Goal: Task Accomplishment & Management: Complete application form

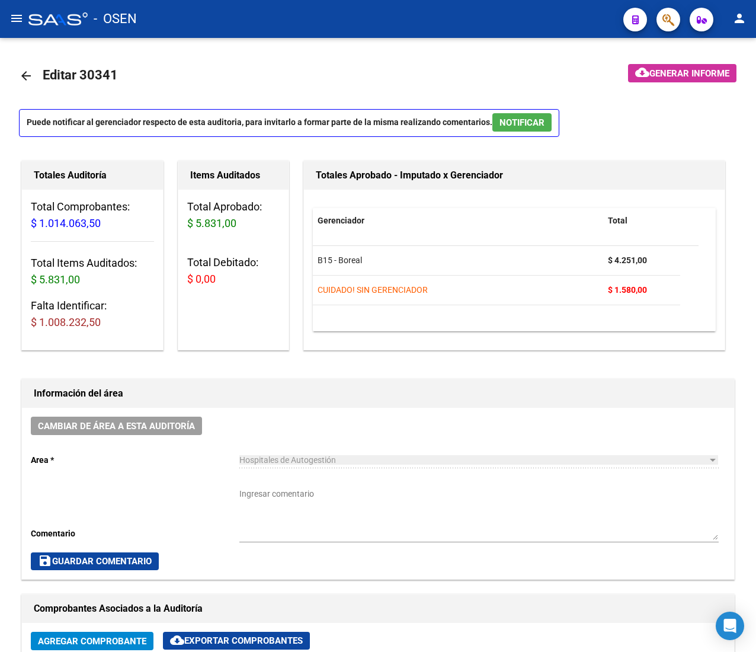
scroll to position [0, 196]
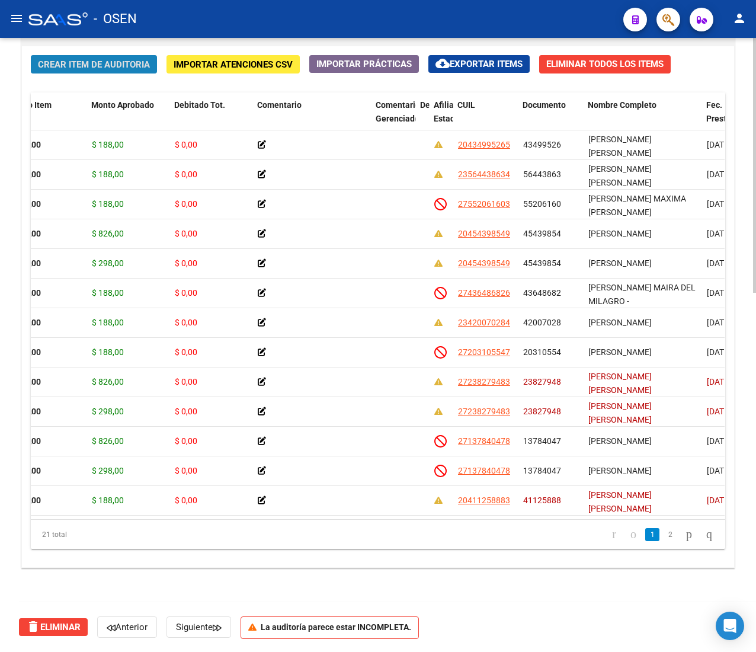
click at [129, 68] on span "Crear Item de Auditoria" at bounding box center [94, 64] width 112 height 11
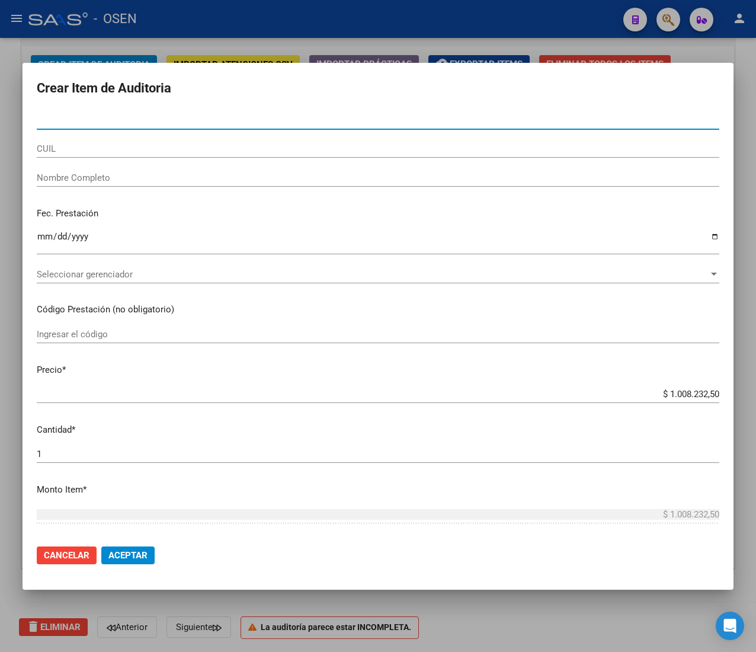
click at [76, 146] on input "CUIL" at bounding box center [378, 148] width 683 height 11
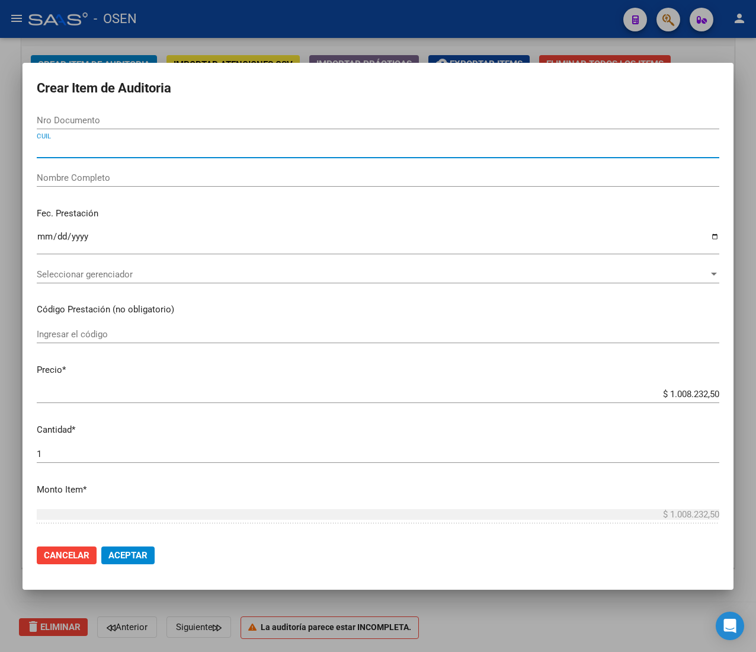
paste input "27419506120"
type input "27419506120"
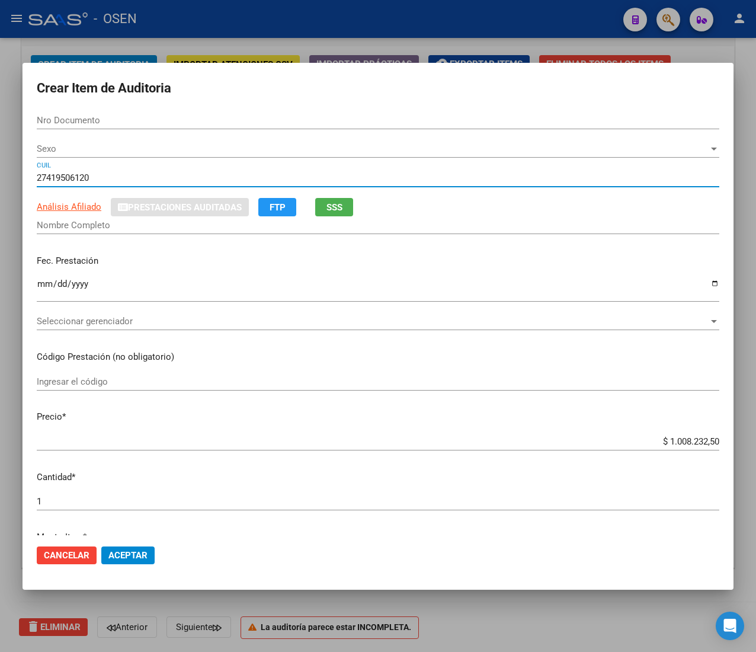
type input "41950612"
type input "[PERSON_NAME] [PERSON_NAME]"
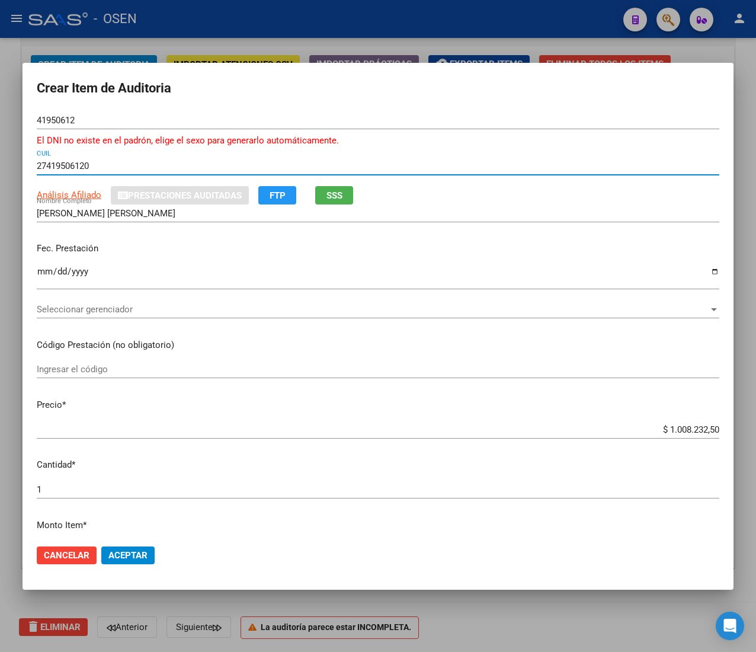
type input "27419506120"
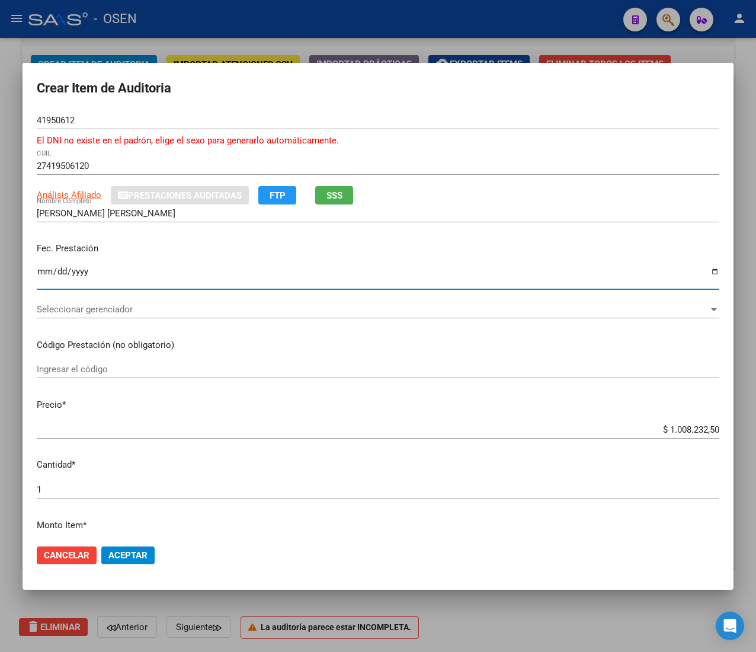
click at [41, 272] on input "Ingresar la fecha" at bounding box center [378, 276] width 683 height 19
type input "0202-05-16"
type input "[DATE]"
click at [337, 187] on button "SSS" at bounding box center [334, 195] width 38 height 18
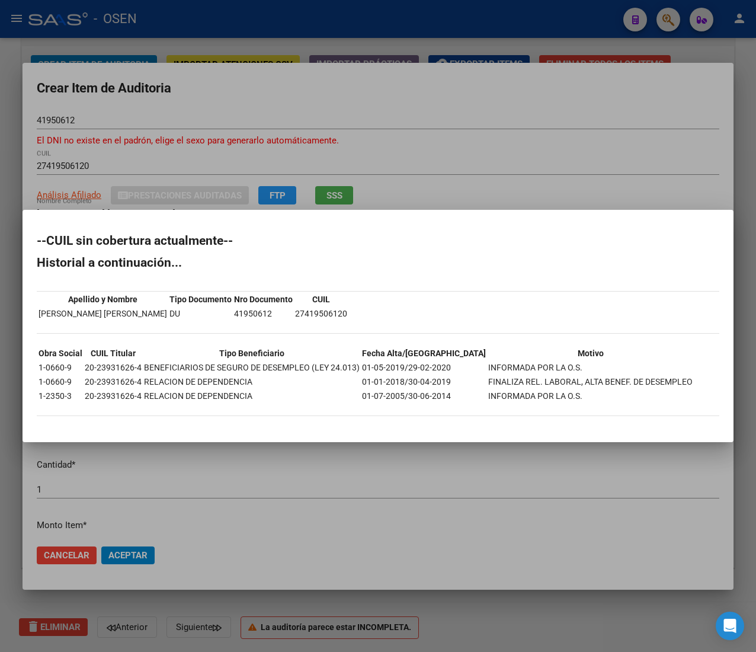
drag, startPoint x: 395, startPoint y: 380, endPoint x: 484, endPoint y: 383, distance: 88.9
click at [484, 383] on tr "1-0660-9 20-23931626-4 RELACION DE DEPENDENCIA 01-01-2018/30-04-2019 FINALIZA R…" at bounding box center [365, 381] width 655 height 13
click at [434, 143] on div at bounding box center [378, 326] width 756 height 652
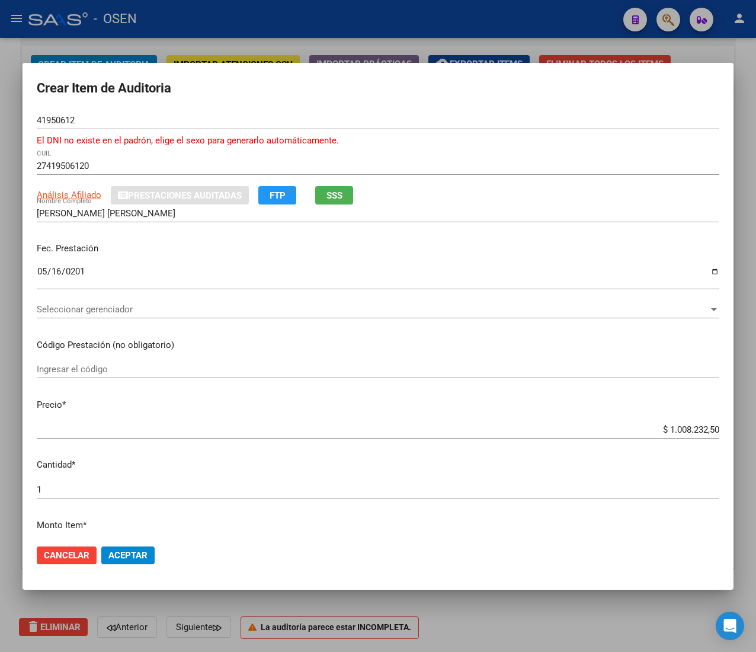
click at [665, 424] on input "$ 1.008.232,50" at bounding box center [378, 429] width 683 height 11
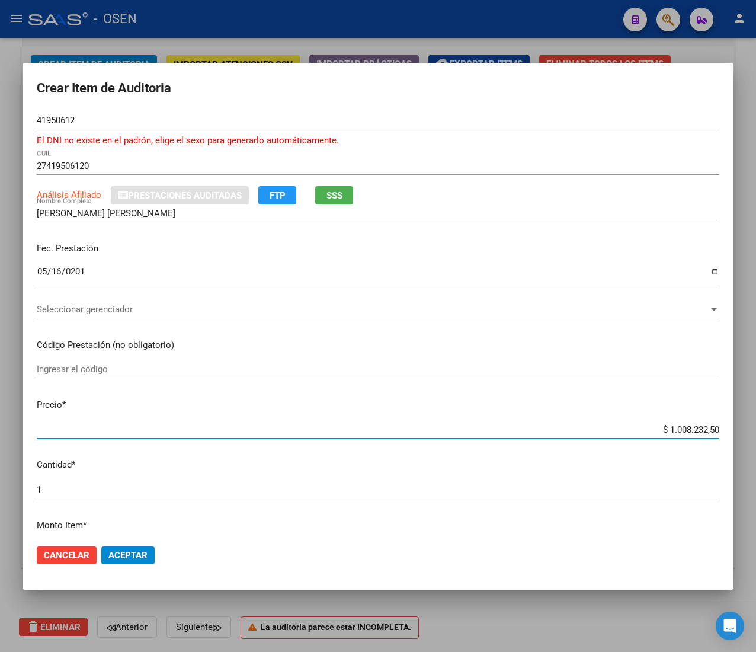
click at [665, 424] on input "$ 1.008.232,50" at bounding box center [378, 429] width 683 height 11
type input "$ 0,01"
type input "$ 0,18"
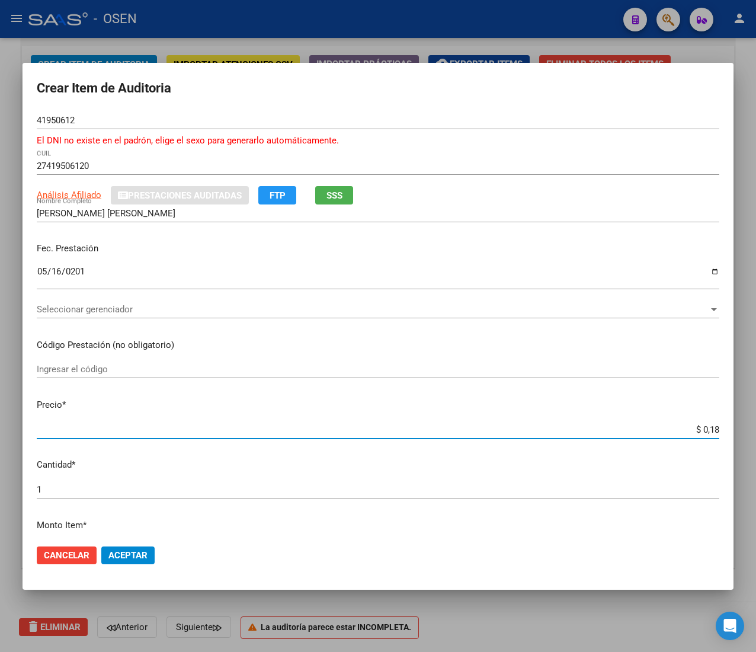
type input "$ 1,88"
type input "$ 18,80"
type input "$ 188,00"
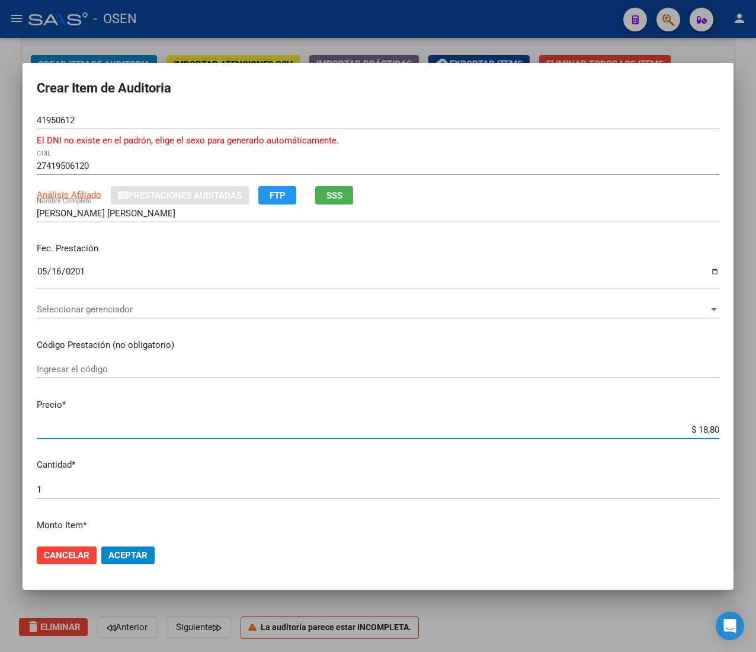
type input "$ 188,00"
click at [122, 557] on span "Aceptar" at bounding box center [127, 555] width 39 height 11
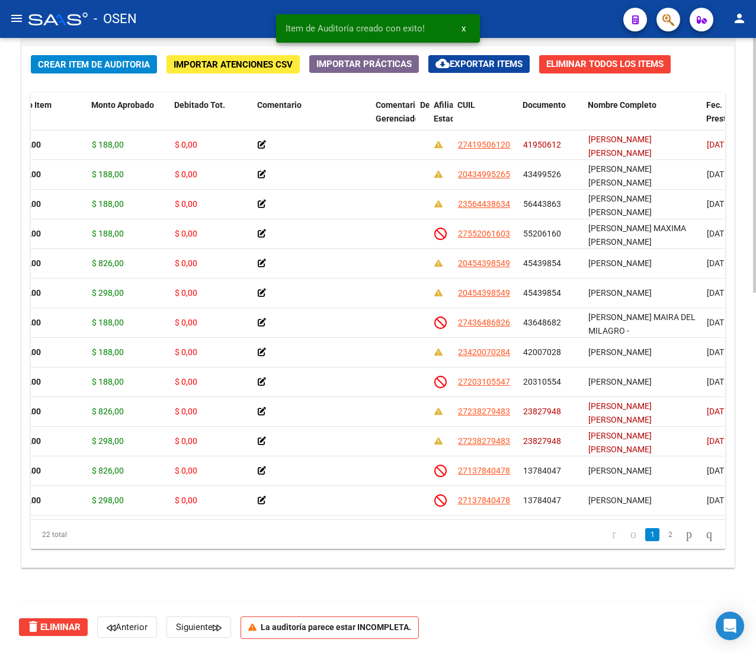
click at [81, 71] on button "Crear Item de Auditoria" at bounding box center [94, 64] width 126 height 18
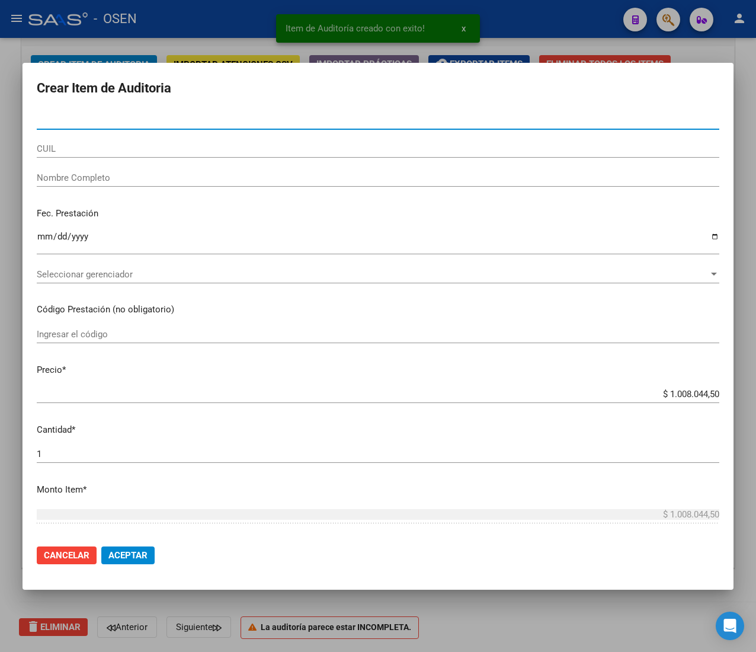
click at [105, 151] on input "CUIL" at bounding box center [378, 148] width 683 height 11
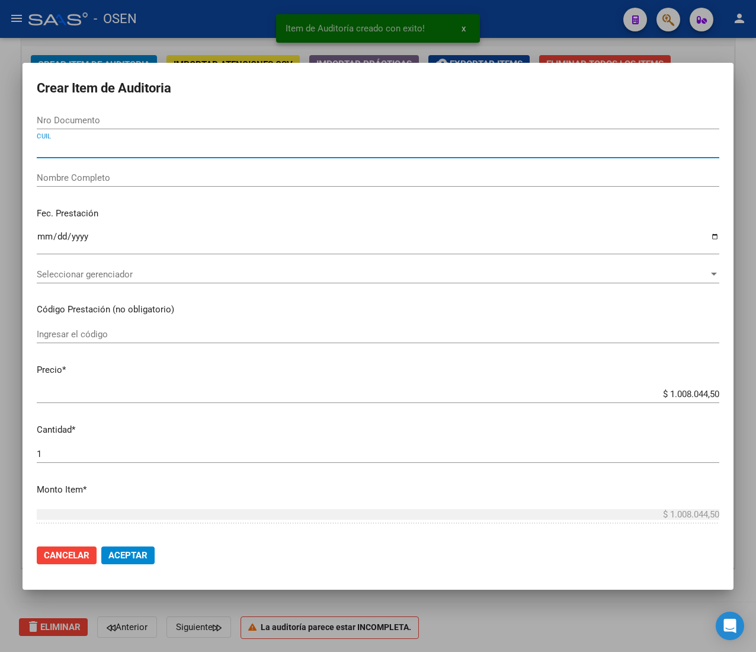
paste input "27419506120"
type input "27419506120"
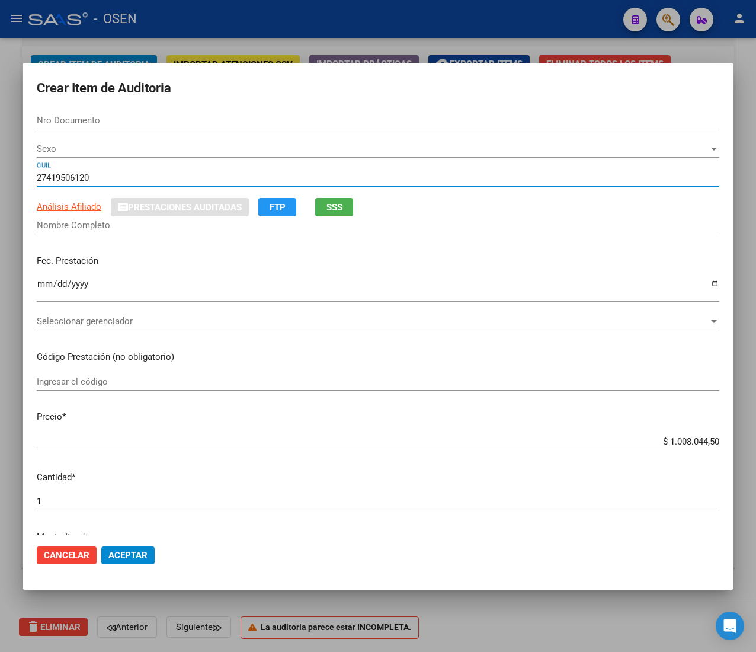
type input "41950612"
type input "[PERSON_NAME] [PERSON_NAME]"
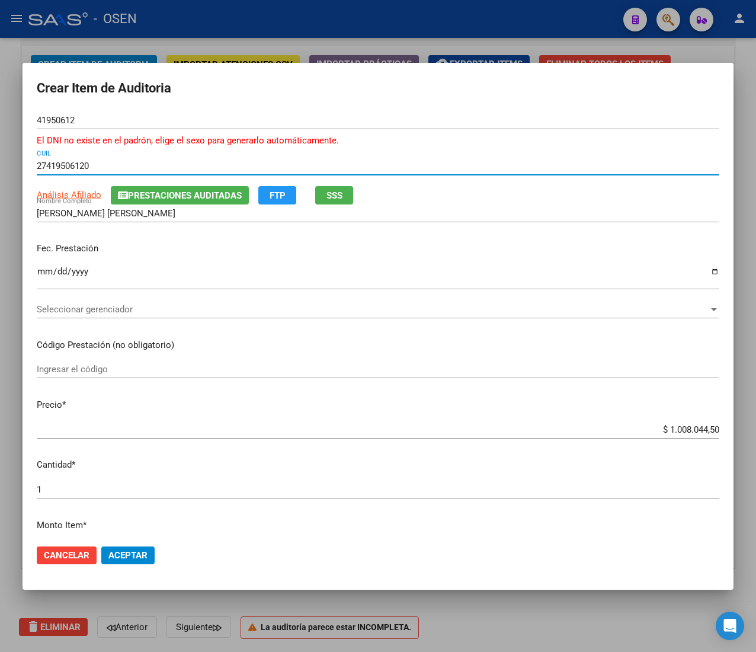
type input "27419506120"
click at [41, 271] on input "Ingresar la fecha" at bounding box center [378, 276] width 683 height 19
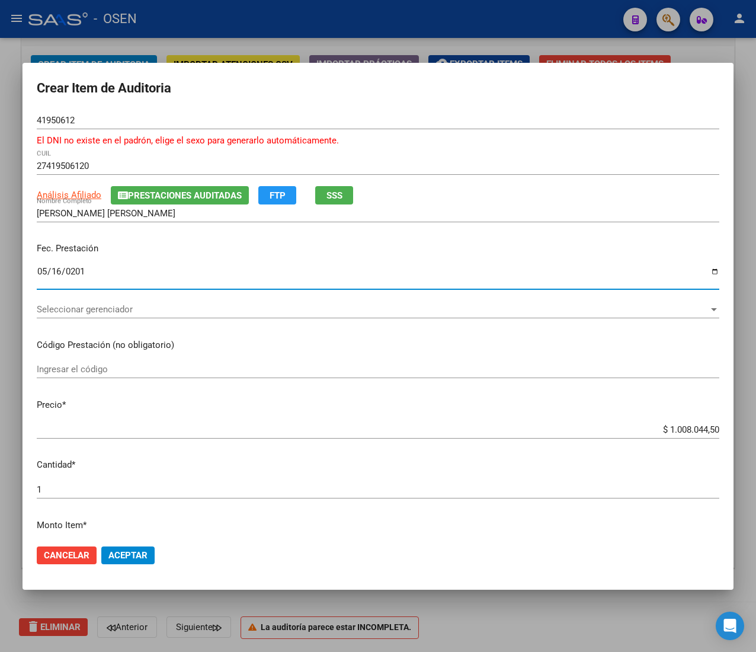
type input "[DATE]"
click at [250, 308] on span "Seleccionar gerenciador" at bounding box center [373, 309] width 672 height 11
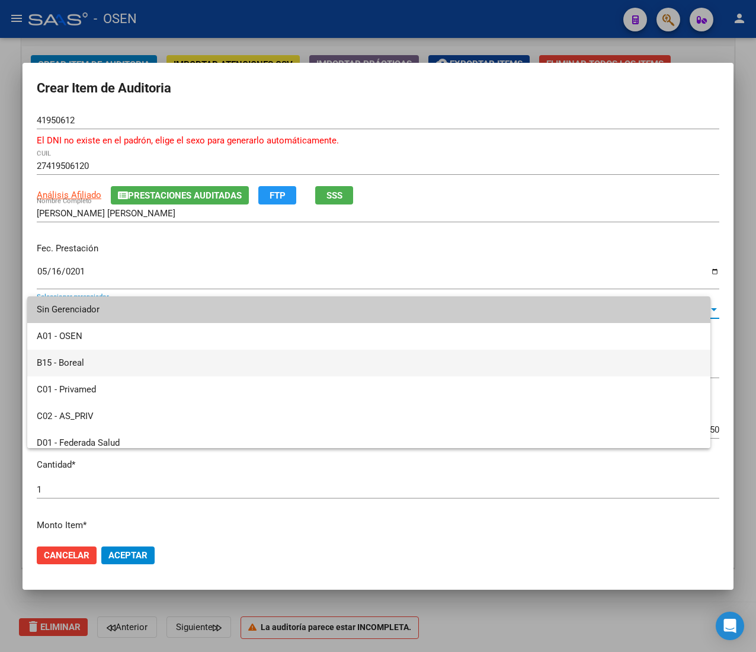
click at [209, 350] on span "B15 - Boreal" at bounding box center [369, 363] width 664 height 27
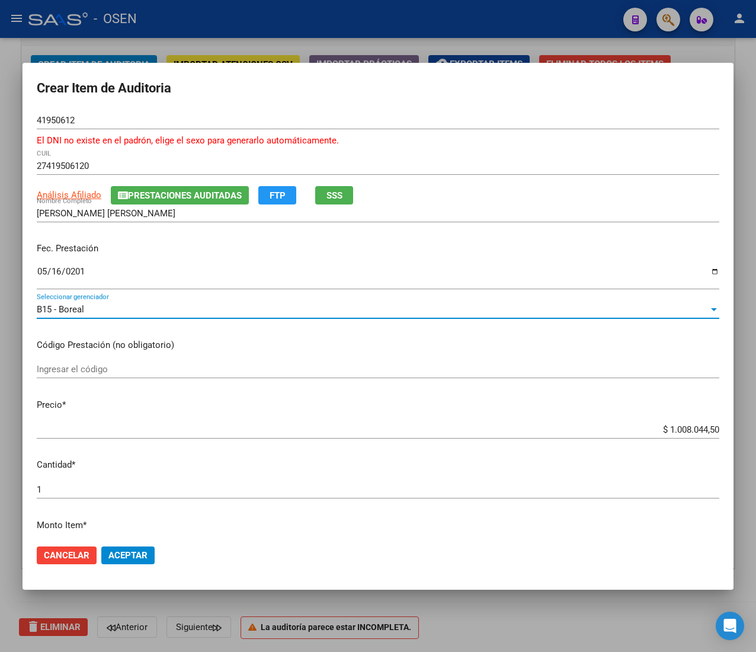
click at [674, 431] on input "$ 1.008.044,50" at bounding box center [378, 429] width 683 height 11
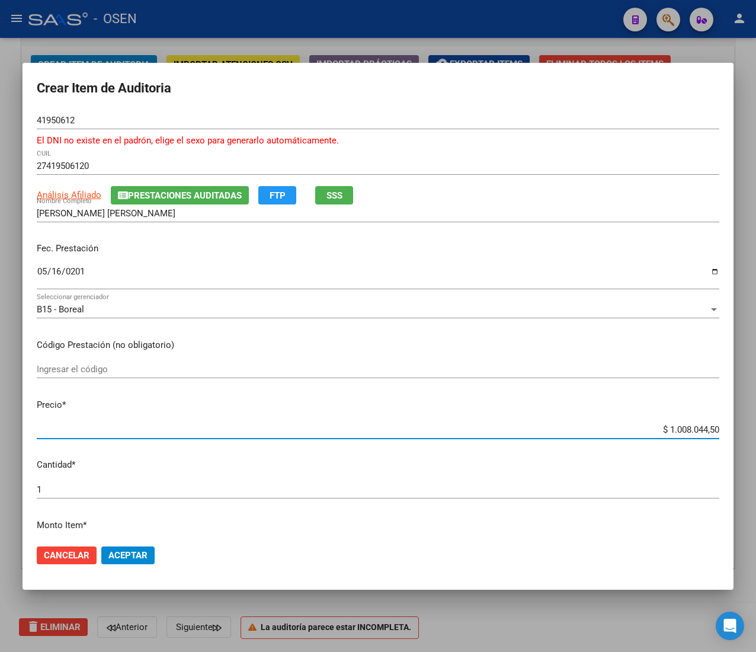
click at [674, 431] on input "$ 1.008.044,50" at bounding box center [378, 429] width 683 height 11
type input "$ 0,02"
type input "$ 0,20"
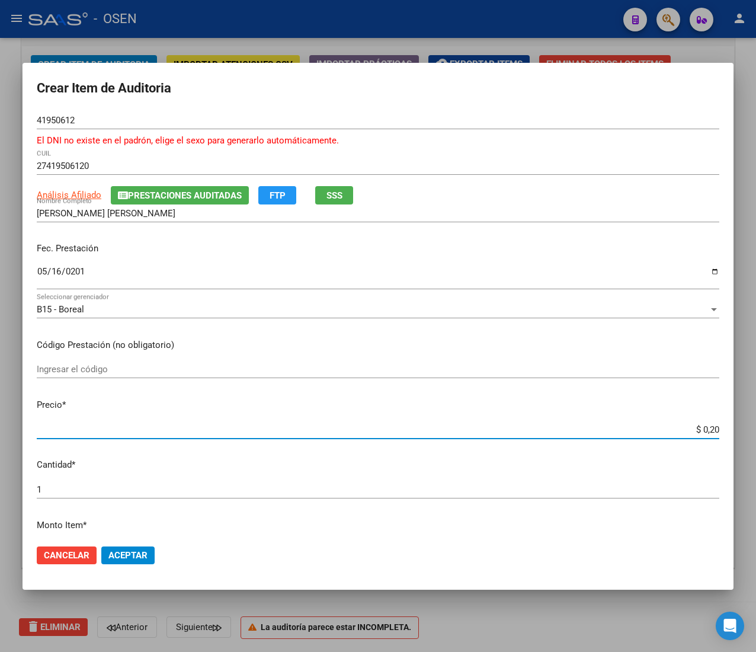
type input "$ 2,09"
type input "$ 20,90"
type input "$ 209,00"
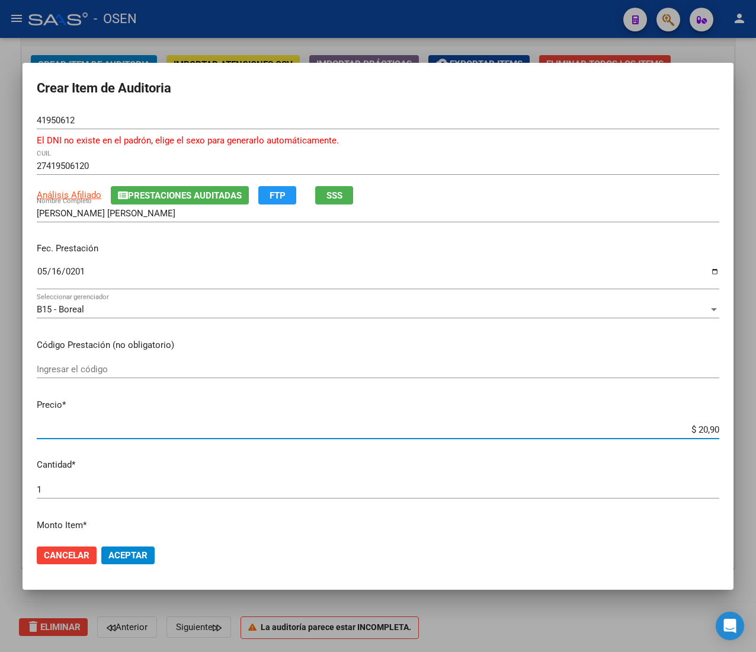
type input "$ 209,00"
click at [135, 556] on span "Aceptar" at bounding box center [127, 555] width 39 height 11
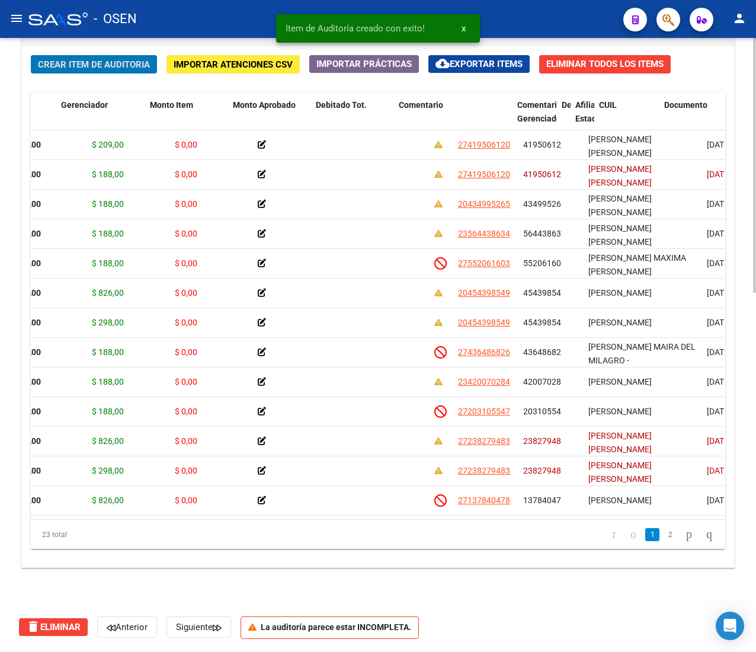
scroll to position [0, 0]
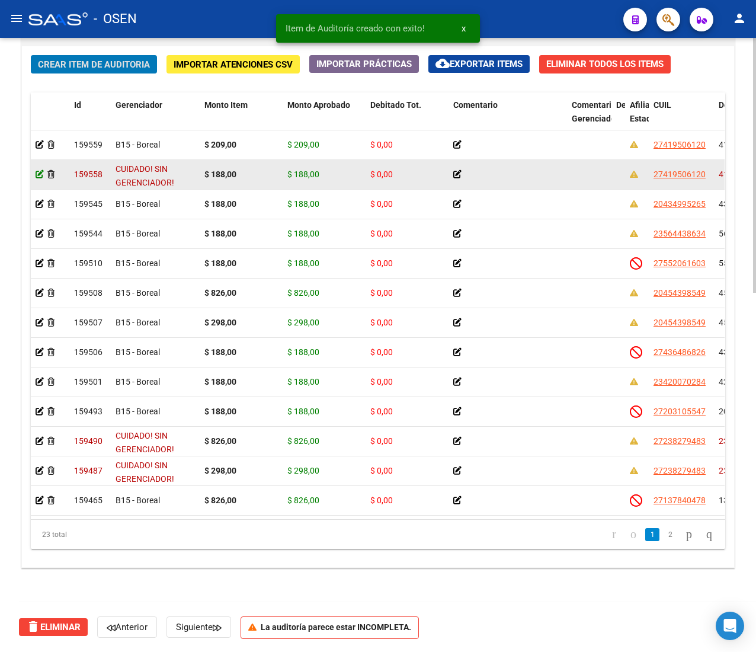
click at [39, 174] on icon at bounding box center [40, 174] width 8 height 8
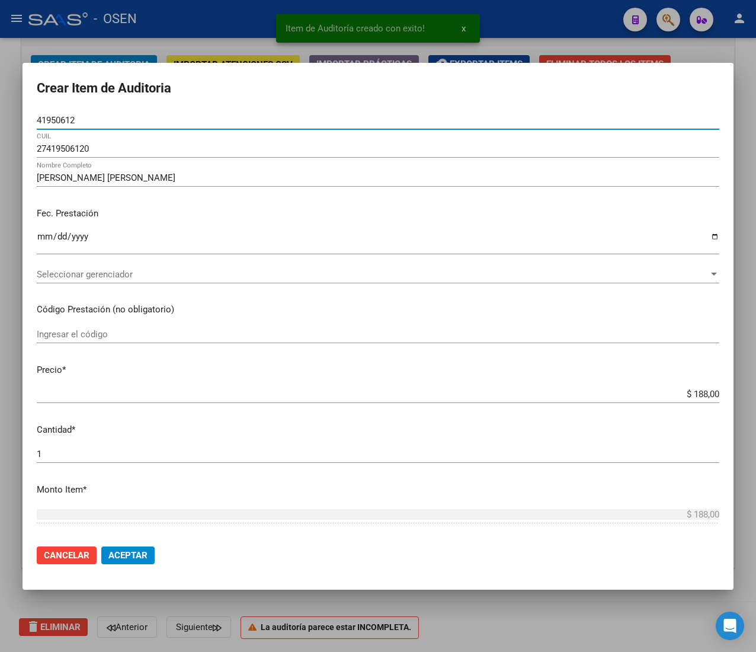
click at [147, 274] on span "Seleccionar gerenciador" at bounding box center [373, 274] width 672 height 11
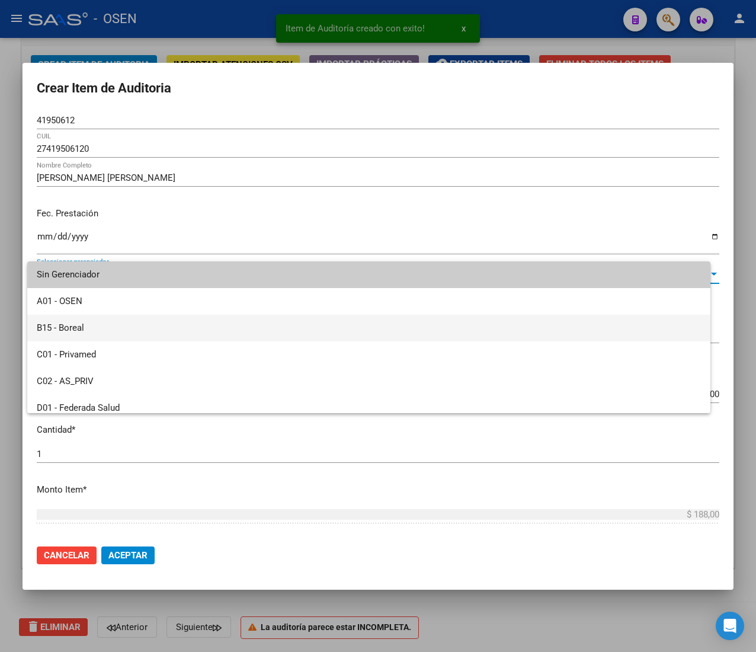
click at [146, 324] on span "B15 - Boreal" at bounding box center [369, 328] width 664 height 27
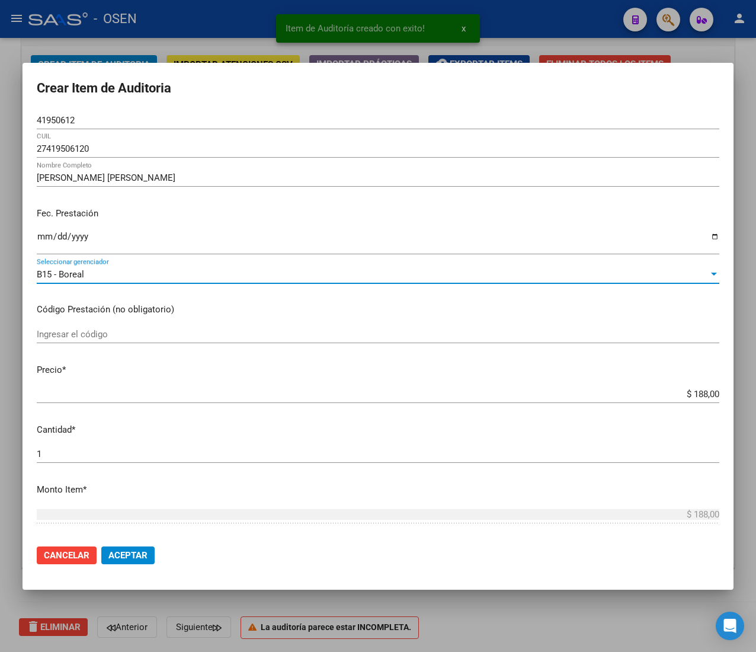
click at [131, 554] on span "Aceptar" at bounding box center [127, 555] width 39 height 11
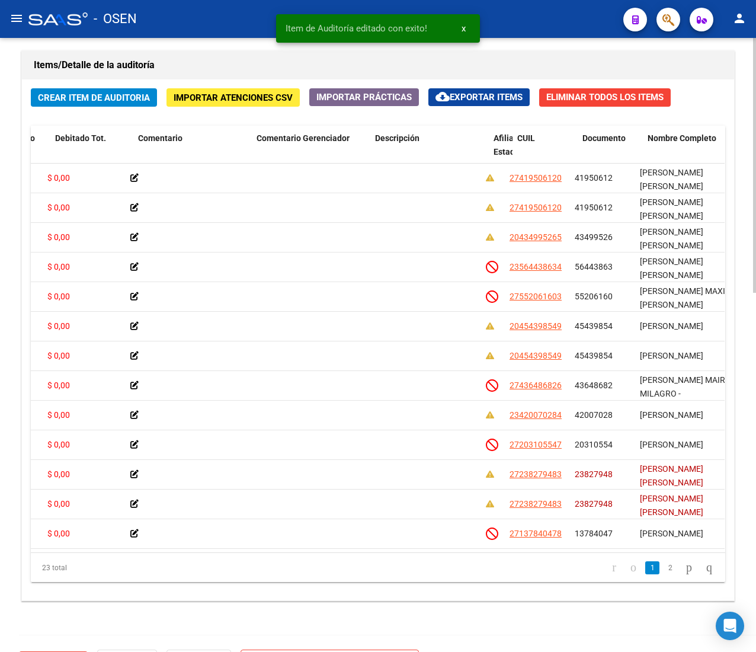
scroll to position [0, 315]
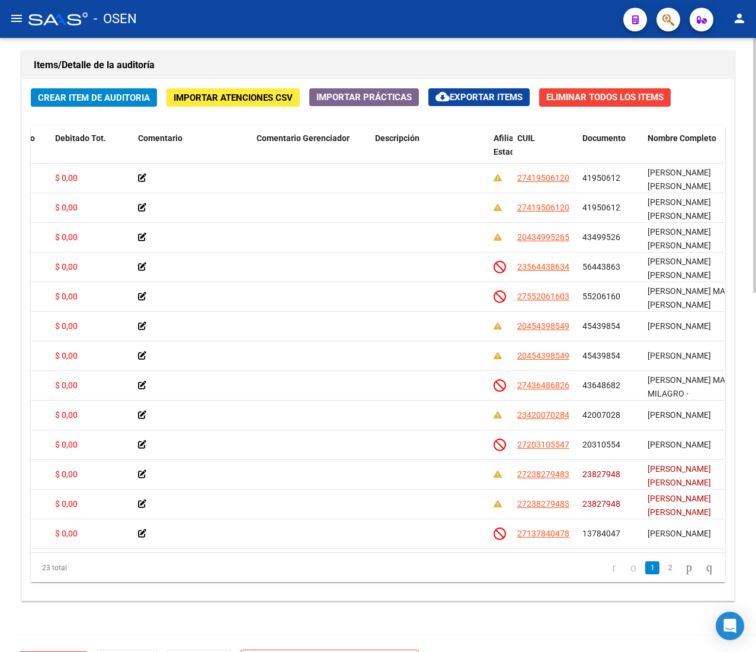
click at [111, 92] on span "Crear Item de Auditoria" at bounding box center [94, 97] width 112 height 11
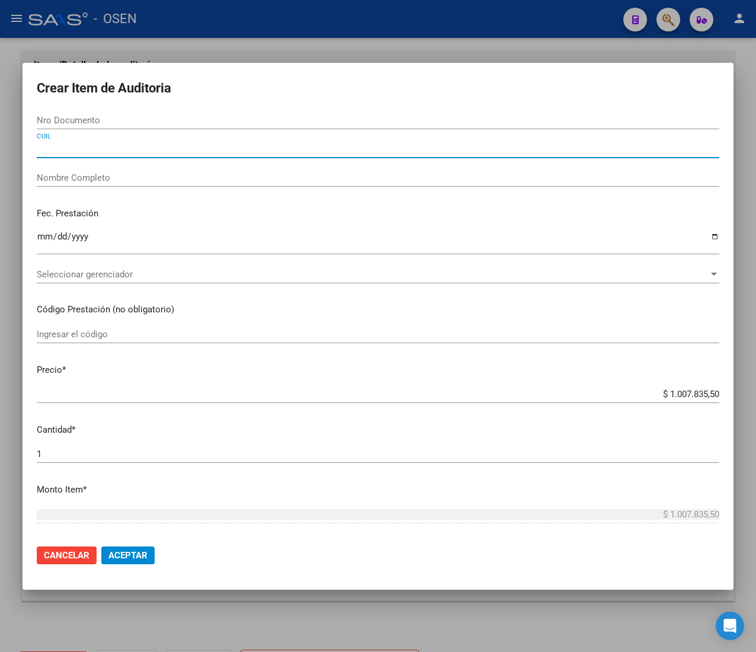
click at [110, 145] on input "CUIL" at bounding box center [378, 148] width 683 height 11
paste input "27436486826"
type input "27436486826"
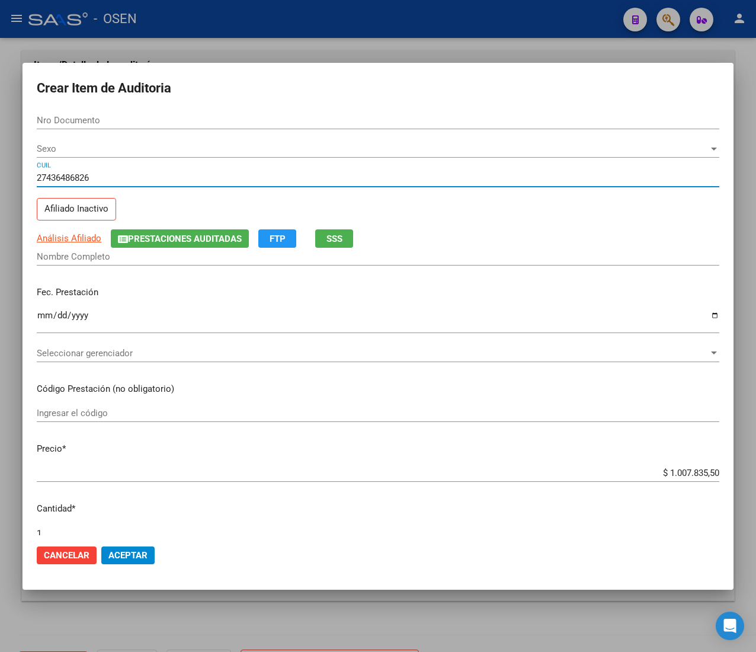
type input "43648682"
type input "[PERSON_NAME] MAIRA DEL MILAGRO -"
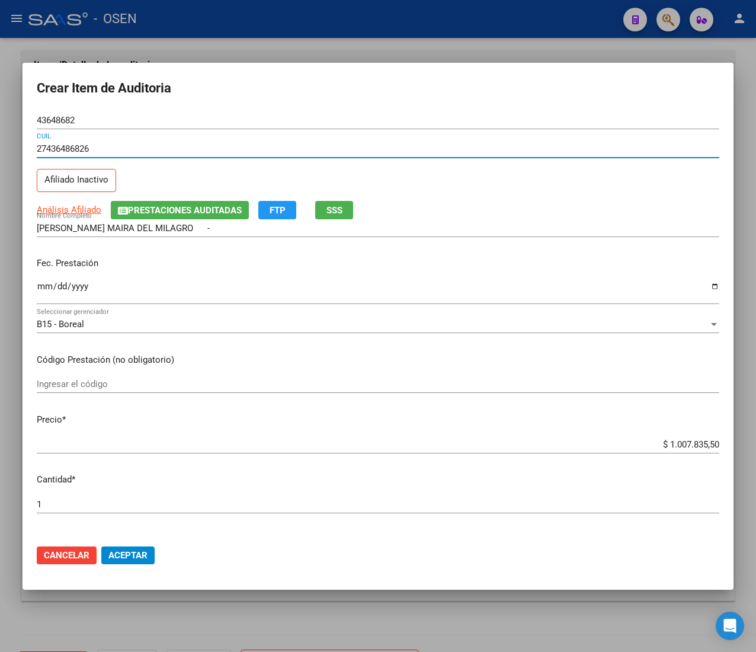
type input "27436486826"
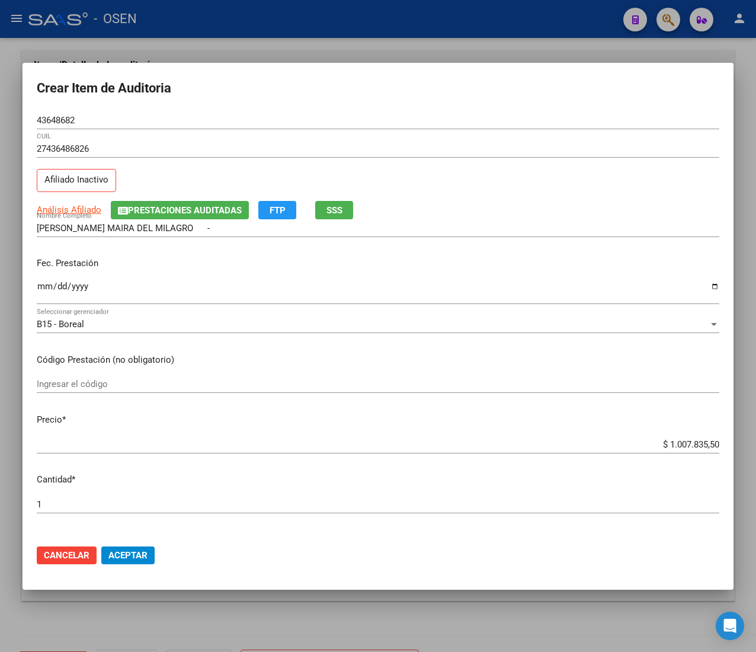
click at [45, 308] on div "Ingresar la fecha" at bounding box center [378, 297] width 683 height 36
drag, startPoint x: 41, startPoint y: 270, endPoint x: 43, endPoint y: 279, distance: 9.6
click at [41, 270] on p "Fec. Prestación" at bounding box center [378, 264] width 683 height 14
click at [43, 286] on input "Ingresar la fecha" at bounding box center [378, 291] width 683 height 19
type input "0202-05-02"
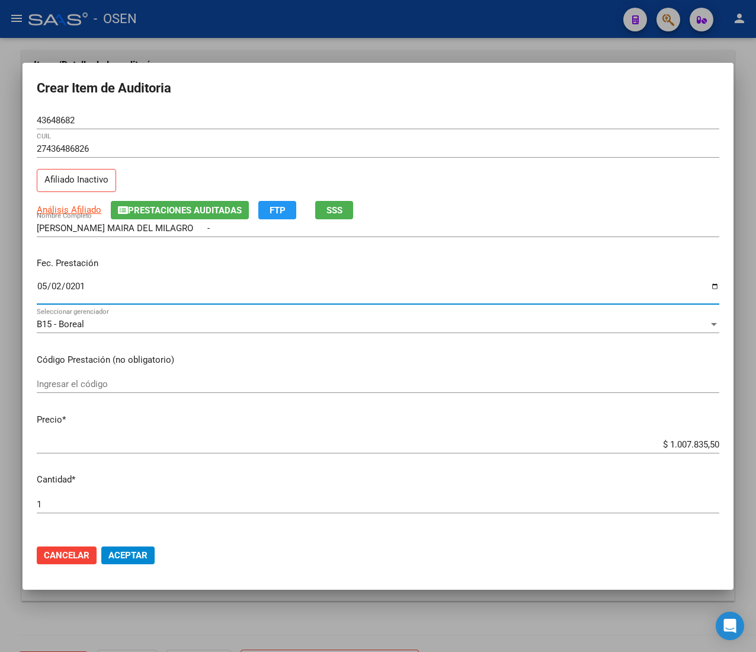
type input "[DATE]"
click at [85, 212] on span "Análisis Afiliado" at bounding box center [69, 209] width 65 height 11
type textarea "27436486826"
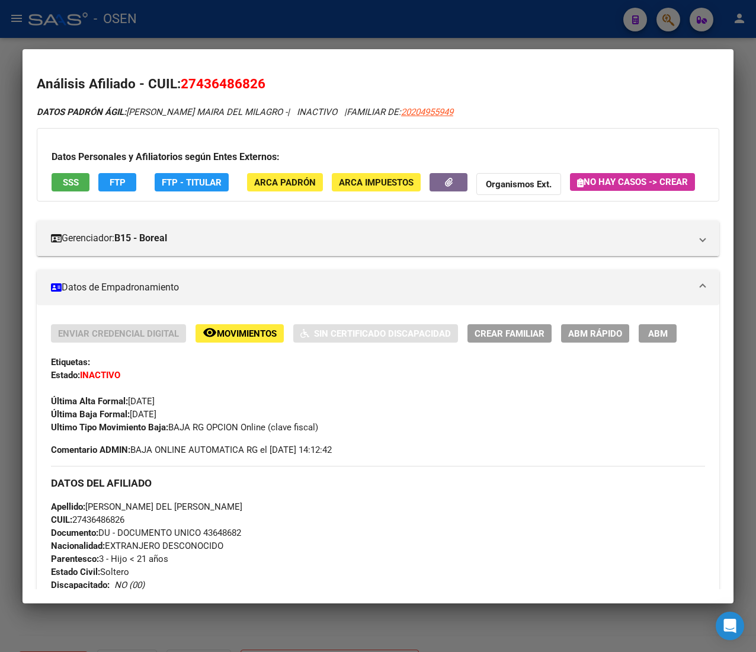
click at [81, 181] on button "SSS" at bounding box center [71, 182] width 38 height 18
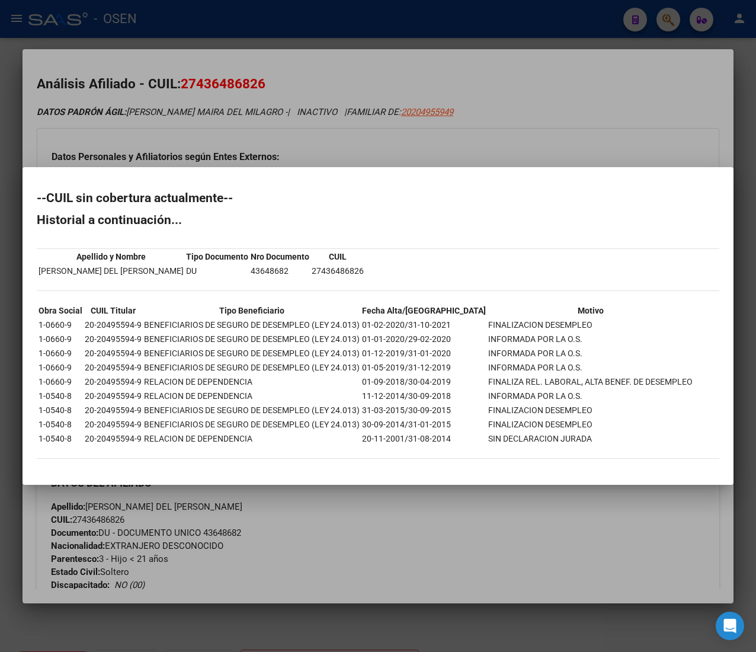
click at [501, 141] on div at bounding box center [378, 326] width 756 height 652
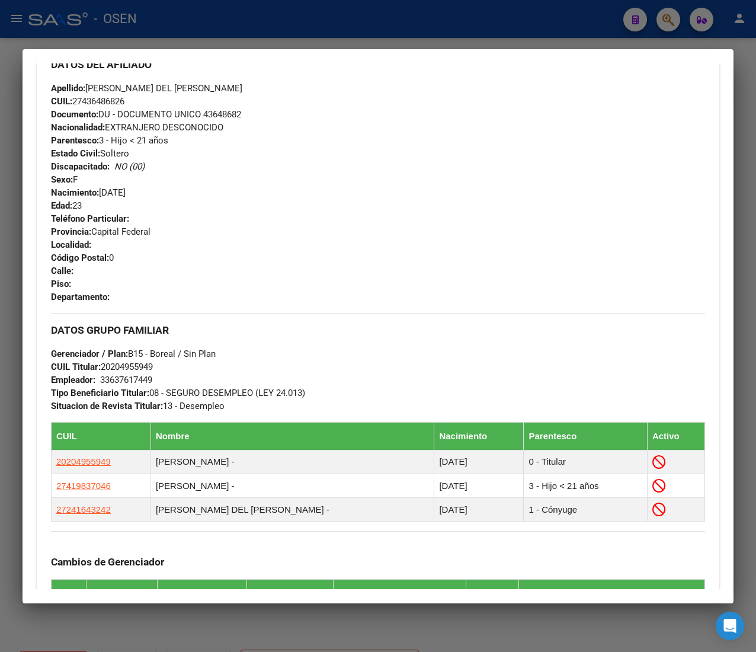
scroll to position [725, 0]
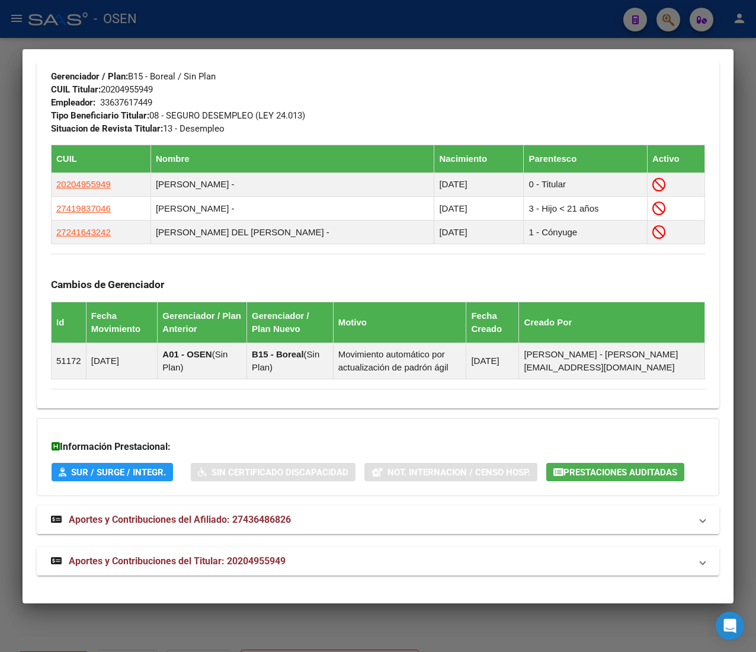
click at [365, 557] on mat-panel-title "Aportes y Contribuciones del Titular: 20204955949" at bounding box center [371, 561] width 640 height 14
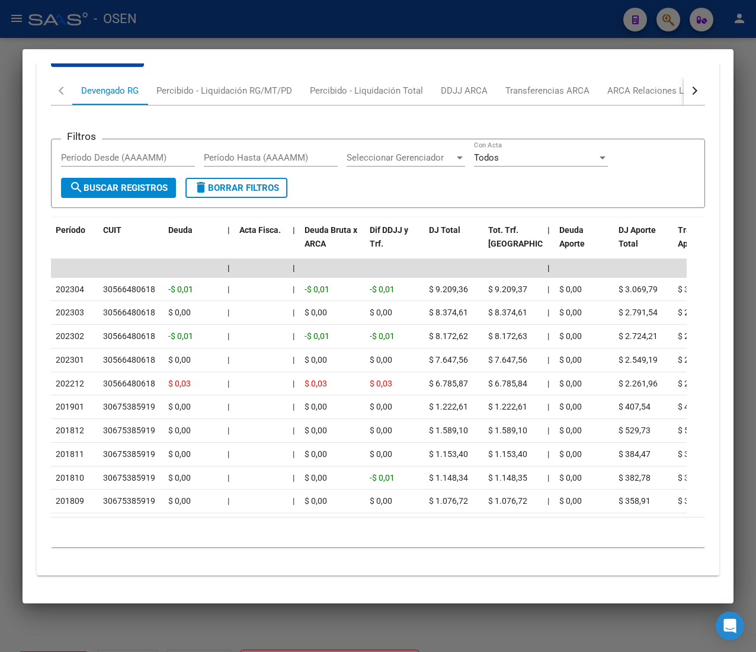
scroll to position [1310, 0]
click at [684, 76] on button "button" at bounding box center [694, 90] width 21 height 28
click at [642, 79] on div "ARCA Relaciones Laborales" at bounding box center [604, 90] width 129 height 28
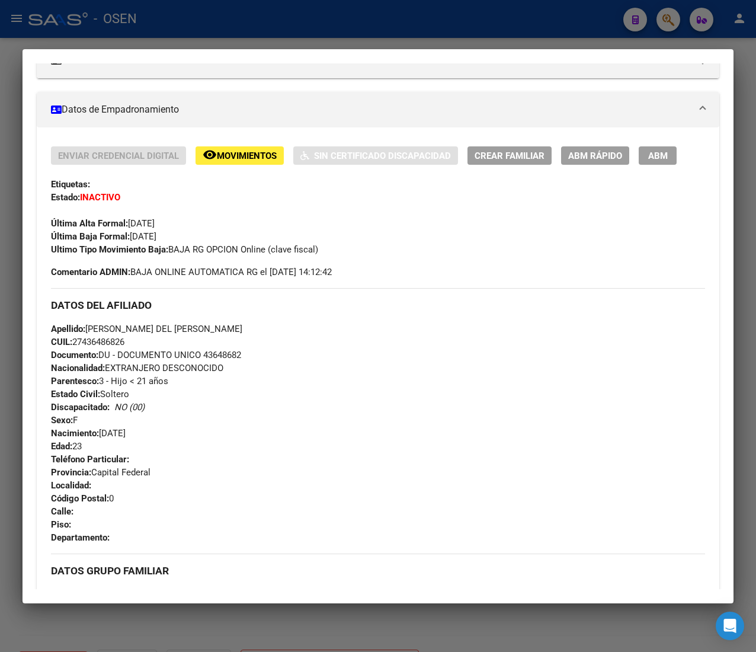
scroll to position [0, 0]
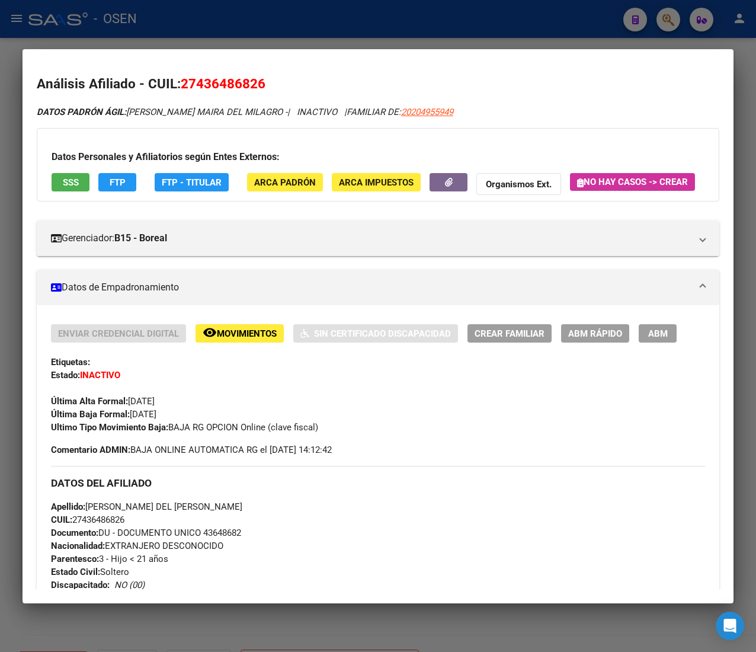
click at [76, 179] on span "SSS" at bounding box center [71, 182] width 16 height 11
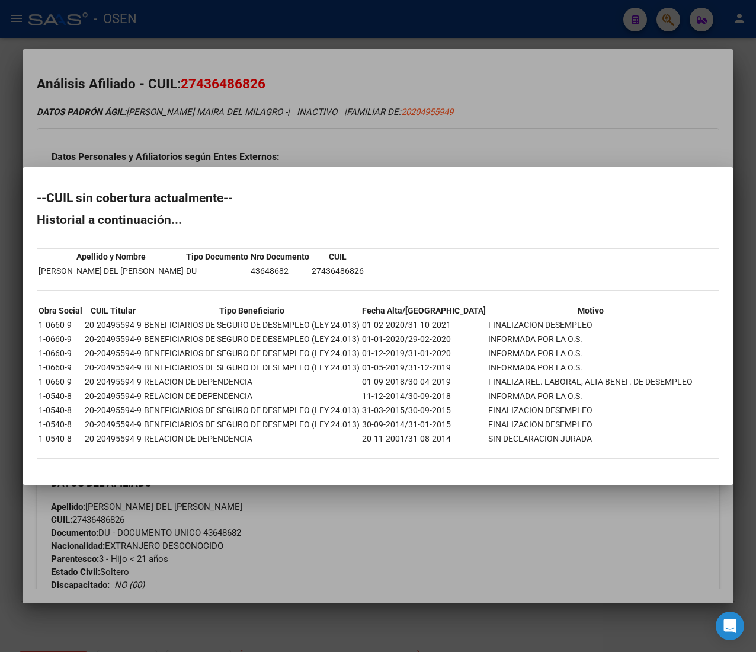
click at [617, 146] on div at bounding box center [378, 326] width 756 height 652
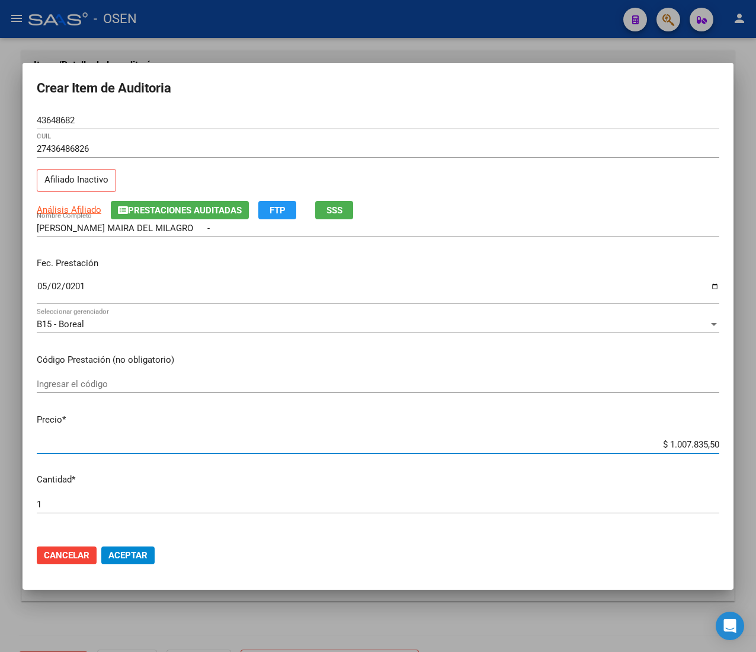
click at [667, 446] on input "$ 1.007.835,50" at bounding box center [378, 444] width 683 height 11
type input "$ 0,01"
type input "$ 0,18"
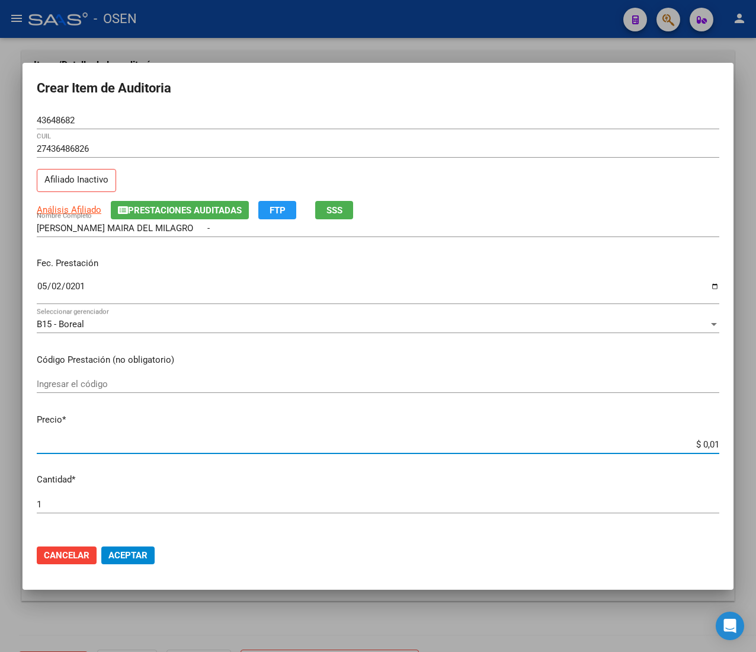
type input "$ 0,18"
type input "$ 1,88"
type input "$ 18,80"
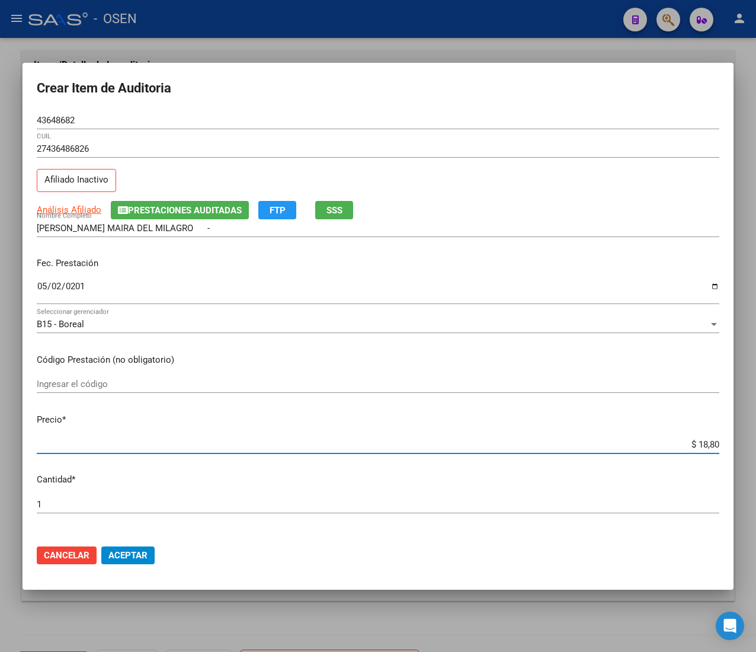
type input "$ 188,00"
click at [141, 542] on mat-dialog-actions "Cancelar Aceptar" at bounding box center [378, 555] width 683 height 40
click at [141, 544] on mat-dialog-actions "Cancelar Aceptar" at bounding box center [378, 555] width 683 height 40
click at [141, 547] on button "Aceptar" at bounding box center [127, 555] width 53 height 18
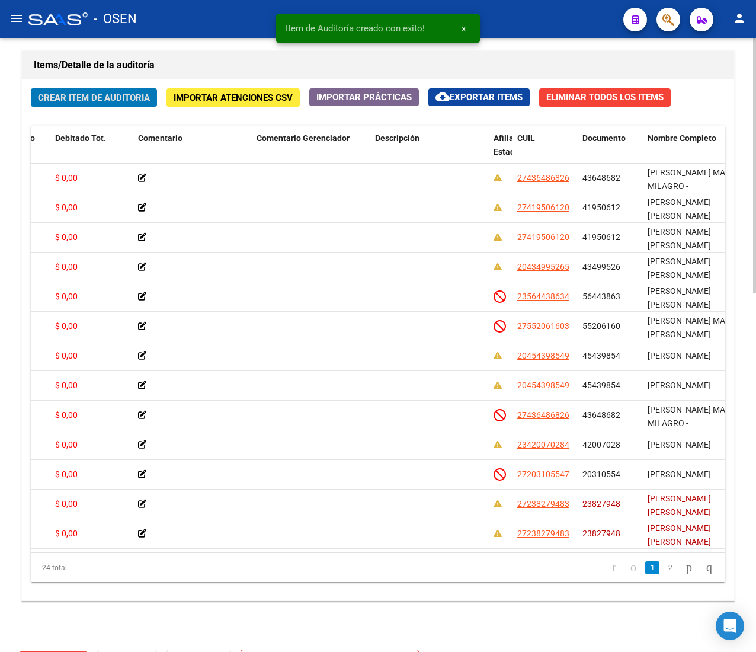
click at [98, 94] on span "Crear Item de Auditoria" at bounding box center [94, 97] width 112 height 11
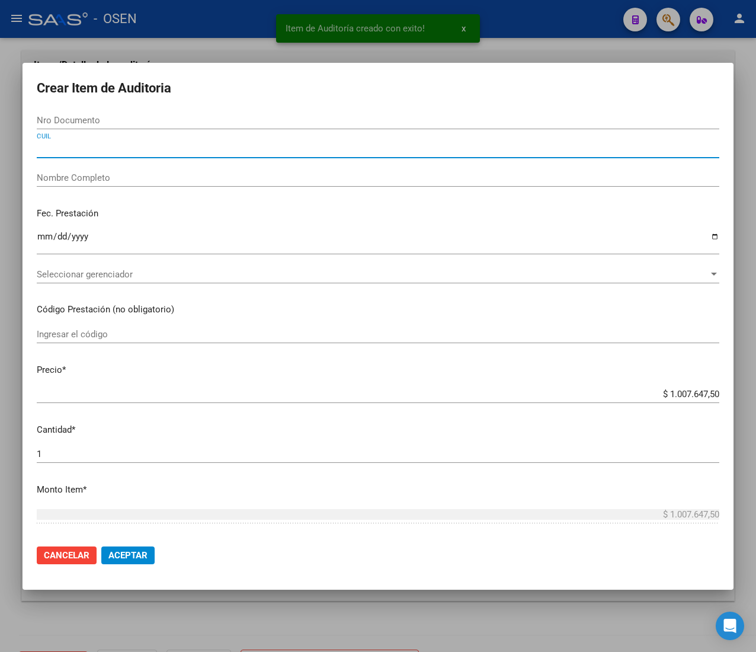
click at [89, 153] on input "CUIL" at bounding box center [378, 148] width 683 height 11
paste input "27496883867"
type input "27496883867"
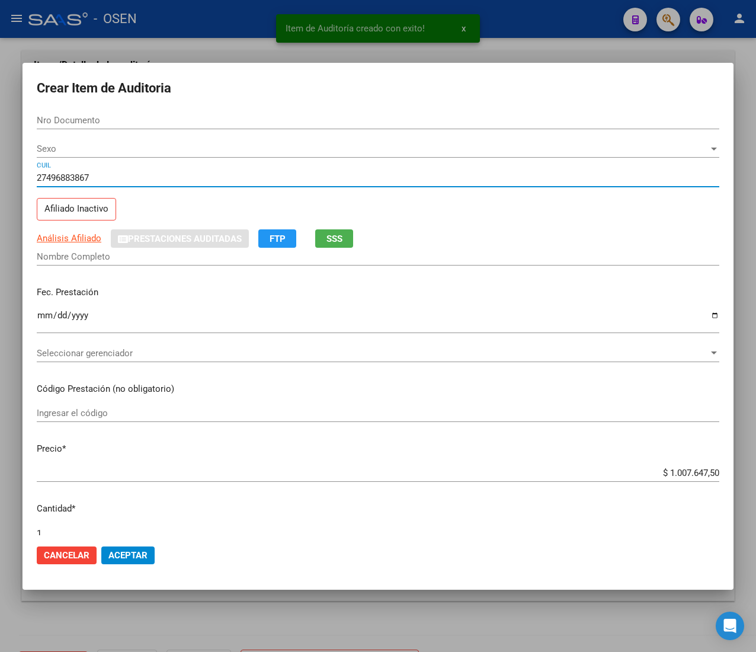
type input "49688386"
type input "[PERSON_NAME] [PERSON_NAME]"
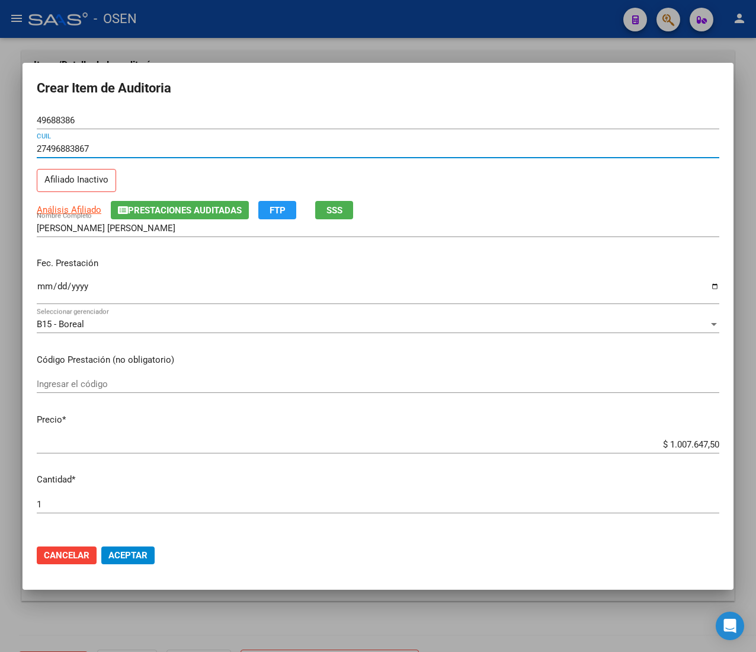
type input "27496883867"
click at [40, 289] on input "Ingresar la fecha" at bounding box center [378, 291] width 683 height 19
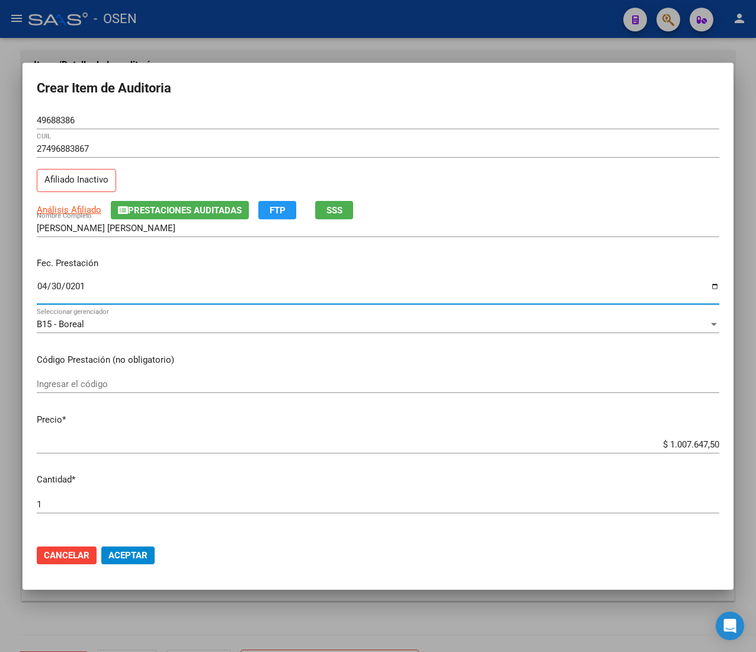
type input "[DATE]"
click at [85, 203] on app-link-go-to "Análisis Afiliado" at bounding box center [69, 210] width 65 height 14
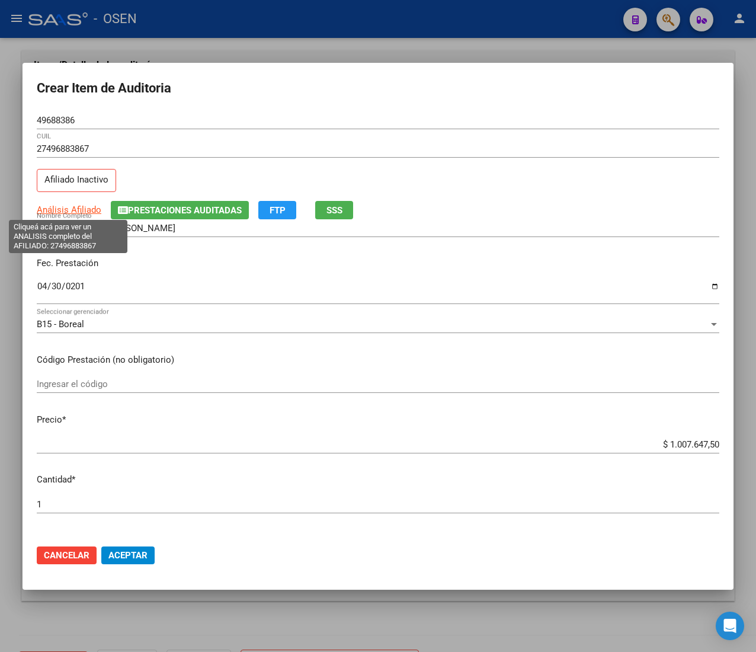
click at [63, 206] on span "Análisis Afiliado" at bounding box center [69, 209] width 65 height 11
type textarea "27496883867"
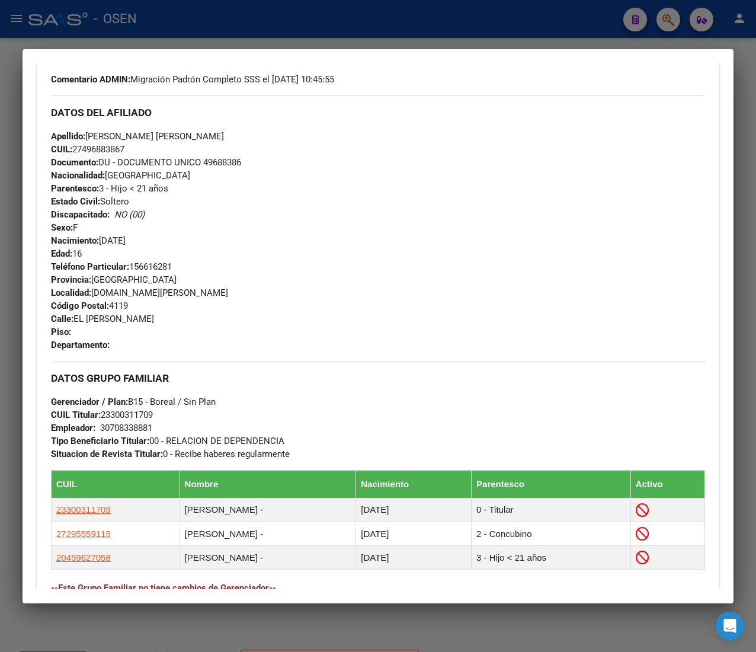
scroll to position [616, 0]
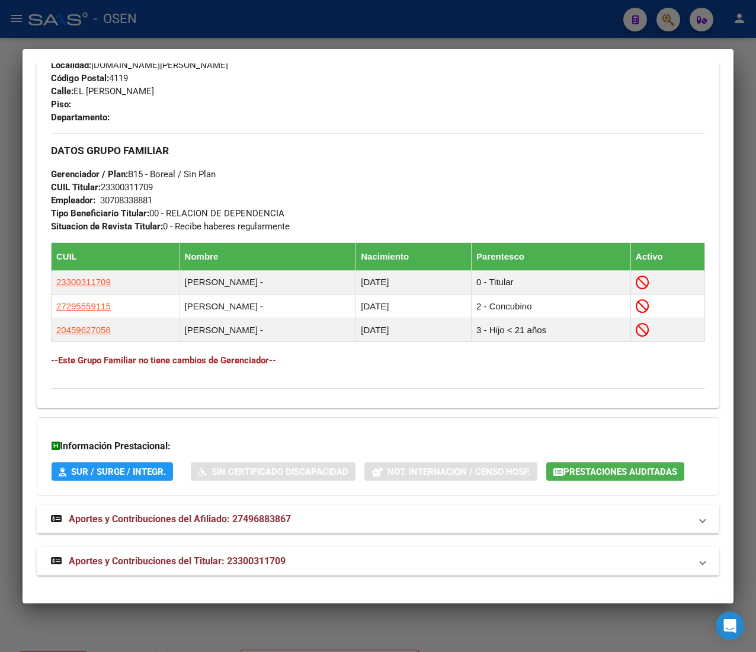
click at [328, 564] on mat-panel-title "Aportes y Contribuciones del Titular: 23300311709" at bounding box center [371, 561] width 640 height 14
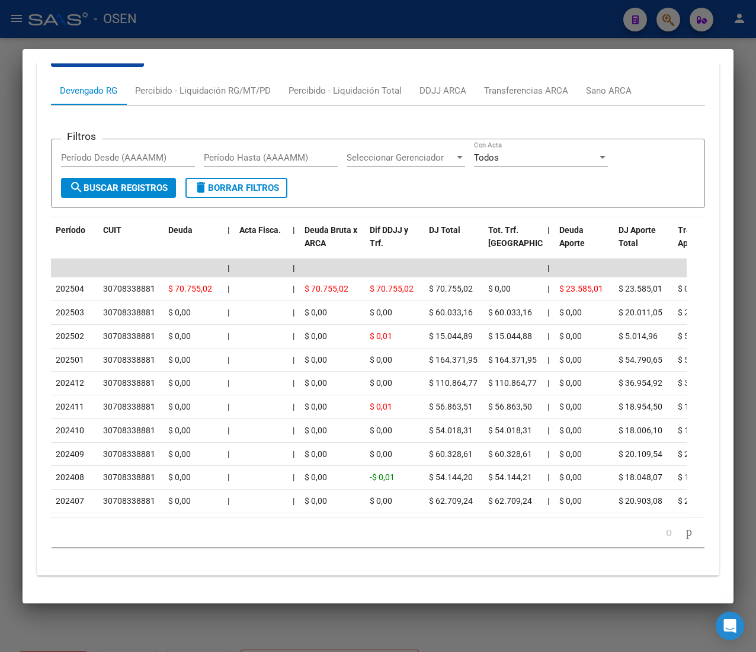
scroll to position [1211, 0]
click at [685, 528] on icon "go to next page" at bounding box center [689, 531] width 9 height 14
click at [685, 532] on icon "go to next page" at bounding box center [689, 531] width 9 height 14
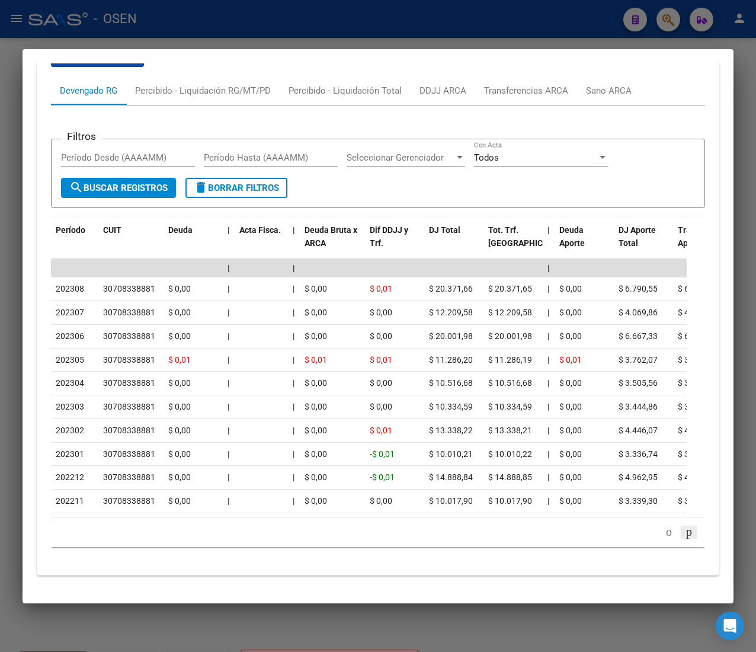
click at [685, 532] on icon "go to next page" at bounding box center [689, 531] width 9 height 14
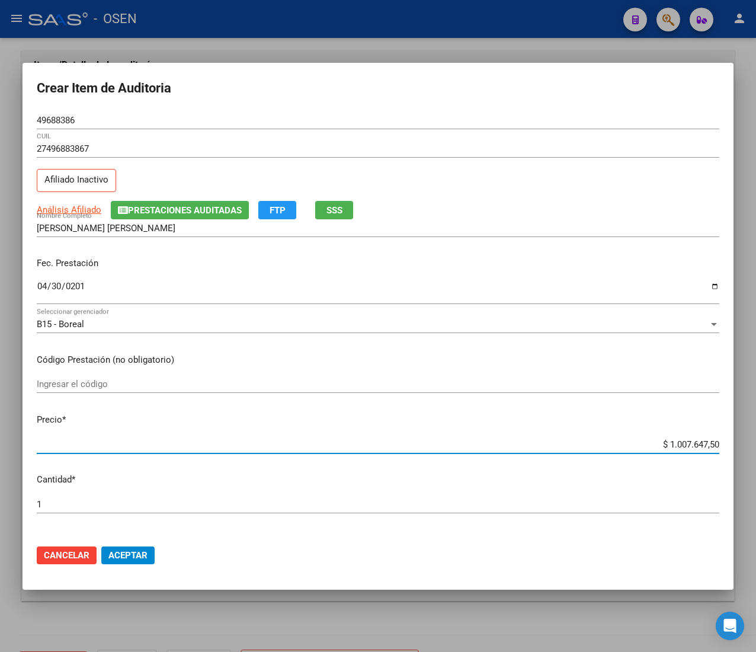
click at [687, 443] on input "$ 1.007.647,50" at bounding box center [378, 444] width 683 height 11
type input "$ 0,02"
type input "$ 0,20"
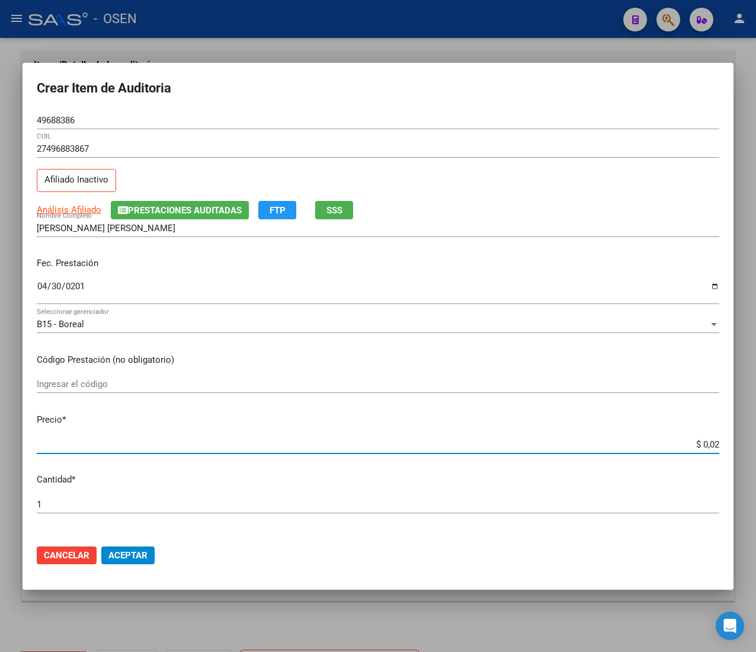
type input "$ 0,20"
type input "$ 2,09"
type input "$ 20,90"
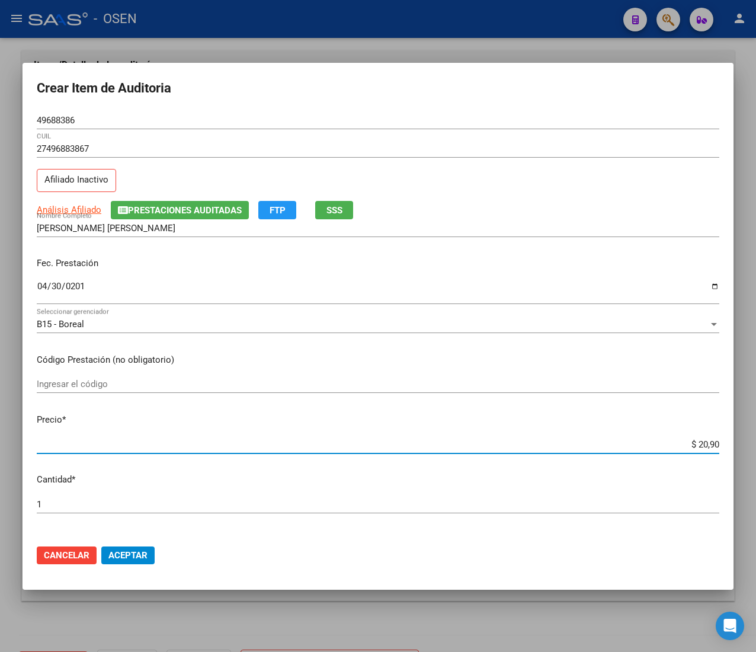
type input "$ 209,00"
click at [153, 550] on button "Aceptar" at bounding box center [127, 555] width 53 height 18
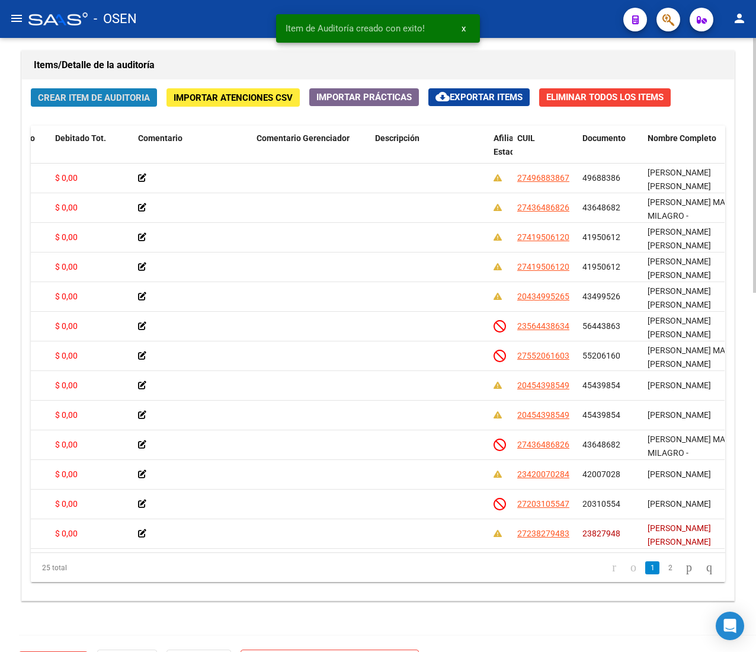
click at [76, 103] on span "Crear Item de Auditoria" at bounding box center [94, 97] width 112 height 11
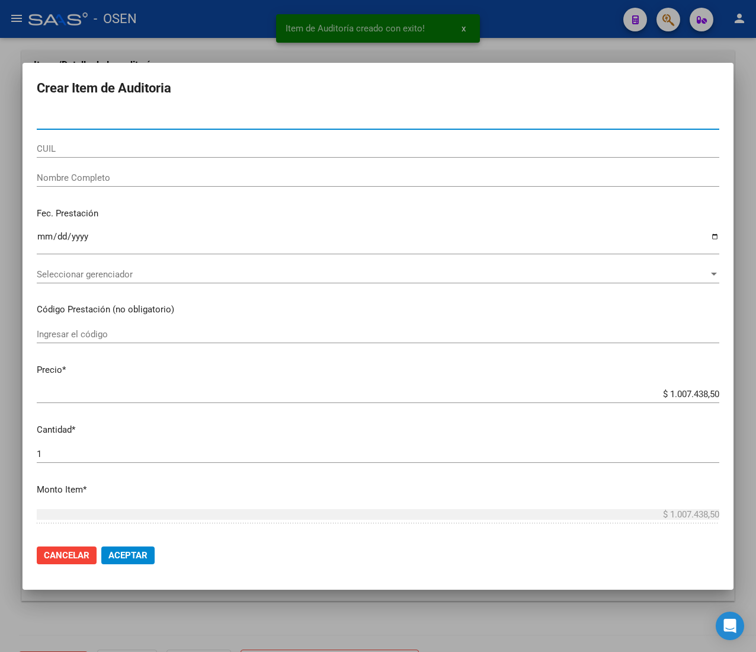
click at [117, 171] on div "Nombre Completo" at bounding box center [378, 178] width 683 height 18
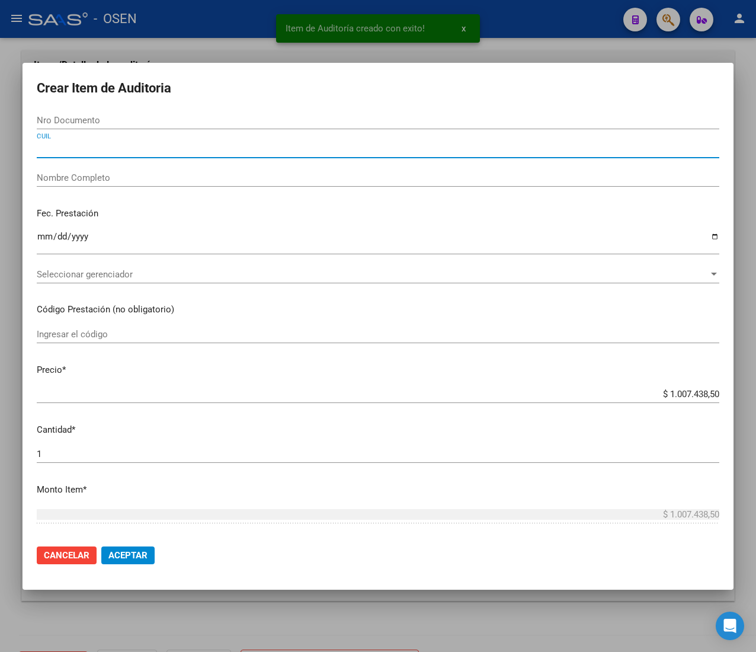
click at [101, 151] on input "CUIL" at bounding box center [378, 148] width 683 height 11
paste input "20459627058"
type input "20459627058"
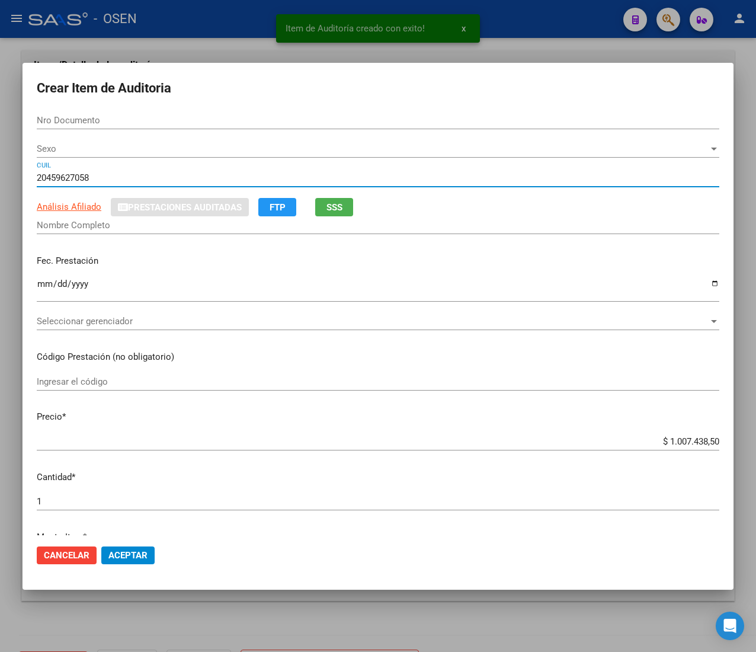
type input "45962705"
type input "[PERSON_NAME] [PERSON_NAME]"
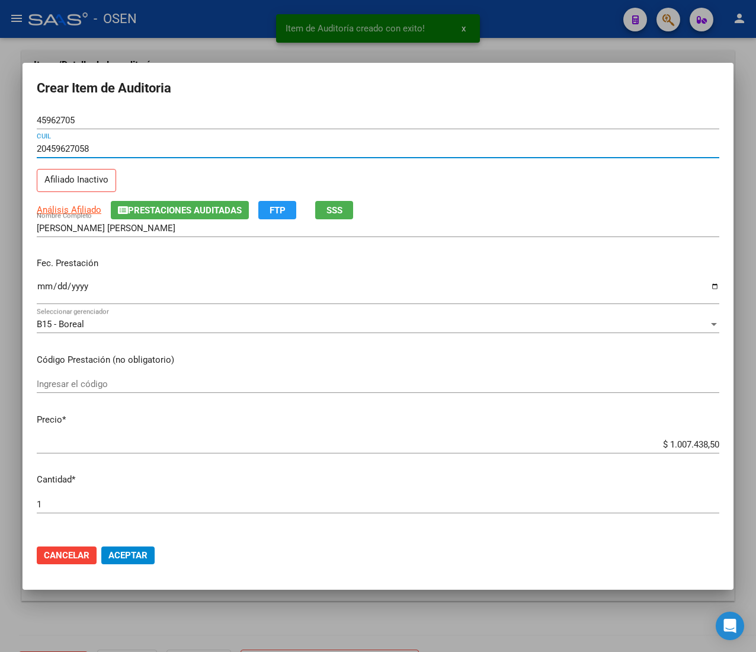
type input "20459627058"
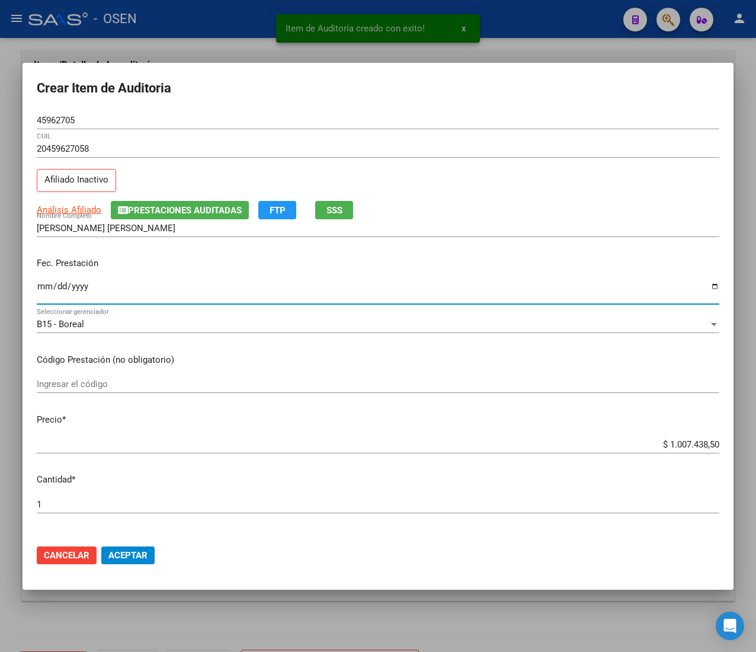
click at [43, 282] on input "Ingresar la fecha" at bounding box center [378, 291] width 683 height 19
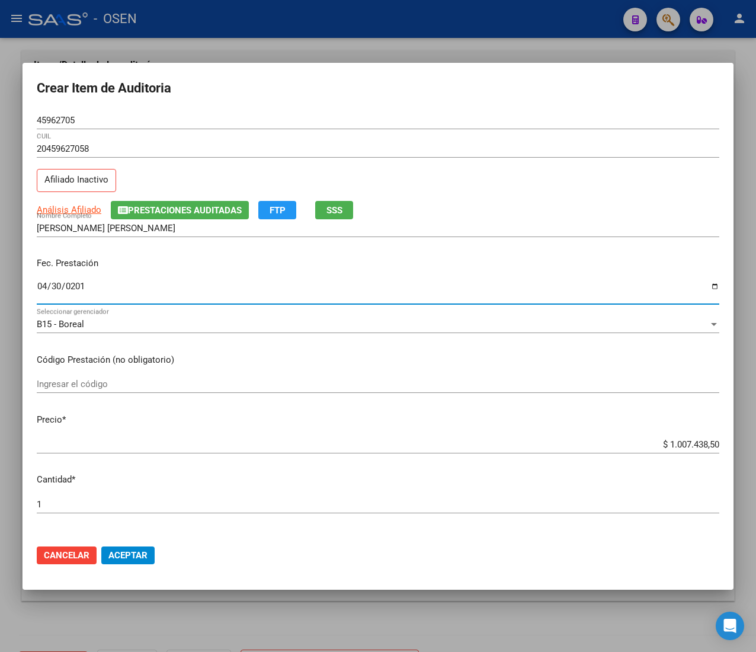
type input "[DATE]"
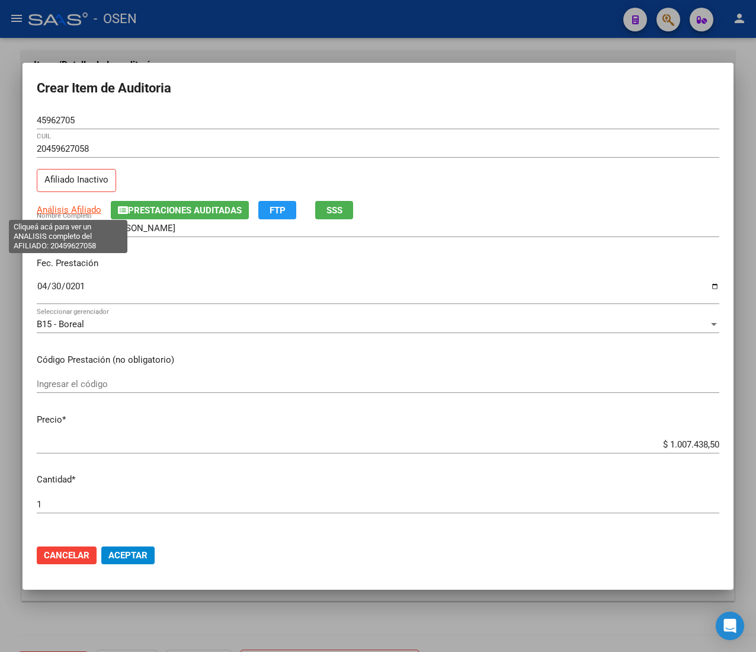
click at [53, 208] on span "Análisis Afiliado" at bounding box center [69, 209] width 65 height 11
type textarea "20459627058"
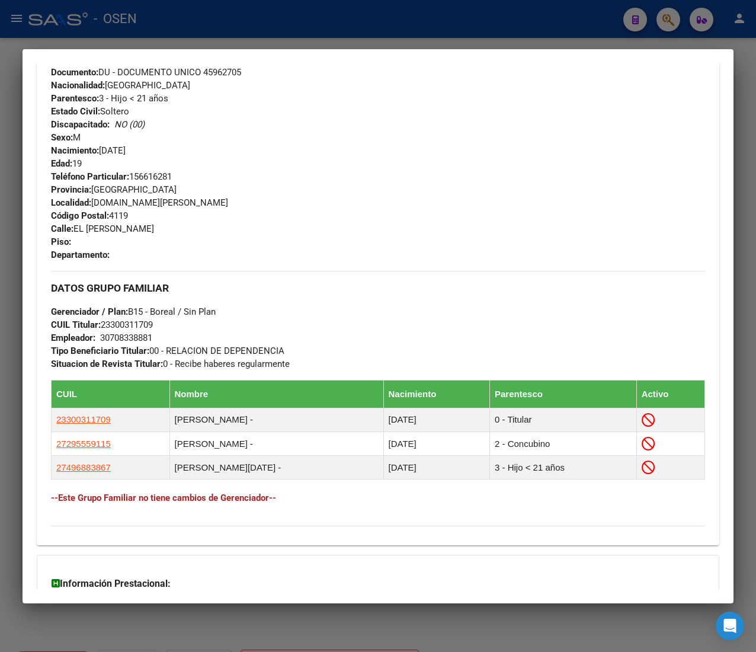
scroll to position [626, 0]
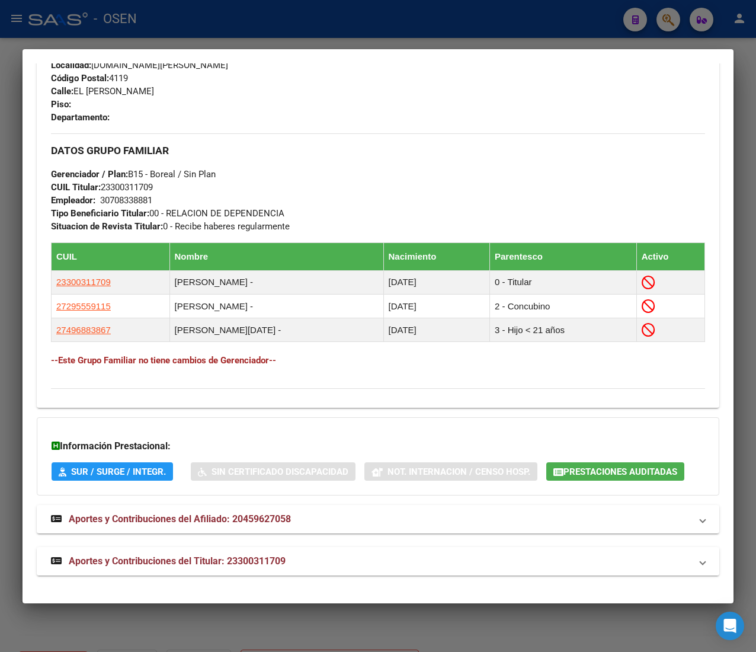
click at [372, 554] on mat-expansion-panel-header "Aportes y Contribuciones del Titular: 23300311709" at bounding box center [378, 561] width 683 height 28
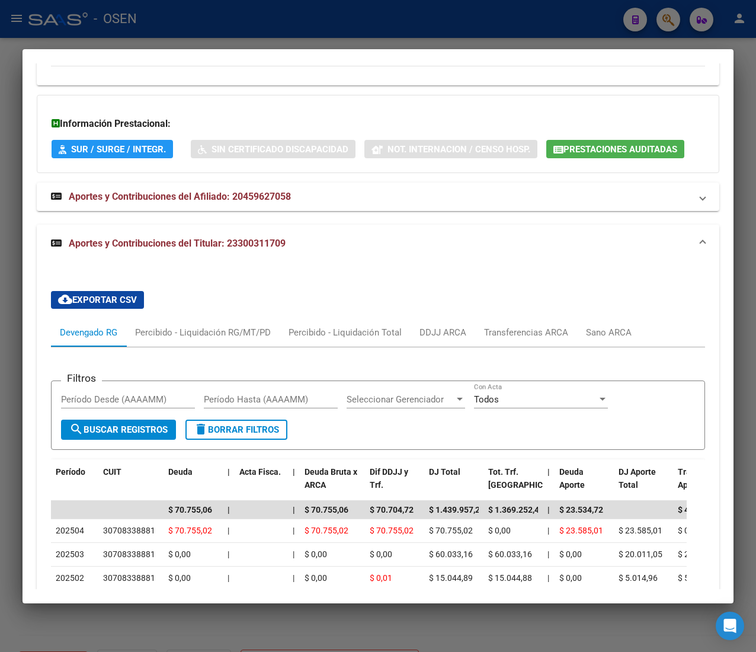
scroll to position [1211, 0]
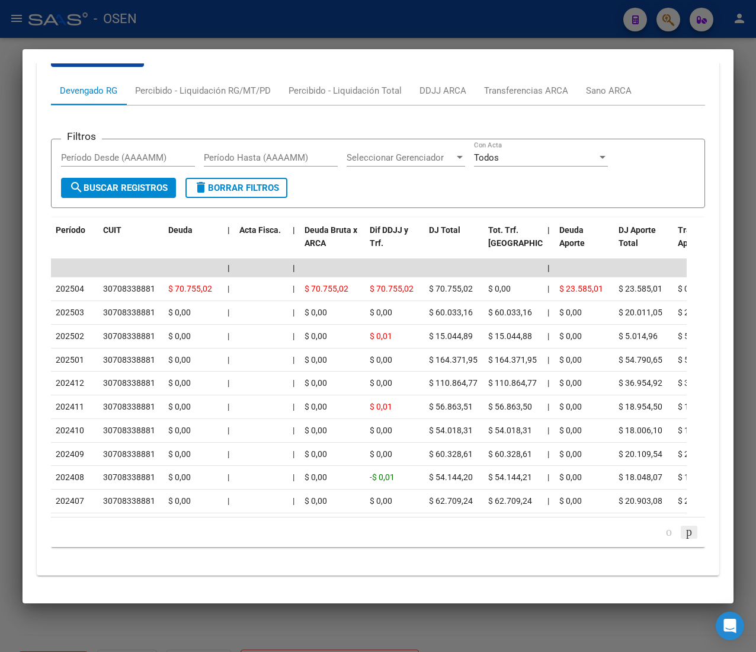
click at [685, 530] on icon "go to next page" at bounding box center [689, 531] width 9 height 14
click at [685, 535] on icon "go to next page" at bounding box center [689, 531] width 9 height 14
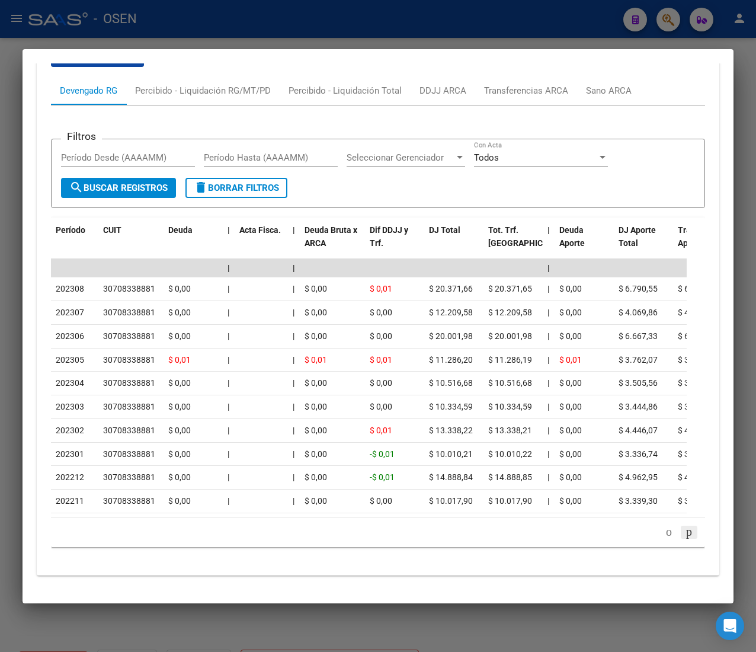
click at [685, 535] on icon "go to next page" at bounding box center [689, 531] width 9 height 14
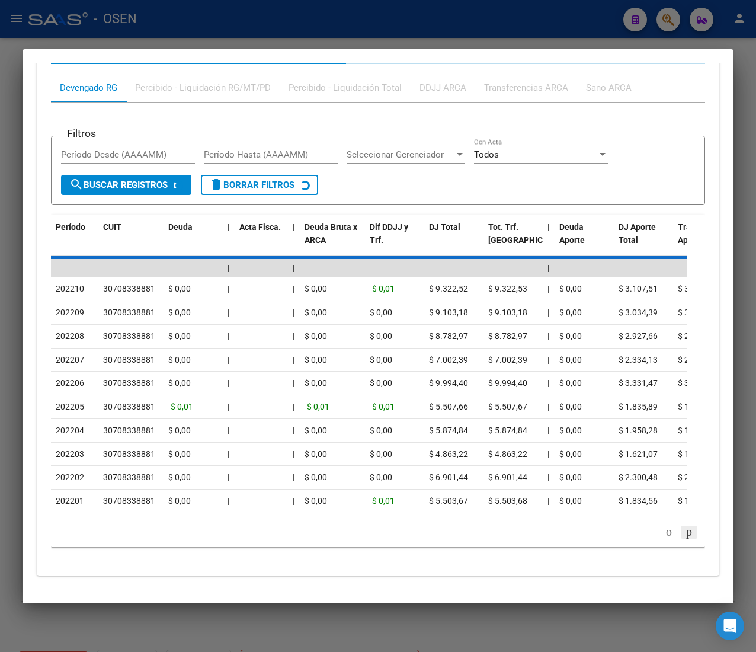
click at [669, 535] on div "179.769.313.486.231.570.000.000.000.000.000.000.000.000.000.000.000.000.000.000…" at bounding box center [378, 532] width 654 height 30
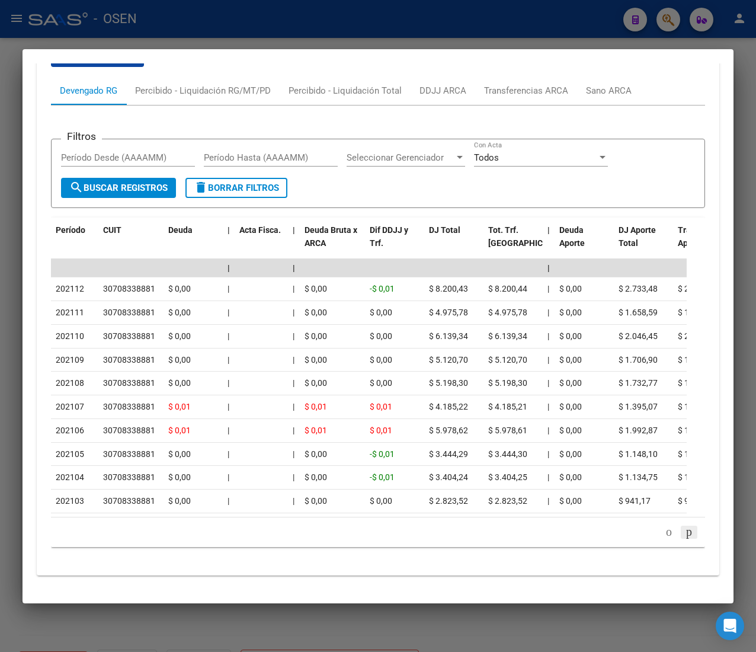
click at [685, 535] on icon "go to next page" at bounding box center [689, 531] width 9 height 14
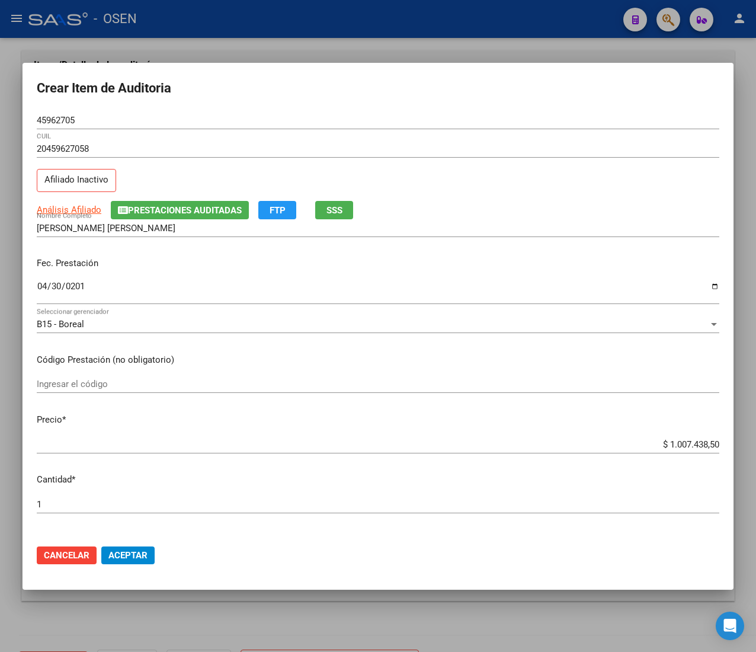
click at [678, 443] on input "$ 1.007.438,50" at bounding box center [378, 444] width 683 height 11
type input "$ 0,02"
type input "$ 0,20"
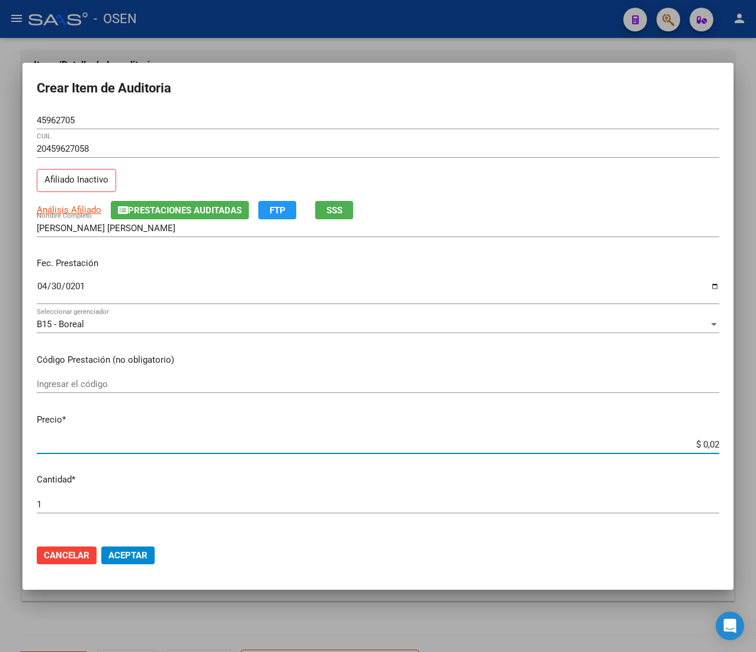
type input "$ 0,20"
type input "$ 2,09"
type input "$ 20,90"
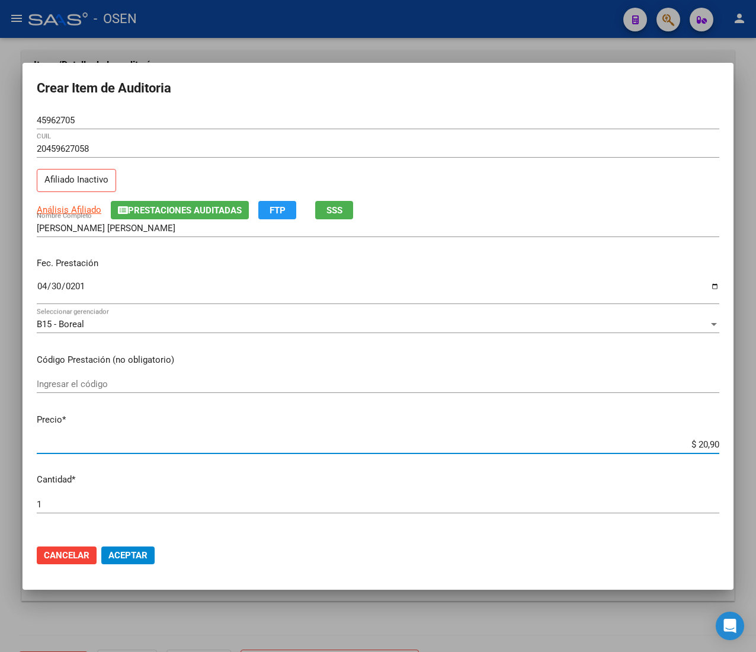
type input "$ 209,00"
click at [152, 552] on button "Aceptar" at bounding box center [127, 555] width 53 height 18
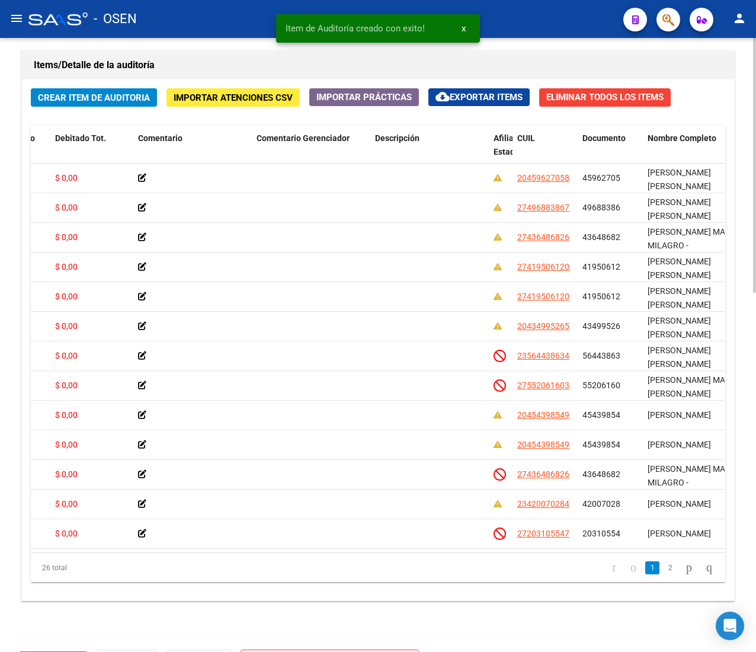
click at [89, 108] on div "Crear Item de Auditoria Importar Atenciones CSV Importar Prácticas cloud_downlo…" at bounding box center [378, 339] width 712 height 521
click at [89, 98] on span "Crear Item de Auditoria" at bounding box center [94, 97] width 112 height 11
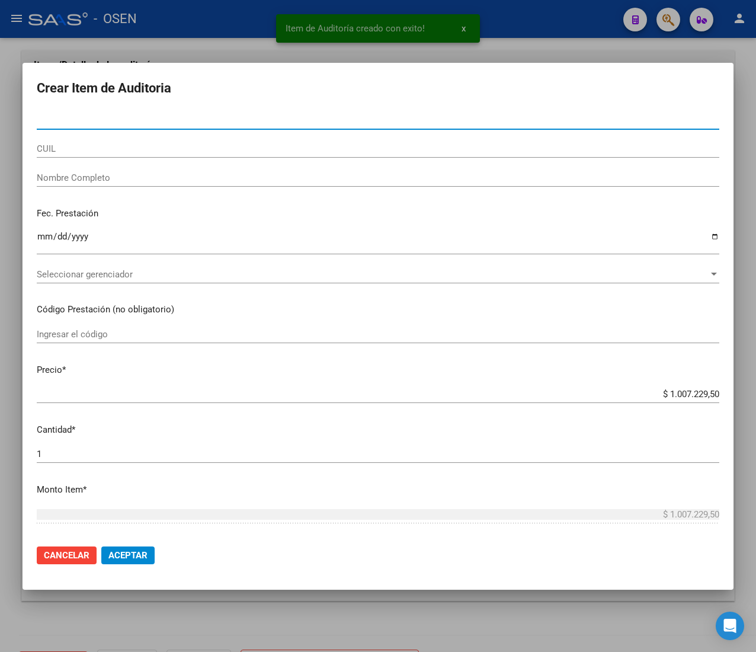
click at [103, 151] on input "CUIL" at bounding box center [378, 148] width 683 height 11
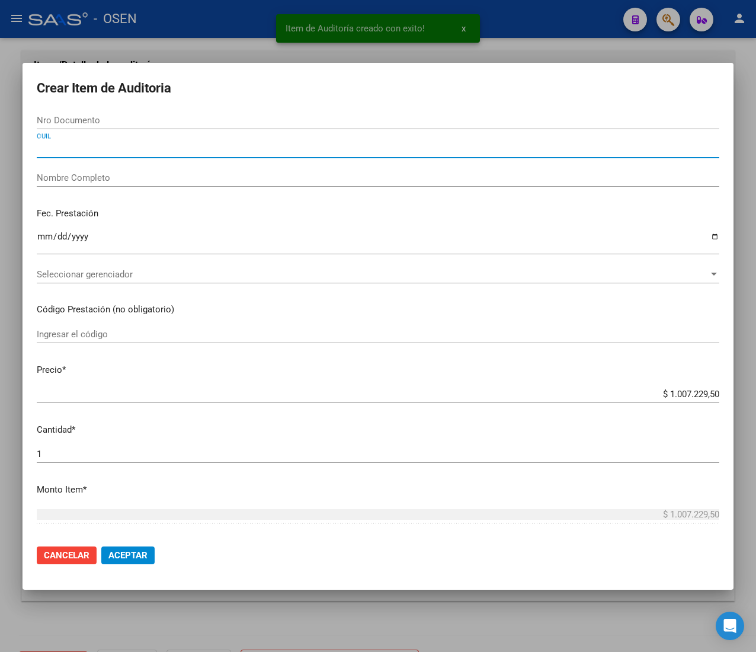
paste input "27295559115"
type input "27295559115"
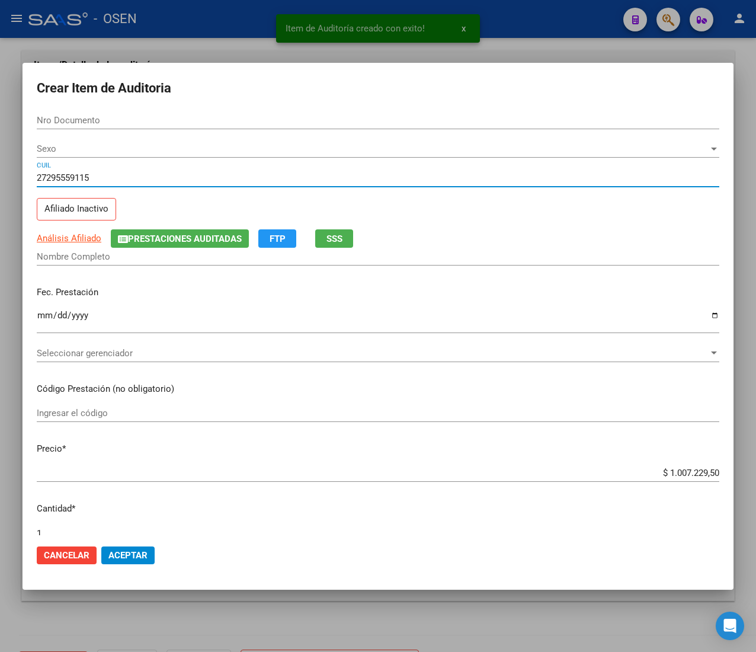
type input "29555911"
type input "[PERSON_NAME]"
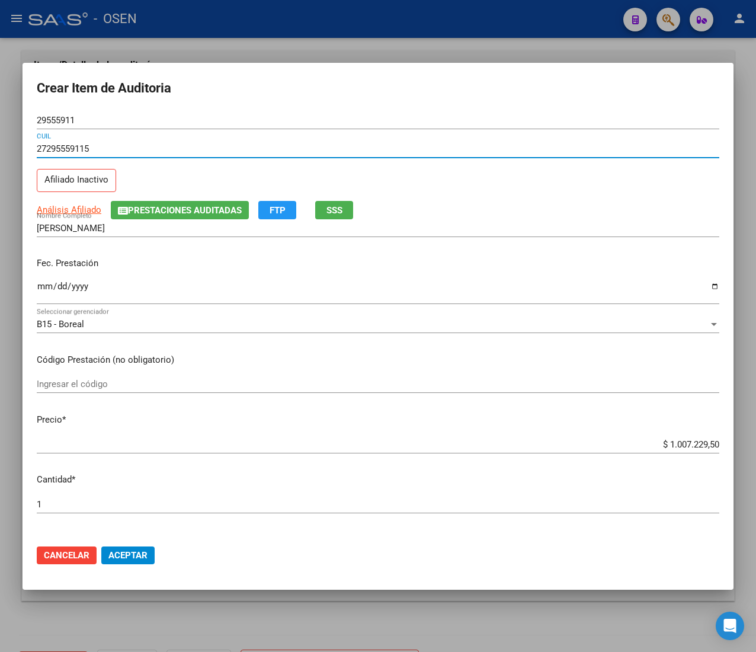
type input "27295559115"
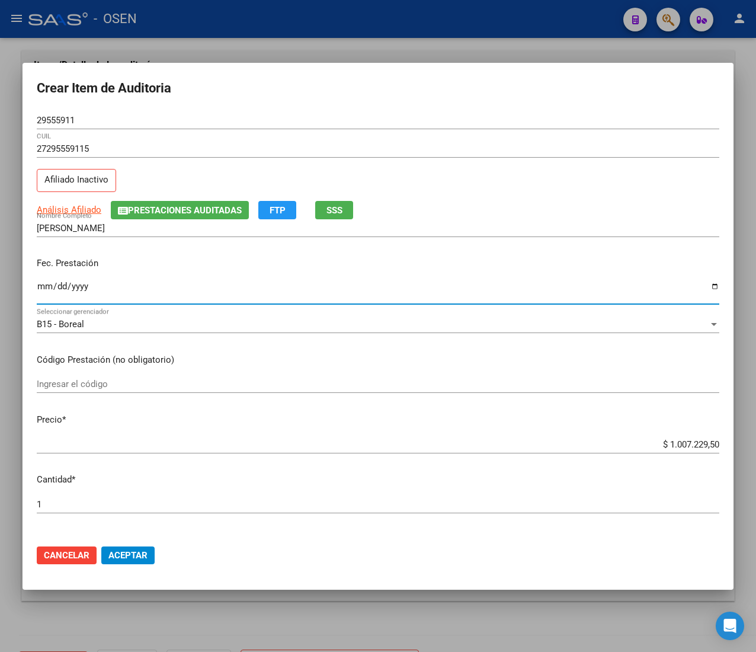
click at [43, 286] on input "Ingresar la fecha" at bounding box center [378, 291] width 683 height 19
type input "[DATE]"
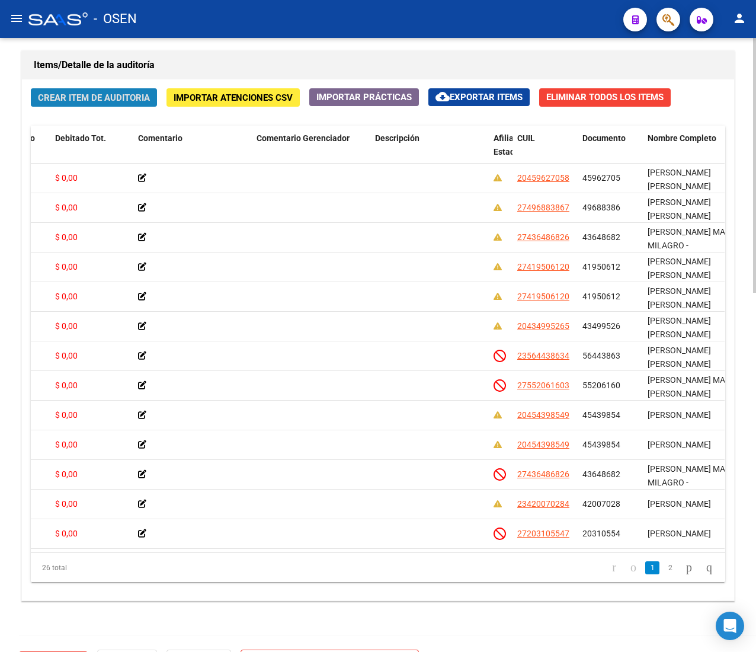
click at [100, 101] on span "Crear Item de Auditoria" at bounding box center [94, 97] width 112 height 11
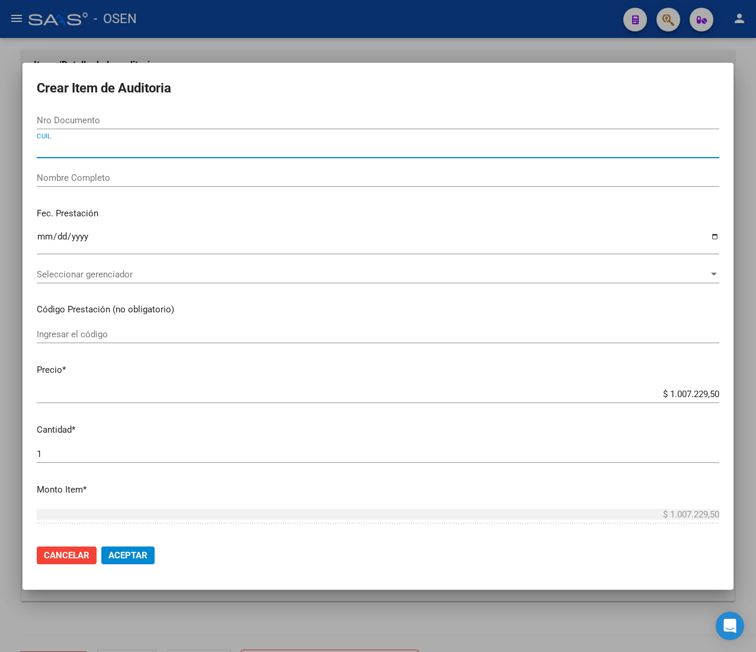
click at [107, 153] on div "CUIL" at bounding box center [378, 149] width 683 height 18
paste input "27379167557"
type input "27379167557"
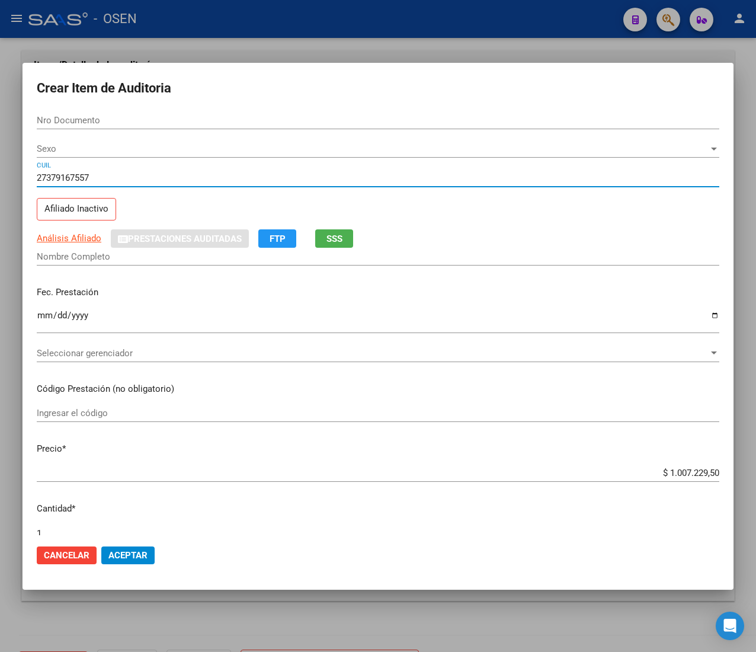
type input "37916755"
type input "[PERSON_NAME] MARIANA"
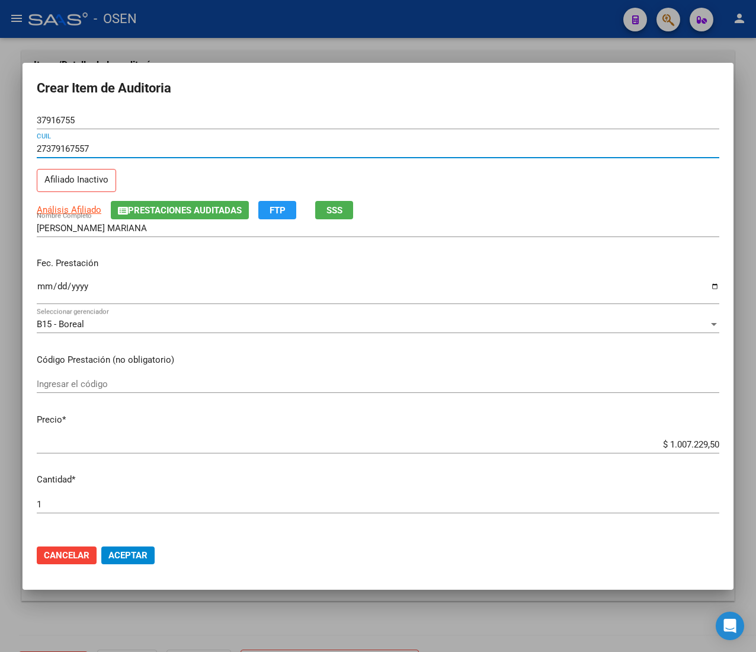
type input "27379167557"
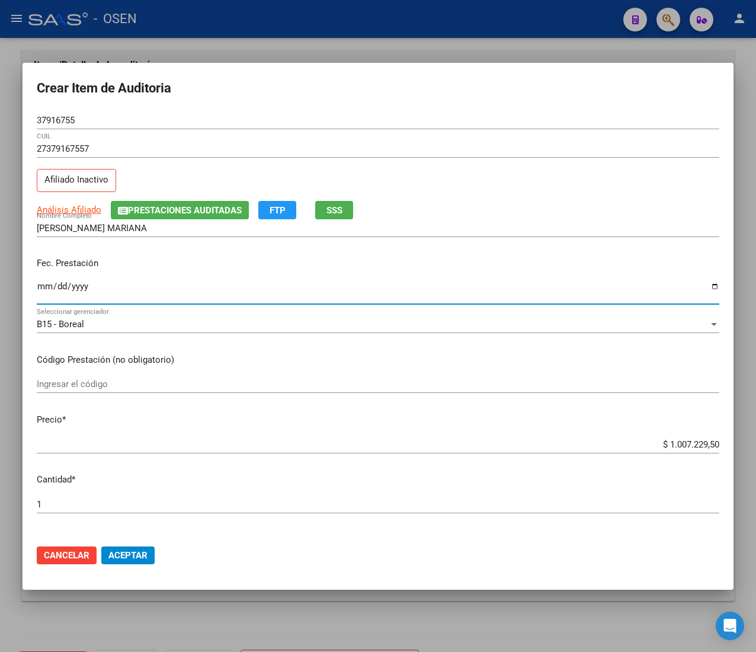
click at [39, 284] on input "Ingresar la fecha" at bounding box center [378, 291] width 683 height 19
type input "[DATE]"
click at [69, 202] on div "Análisis Afiliado Prestaciones Auditadas FTP SSS" at bounding box center [378, 210] width 683 height 18
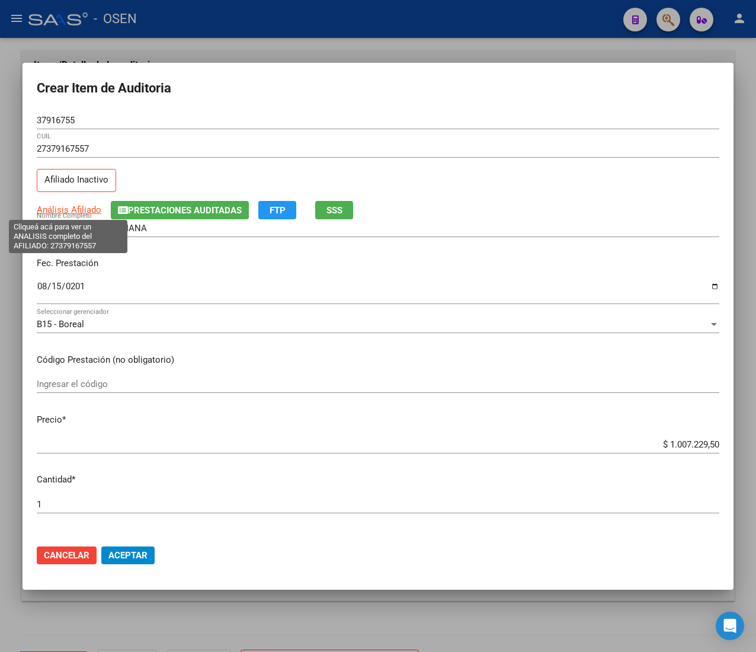
click at [70, 208] on span "Análisis Afiliado" at bounding box center [69, 209] width 65 height 11
type textarea "27379167557"
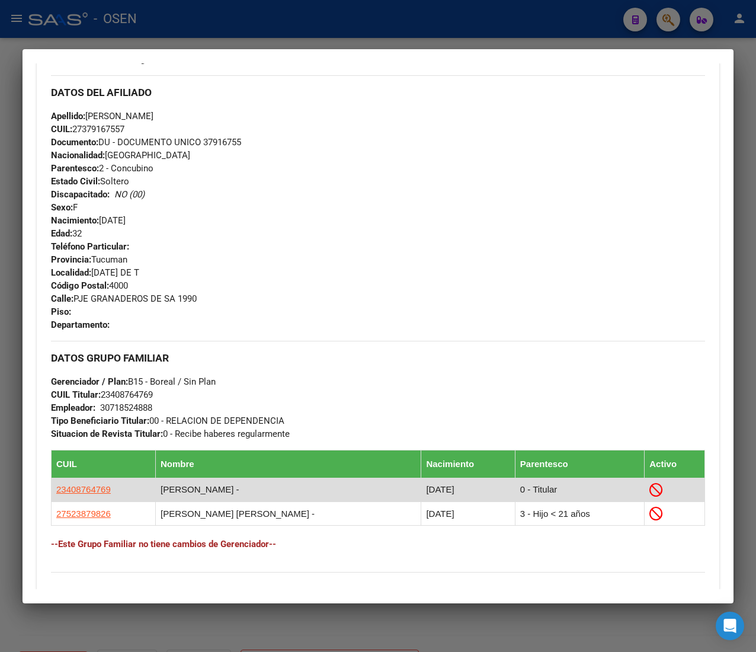
scroll to position [616, 0]
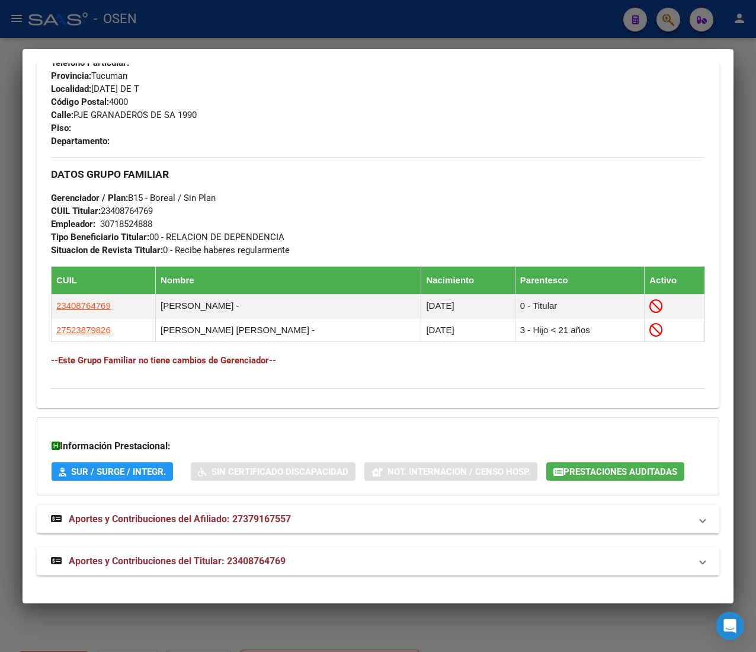
click at [349, 559] on mat-panel-title "Aportes y Contribuciones del Titular: 23408764769" at bounding box center [371, 561] width 640 height 14
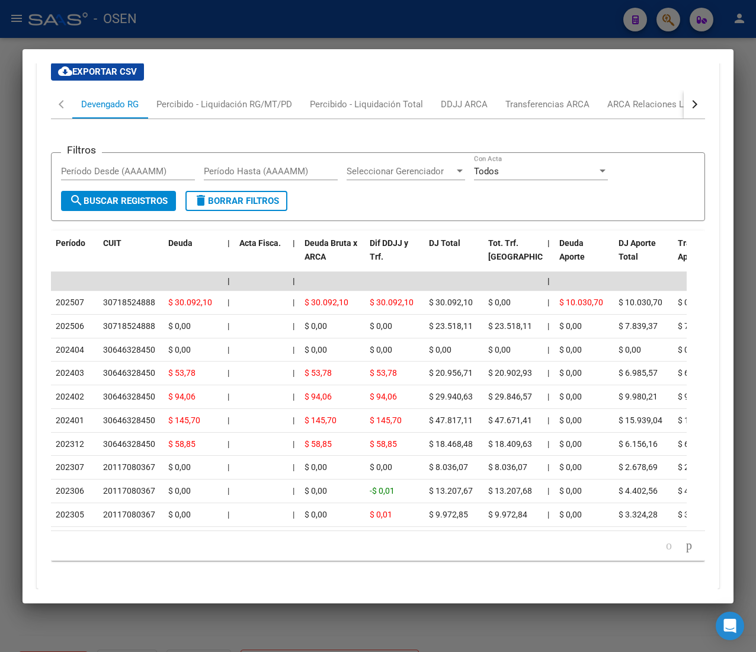
scroll to position [1200, 0]
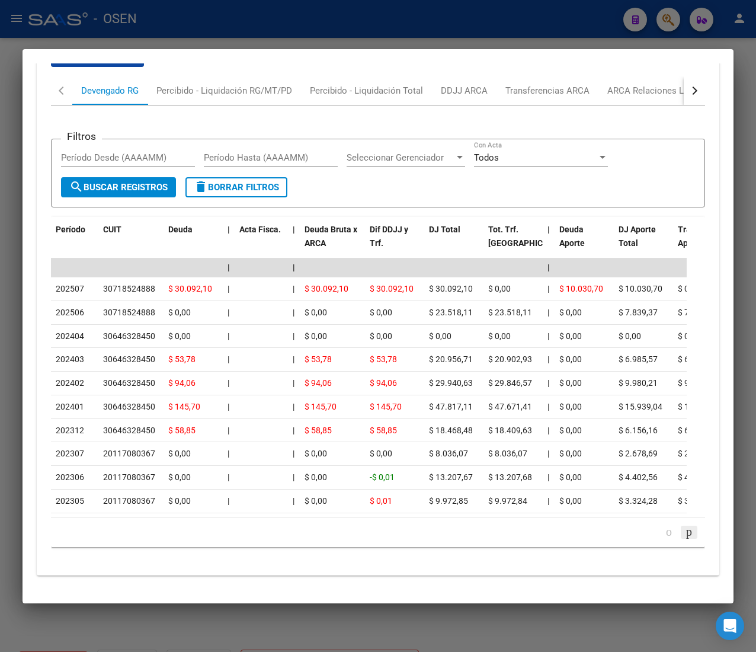
click at [685, 529] on icon "go to next page" at bounding box center [689, 531] width 9 height 14
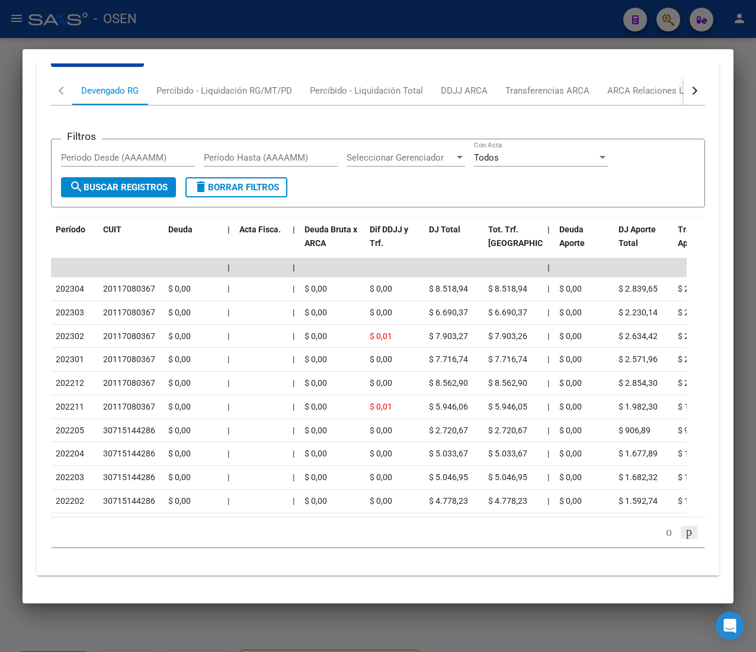
click at [685, 530] on icon "go to next page" at bounding box center [689, 531] width 9 height 14
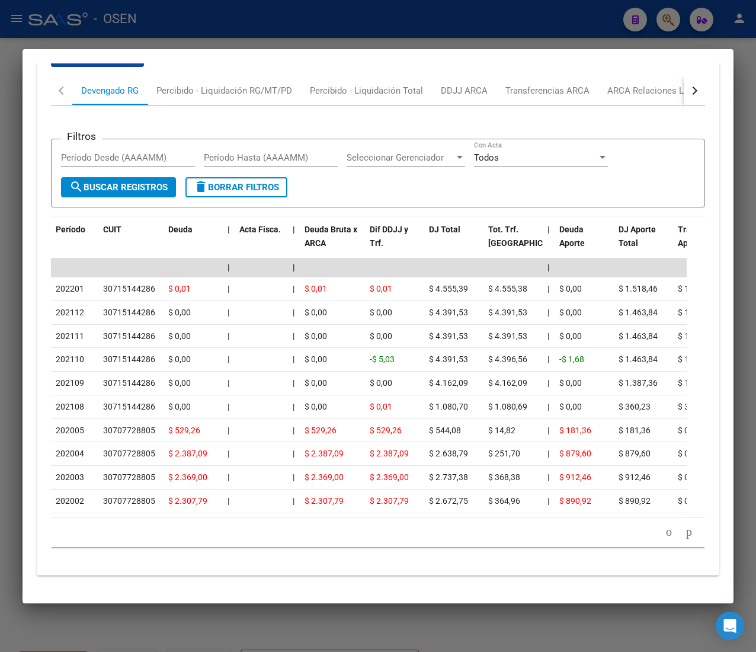
click at [685, 530] on icon "go to next page" at bounding box center [689, 531] width 9 height 14
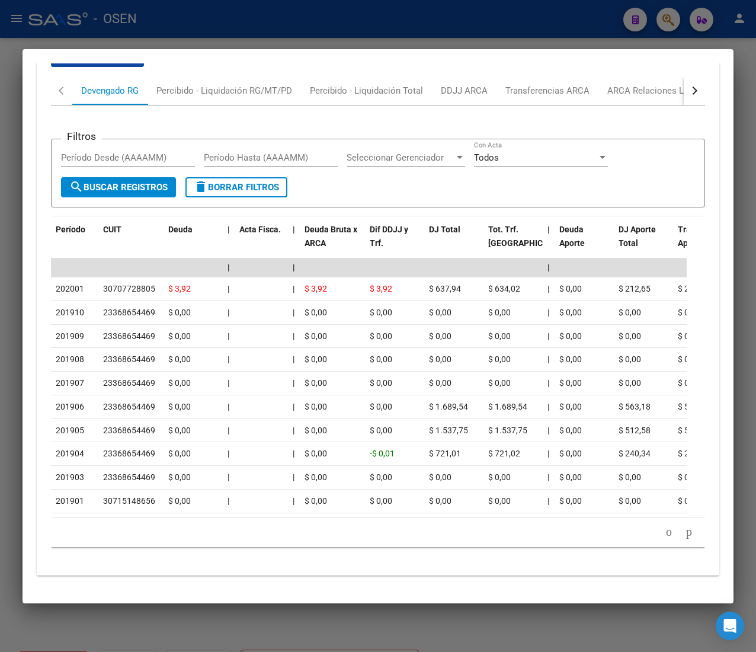
click at [685, 530] on icon "go to next page" at bounding box center [689, 531] width 9 height 14
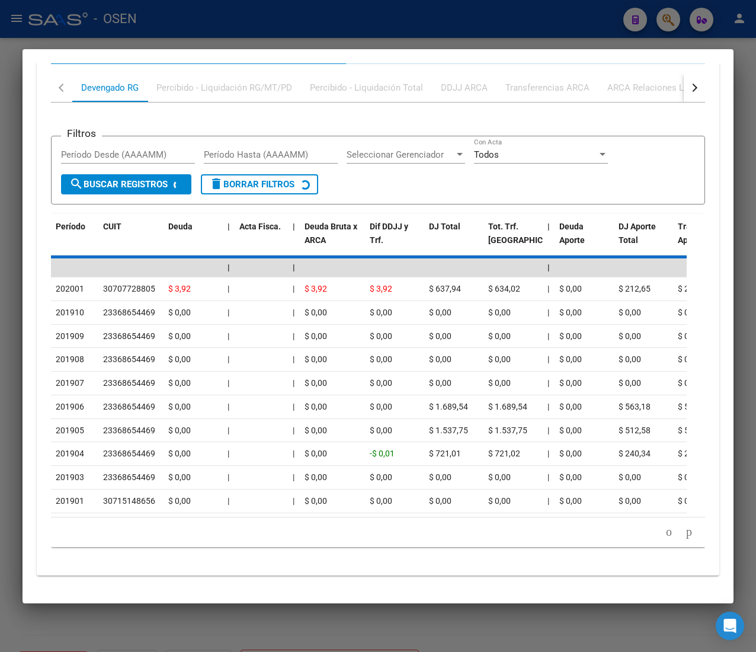
scroll to position [1082, 0]
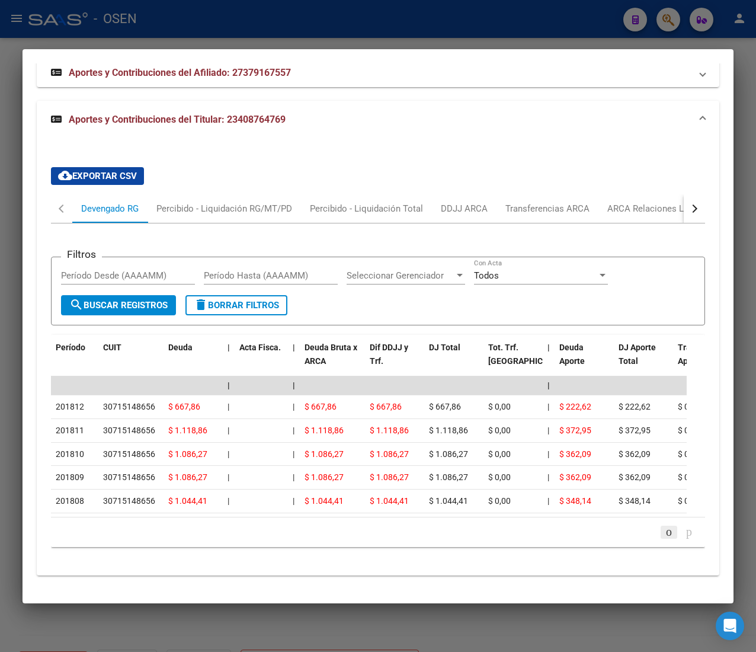
click at [664, 533] on icon "go to previous page" at bounding box center [668, 531] width 9 height 14
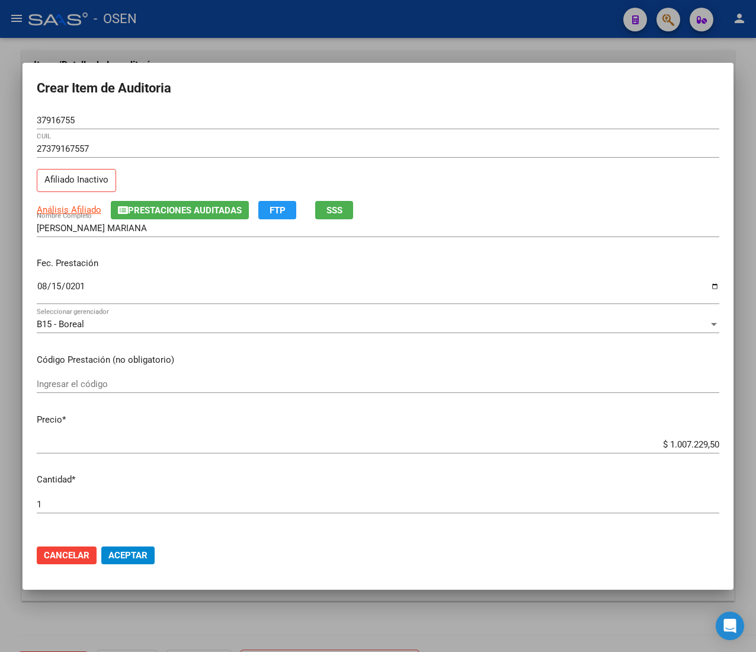
click at [678, 439] on input "$ 1.007.229,50" at bounding box center [378, 444] width 683 height 11
type input "$ 0,01"
type input "$ 0,13"
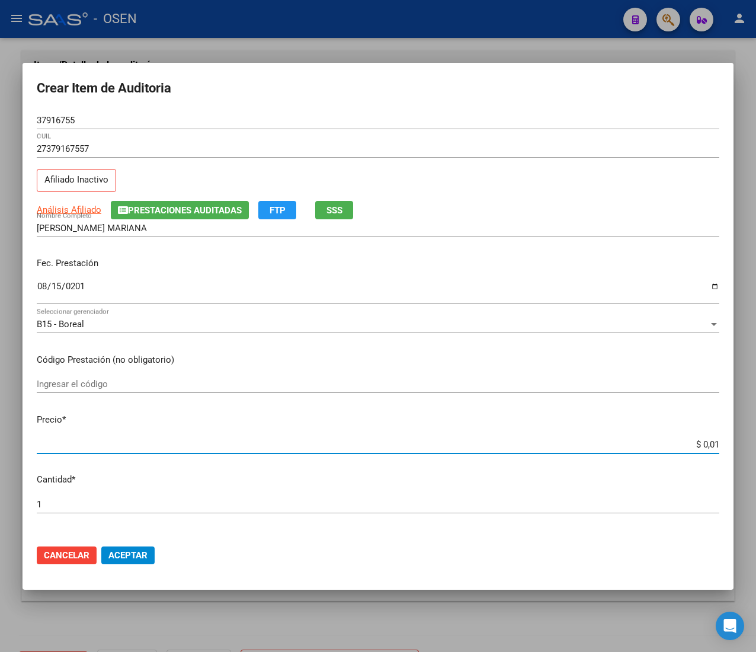
type input "$ 0,13"
type input "$ 1,34"
type input "$ 13,40"
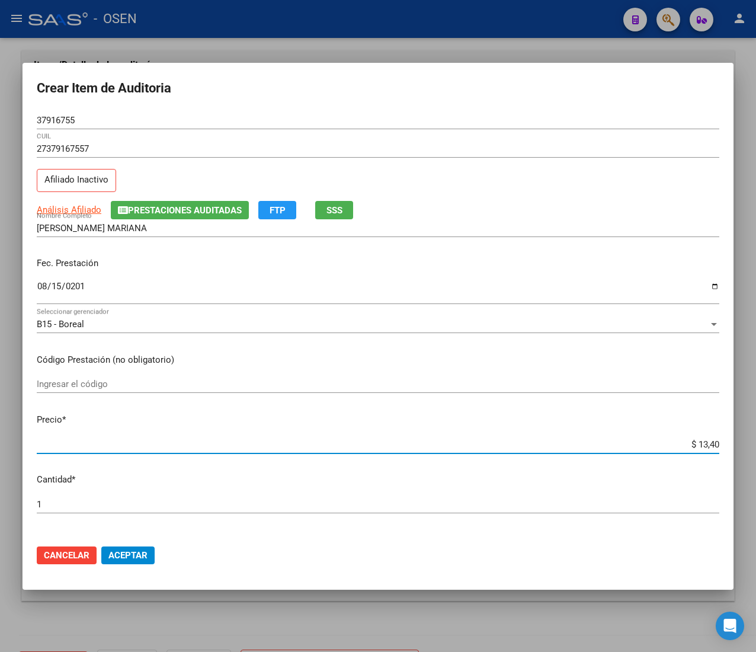
type input "$ 134,00"
click at [122, 556] on span "Aceptar" at bounding box center [127, 555] width 39 height 11
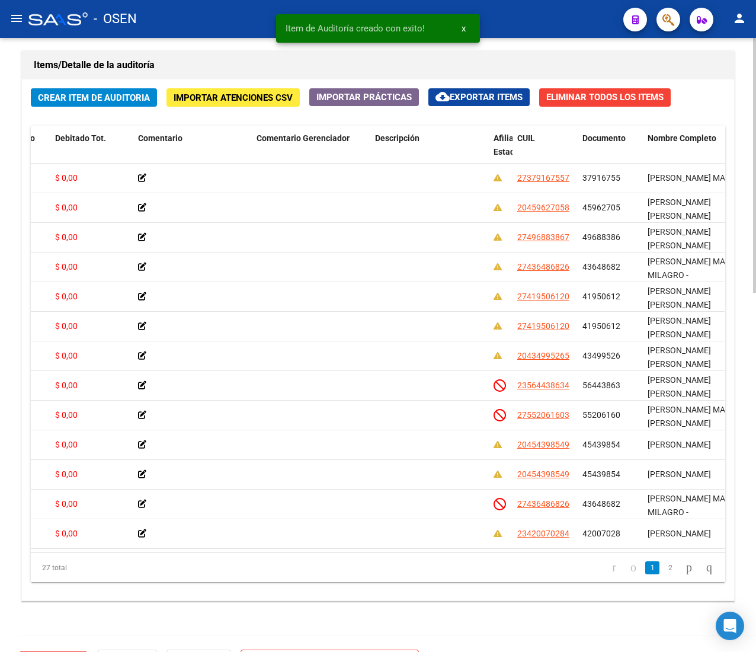
click at [57, 106] on div "Crear Item de Auditoria Importar Atenciones CSV Importar Prácticas cloud_downlo…" at bounding box center [378, 339] width 712 height 521
click at [70, 103] on span "Crear Item de Auditoria" at bounding box center [94, 97] width 112 height 11
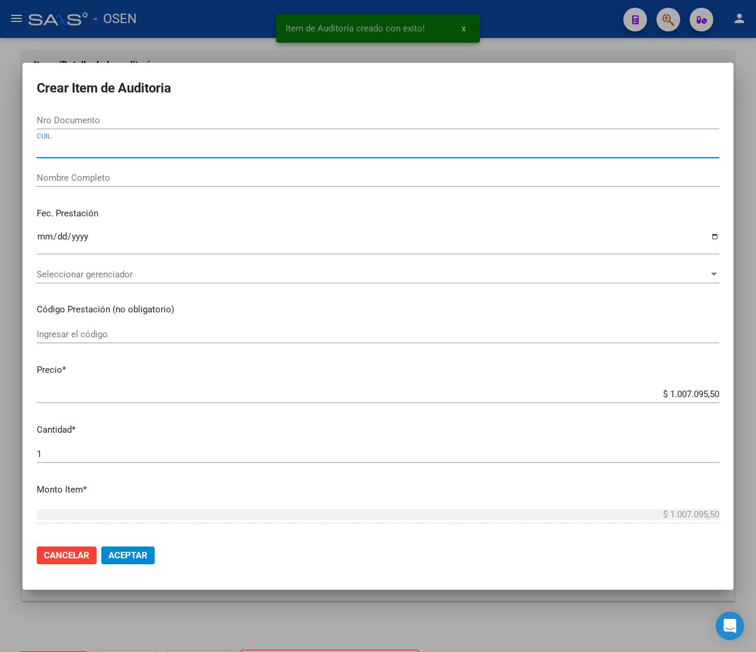
click at [101, 143] on input "CUIL" at bounding box center [378, 148] width 683 height 11
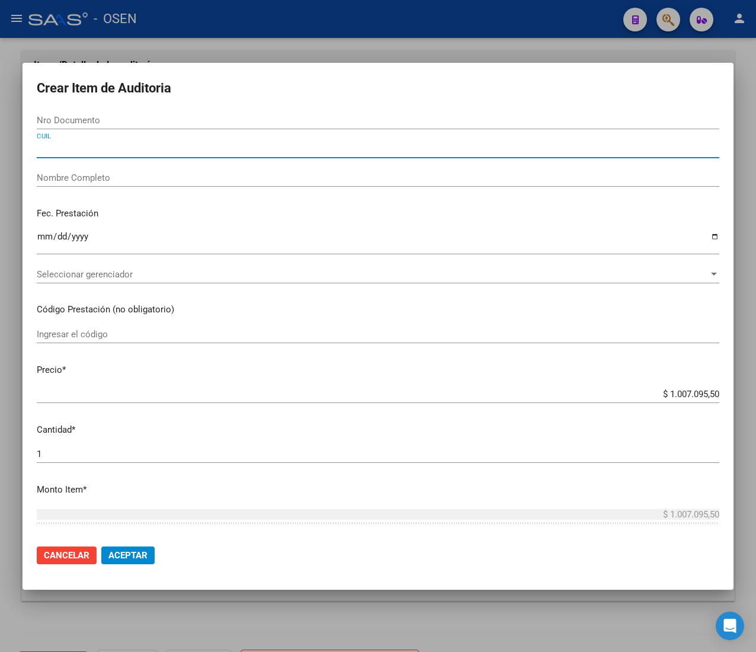
paste input "20260127943"
type input "20260127943"
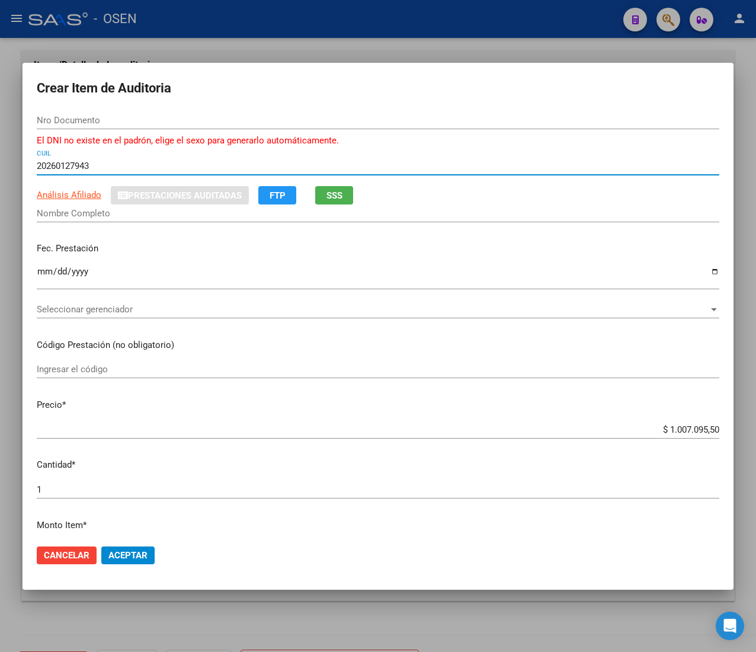
type input "26012794"
type input "ARAGON [PERSON_NAME]"
type input "20260127943"
click at [79, 194] on span "Análisis Afiliado" at bounding box center [69, 195] width 65 height 11
type textarea "20260127943"
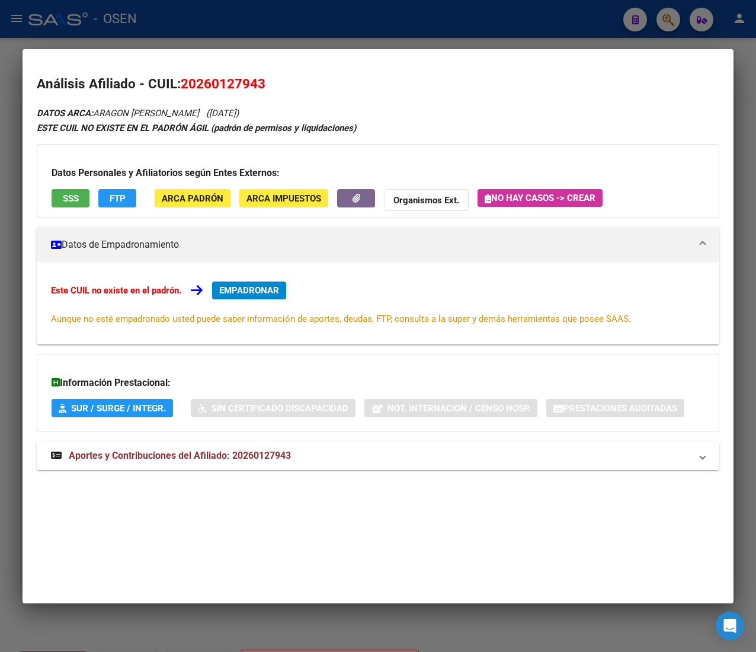
click at [347, 458] on mat-panel-title "Aportes y Contribuciones del Afiliado: 20260127943" at bounding box center [371, 456] width 640 height 14
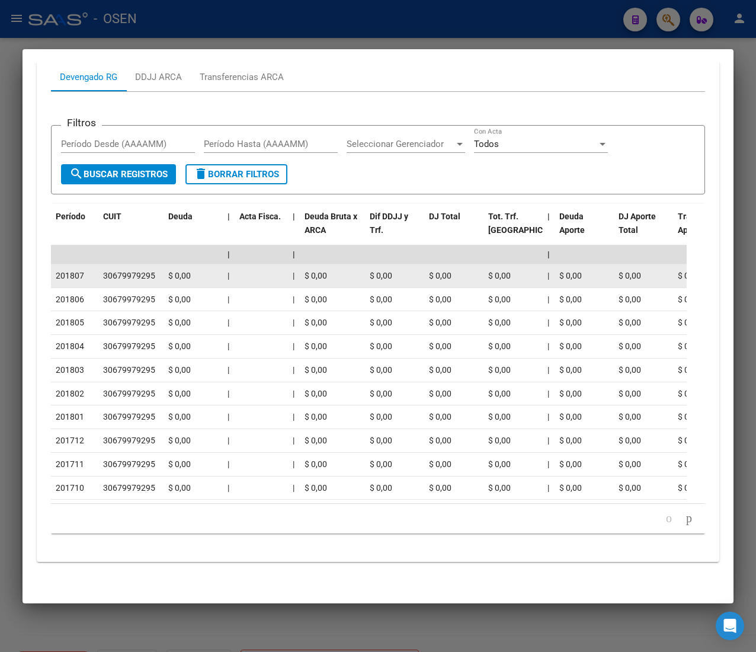
scroll to position [0, 0]
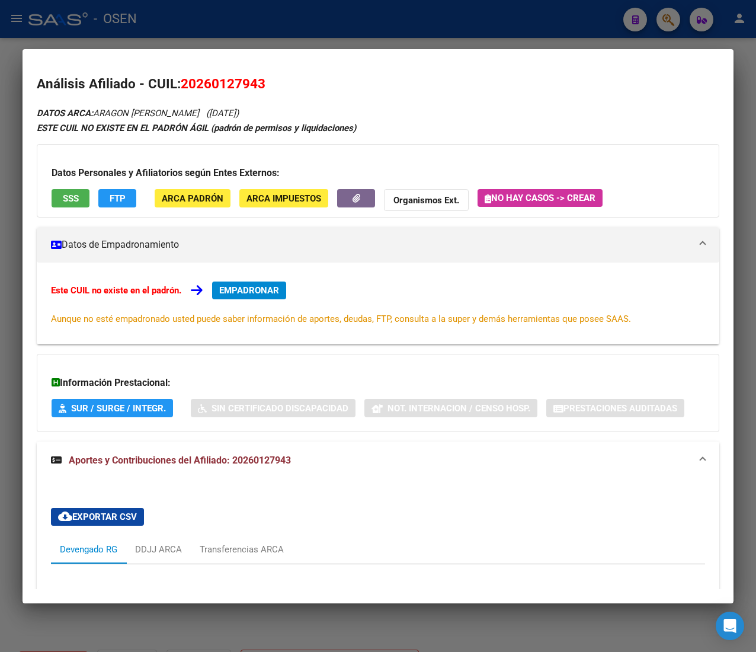
click at [66, 196] on span "SSS" at bounding box center [71, 198] width 16 height 11
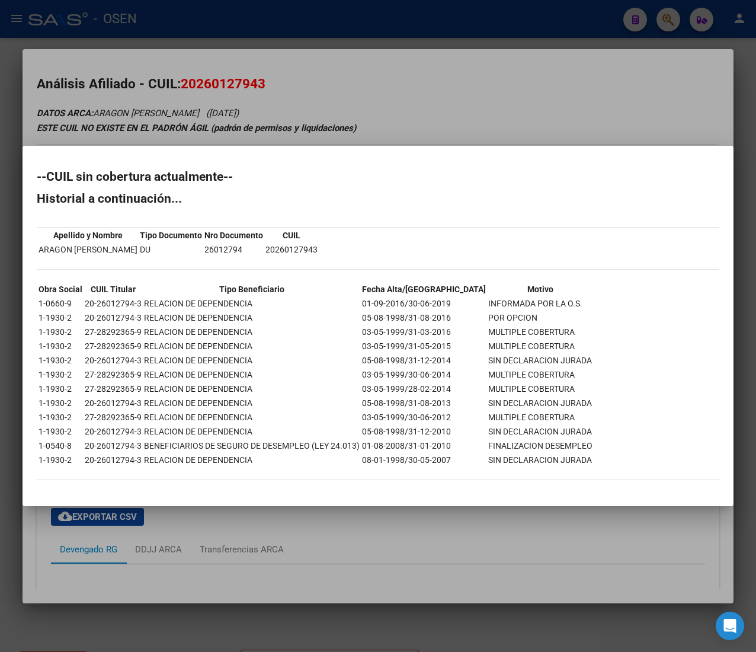
drag, startPoint x: 388, startPoint y: 305, endPoint x: 532, endPoint y: 307, distance: 144.6
click at [532, 307] on tr "1-0660-9 20-26012794-3 RELACION DE DEPENDENCIA 01-09-2016/30-06-2019 INFORMADA …" at bounding box center [315, 303] width 555 height 13
click at [343, 73] on div at bounding box center [378, 326] width 756 height 652
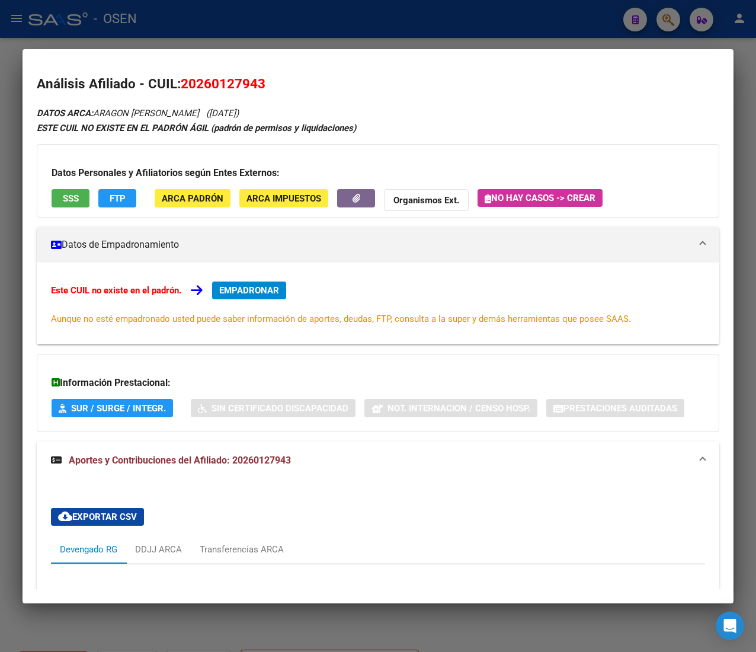
click at [493, 33] on div at bounding box center [378, 326] width 756 height 652
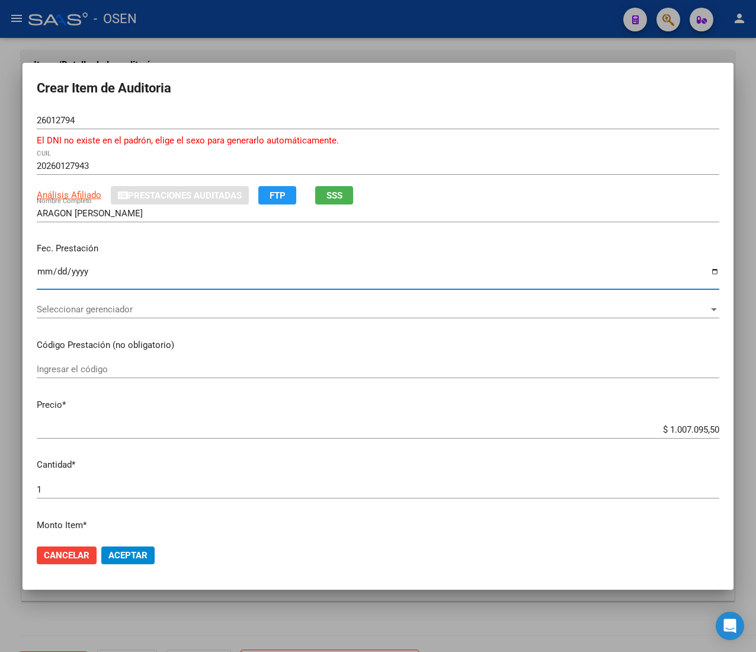
click at [44, 270] on input "Ingresar la fecha" at bounding box center [378, 276] width 683 height 19
type input "[DATE]"
click at [103, 305] on span "Seleccionar gerenciador" at bounding box center [373, 309] width 672 height 11
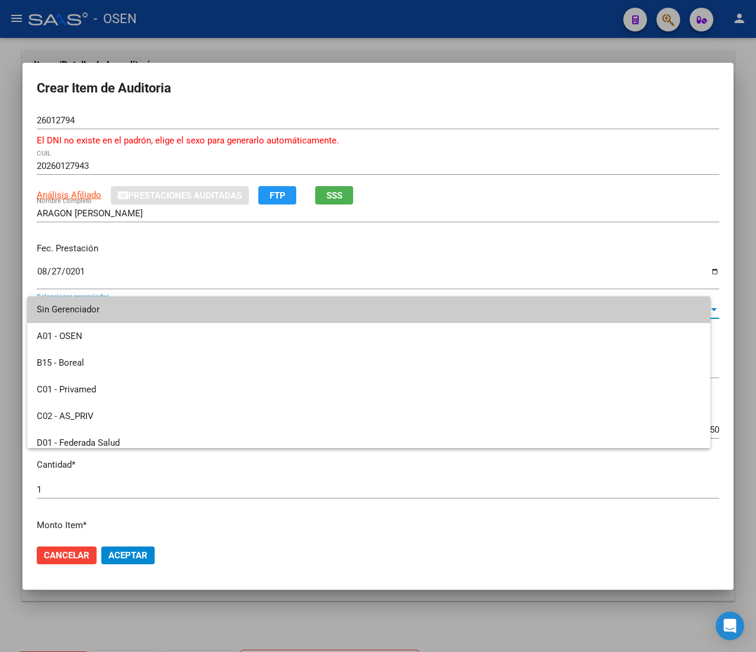
click at [199, 247] on div at bounding box center [378, 326] width 756 height 652
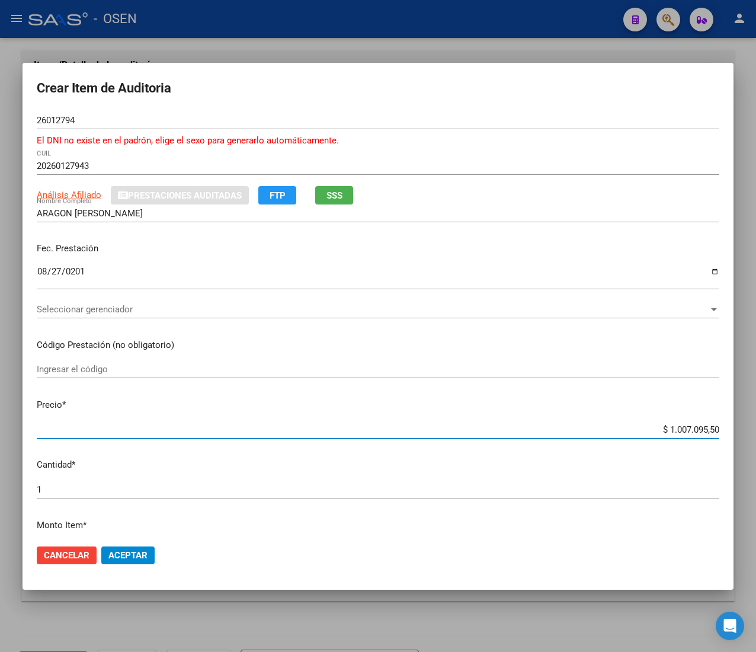
click at [685, 428] on input "$ 1.007.095,50" at bounding box center [378, 429] width 683 height 11
type input "$ 0,01"
type input "$ 0,18"
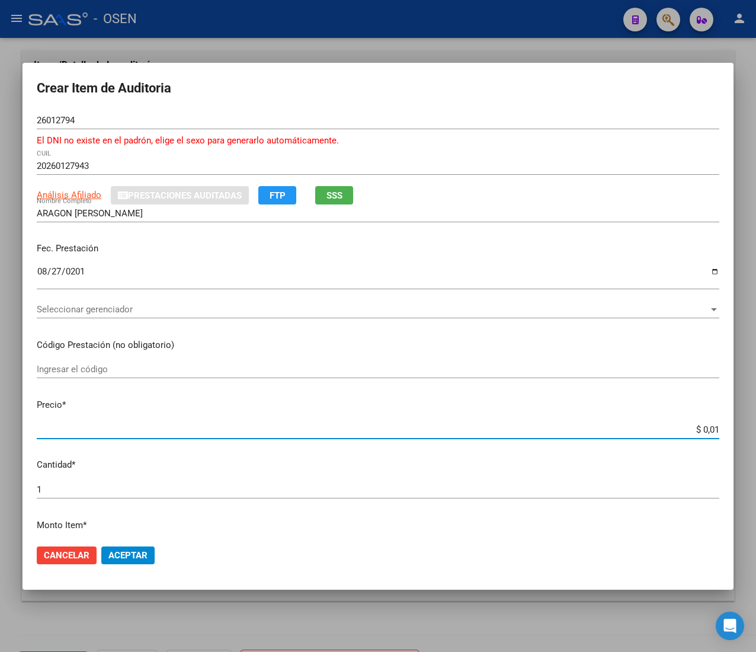
type input "$ 0,18"
type input "$ 1,88"
type input "$ 18,80"
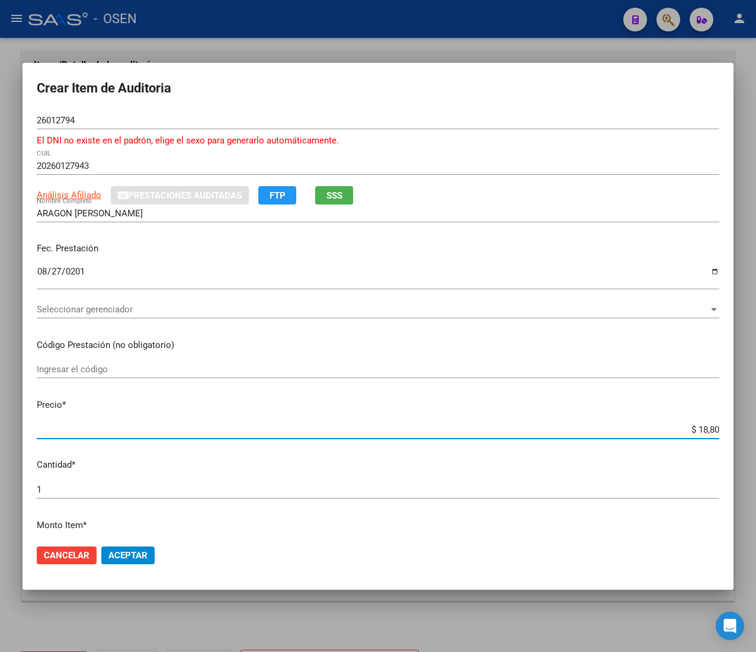
type input "$ 188,00"
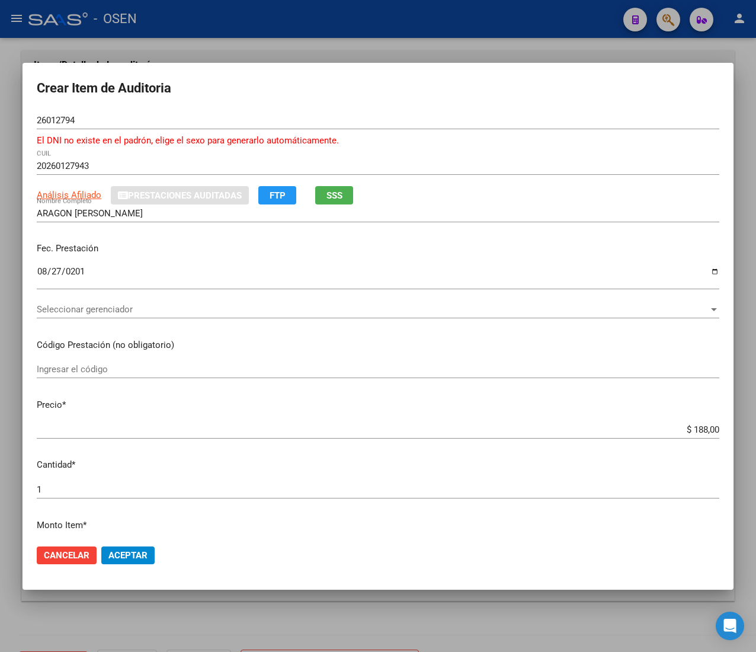
click at [43, 120] on input "26012794" at bounding box center [378, 120] width 683 height 11
click at [133, 548] on button "Aceptar" at bounding box center [127, 555] width 53 height 18
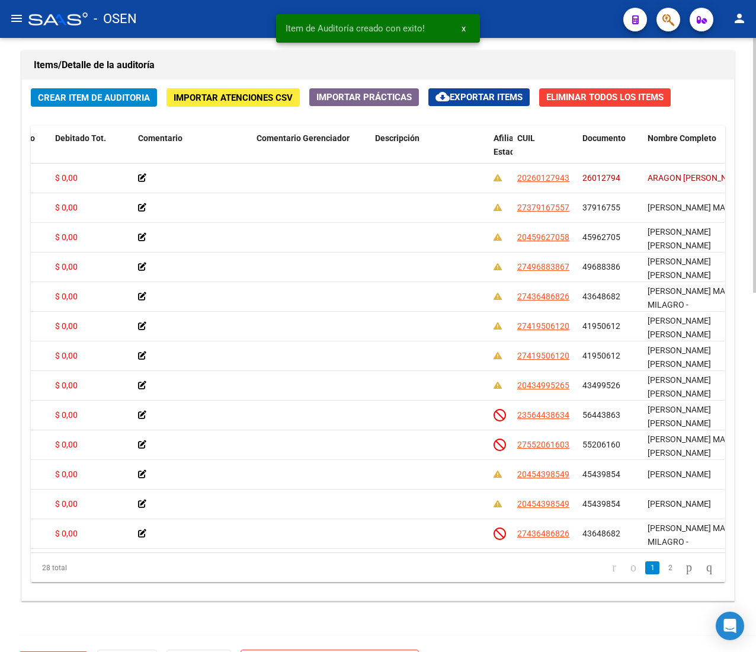
click at [84, 102] on span "Crear Item de Auditoria" at bounding box center [94, 97] width 112 height 11
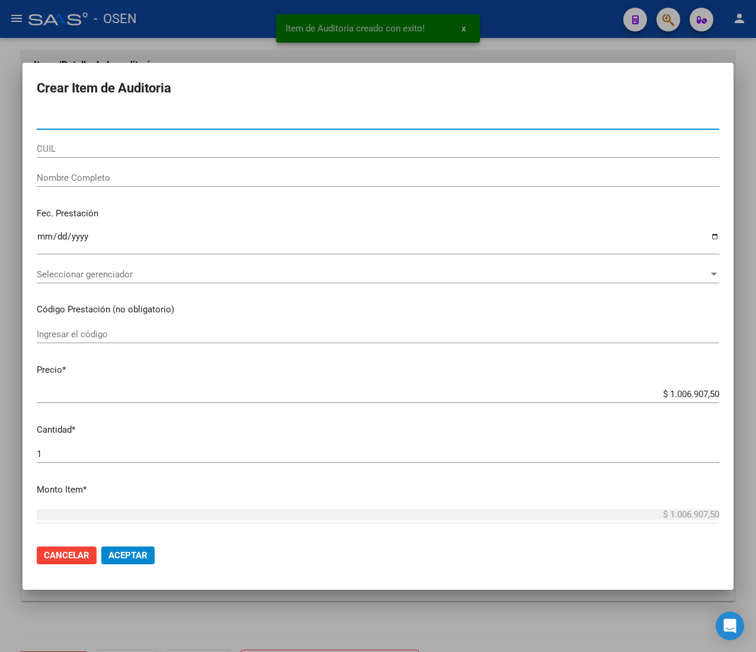
click at [136, 151] on input "CUIL" at bounding box center [378, 148] width 683 height 11
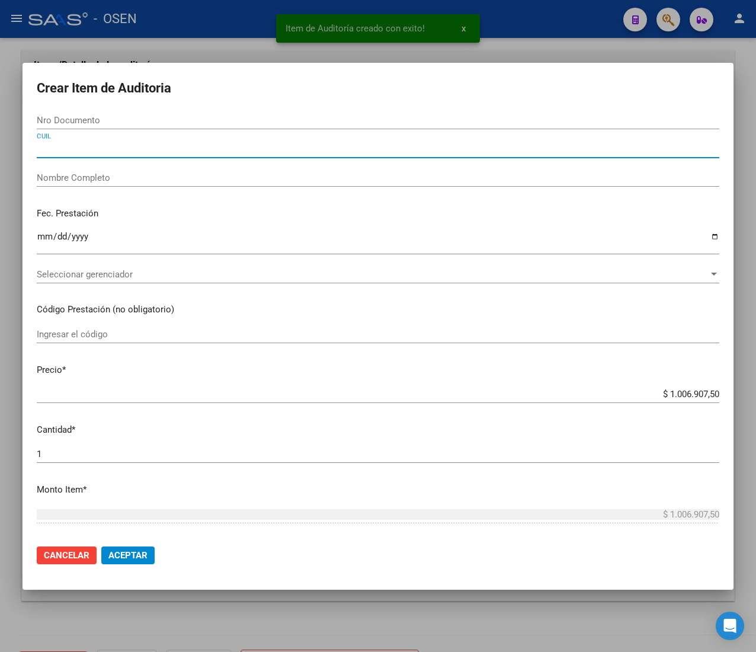
paste input "27282923659"
type input "27282923659"
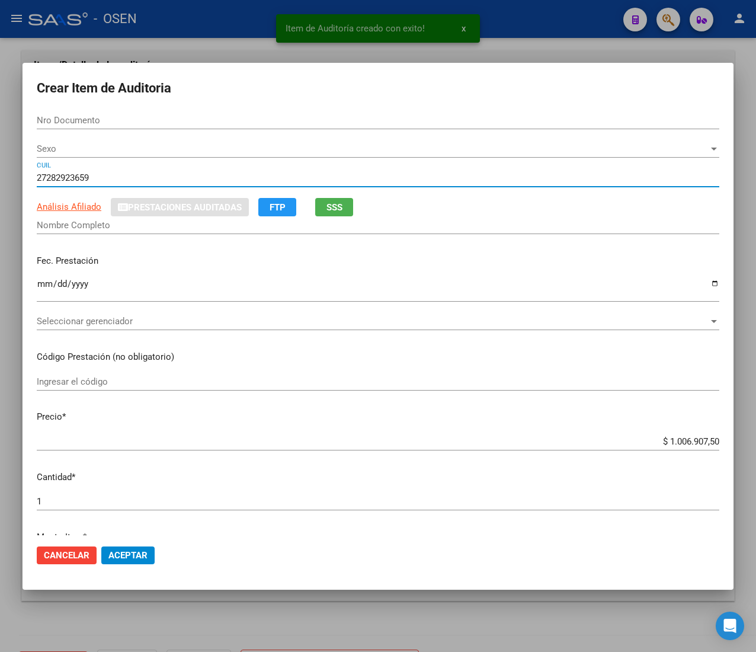
type input "28292365"
type input "[PERSON_NAME]."
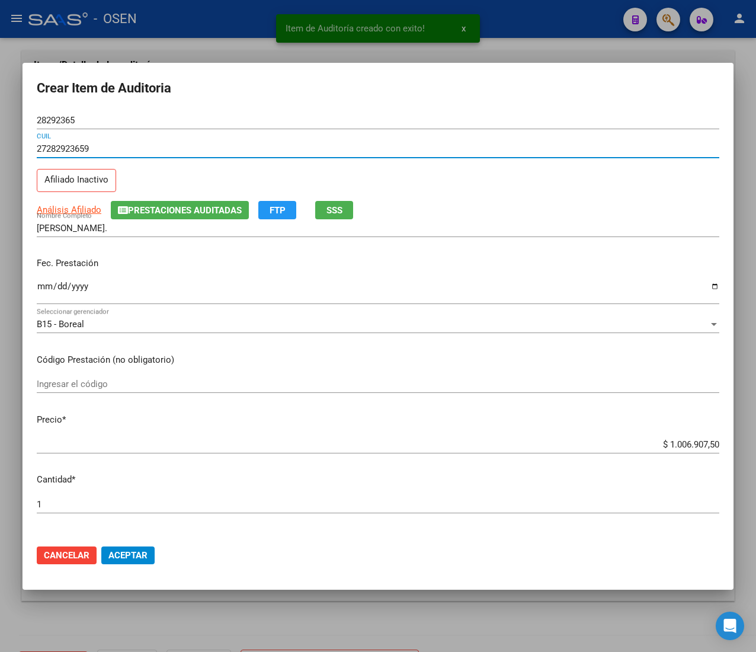
type input "27282923659"
click at [47, 288] on input "Ingresar la fecha" at bounding box center [378, 291] width 683 height 19
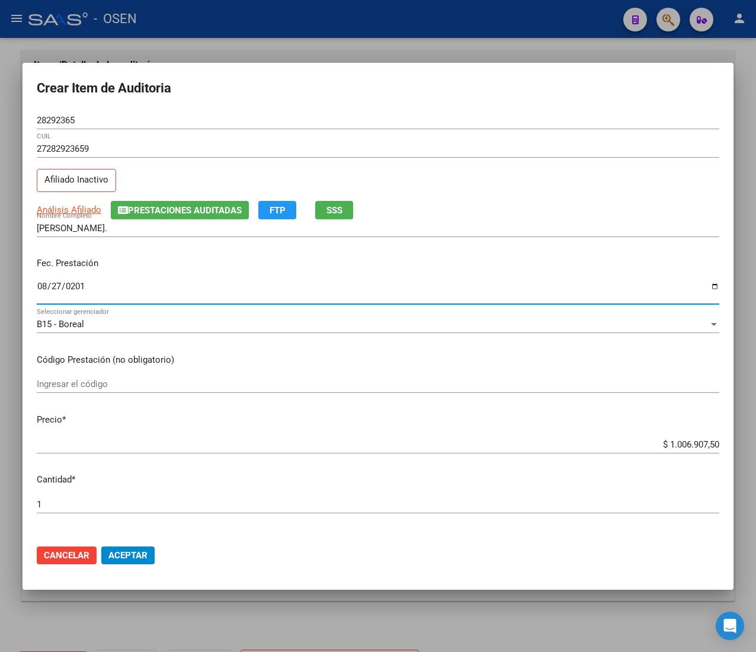
type input "[DATE]"
click at [84, 212] on span "Análisis Afiliado" at bounding box center [69, 209] width 65 height 11
type textarea "27282923659"
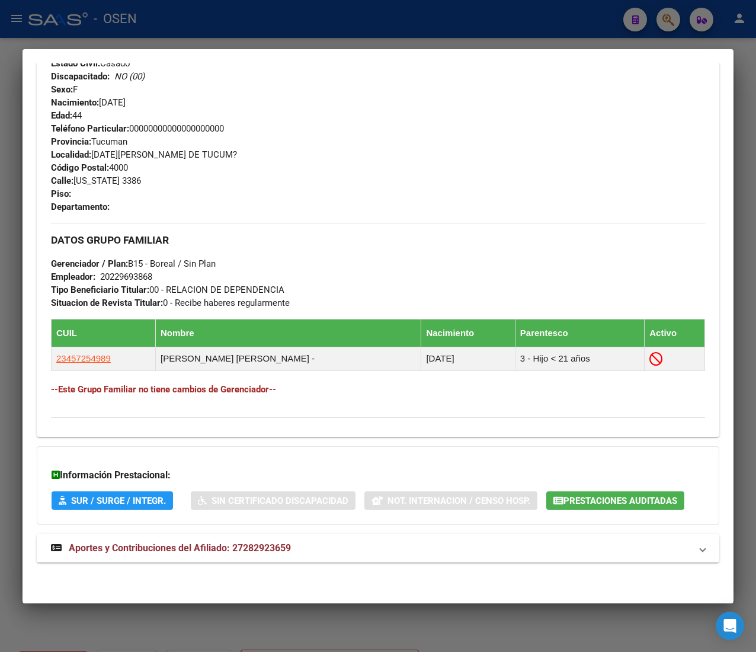
scroll to position [524, 0]
click at [295, 552] on mat-panel-title "Aportes y Contribuciones del Afiliado: 27282923659" at bounding box center [371, 548] width 640 height 14
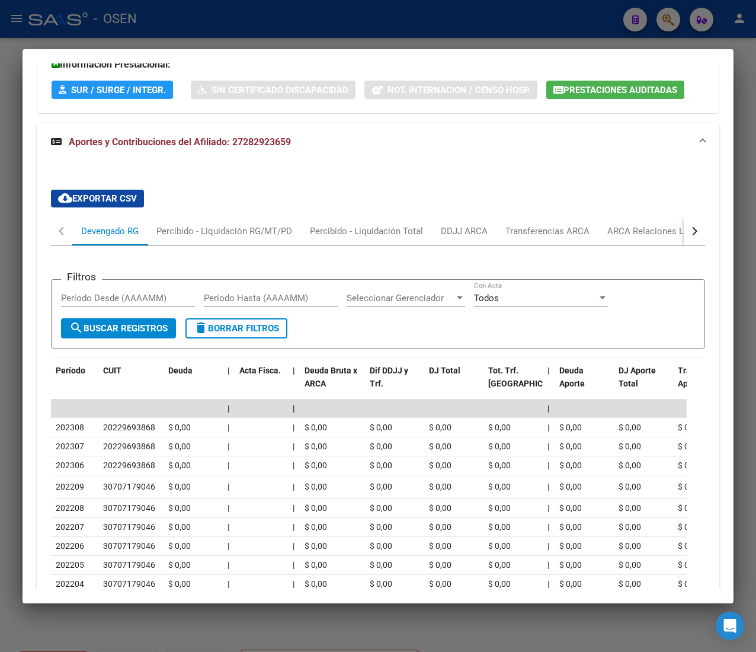
scroll to position [1055, 0]
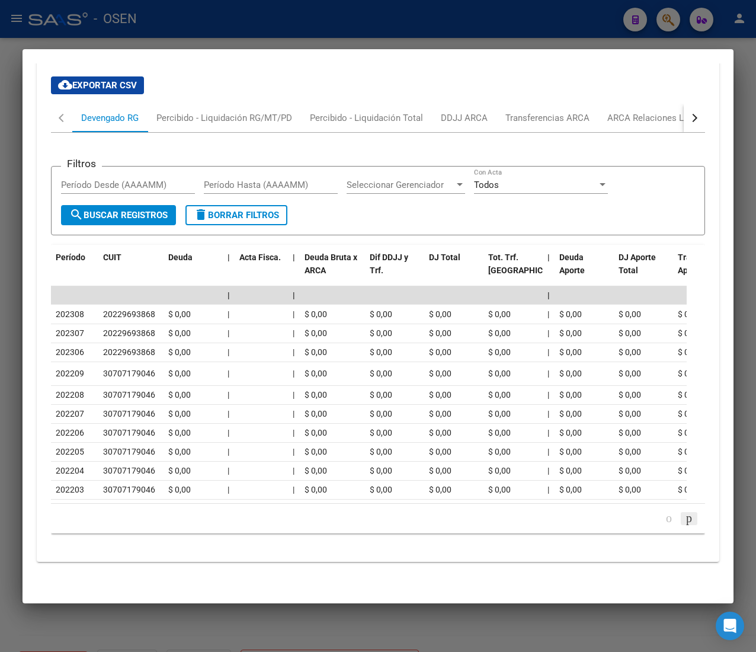
click at [685, 525] on icon "go to next page" at bounding box center [689, 518] width 9 height 14
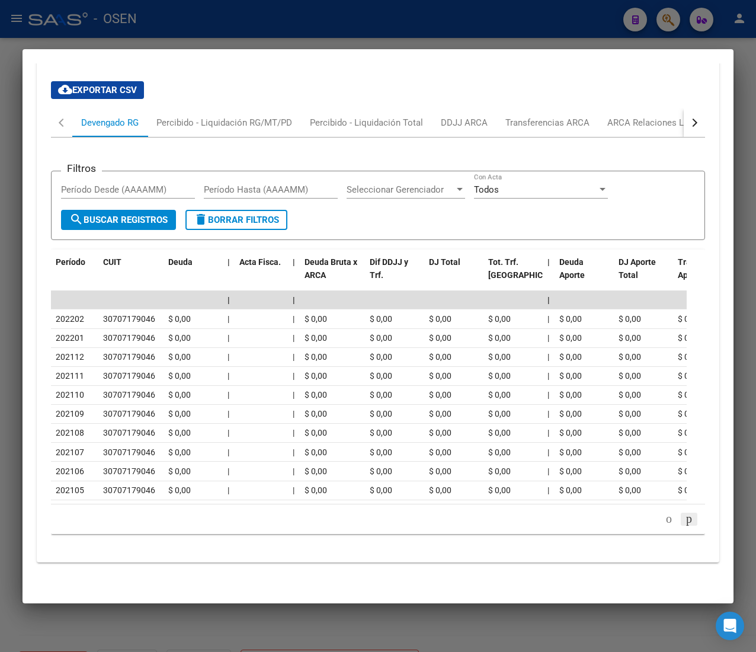
click at [685, 526] on icon "go to next page" at bounding box center [689, 518] width 9 height 14
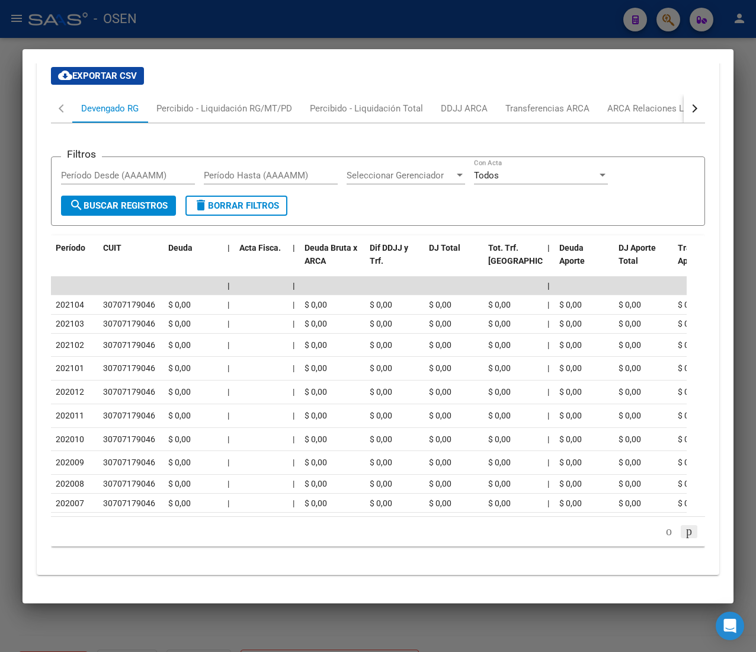
click at [685, 538] on icon "go to next page" at bounding box center [689, 531] width 9 height 14
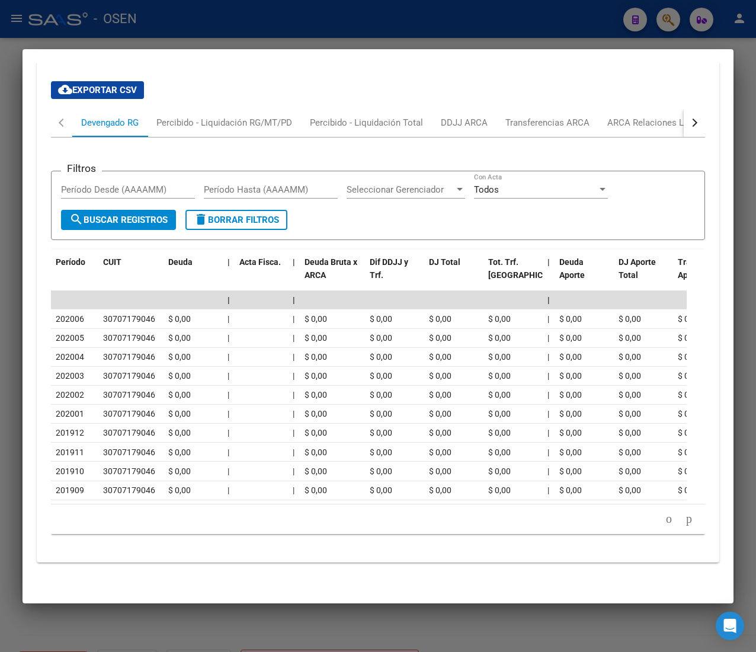
click at [667, 553] on div "cloud_download Exportar CSV Devengado RG Percibido - Liquidación RG/MT/PD Perci…" at bounding box center [378, 312] width 683 height 481
click at [685, 524] on icon "go to next page" at bounding box center [689, 518] width 9 height 14
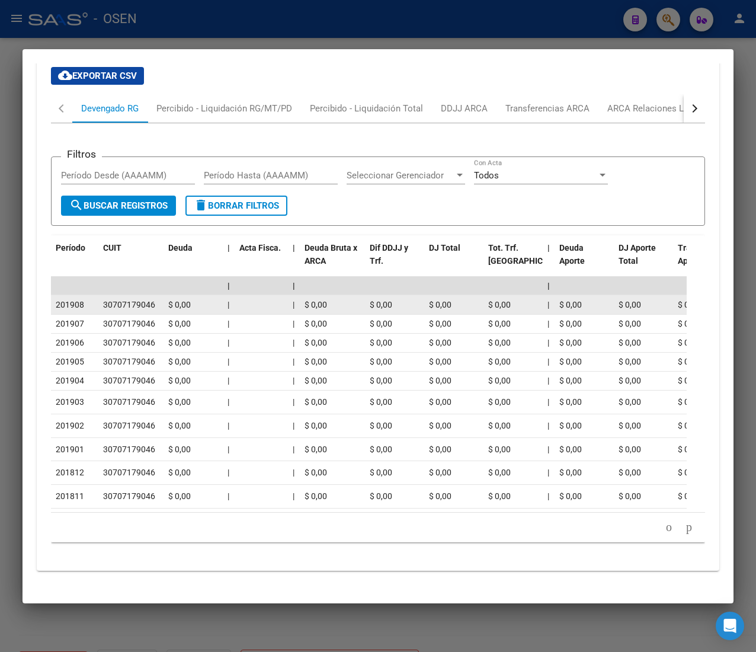
click at [302, 308] on datatable-body-cell "$ 0,00" at bounding box center [332, 304] width 65 height 18
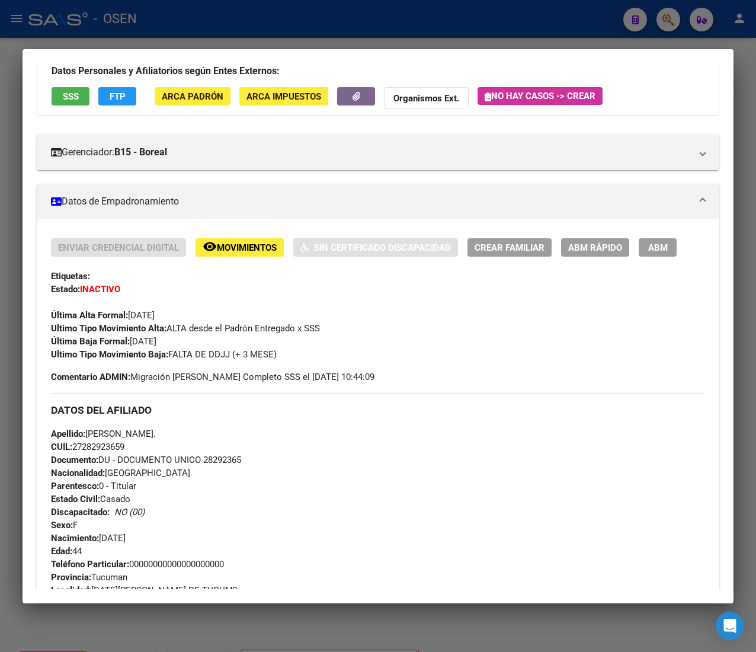
scroll to position [0, 0]
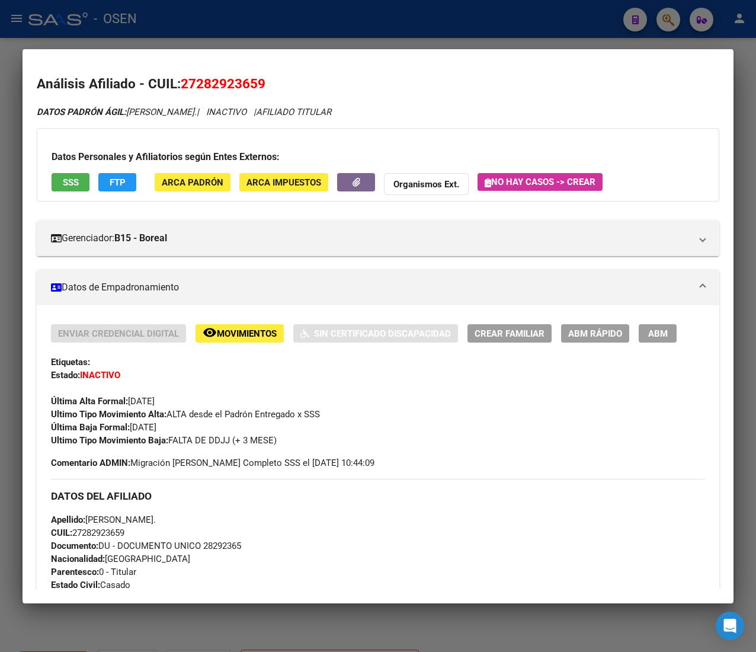
click at [81, 180] on button "SSS" at bounding box center [71, 182] width 38 height 18
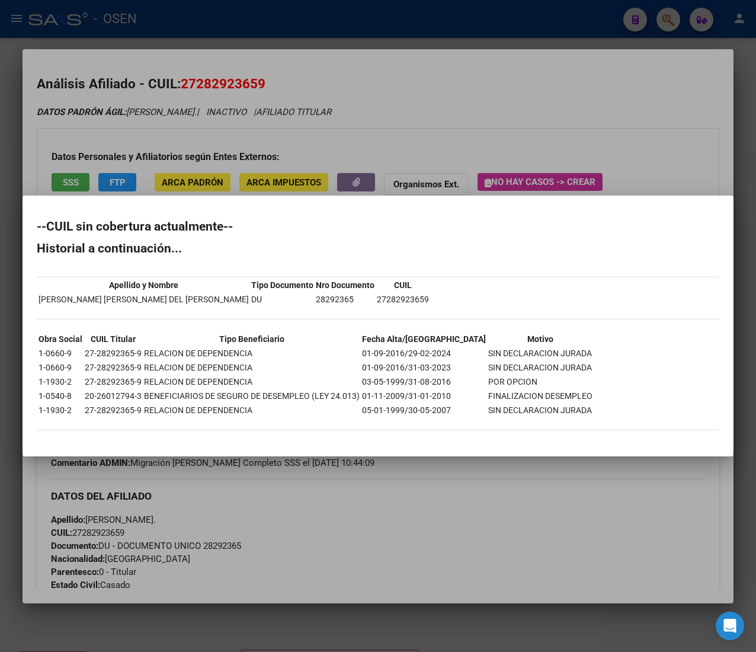
click at [555, 104] on div at bounding box center [378, 326] width 756 height 652
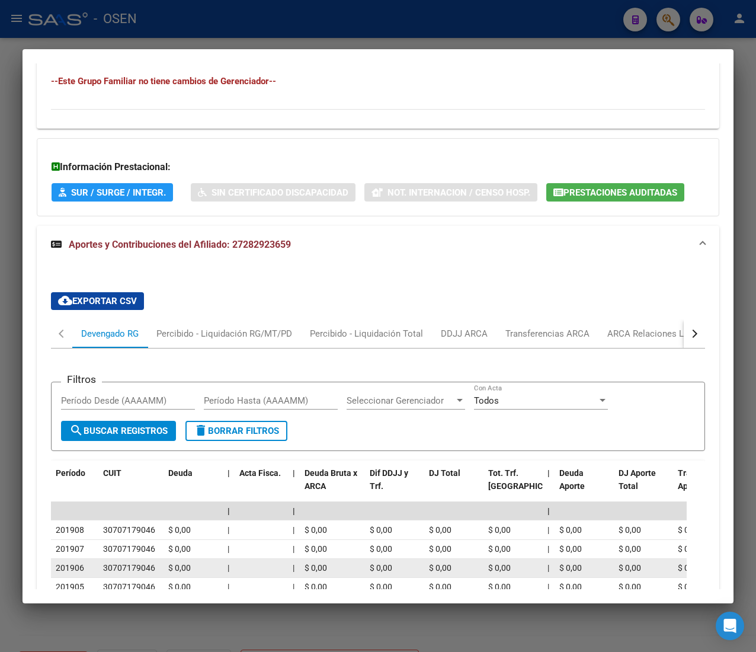
scroll to position [1085, 0]
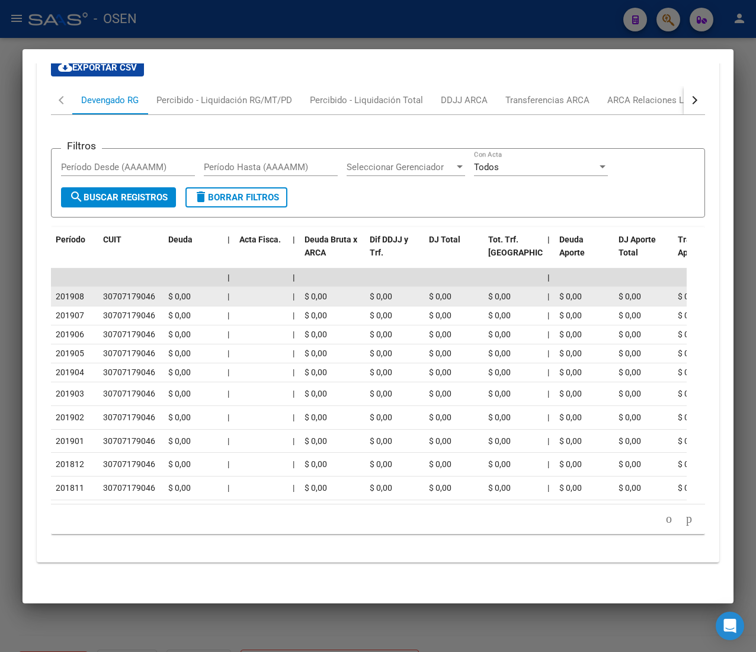
click at [379, 287] on datatable-body-cell "$ 0,00" at bounding box center [394, 296] width 59 height 18
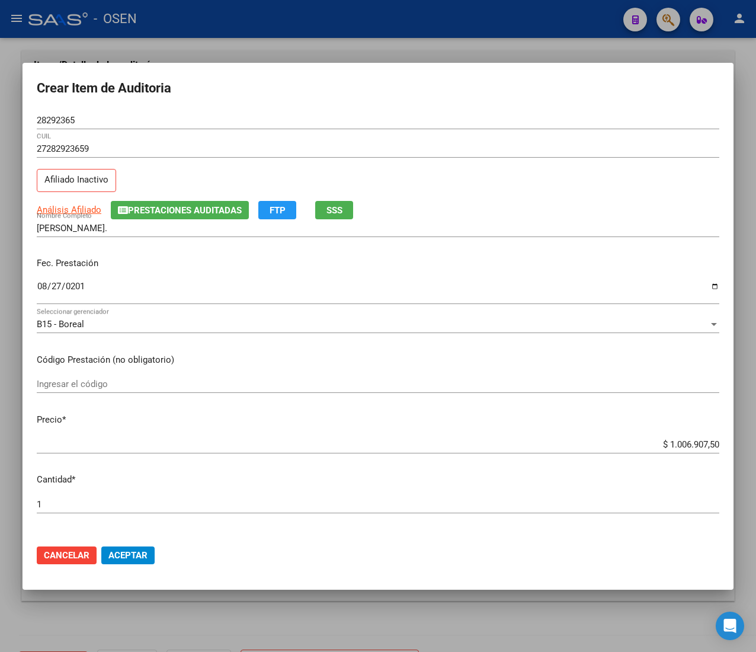
click at [666, 443] on input "$ 1.006.907,50" at bounding box center [378, 444] width 683 height 11
type input "$ 0,01"
type input "$ 0,18"
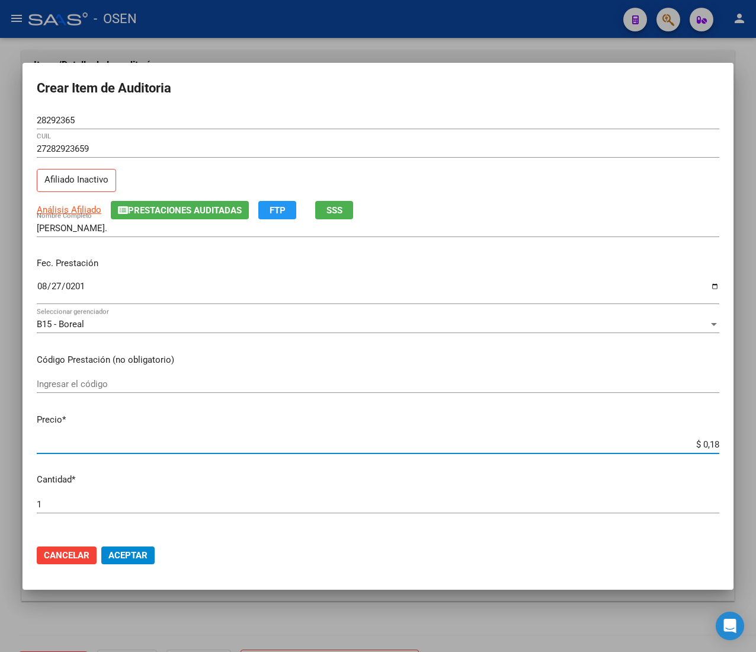
type input "$ 0,18"
type input "$ 1,88"
type input "$ 18,80"
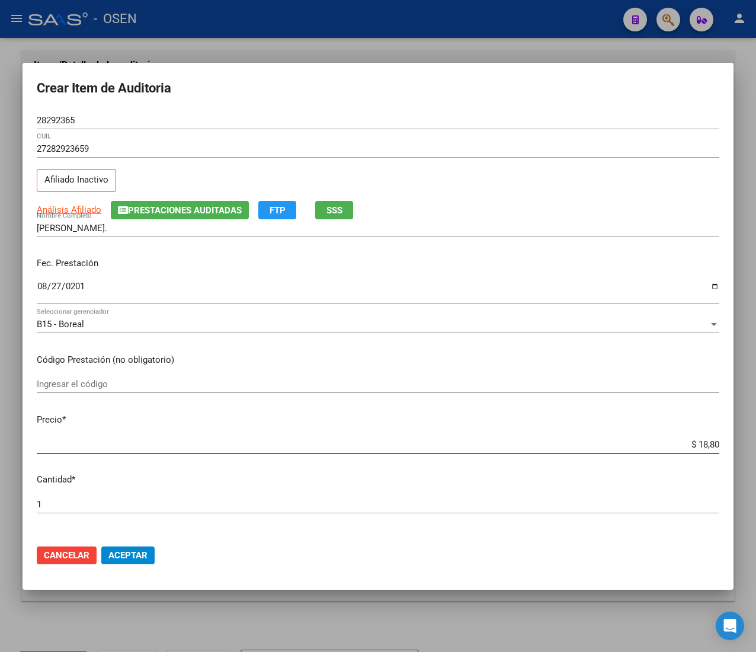
type input "$ 188,00"
click at [137, 566] on mat-dialog-actions "Cancelar Aceptar" at bounding box center [378, 555] width 683 height 40
click at [141, 550] on span "Aceptar" at bounding box center [127, 555] width 39 height 11
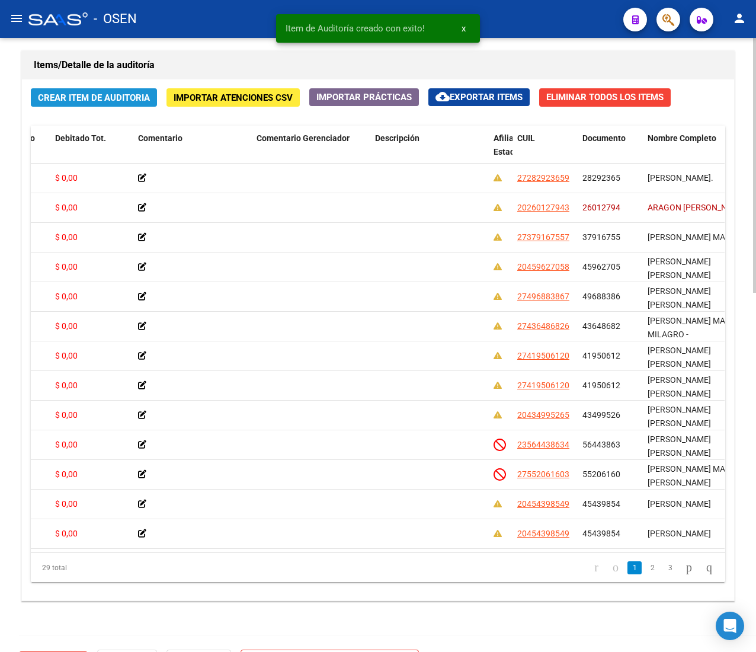
click at [63, 92] on button "Crear Item de Auditoria" at bounding box center [94, 97] width 126 height 18
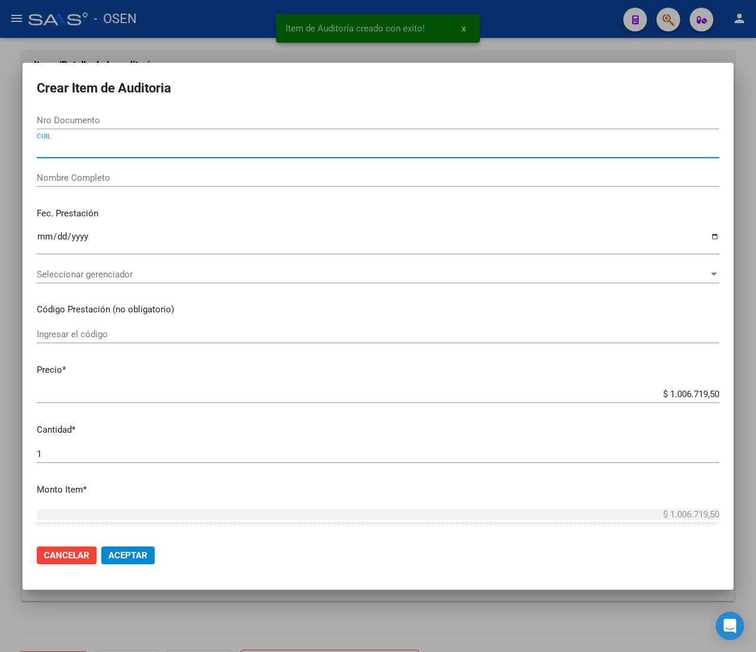
click at [83, 149] on input "CUIL" at bounding box center [378, 148] width 683 height 11
paste input "20260127943"
type input "20260127943"
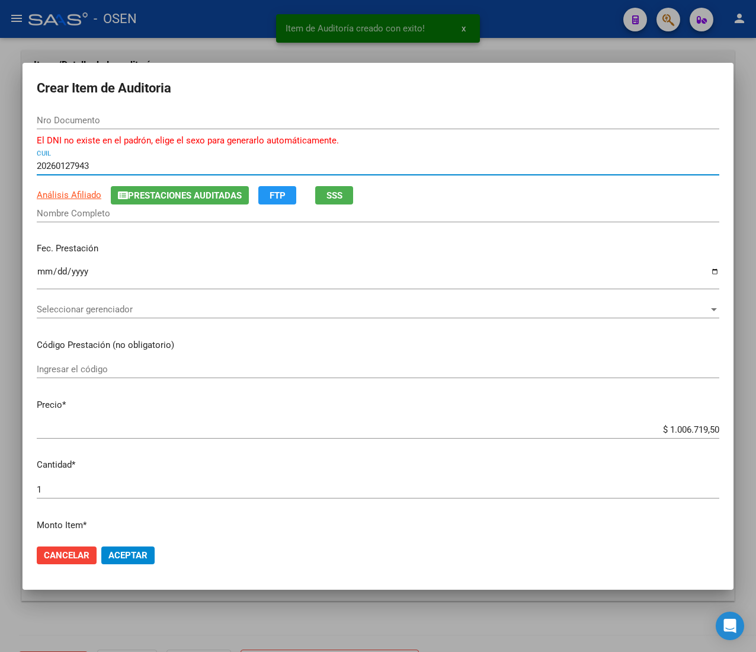
type input "26012794"
type input "ARAGON [PERSON_NAME]"
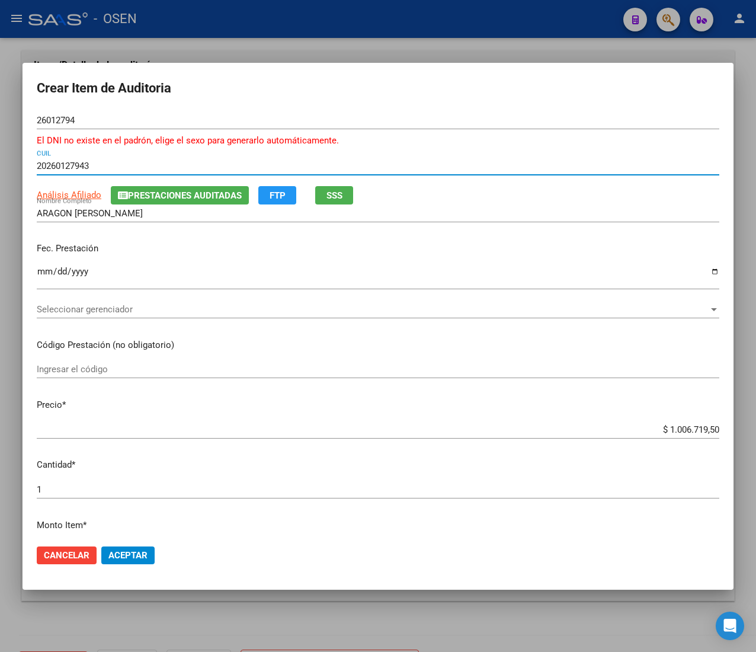
type input "20260127943"
click at [48, 271] on input "Ingresar la fecha" at bounding box center [378, 276] width 683 height 19
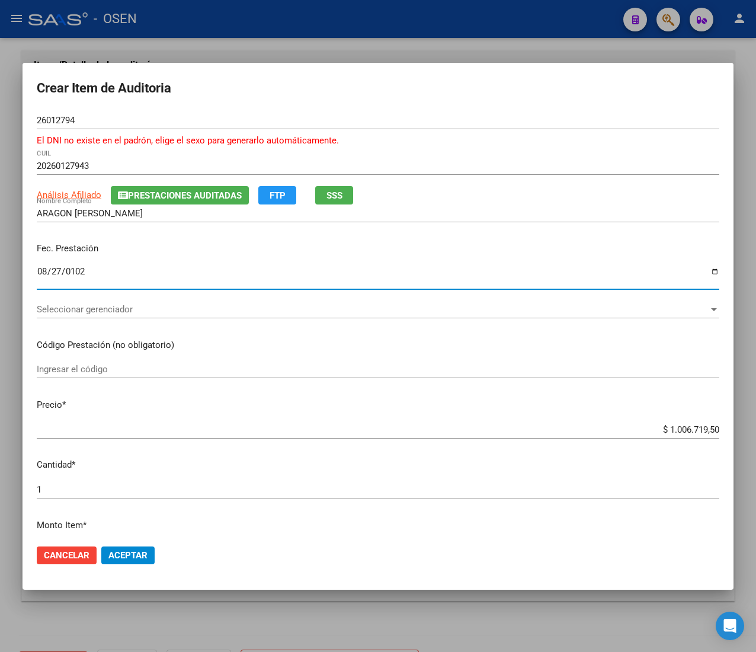
type input "[DATE]"
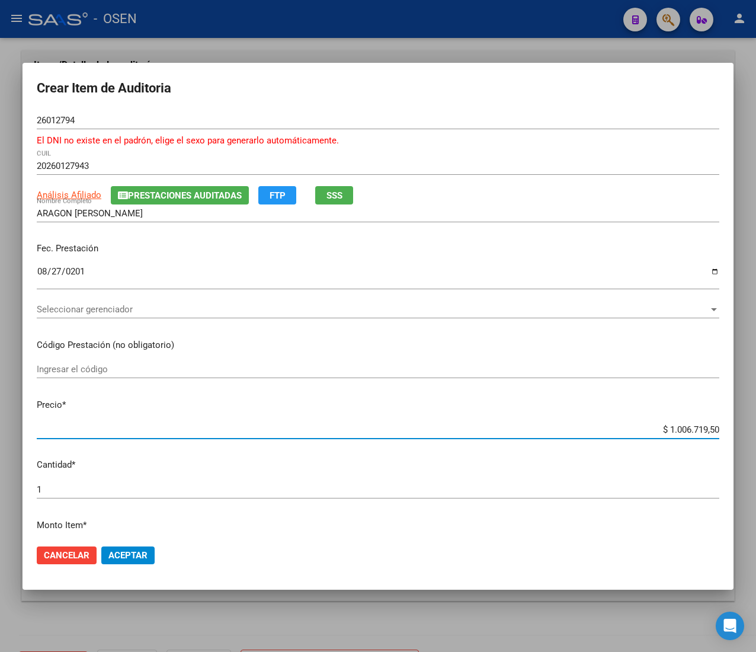
click at [667, 431] on input "$ 1.006.719,50" at bounding box center [378, 429] width 683 height 11
type input "$ 0,02"
type input "$ 0,29"
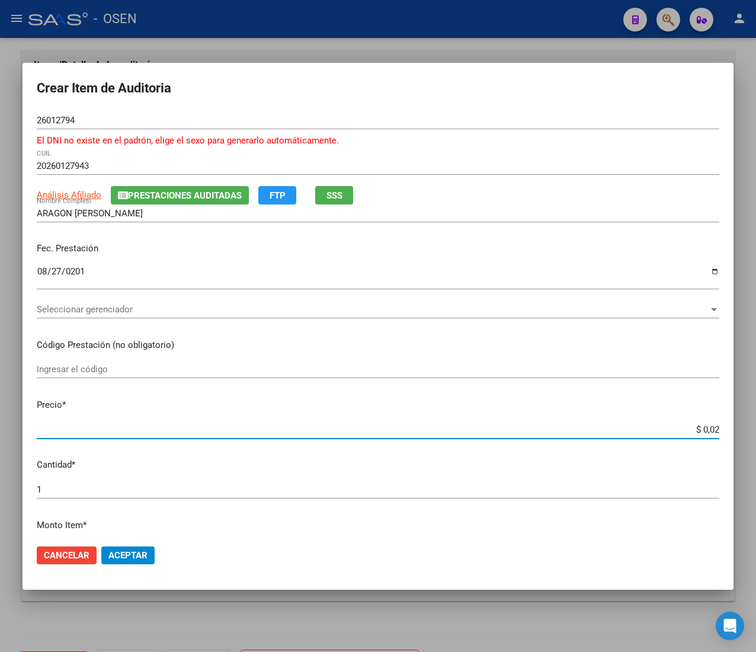
type input "$ 0,29"
type input "$ 2,98"
type input "$ 29,80"
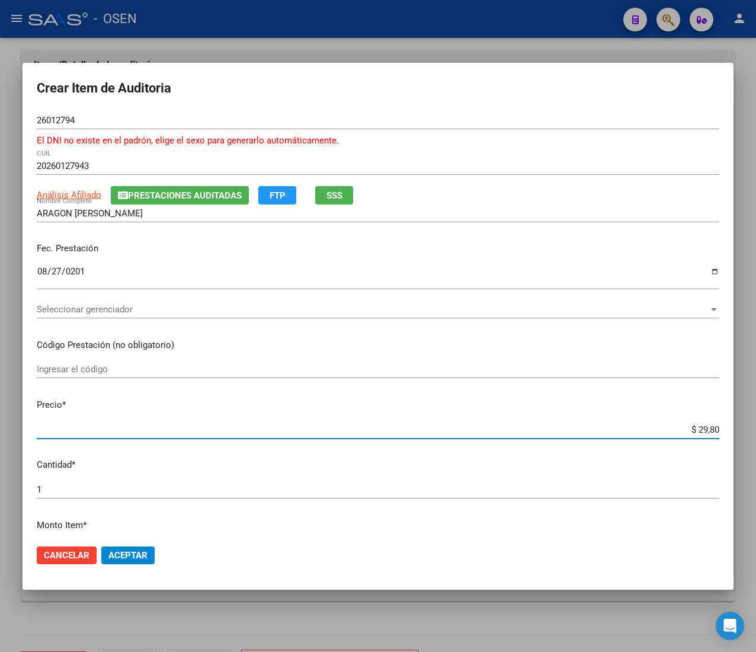
type input "$ 298,00"
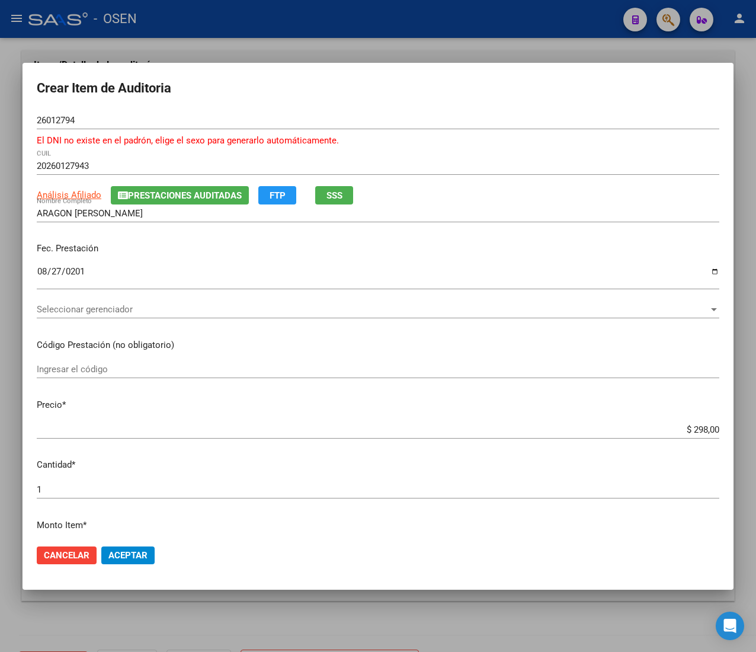
click at [133, 550] on span "Aceptar" at bounding box center [127, 555] width 39 height 11
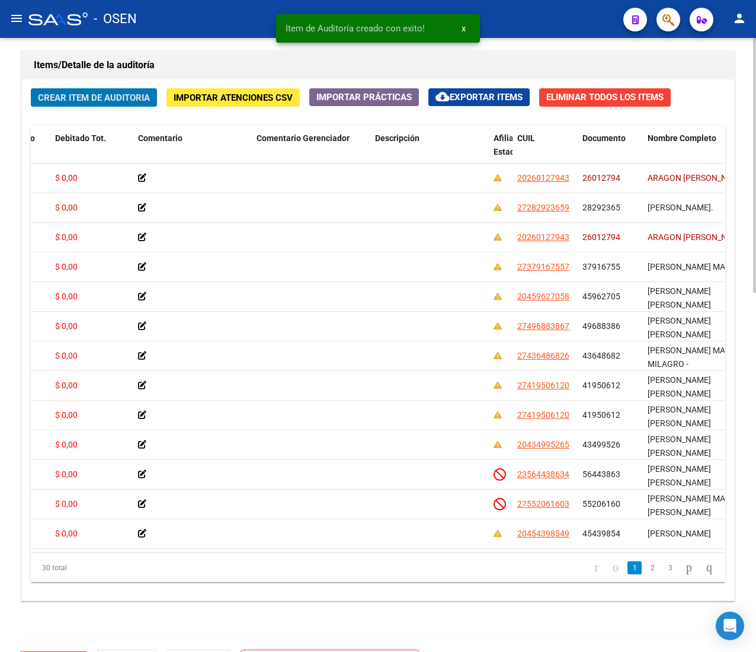
drag, startPoint x: 60, startPoint y: 84, endPoint x: 64, endPoint y: 99, distance: 15.2
click at [64, 99] on div "Crear Item de Auditoria Importar Atenciones CSV Importar Prácticas cloud_downlo…" at bounding box center [378, 339] width 712 height 521
click at [64, 102] on span "Crear Item de Auditoria" at bounding box center [94, 97] width 112 height 11
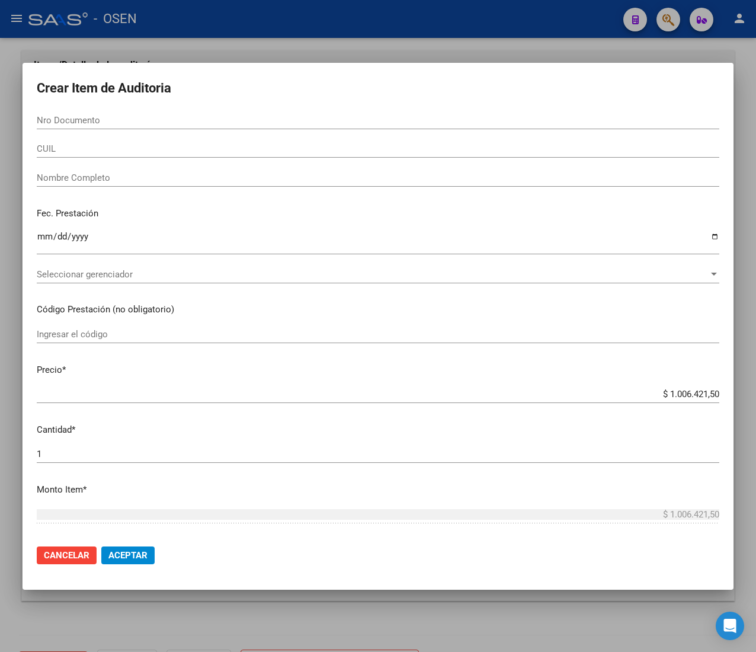
drag, startPoint x: 79, startPoint y: 155, endPoint x: 77, endPoint y: 149, distance: 6.9
click at [77, 152] on div "CUIL" at bounding box center [378, 149] width 683 height 18
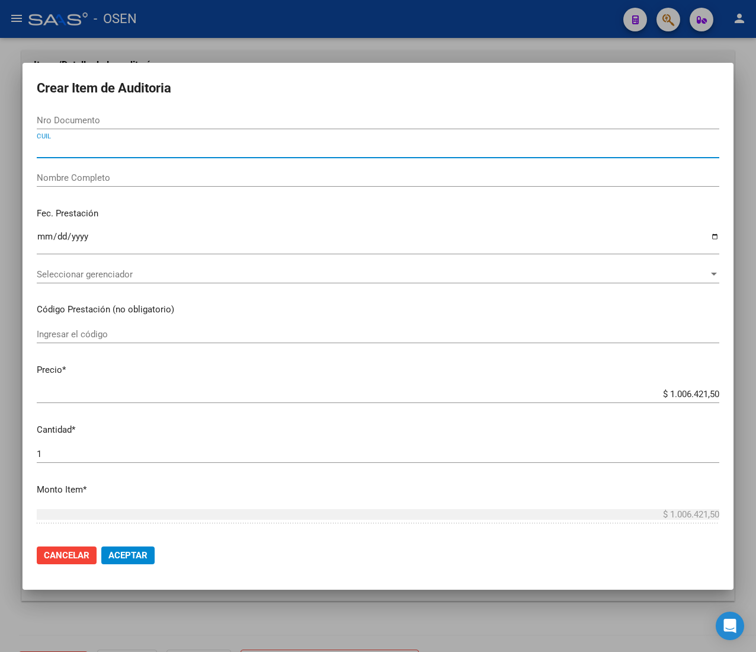
paste input "20260127943"
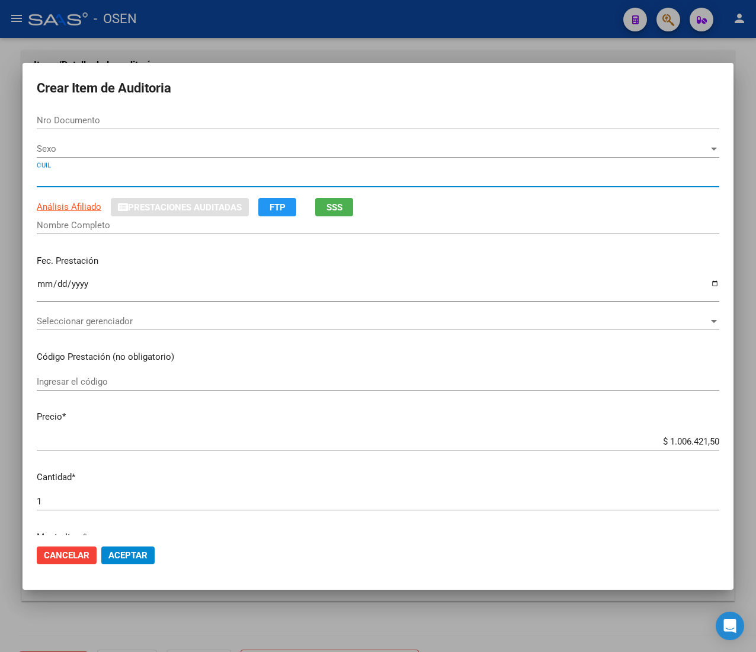
type input "20260127943"
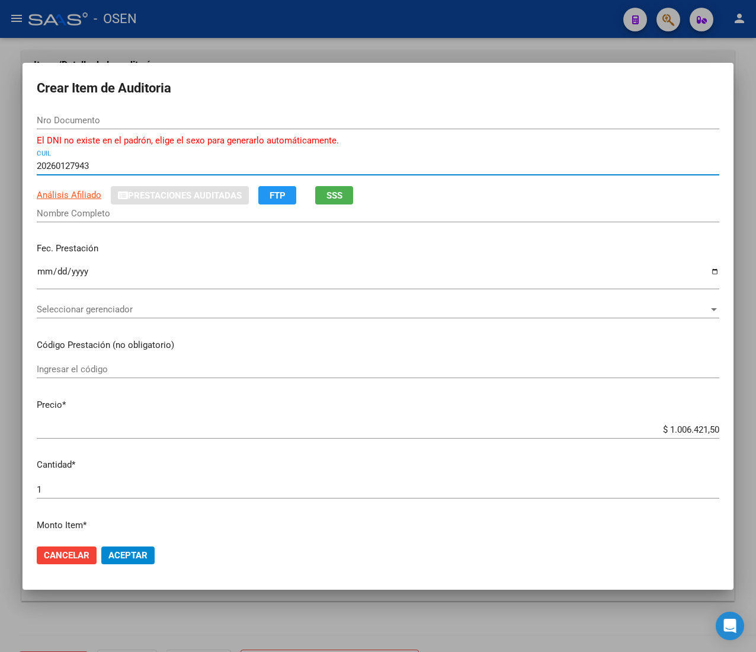
type input "26012794"
type input "ARAGON [PERSON_NAME]"
type input "20260127943"
click at [46, 274] on input "Ingresar la fecha" at bounding box center [378, 276] width 683 height 19
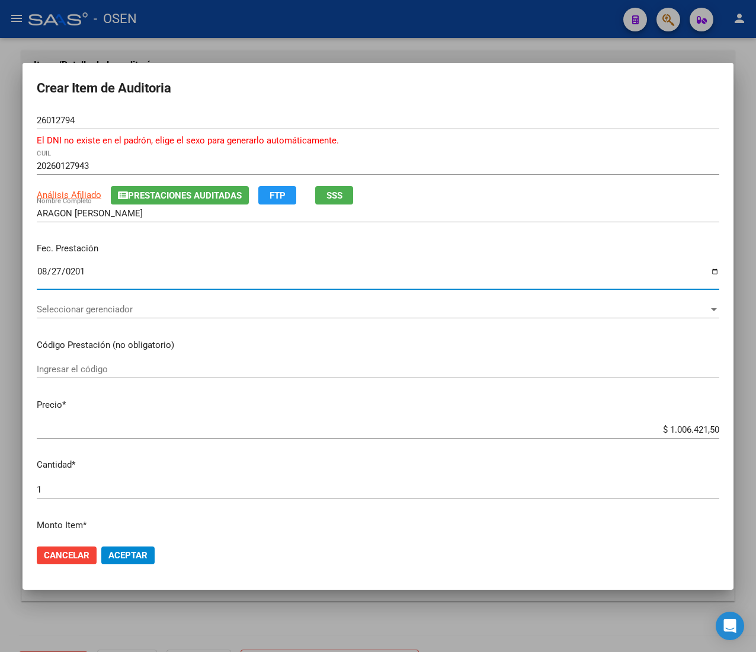
type input "[DATE]"
click at [348, 199] on button "SSS" at bounding box center [334, 195] width 38 height 18
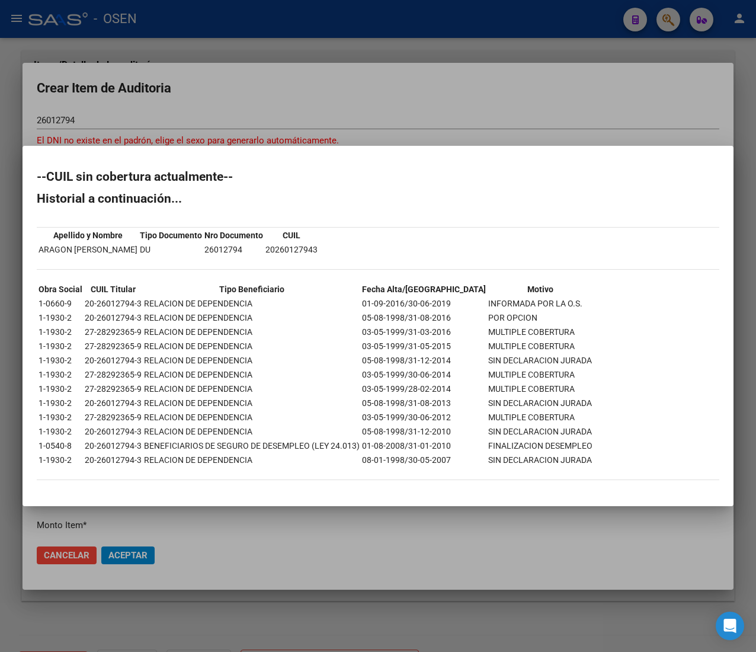
drag, startPoint x: 432, startPoint y: 303, endPoint x: 459, endPoint y: 303, distance: 26.7
click at [458, 303] on tr "1-0660-9 20-26012794-3 RELACION DE DEPENDENCIA 01-09-2016/30-06-2019 INFORMADA …" at bounding box center [315, 303] width 555 height 13
click at [279, 94] on div at bounding box center [378, 326] width 756 height 652
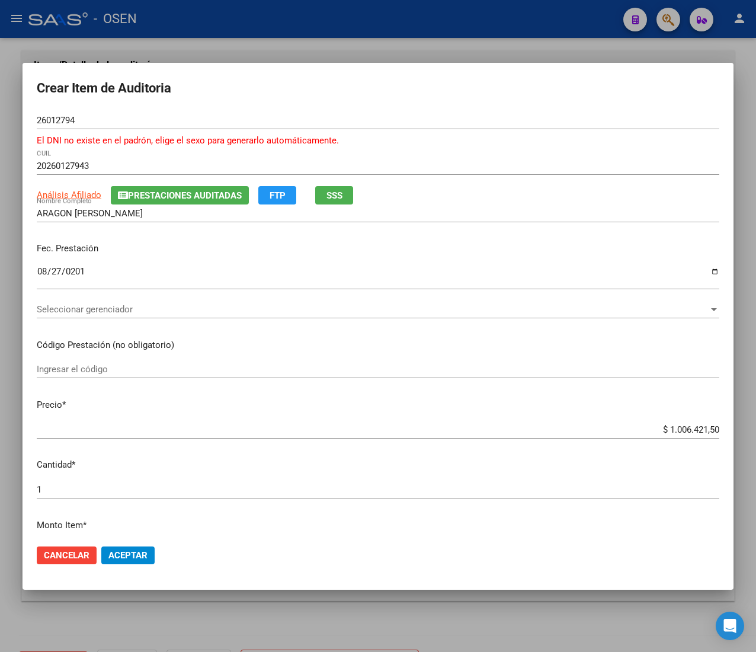
click at [693, 431] on input "$ 1.006.421,50" at bounding box center [378, 429] width 683 height 11
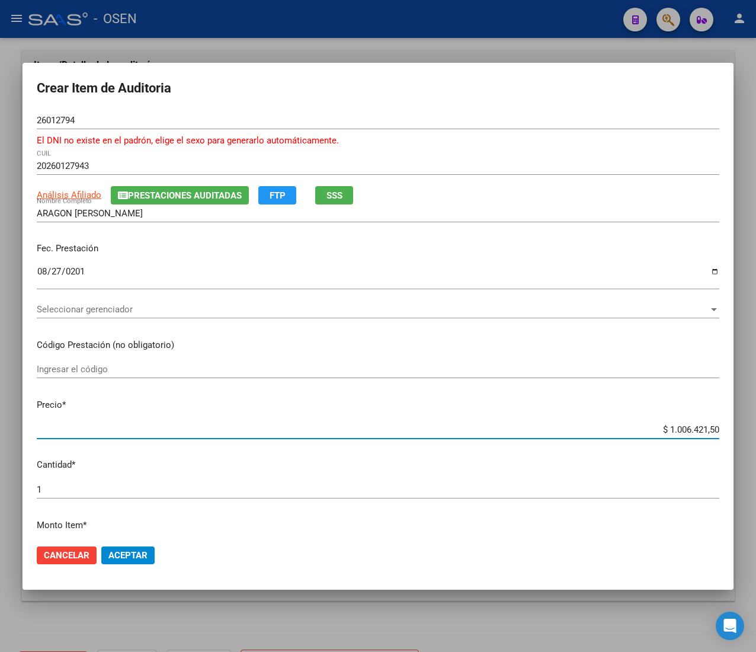
type input "$ 0,08"
type input "$ 0,82"
type input "$ 8,26"
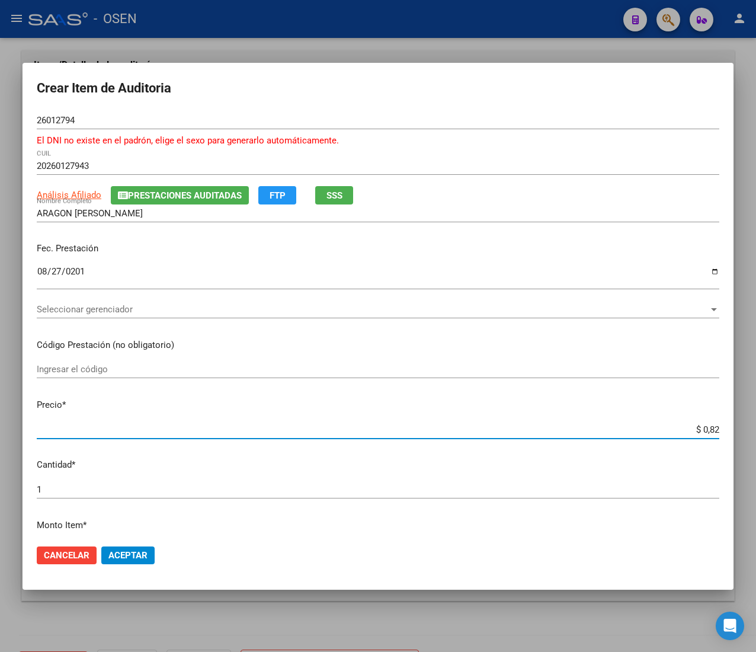
type input "$ 8,26"
type input "$ 82,60"
type input "$ 826,00"
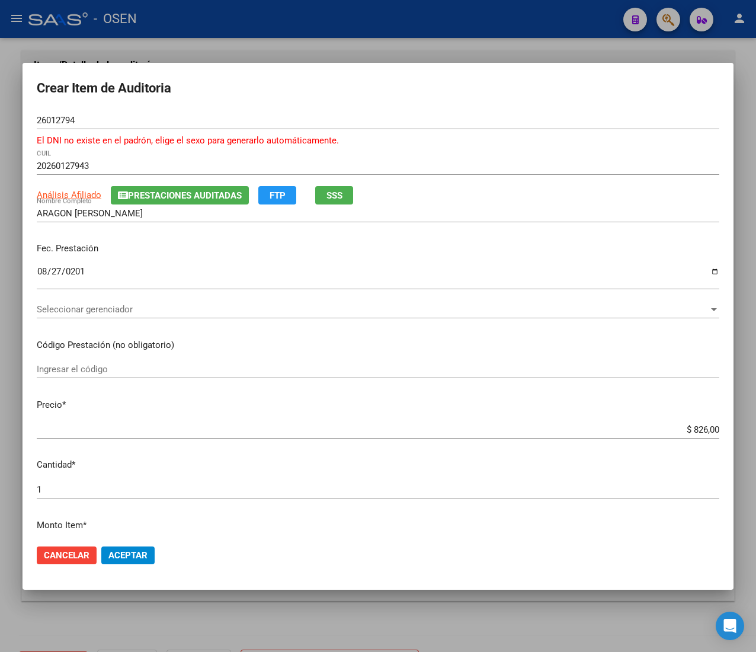
drag, startPoint x: 136, startPoint y: 554, endPoint x: 135, endPoint y: 546, distance: 7.7
click at [136, 554] on span "Aceptar" at bounding box center [127, 555] width 39 height 11
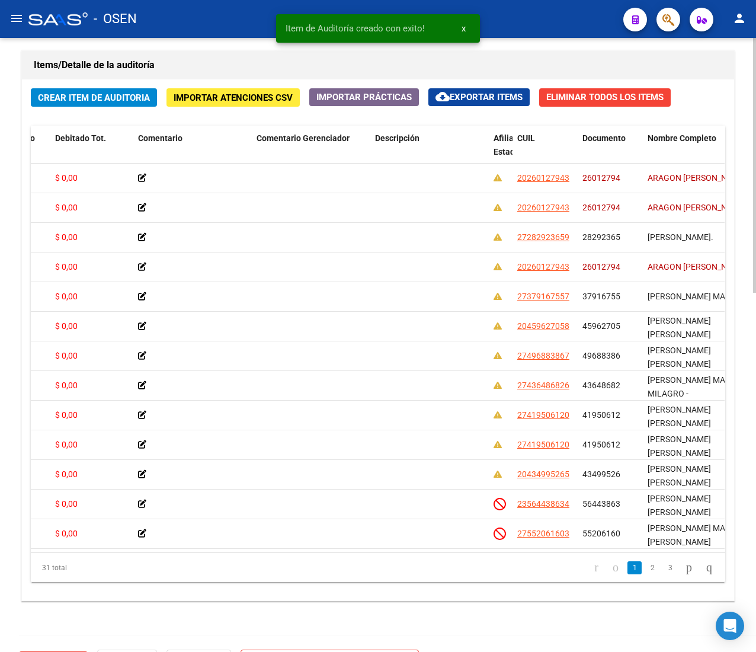
click at [126, 96] on span "Crear Item de Auditoria" at bounding box center [94, 97] width 112 height 11
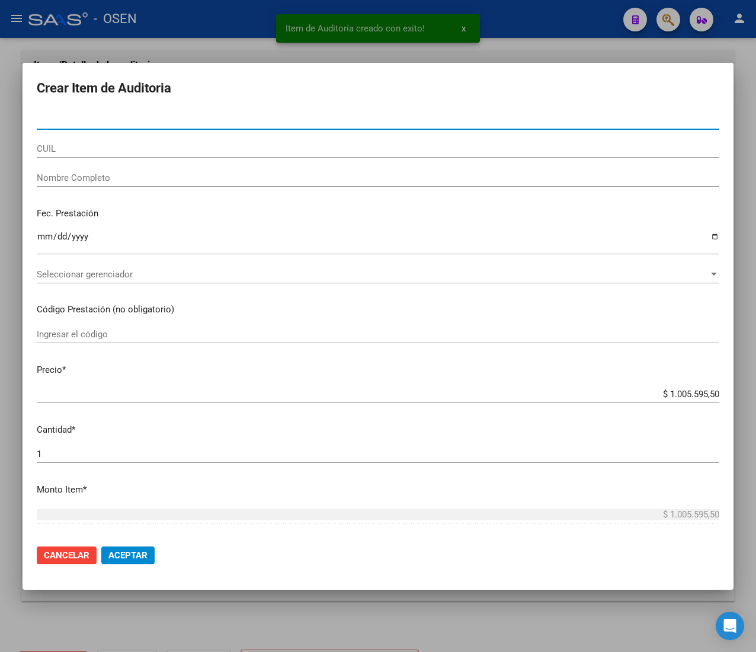
click at [110, 153] on input "CUIL" at bounding box center [378, 148] width 683 height 11
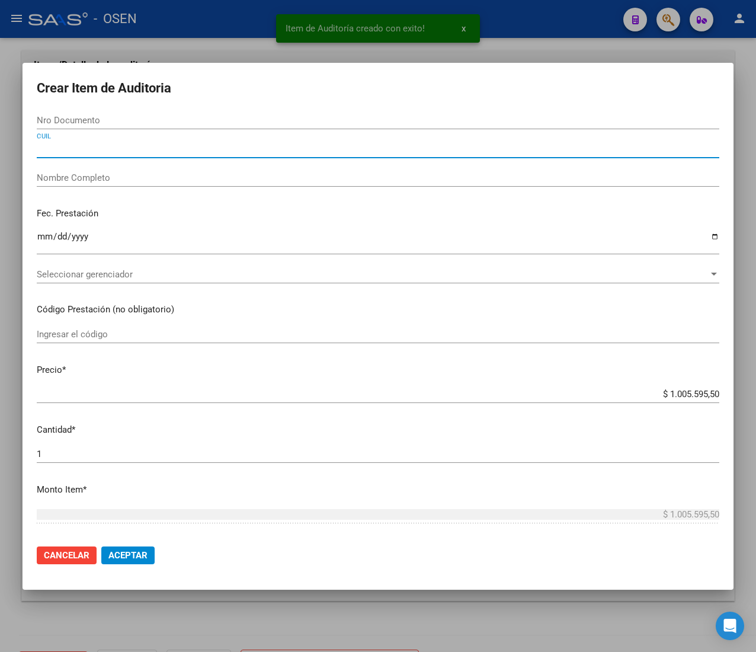
paste input "27379167557"
type input "27379167557"
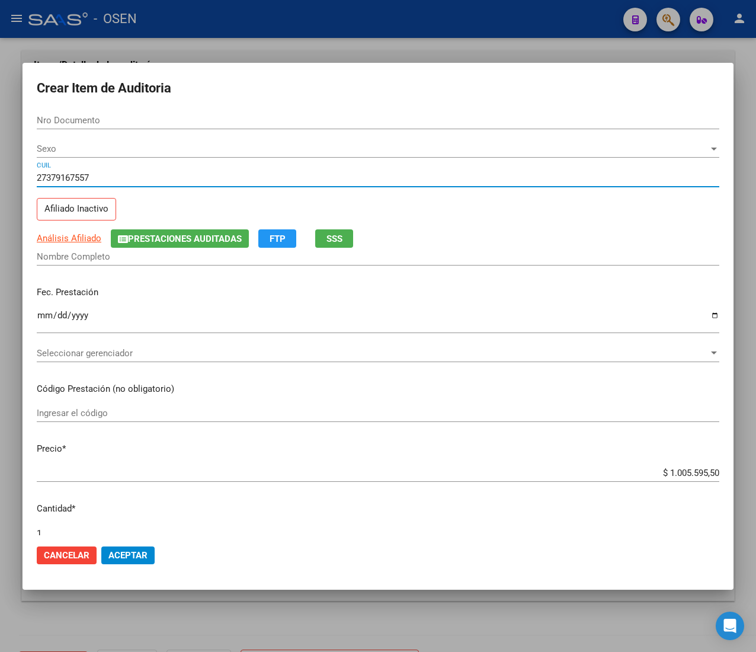
type input "37916755"
type input "[PERSON_NAME] MARIANA"
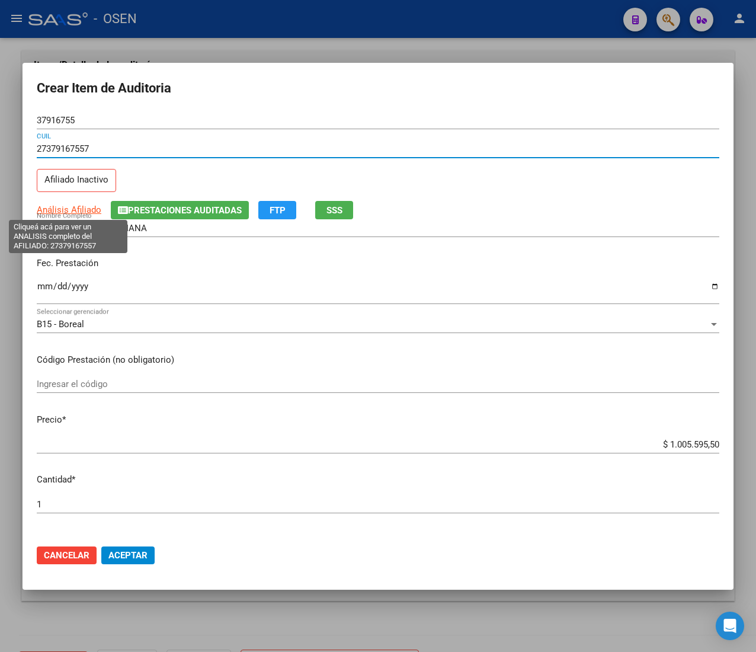
type input "27379167557"
click at [83, 209] on span "Análisis Afiliado" at bounding box center [69, 209] width 65 height 11
type textarea "27379167557"
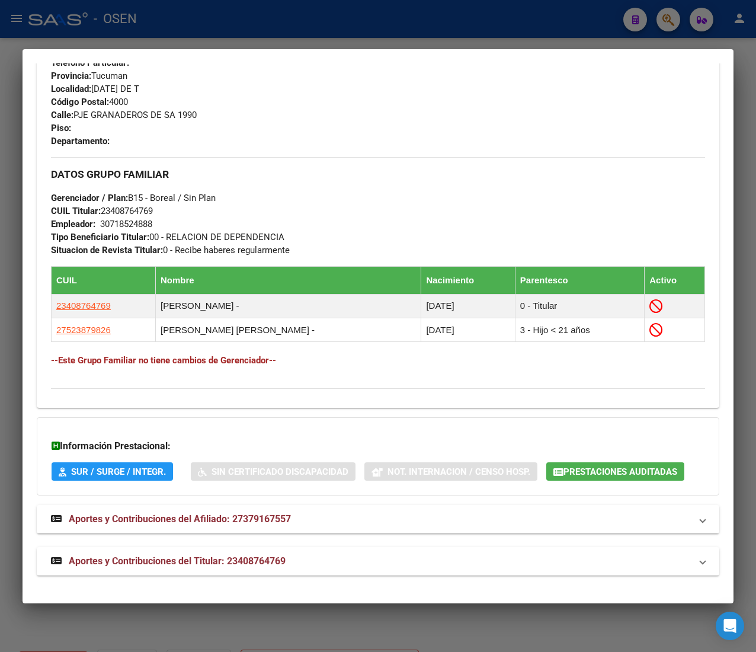
scroll to position [616, 0]
click at [290, 564] on mat-panel-title "Aportes y Contribuciones del Titular: 23408764769" at bounding box center [371, 561] width 640 height 14
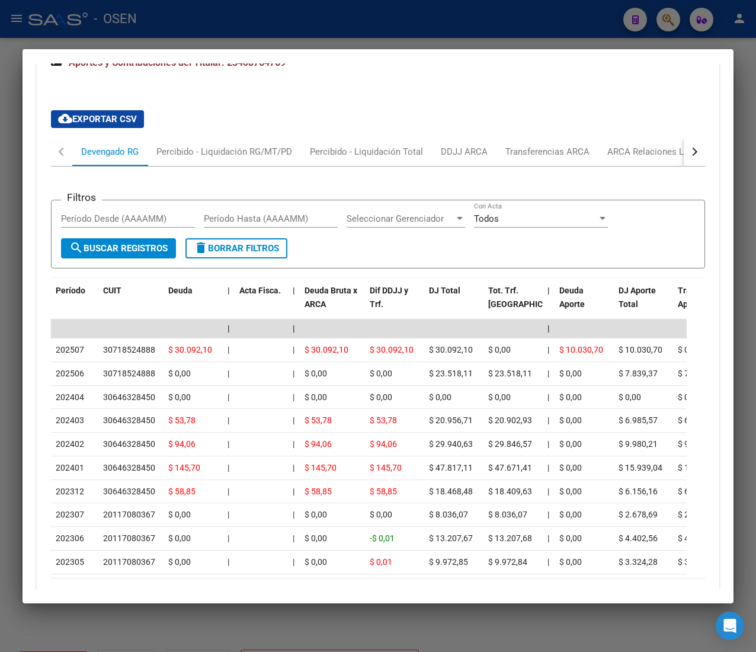
scroll to position [1200, 0]
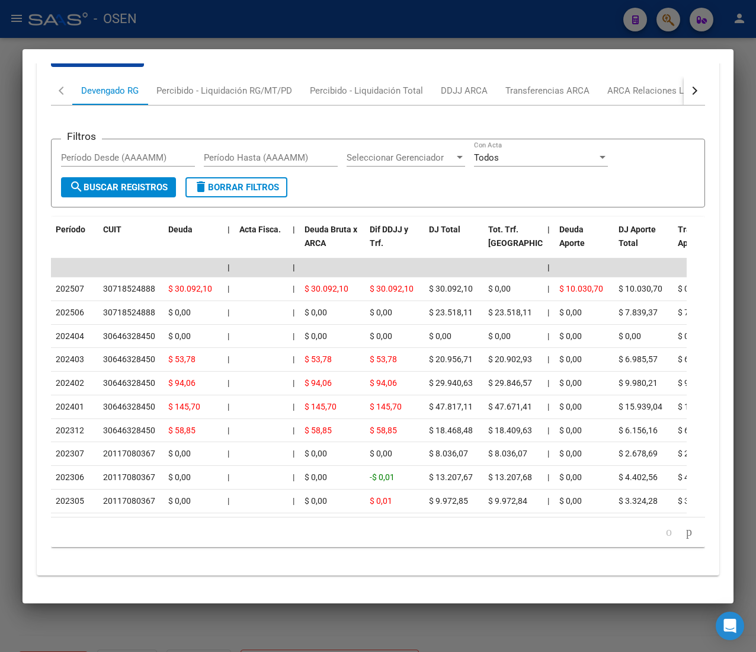
click at [685, 526] on icon "go to next page" at bounding box center [689, 531] width 9 height 14
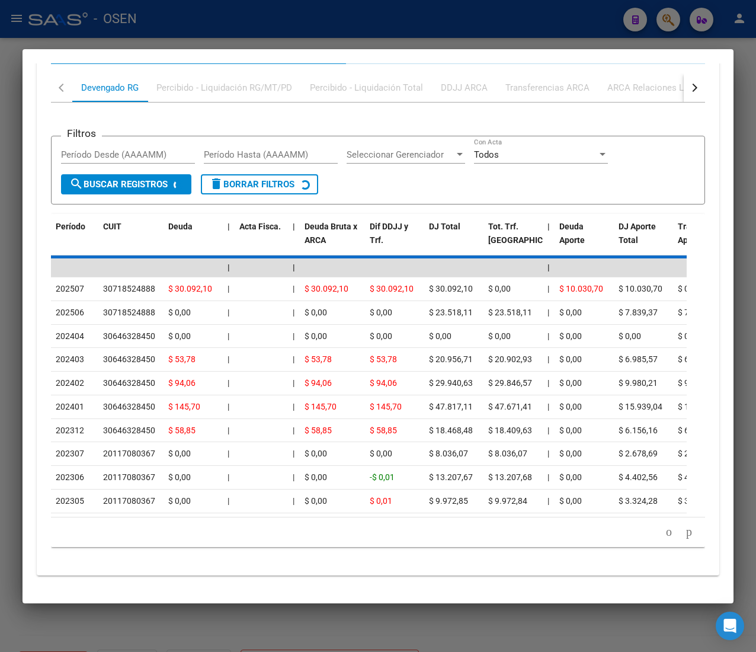
scroll to position [1185, 0]
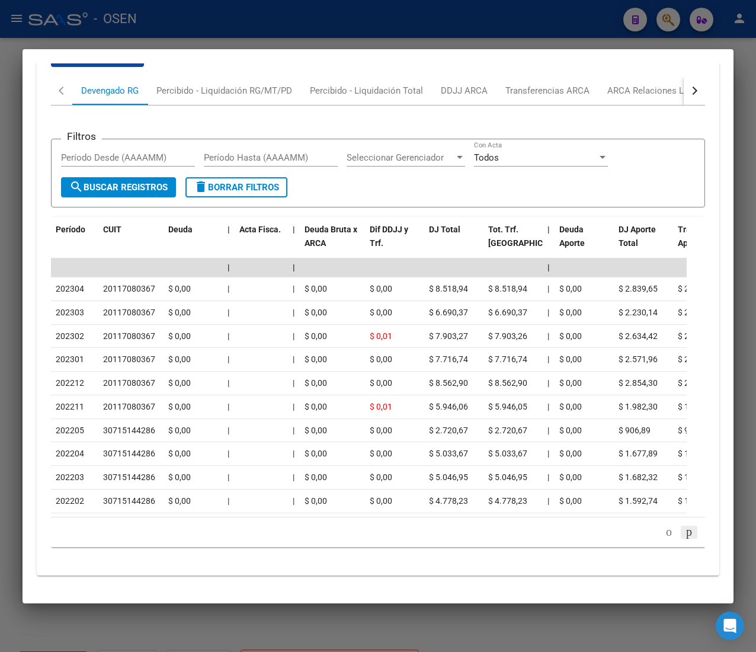
click at [685, 533] on icon "go to next page" at bounding box center [689, 531] width 9 height 14
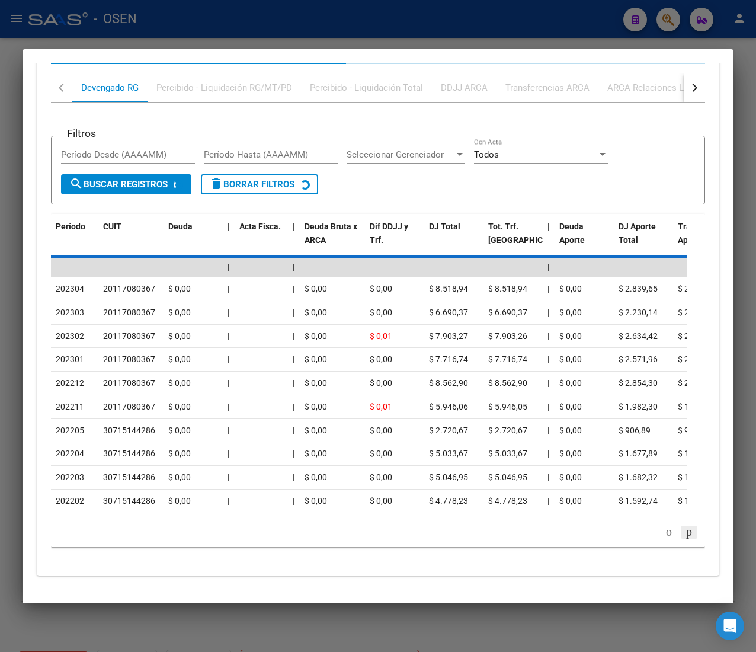
scroll to position [1200, 0]
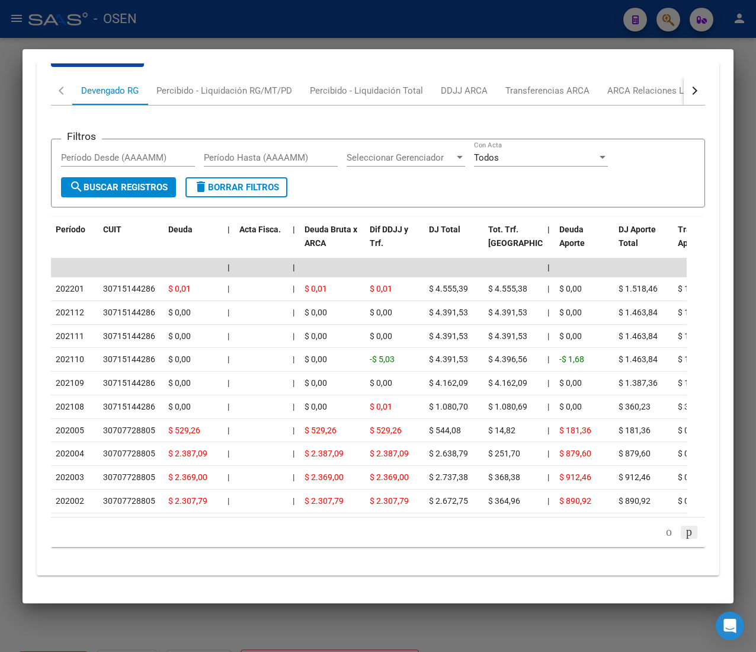
click at [685, 533] on icon "go to next page" at bounding box center [689, 531] width 9 height 14
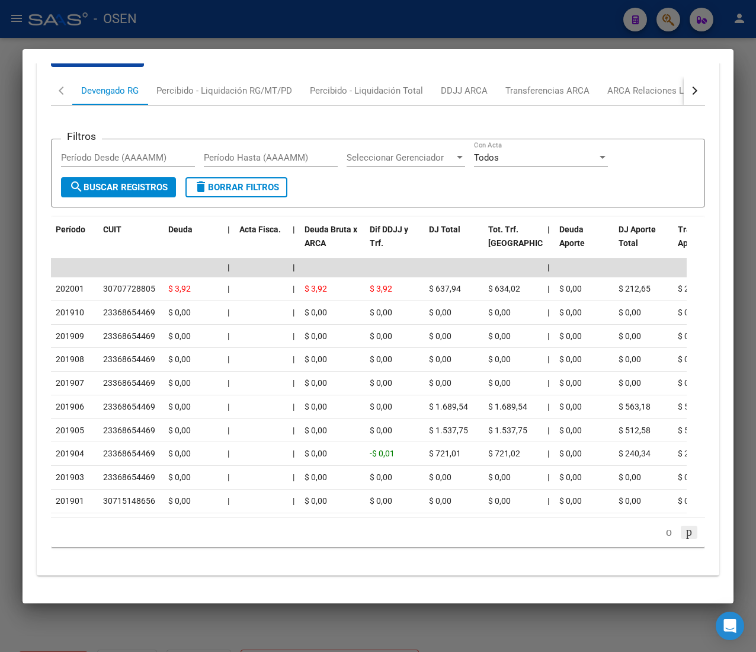
click at [685, 533] on icon "go to next page" at bounding box center [689, 531] width 9 height 14
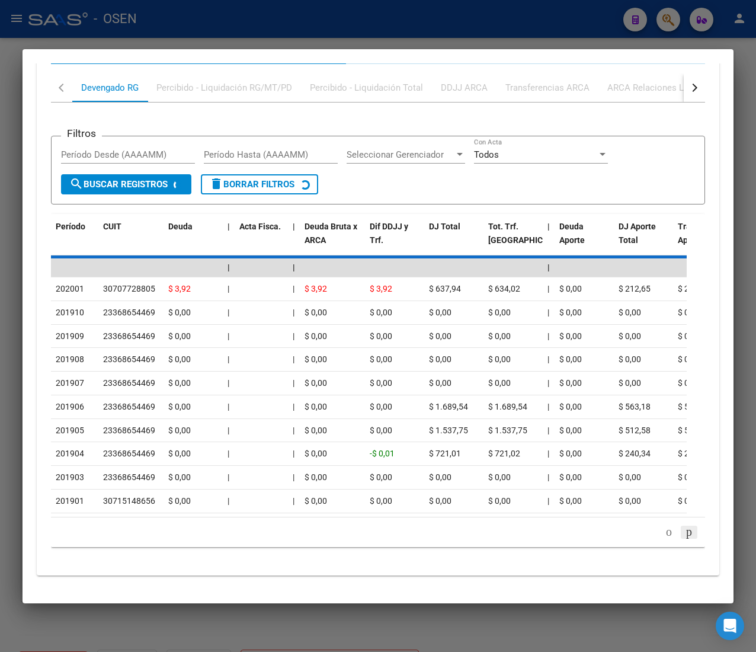
scroll to position [1082, 0]
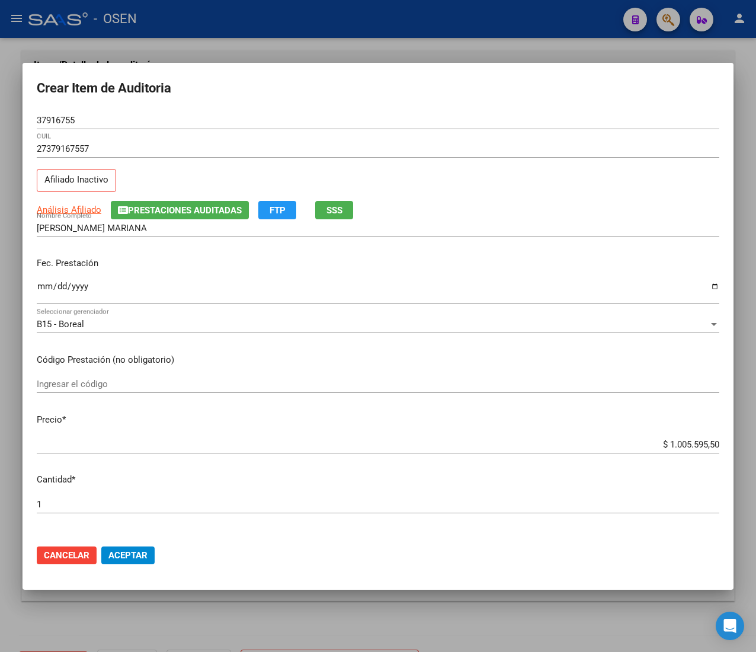
click at [677, 450] on div "$ 1.005.595,50 Ingresar el precio" at bounding box center [378, 445] width 683 height 18
click at [677, 443] on input "$ 1.005.595,50" at bounding box center [378, 444] width 683 height 11
type input "$ 0,01"
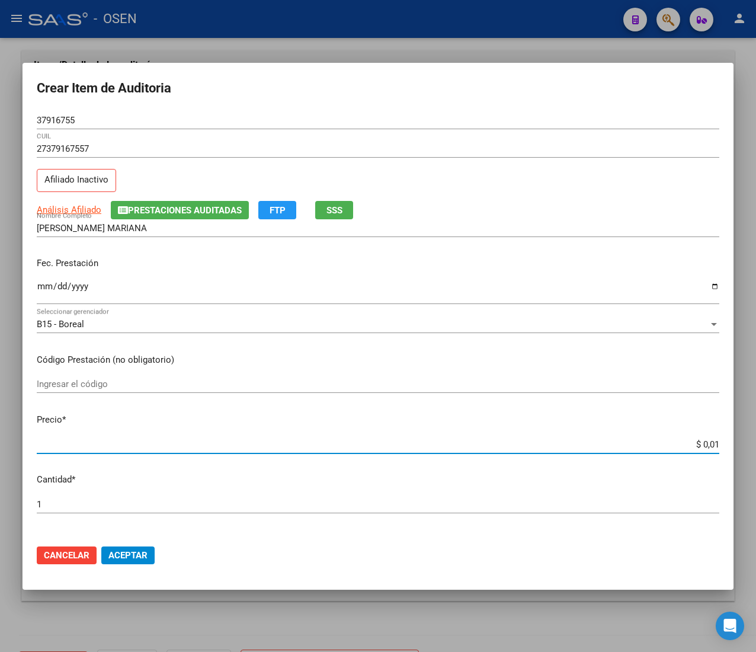
type input "$ 0,18"
type input "$ 1,88"
type input "$ 18,80"
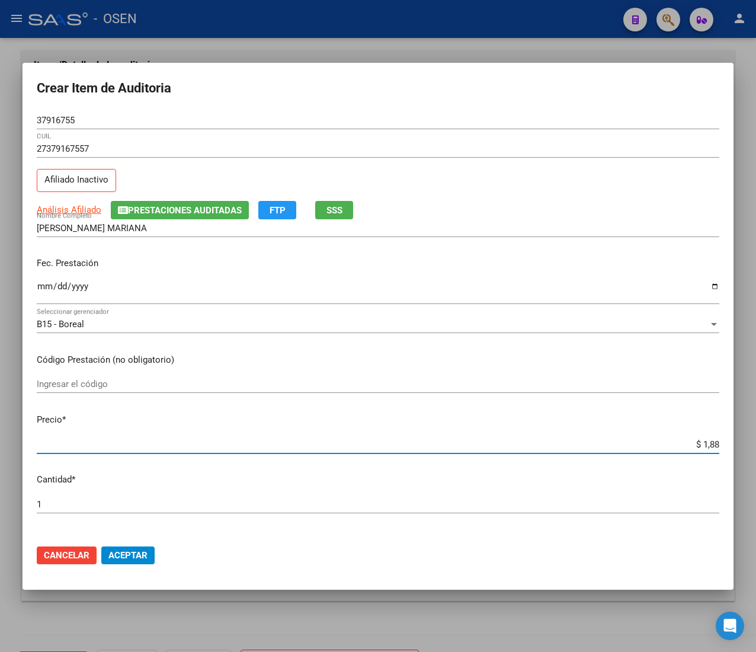
type input "$ 18,80"
type input "$ 188,00"
click at [119, 555] on span "Aceptar" at bounding box center [127, 555] width 39 height 11
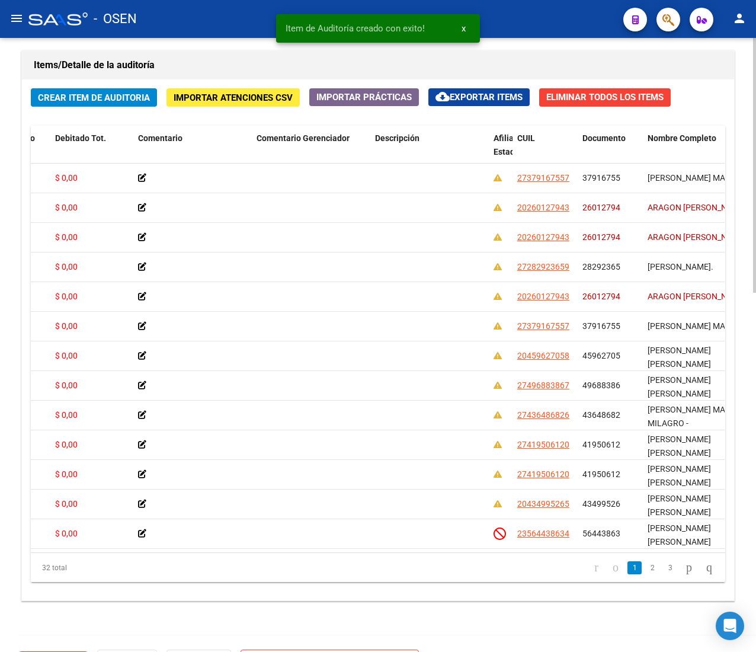
click at [117, 97] on span "Crear Item de Auditoria" at bounding box center [94, 97] width 112 height 11
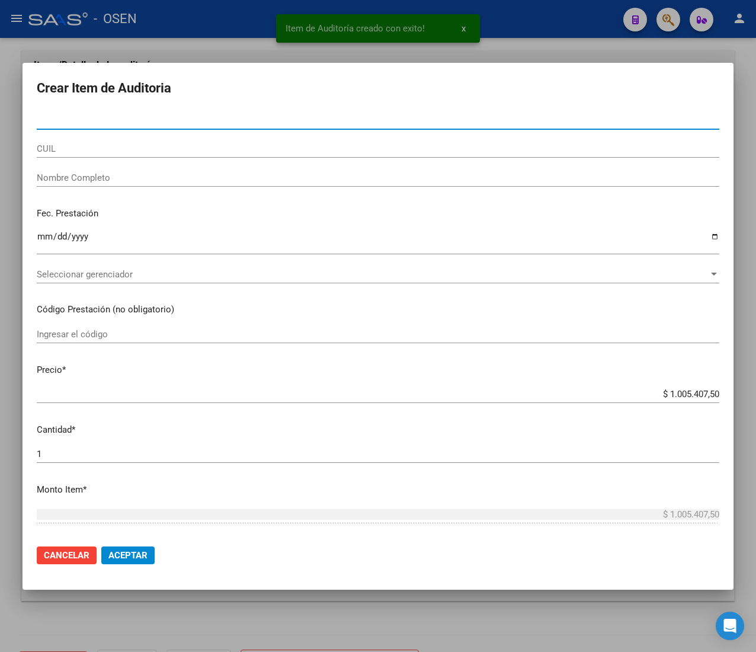
click at [114, 149] on input "CUIL" at bounding box center [378, 148] width 683 height 11
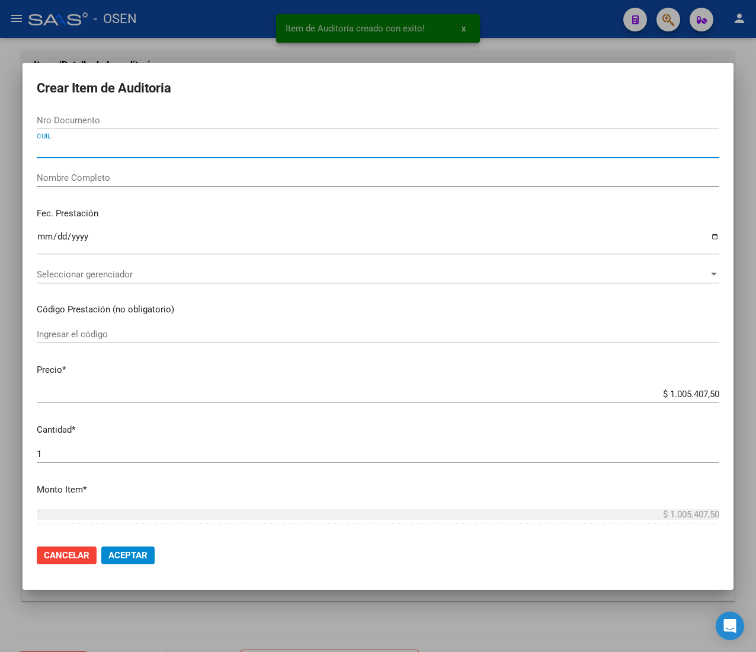
paste input "27379167557"
type input "27379167557"
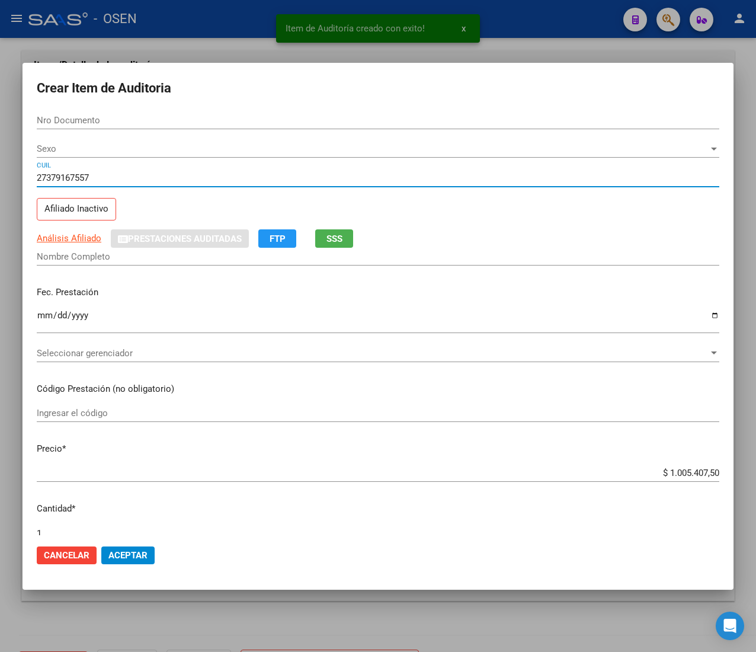
type input "37916755"
type input "[PERSON_NAME] MARIANA"
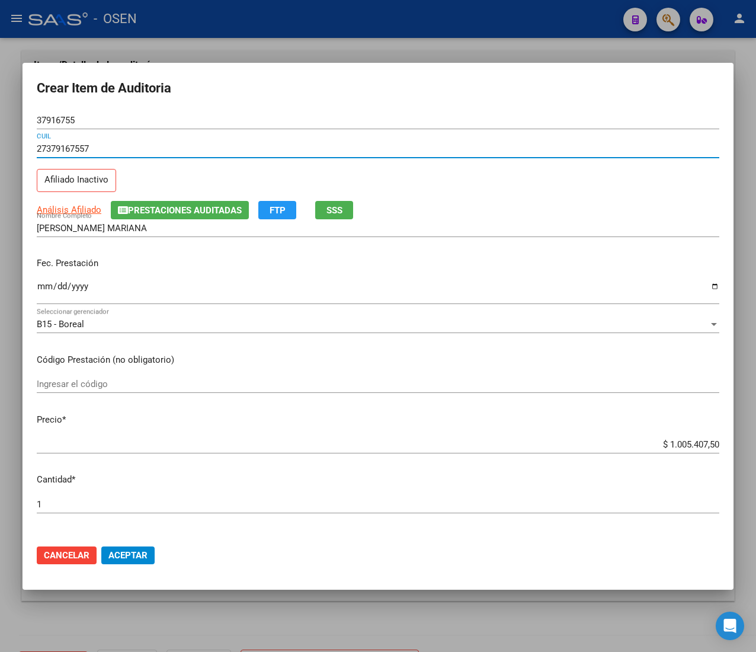
type input "27379167557"
click at [46, 284] on input "Ingresar la fecha" at bounding box center [378, 291] width 683 height 19
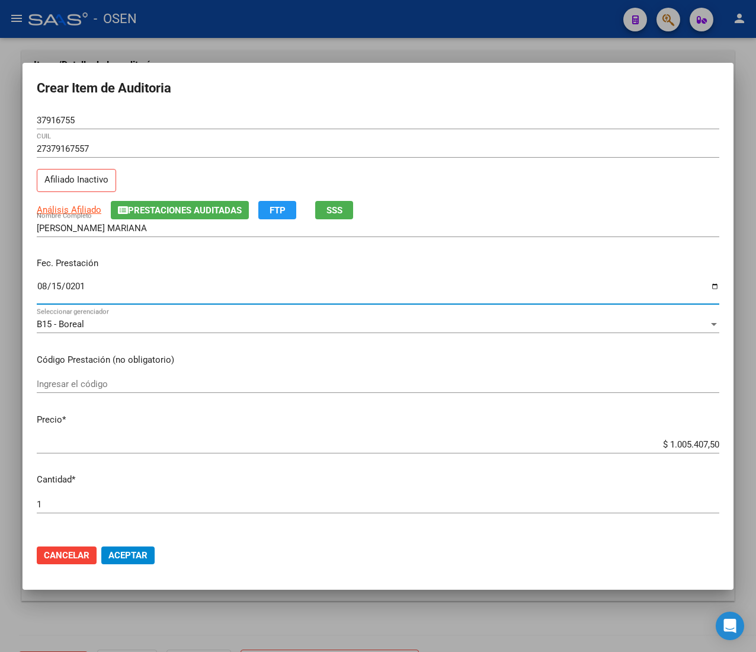
type input "[DATE]"
click at [79, 207] on span "Análisis Afiliado" at bounding box center [69, 209] width 65 height 11
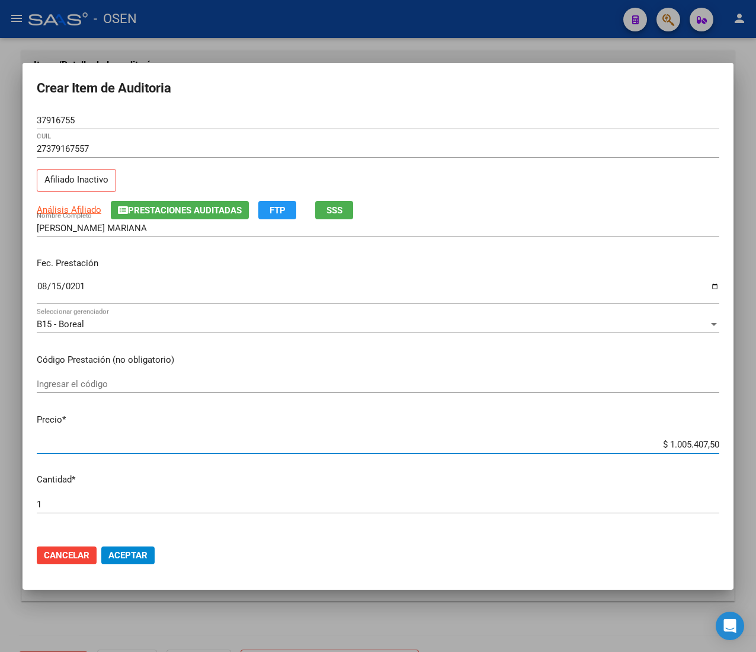
click at [683, 443] on input "$ 1.005.407,50" at bounding box center [378, 444] width 683 height 11
type input "$ 0,02"
type input "$ 0,20"
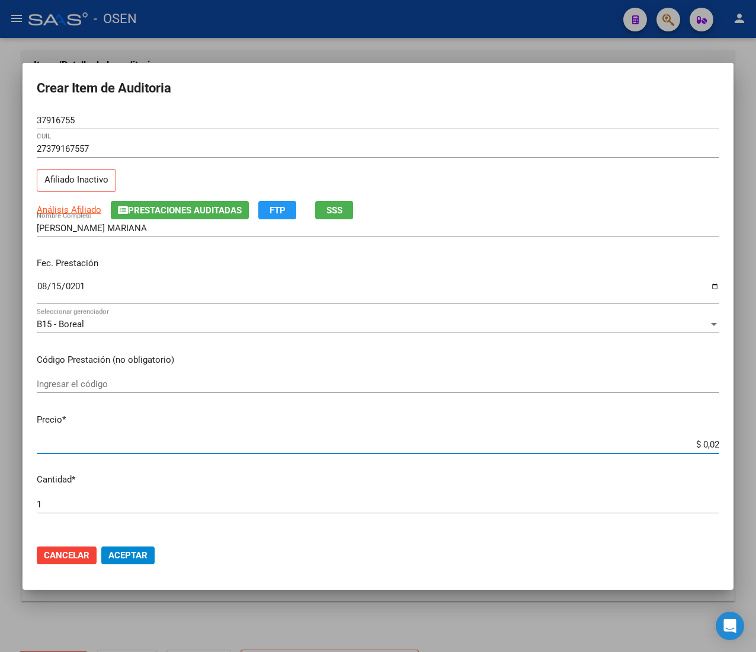
type input "$ 0,20"
type input "$ 2,09"
type input "$ 20,90"
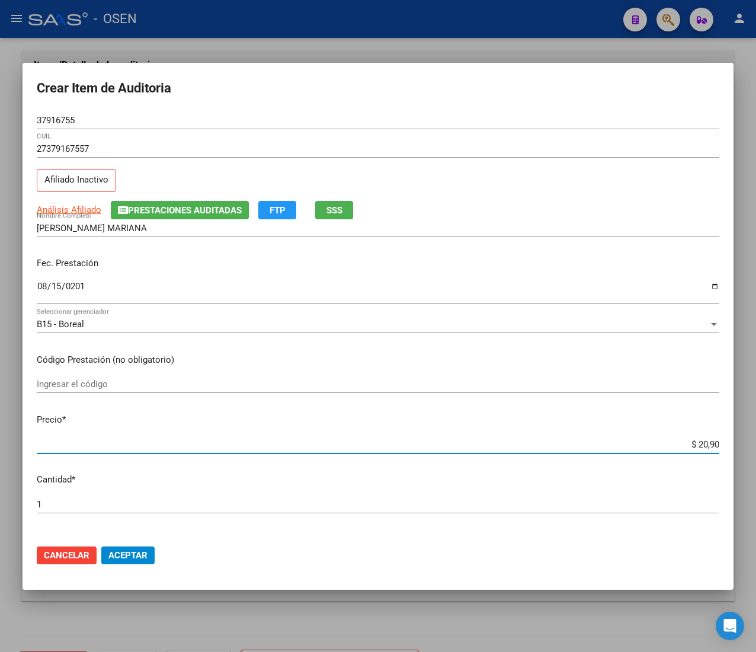
type input "$ 209,00"
click at [136, 556] on span "Aceptar" at bounding box center [127, 555] width 39 height 11
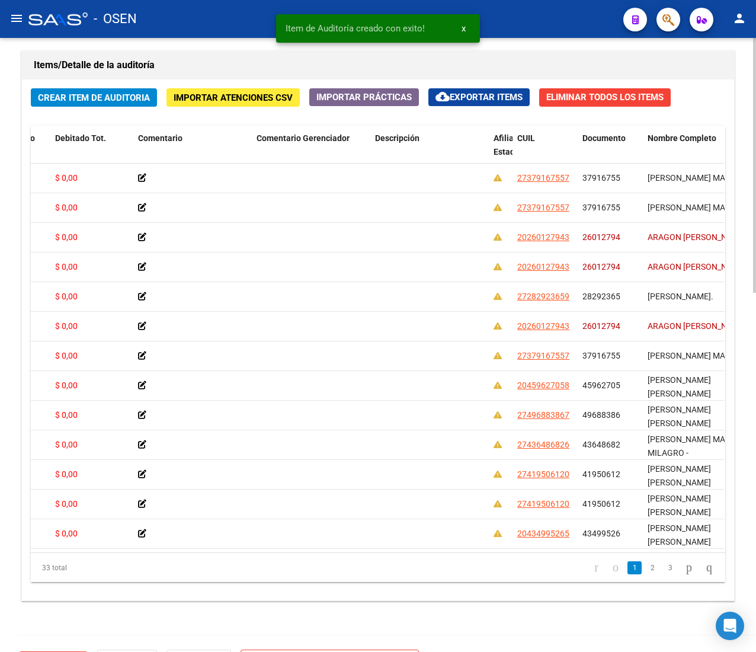
click at [121, 91] on button "Crear Item de Auditoria" at bounding box center [94, 97] width 126 height 18
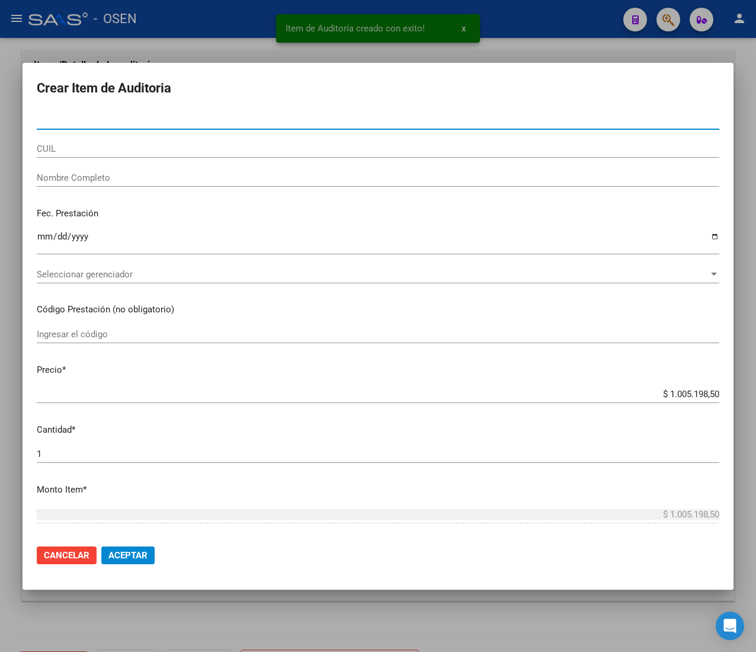
click at [119, 147] on input "CUIL" at bounding box center [378, 148] width 683 height 11
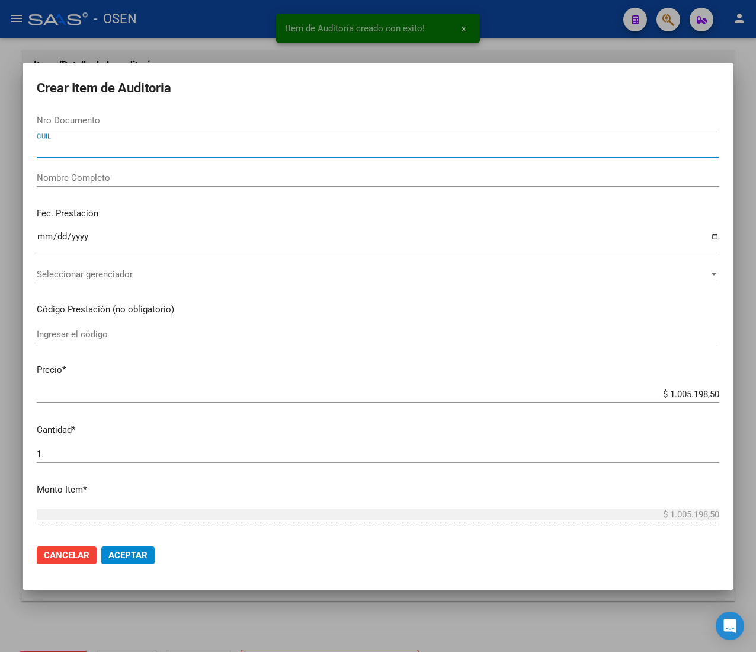
paste input "20403578046"
type input "20403578046"
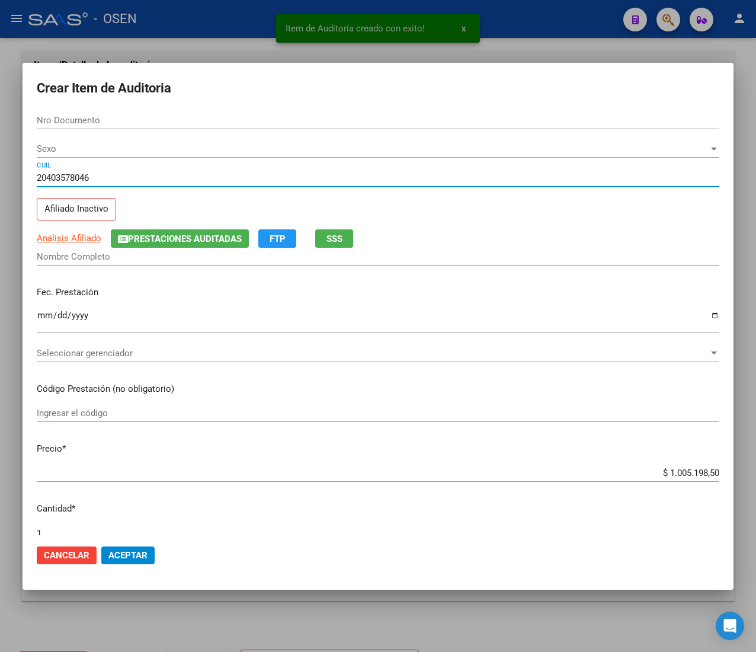
type input "40357804"
type input "[PERSON_NAME]"
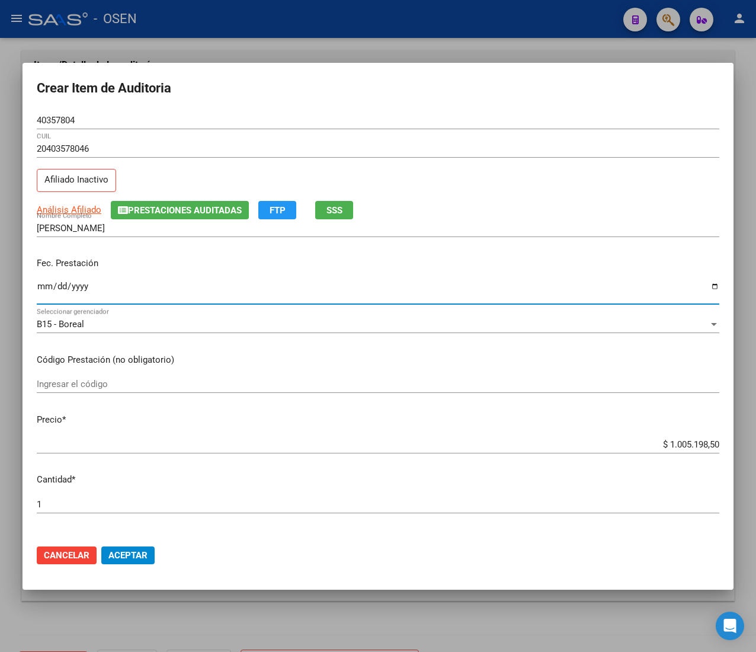
click at [41, 286] on input "Ingresar la fecha" at bounding box center [378, 291] width 683 height 19
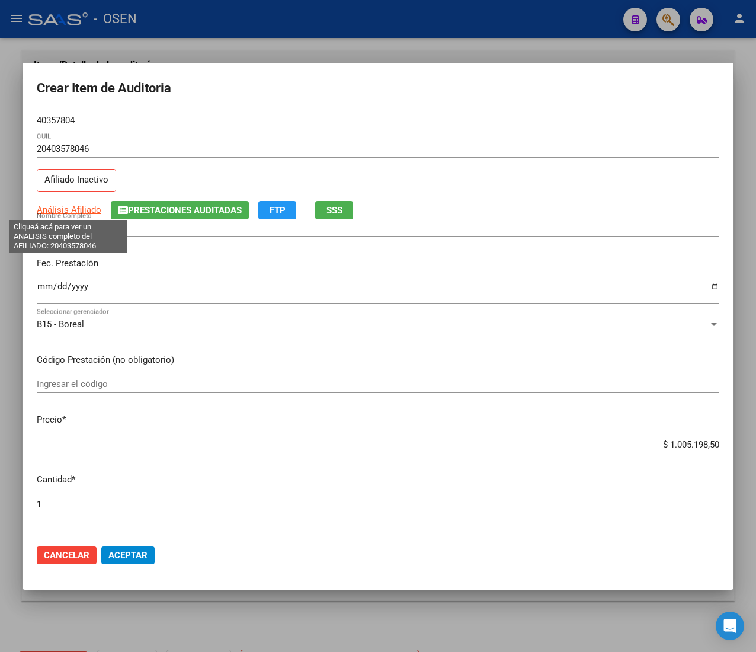
click at [70, 206] on span "Análisis Afiliado" at bounding box center [69, 209] width 65 height 11
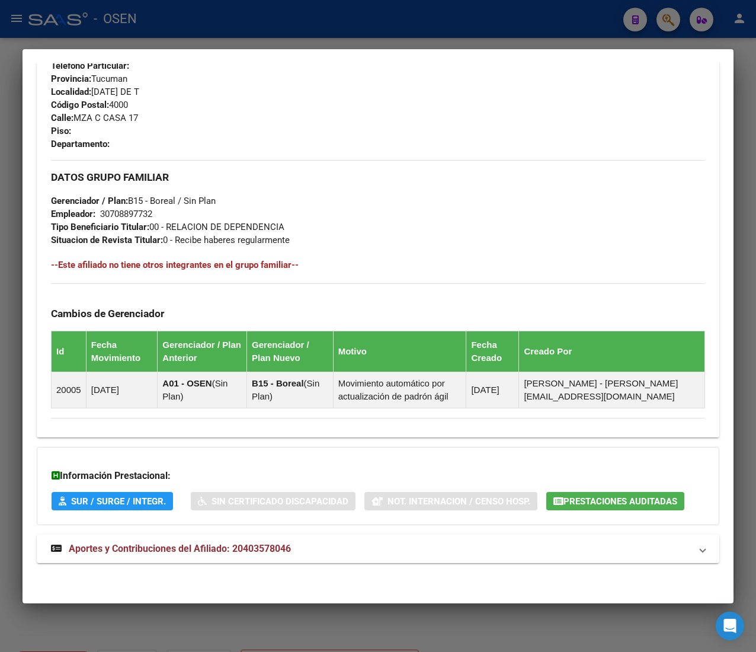
scroll to position [587, 0]
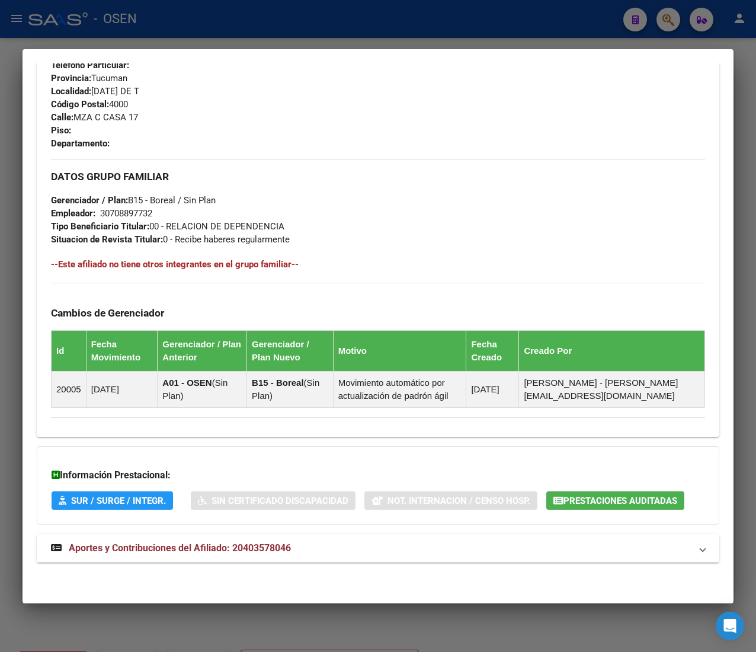
click at [241, 546] on span "Aportes y Contribuciones del Afiliado: 20403578046" at bounding box center [180, 547] width 222 height 11
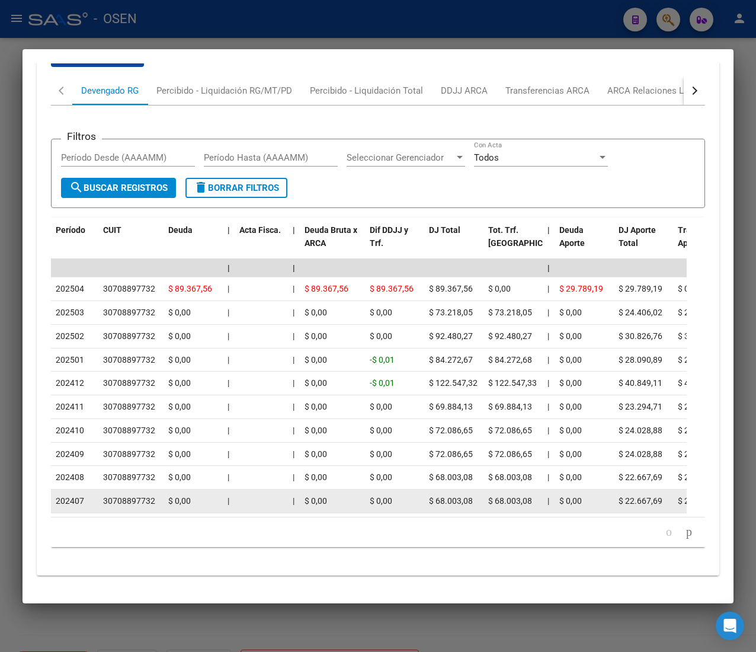
scroll to position [1172, 0]
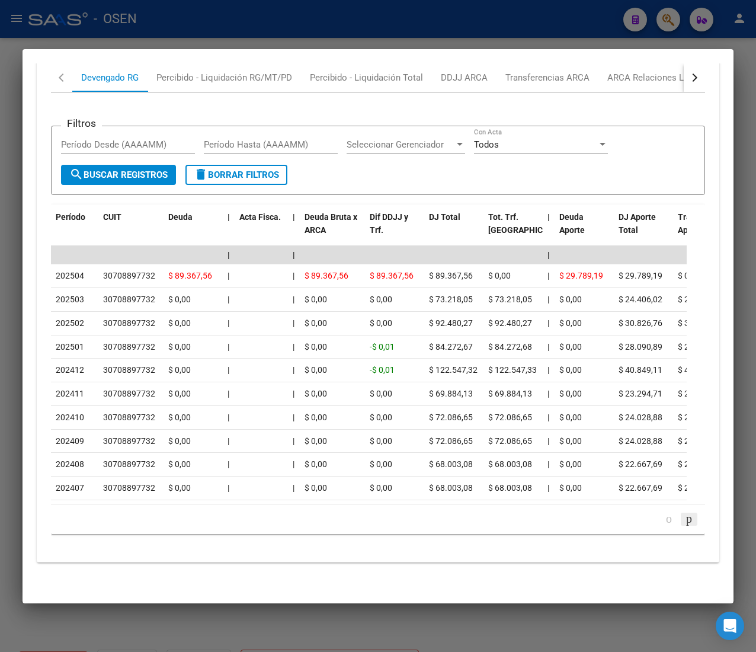
click at [685, 514] on icon "go to next page" at bounding box center [689, 518] width 9 height 14
click at [685, 522] on icon "go to next page" at bounding box center [689, 518] width 9 height 14
click at [685, 517] on icon "go to next page" at bounding box center [689, 518] width 9 height 14
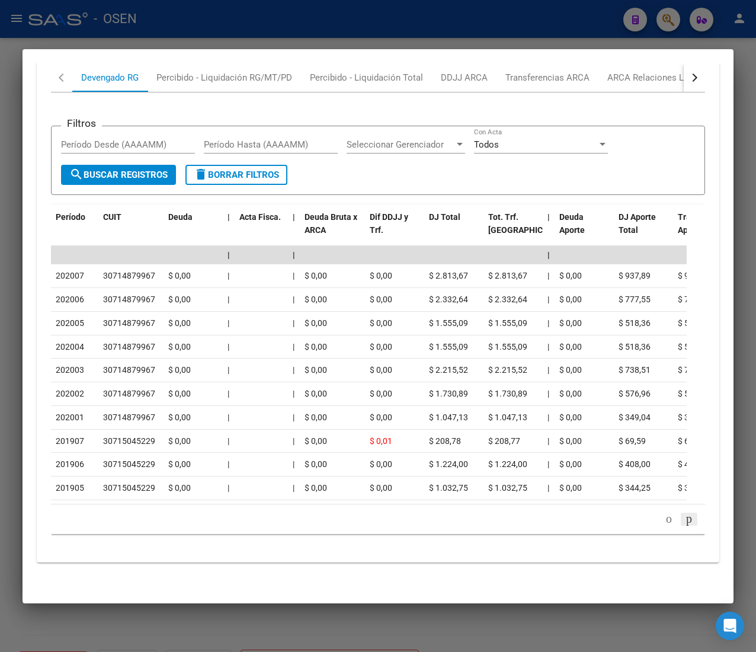
click at [685, 517] on icon "go to next page" at bounding box center [689, 518] width 9 height 14
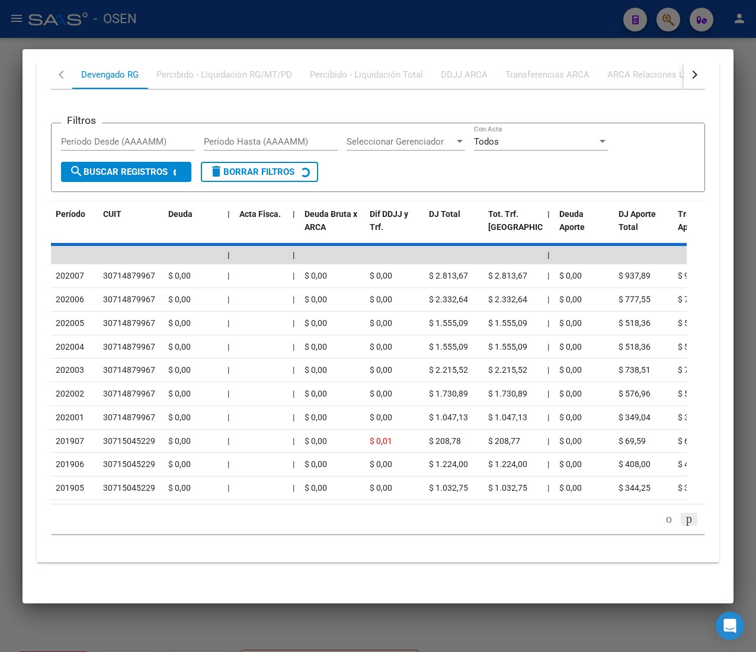
scroll to position [1124, 0]
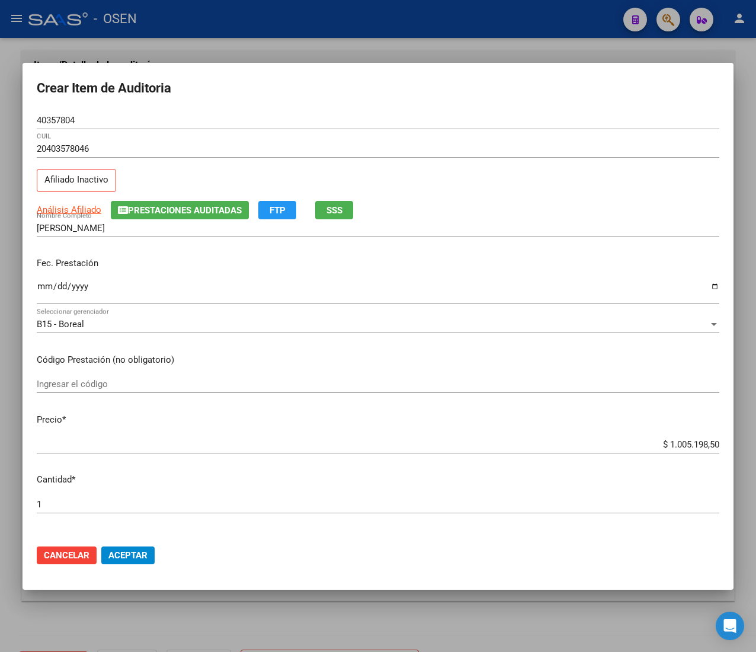
click at [671, 443] on input "$ 1.005.198,50" at bounding box center [378, 444] width 683 height 11
click at [143, 547] on button "Aceptar" at bounding box center [127, 555] width 53 height 18
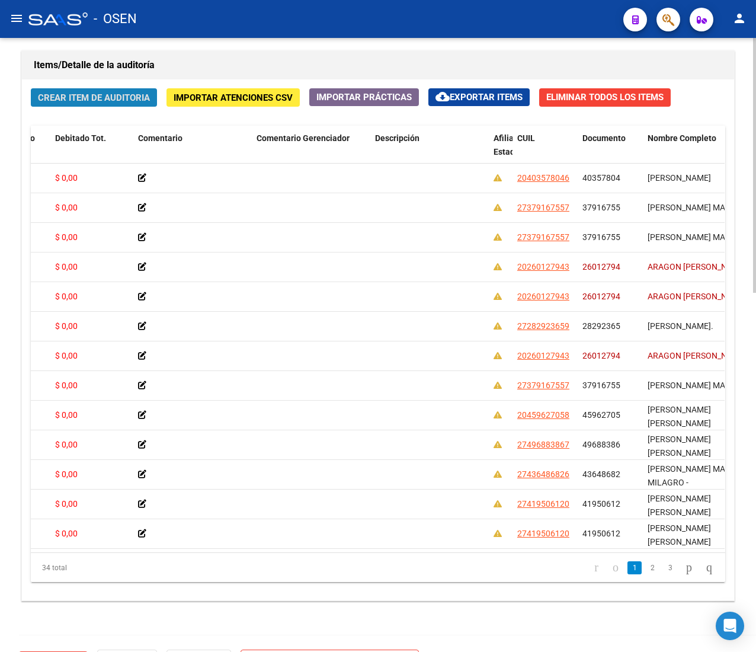
click at [117, 98] on span "Crear Item de Auditoria" at bounding box center [94, 97] width 112 height 11
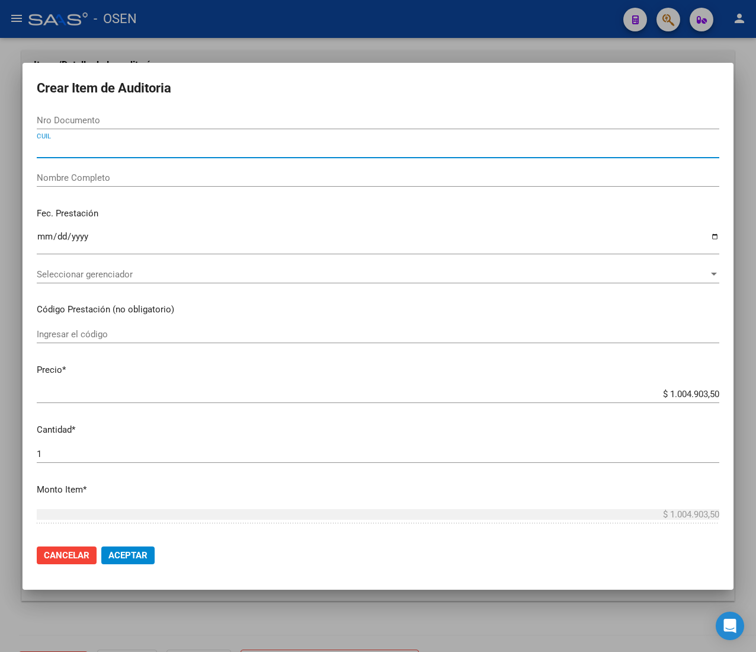
click at [136, 146] on input "CUIL" at bounding box center [378, 148] width 683 height 11
paste input "27514174372"
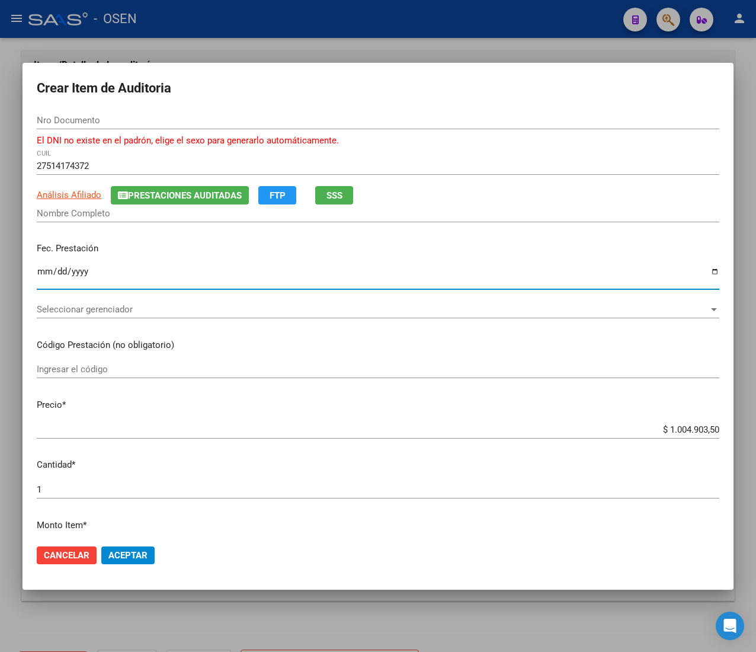
click at [47, 274] on input "Ingresar la fecha" at bounding box center [378, 276] width 683 height 19
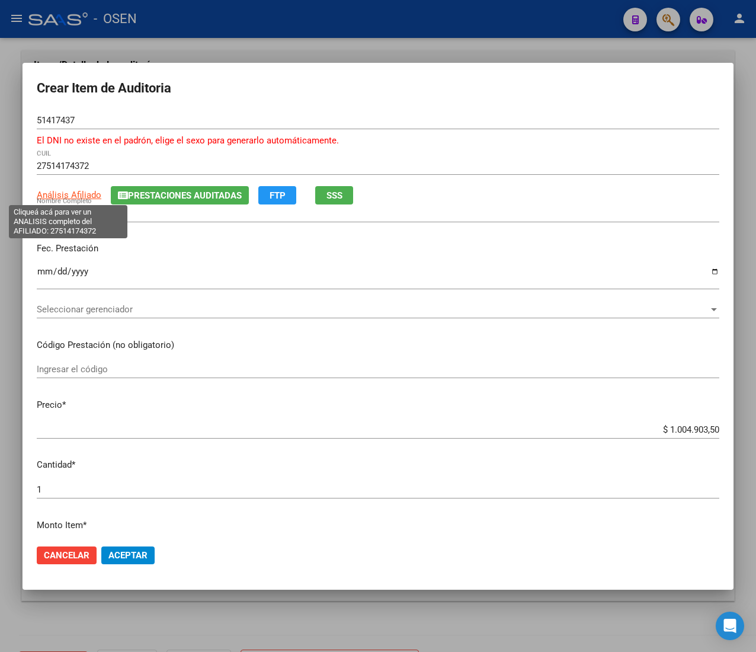
click at [84, 196] on span "Análisis Afiliado" at bounding box center [69, 195] width 65 height 11
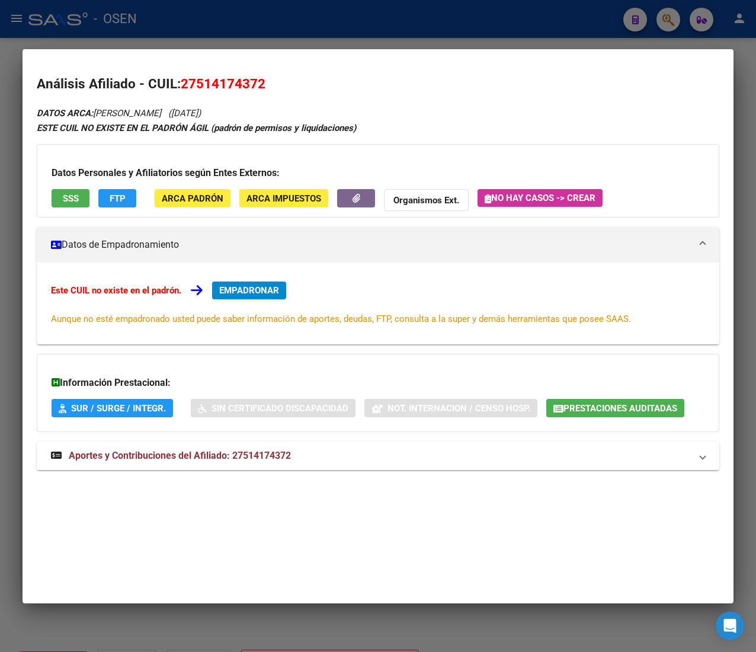
click at [319, 452] on mat-panel-title "Aportes y Contribuciones del Afiliado: 27514174372" at bounding box center [371, 456] width 640 height 14
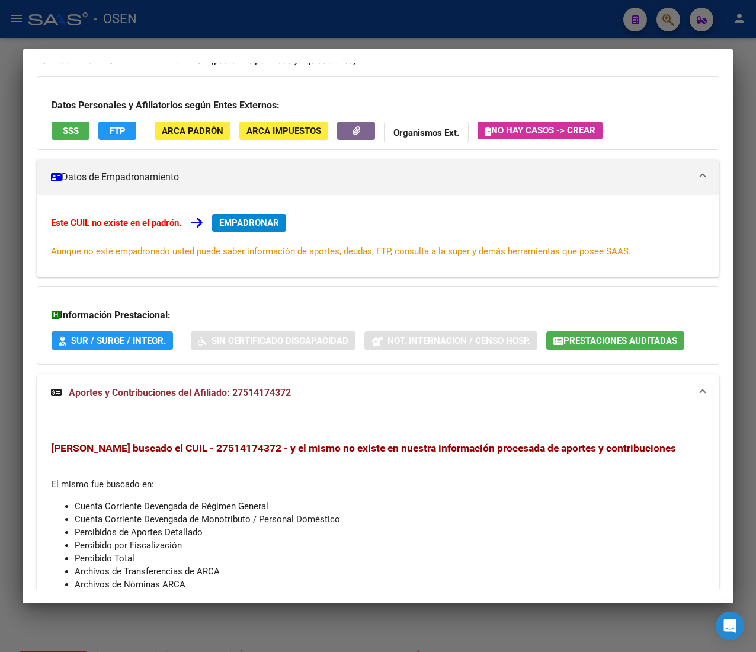
scroll to position [0, 0]
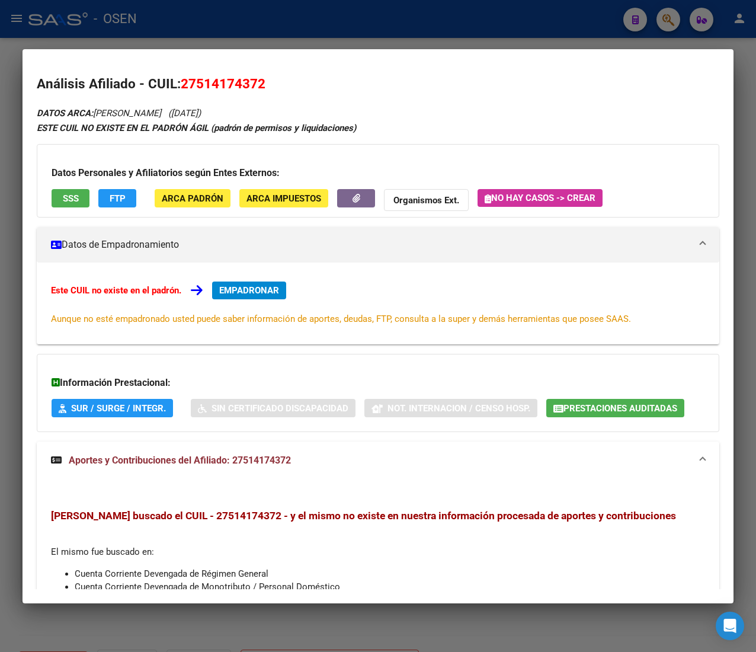
click at [83, 201] on button "SSS" at bounding box center [71, 198] width 38 height 18
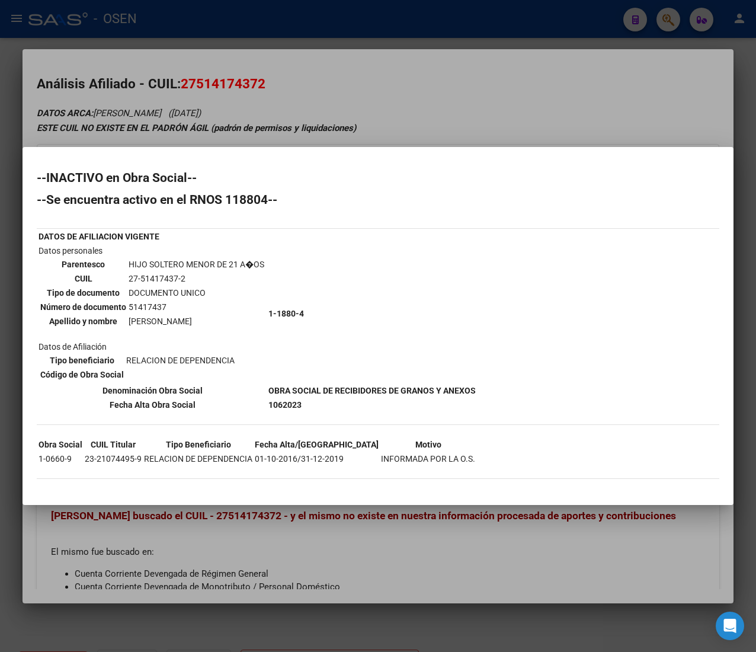
click at [298, 105] on div at bounding box center [378, 326] width 756 height 652
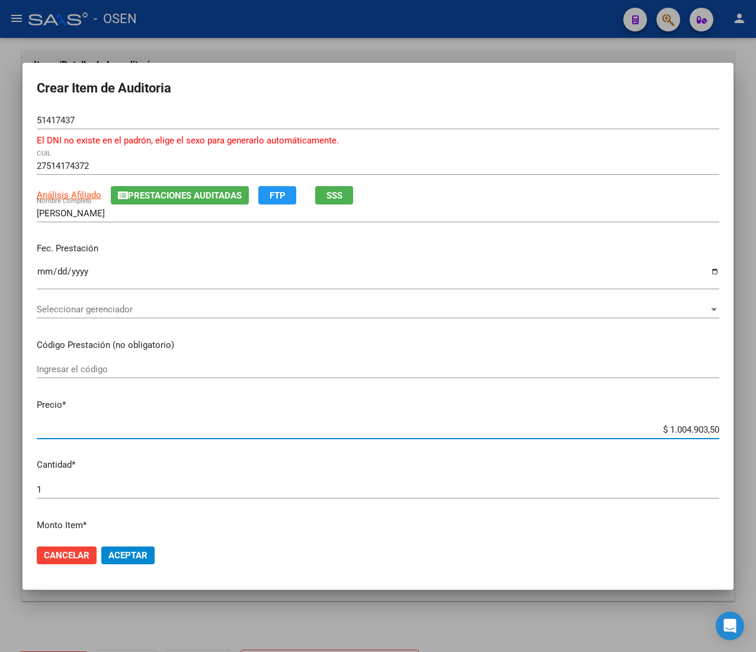
click at [658, 431] on input "$ 1.004.903,50" at bounding box center [378, 429] width 683 height 11
click at [133, 552] on span "Aceptar" at bounding box center [127, 555] width 39 height 11
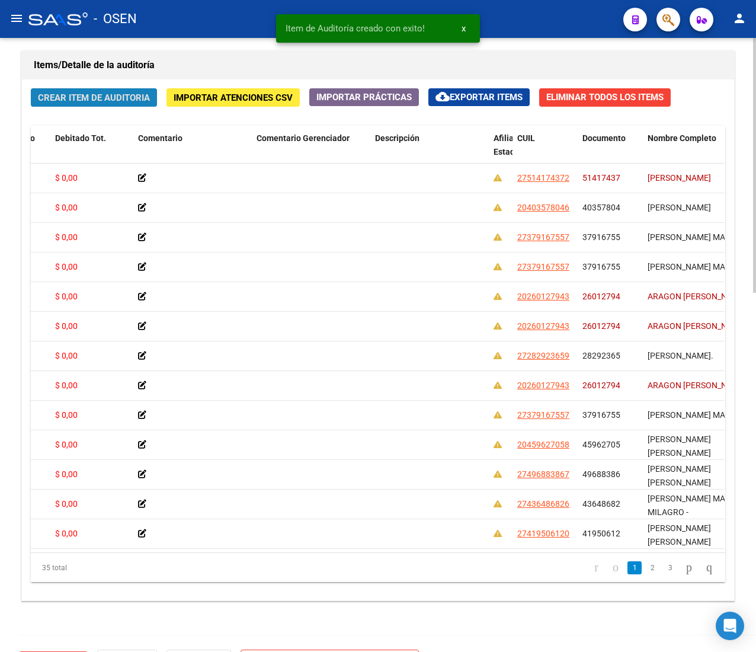
click at [82, 94] on span "Crear Item de Auditoria" at bounding box center [94, 97] width 112 height 11
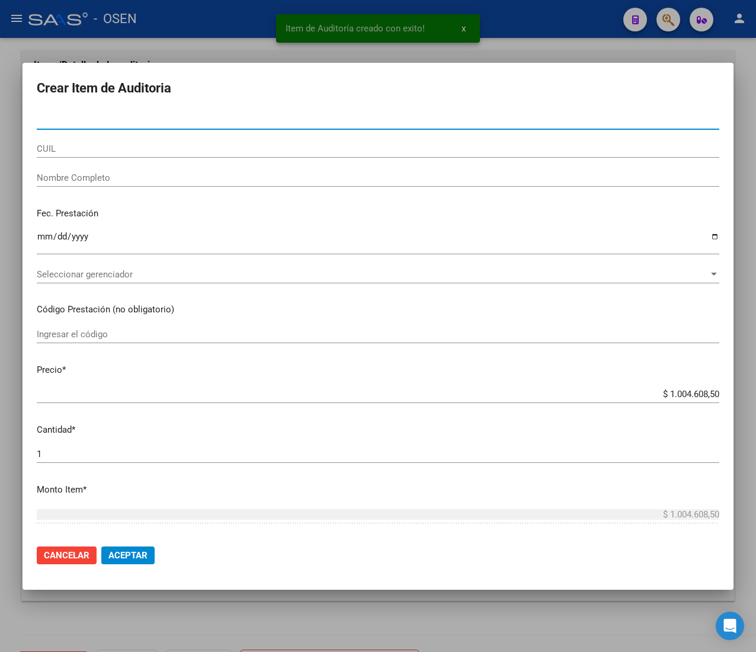
click at [92, 143] on input "CUIL" at bounding box center [378, 148] width 683 height 11
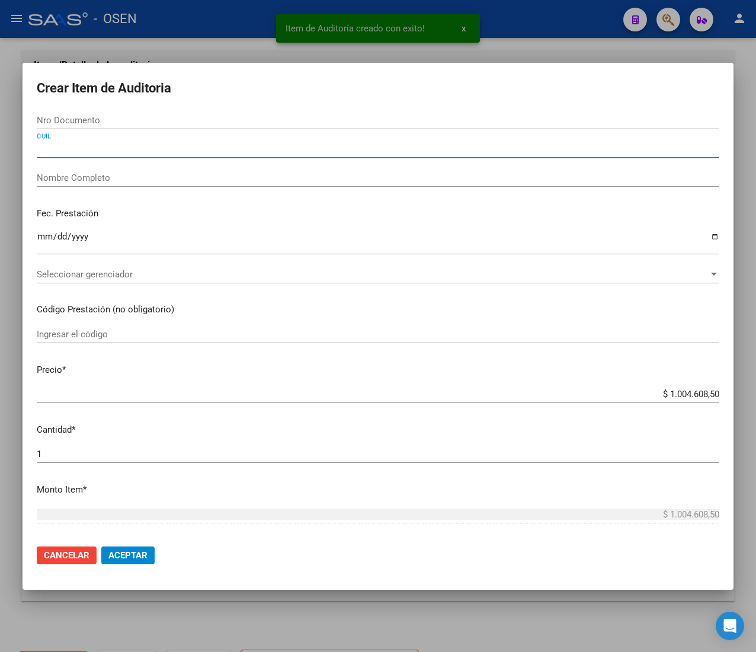
paste input "27377272957"
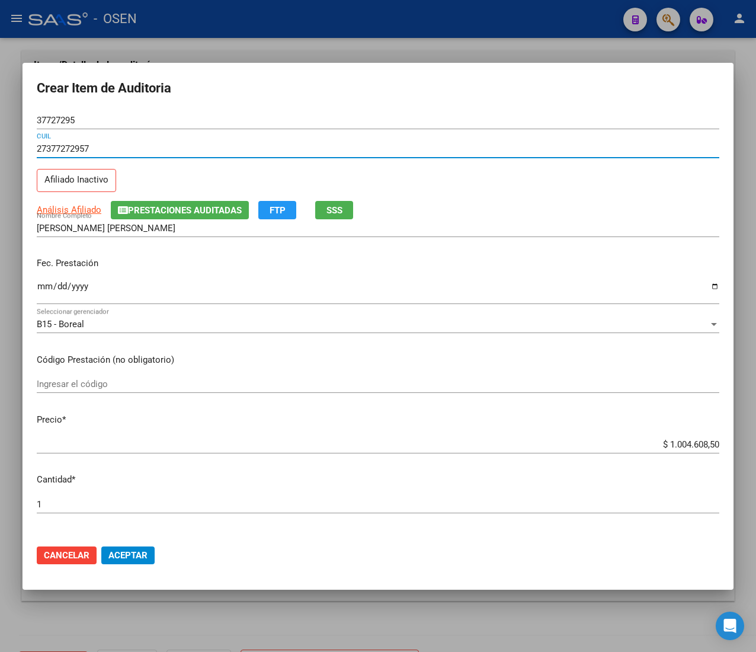
click at [39, 288] on input "Ingresar la fecha" at bounding box center [378, 291] width 683 height 19
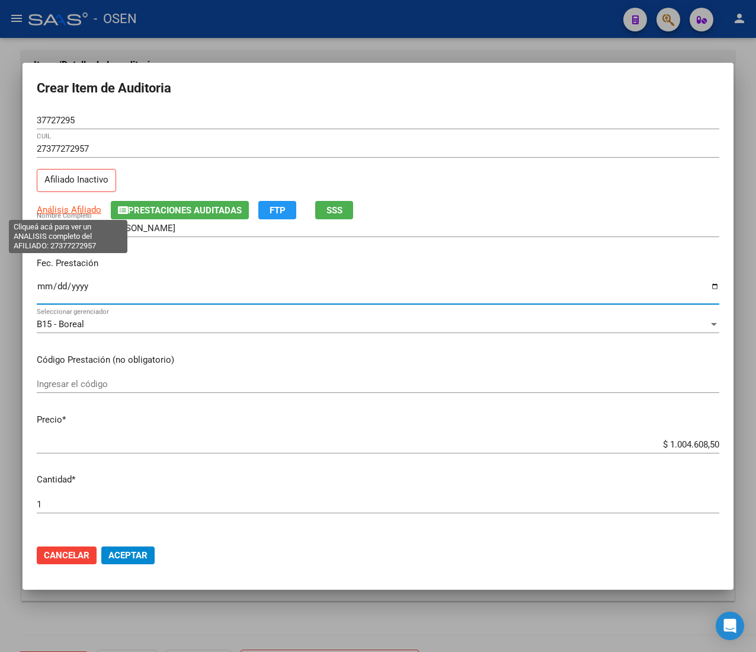
click at [76, 210] on span "Análisis Afiliado" at bounding box center [69, 209] width 65 height 11
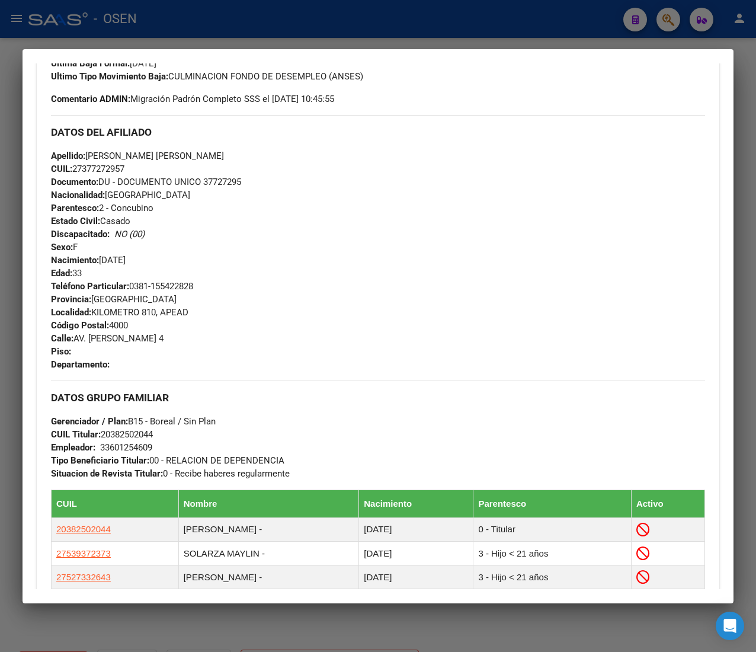
scroll to position [626, 0]
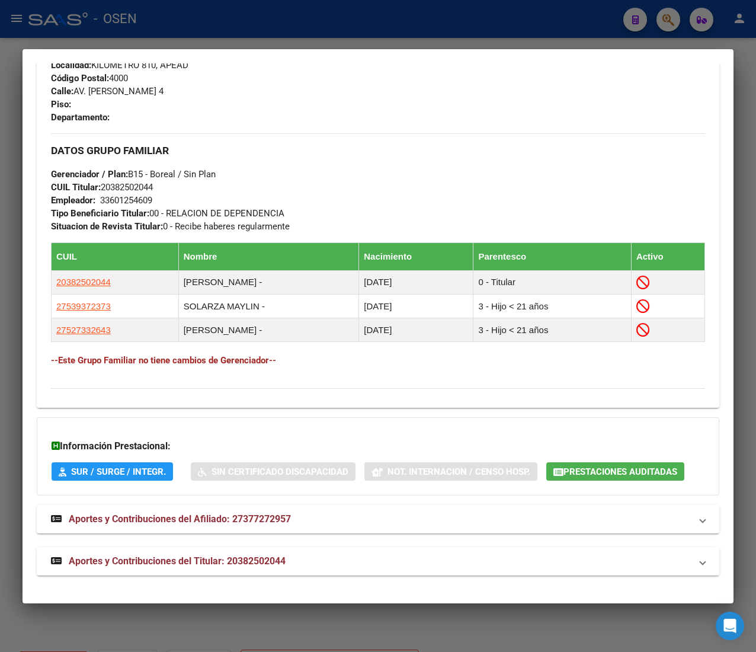
click at [354, 556] on mat-panel-title "Aportes y Contribuciones del Titular: 20382502044" at bounding box center [371, 561] width 640 height 14
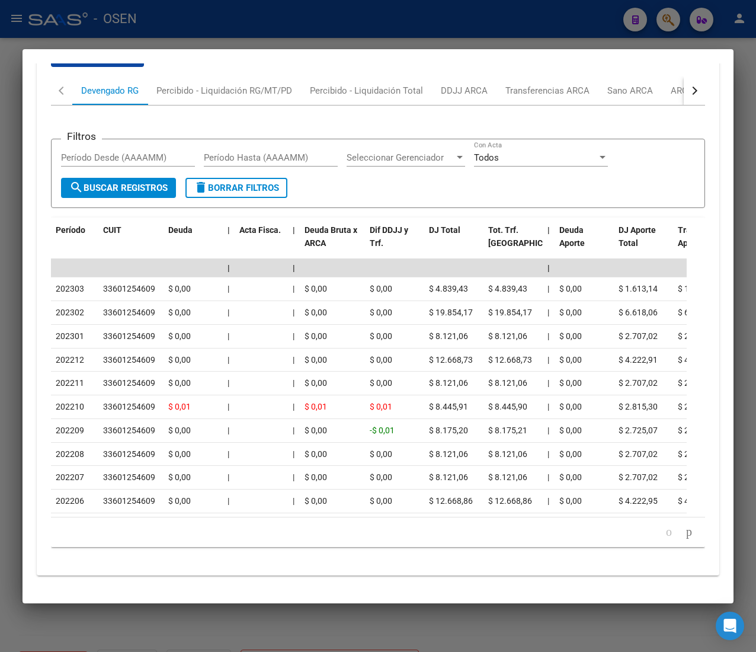
scroll to position [1211, 0]
click at [685, 535] on icon "go to next page" at bounding box center [689, 531] width 9 height 14
click at [685, 537] on icon "go to next page" at bounding box center [689, 531] width 9 height 14
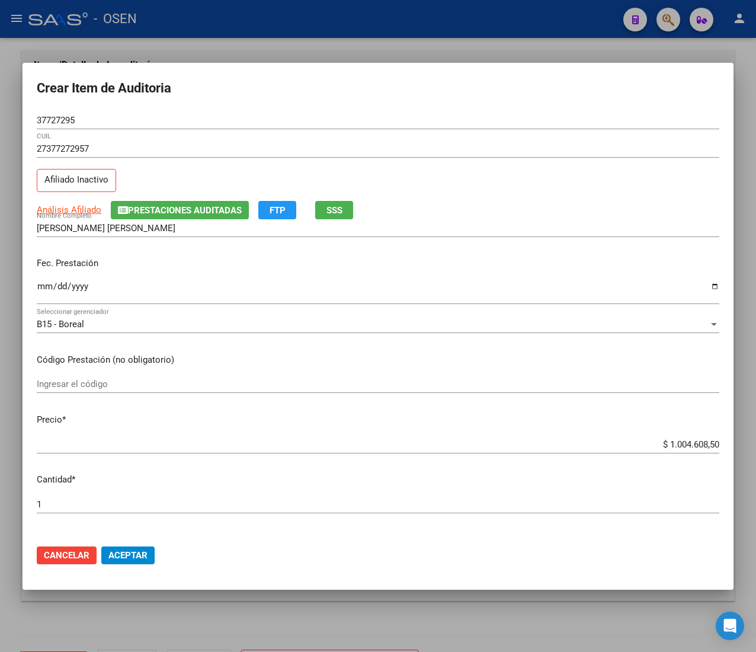
click at [683, 444] on input "$ 1.004.608,50" at bounding box center [378, 444] width 683 height 11
click at [124, 550] on span "Aceptar" at bounding box center [127, 555] width 39 height 11
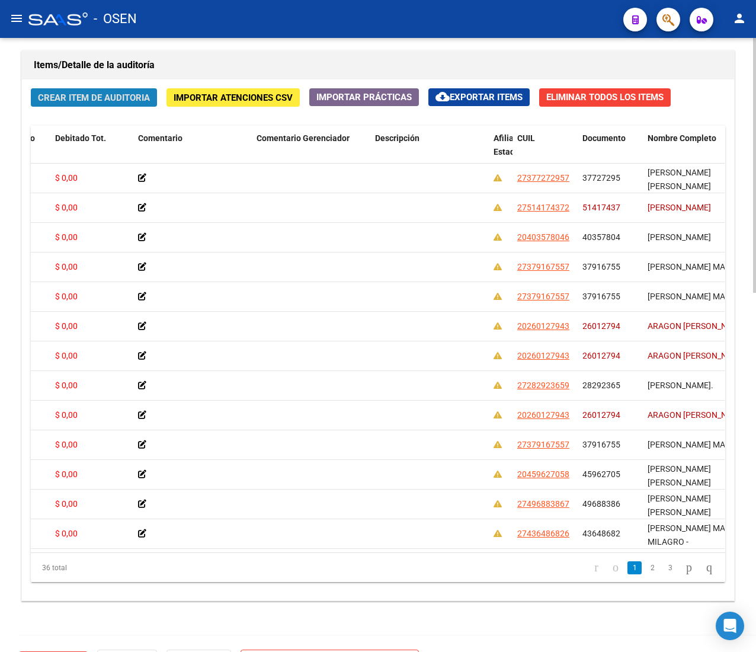
click at [95, 94] on span "Crear Item de Auditoria" at bounding box center [94, 97] width 112 height 11
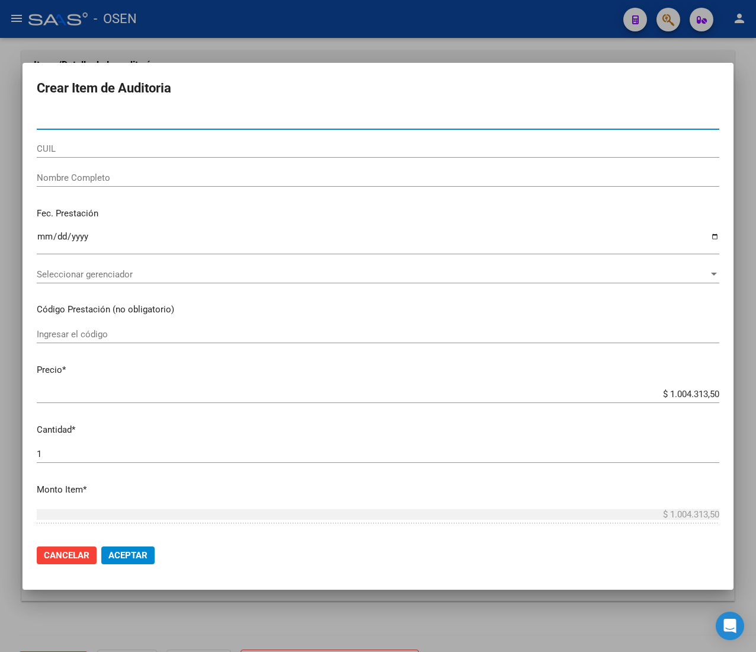
click at [105, 151] on input "CUIL" at bounding box center [378, 148] width 683 height 11
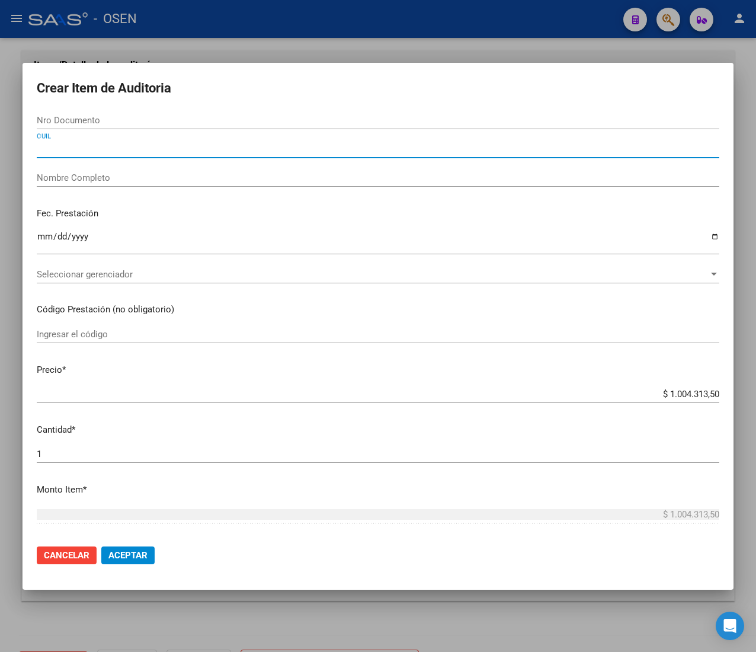
paste input "27391409620"
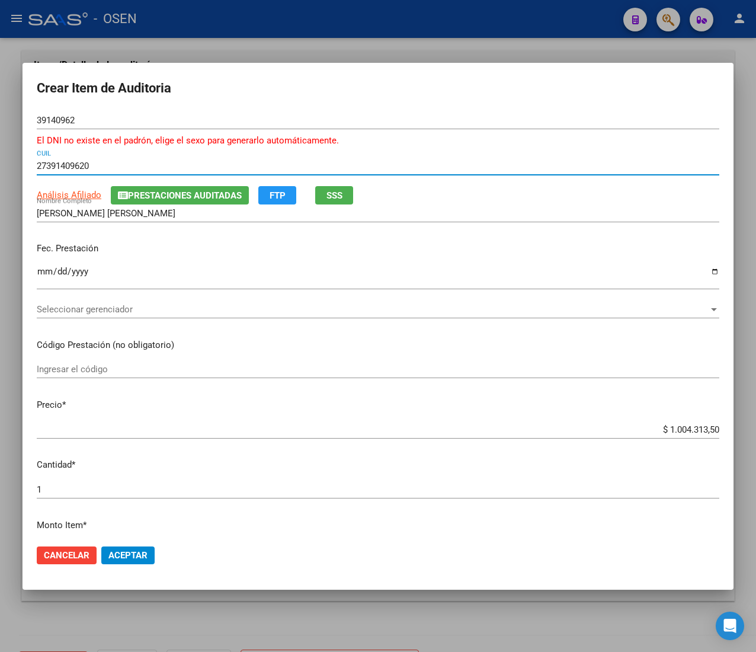
click at [41, 273] on input "Ingresar la fecha" at bounding box center [378, 276] width 683 height 19
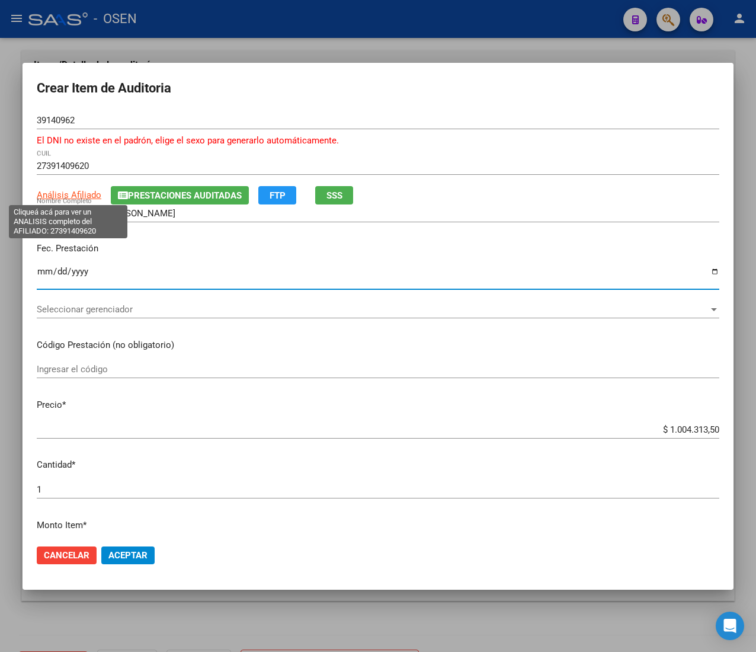
click at [88, 194] on span "Análisis Afiliado" at bounding box center [69, 195] width 65 height 11
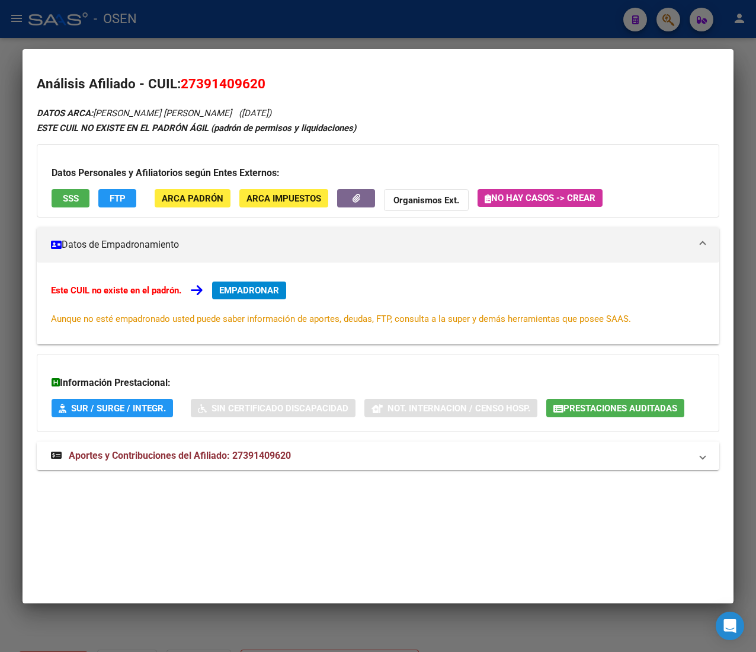
click at [270, 460] on span "Aportes y Contribuciones del Afiliado: 27391409620" at bounding box center [180, 455] width 222 height 11
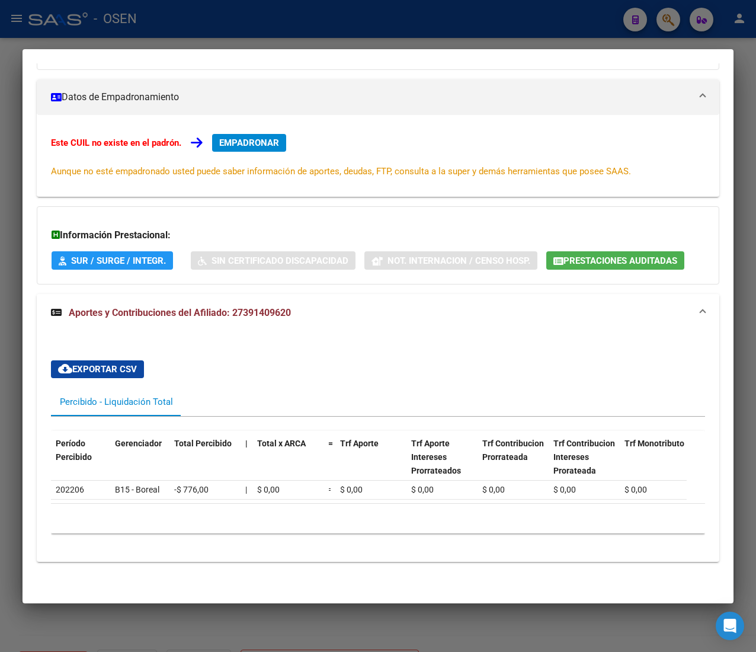
scroll to position [0, 0]
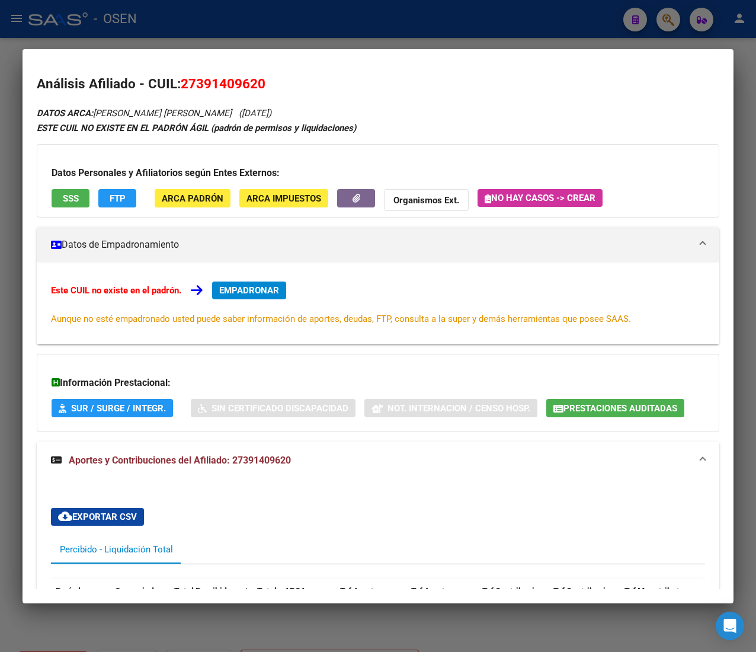
click at [66, 202] on span "SSS" at bounding box center [71, 198] width 16 height 11
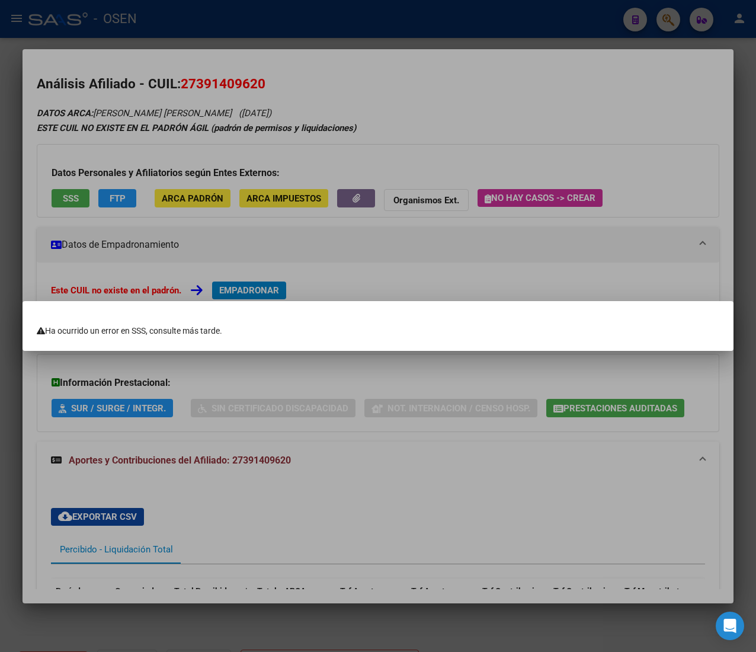
click at [377, 374] on div at bounding box center [378, 326] width 756 height 652
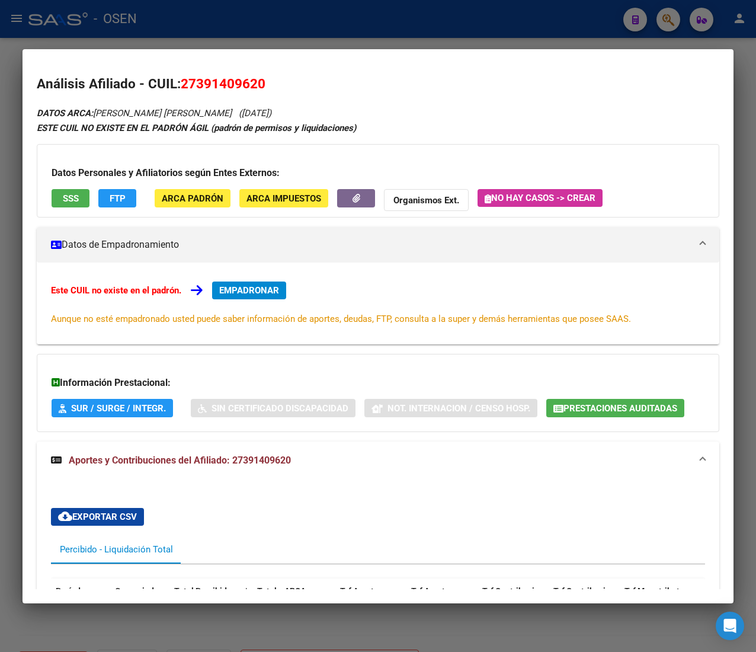
click at [562, 398] on div "Información Prestacional: SUR / SURGE / INTEGR. Sin Certificado Discapacidad No…" at bounding box center [378, 393] width 683 height 78
click at [560, 408] on icon "button" at bounding box center [559, 408] width 10 height 9
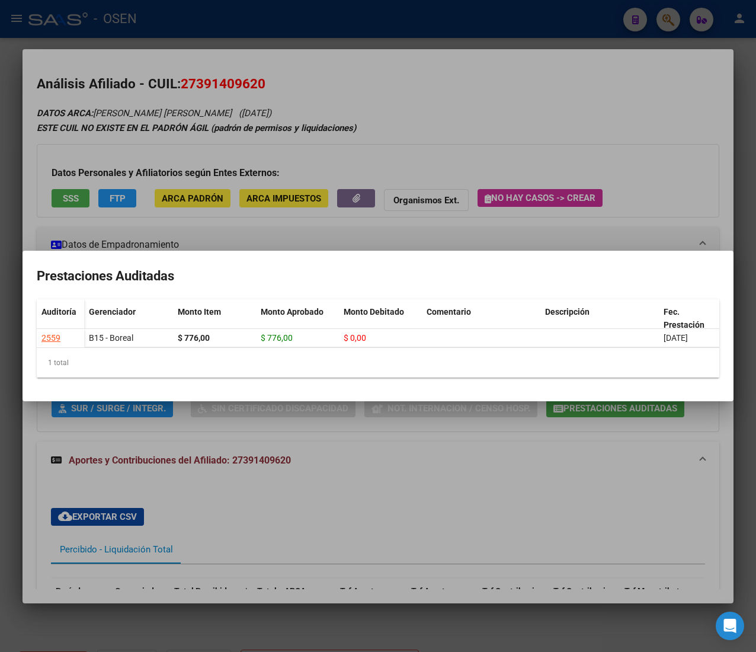
click at [452, 142] on div at bounding box center [378, 326] width 756 height 652
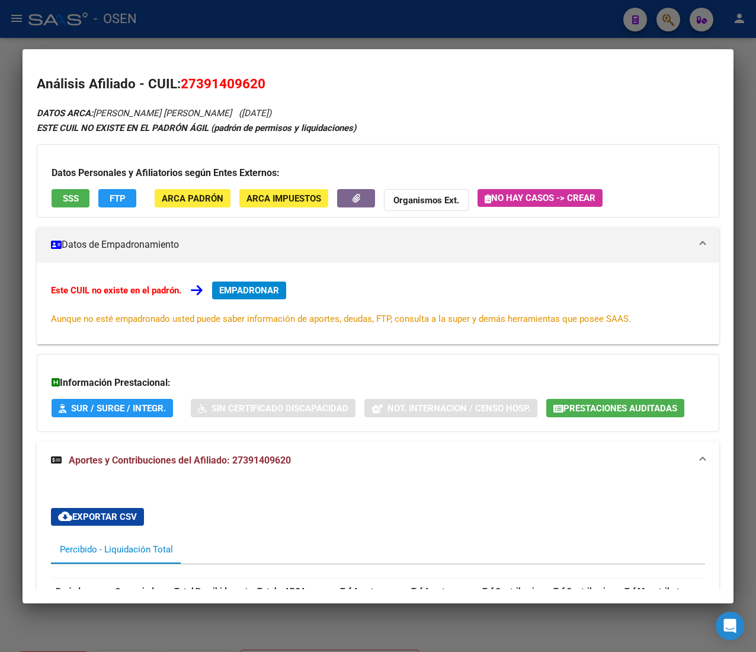
click at [86, 199] on button "SSS" at bounding box center [71, 198] width 38 height 18
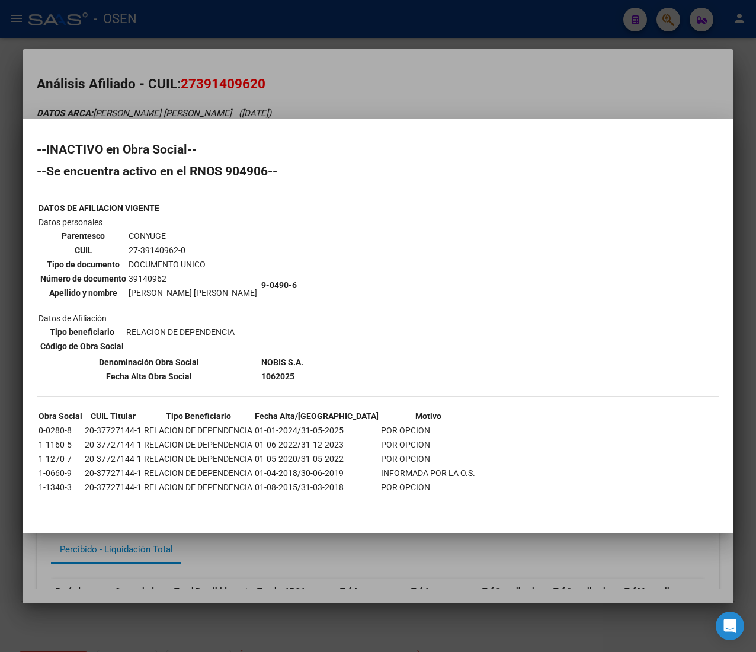
click at [443, 288] on div "--INACTIVO en Obra Social-- --Se encuentra activo en el RNOS 904906-- DATOS DE …" at bounding box center [378, 331] width 683 height 376
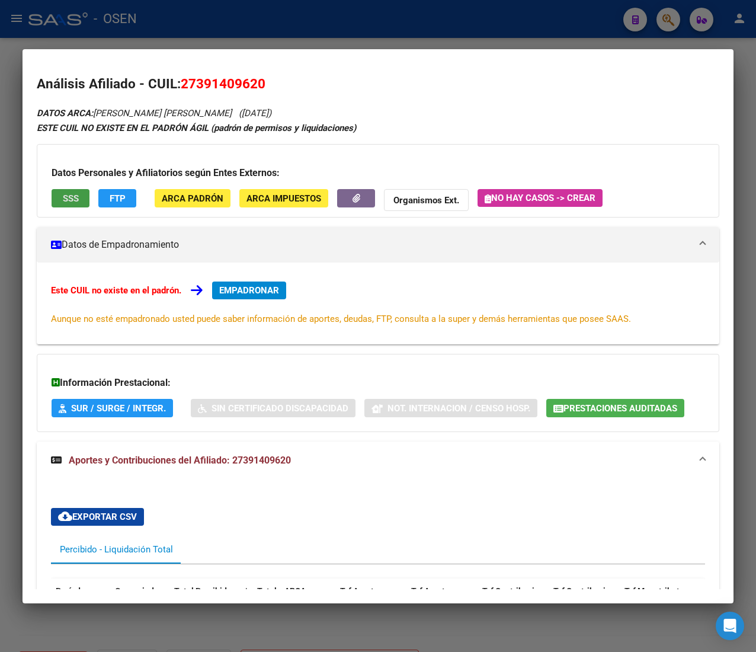
click at [432, 130] on div "ESTE CUIL NO EXISTE EN EL PADRÓN ÁGIL (padrón de permisos y liquidaciones)" at bounding box center [378, 128] width 683 height 14
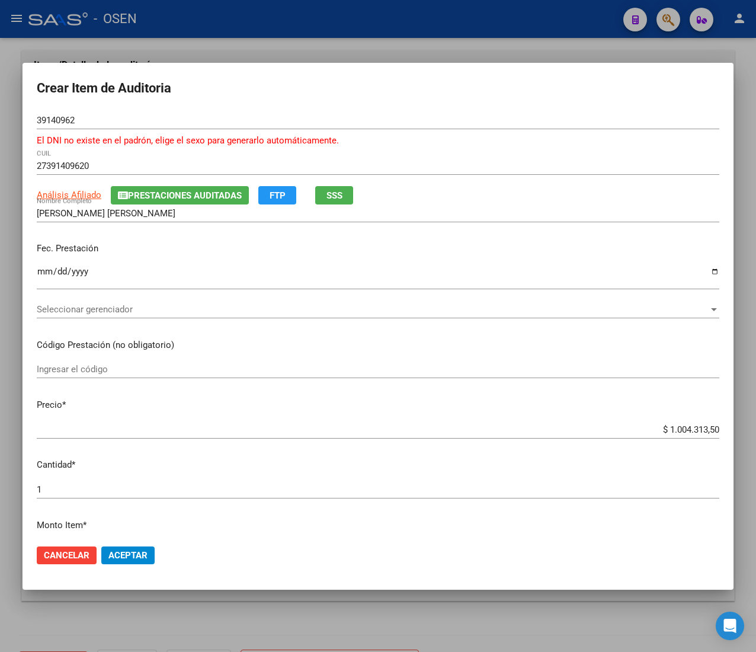
click at [671, 431] on input "$ 1.004.313,50" at bounding box center [378, 429] width 683 height 11
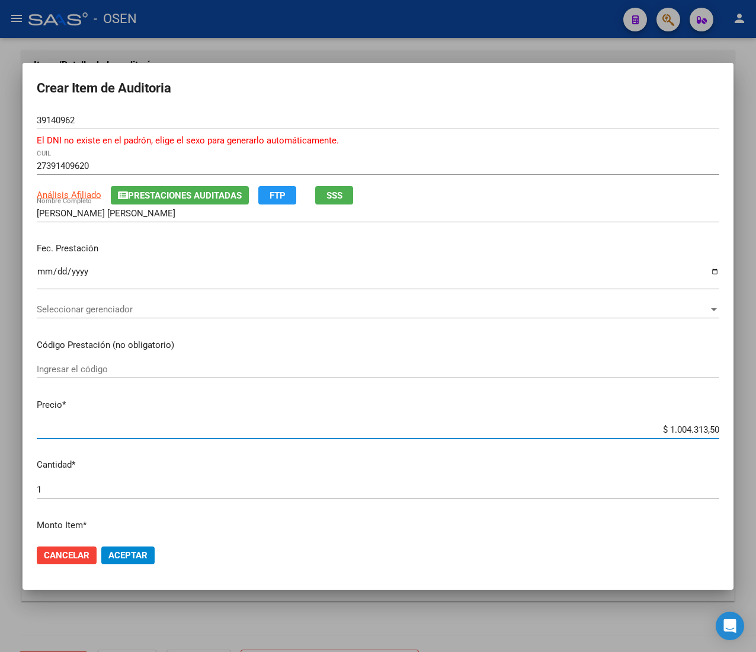
click at [671, 431] on input "$ 1.004.313,50" at bounding box center [378, 429] width 683 height 11
click at [136, 552] on span "Aceptar" at bounding box center [127, 555] width 39 height 11
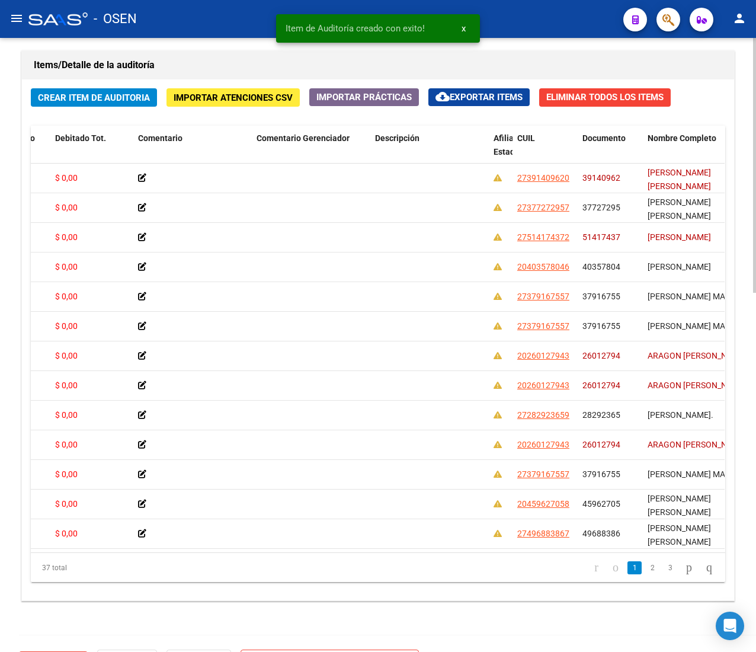
click at [98, 89] on button "Crear Item de Auditoria" at bounding box center [94, 97] width 126 height 18
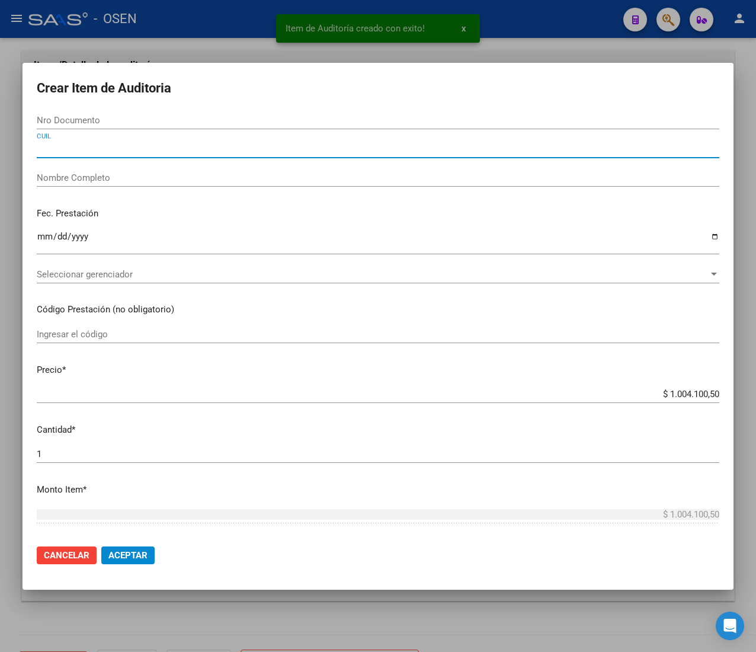
click at [92, 149] on input "CUIL" at bounding box center [378, 148] width 683 height 11
paste input "20377271441"
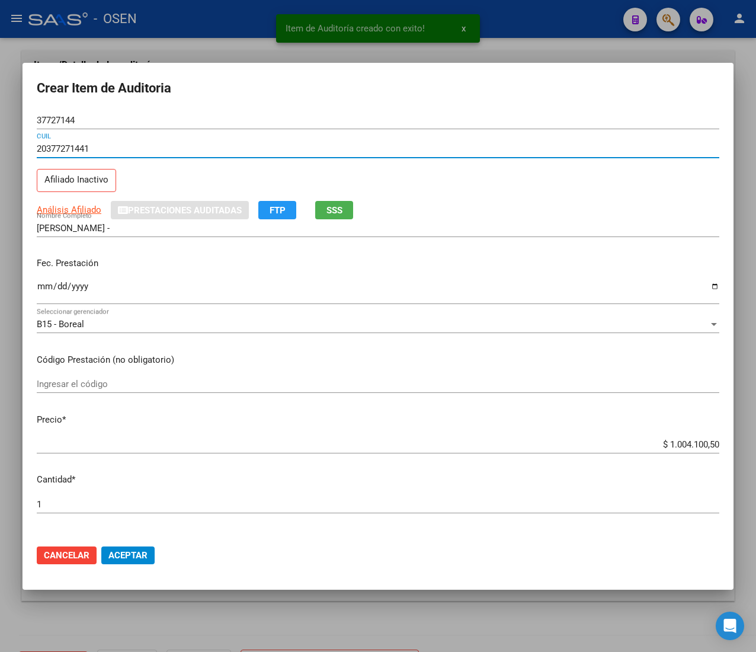
click at [45, 284] on input "Ingresar la fecha" at bounding box center [378, 291] width 683 height 19
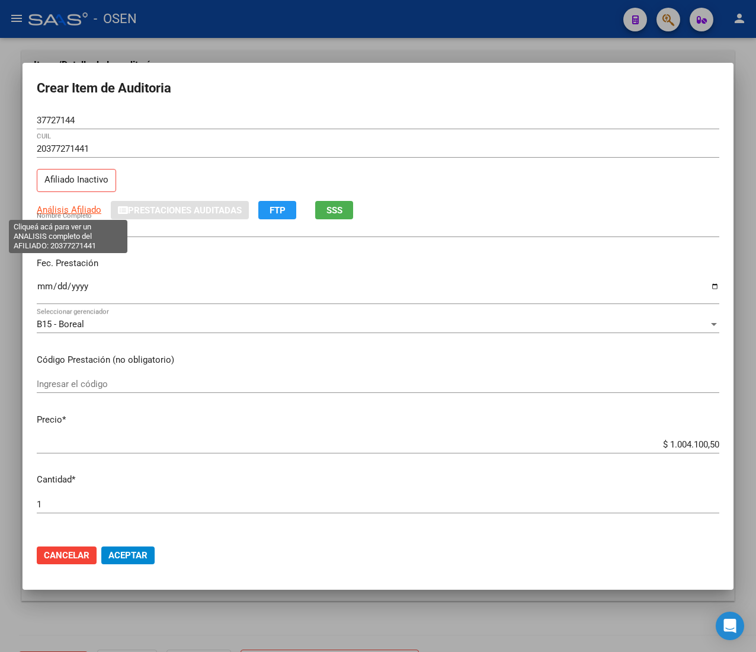
click at [69, 208] on span "Análisis Afiliado" at bounding box center [69, 209] width 65 height 11
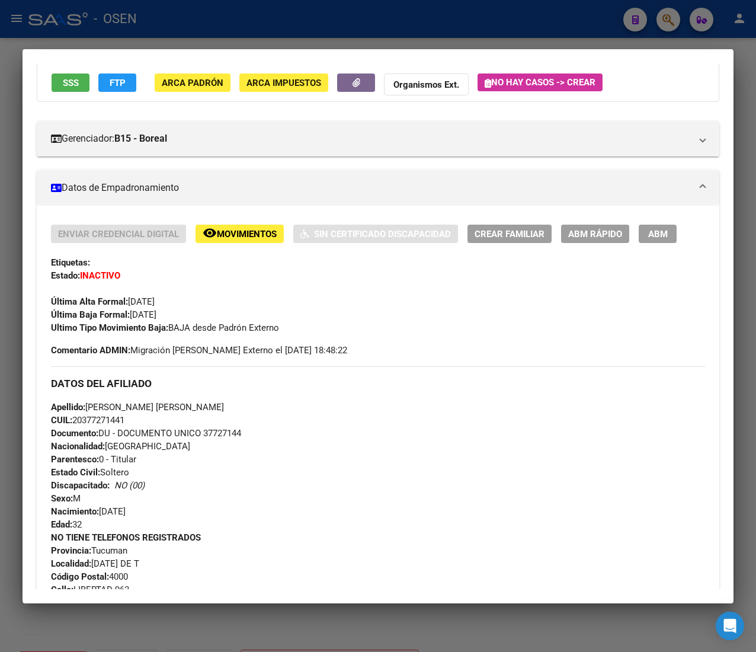
scroll to position [447, 0]
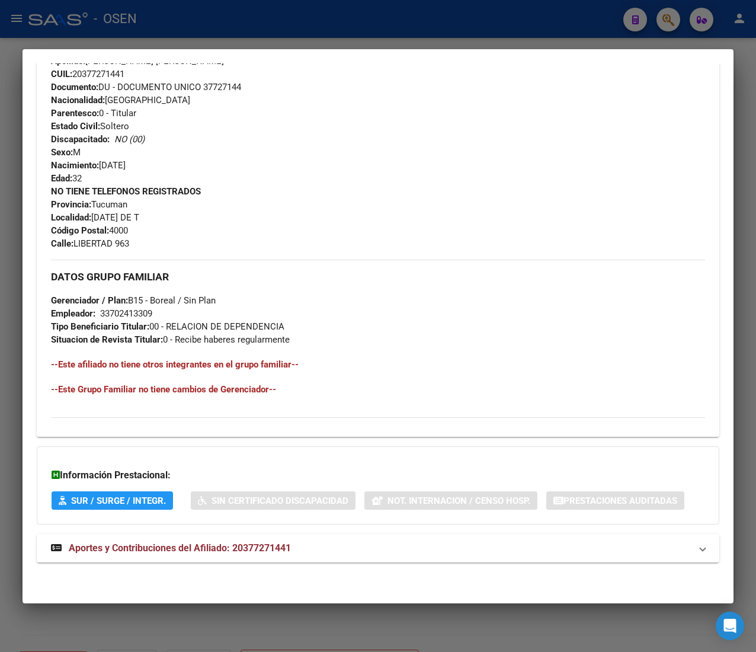
click at [338, 542] on mat-panel-title "Aportes y Contribuciones del Afiliado: 20377271441" at bounding box center [371, 548] width 640 height 14
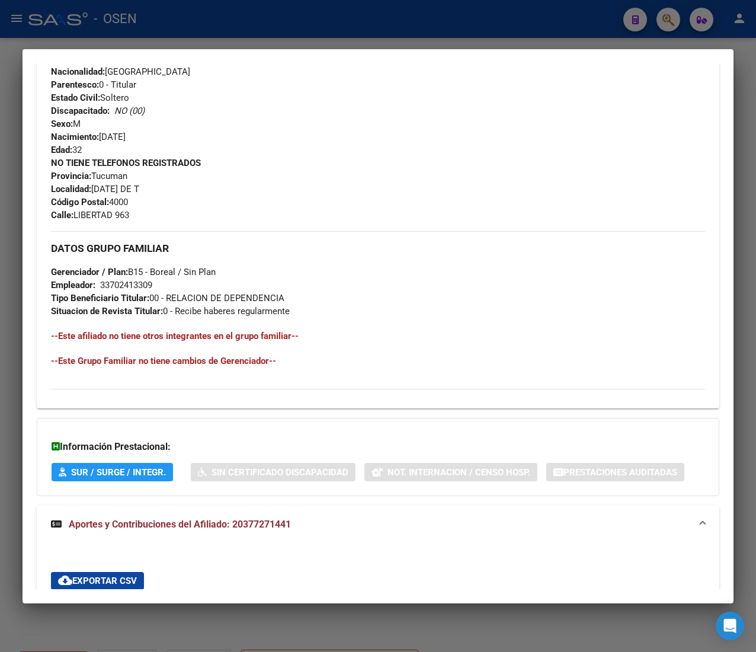
scroll to position [1032, 0]
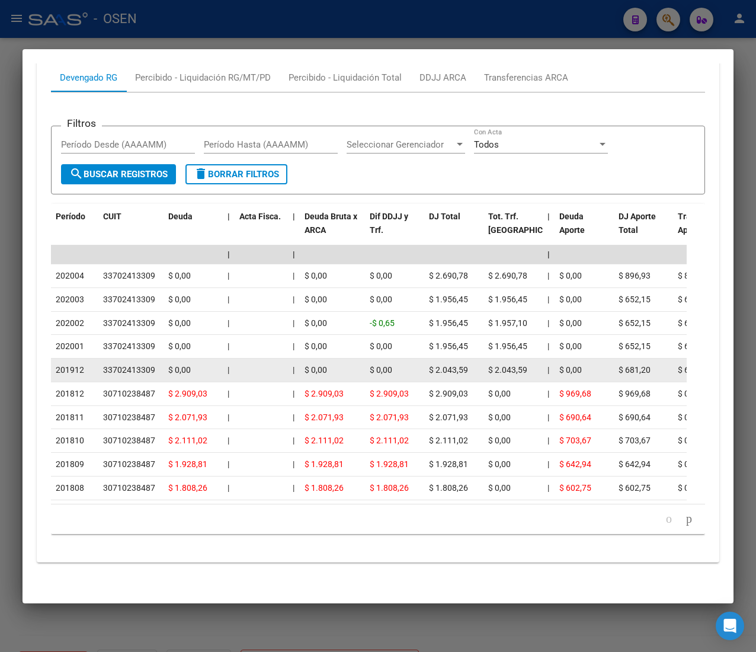
click at [340, 363] on div "$ 0,00" at bounding box center [333, 370] width 56 height 14
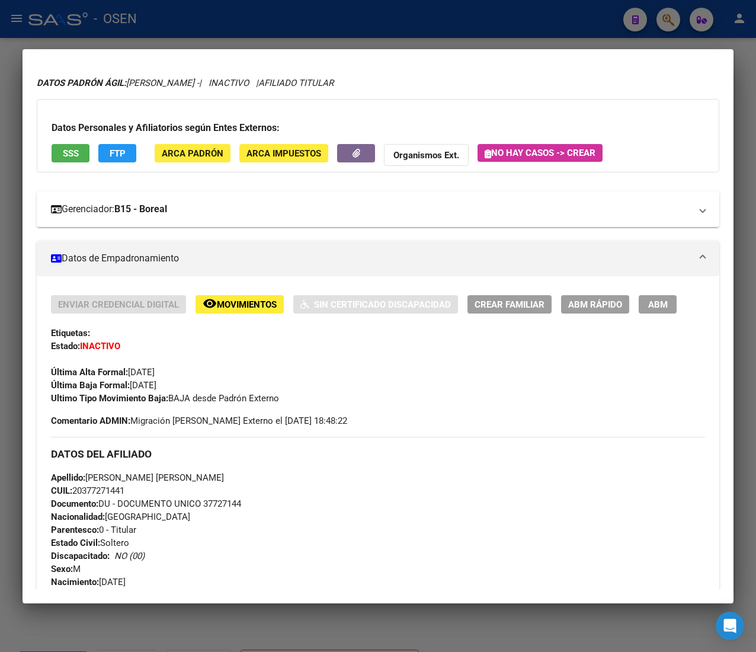
scroll to position [0, 0]
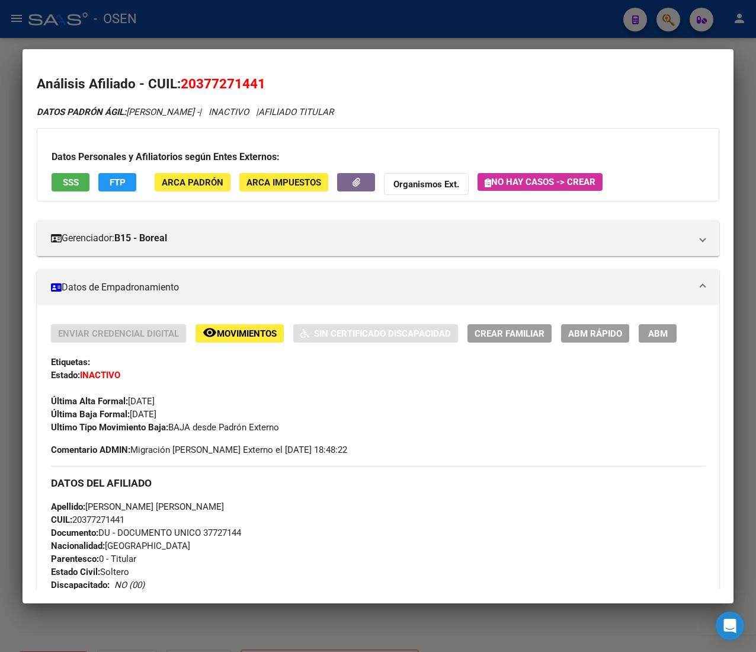
click at [71, 178] on span "SSS" at bounding box center [71, 182] width 16 height 11
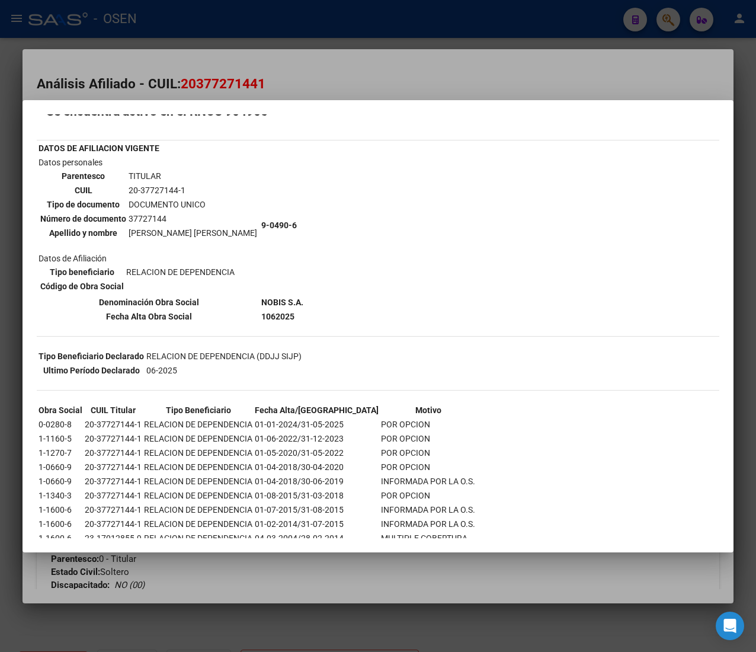
scroll to position [62, 0]
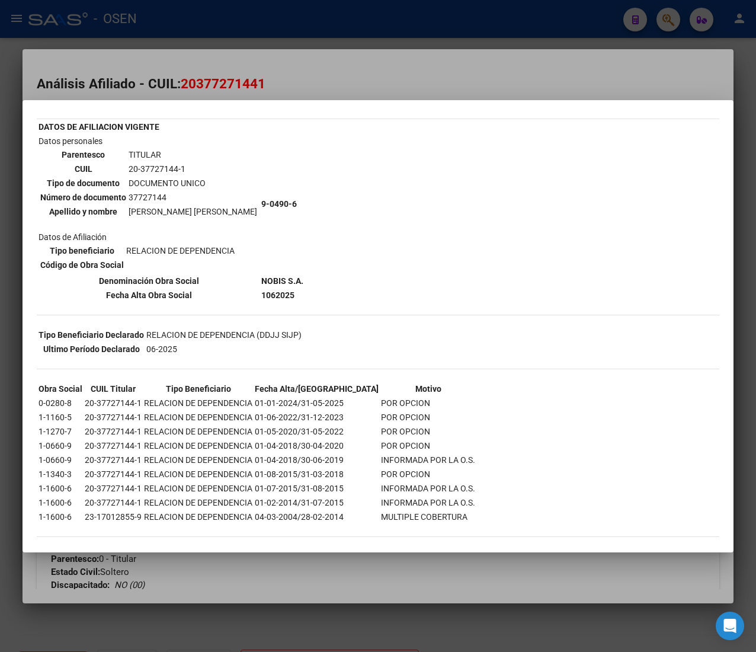
drag, startPoint x: 295, startPoint y: 507, endPoint x: 454, endPoint y: 516, distance: 159.7
click at [454, 516] on div "--INACTIVO en Obra Social-- --Se encuentra activo en el RNOS 904906-- DATOS DE …" at bounding box center [378, 305] width 683 height 487
drag, startPoint x: 304, startPoint y: 450, endPoint x: 415, endPoint y: 448, distance: 111.4
click at [415, 453] on tr "1-0660-9 20-37727144-1 RELACION DE DEPENDENCIA 01-04-2018/30-06-2019 INFORMADA …" at bounding box center [257, 459] width 438 height 13
click at [462, 274] on div "--INACTIVO en Obra Social-- --Se encuentra activo en el RNOS 904906-- DATOS DE …" at bounding box center [378, 305] width 683 height 487
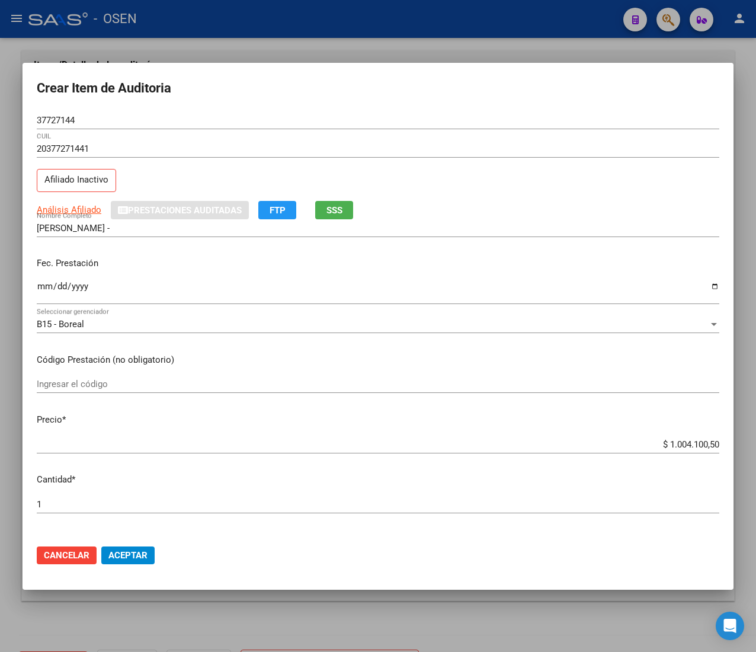
click at [666, 440] on input "$ 1.004.100,50" at bounding box center [378, 444] width 683 height 11
click at [50, 117] on input "37727144" at bounding box center [378, 120] width 683 height 11
click at [140, 557] on span "Aceptar" at bounding box center [127, 555] width 39 height 11
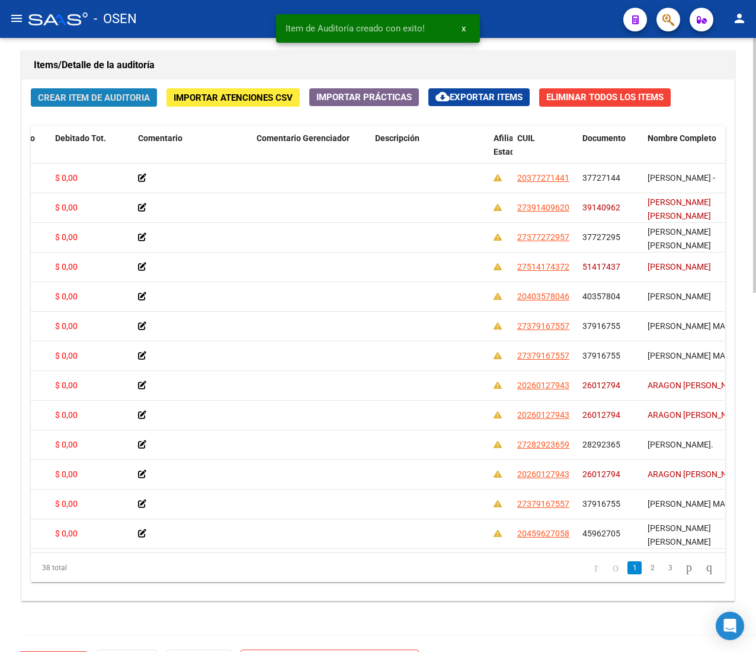
click at [111, 92] on span "Crear Item de Auditoria" at bounding box center [94, 97] width 112 height 11
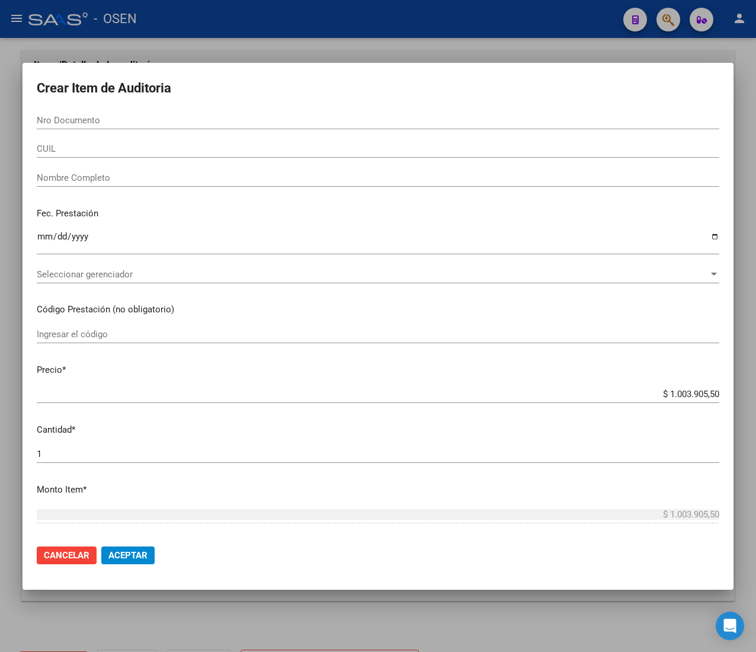
click at [76, 153] on input "CUIL" at bounding box center [378, 148] width 683 height 11
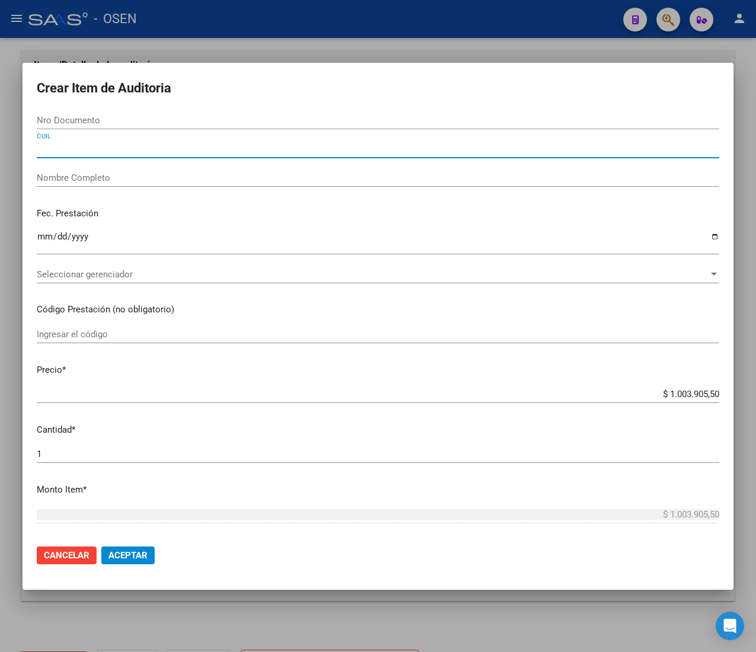
paste input "27391409620"
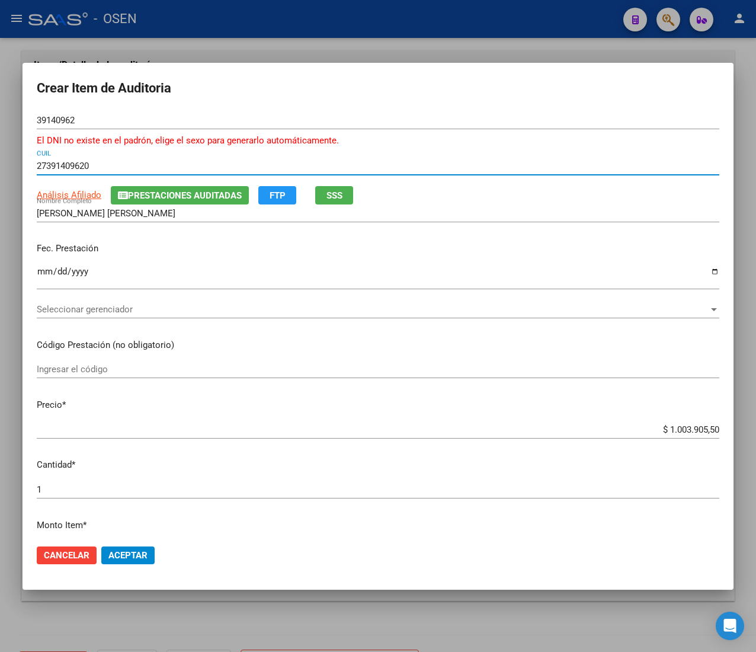
click at [39, 274] on input "Ingresar la fecha" at bounding box center [378, 276] width 683 height 19
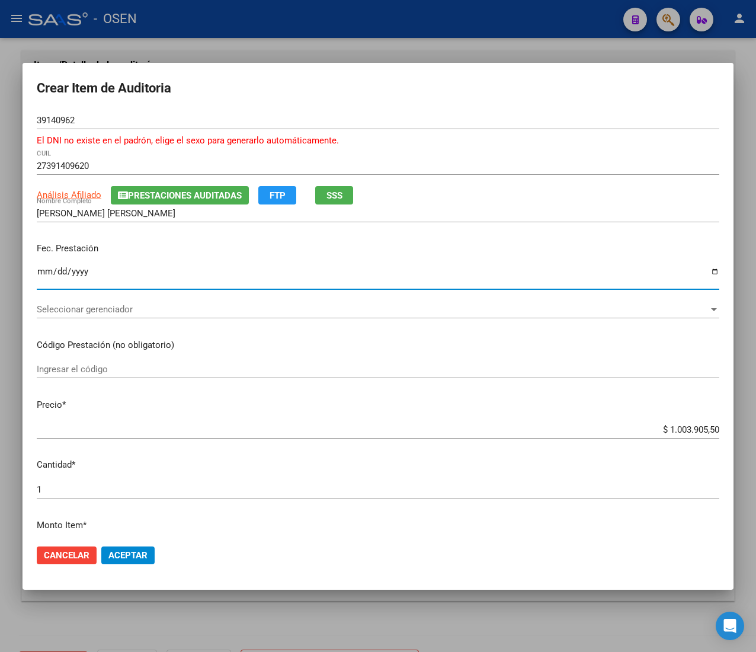
click at [667, 428] on input "$ 1.003.905,50" at bounding box center [378, 429] width 683 height 11
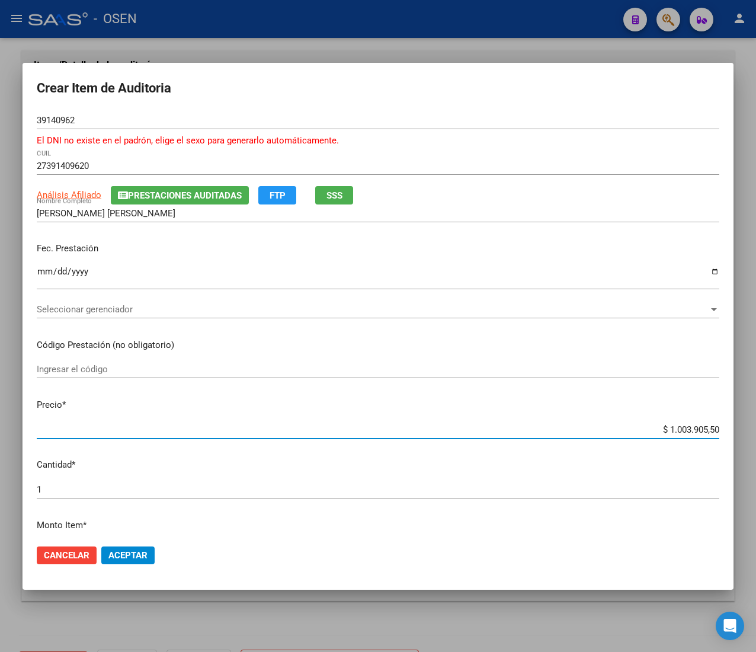
click at [667, 428] on input "$ 1.003.905,50" at bounding box center [378, 429] width 683 height 11
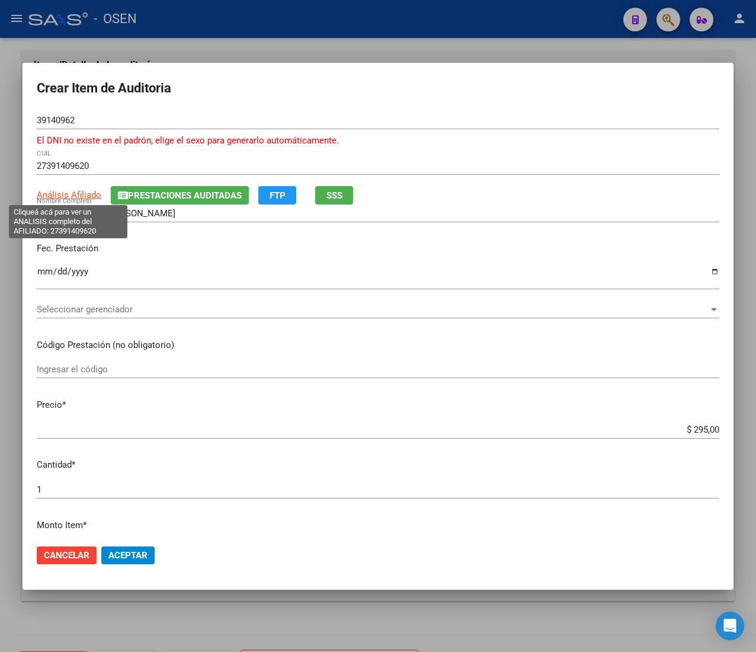
click at [79, 198] on span "Análisis Afiliado" at bounding box center [69, 195] width 65 height 11
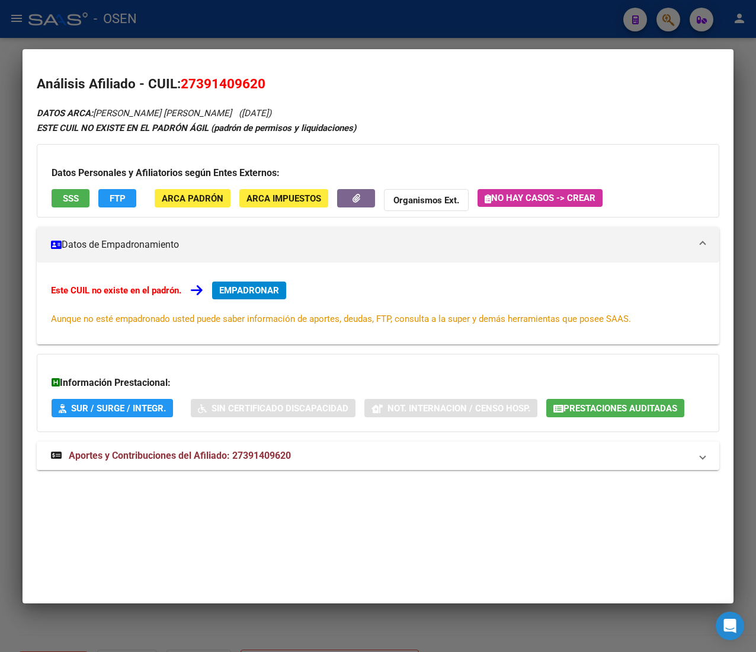
click at [296, 455] on mat-panel-title "Aportes y Contribuciones del Afiliado: 27391409620" at bounding box center [371, 456] width 640 height 14
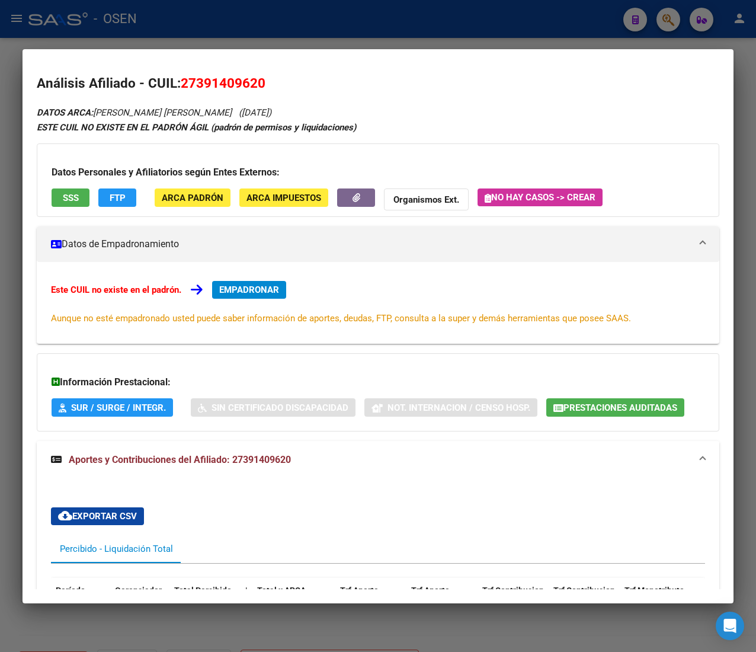
scroll to position [0, 0]
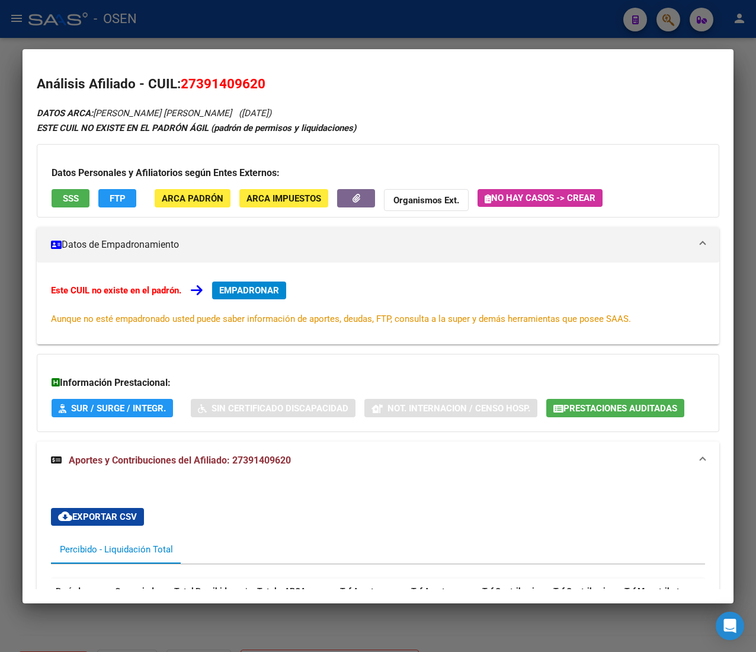
click at [72, 199] on span "SSS" at bounding box center [71, 198] width 16 height 11
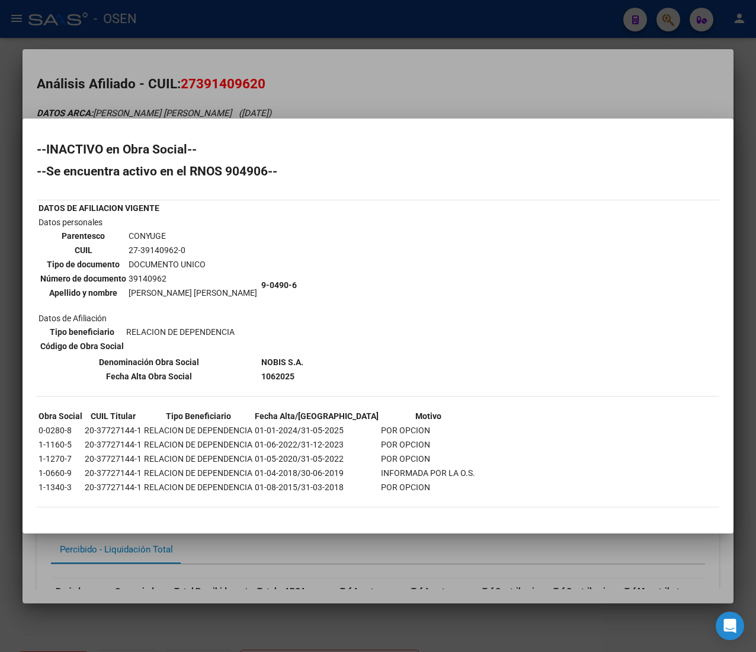
drag, startPoint x: 283, startPoint y: 466, endPoint x: 371, endPoint y: 474, distance: 88.1
click at [371, 474] on tr "1-0660-9 20-37727144-1 RELACION DE DEPENDENCIA 01-04-2018/30-06-2019 INFORMADA …" at bounding box center [257, 472] width 438 height 13
drag, startPoint x: 289, startPoint y: 88, endPoint x: 284, endPoint y: 66, distance: 21.9
click at [290, 88] on div at bounding box center [378, 326] width 756 height 652
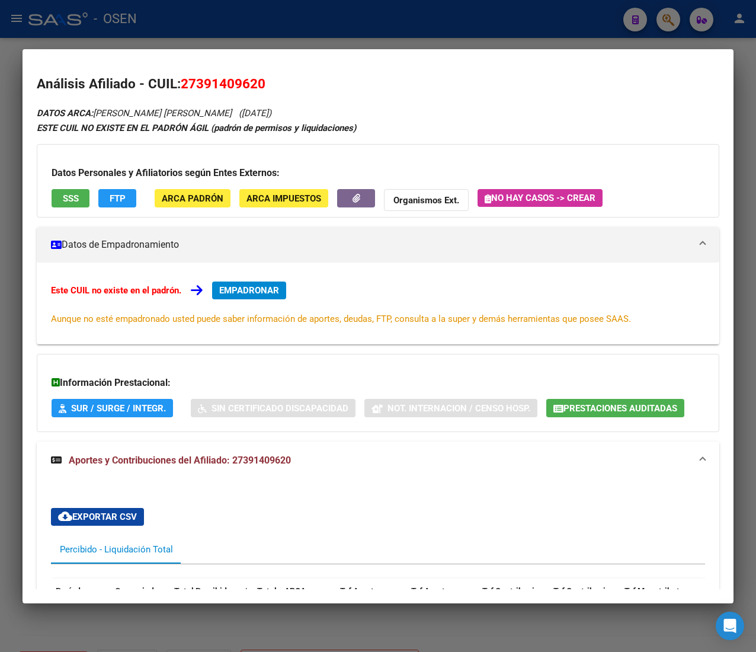
click at [280, 18] on div at bounding box center [378, 326] width 756 height 652
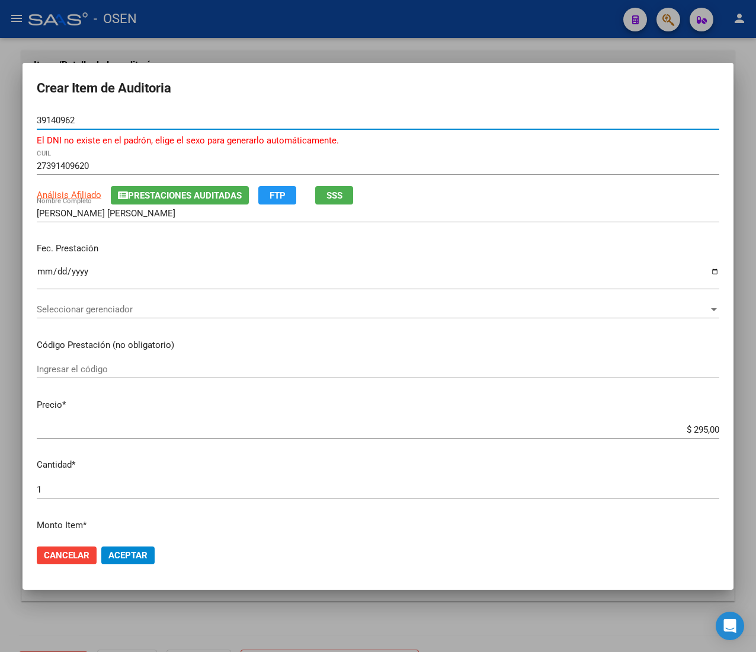
click at [69, 117] on input "39140962" at bounding box center [378, 120] width 683 height 11
click at [140, 573] on mat-dialog-actions "Cancelar Aceptar" at bounding box center [378, 555] width 683 height 40
click at [140, 564] on button "Aceptar" at bounding box center [127, 555] width 53 height 18
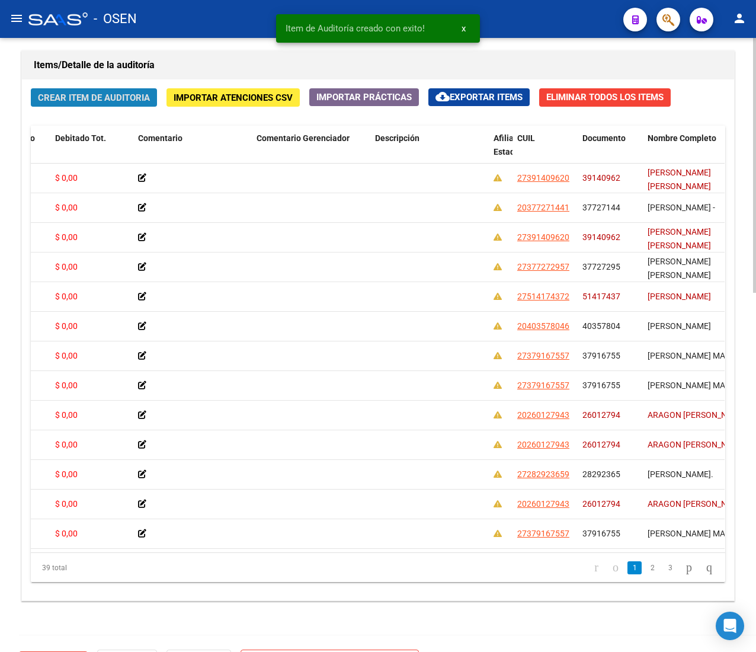
click at [70, 95] on span "Crear Item de Auditoria" at bounding box center [94, 97] width 112 height 11
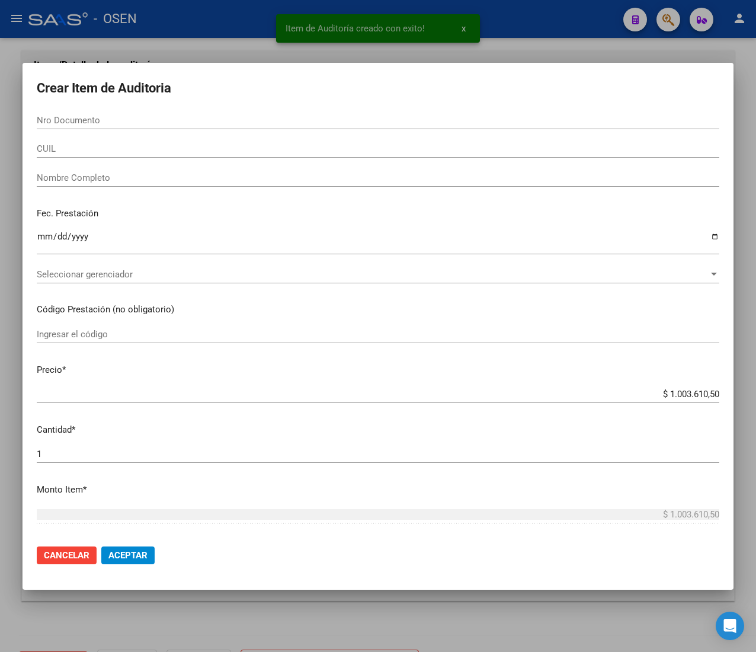
click at [56, 151] on input "CUIL" at bounding box center [378, 148] width 683 height 11
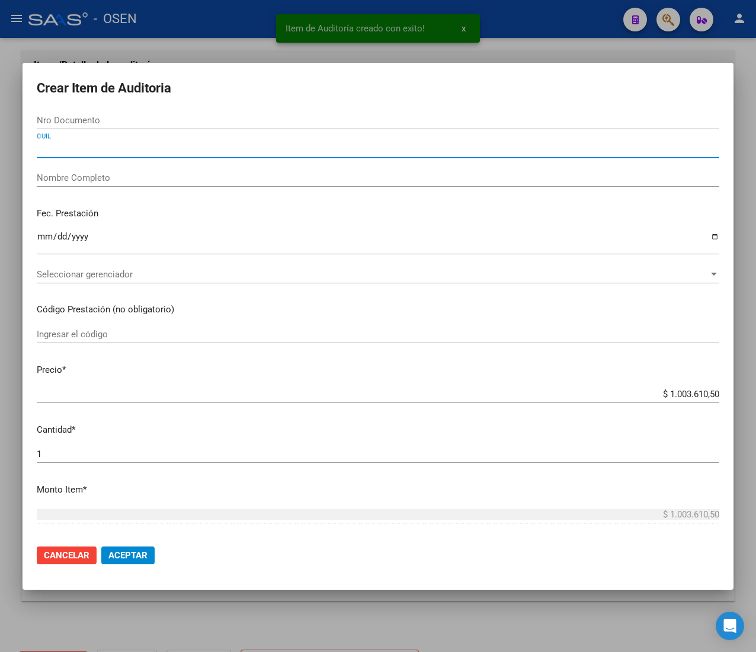
paste input "27181028136"
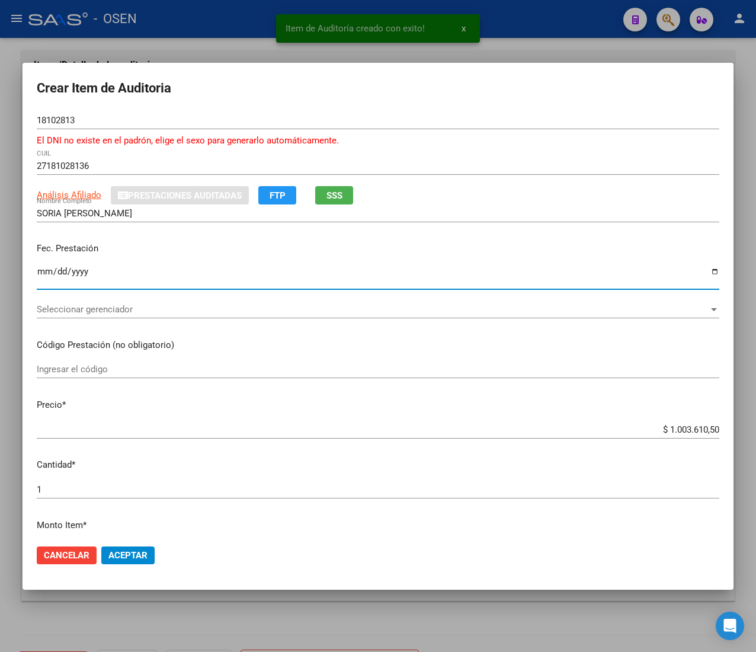
click at [49, 274] on input "Ingresar la fecha" at bounding box center [378, 276] width 683 height 19
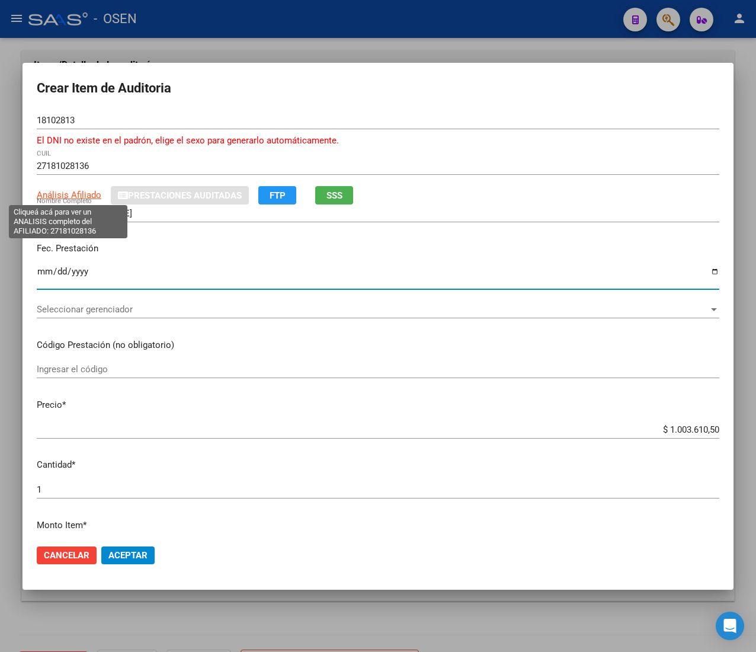
click at [91, 190] on span "Análisis Afiliado" at bounding box center [69, 195] width 65 height 11
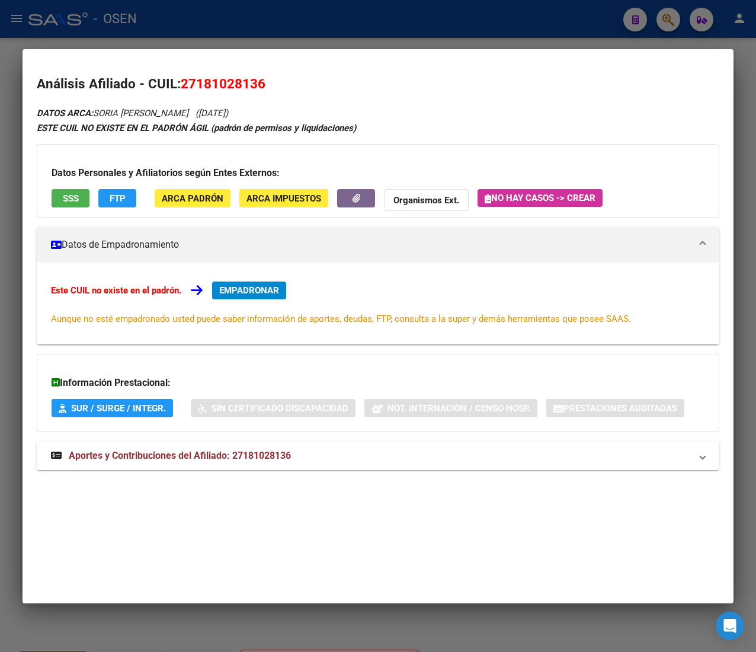
click at [72, 193] on span "SSS" at bounding box center [71, 198] width 16 height 11
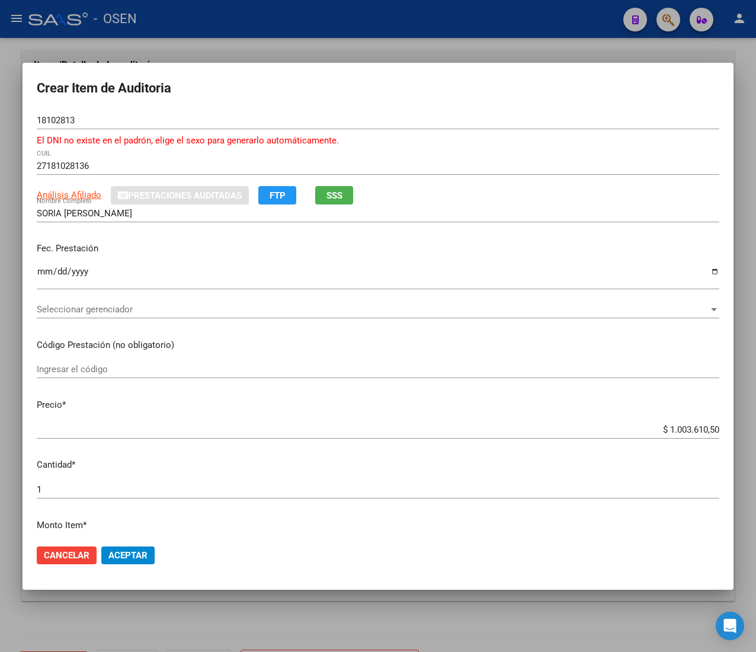
click at [689, 426] on input "$ 1.003.610,50" at bounding box center [378, 429] width 683 height 11
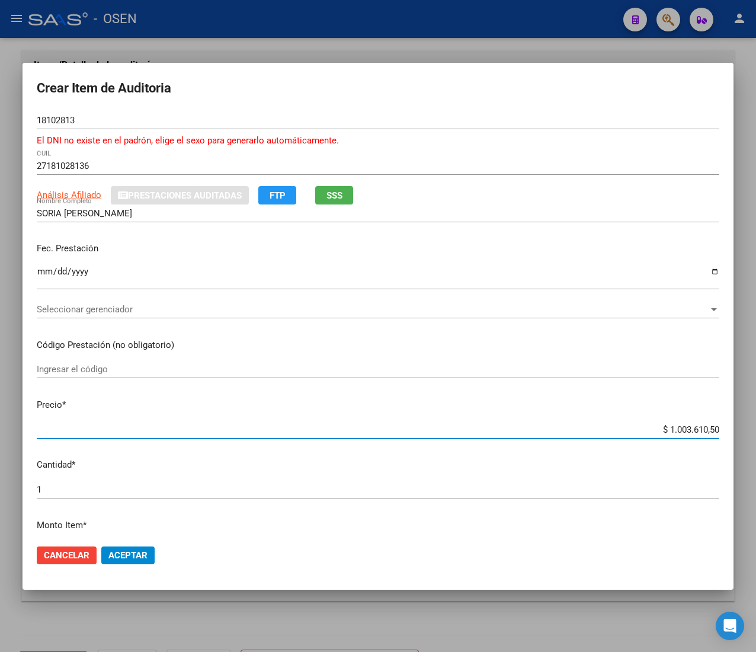
click at [689, 426] on input "$ 1.003.610,50" at bounding box center [378, 429] width 683 height 11
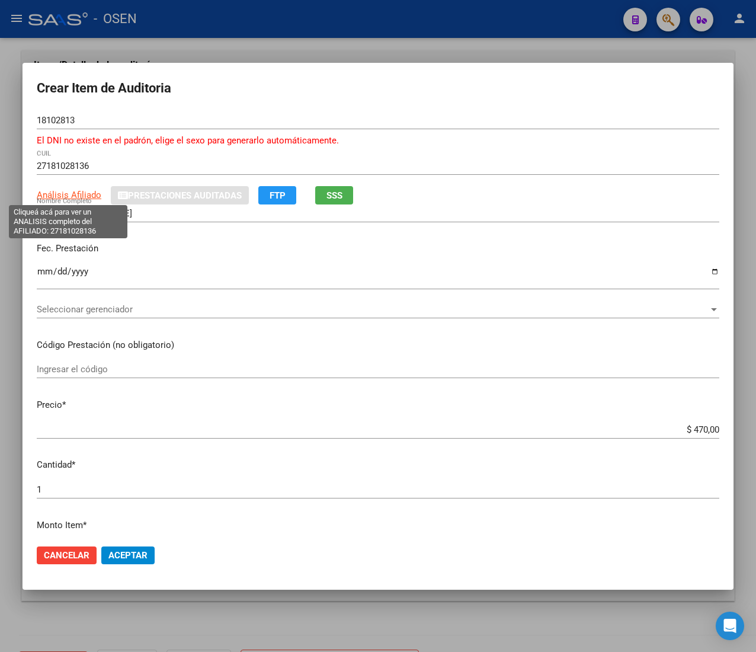
click at [81, 194] on span "Análisis Afiliado" at bounding box center [69, 195] width 65 height 11
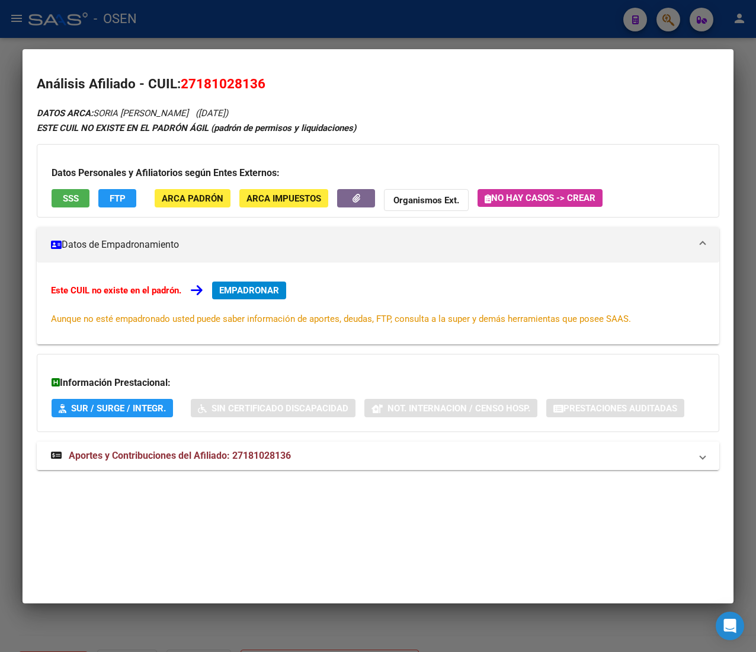
click at [225, 447] on mat-expansion-panel-header "Aportes y Contribuciones del Afiliado: 27181028136" at bounding box center [378, 456] width 683 height 28
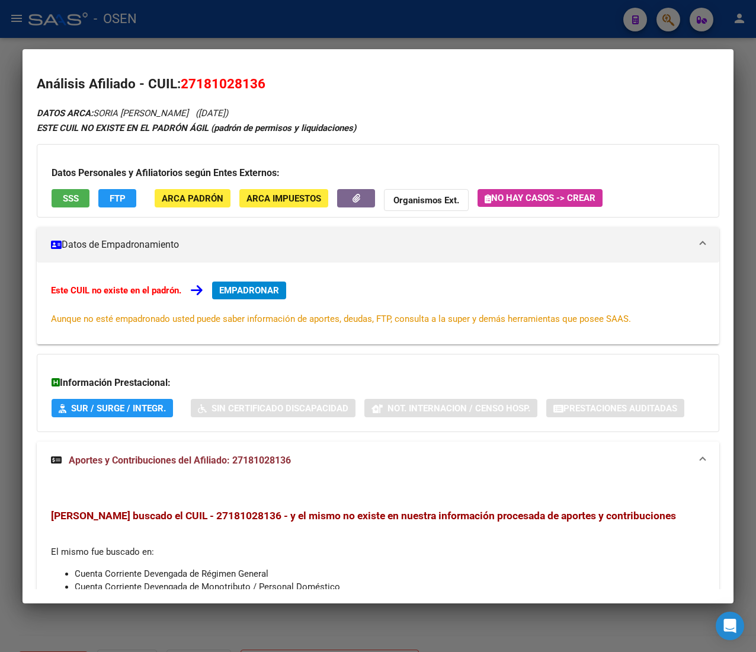
click at [60, 193] on button "SSS" at bounding box center [71, 198] width 38 height 18
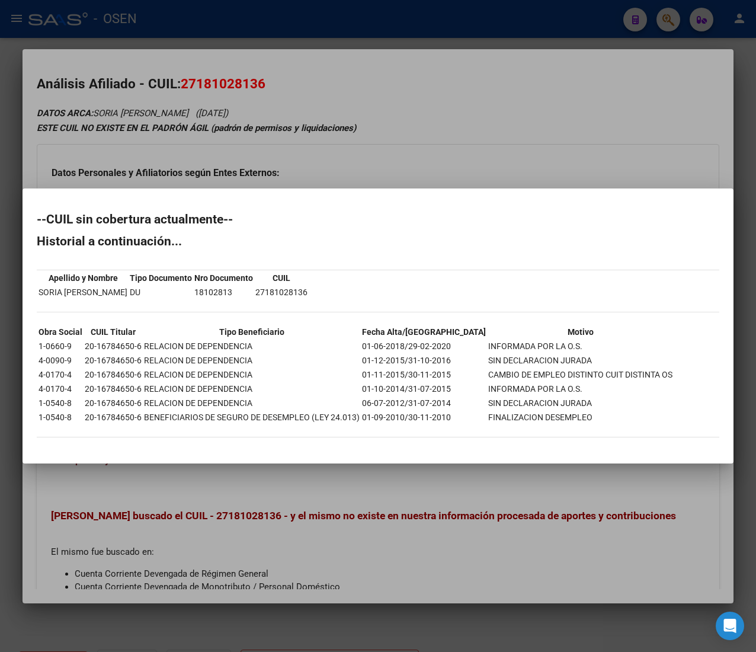
drag, startPoint x: 398, startPoint y: 346, endPoint x: 453, endPoint y: 346, distance: 55.1
click at [453, 346] on tr "1-0660-9 20-16784650-6 RELACION DE DEPENDENCIA 01-06-2018/29-02-2020 INFORMADA …" at bounding box center [355, 346] width 635 height 13
click at [589, 153] on div at bounding box center [378, 326] width 756 height 652
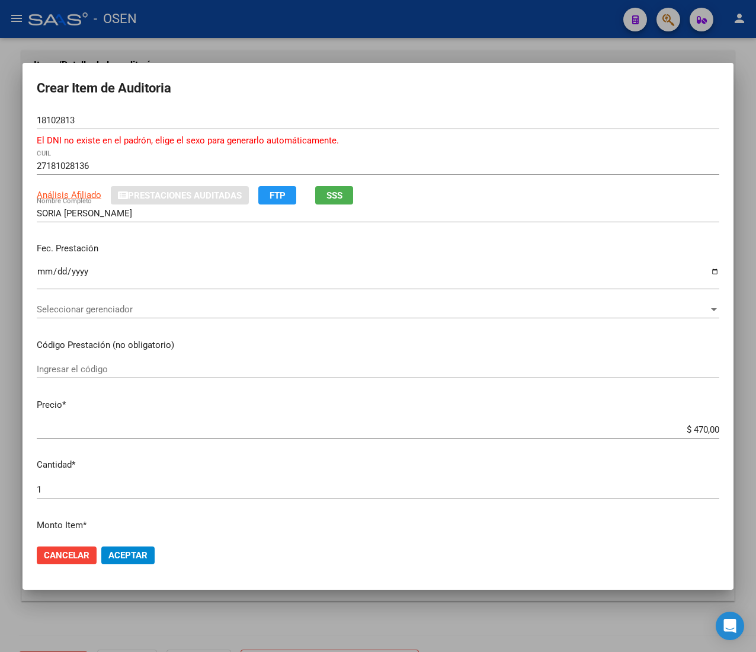
click at [114, 551] on span "Aceptar" at bounding box center [127, 555] width 39 height 11
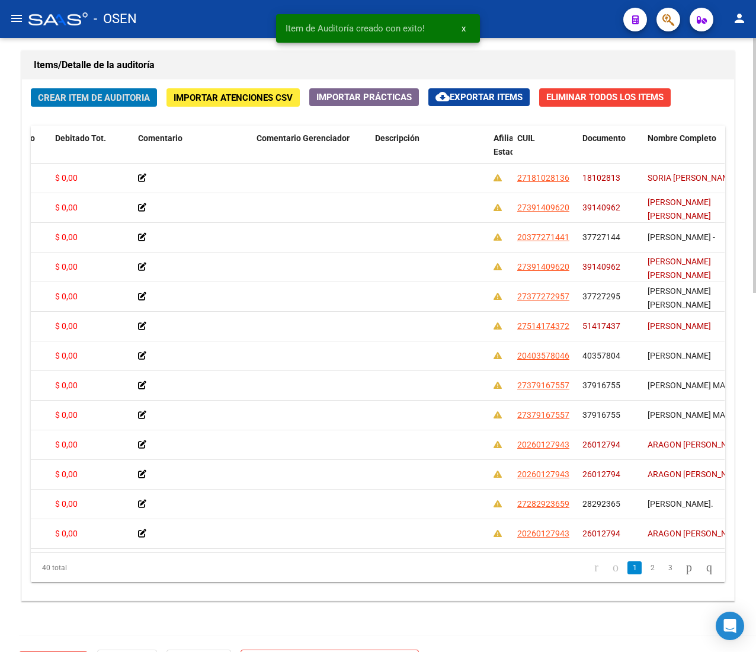
click at [119, 96] on span "Crear Item de Auditoria" at bounding box center [94, 97] width 112 height 11
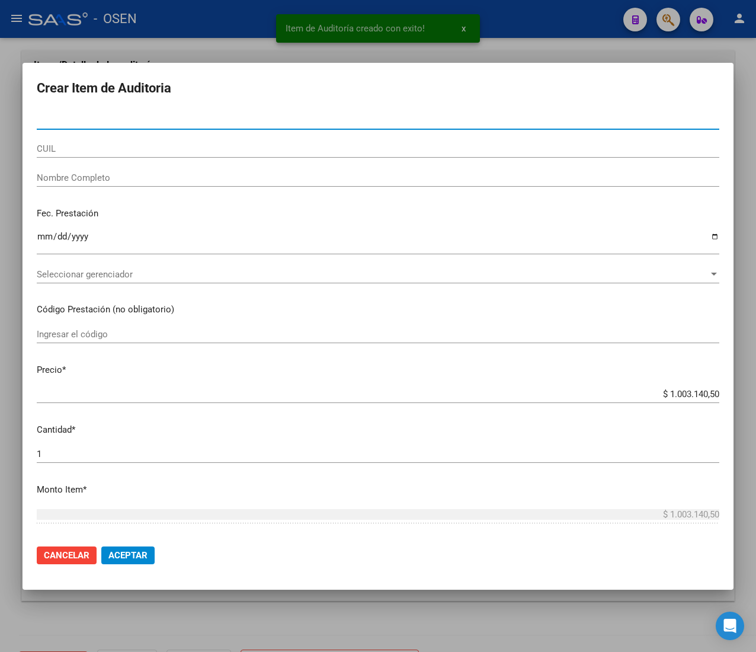
click at [69, 146] on input "CUIL" at bounding box center [378, 148] width 683 height 11
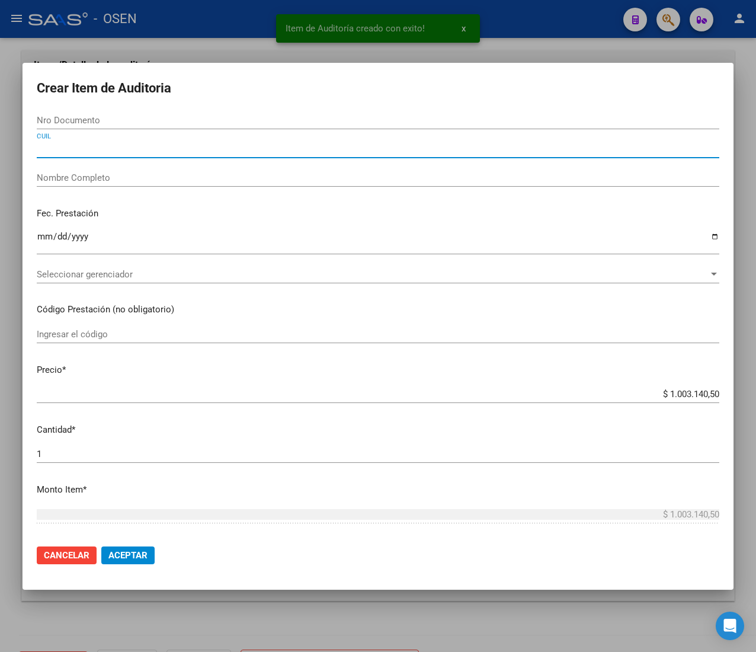
paste input "27181028136"
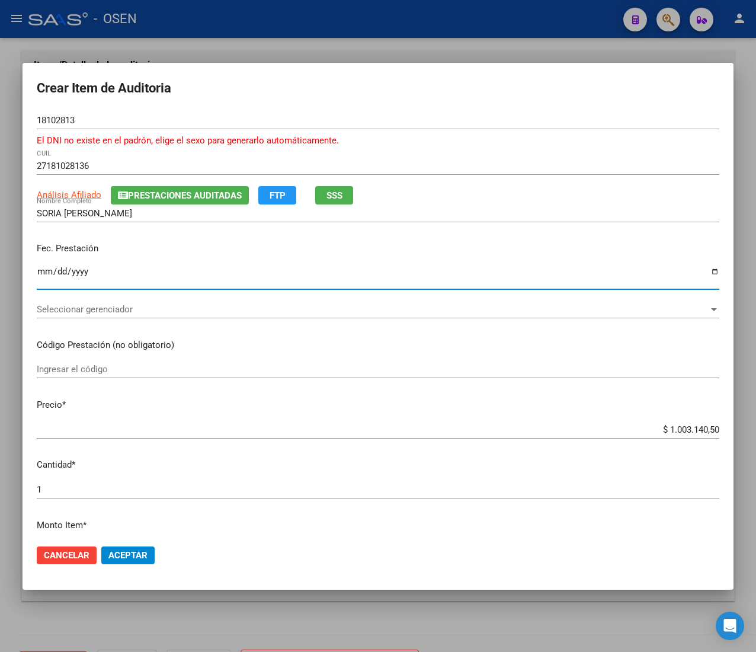
click at [43, 270] on input "Ingresar la fecha" at bounding box center [378, 276] width 683 height 19
click at [678, 428] on input "$ 1.003.140,50" at bounding box center [378, 429] width 683 height 11
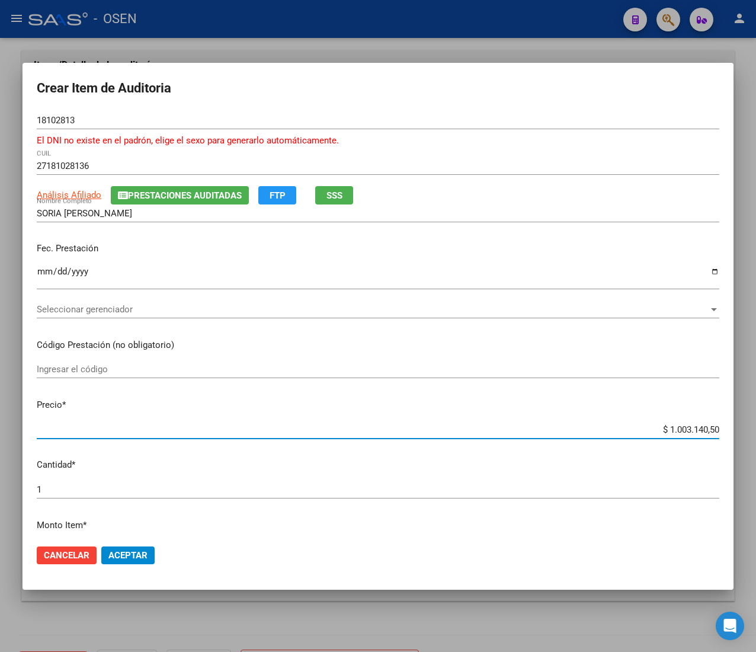
click at [678, 428] on input "$ 1.003.140,50" at bounding box center [378, 429] width 683 height 11
click at [124, 551] on span "Aceptar" at bounding box center [127, 555] width 39 height 11
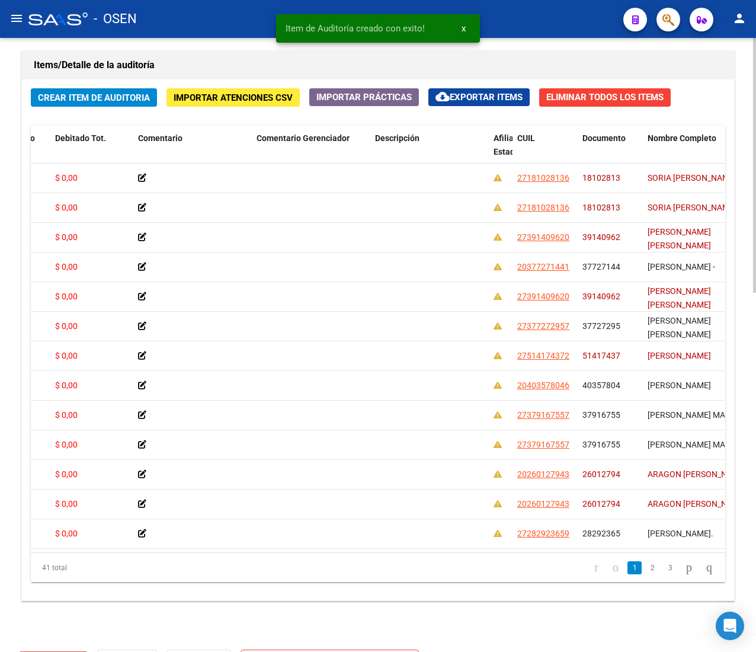
click at [114, 103] on span "Crear Item de Auditoria" at bounding box center [94, 97] width 112 height 11
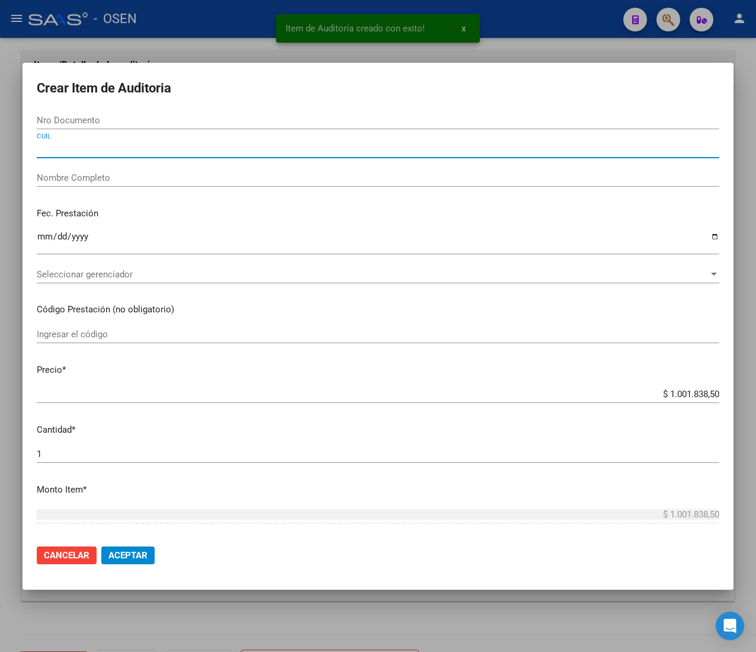
click at [115, 146] on input "CUIL" at bounding box center [378, 148] width 683 height 11
paste input "20377271441"
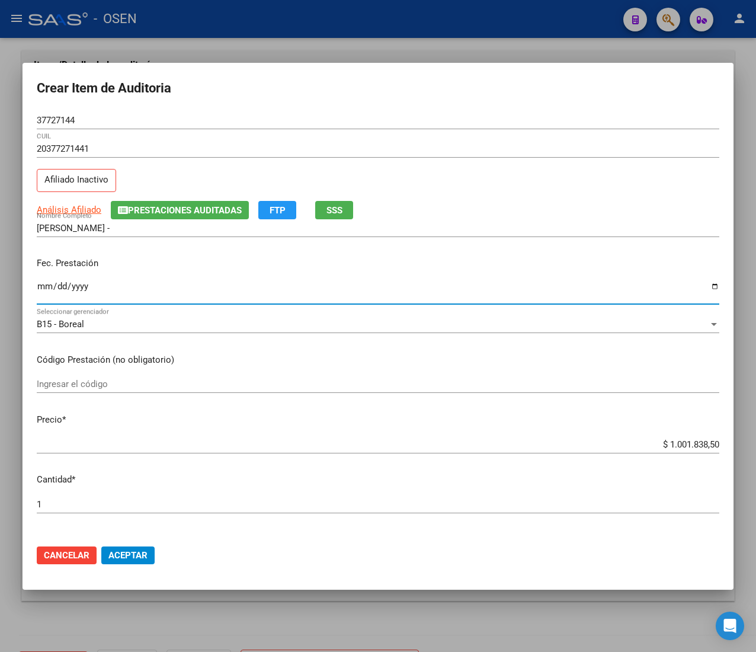
click at [43, 286] on input "Ingresar la fecha" at bounding box center [378, 291] width 683 height 19
click at [85, 206] on span "Análisis Afiliado" at bounding box center [69, 209] width 65 height 11
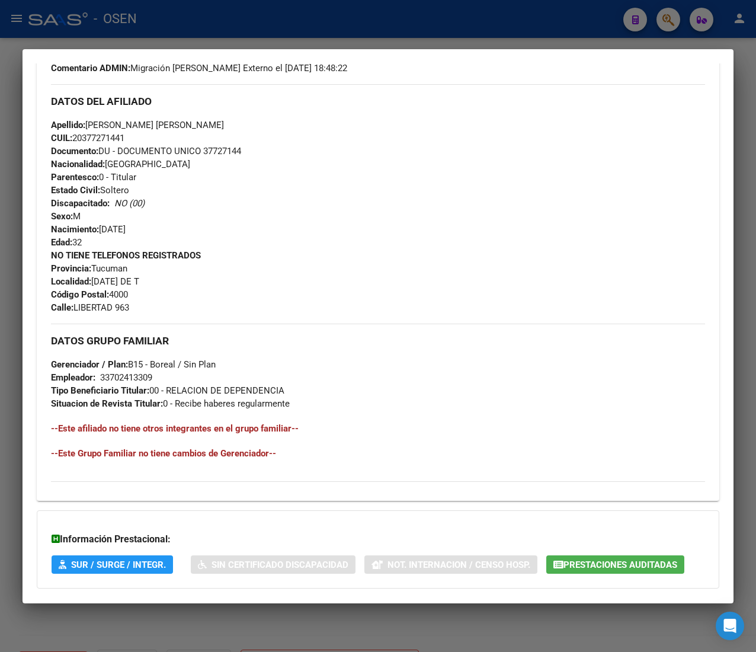
scroll to position [447, 0]
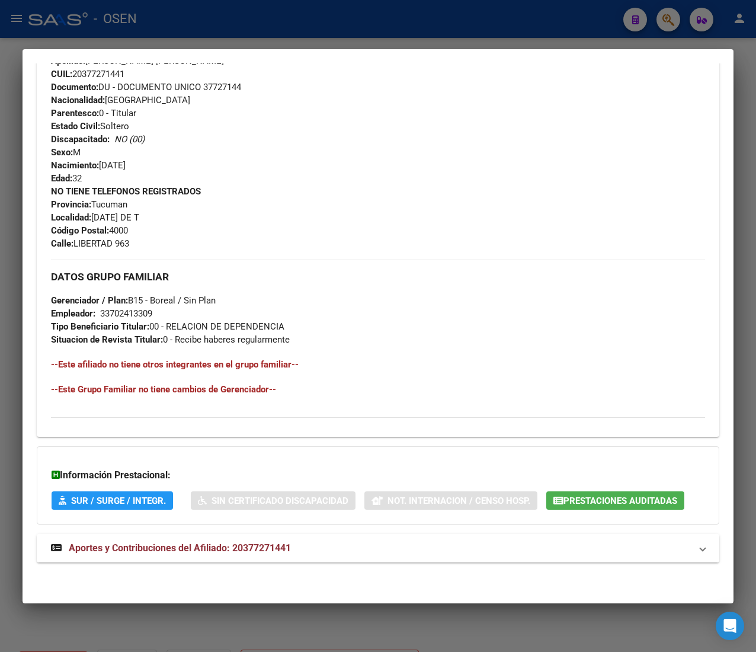
click at [383, 556] on mat-expansion-panel-header "Aportes y Contribuciones del Afiliado: 20377271441" at bounding box center [378, 548] width 683 height 28
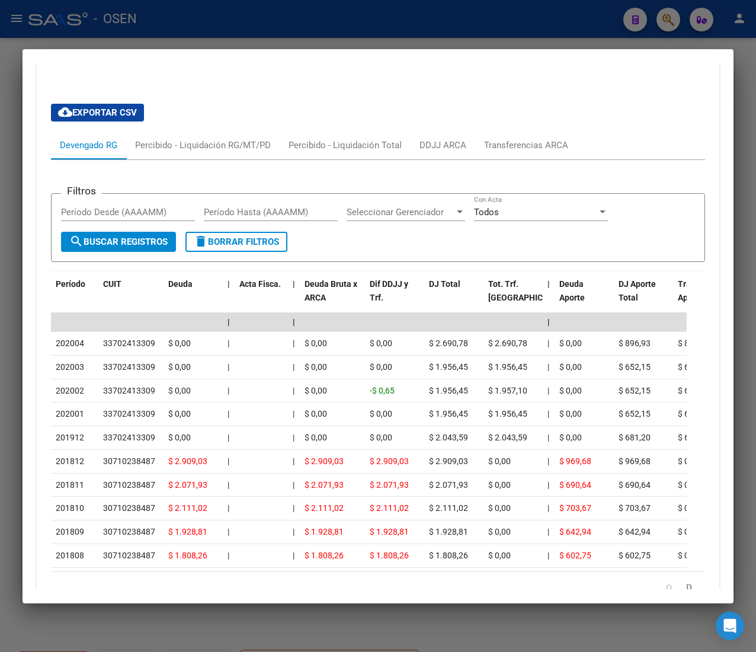
scroll to position [1032, 0]
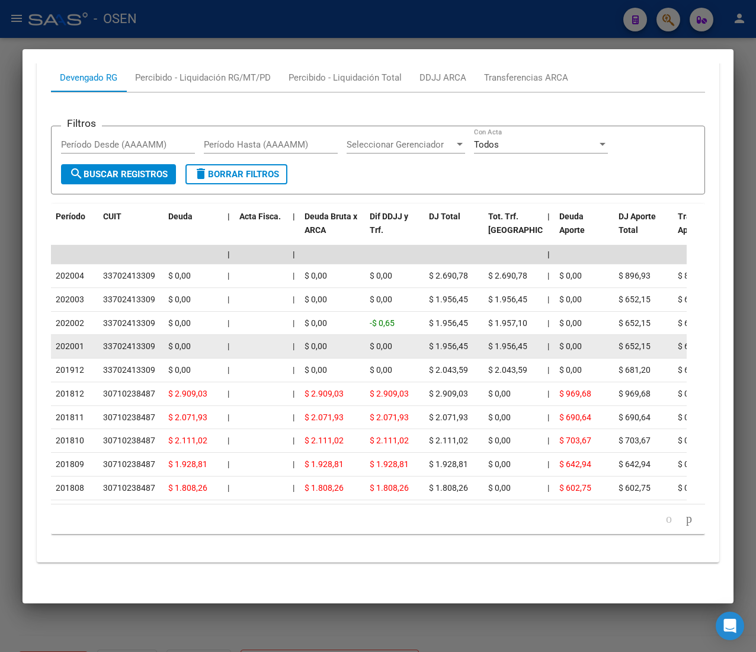
click at [328, 340] on div "$ 0,00" at bounding box center [333, 347] width 56 height 14
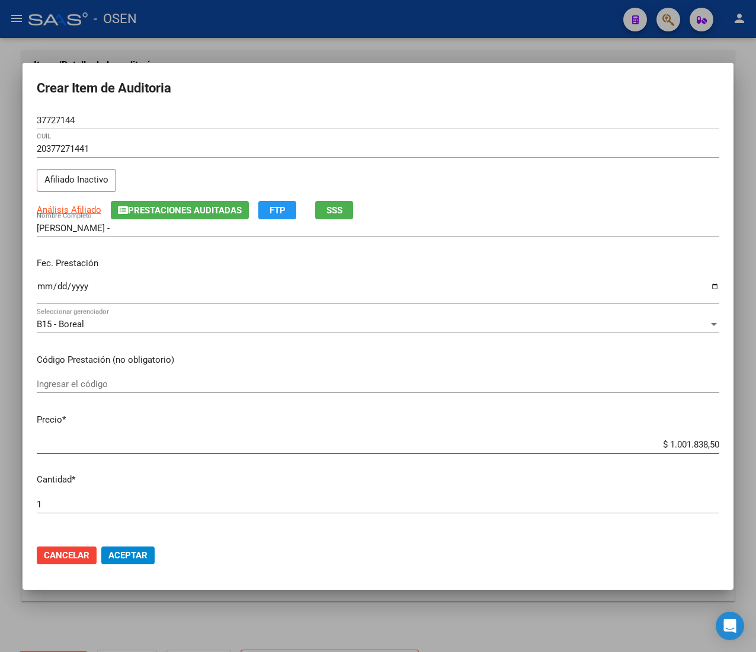
click at [673, 441] on input "$ 1.001.838,50" at bounding box center [378, 444] width 683 height 11
click at [673, 440] on input "$ 1.001.838,50" at bounding box center [378, 444] width 683 height 11
drag, startPoint x: 117, startPoint y: 545, endPoint x: 100, endPoint y: 482, distance: 65.0
click at [117, 546] on button "Aceptar" at bounding box center [127, 555] width 53 height 18
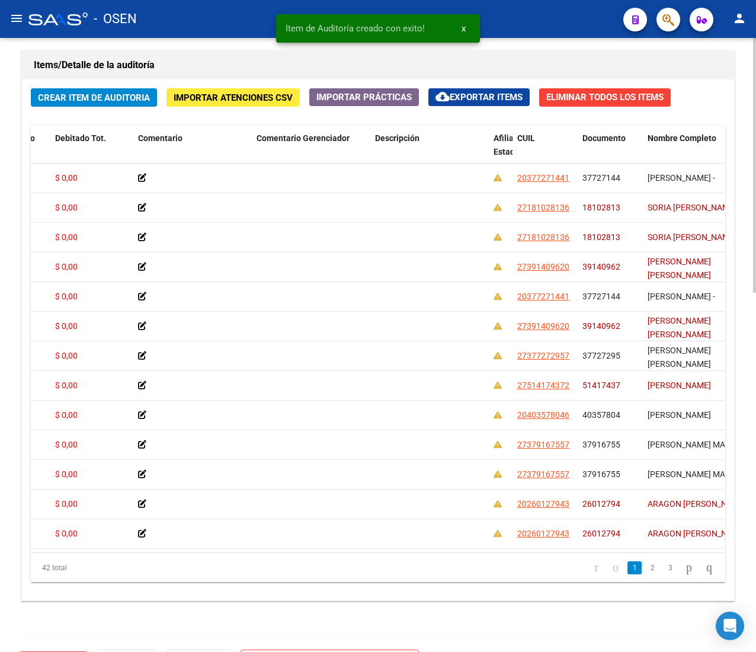
click at [81, 103] on span "Crear Item de Auditoria" at bounding box center [94, 97] width 112 height 11
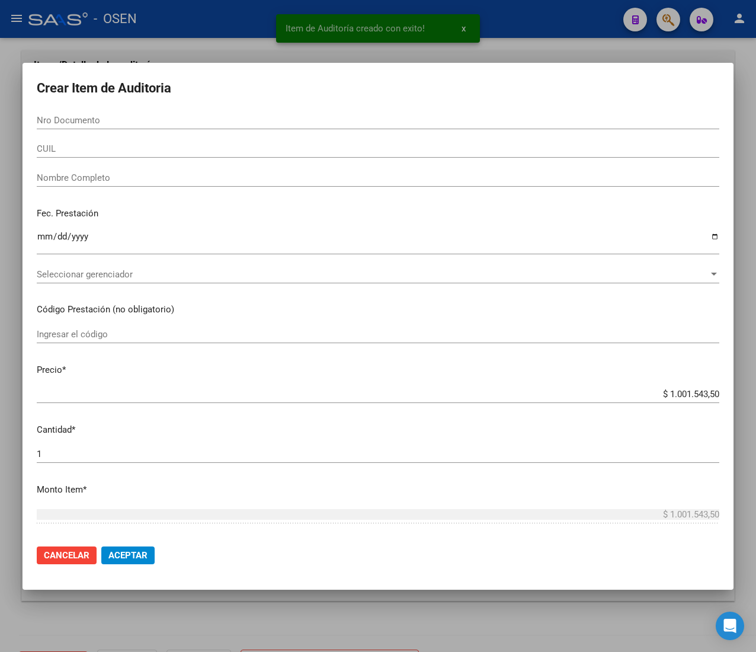
click at [155, 152] on input "CUIL" at bounding box center [378, 148] width 683 height 11
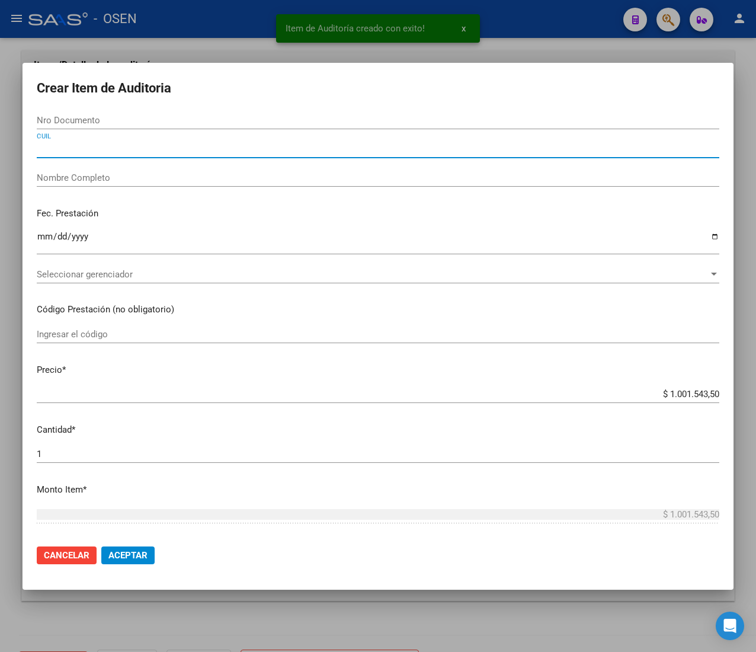
paste input "20379176470"
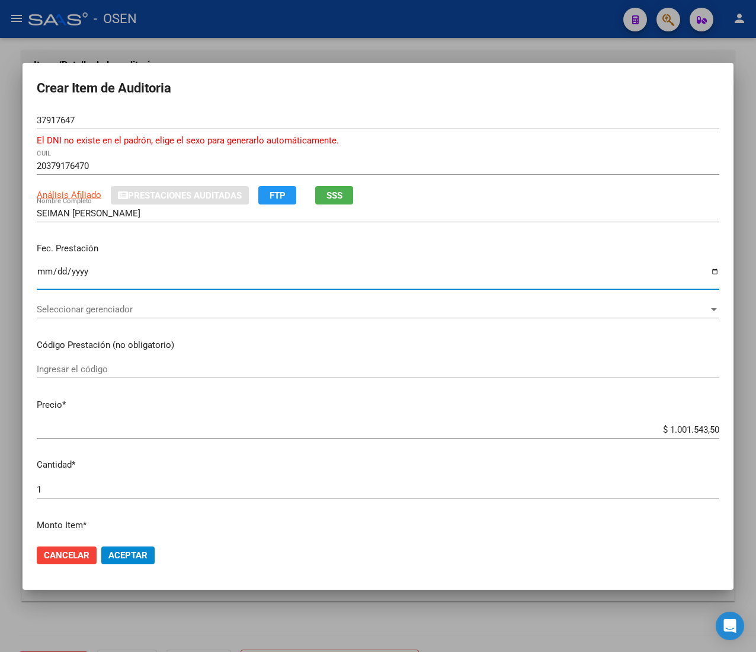
click at [37, 270] on input "Ingresar la fecha" at bounding box center [378, 276] width 683 height 19
click at [181, 261] on div "Fec. Prestación [DATE] Ingresar la fecha" at bounding box center [378, 267] width 683 height 68
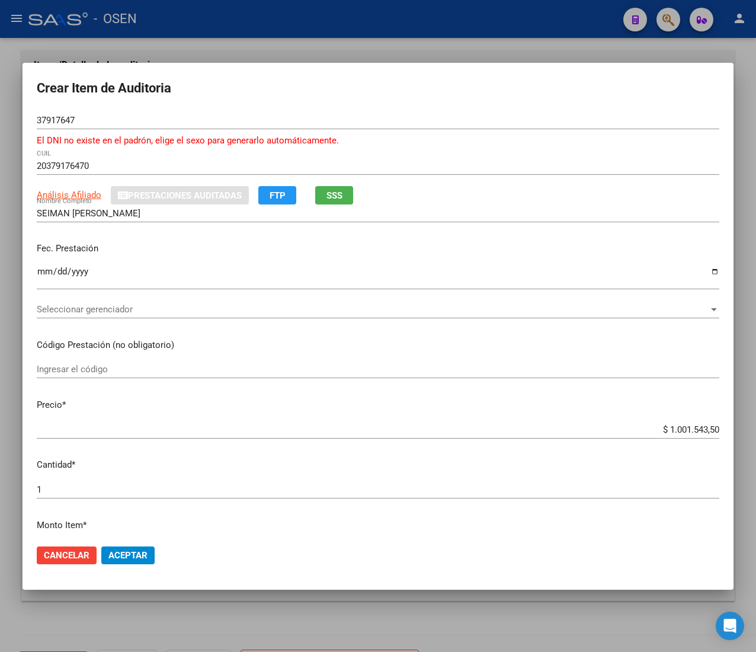
click at [83, 194] on span "Análisis Afiliado" at bounding box center [69, 195] width 65 height 11
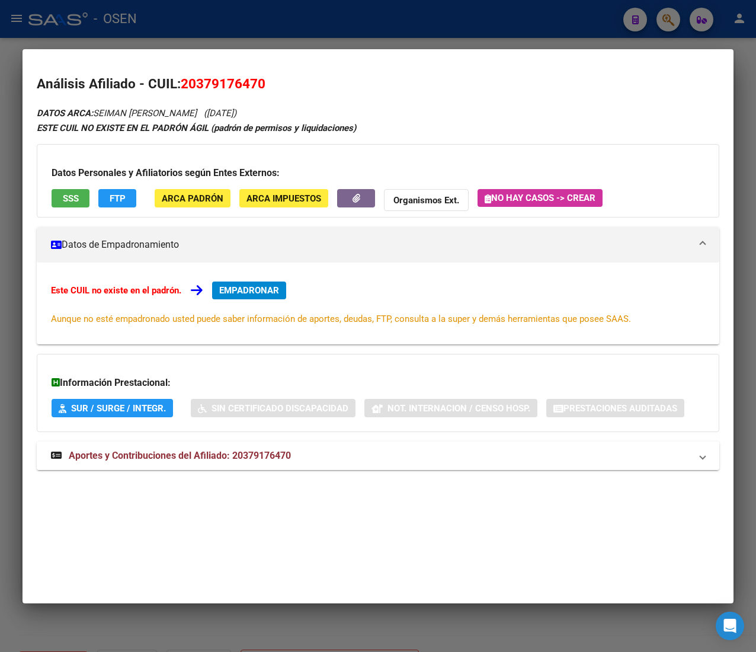
click at [328, 455] on mat-panel-title "Aportes y Contribuciones del Afiliado: 20379176470" at bounding box center [371, 456] width 640 height 14
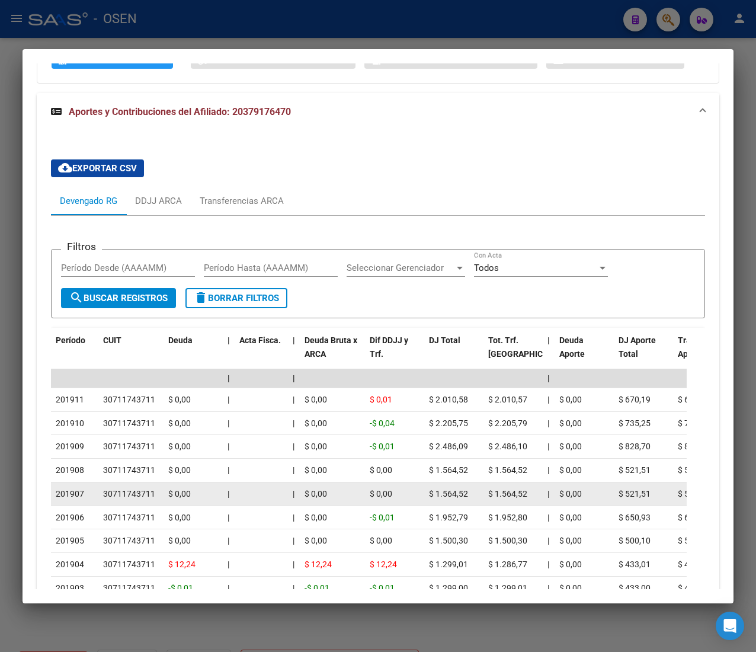
scroll to position [356, 0]
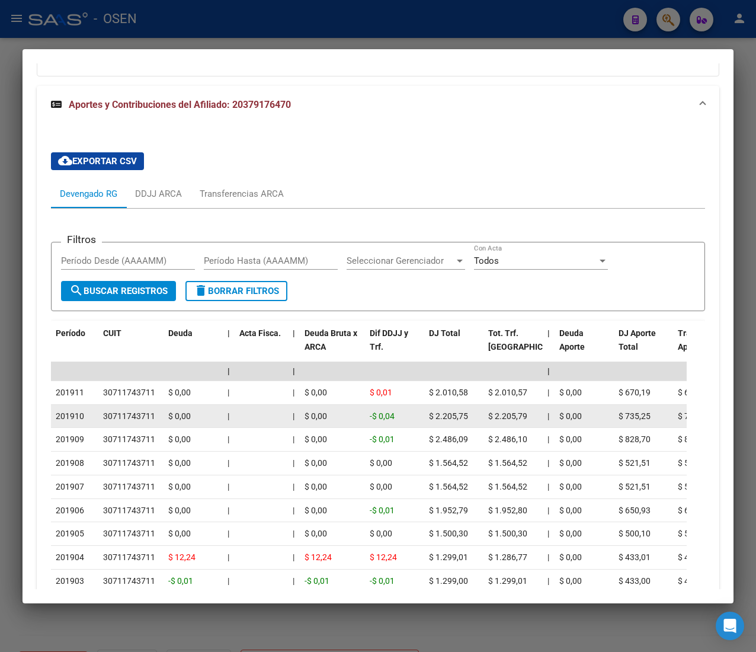
click at [312, 418] on span "$ 0,00" at bounding box center [316, 415] width 23 height 9
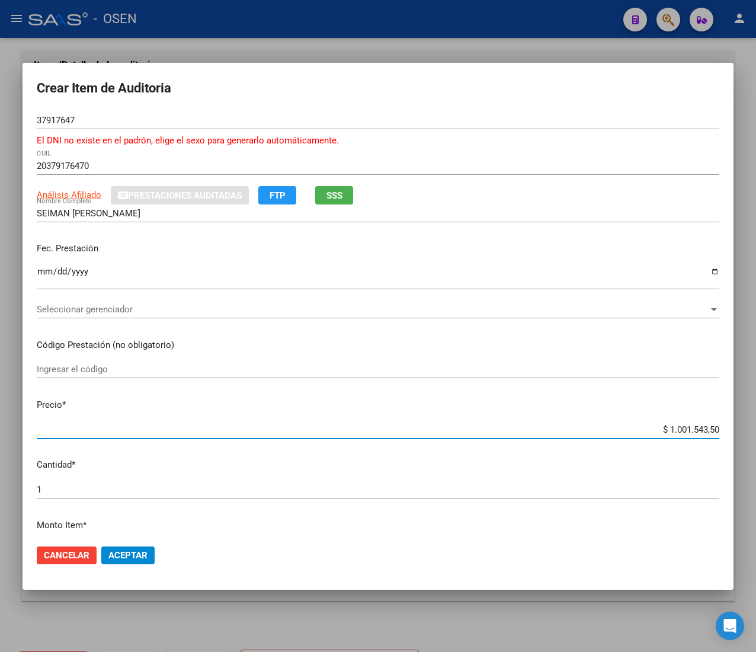
click at [682, 426] on input "$ 1.001.543,50" at bounding box center [378, 429] width 683 height 11
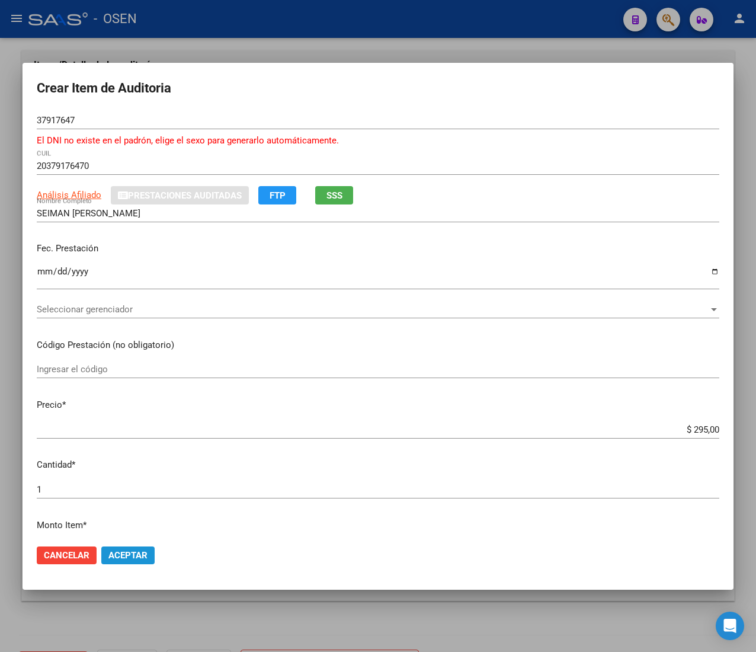
click at [145, 555] on span "Aceptar" at bounding box center [127, 555] width 39 height 11
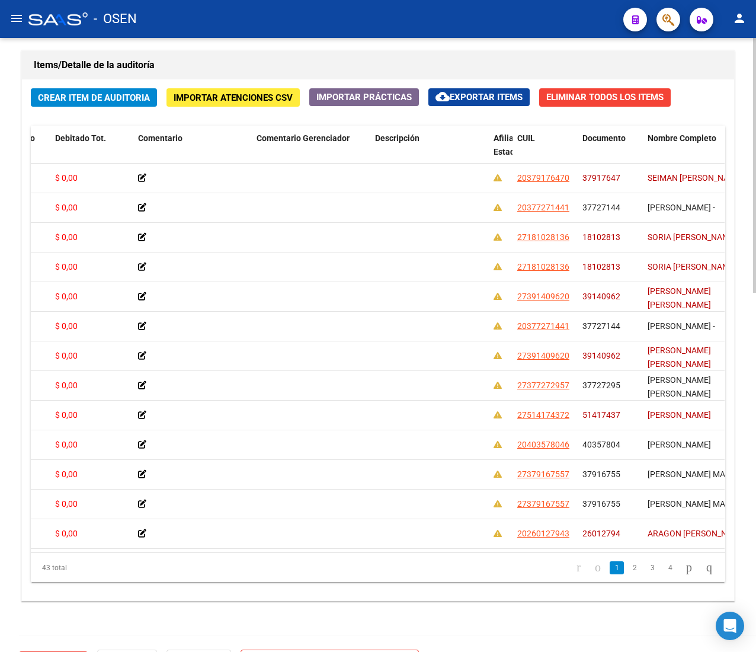
click at [145, 95] on span "Crear Item de Auditoria" at bounding box center [94, 97] width 112 height 11
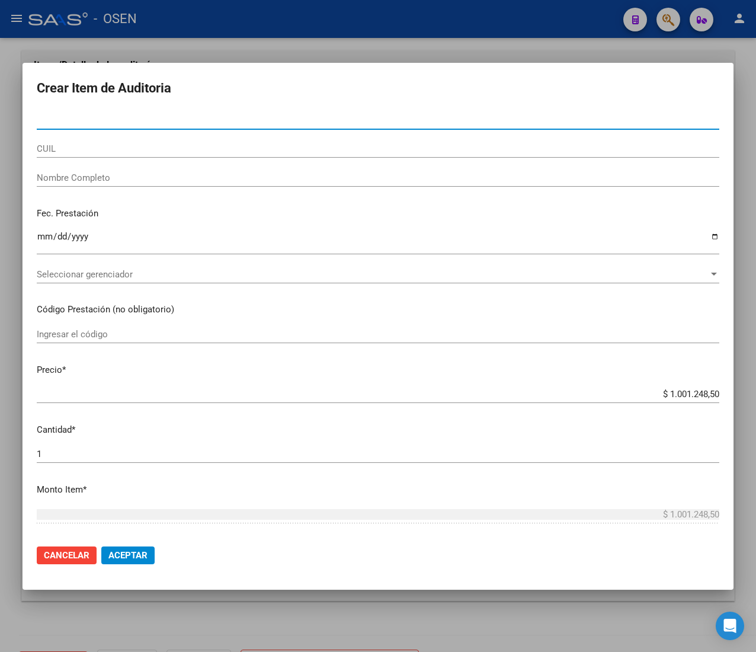
click at [129, 149] on input "CUIL" at bounding box center [378, 148] width 683 height 11
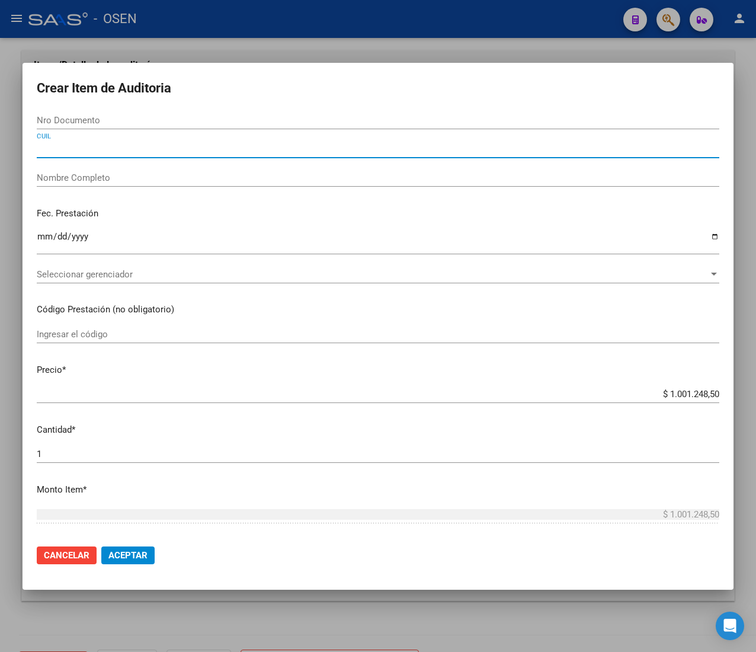
paste input "20377271441"
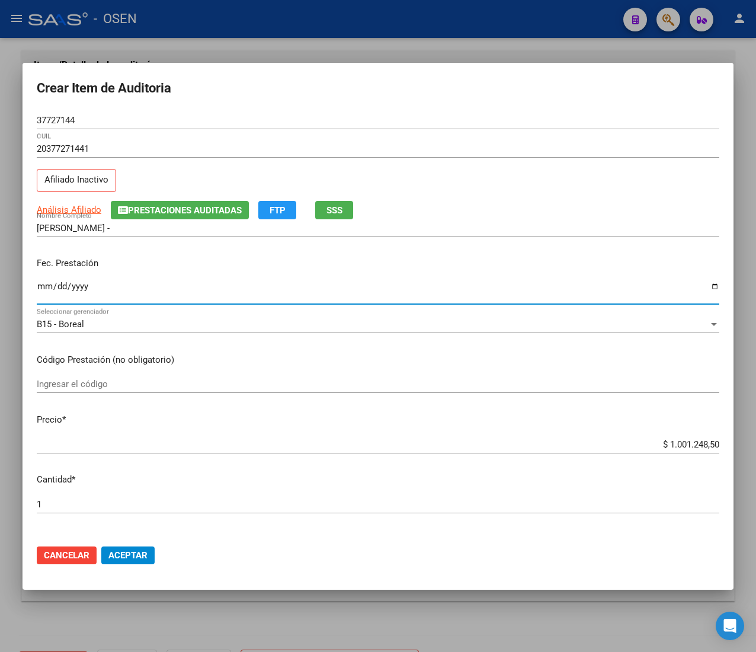
click at [39, 291] on input "Ingresar la fecha" at bounding box center [378, 291] width 683 height 19
click at [686, 441] on input "$ 1.001.248,50" at bounding box center [378, 444] width 683 height 11
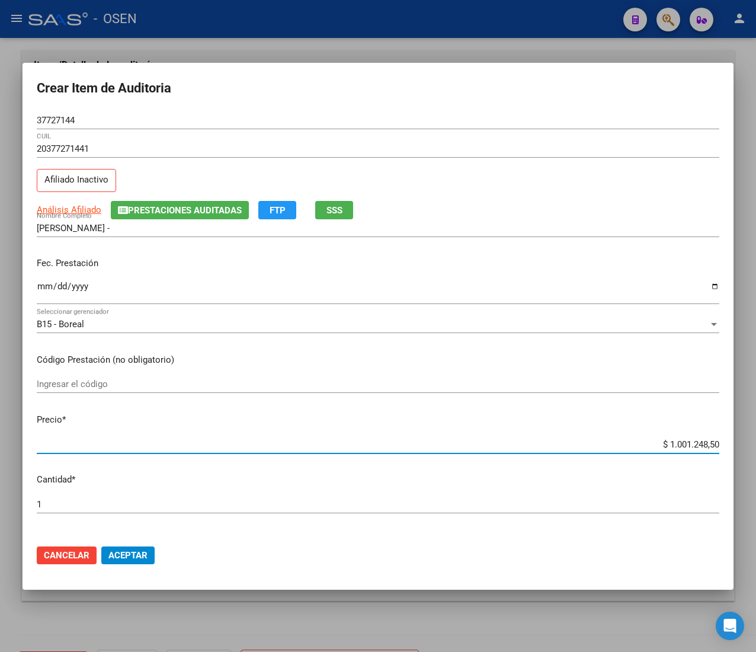
click at [686, 441] on input "$ 1.001.248,50" at bounding box center [378, 444] width 683 height 11
click at [140, 561] on button "Aceptar" at bounding box center [127, 555] width 53 height 18
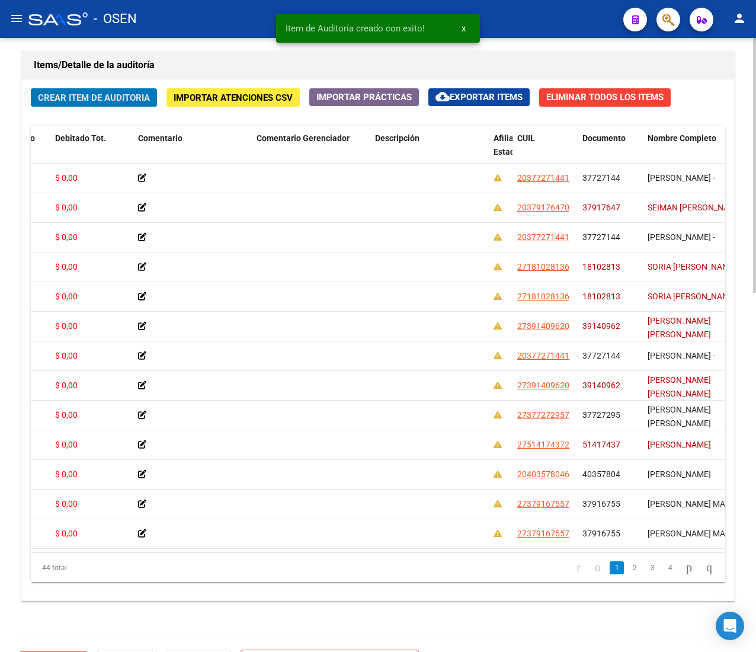
click at [79, 98] on span "Crear Item de Auditoria" at bounding box center [94, 97] width 112 height 11
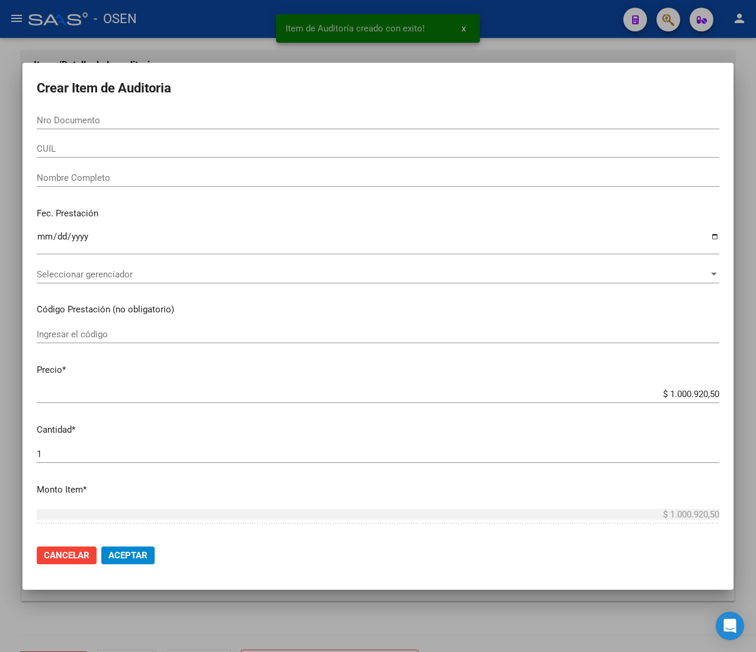
click at [94, 147] on input "CUIL" at bounding box center [378, 148] width 683 height 11
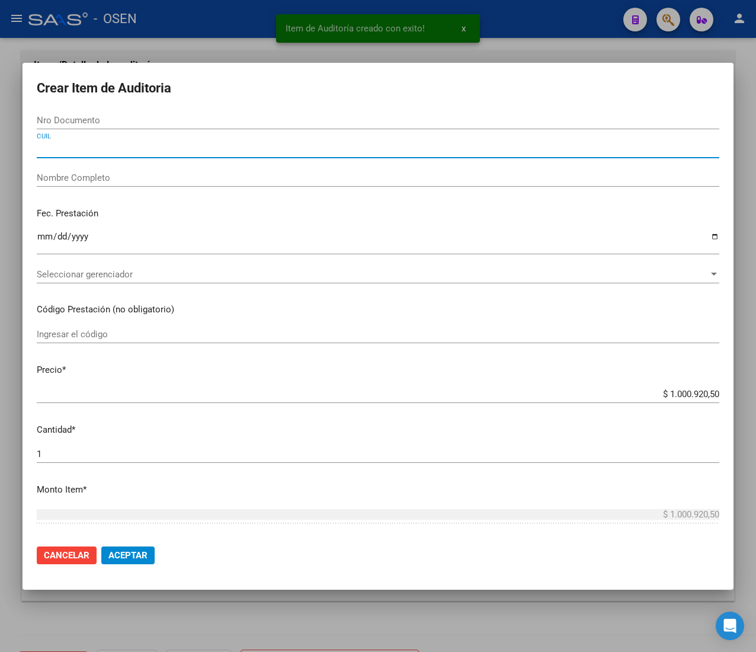
paste input "20379176470"
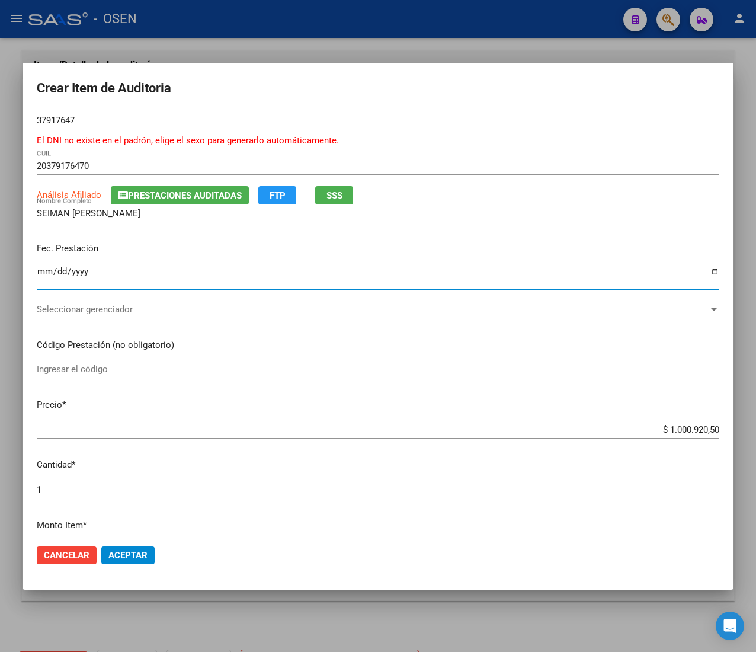
click at [39, 274] on input "Ingresar la fecha" at bounding box center [378, 276] width 683 height 19
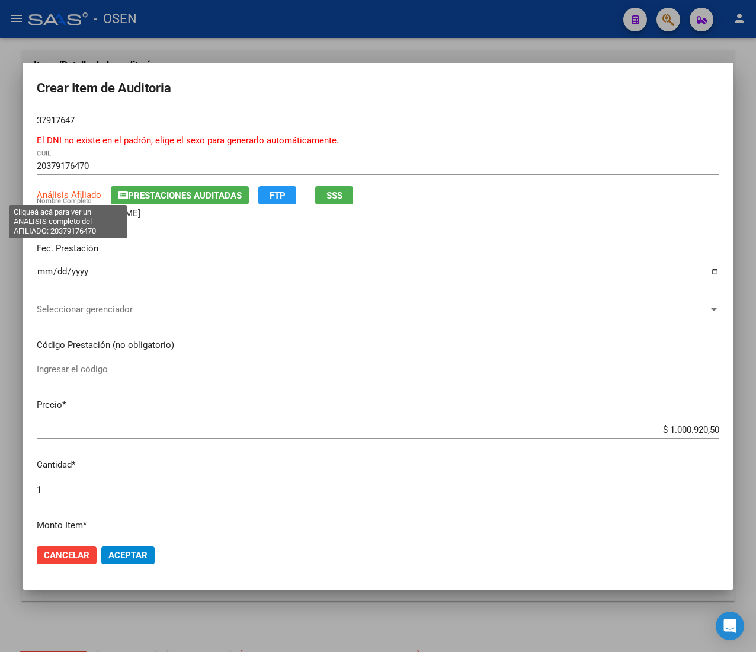
click at [79, 191] on span "Análisis Afiliado" at bounding box center [69, 195] width 65 height 11
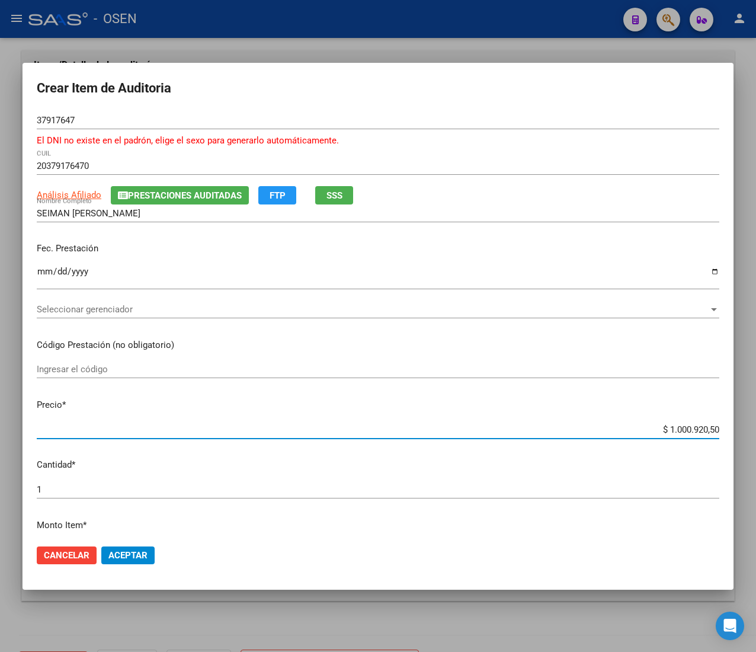
click at [671, 428] on input "$ 1.000.920,50" at bounding box center [378, 429] width 683 height 11
click at [142, 305] on span "Seleccionar gerenciador" at bounding box center [373, 309] width 672 height 11
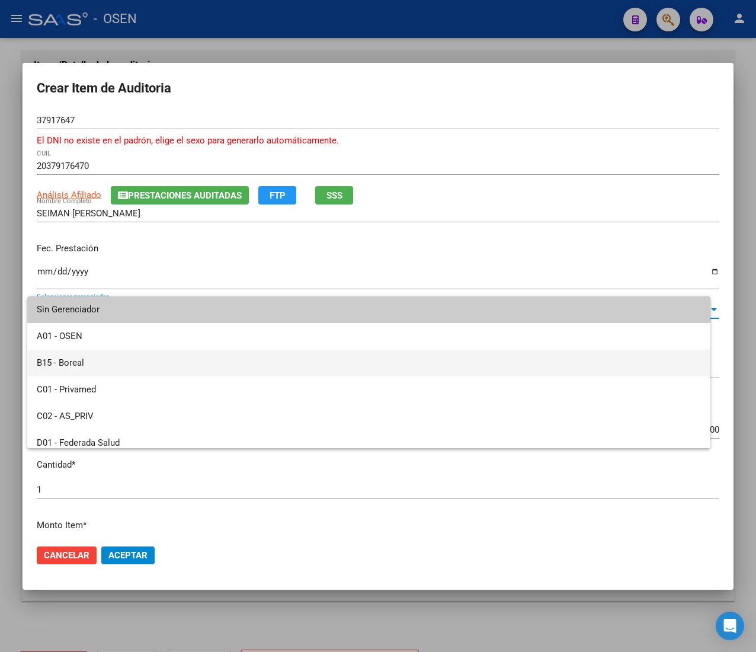
click at [117, 356] on span "B15 - Boreal" at bounding box center [369, 363] width 664 height 27
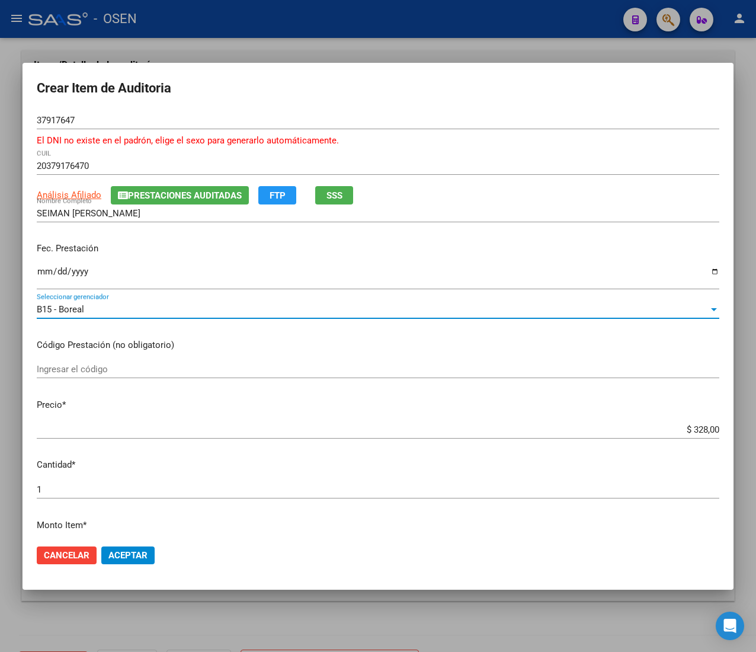
click at [129, 552] on span "Aceptar" at bounding box center [127, 555] width 39 height 11
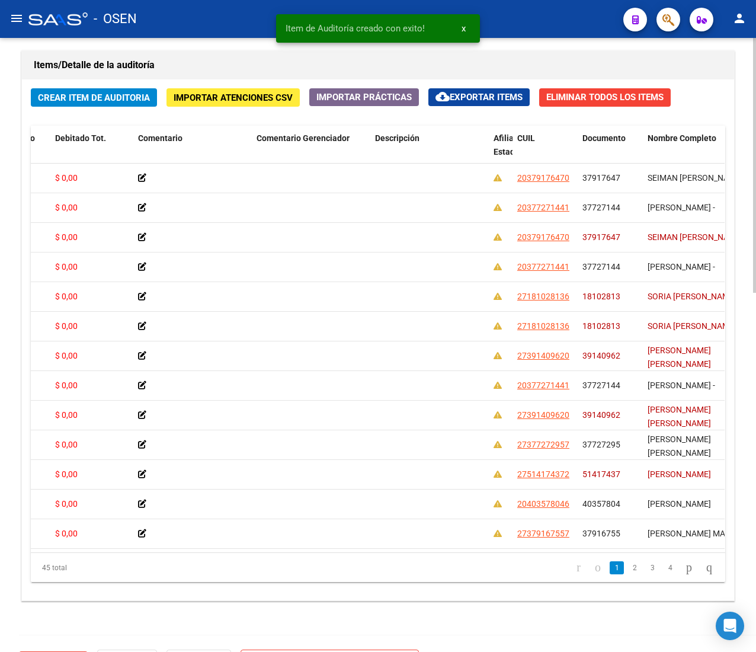
click at [130, 98] on span "Crear Item de Auditoria" at bounding box center [94, 97] width 112 height 11
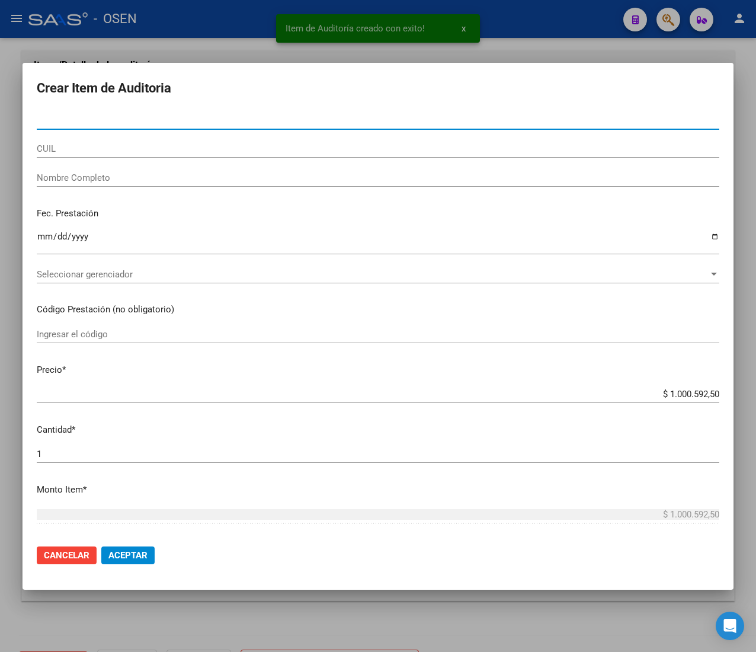
click at [162, 155] on div "CUIL" at bounding box center [378, 149] width 683 height 18
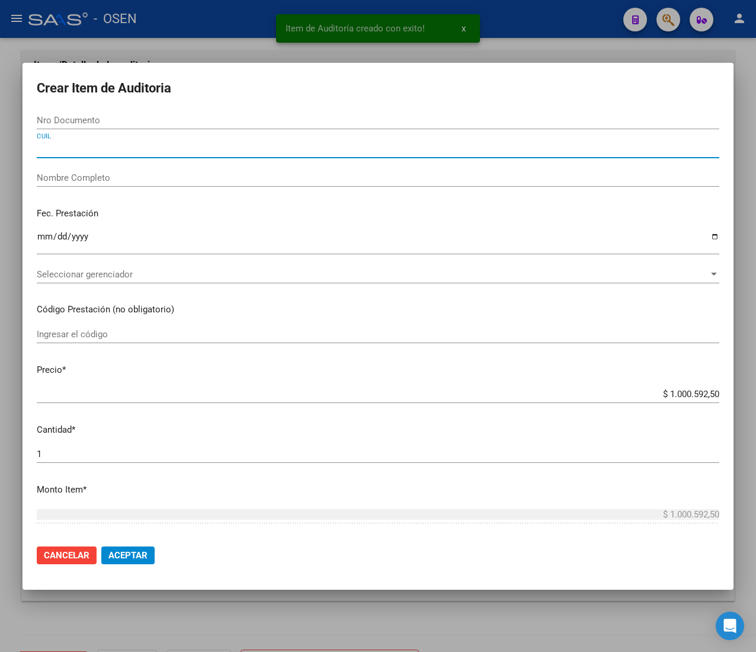
click at [162, 151] on input "CUIL" at bounding box center [378, 148] width 683 height 11
paste input "20296398005"
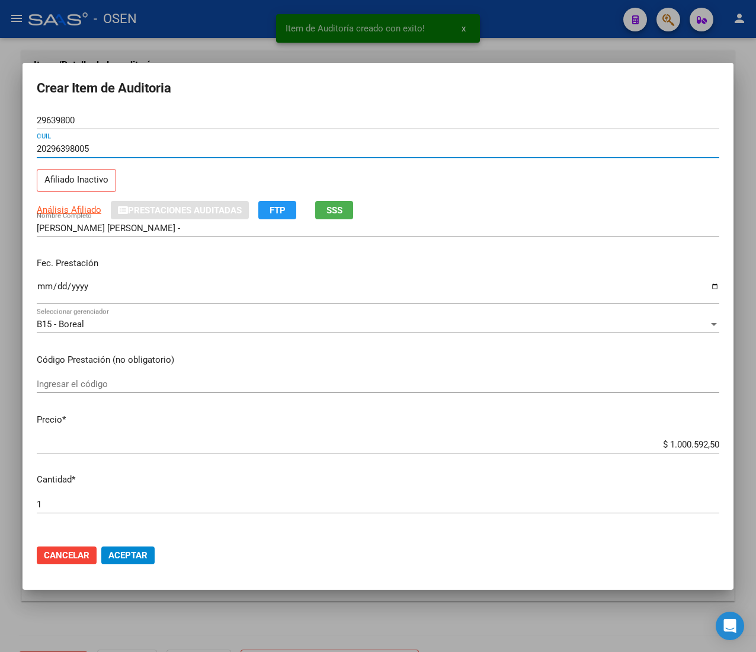
click at [39, 289] on input "Ingresar la fecha" at bounding box center [378, 291] width 683 height 19
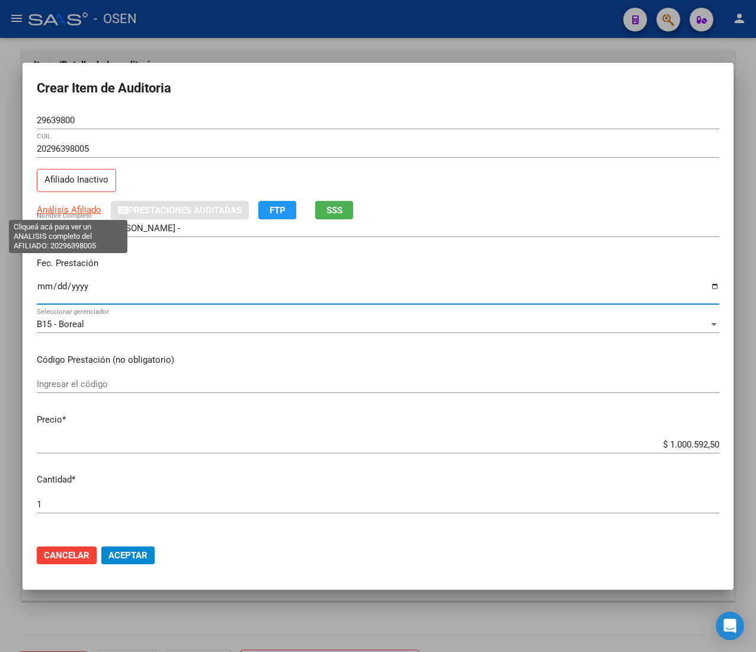
click at [81, 208] on span "Análisis Afiliado" at bounding box center [69, 209] width 65 height 11
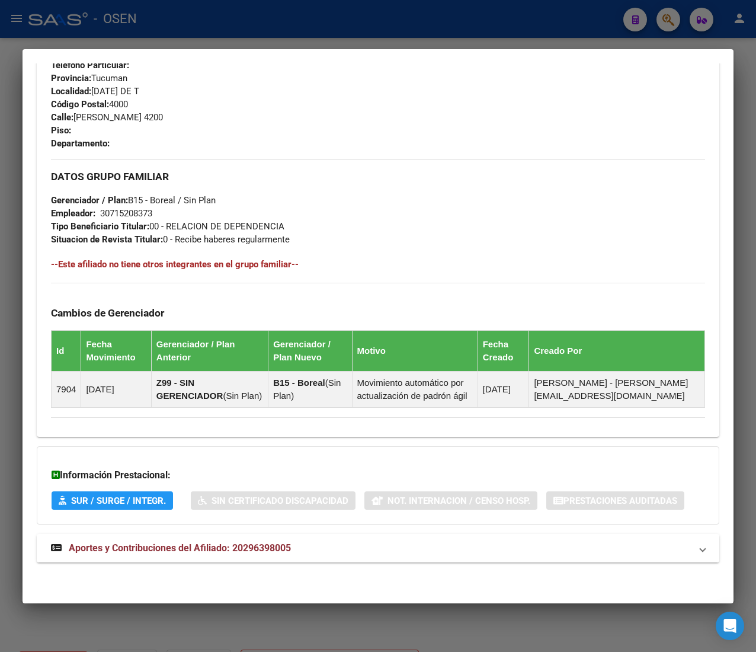
scroll to position [600, 0]
click at [340, 548] on mat-panel-title "Aportes y Contribuciones del Afiliado: 20296398005" at bounding box center [371, 548] width 640 height 14
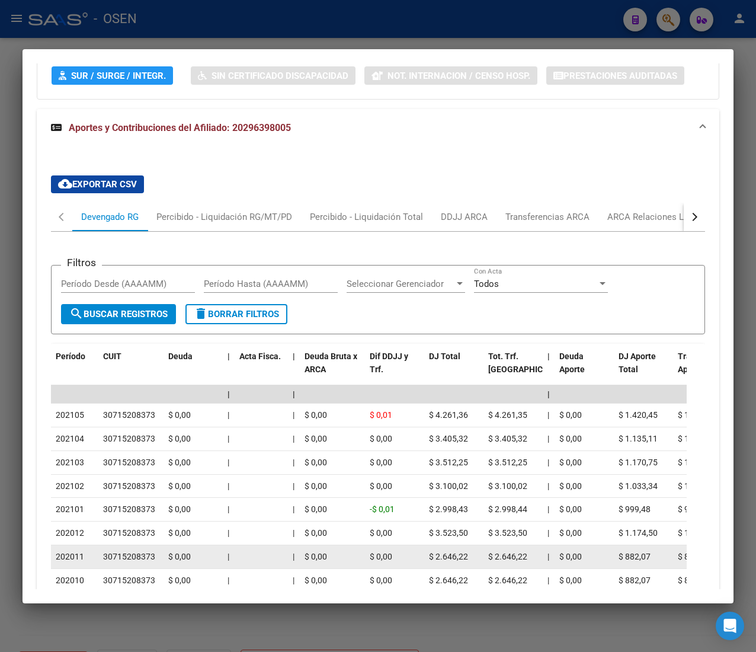
scroll to position [830, 0]
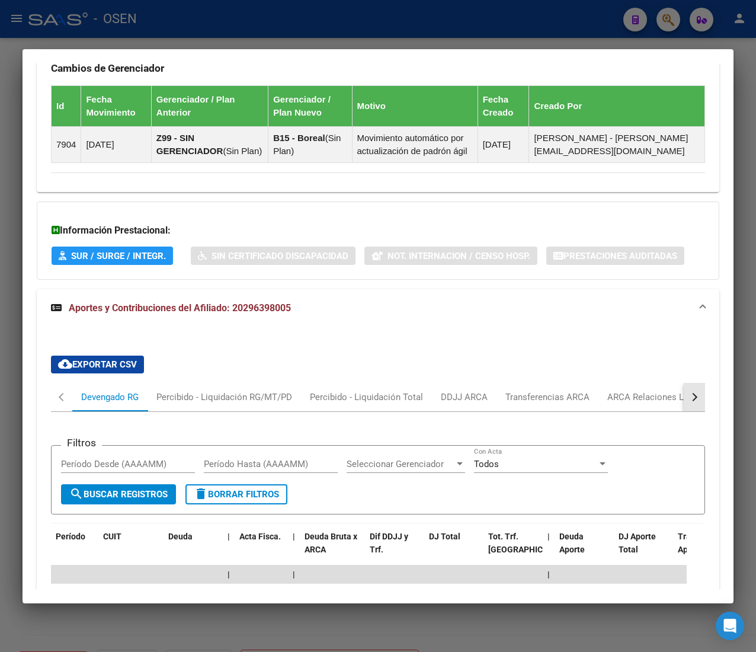
click at [686, 408] on button "button" at bounding box center [694, 397] width 21 height 28
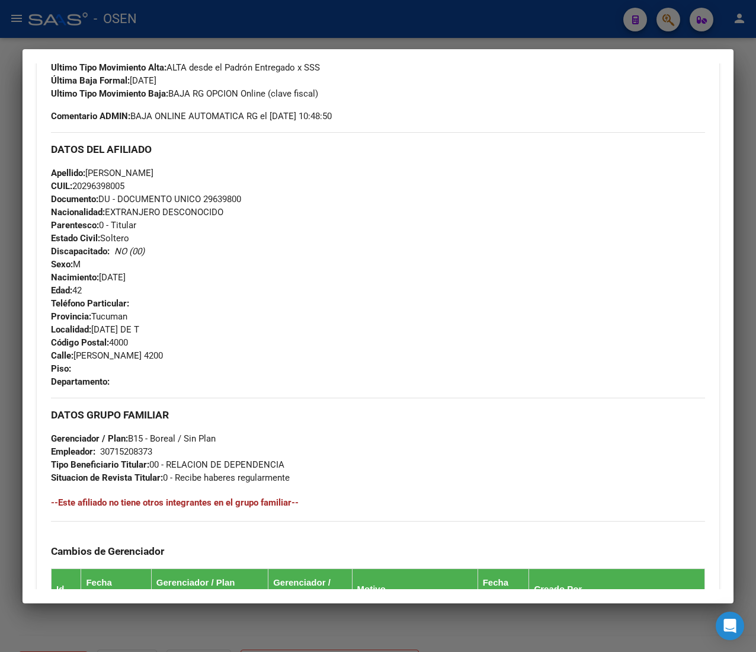
scroll to position [0, 0]
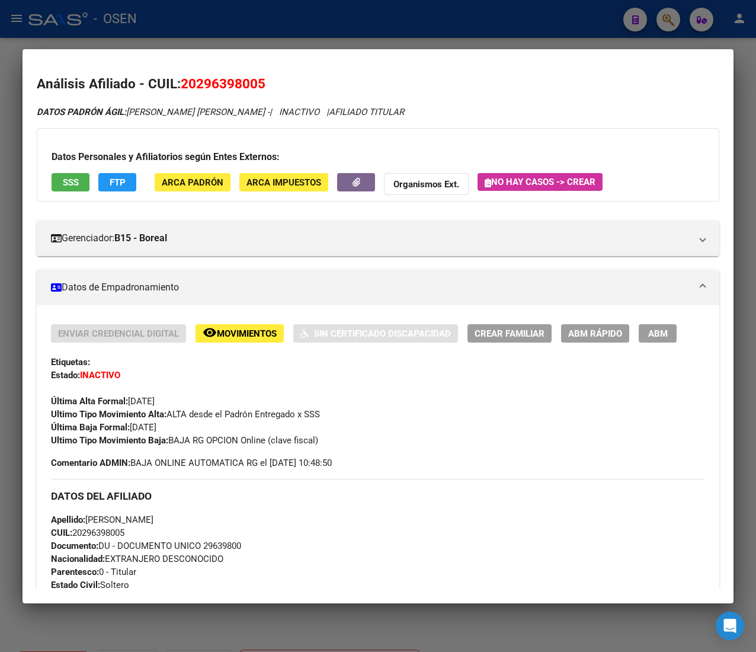
click at [73, 180] on span "SSS" at bounding box center [71, 182] width 16 height 11
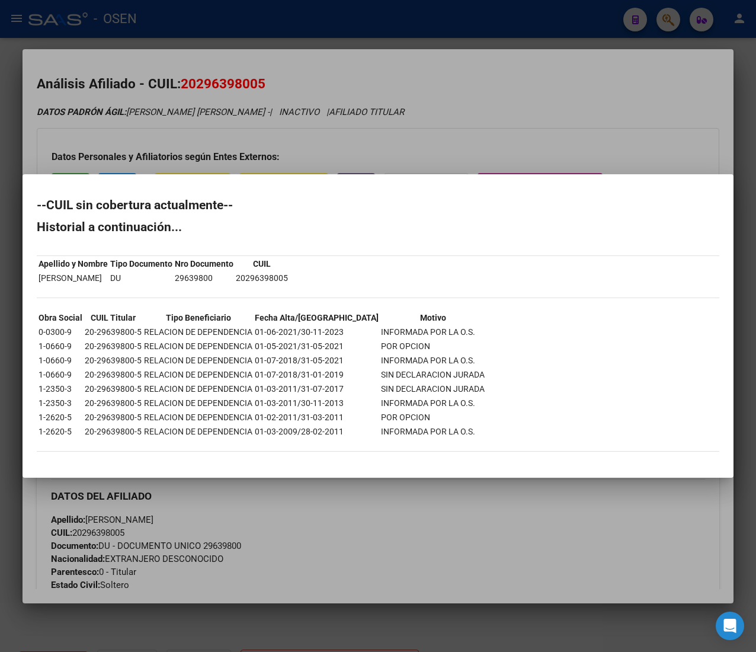
drag, startPoint x: 299, startPoint y: 374, endPoint x: 340, endPoint y: 370, distance: 41.1
click at [340, 370] on tr "1-0660-9 20-29639800-5 RELACION DE DEPENDENCIA 01-07-2018/31-01-2019 SIN DECLAR…" at bounding box center [261, 374] width 447 height 13
drag, startPoint x: 257, startPoint y: 355, endPoint x: 343, endPoint y: 363, distance: 85.7
click at [343, 363] on tr "1-0660-9 20-29639800-5 RELACION DE DEPENDENCIA 01-07-2018/31-05-2021 INFORMADA …" at bounding box center [261, 360] width 447 height 13
click at [380, 363] on td "INFORMADA POR LA O.S." at bounding box center [432, 360] width 105 height 13
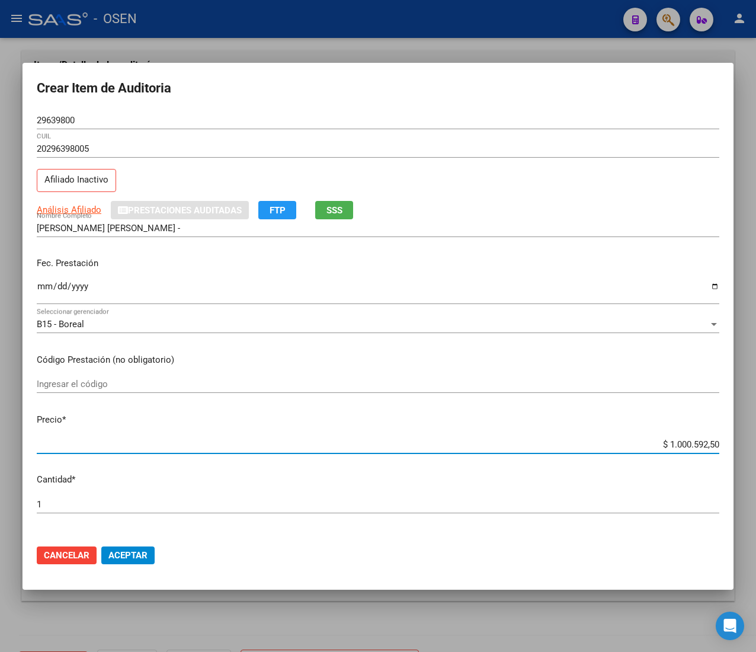
click at [695, 442] on input "$ 1.000.592,50" at bounding box center [378, 444] width 683 height 11
click at [141, 557] on span "Aceptar" at bounding box center [127, 555] width 39 height 11
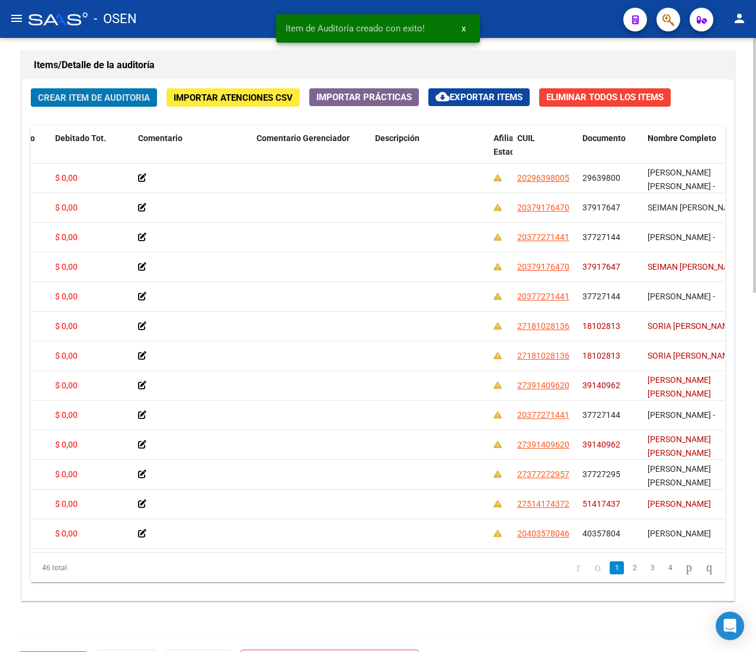
click at [84, 97] on span "Crear Item de Auditoria" at bounding box center [94, 97] width 112 height 11
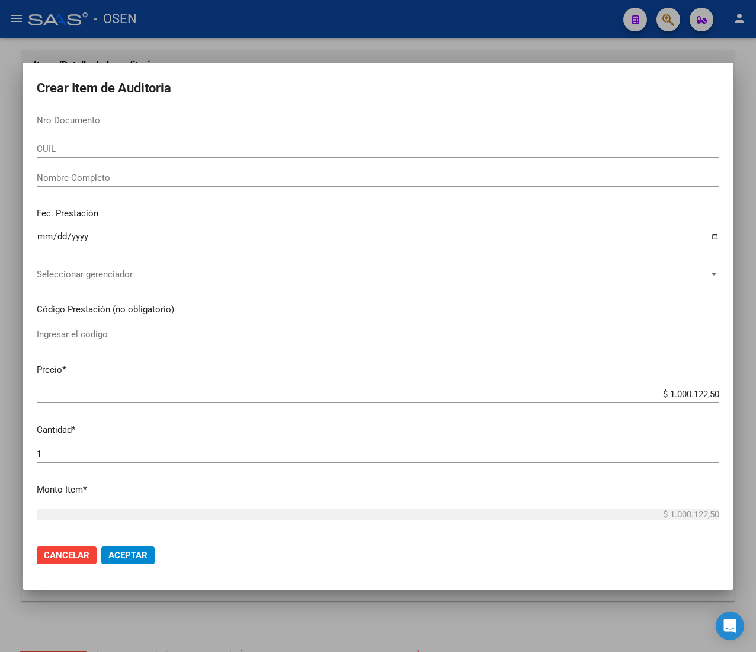
click at [98, 146] on input "CUIL" at bounding box center [378, 148] width 683 height 11
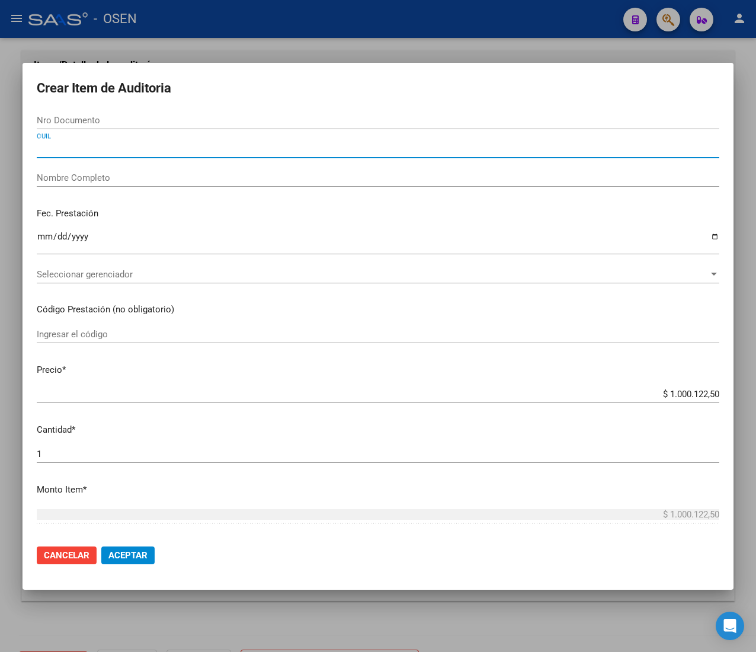
paste input "20296398005"
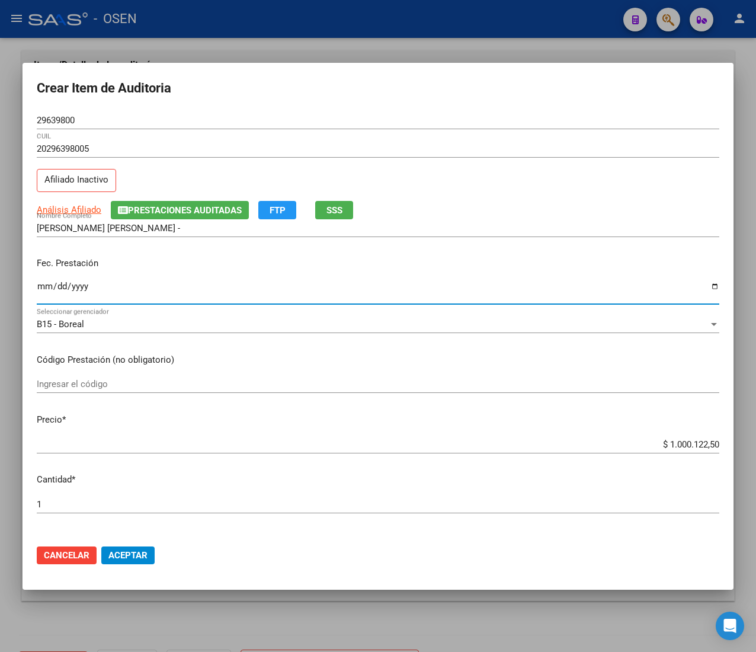
click at [39, 290] on input "Ingresar la fecha" at bounding box center [378, 291] width 683 height 19
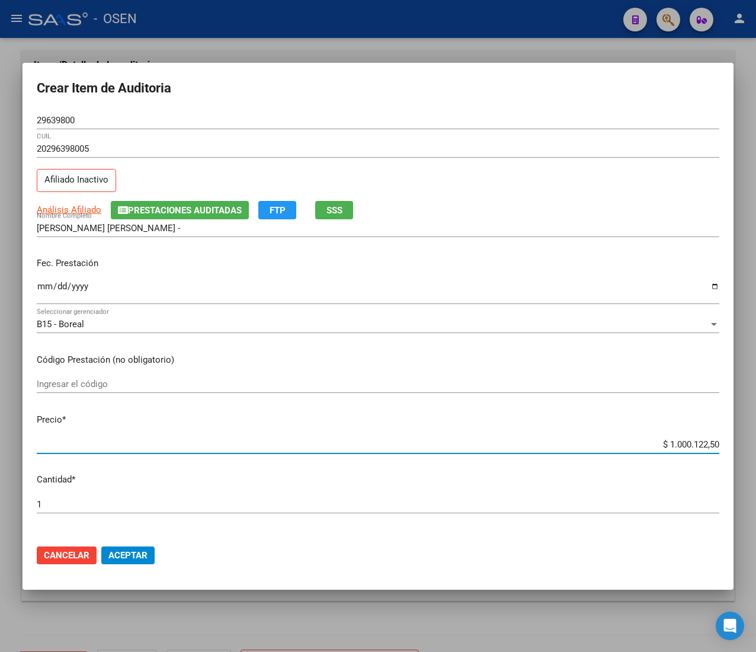
click at [687, 442] on input "$ 1.000.122,50" at bounding box center [378, 444] width 683 height 11
click at [133, 552] on span "Aceptar" at bounding box center [127, 555] width 39 height 11
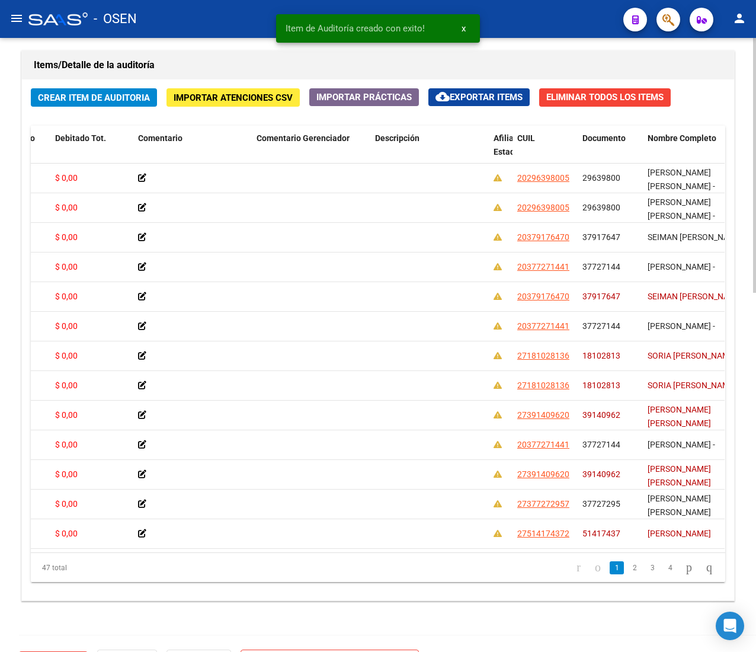
click at [115, 98] on span "Crear Item de Auditoria" at bounding box center [94, 97] width 112 height 11
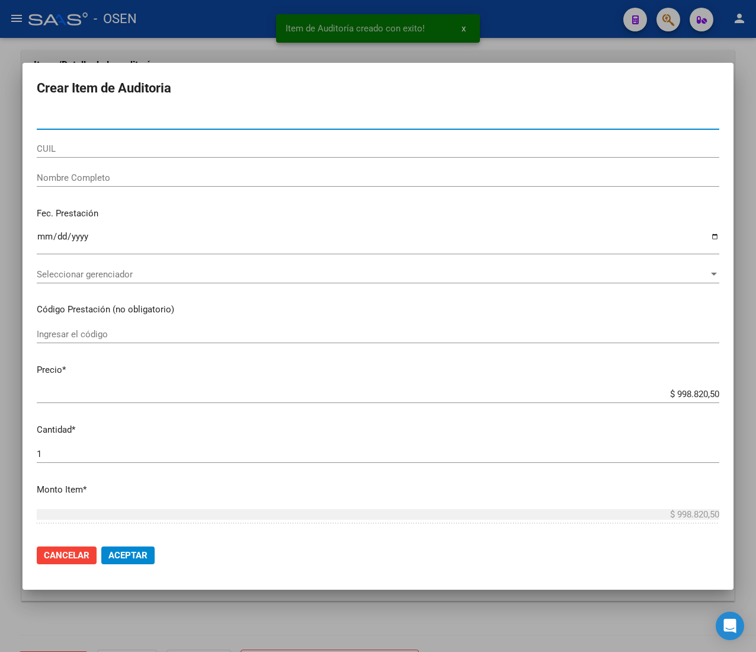
click at [129, 151] on input "CUIL" at bounding box center [378, 148] width 683 height 11
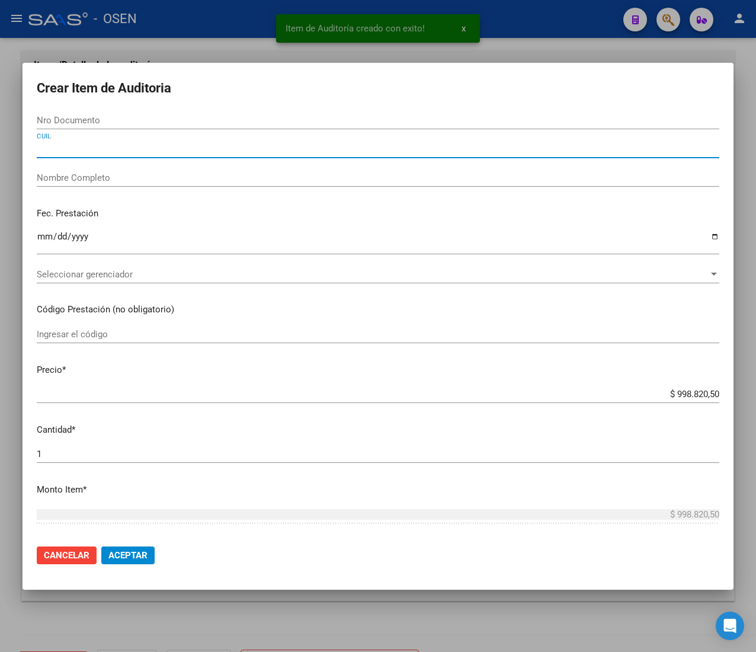
paste input "20525768490"
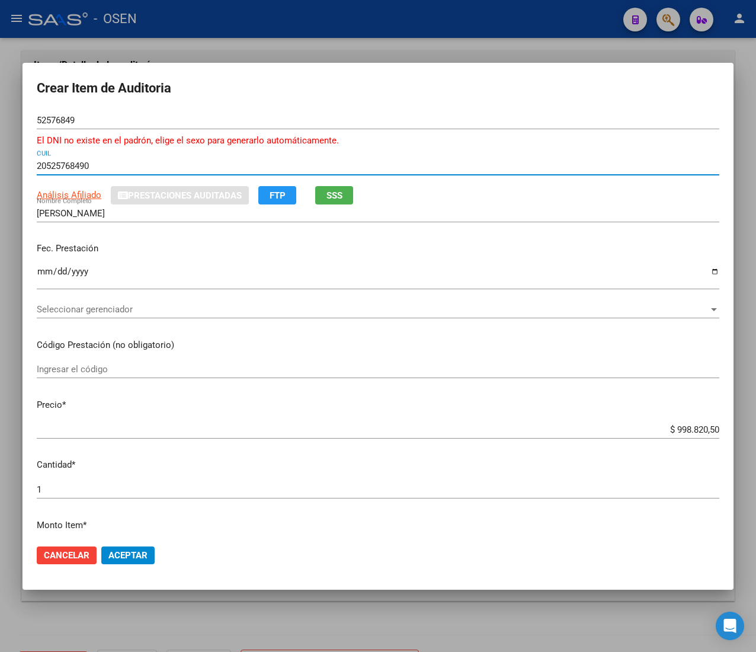
click at [46, 271] on input "Ingresar la fecha" at bounding box center [378, 276] width 683 height 19
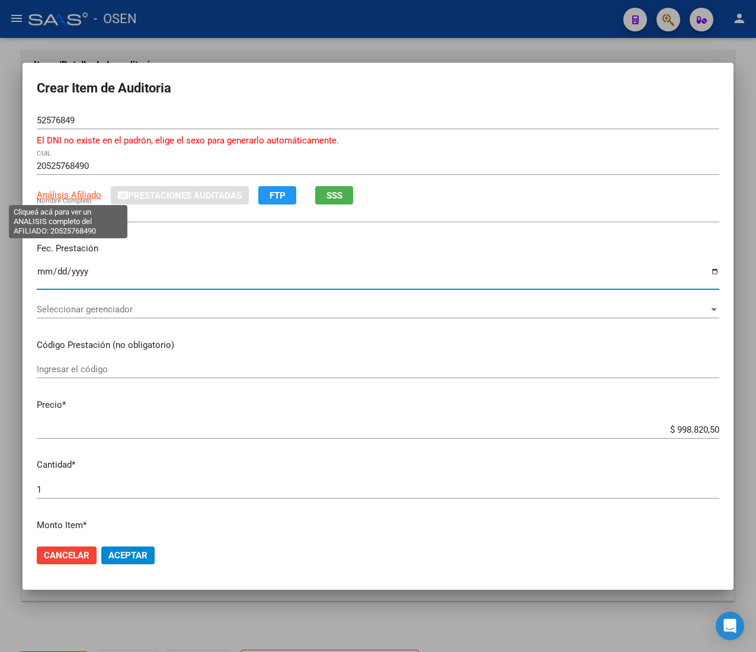
click at [75, 190] on span "Análisis Afiliado" at bounding box center [69, 195] width 65 height 11
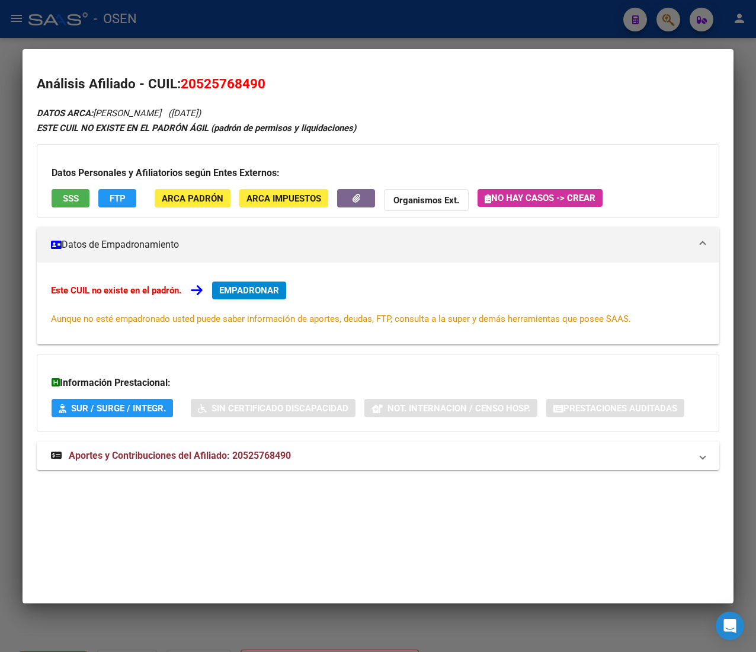
click at [67, 210] on app-consulta-sss-html "SSS" at bounding box center [71, 200] width 38 height 22
click at [73, 196] on span "SSS" at bounding box center [71, 198] width 16 height 11
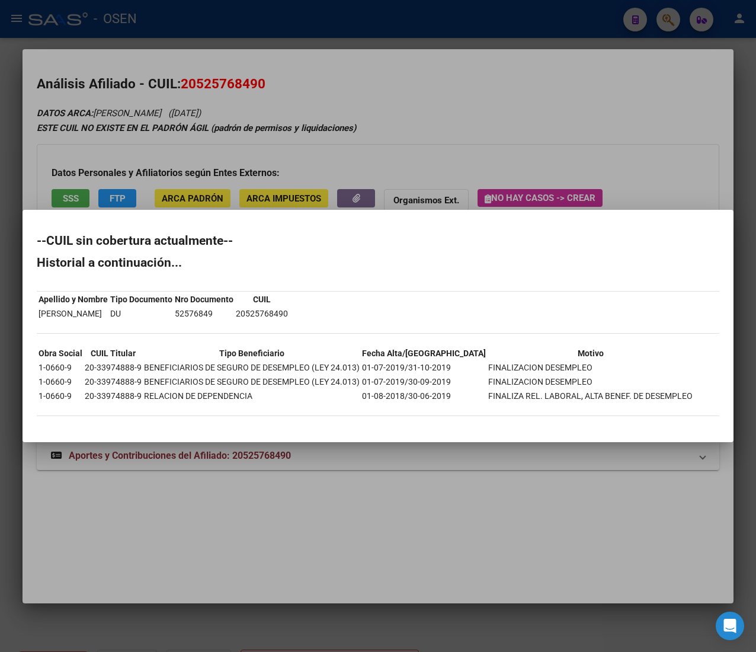
drag, startPoint x: 395, startPoint y: 367, endPoint x: 407, endPoint y: 367, distance: 11.9
click at [405, 367] on td "01-07-2019/31-10-2019" at bounding box center [424, 367] width 125 height 13
click at [408, 366] on td "01-07-2019/31-10-2019" at bounding box center [424, 367] width 125 height 13
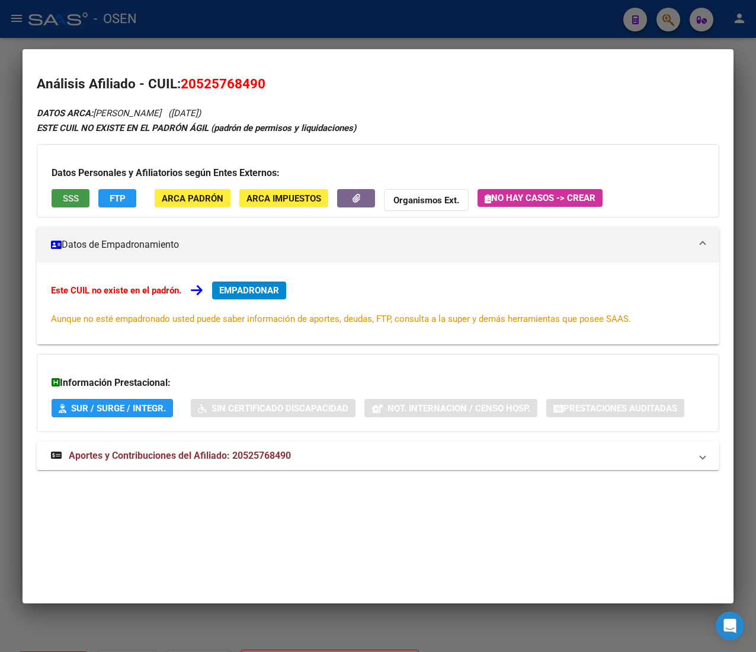
click at [373, 435] on div "DATOS ARCA: [PERSON_NAME] ([DATE]) ESTE CUIL NO EXISTE EN EL PADRÓN ÁGIL (padró…" at bounding box center [378, 294] width 683 height 378
click at [373, 455] on mat-panel-title "Aportes y Contribuciones del Afiliado: 20525768490" at bounding box center [371, 456] width 640 height 14
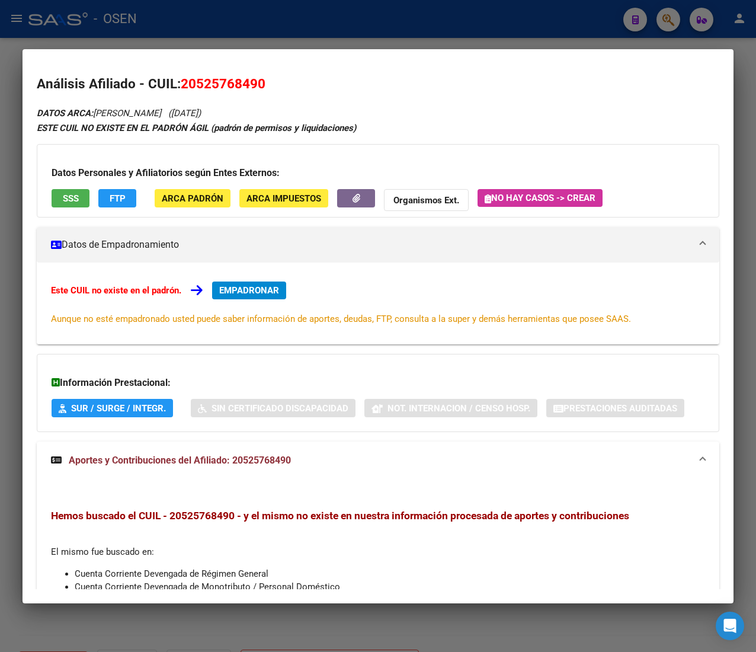
click at [460, 135] on div "DATOS ARCA: [PERSON_NAME] ([DATE]) ESTE CUIL NO EXISTE EN EL PADRÓN ÁGIL (padró…" at bounding box center [378, 416] width 683 height 622
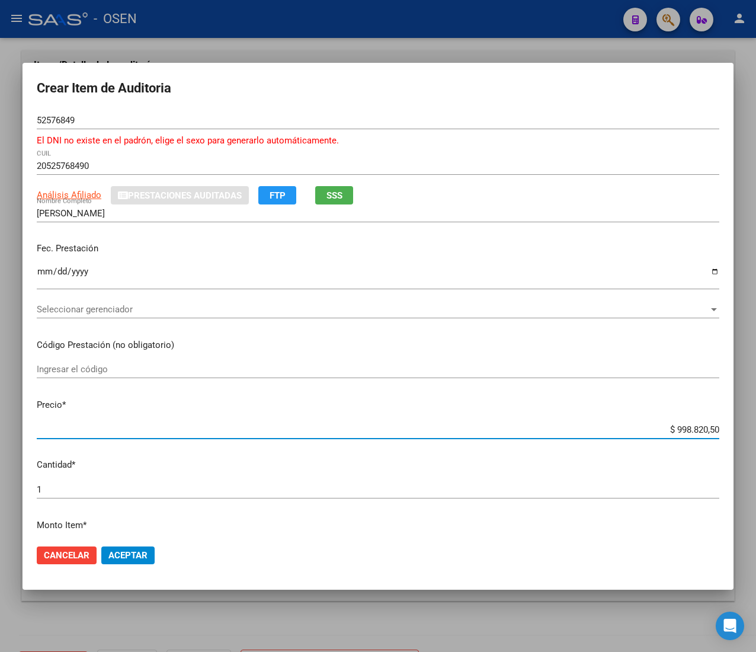
click at [679, 428] on input "$ 998.820,50" at bounding box center [378, 429] width 683 height 11
click at [325, 192] on button "SSS" at bounding box center [334, 195] width 38 height 18
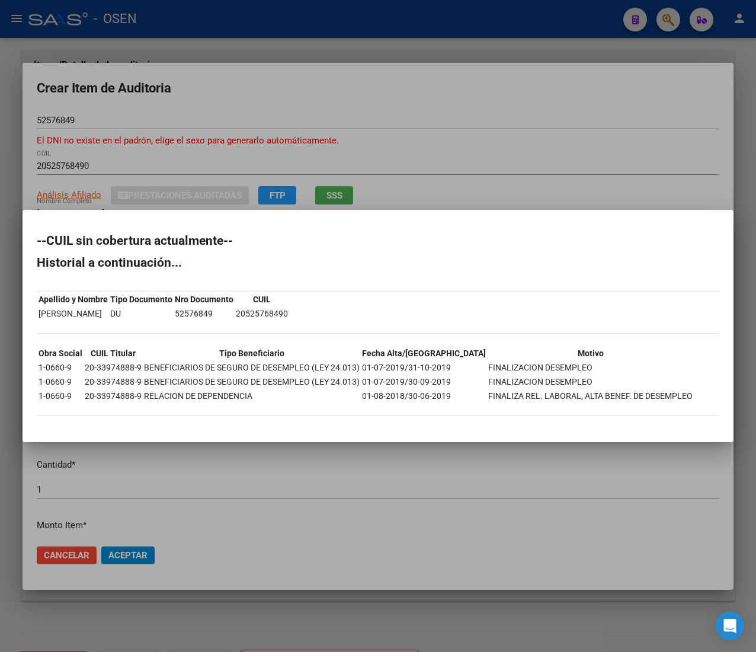
click at [392, 167] on div at bounding box center [378, 326] width 756 height 652
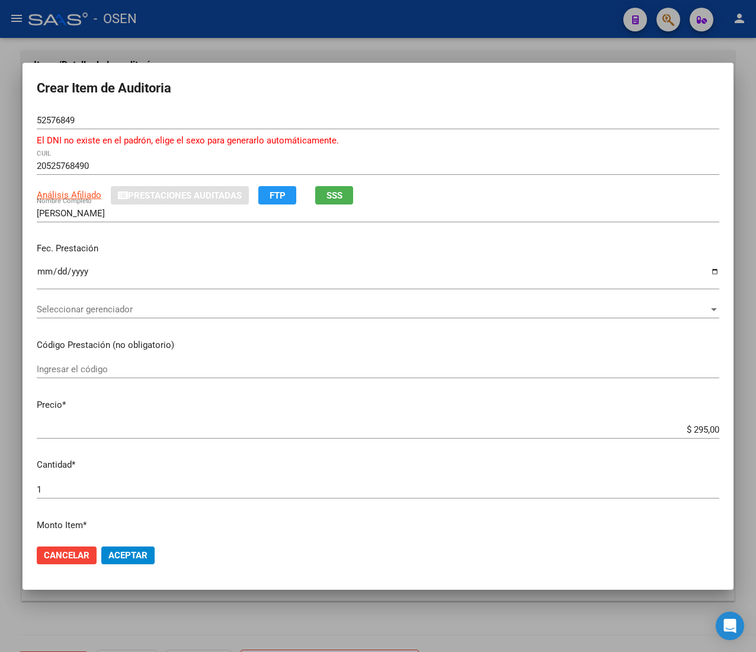
click at [117, 554] on span "Aceptar" at bounding box center [127, 555] width 39 height 11
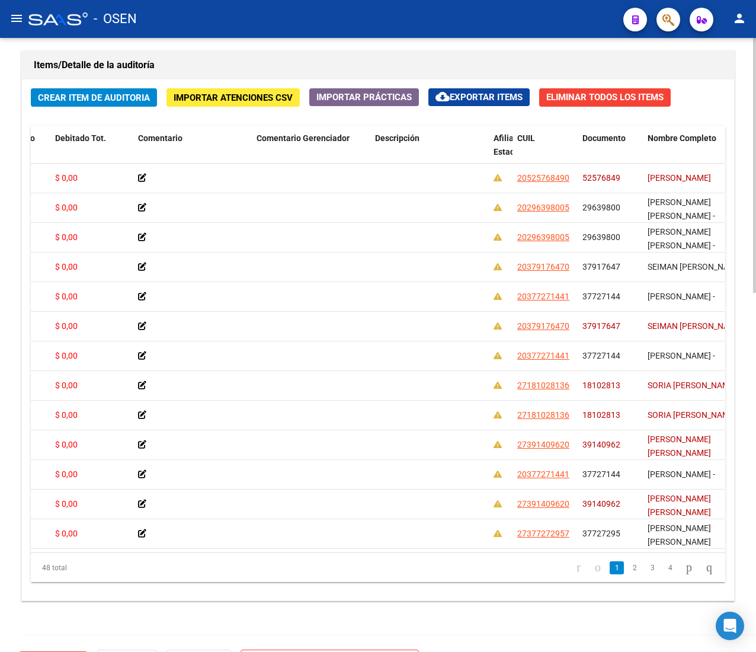
click at [100, 95] on span "Crear Item de Auditoria" at bounding box center [94, 97] width 112 height 11
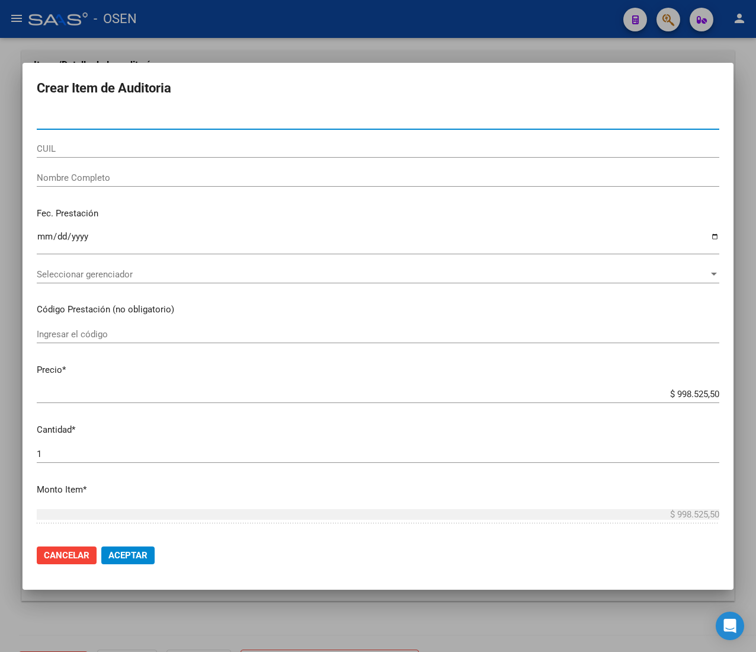
click at [131, 155] on div "CUIL" at bounding box center [378, 149] width 683 height 18
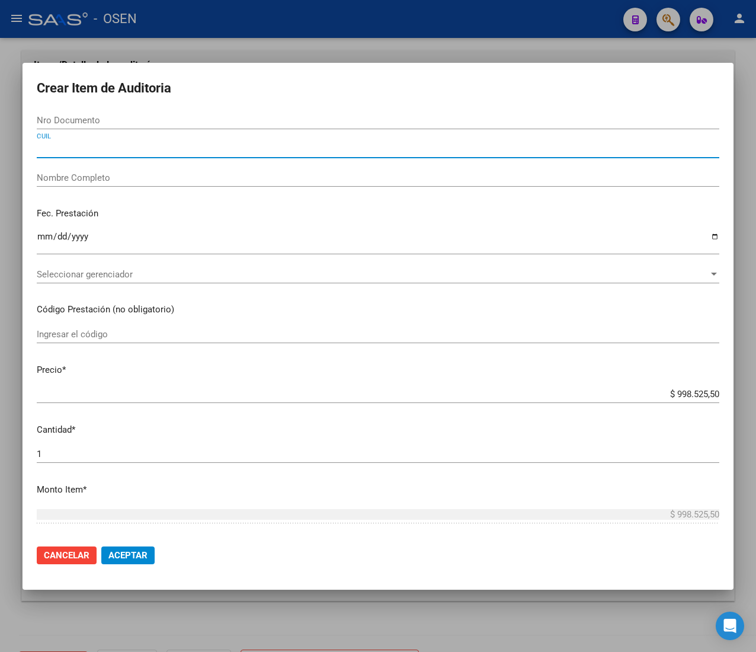
paste input "27501063202"
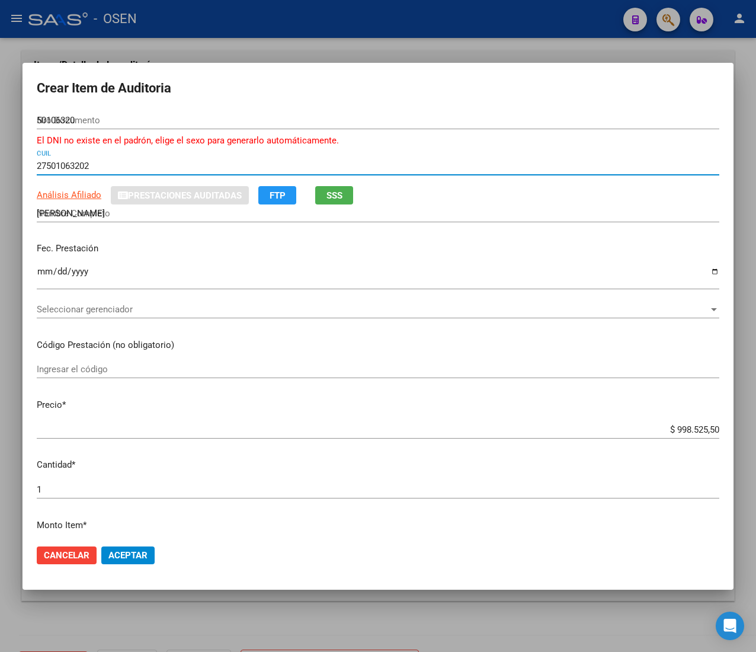
click at [40, 274] on input "Ingresar la fecha" at bounding box center [378, 276] width 683 height 19
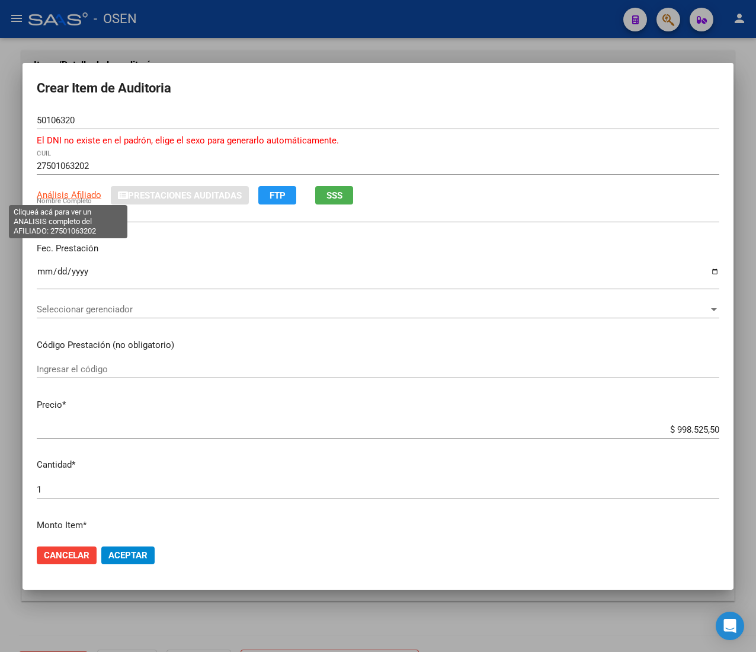
click at [83, 192] on span "Análisis Afiliado" at bounding box center [69, 195] width 65 height 11
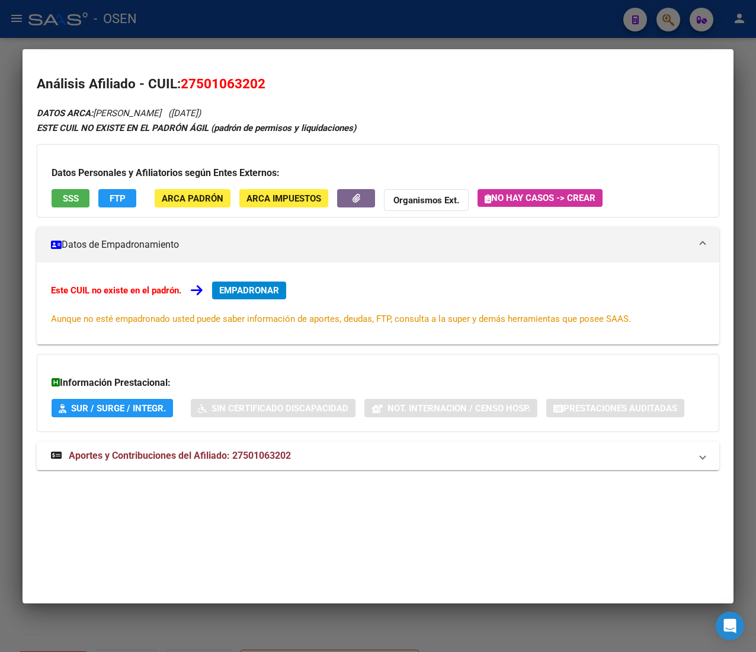
click at [330, 450] on mat-panel-title "Aportes y Contribuciones del Afiliado: 27501063202" at bounding box center [371, 456] width 640 height 14
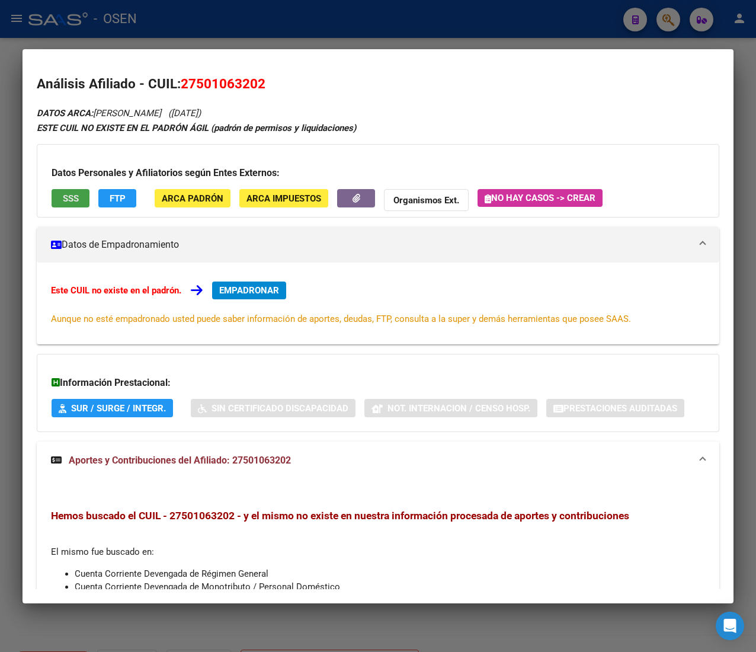
click at [60, 197] on button "SSS" at bounding box center [71, 198] width 38 height 18
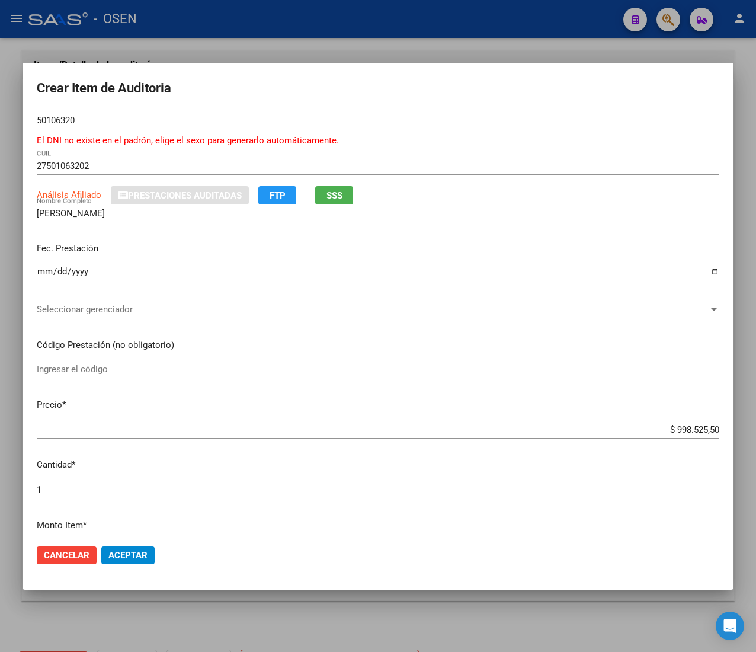
click at [686, 428] on input "$ 998.525,50" at bounding box center [378, 429] width 683 height 11
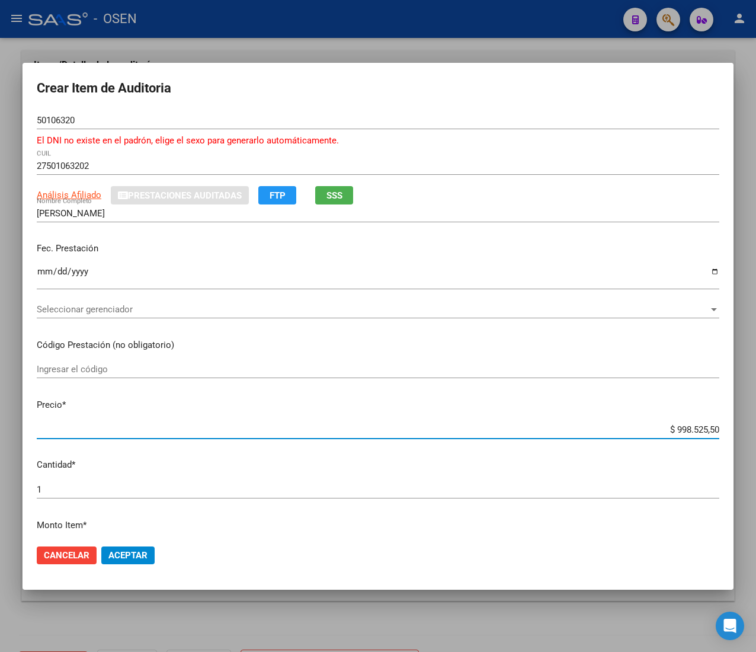
click at [686, 428] on input "$ 998.525,50" at bounding box center [378, 429] width 683 height 11
click at [139, 554] on span "Aceptar" at bounding box center [127, 555] width 39 height 11
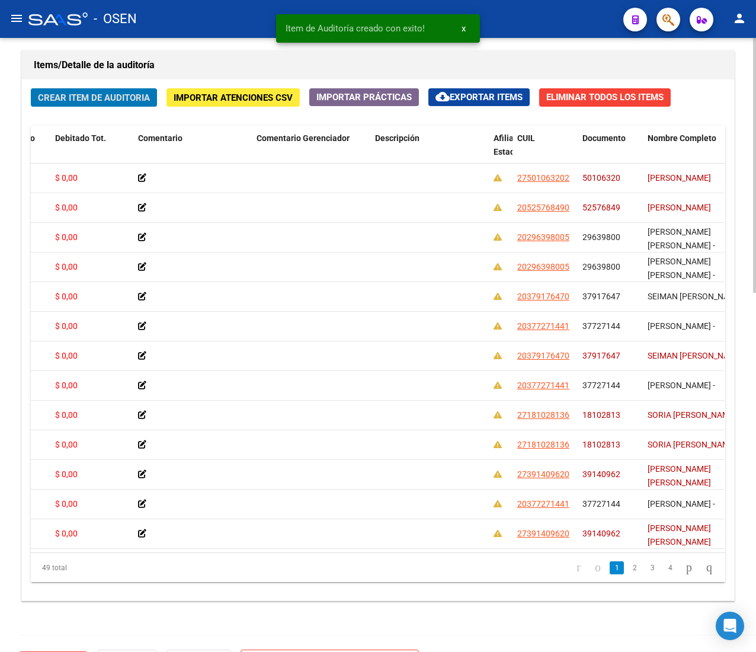
click at [100, 105] on button "Crear Item de Auditoria" at bounding box center [94, 97] width 126 height 18
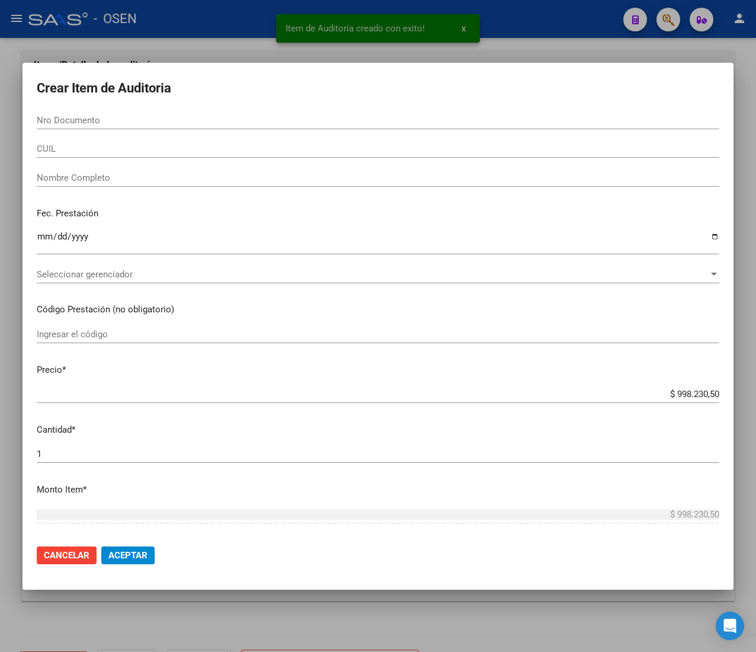
click at [131, 151] on input "CUIL" at bounding box center [378, 148] width 683 height 11
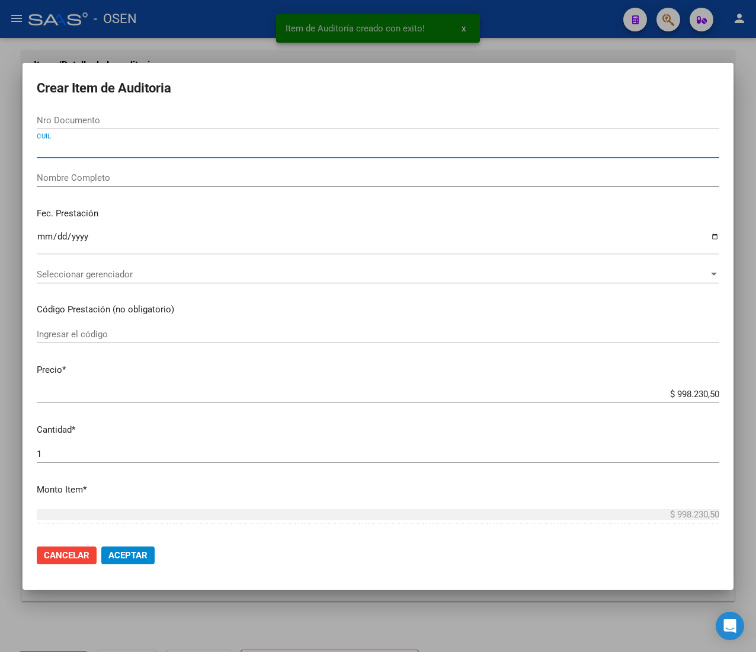
paste input "23542392444"
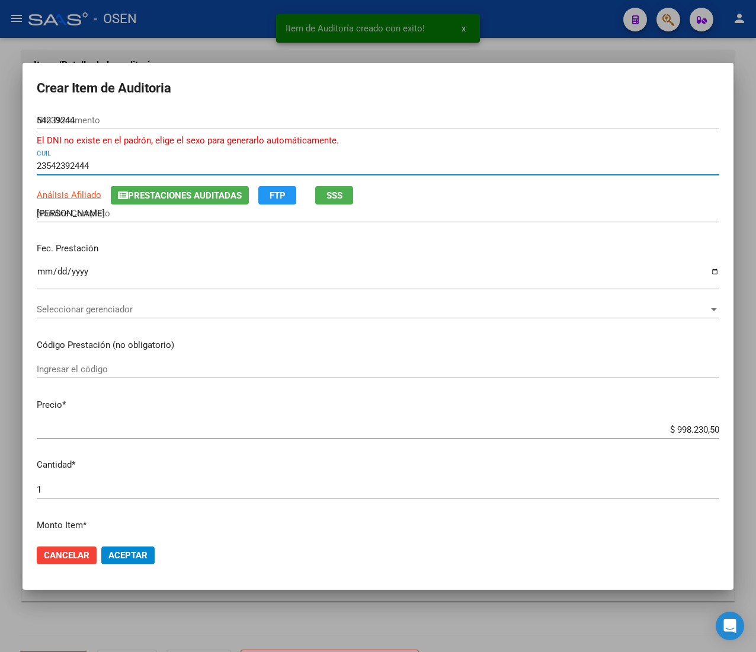
click at [41, 275] on input "Ingresar la fecha" at bounding box center [378, 276] width 683 height 19
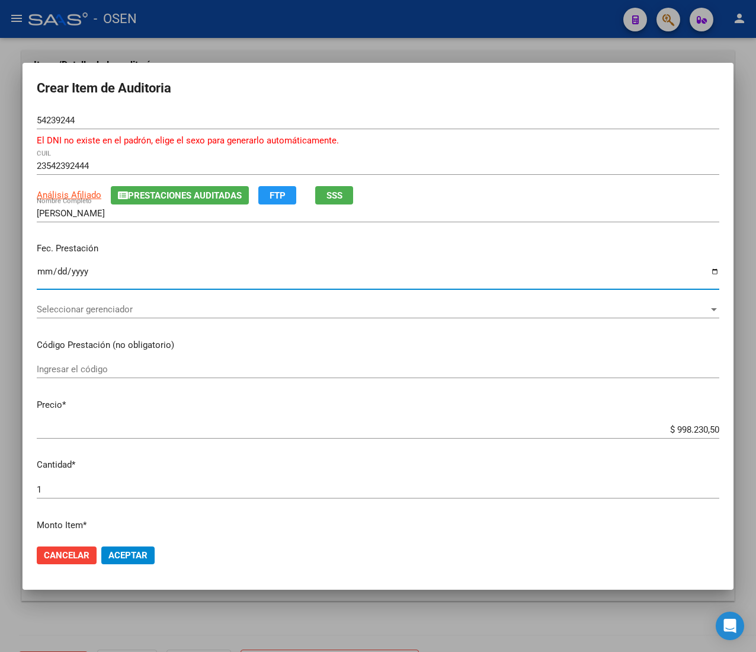
click at [328, 193] on span "SSS" at bounding box center [335, 195] width 16 height 11
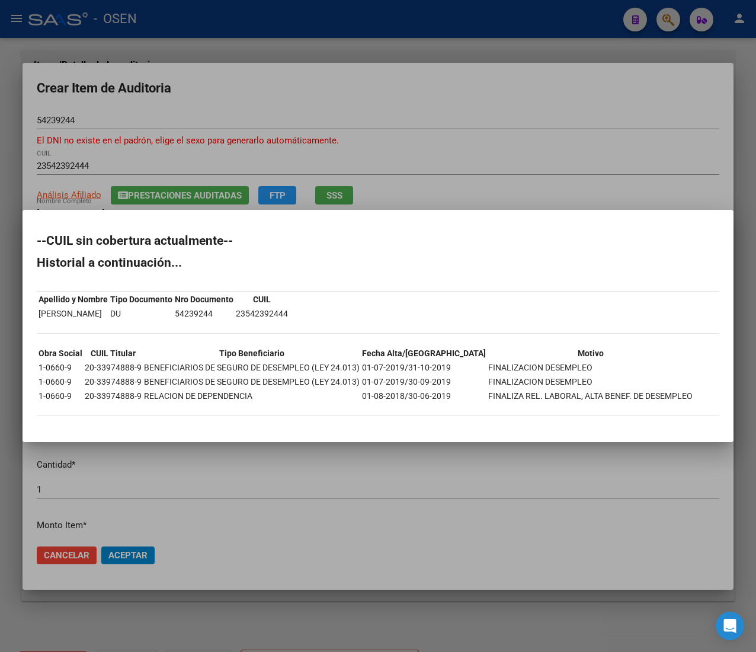
click at [307, 111] on div at bounding box center [378, 326] width 756 height 652
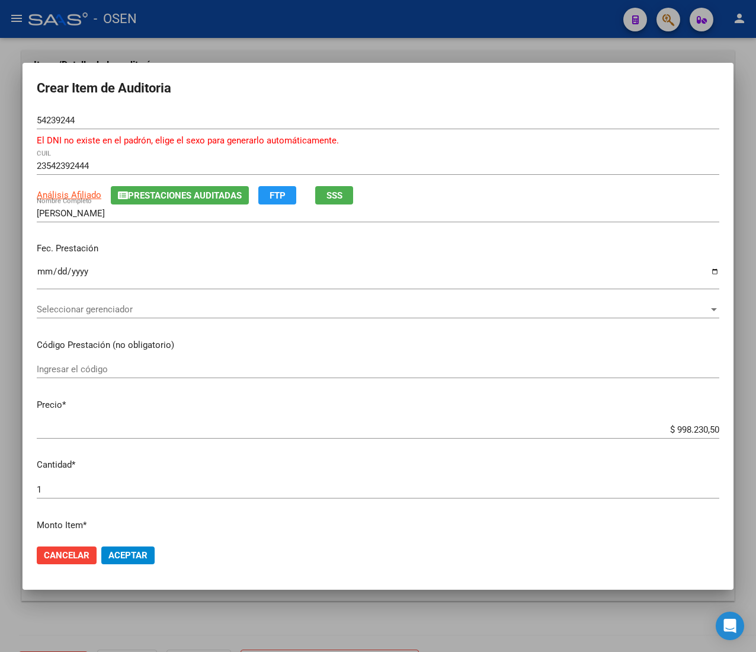
click at [214, 199] on span "Prestaciones Auditadas" at bounding box center [185, 195] width 114 height 11
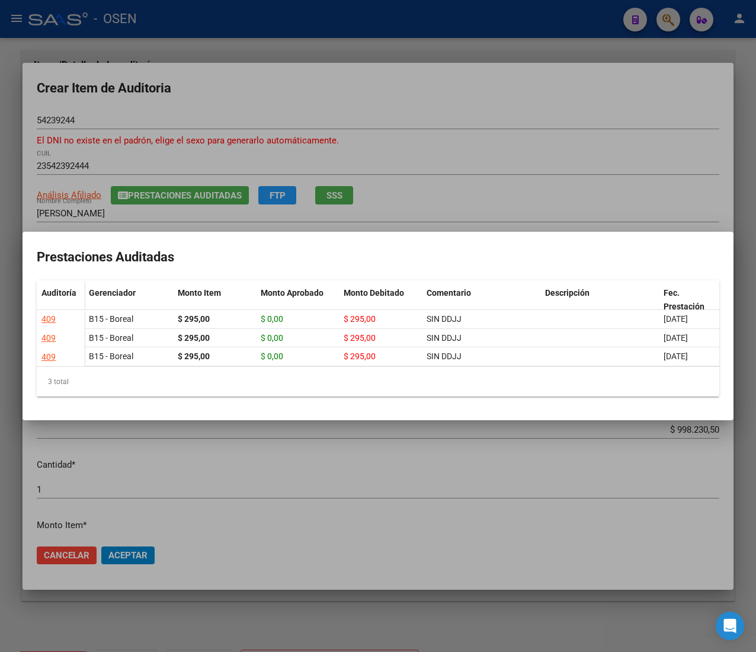
click at [286, 494] on div at bounding box center [378, 326] width 756 height 652
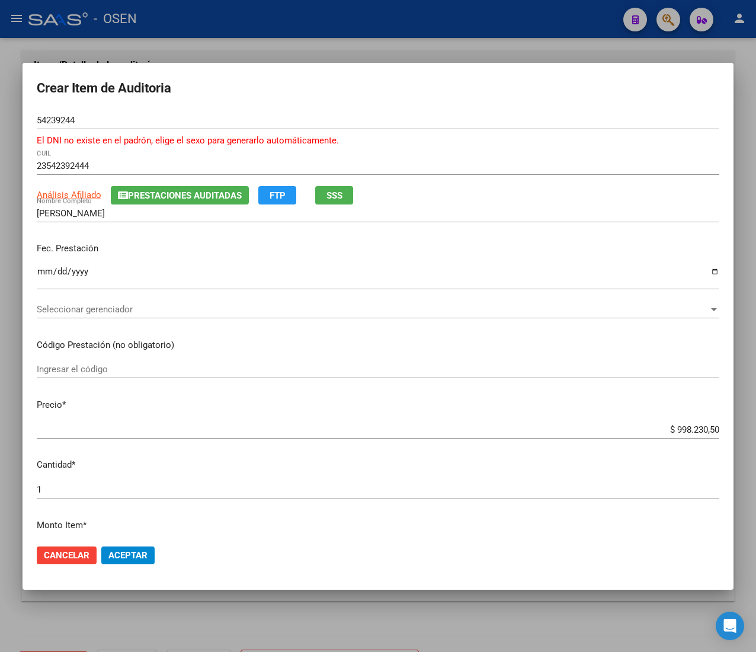
click at [686, 431] on input "$ 998.230,50" at bounding box center [378, 429] width 683 height 11
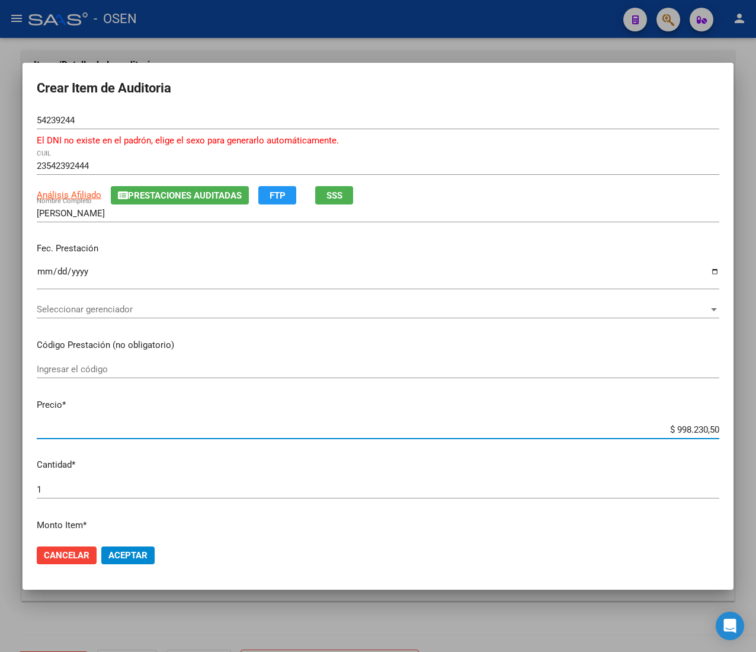
click at [686, 431] on input "$ 998.230,50" at bounding box center [378, 429] width 683 height 11
click at [134, 559] on span "Aceptar" at bounding box center [127, 555] width 39 height 11
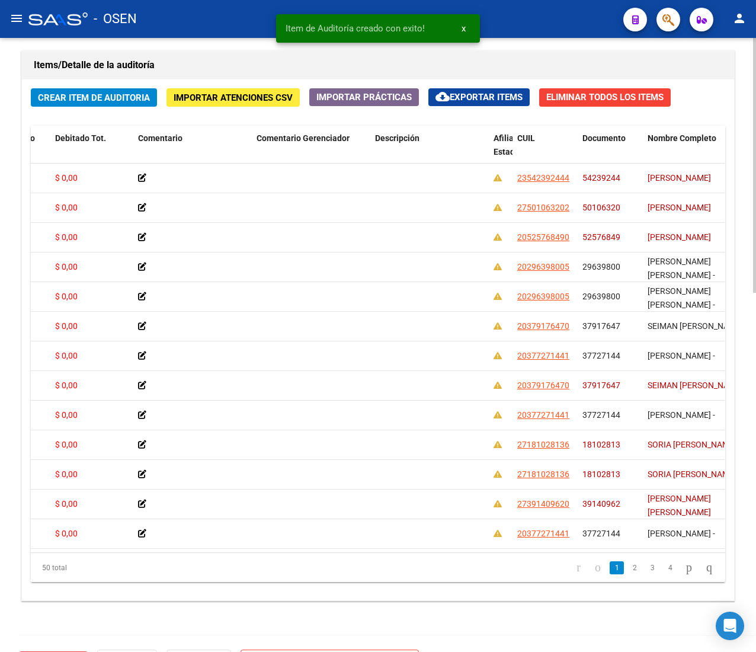
click at [130, 85] on div "Crear Item de Auditoria Importar Atenciones CSV Importar Prácticas cloud_downlo…" at bounding box center [378, 339] width 712 height 521
click at [128, 94] on span "Crear Item de Auditoria" at bounding box center [94, 97] width 112 height 11
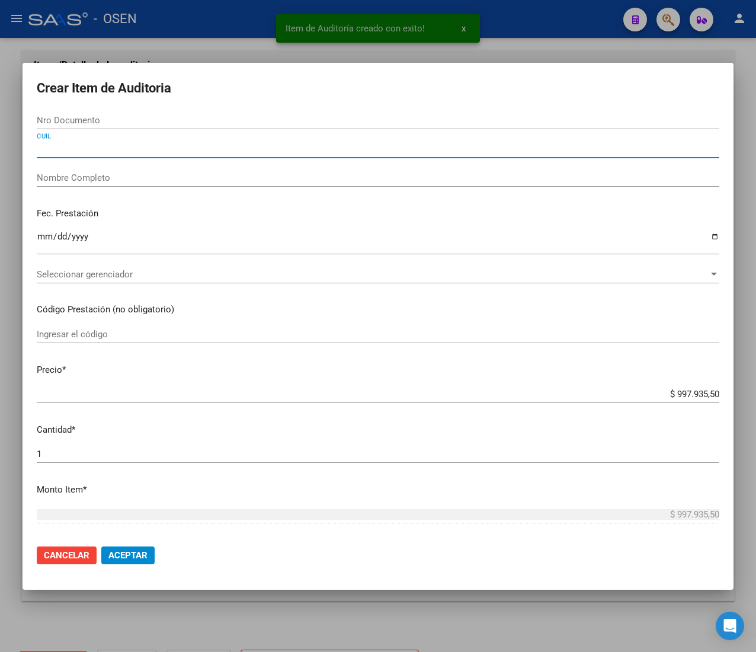
click at [112, 153] on input "CUIL" at bounding box center [378, 148] width 683 height 11
paste input "20492088170"
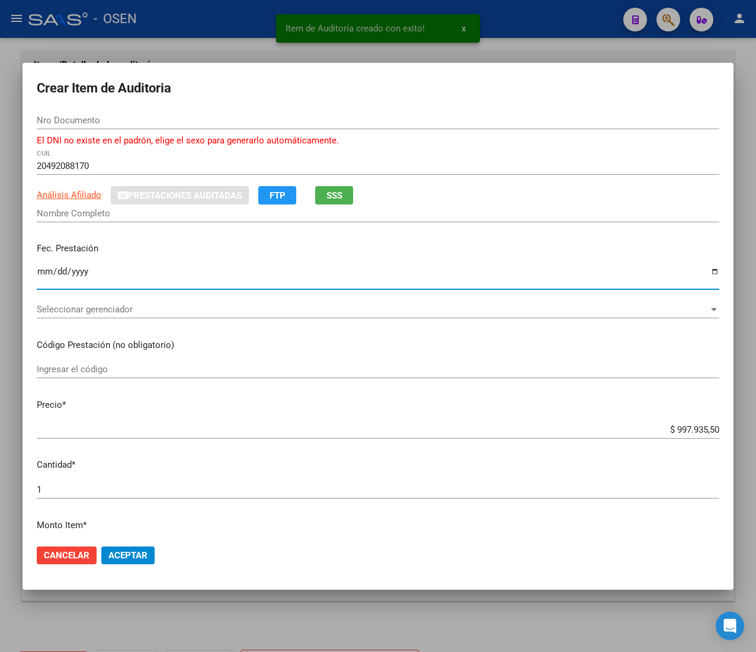
click at [46, 282] on input "Ingresar la fecha" at bounding box center [378, 276] width 683 height 19
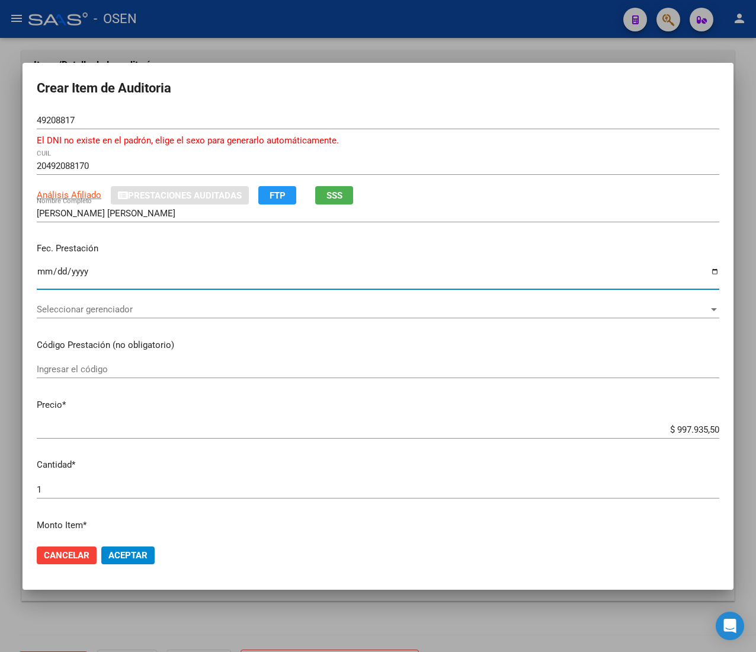
click at [686, 429] on input "$ 997.935,50" at bounding box center [378, 429] width 683 height 11
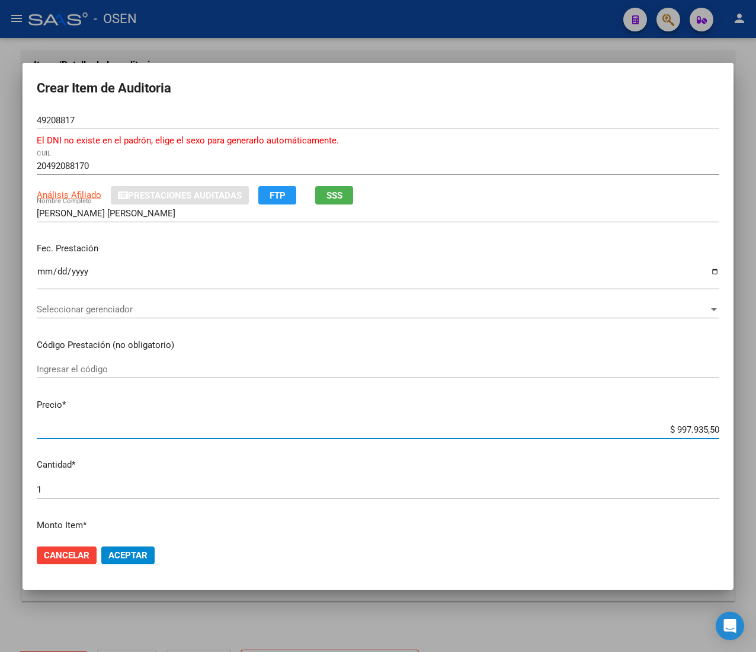
click at [686, 429] on input "$ 997.935,50" at bounding box center [378, 429] width 683 height 11
click at [152, 548] on button "Aceptar" at bounding box center [127, 555] width 53 height 18
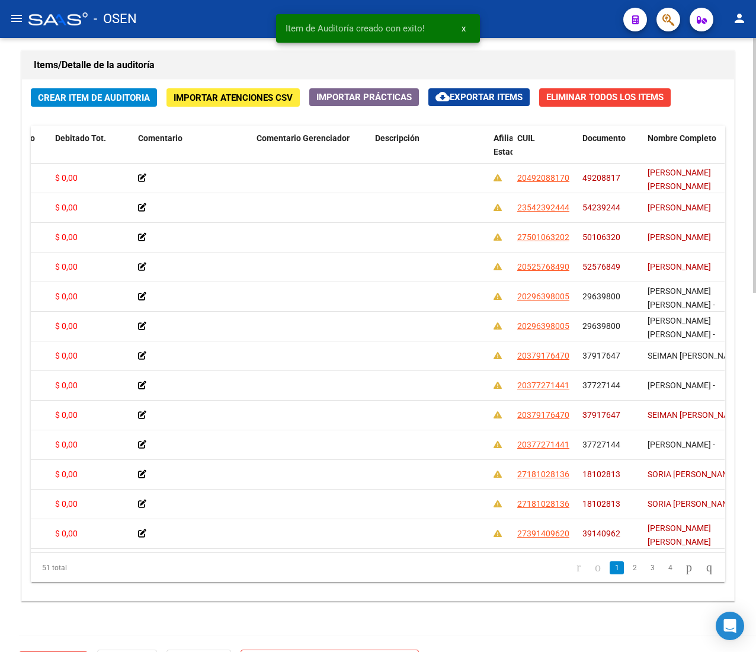
click at [98, 95] on span "Crear Item de Auditoria" at bounding box center [94, 97] width 112 height 11
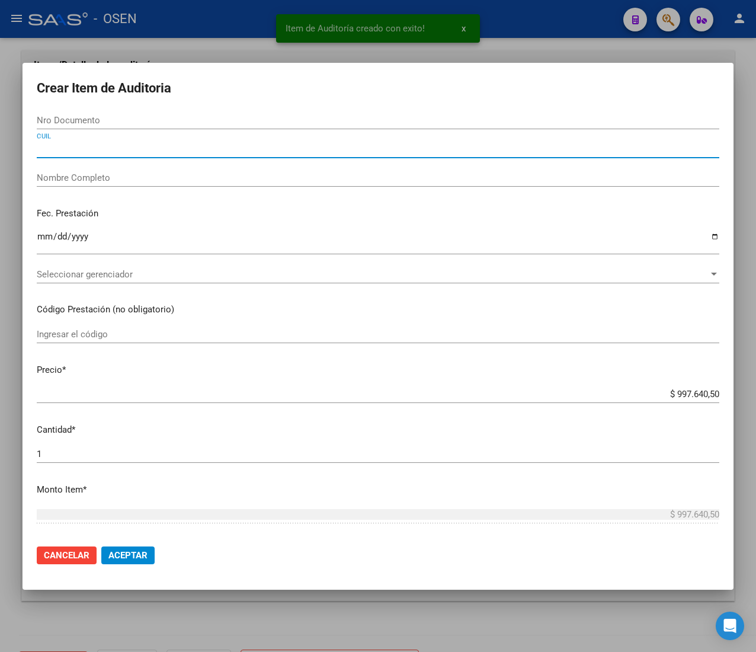
click at [122, 153] on input "CUIL" at bounding box center [378, 148] width 683 height 11
paste input "27482046318"
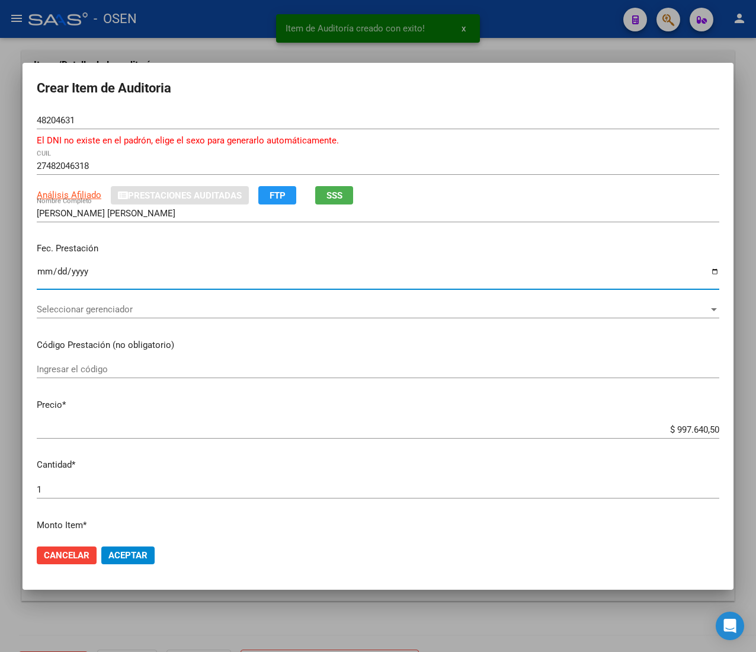
click at [43, 280] on input "Ingresar la fecha" at bounding box center [378, 276] width 683 height 19
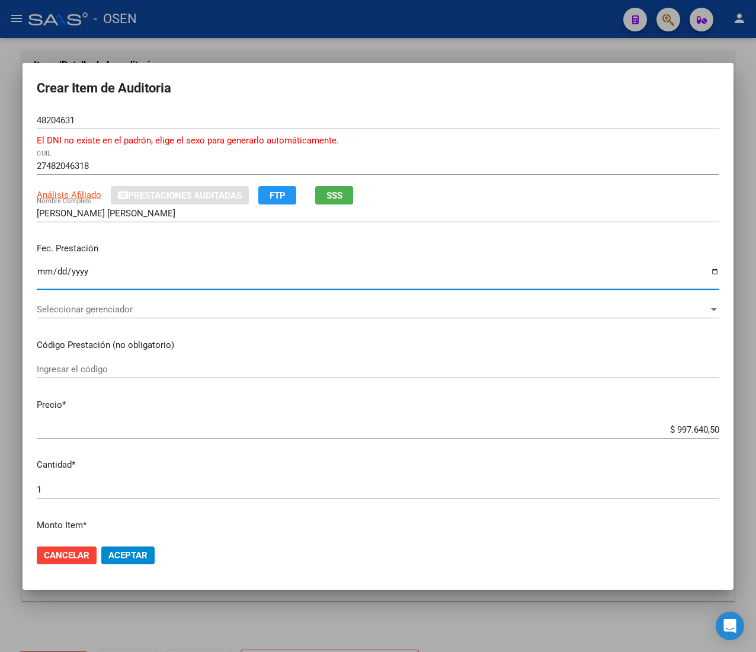
click at [348, 196] on button "SSS" at bounding box center [334, 195] width 38 height 18
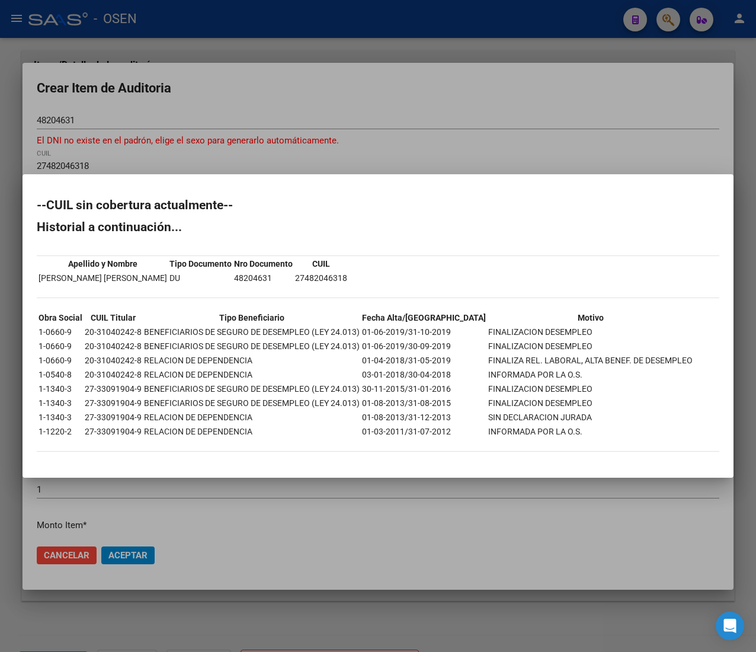
drag, startPoint x: 399, startPoint y: 334, endPoint x: 451, endPoint y: 333, distance: 51.6
click at [451, 333] on tr "1-0660-9 20-31040242-8 BENEFICIARIOS DE SEGURO DE DESEMPLEO (LEY 24.013) 01-06-…" at bounding box center [365, 331] width 655 height 13
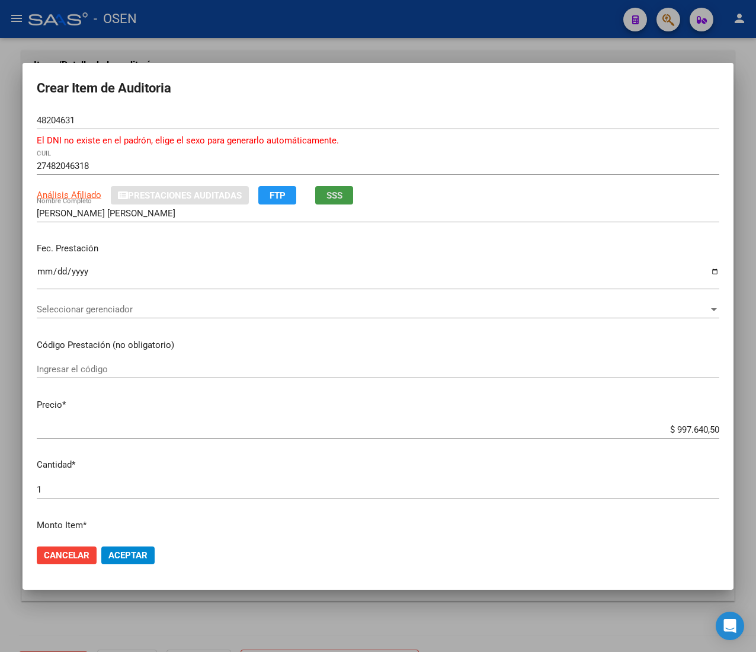
click at [674, 428] on input "$ 997.640,50" at bounding box center [378, 429] width 683 height 11
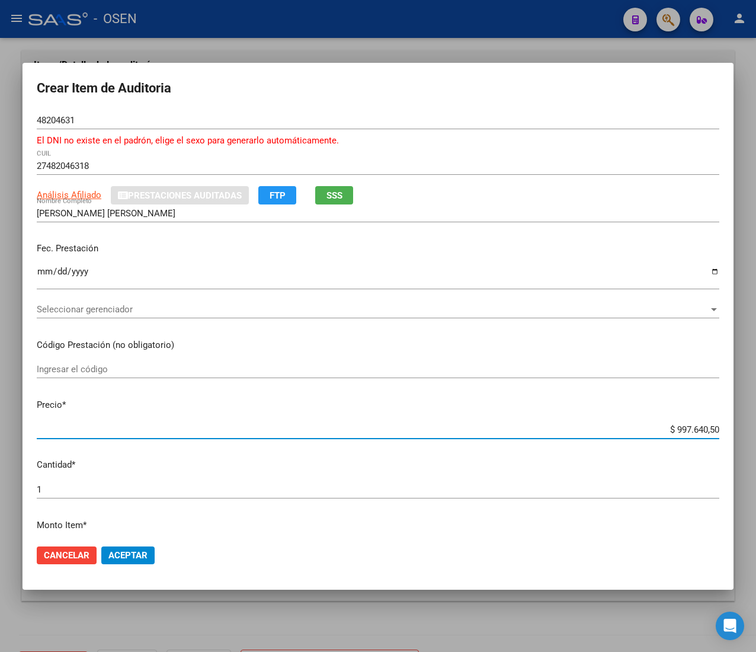
click at [674, 428] on input "$ 997.640,50" at bounding box center [378, 429] width 683 height 11
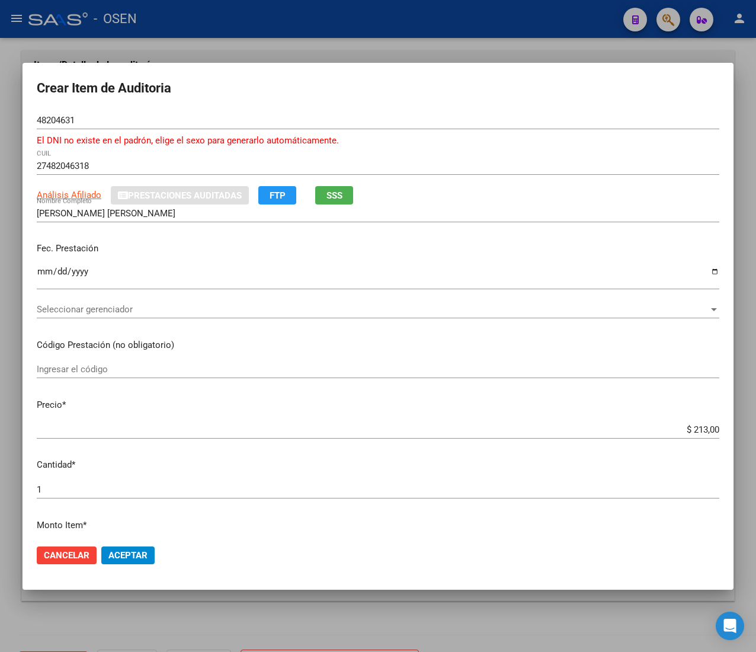
click at [43, 113] on div "48204631 Nro Documento" at bounding box center [378, 120] width 683 height 18
click at [51, 122] on input "48204631" at bounding box center [378, 120] width 683 height 11
drag, startPoint x: 126, startPoint y: 551, endPoint x: 114, endPoint y: 462, distance: 89.8
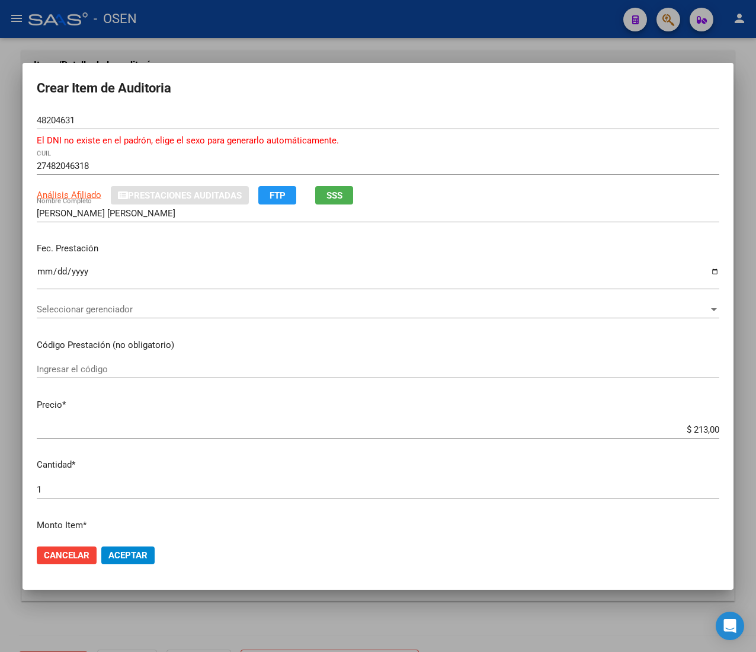
click at [126, 552] on span "Aceptar" at bounding box center [127, 555] width 39 height 11
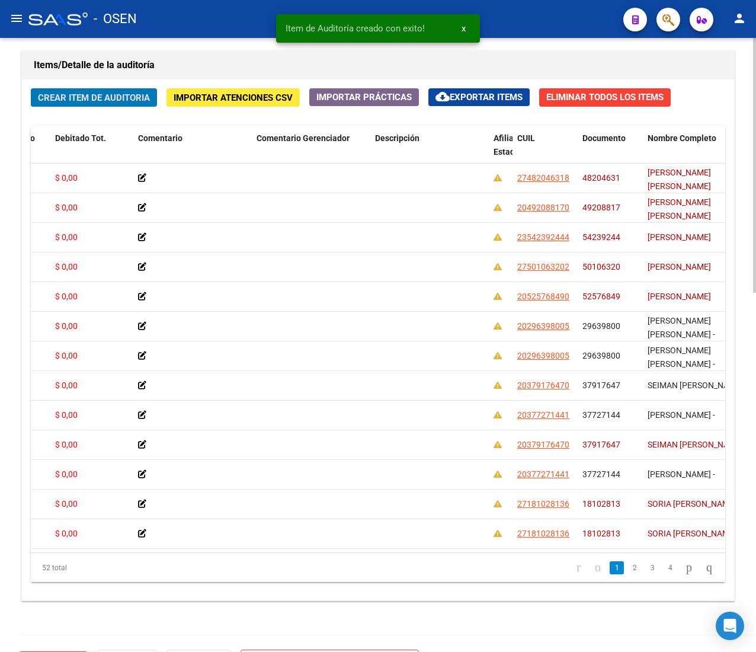
click at [88, 95] on span "Crear Item de Auditoria" at bounding box center [94, 97] width 112 height 11
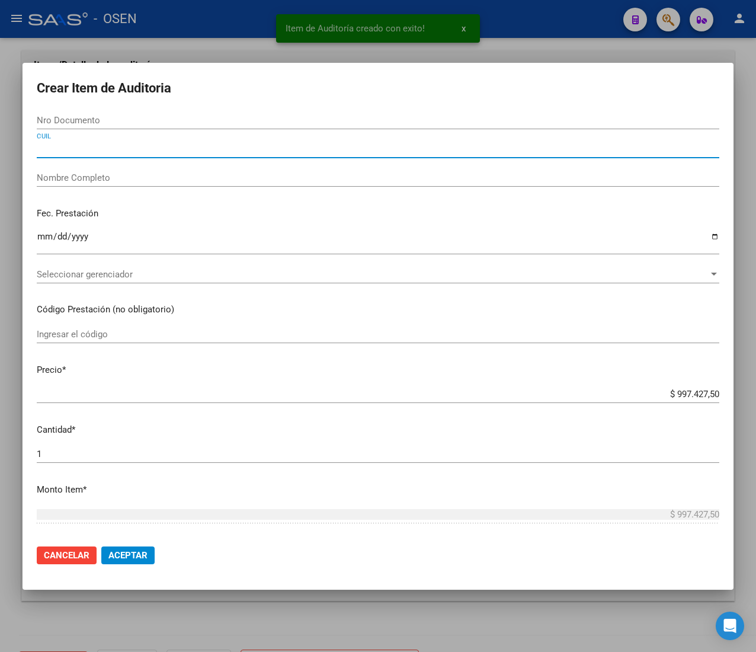
click at [143, 149] on input "CUIL" at bounding box center [378, 148] width 683 height 11
paste input "27482046318"
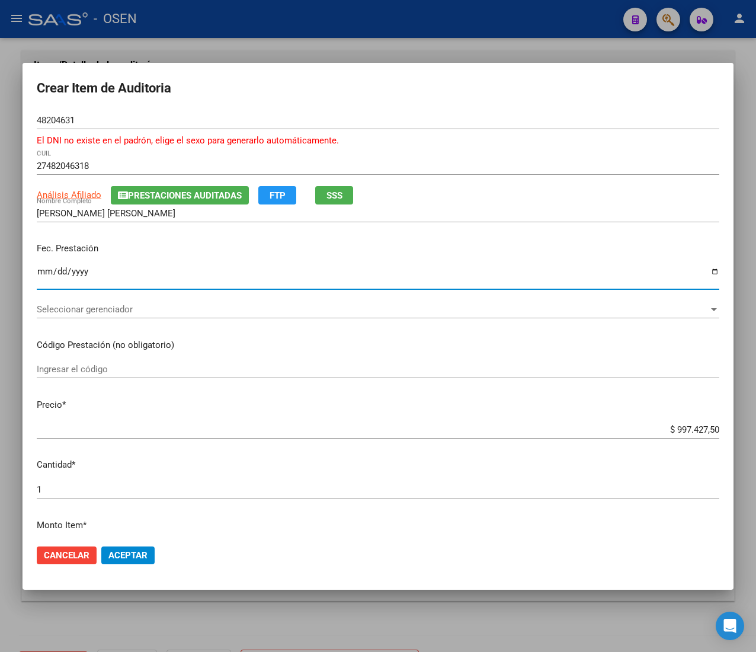
click at [41, 274] on input "Ingresar la fecha" at bounding box center [378, 276] width 683 height 19
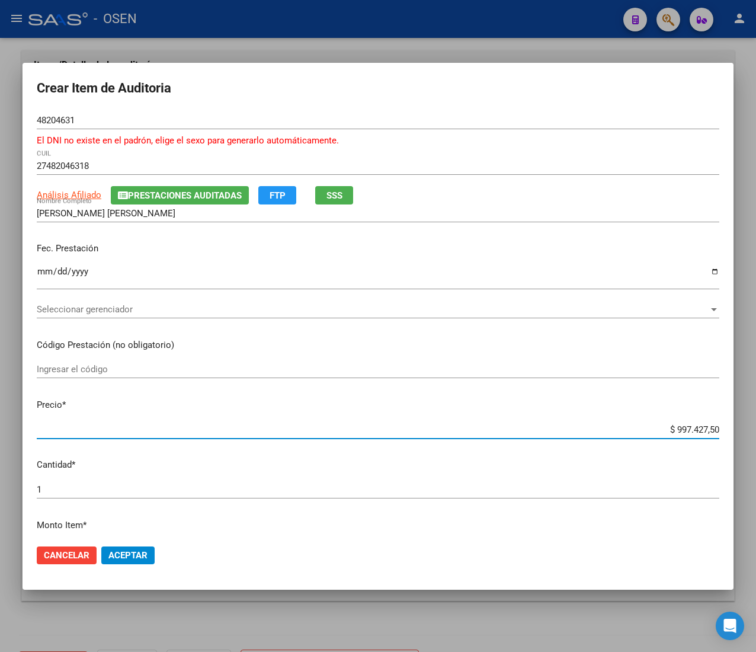
click at [670, 428] on input "$ 997.427,50" at bounding box center [378, 429] width 683 height 11
click at [686, 428] on input "$ 470,00" at bounding box center [378, 429] width 683 height 11
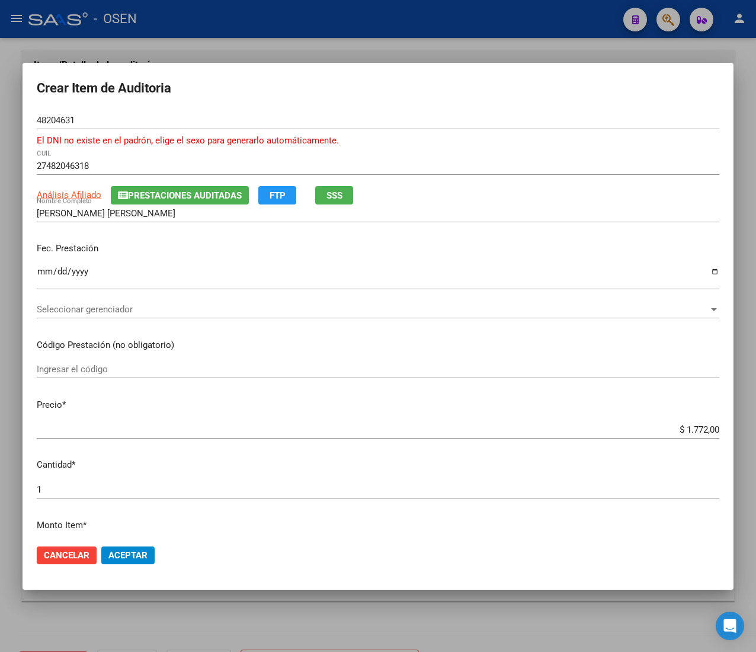
drag, startPoint x: 129, startPoint y: 561, endPoint x: 134, endPoint y: 569, distance: 9.0
click at [129, 561] on button "Aceptar" at bounding box center [127, 555] width 53 height 18
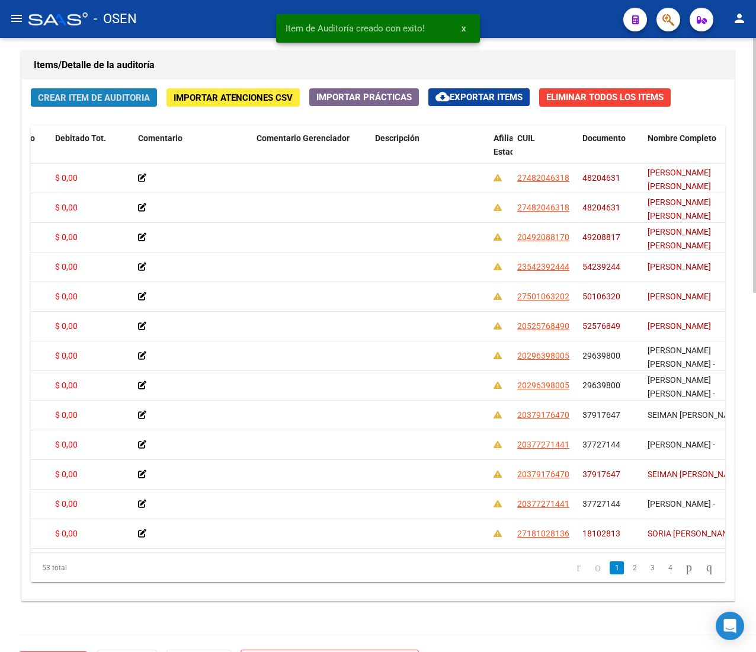
click at [132, 96] on span "Crear Item de Auditoria" at bounding box center [94, 97] width 112 height 11
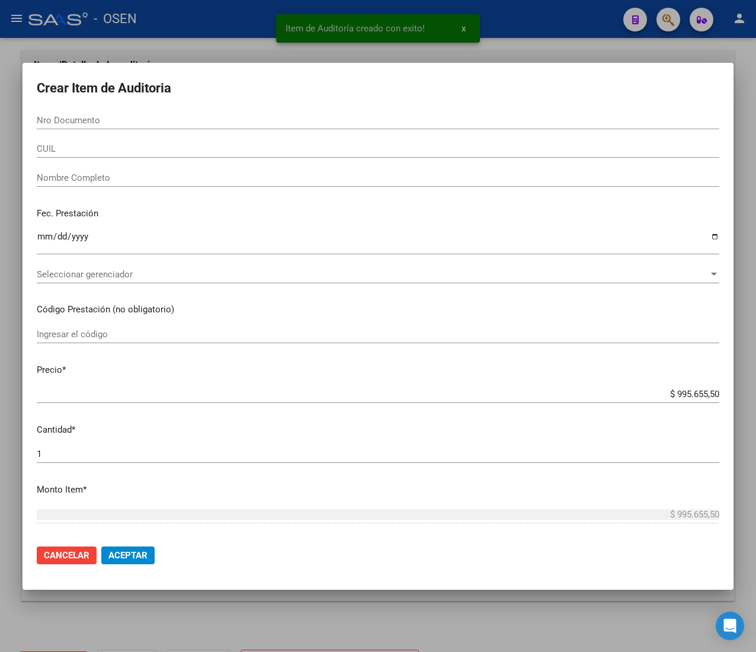
click at [136, 146] on input "CUIL" at bounding box center [378, 148] width 683 height 11
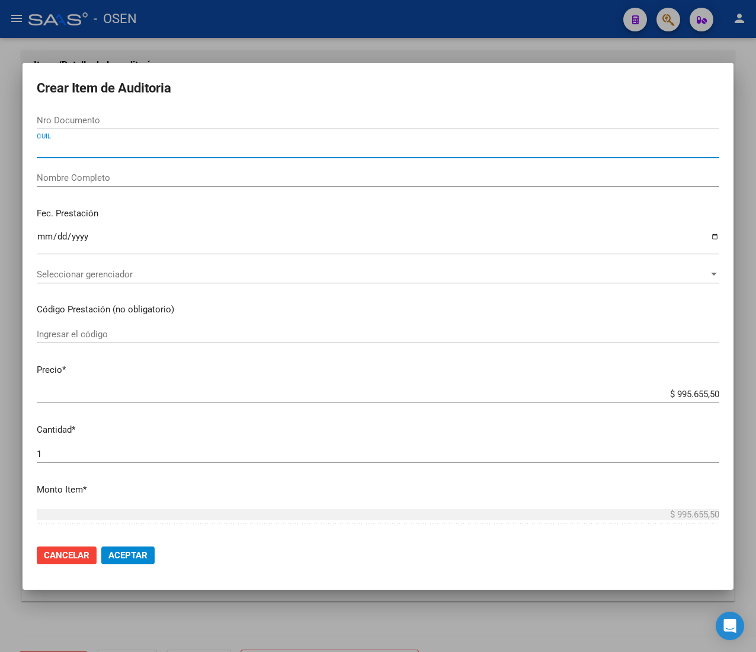
paste input "27482046318"
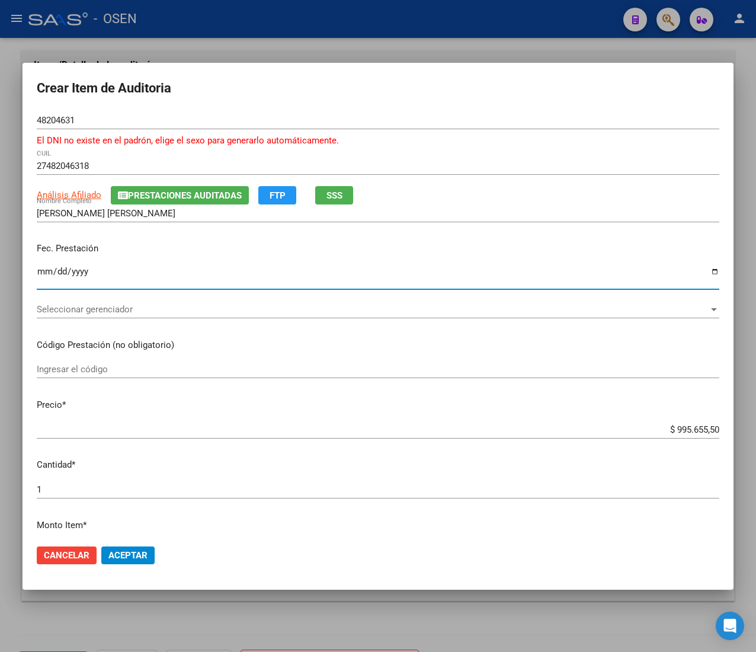
click at [45, 269] on input "Ingresar la fecha" at bounding box center [378, 276] width 683 height 19
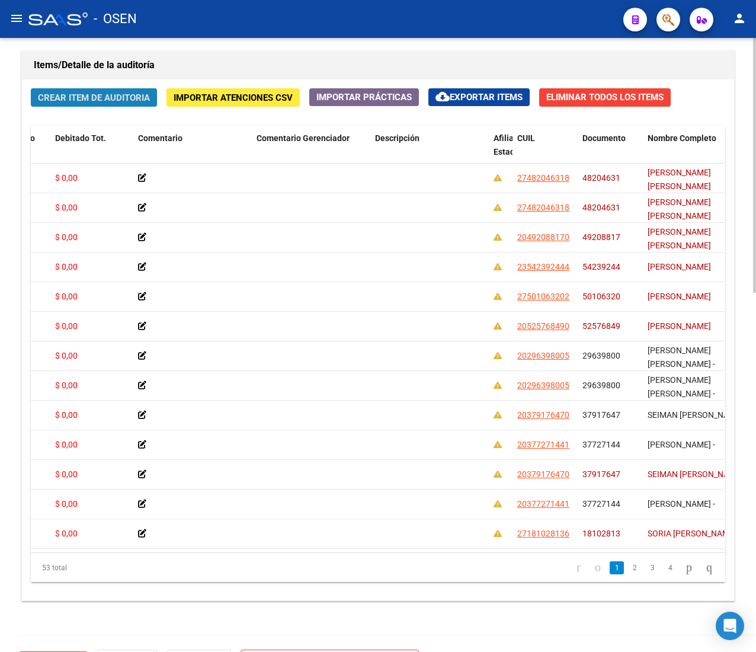
click at [100, 104] on button "Crear Item de Auditoria" at bounding box center [94, 97] width 126 height 18
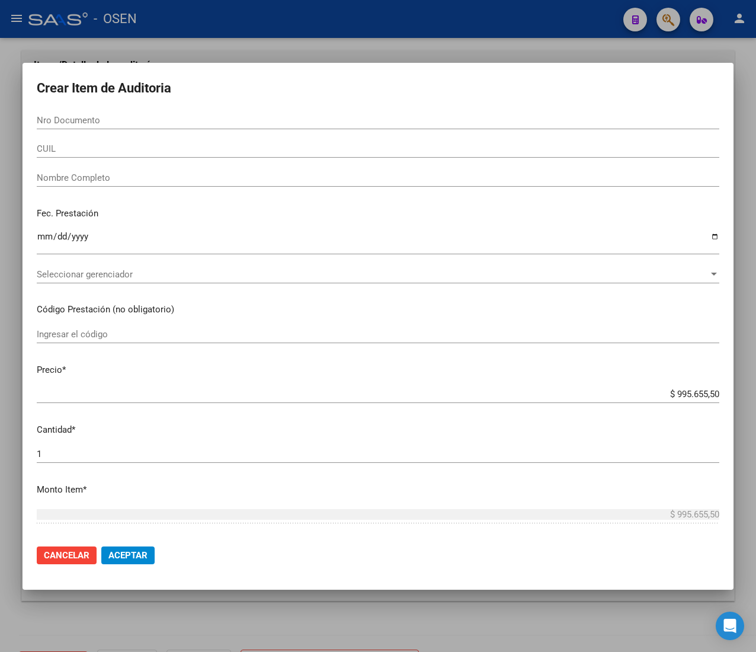
click at [101, 147] on input "CUIL" at bounding box center [378, 148] width 683 height 11
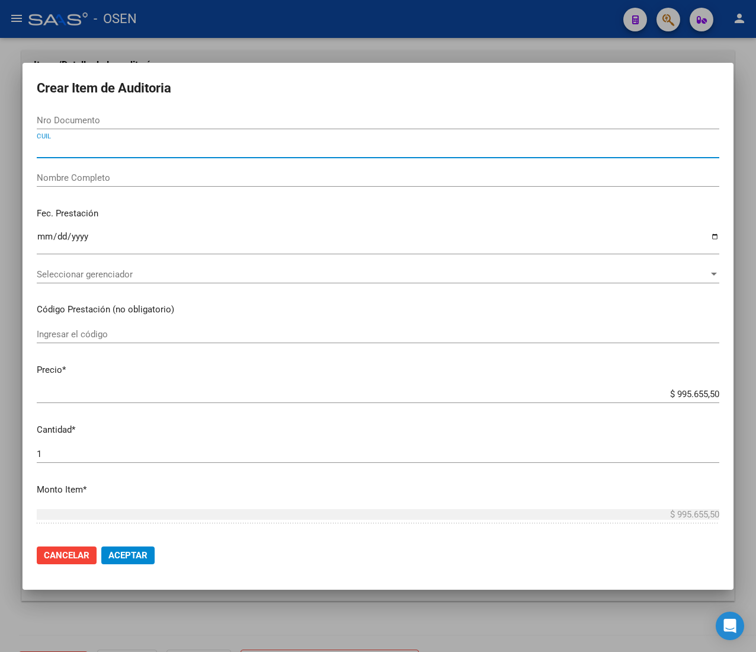
paste input "27451221456"
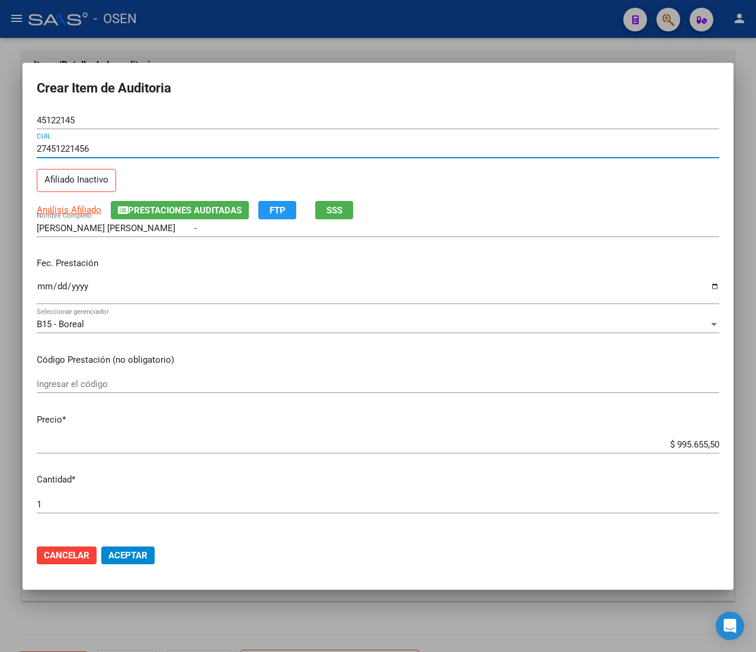
click at [45, 294] on input "Ingresar la fecha" at bounding box center [378, 291] width 683 height 19
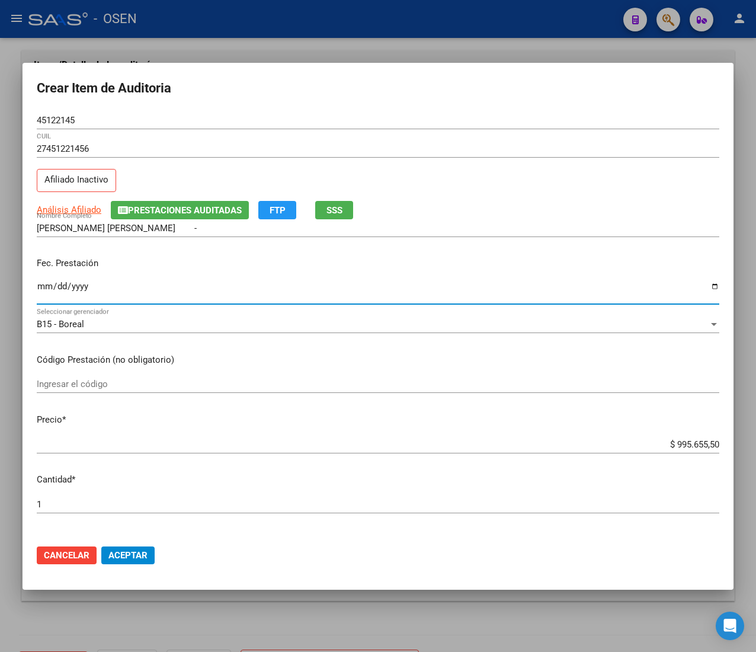
click at [676, 443] on input "$ 995.655,50" at bounding box center [378, 444] width 683 height 11
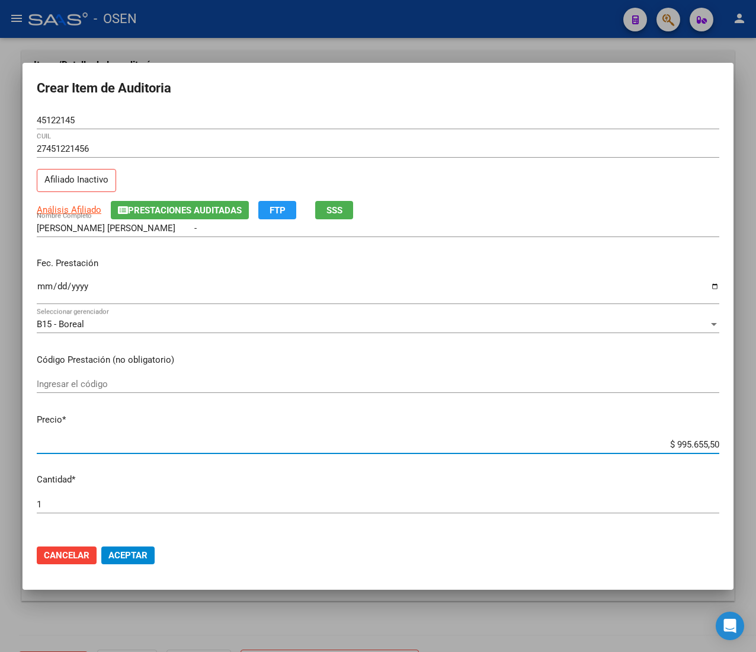
click at [676, 443] on input "$ 995.655,50" at bounding box center [378, 444] width 683 height 11
click at [347, 220] on div "[PERSON_NAME] [PERSON_NAME] - Nombre Completo" at bounding box center [378, 228] width 683 height 18
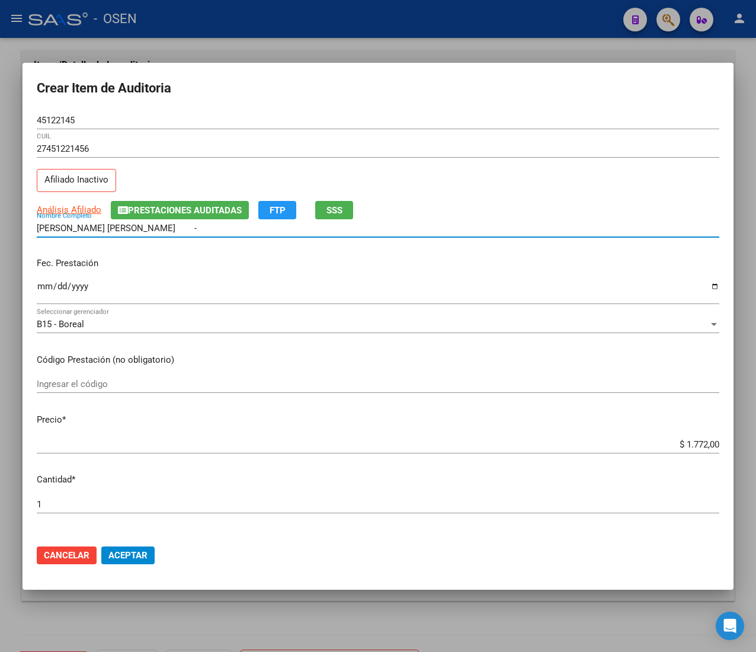
click at [347, 203] on button "SSS" at bounding box center [334, 210] width 38 height 18
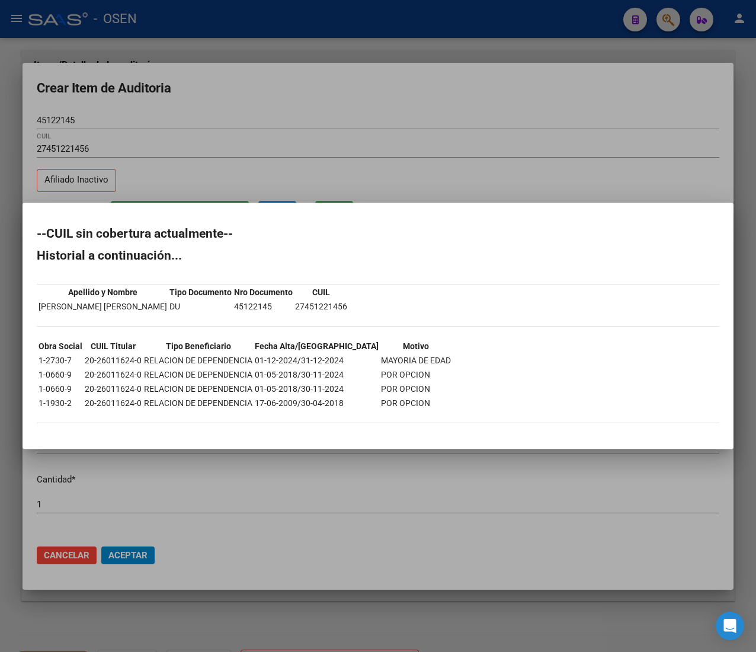
drag, startPoint x: 273, startPoint y: 455, endPoint x: 260, endPoint y: 460, distance: 14.1
click at [271, 455] on div at bounding box center [378, 326] width 756 height 652
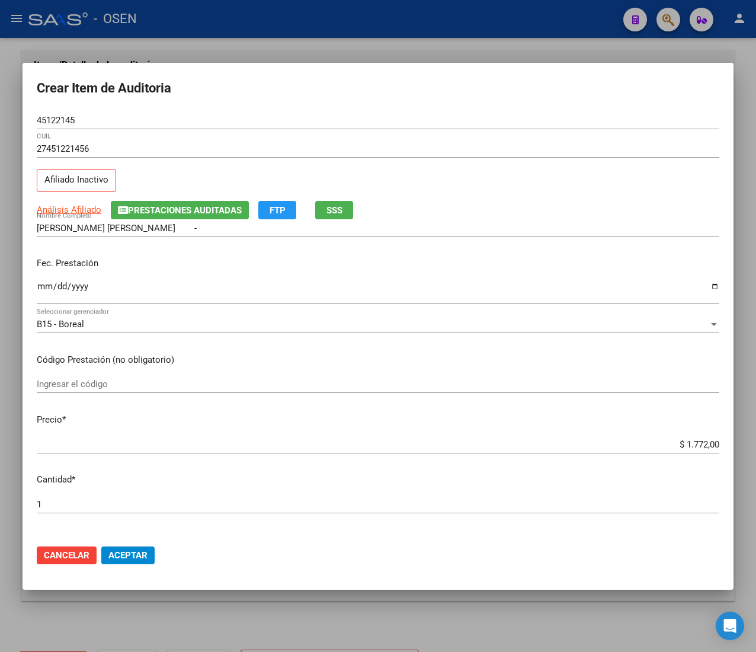
click at [127, 557] on span "Aceptar" at bounding box center [127, 555] width 39 height 11
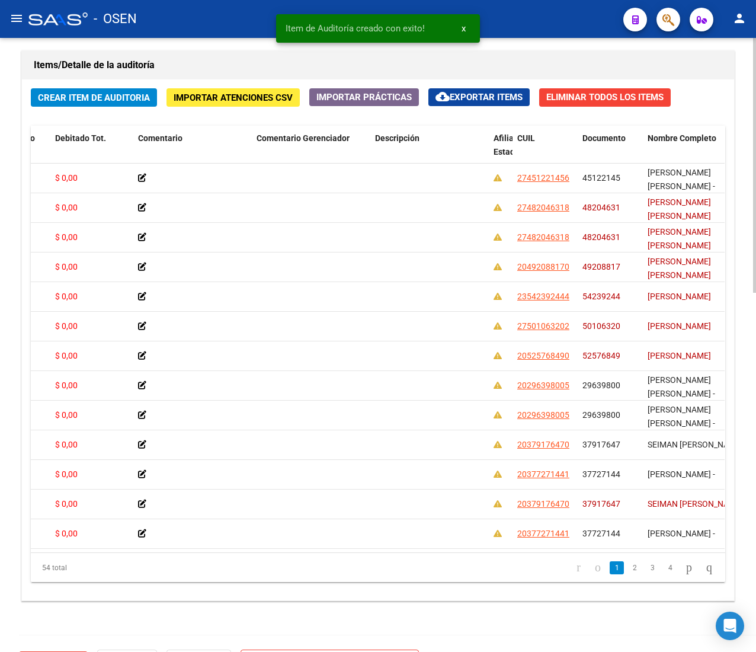
click at [97, 101] on span "Crear Item de Auditoria" at bounding box center [94, 97] width 112 height 11
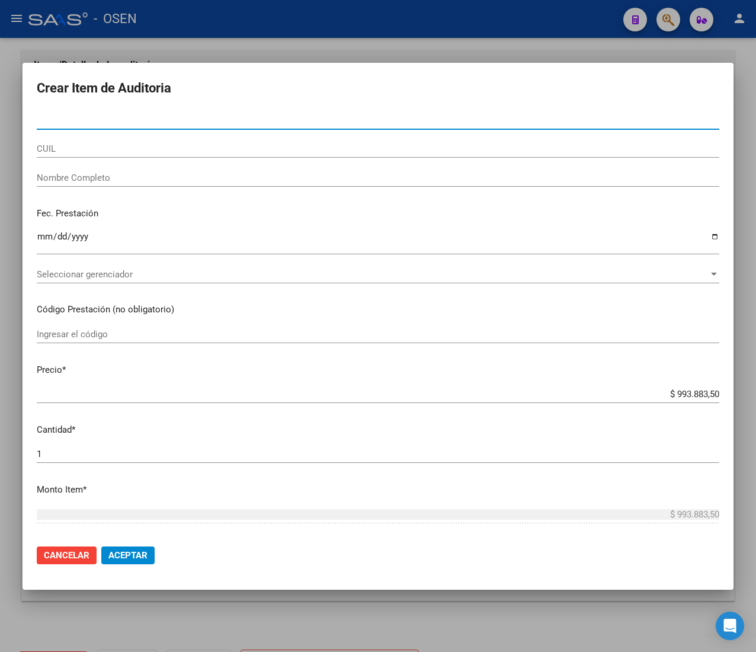
click at [83, 153] on input "CUIL" at bounding box center [378, 148] width 683 height 11
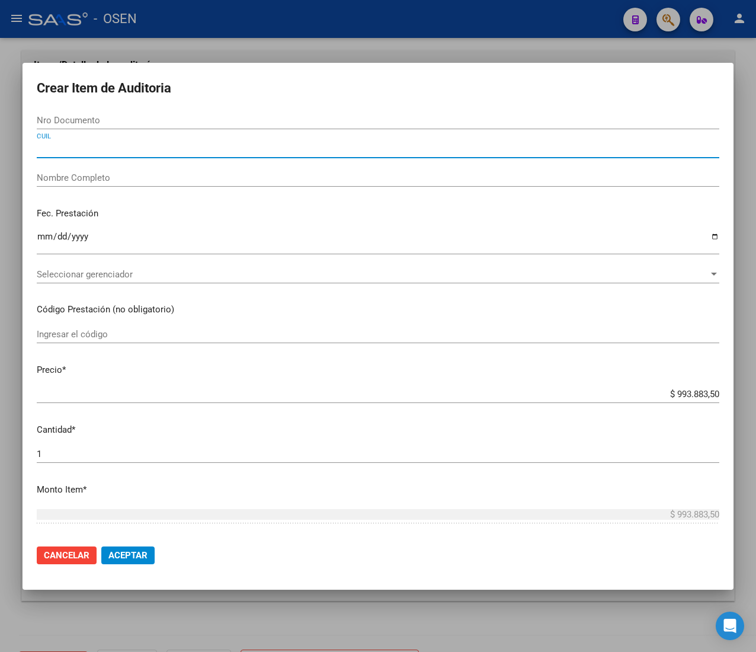
paste input "23321157564"
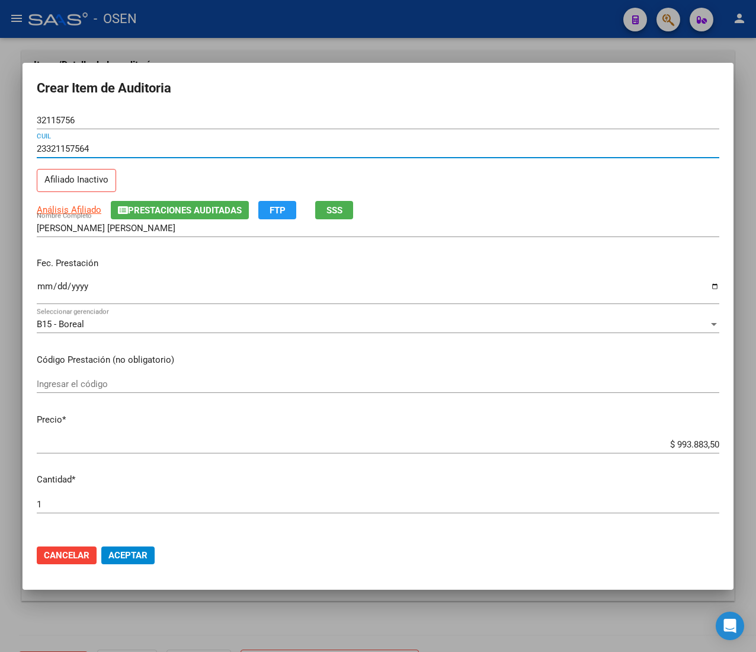
click at [39, 289] on input "Ingresar la fecha" at bounding box center [378, 291] width 683 height 19
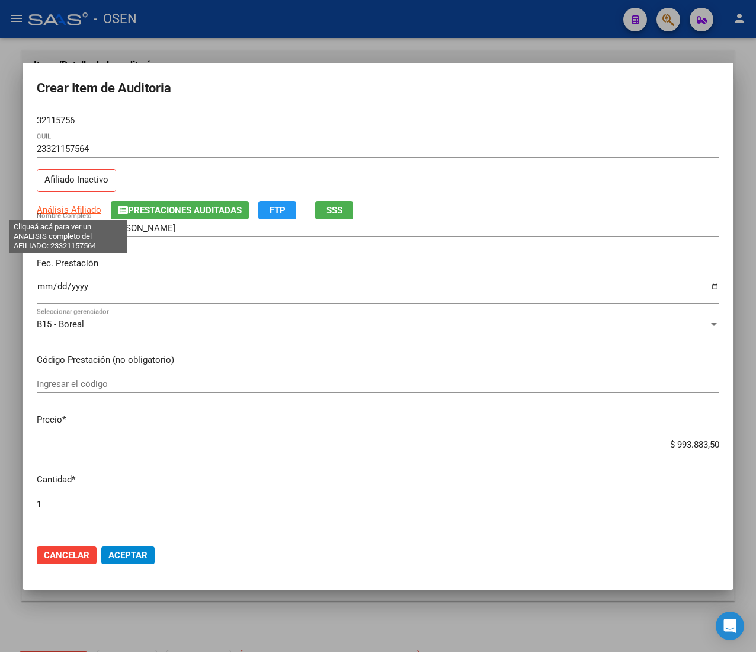
click at [84, 206] on span "Análisis Afiliado" at bounding box center [69, 209] width 65 height 11
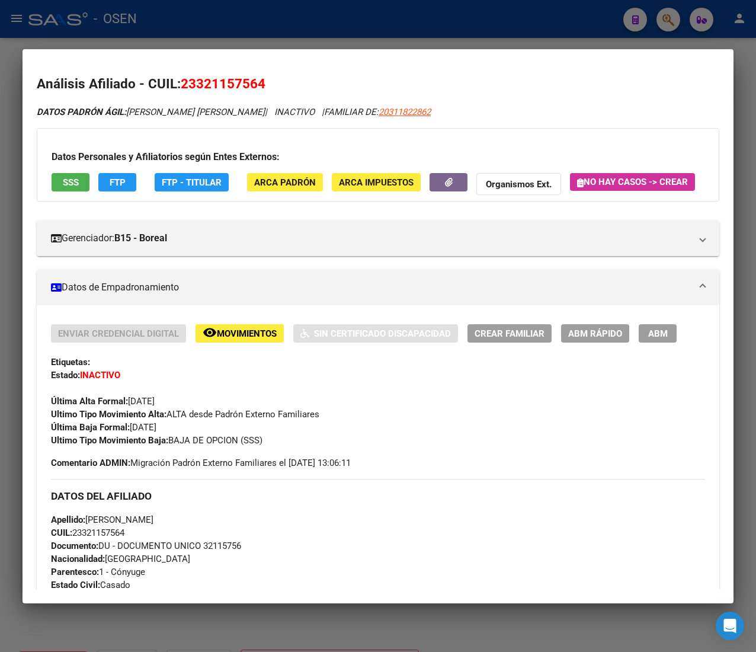
scroll to position [699, 0]
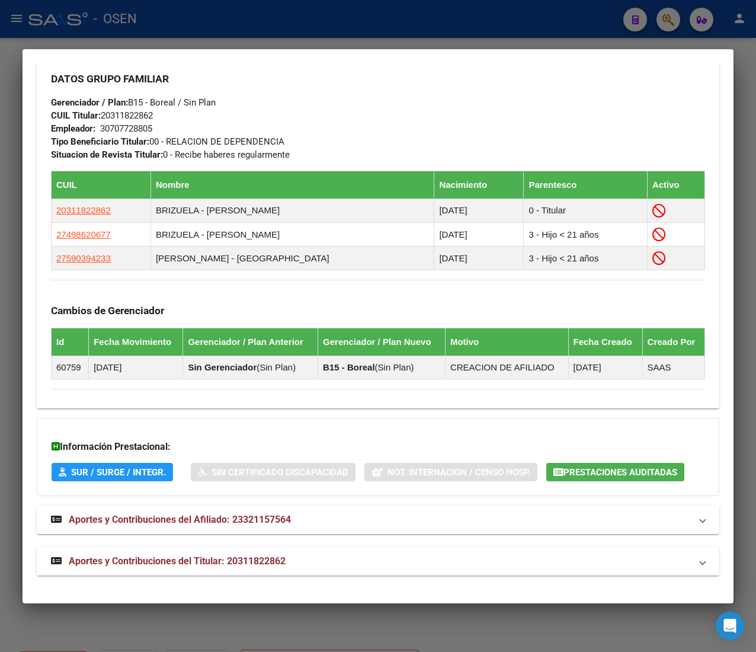
click at [268, 561] on span "Aportes y Contribuciones del Titular: 20311822862" at bounding box center [177, 560] width 217 height 11
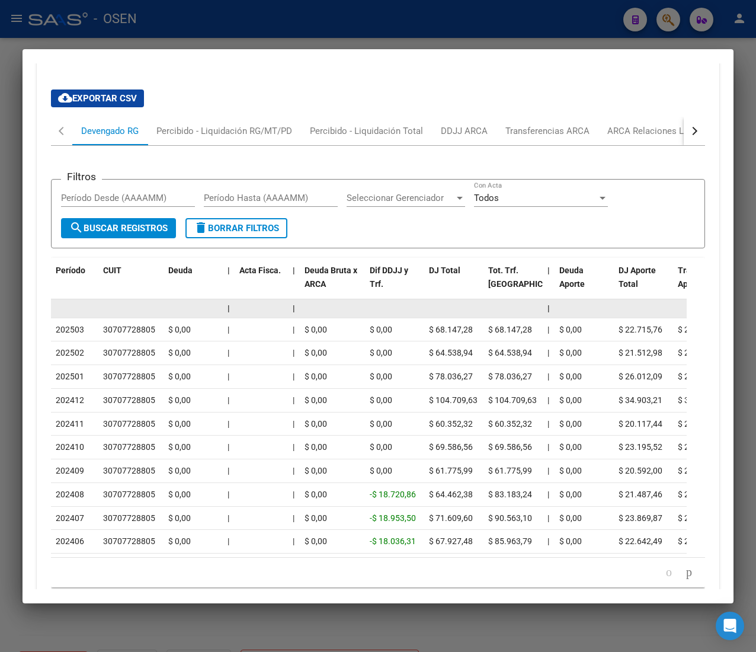
scroll to position [1230, 0]
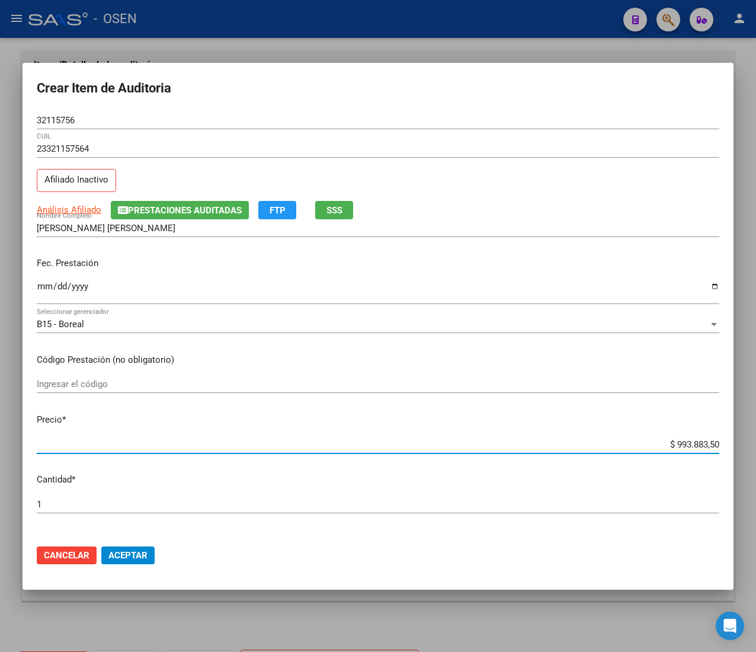
click at [679, 441] on input "$ 993.883,50" at bounding box center [378, 444] width 683 height 11
click at [127, 554] on span "Aceptar" at bounding box center [127, 555] width 39 height 11
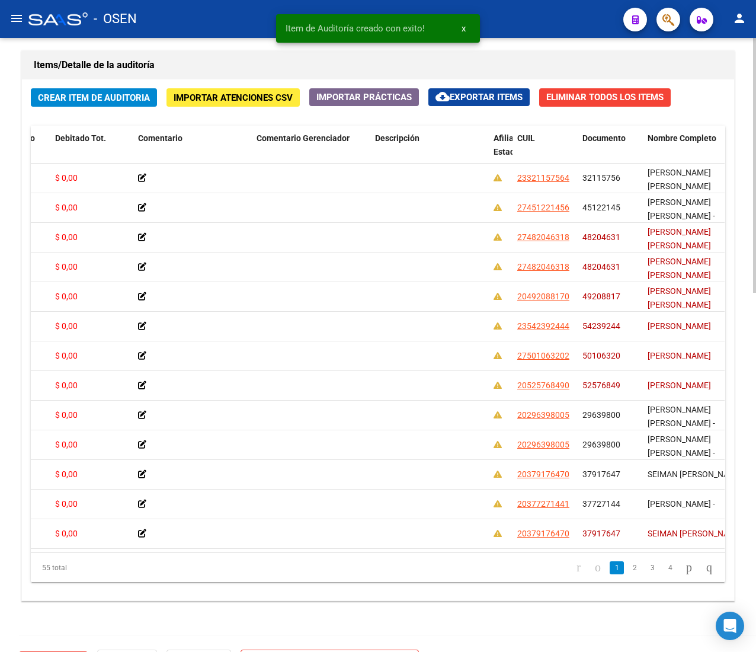
click at [107, 100] on span "Crear Item de Auditoria" at bounding box center [94, 97] width 112 height 11
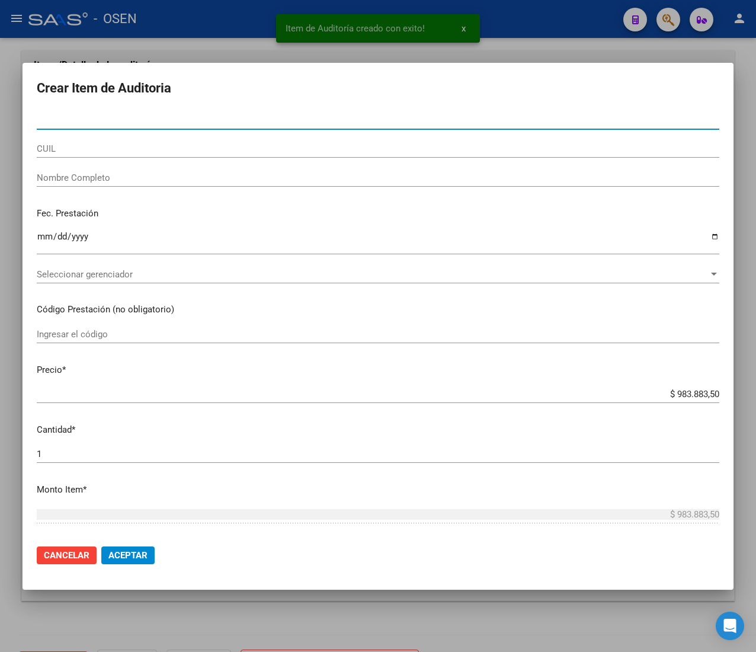
click at [116, 153] on input "CUIL" at bounding box center [378, 148] width 683 height 11
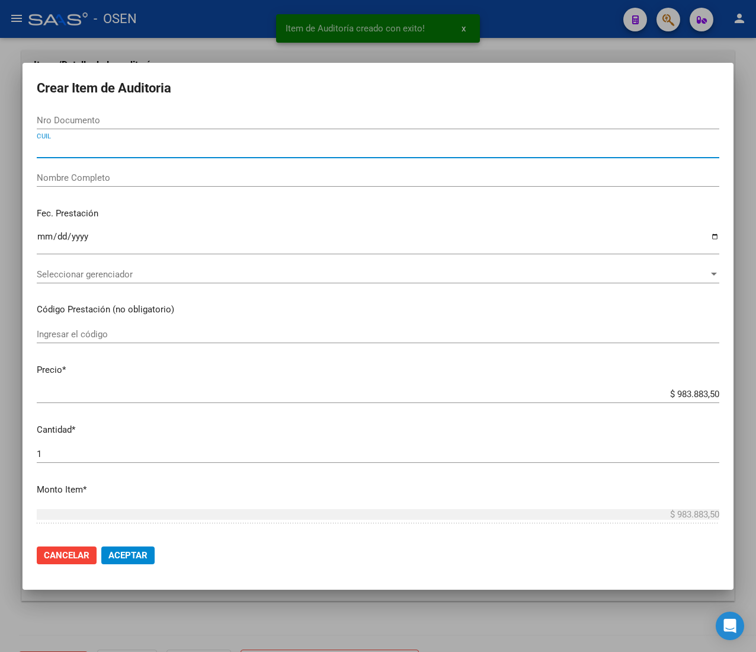
paste input "20380234344"
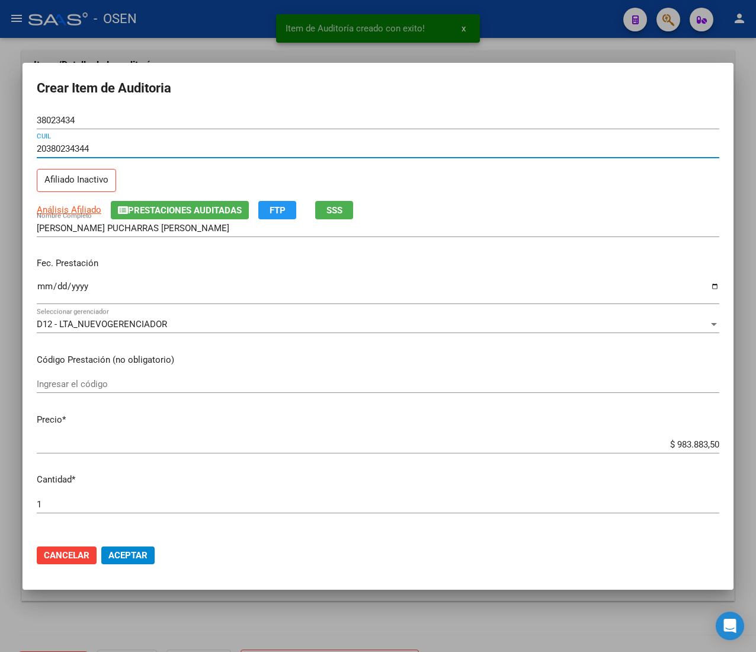
click at [41, 289] on input "Ingresar la fecha" at bounding box center [378, 291] width 683 height 19
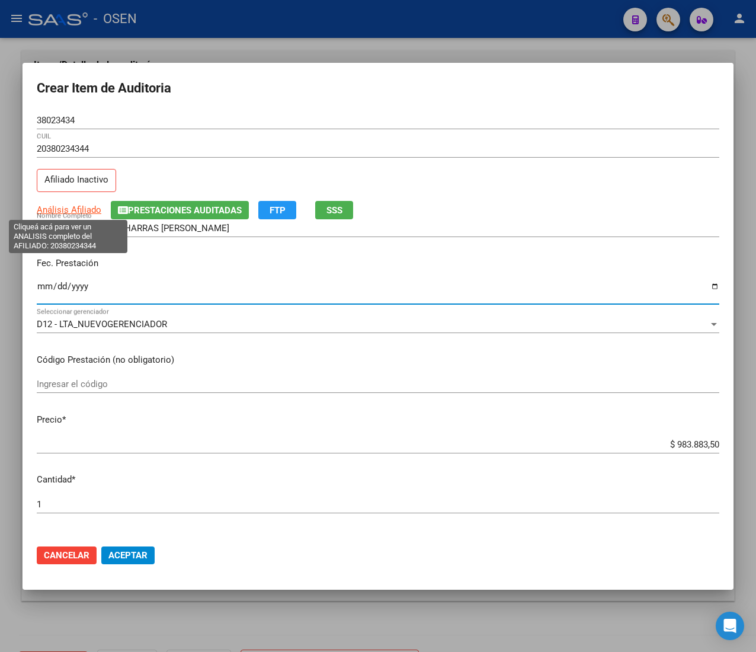
click at [55, 213] on span "Análisis Afiliado" at bounding box center [69, 209] width 65 height 11
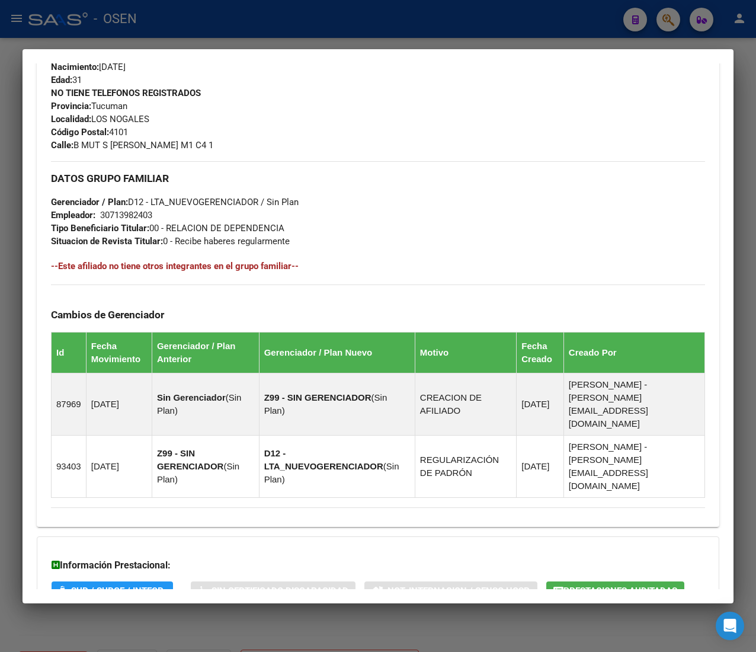
scroll to position [610, 0]
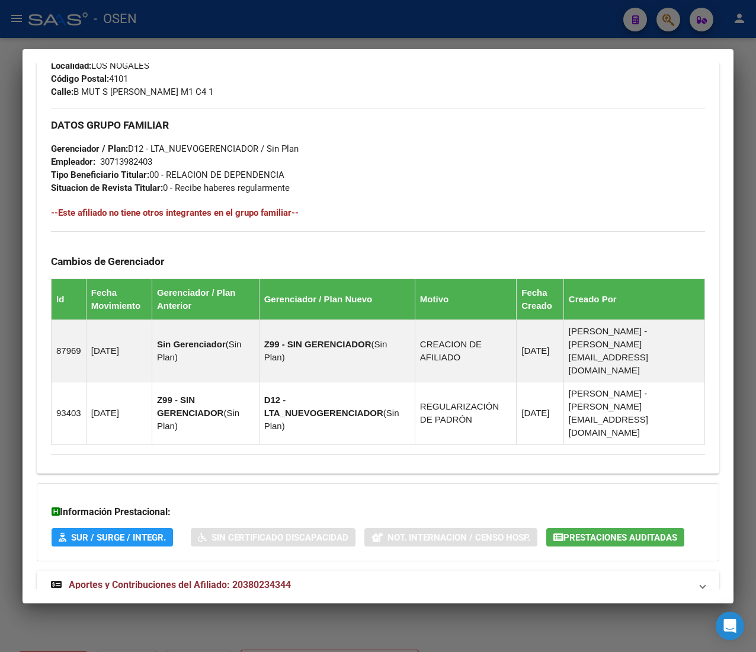
click at [332, 571] on mat-expansion-panel-header "Aportes y Contribuciones del Afiliado: 20380234344" at bounding box center [378, 585] width 683 height 28
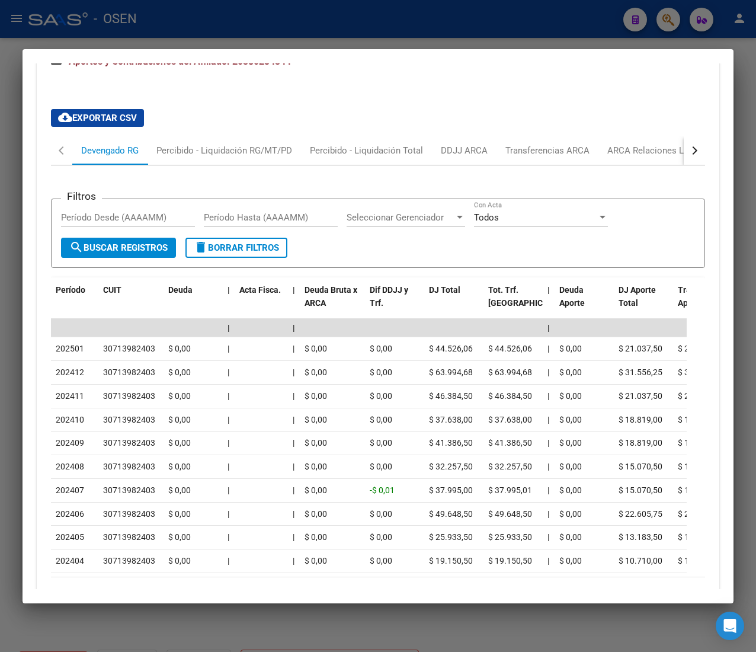
scroll to position [1141, 0]
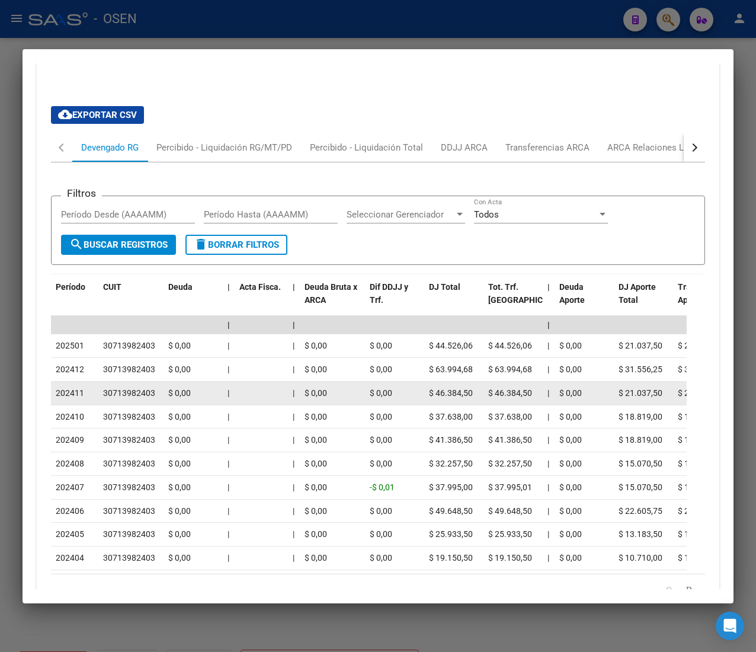
click at [331, 386] on div "$ 0,00" at bounding box center [333, 393] width 56 height 14
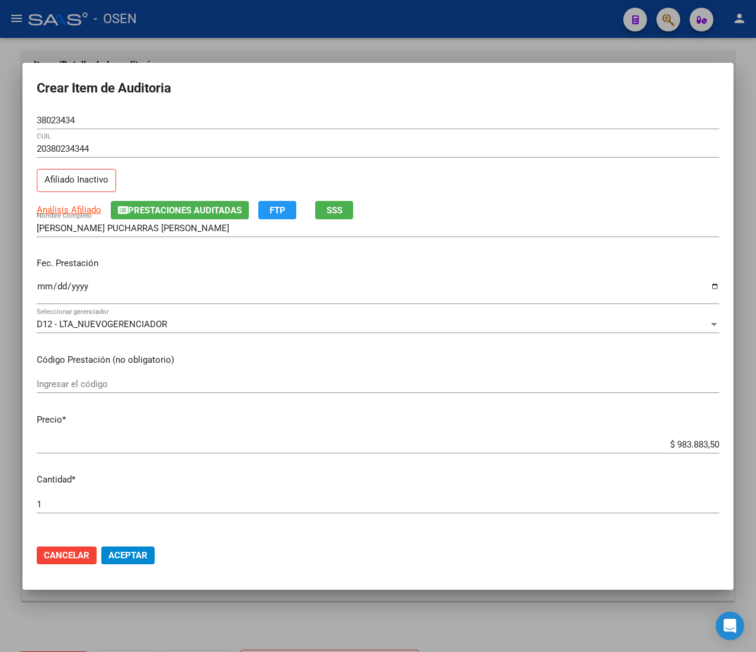
click at [119, 318] on div "D12 - LTA_NUEVOGERENCIADOR Seleccionar gerenciador" at bounding box center [378, 324] width 683 height 18
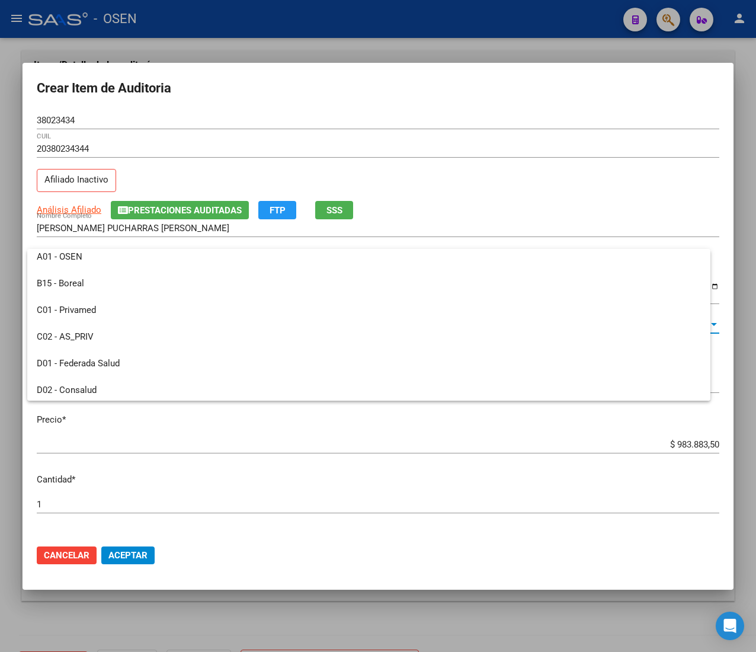
scroll to position [0, 0]
click at [373, 180] on div at bounding box center [378, 326] width 756 height 652
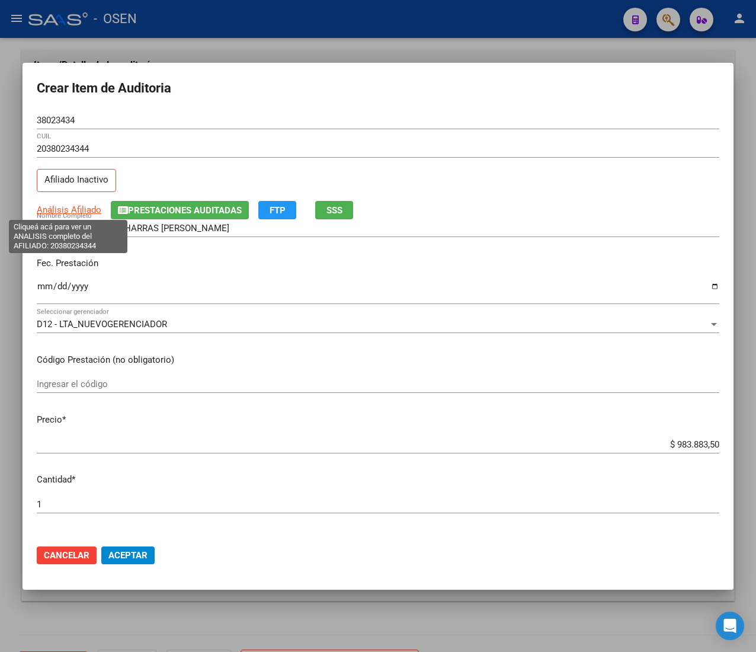
click at [68, 205] on span "Análisis Afiliado" at bounding box center [69, 209] width 65 height 11
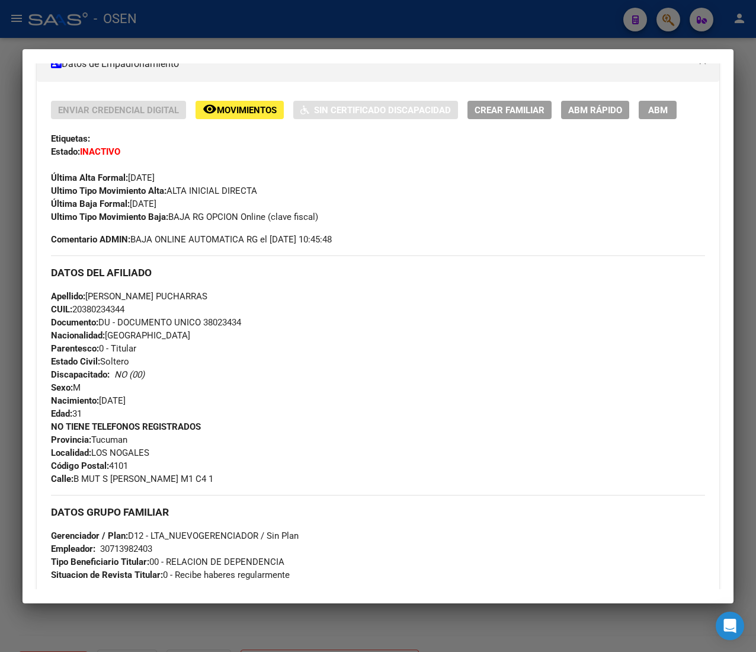
scroll to position [600, 0]
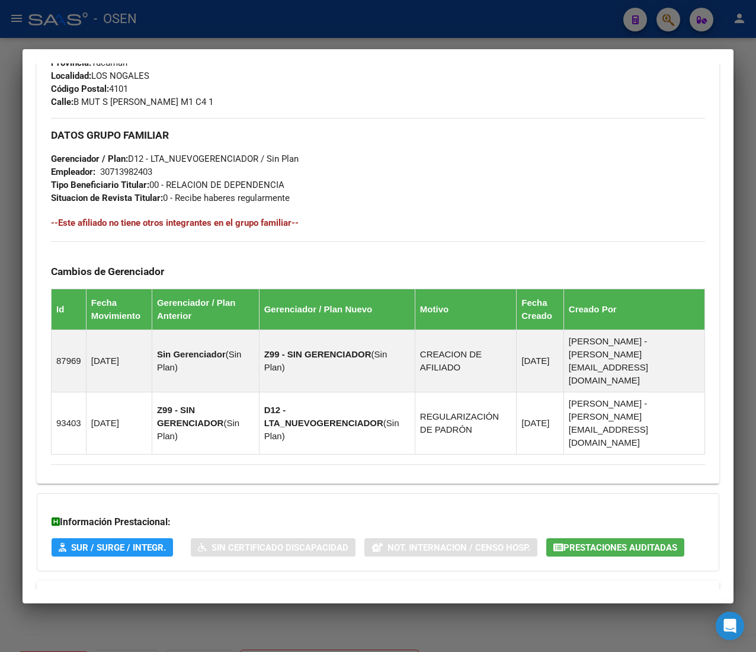
click at [370, 588] on mat-panel-title "Aportes y Contribuciones del Afiliado: 20380234344" at bounding box center [371, 595] width 640 height 14
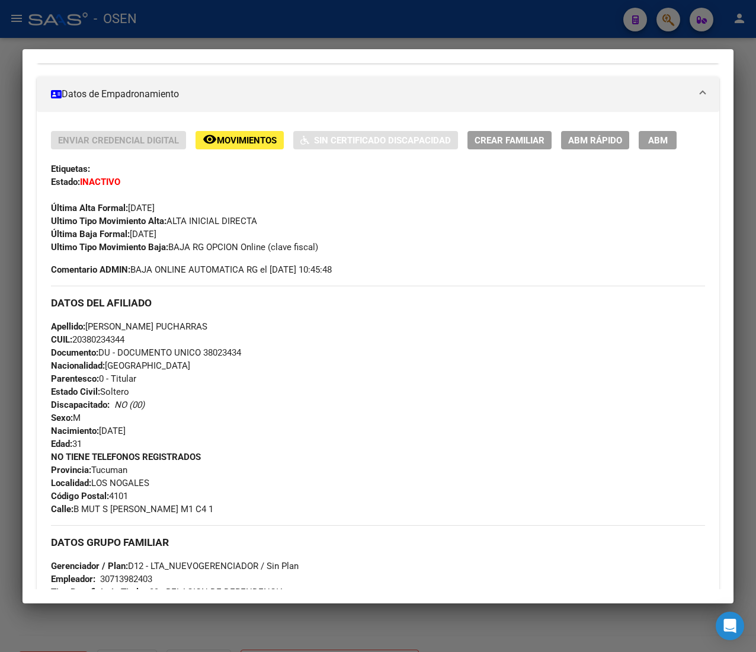
scroll to position [0, 0]
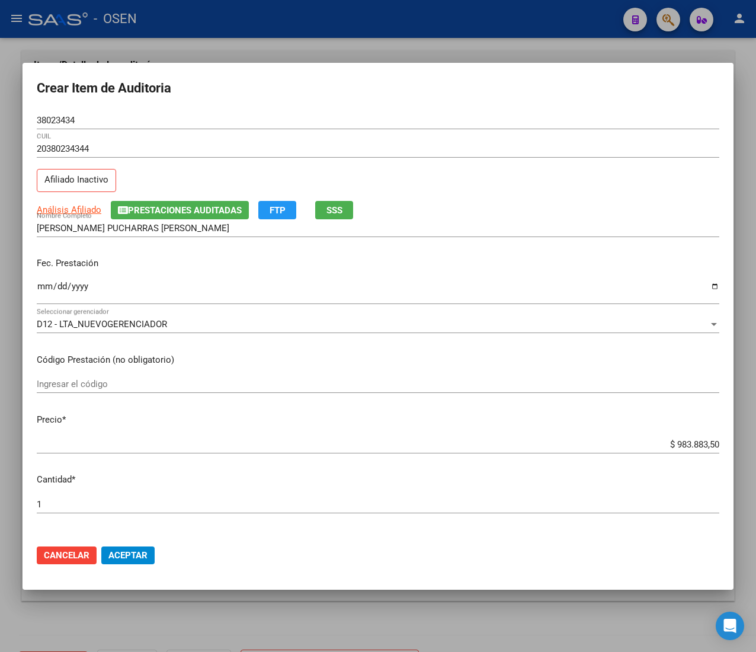
click at [132, 316] on div "D12 - LTA_NUEVOGERENCIADOR Seleccionar gerenciador" at bounding box center [378, 324] width 683 height 18
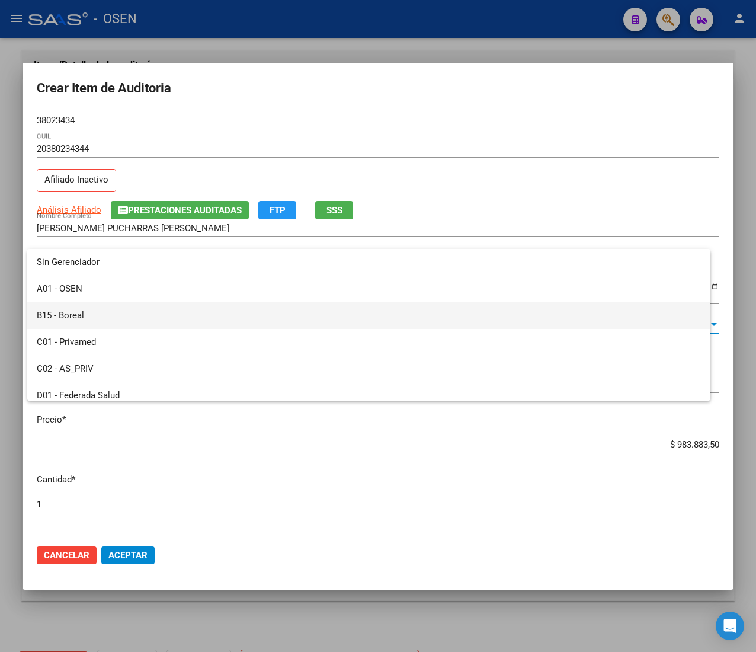
click at [147, 307] on span "B15 - Boreal" at bounding box center [369, 315] width 664 height 27
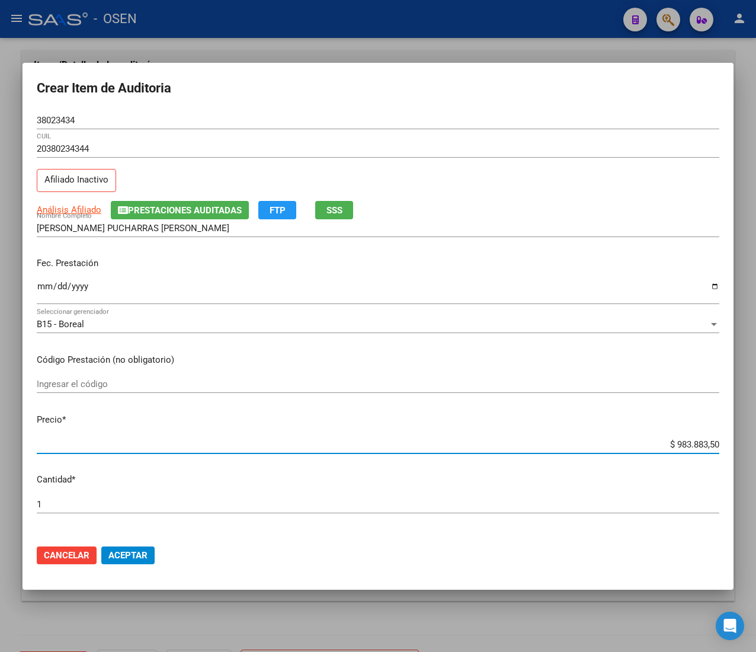
click at [674, 440] on input "$ 983.883,50" at bounding box center [378, 444] width 683 height 11
drag, startPoint x: 116, startPoint y: 535, endPoint x: 121, endPoint y: 554, distance: 19.0
click at [116, 535] on mat-dialog-actions "Cancelar Aceptar" at bounding box center [378, 555] width 683 height 40
click at [121, 554] on span "Aceptar" at bounding box center [127, 555] width 39 height 11
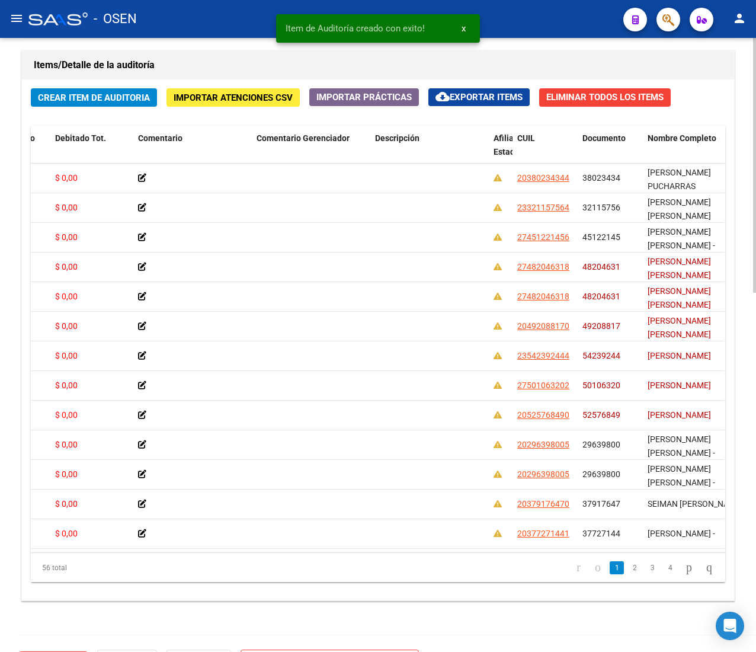
click at [78, 92] on button "Crear Item de Auditoria" at bounding box center [94, 97] width 126 height 18
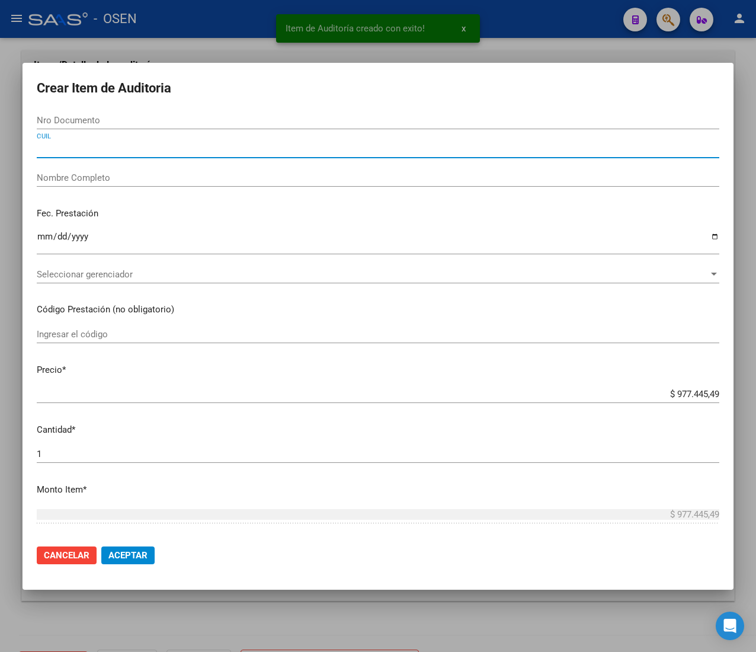
click at [114, 143] on input "CUIL" at bounding box center [378, 148] width 683 height 11
paste input "20380234344"
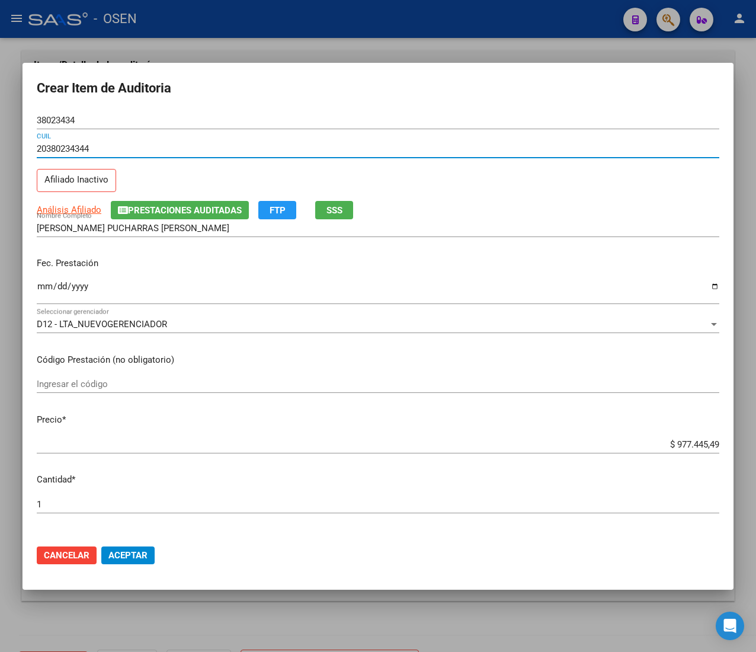
click at [39, 287] on input "Ingresar la fecha" at bounding box center [378, 291] width 683 height 19
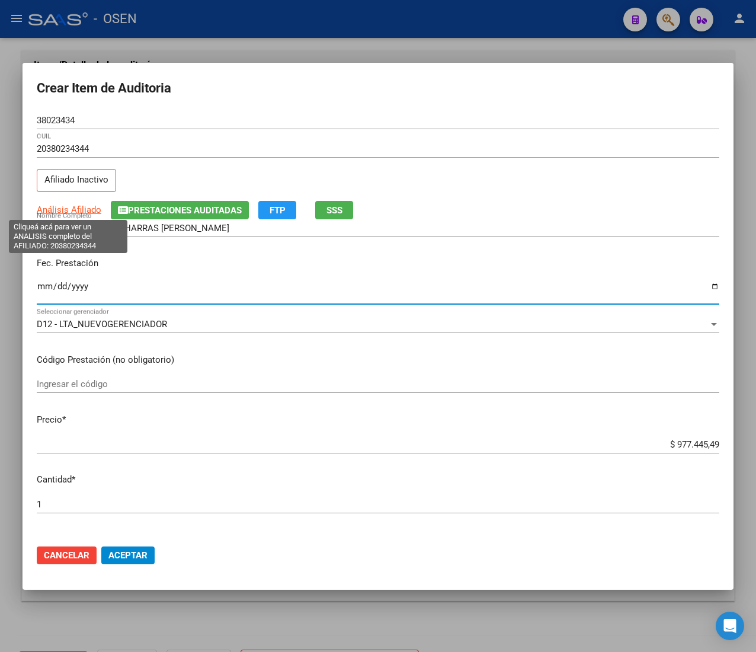
click at [82, 213] on span "Análisis Afiliado" at bounding box center [69, 209] width 65 height 11
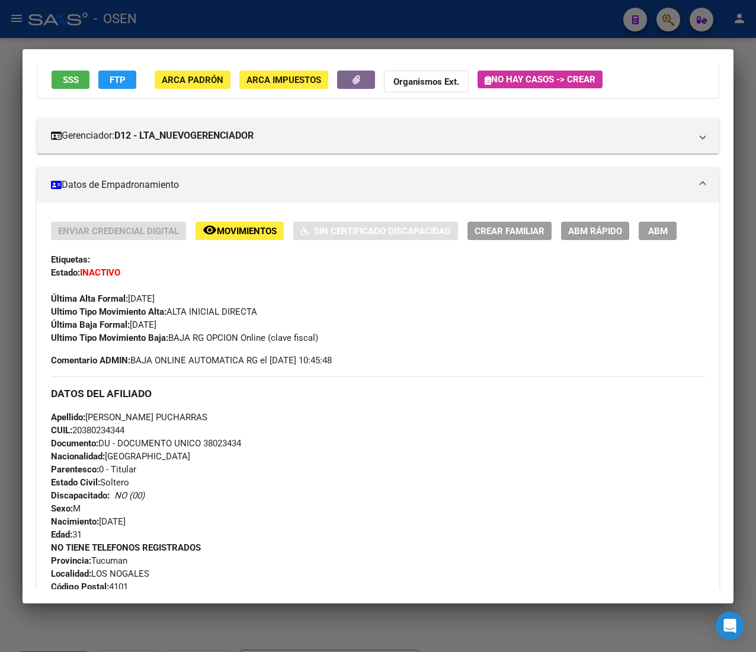
scroll to position [610, 0]
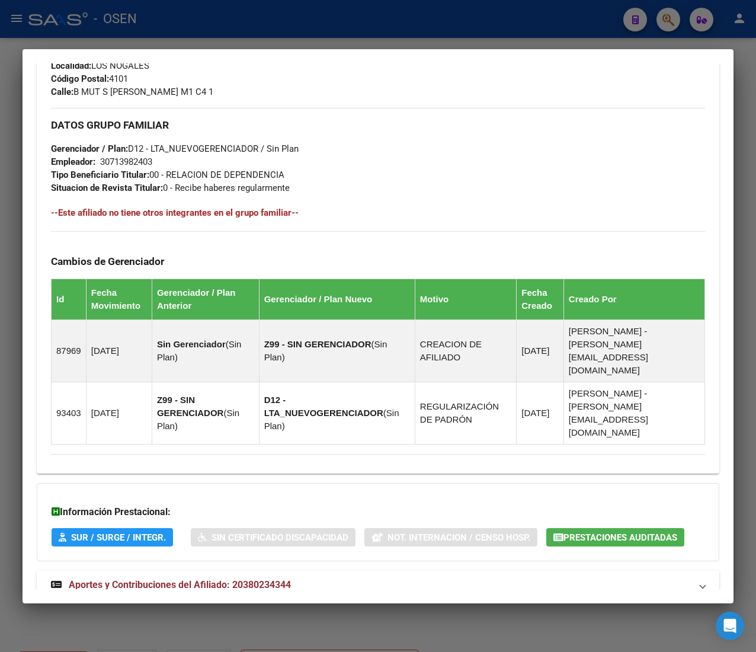
click at [326, 571] on mat-expansion-panel-header "Aportes y Contribuciones del Afiliado: 20380234344" at bounding box center [378, 585] width 683 height 28
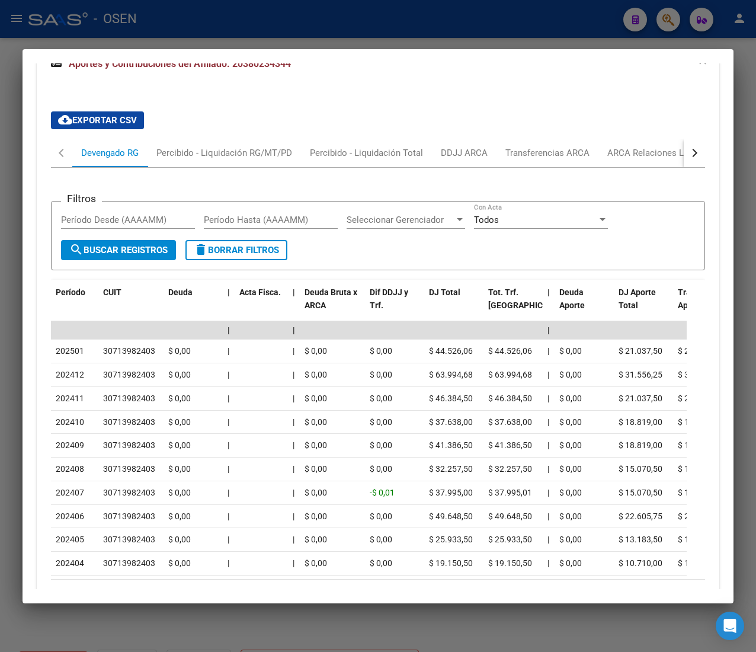
scroll to position [1141, 0]
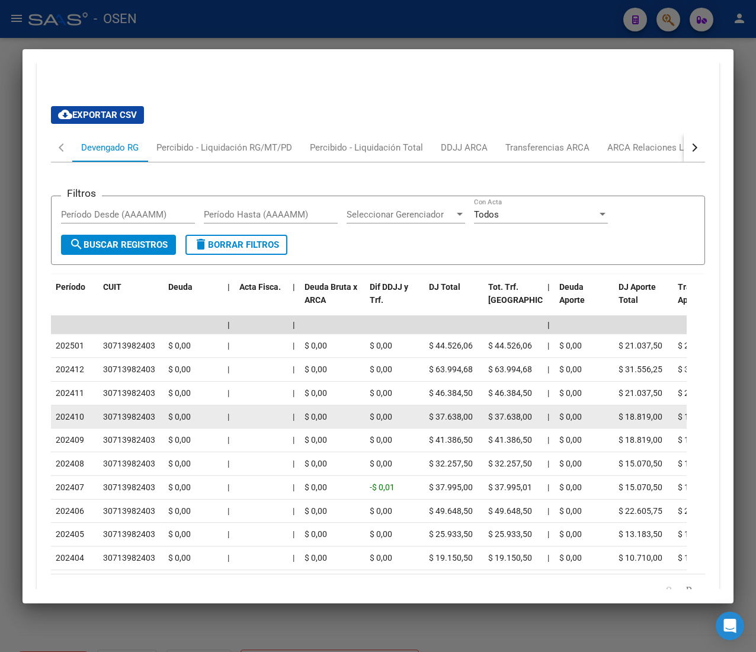
click at [384, 412] on span "$ 0,00" at bounding box center [381, 416] width 23 height 9
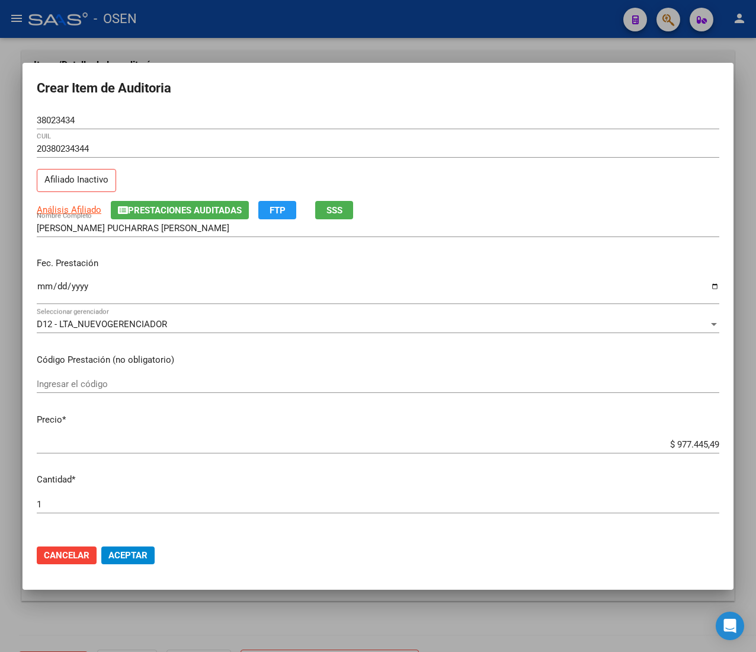
click at [670, 445] on input "$ 977.445,49" at bounding box center [378, 444] width 683 height 11
click at [128, 551] on span "Aceptar" at bounding box center [127, 555] width 39 height 11
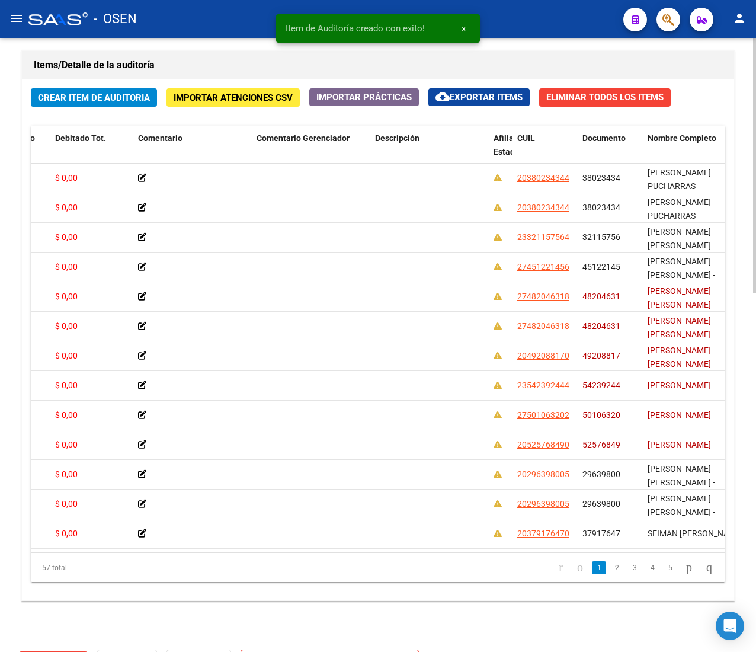
click at [63, 91] on button "Crear Item de Auditoria" at bounding box center [94, 97] width 126 height 18
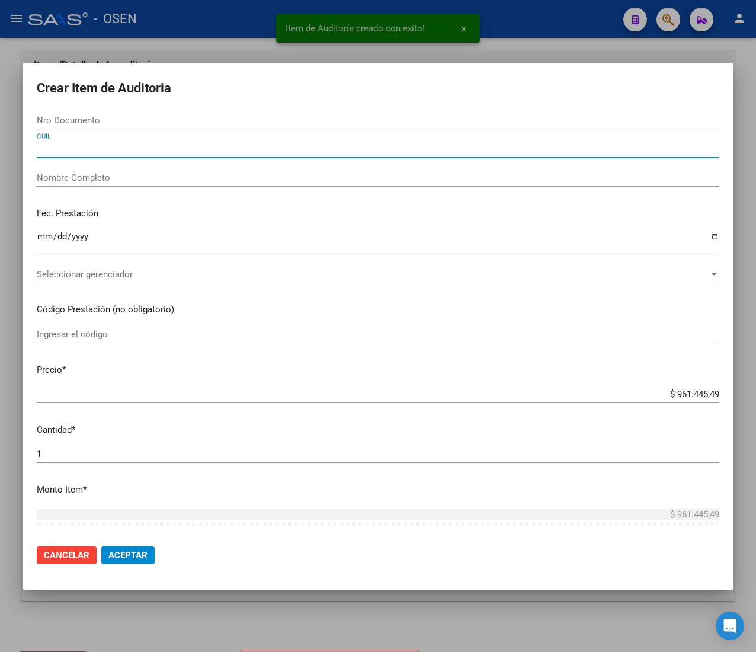
click at [73, 148] on input "CUIL" at bounding box center [378, 148] width 683 height 11
paste input "20380234344"
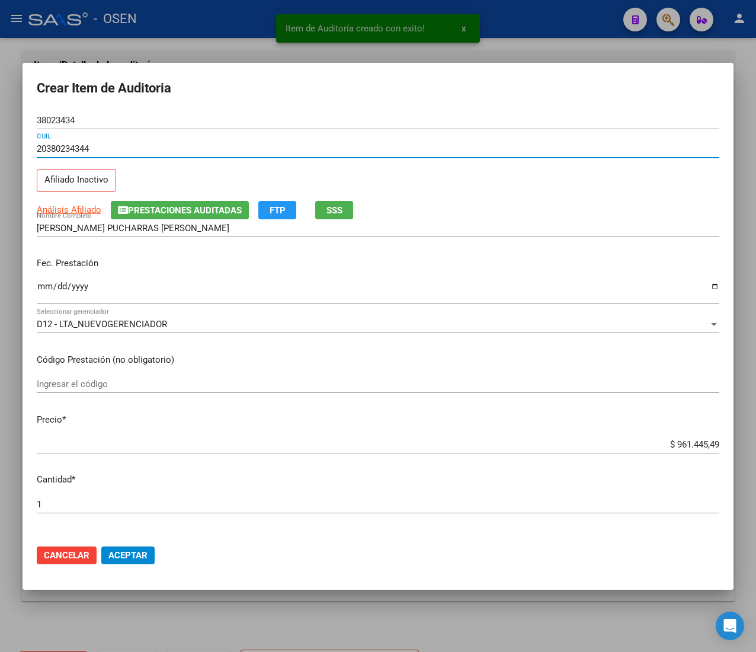
click at [43, 287] on input "Ingresar la fecha" at bounding box center [378, 291] width 683 height 19
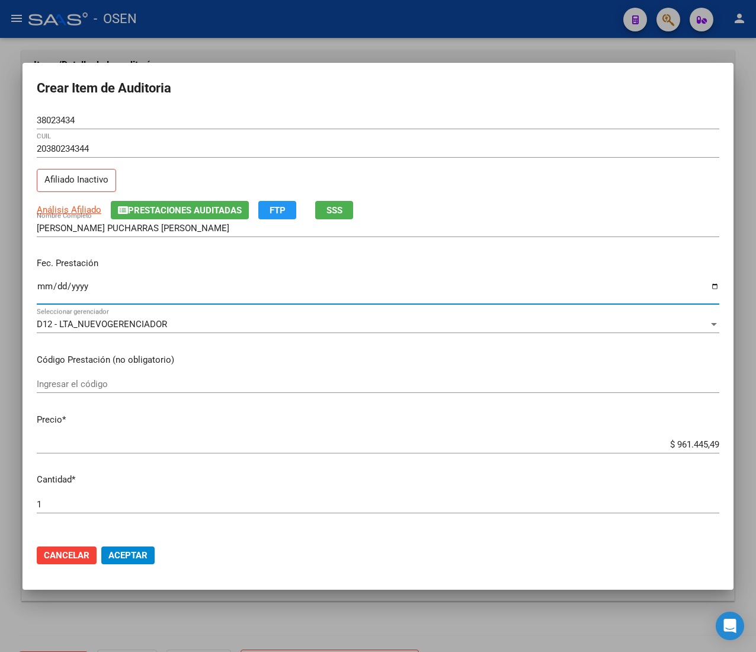
click at [134, 319] on span "D12 - LTA_NUEVOGERENCIADOR" at bounding box center [102, 324] width 130 height 11
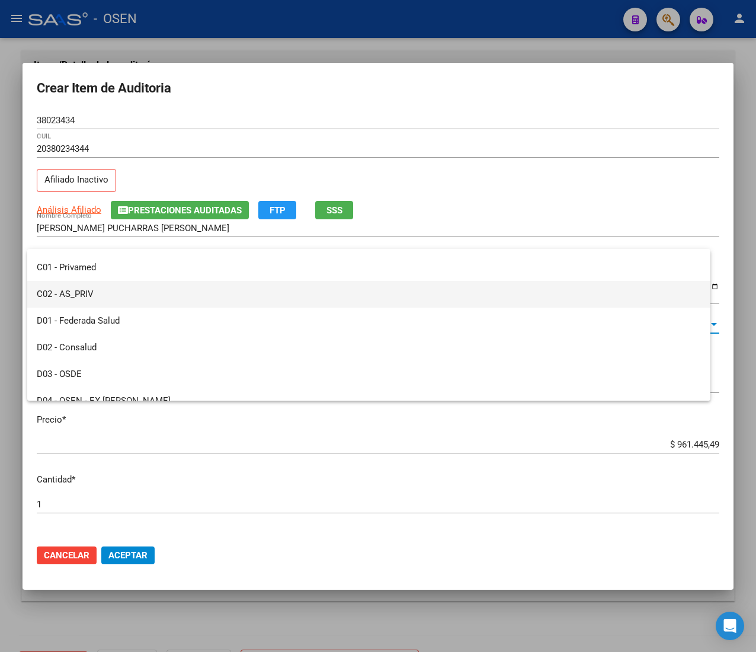
scroll to position [0, 0]
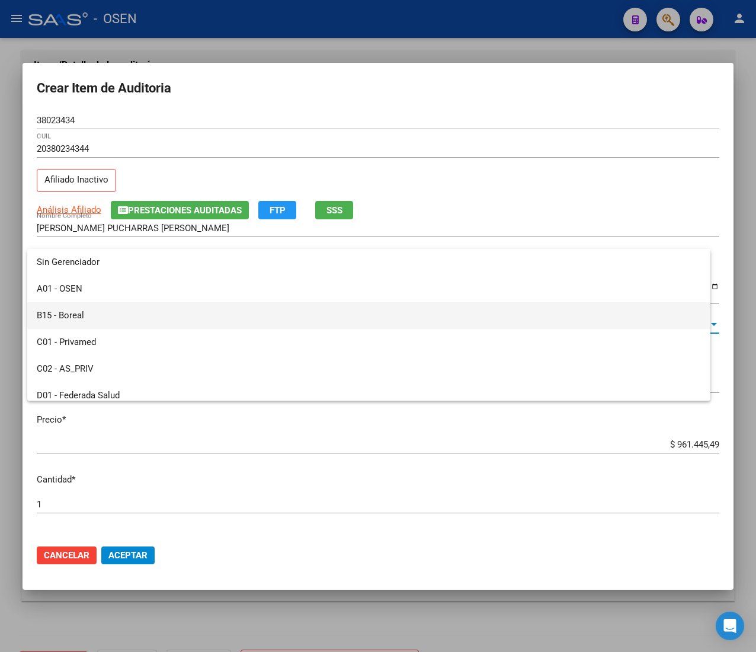
click at [135, 312] on span "B15 - Boreal" at bounding box center [369, 315] width 664 height 27
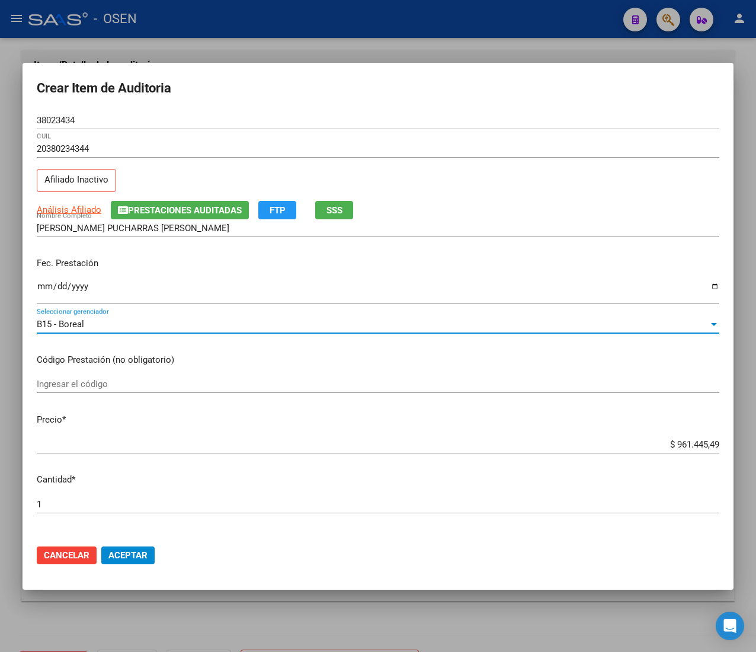
click at [683, 443] on input "$ 961.445,49" at bounding box center [378, 444] width 683 height 11
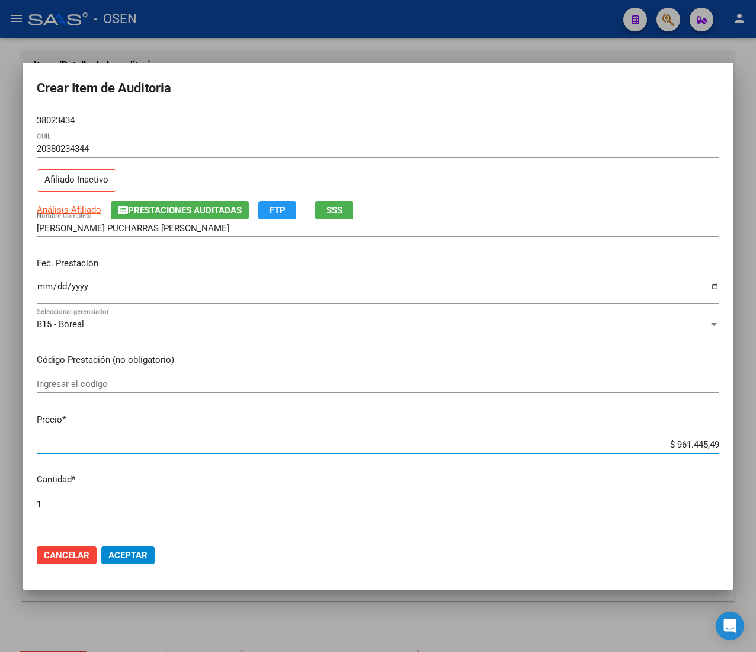
click at [683, 443] on input "$ 961.445,49" at bounding box center [378, 444] width 683 height 11
drag, startPoint x: 152, startPoint y: 550, endPoint x: 138, endPoint y: 549, distance: 14.2
click at [139, 550] on button "Aceptar" at bounding box center [127, 555] width 53 height 18
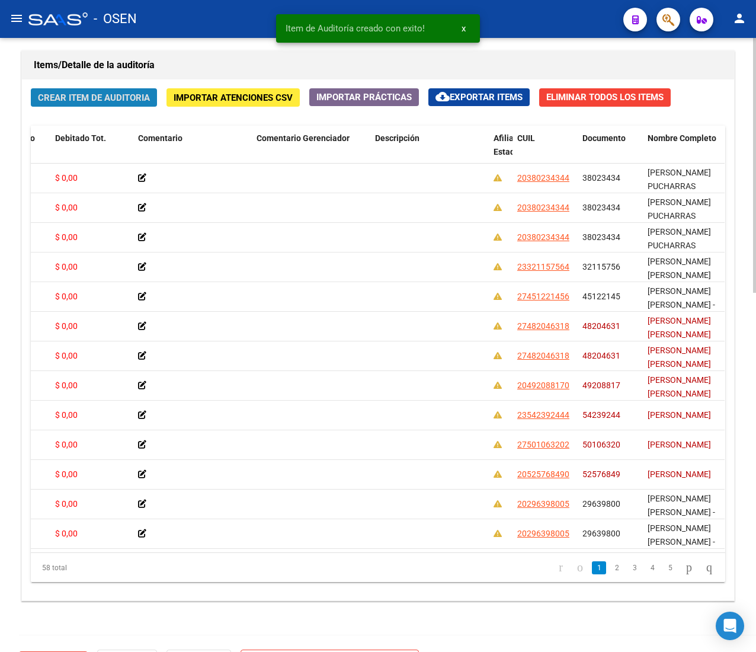
click at [81, 96] on span "Crear Item de Auditoria" at bounding box center [94, 97] width 112 height 11
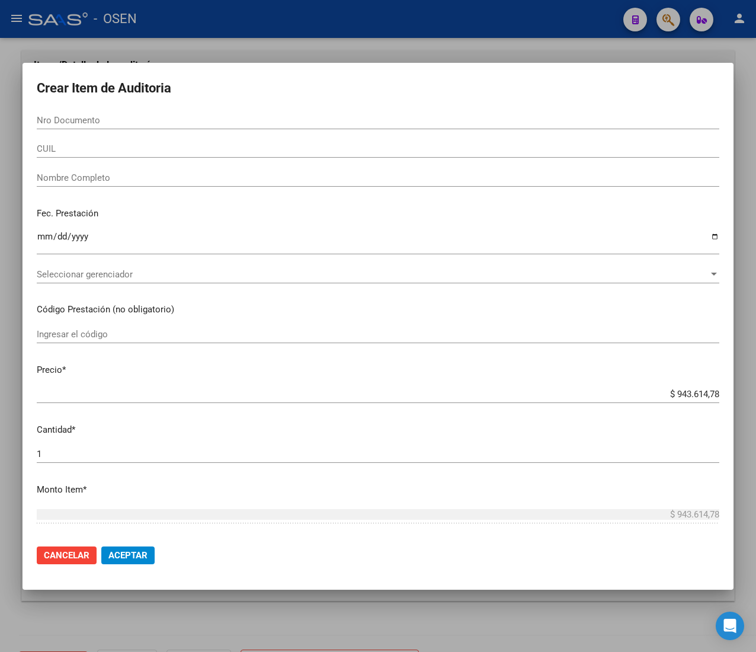
click at [100, 151] on input "CUIL" at bounding box center [378, 148] width 683 height 11
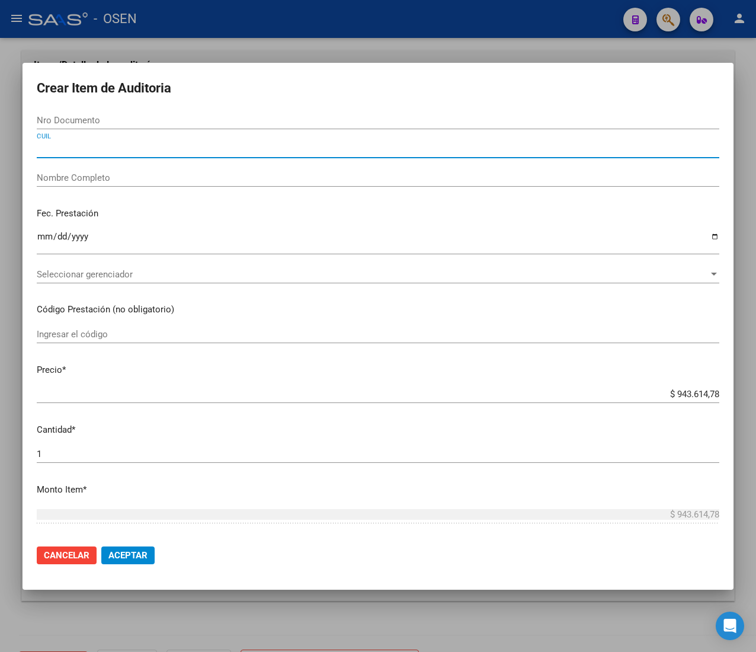
paste input "20380234344"
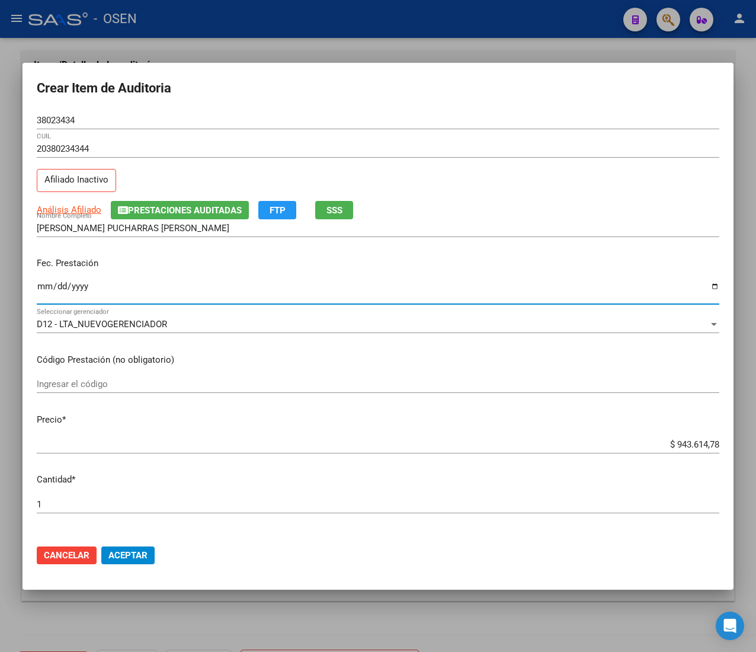
click at [45, 286] on input "Ingresar la fecha" at bounding box center [378, 291] width 683 height 19
click at [199, 325] on div "D12 - LTA_NUEVOGERENCIADOR" at bounding box center [373, 324] width 672 height 11
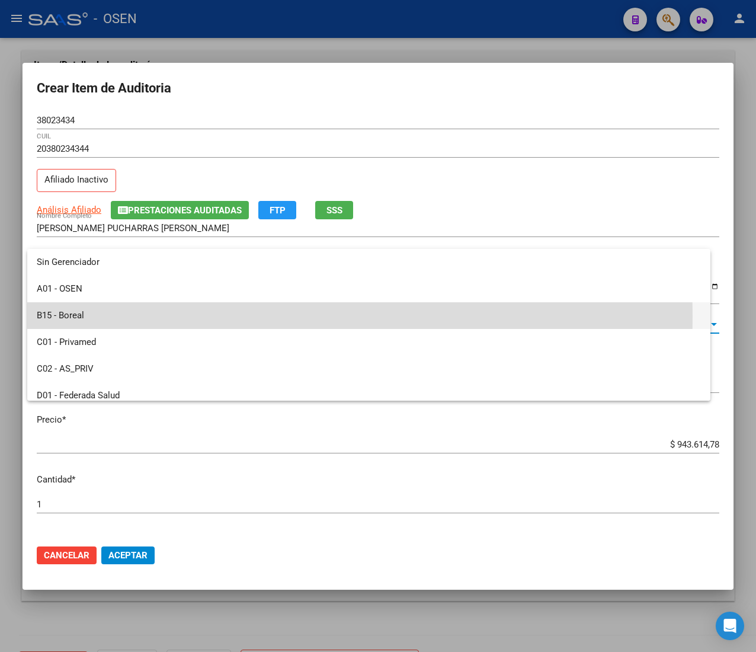
click at [193, 316] on span "B15 - Boreal" at bounding box center [369, 315] width 664 height 27
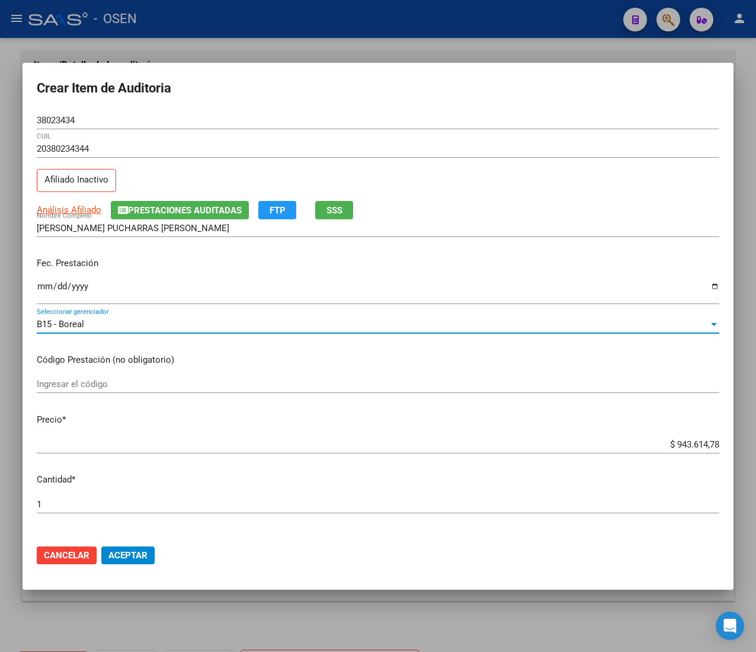
click at [687, 440] on input "$ 943.614,78" at bounding box center [378, 444] width 683 height 11
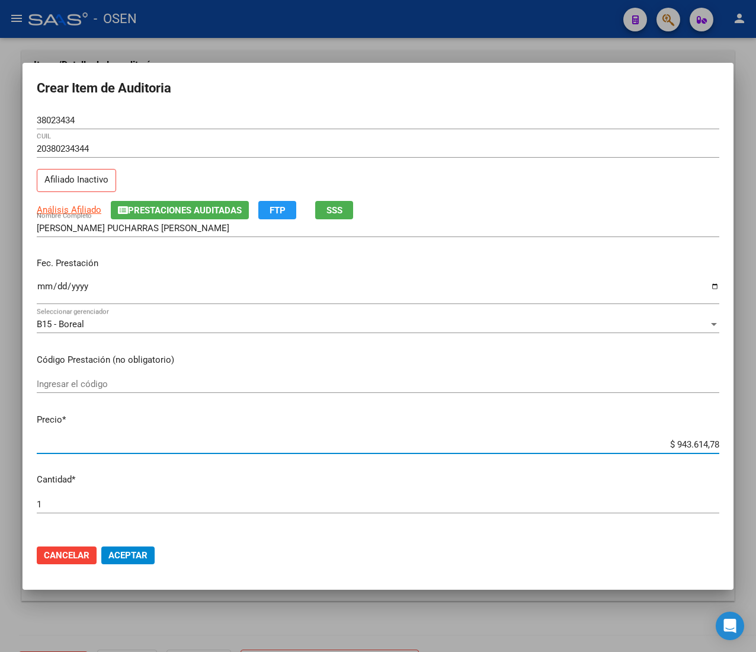
click at [687, 440] on input "$ 943.614,78" at bounding box center [378, 444] width 683 height 11
click at [124, 554] on span "Aceptar" at bounding box center [127, 555] width 39 height 11
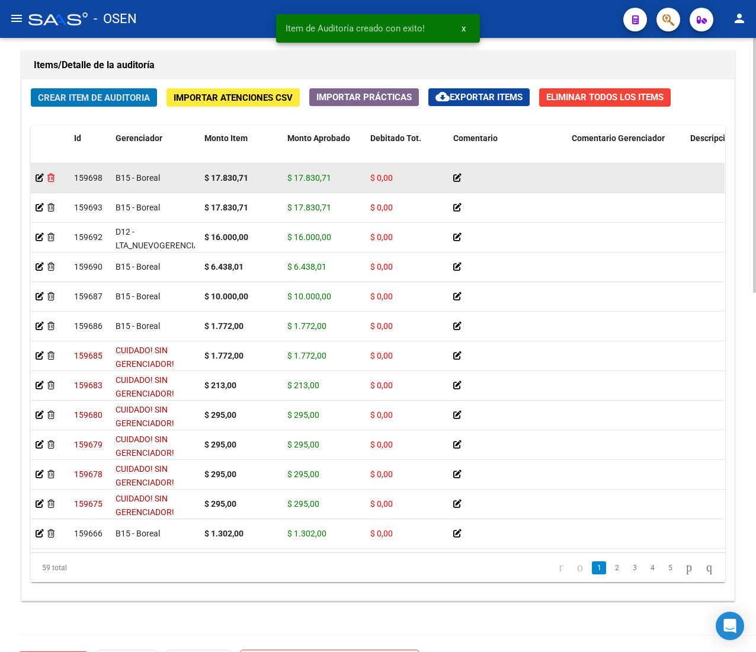
click at [53, 180] on icon at bounding box center [50, 178] width 7 height 8
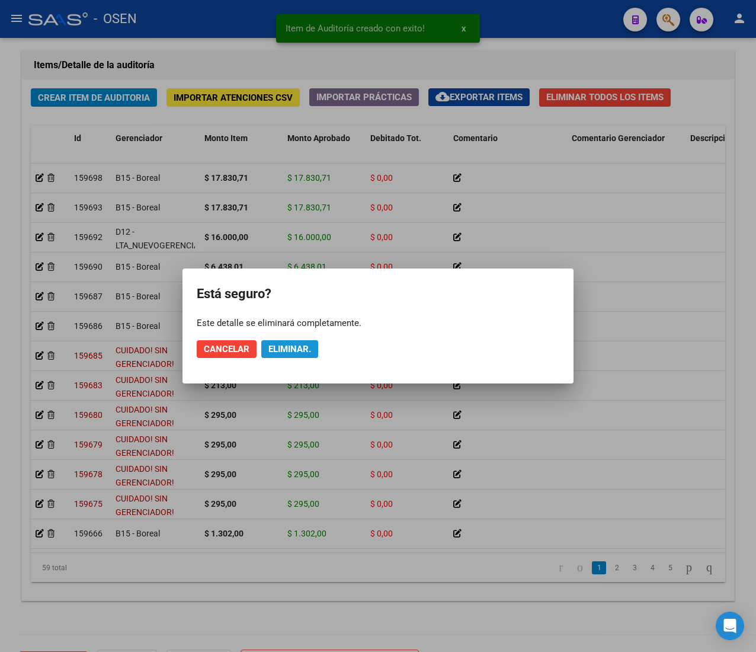
click at [292, 347] on span "Eliminar." at bounding box center [289, 349] width 43 height 11
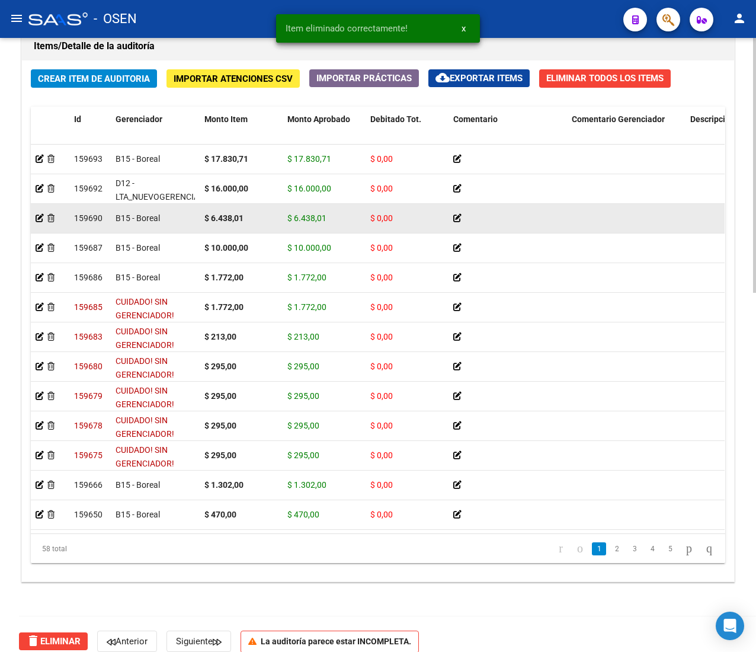
scroll to position [837, 0]
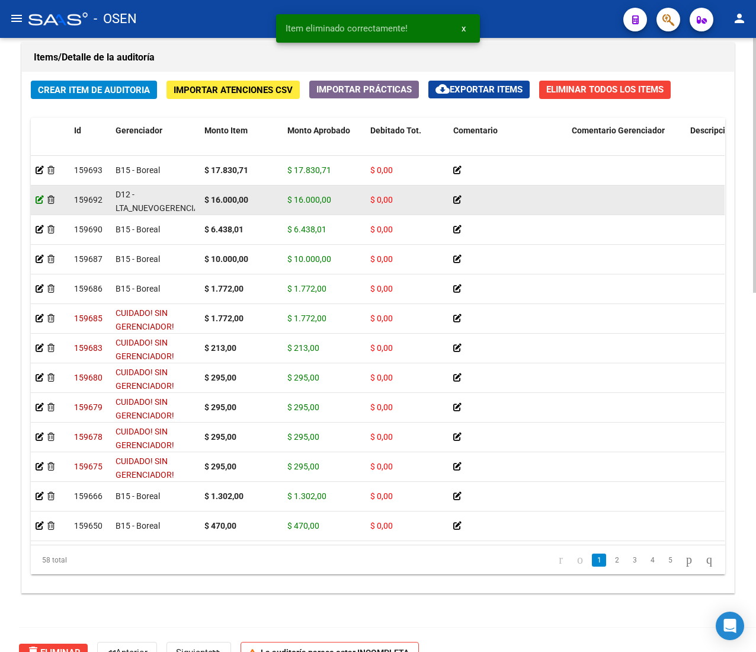
click at [36, 199] on icon at bounding box center [40, 200] width 8 height 8
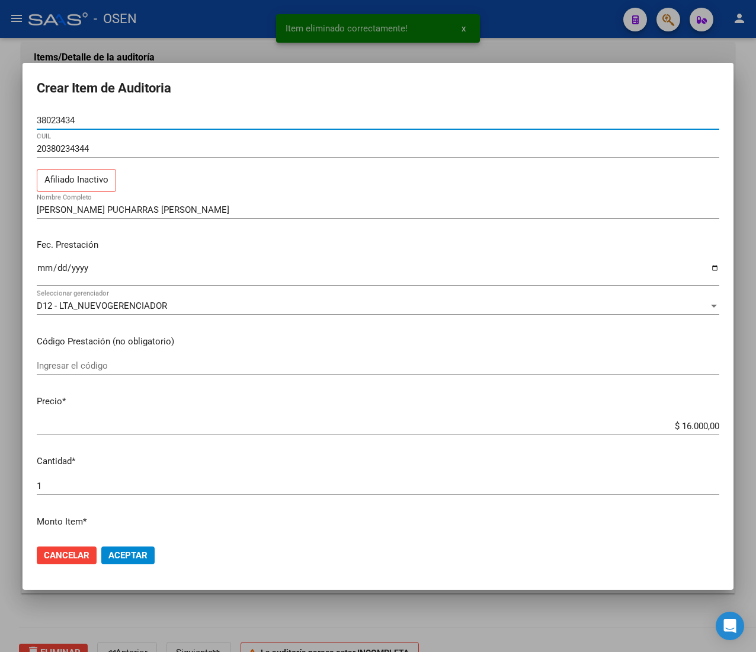
click at [174, 298] on mat-dialog-content "38023434 Nro Documento 20380234344 CUIL Afiliado Inactivo FERNANDEZ PUCHARRAS […" at bounding box center [378, 323] width 711 height 424
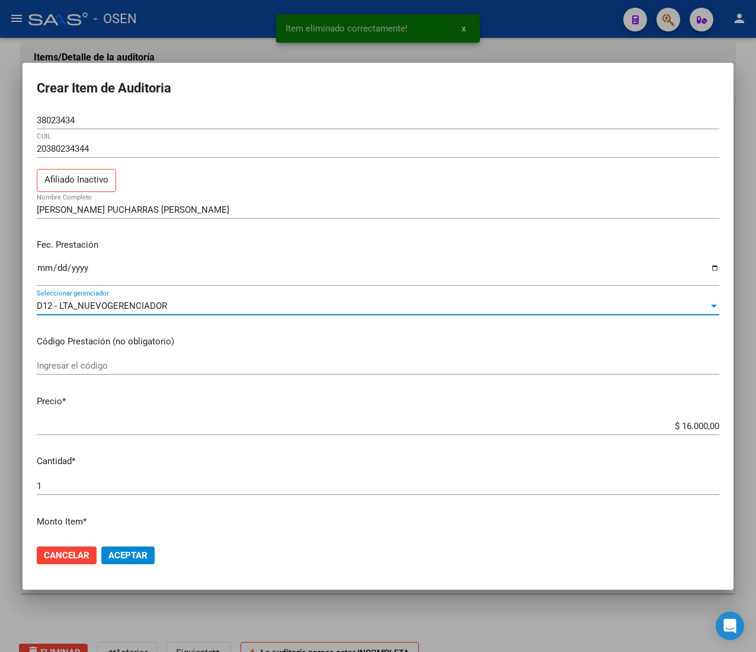
click at [173, 306] on div "D12 - LTA_NUEVOGERENCIADOR" at bounding box center [373, 305] width 672 height 11
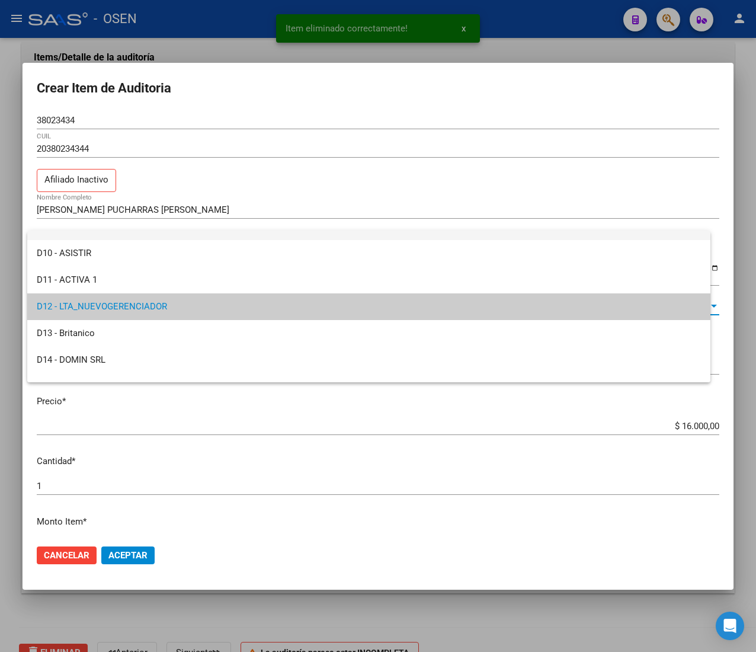
scroll to position [0, 0]
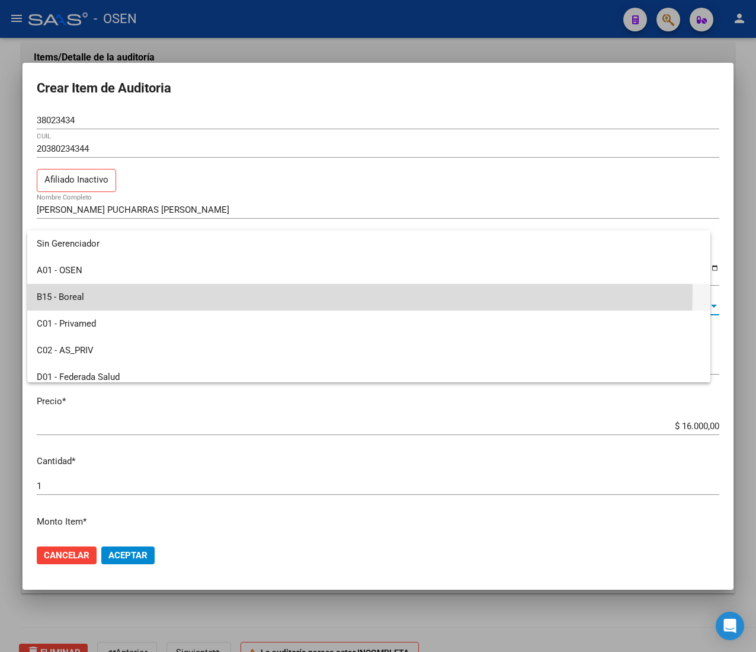
click at [126, 289] on span "B15 - Boreal" at bounding box center [369, 297] width 664 height 27
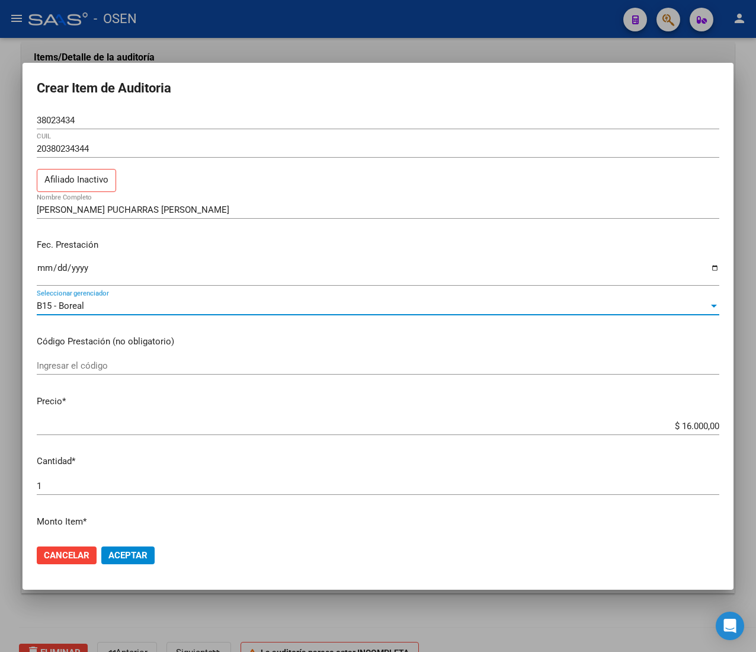
click at [145, 554] on span "Aceptar" at bounding box center [127, 555] width 39 height 11
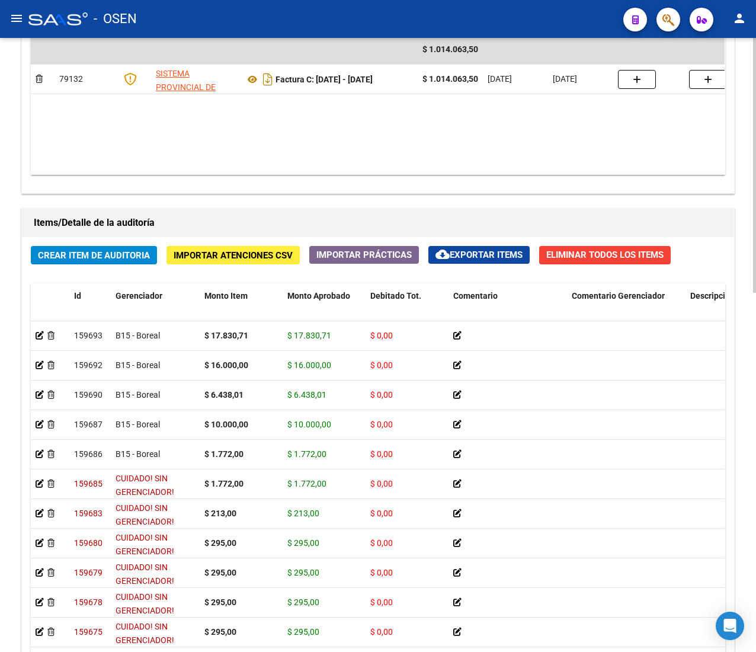
scroll to position [865, 0]
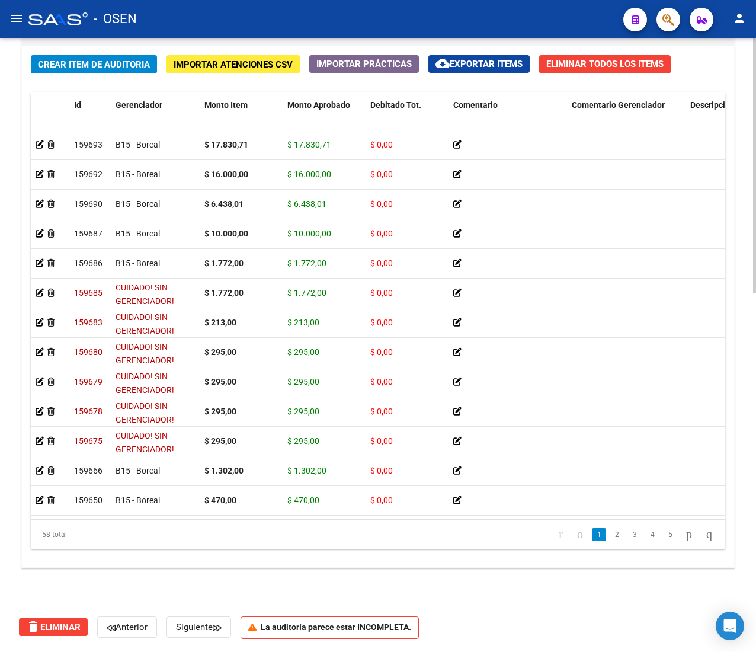
click at [119, 63] on span "Crear Item de Auditoria" at bounding box center [94, 64] width 112 height 11
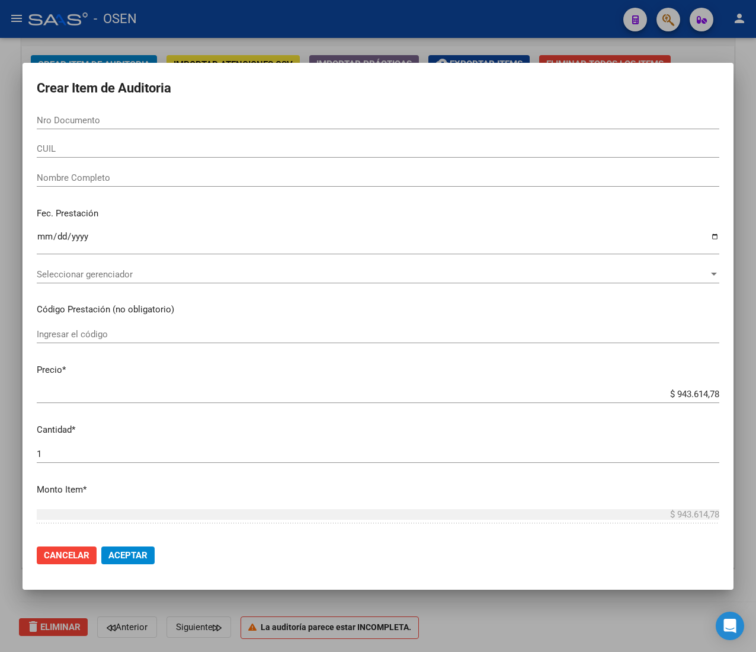
click at [133, 146] on input "CUIL" at bounding box center [378, 148] width 683 height 11
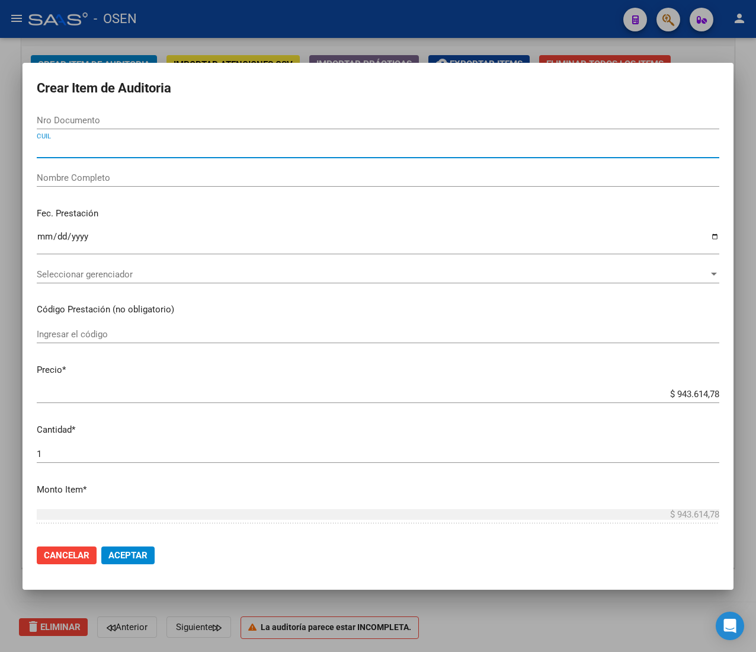
paste input "27391449924"
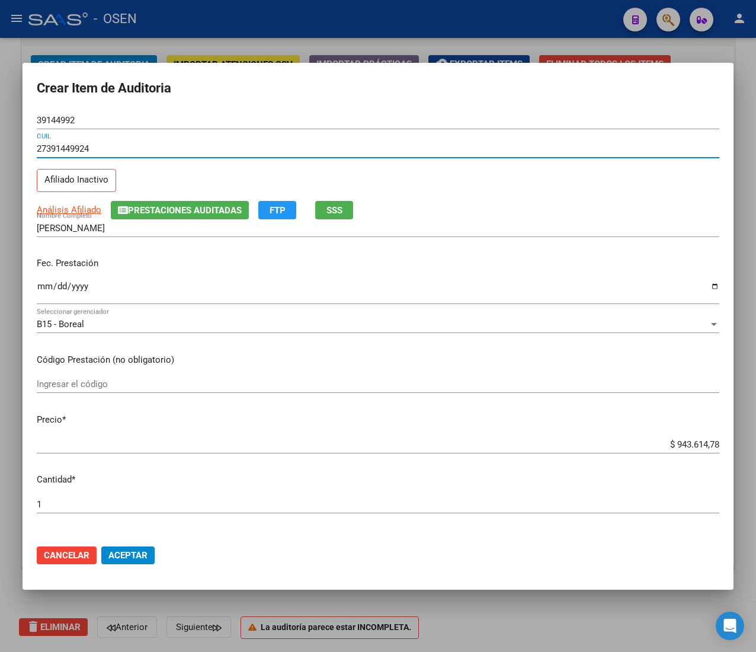
click at [47, 289] on input "Ingresar la fecha" at bounding box center [378, 291] width 683 height 19
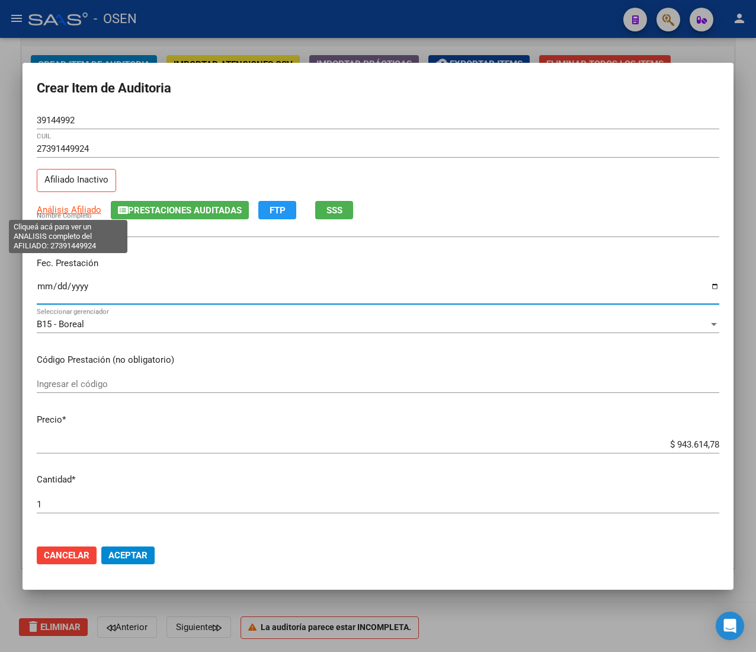
click at [87, 208] on span "Análisis Afiliado" at bounding box center [69, 209] width 65 height 11
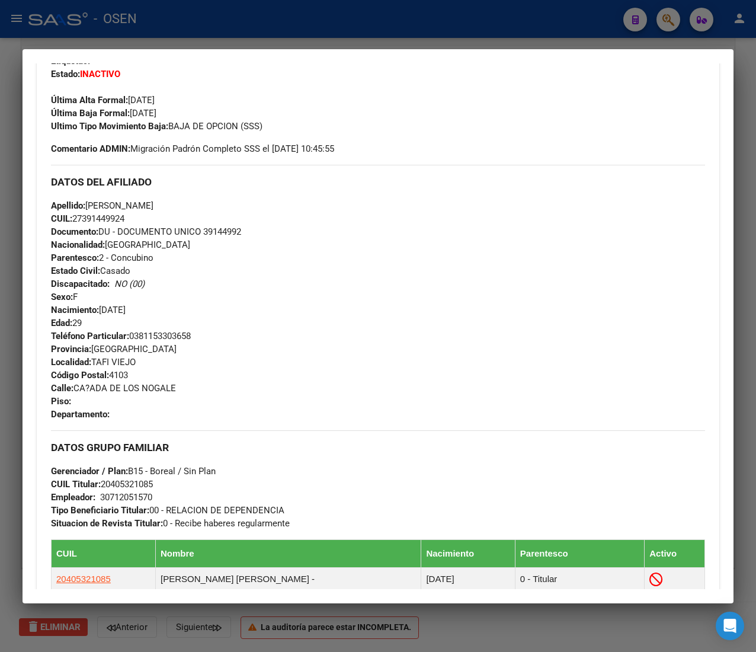
scroll to position [626, 0]
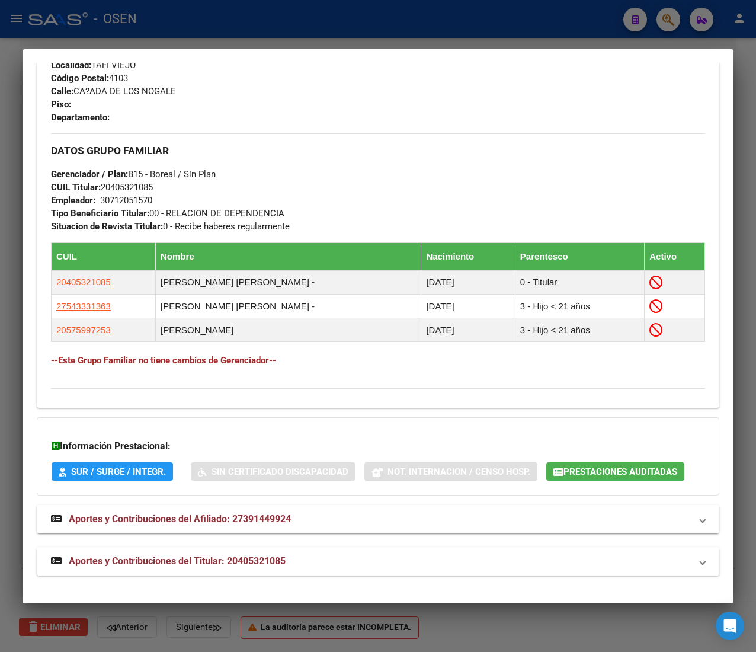
click at [350, 563] on mat-panel-title "Aportes y Contribuciones del Titular: 20405321085" at bounding box center [371, 561] width 640 height 14
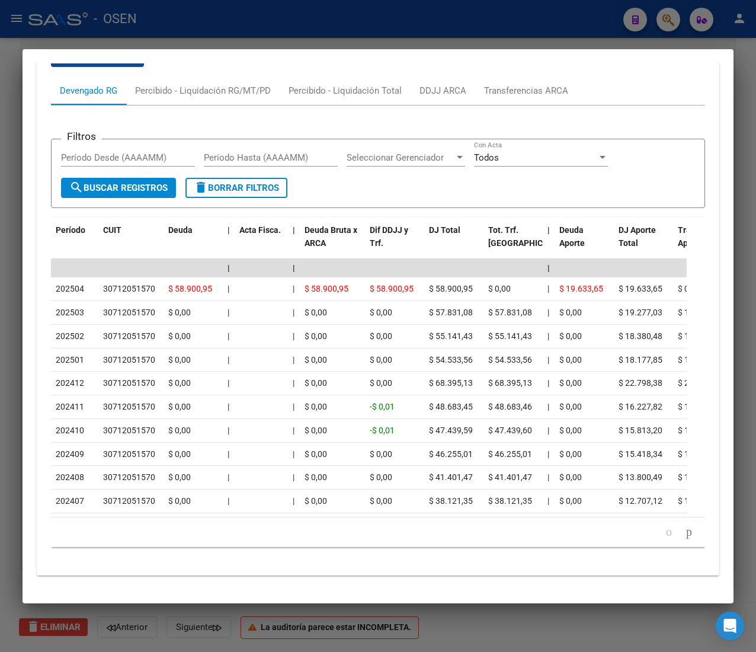
scroll to position [1211, 0]
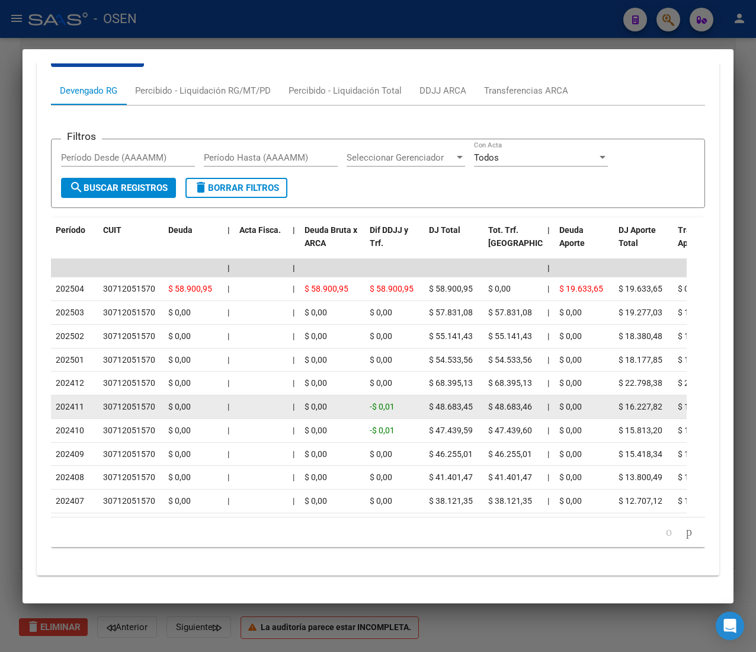
click at [245, 400] on div at bounding box center [261, 407] width 44 height 14
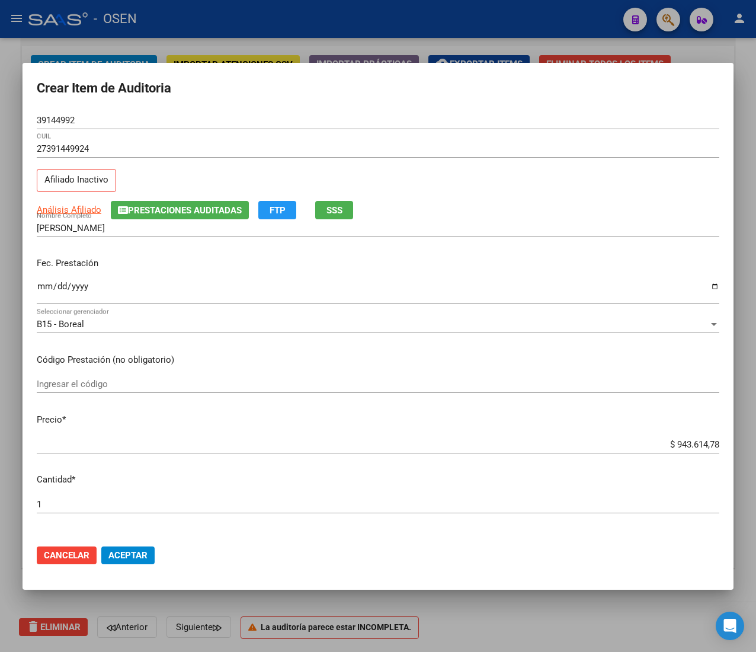
click at [667, 443] on input "$ 943.614,78" at bounding box center [378, 444] width 683 height 11
click at [145, 557] on span "Aceptar" at bounding box center [127, 555] width 39 height 11
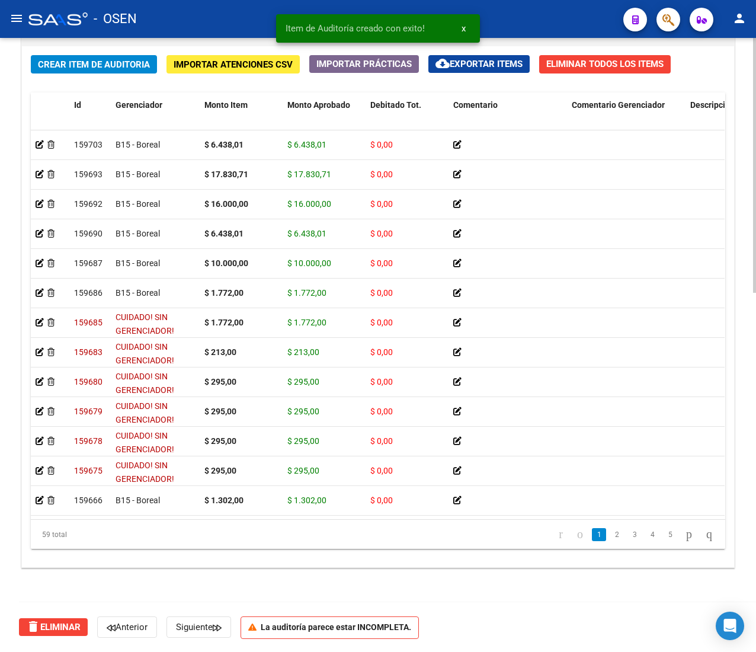
click at [107, 70] on button "Crear Item de Auditoria" at bounding box center [94, 64] width 126 height 18
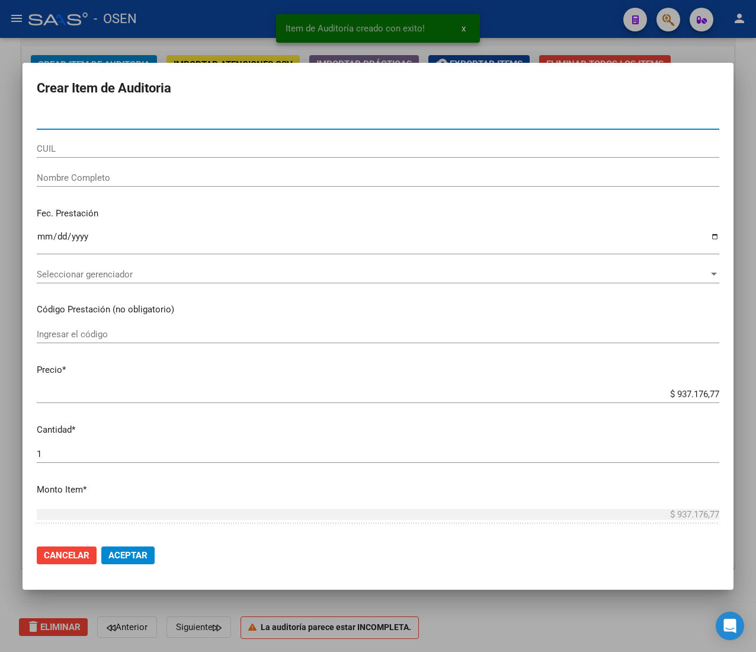
click at [110, 143] on input "CUIL" at bounding box center [378, 148] width 683 height 11
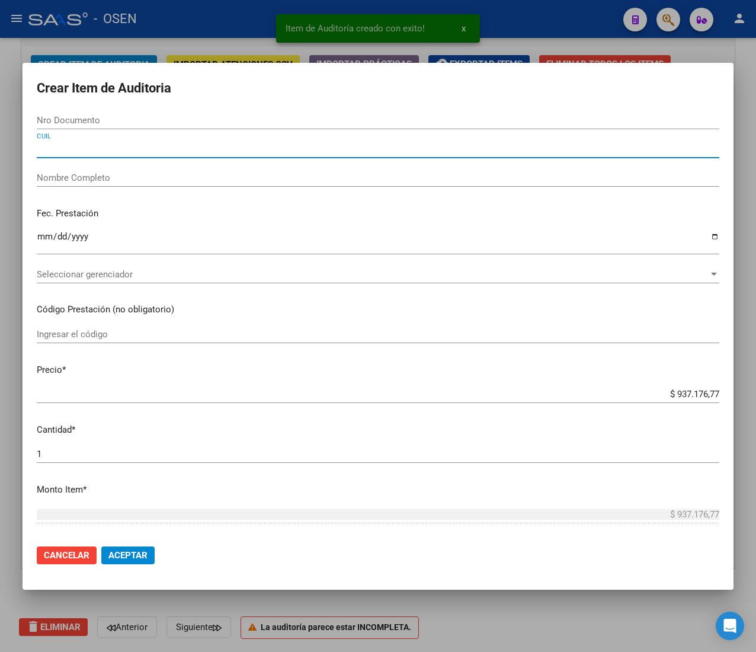
paste input "27391449924"
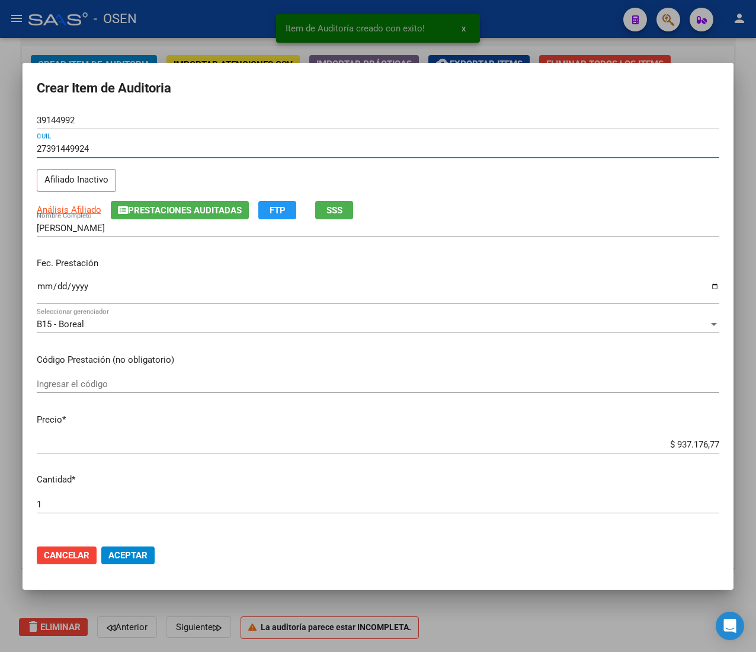
click at [41, 288] on input "Ingresar la fecha" at bounding box center [378, 291] width 683 height 19
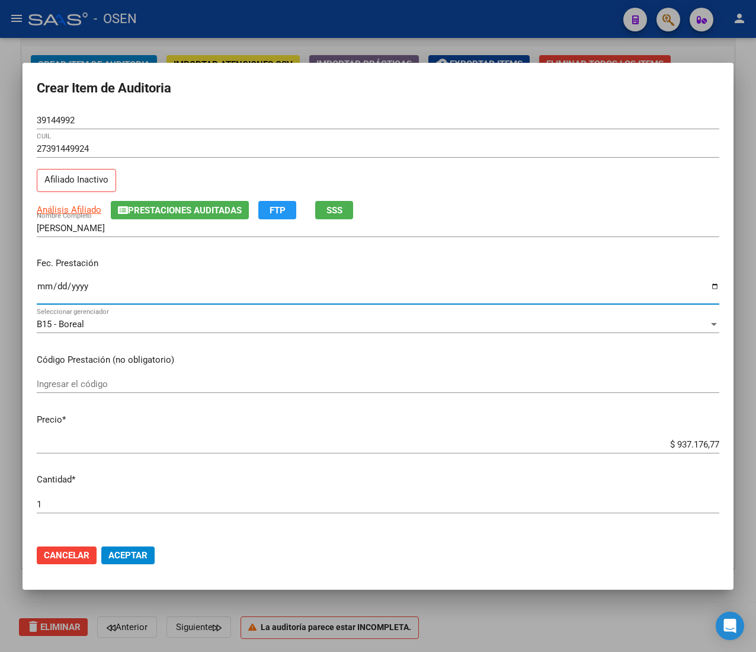
click at [680, 443] on input "$ 937.176,77" at bounding box center [378, 444] width 683 height 11
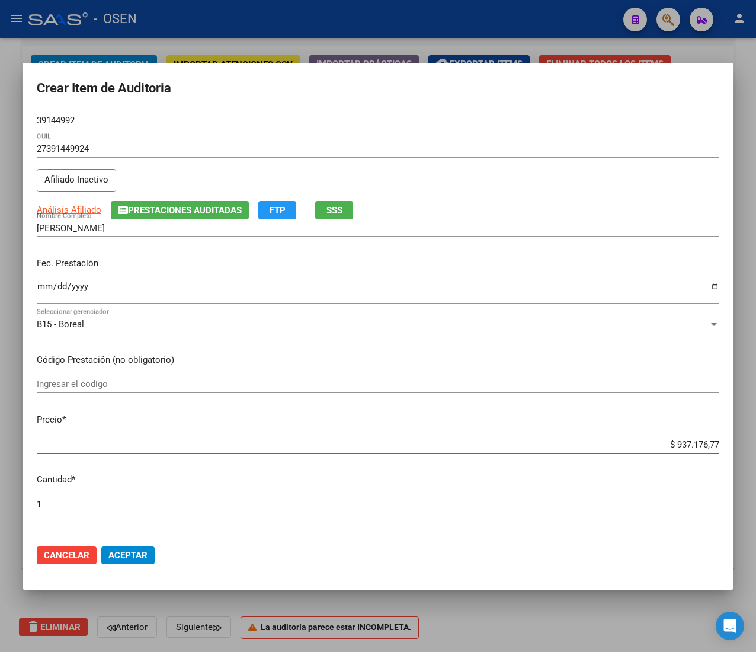
click at [680, 443] on input "$ 937.176,77" at bounding box center [378, 444] width 683 height 11
click at [122, 556] on span "Aceptar" at bounding box center [127, 555] width 39 height 11
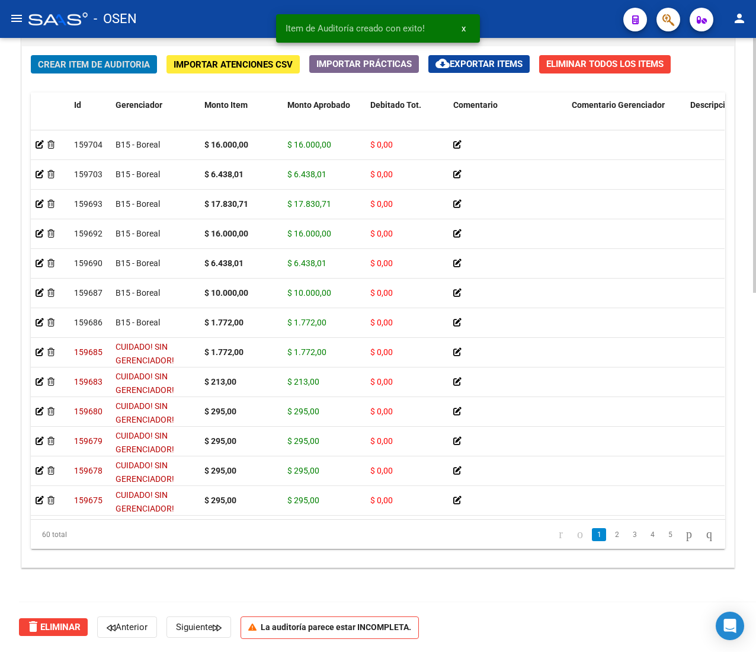
click at [94, 59] on span "Crear Item de Auditoria" at bounding box center [94, 64] width 112 height 11
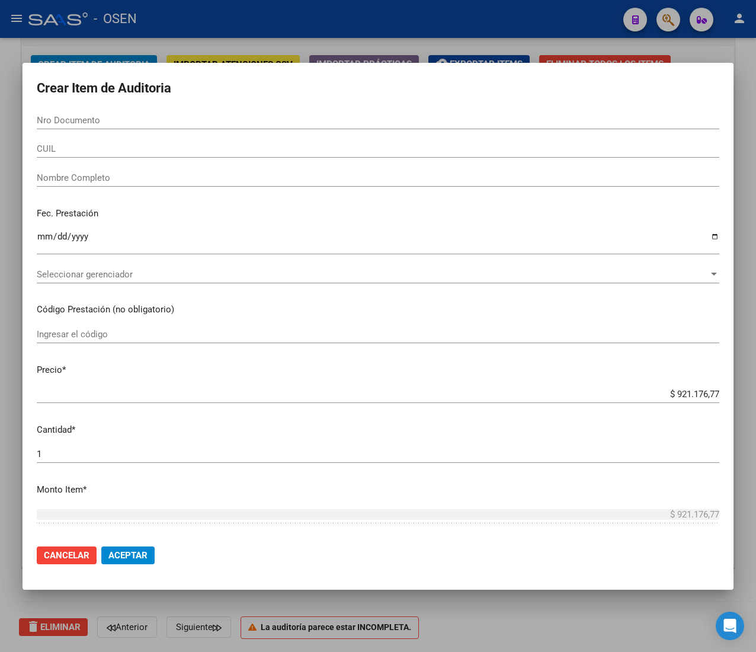
click at [130, 146] on input "CUIL" at bounding box center [378, 148] width 683 height 11
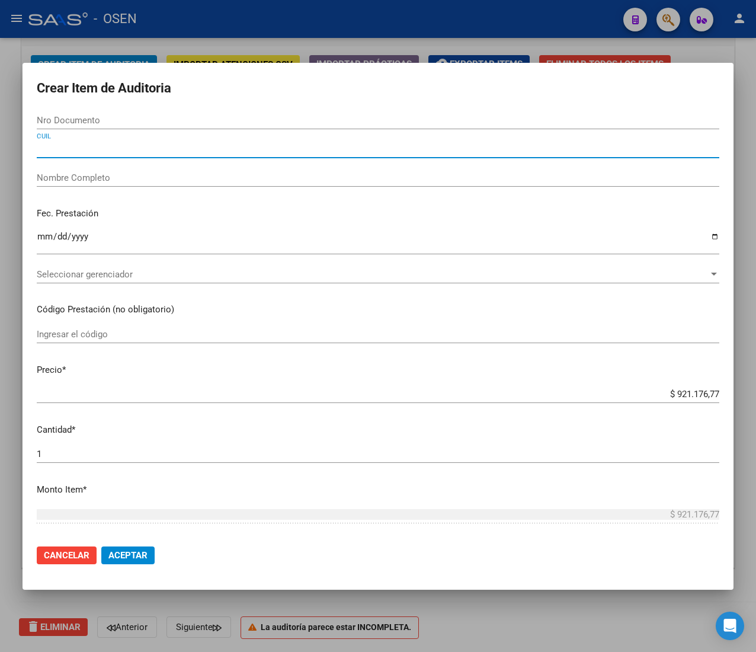
paste input "27391449924"
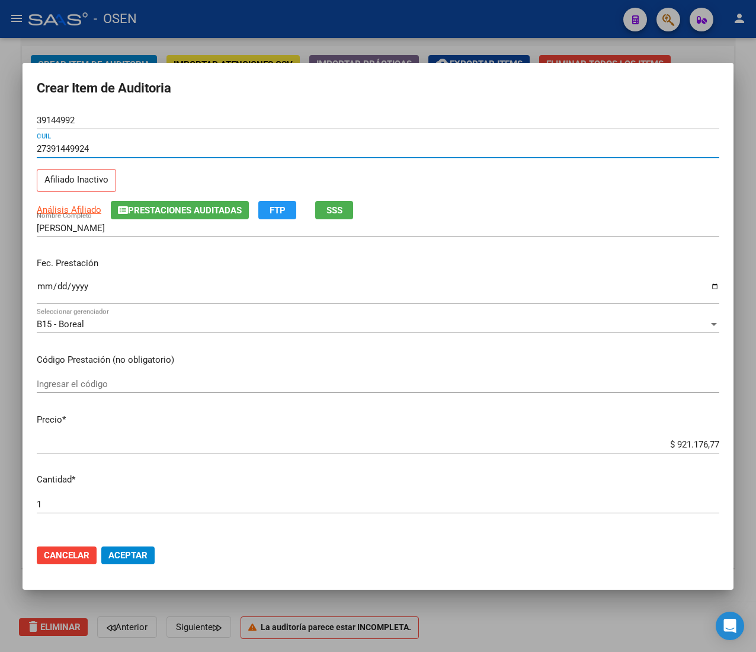
click at [43, 290] on input "Ingresar la fecha" at bounding box center [378, 291] width 683 height 19
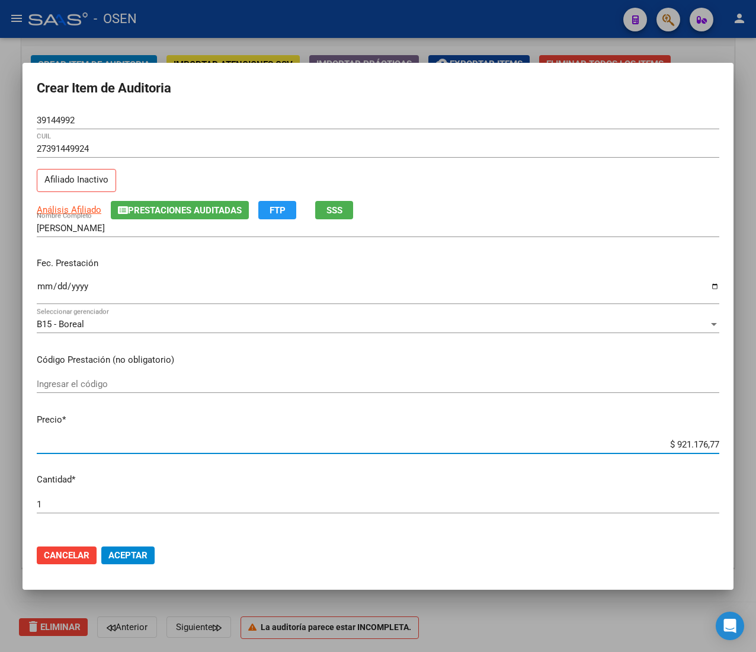
click at [676, 441] on input "$ 921.176,77" at bounding box center [378, 444] width 683 height 11
click at [132, 554] on span "Aceptar" at bounding box center [127, 555] width 39 height 11
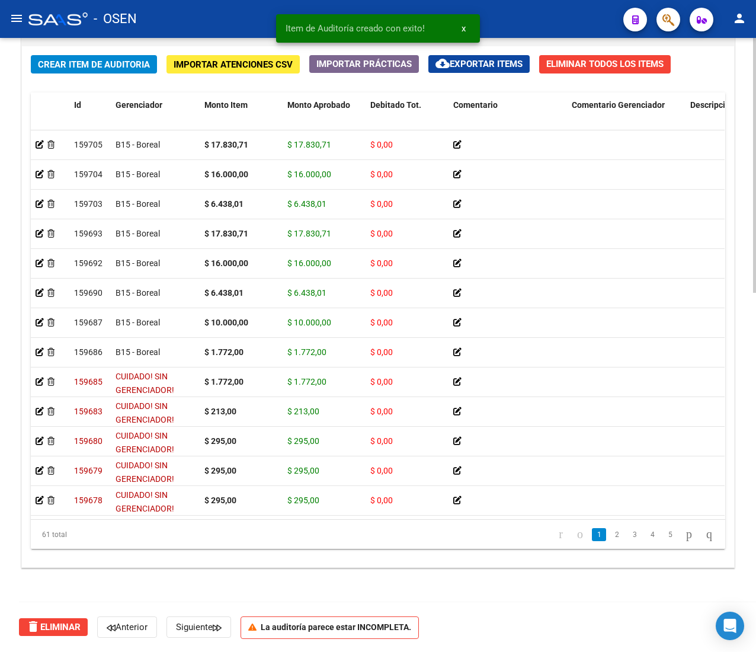
click at [73, 66] on span "Crear Item de Auditoria" at bounding box center [94, 64] width 112 height 11
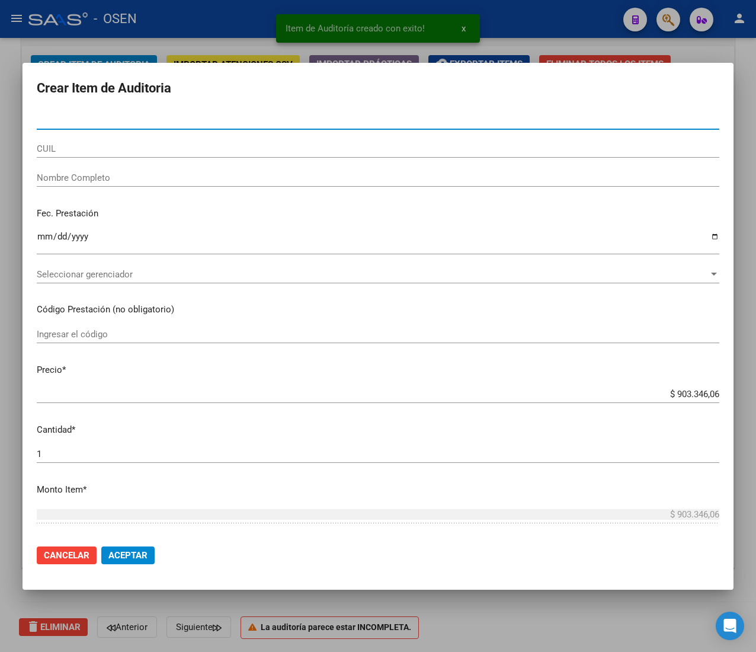
click at [92, 148] on input "CUIL" at bounding box center [378, 148] width 683 height 11
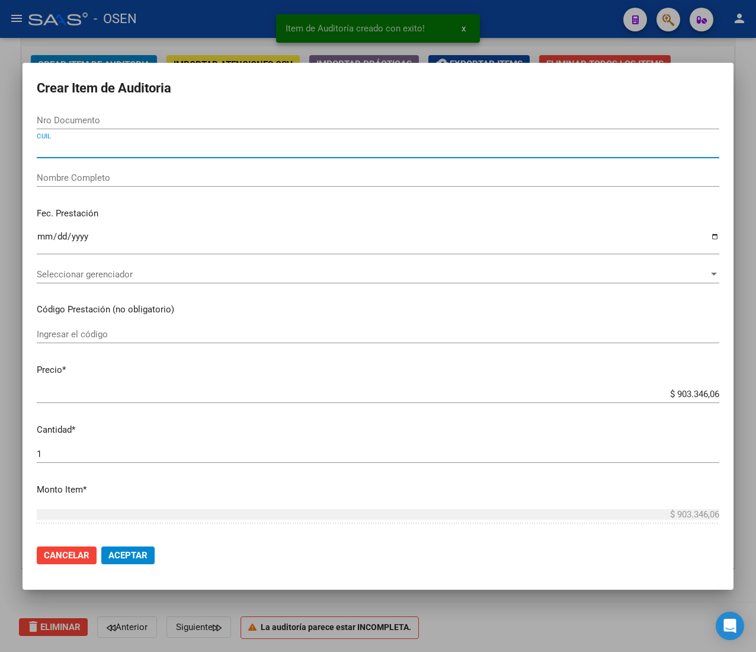
paste input "27280387458"
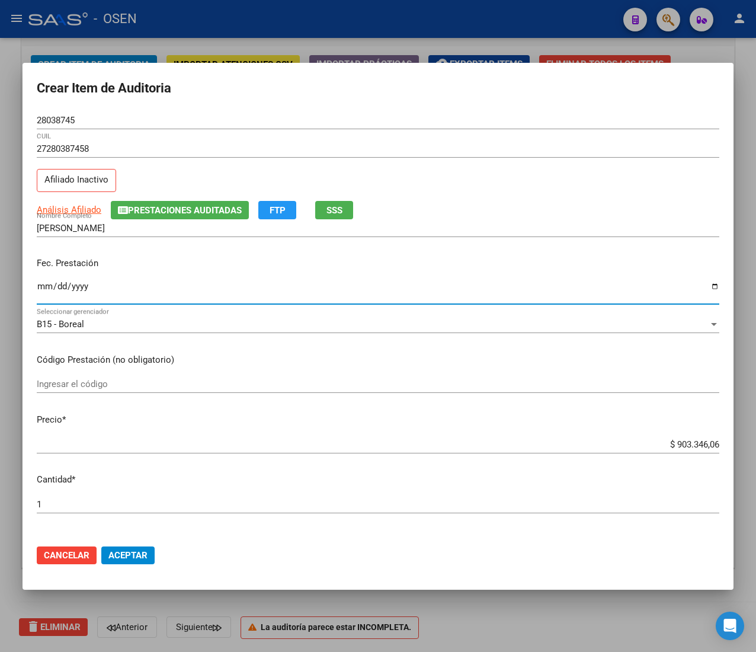
click at [47, 290] on input "Ingresar la fecha" at bounding box center [378, 291] width 683 height 19
click at [73, 207] on span "Análisis Afiliado" at bounding box center [69, 209] width 65 height 11
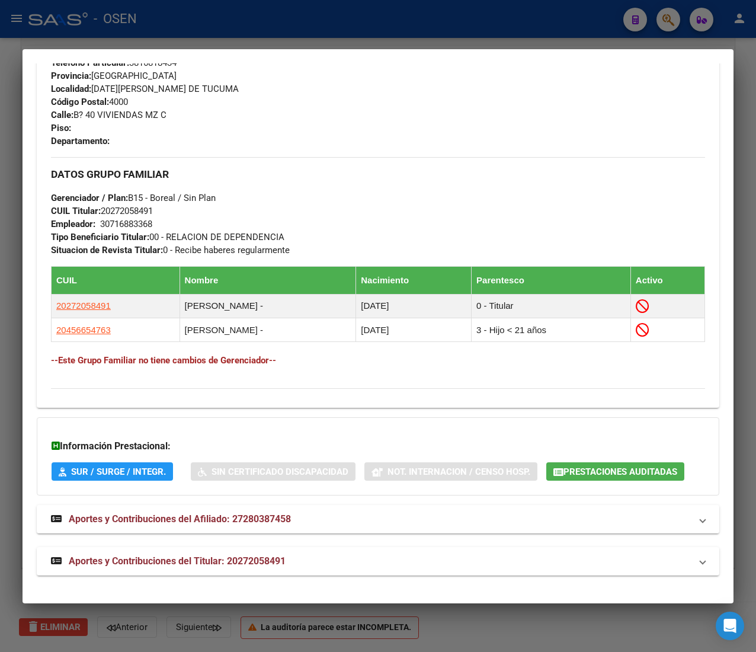
scroll to position [603, 0]
click at [278, 552] on mat-expansion-panel-header "Aportes y Contribuciones del Titular: 20272058491" at bounding box center [378, 561] width 683 height 28
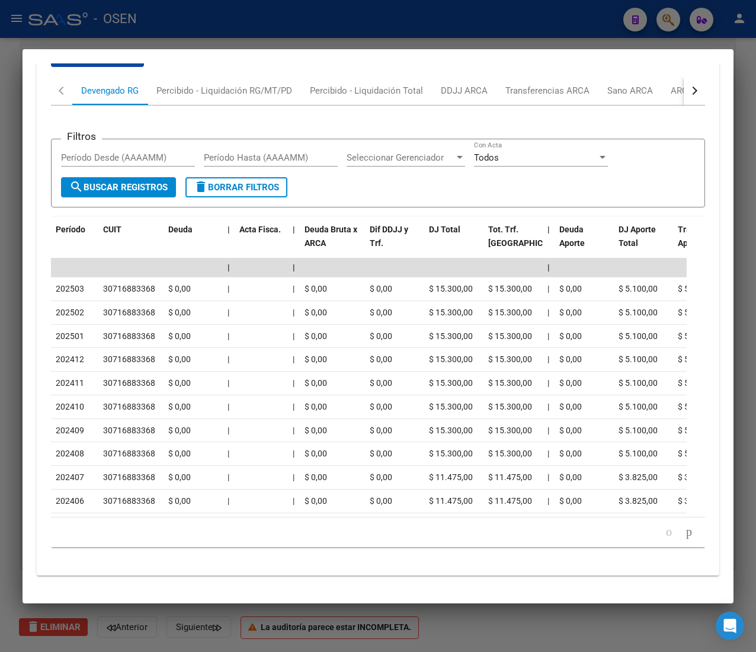
scroll to position [1188, 0]
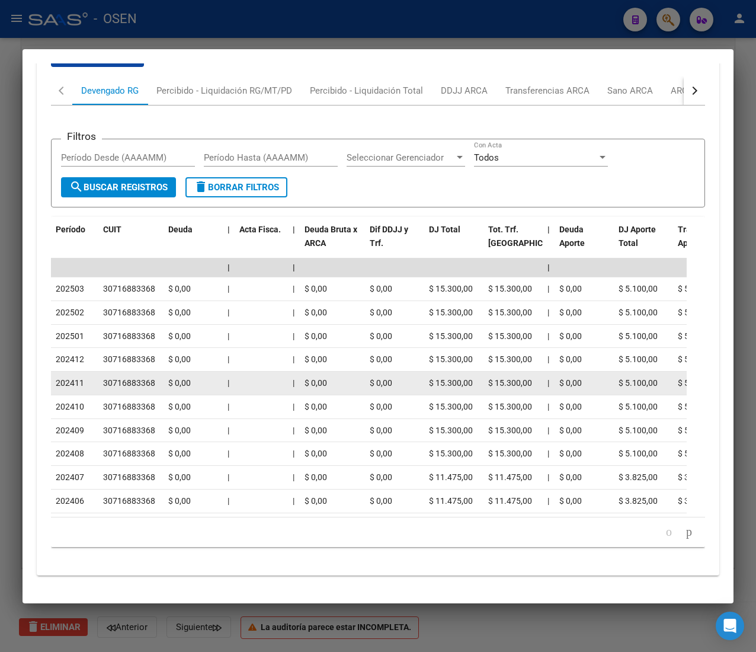
click at [197, 376] on div "$ 0,00" at bounding box center [193, 383] width 50 height 14
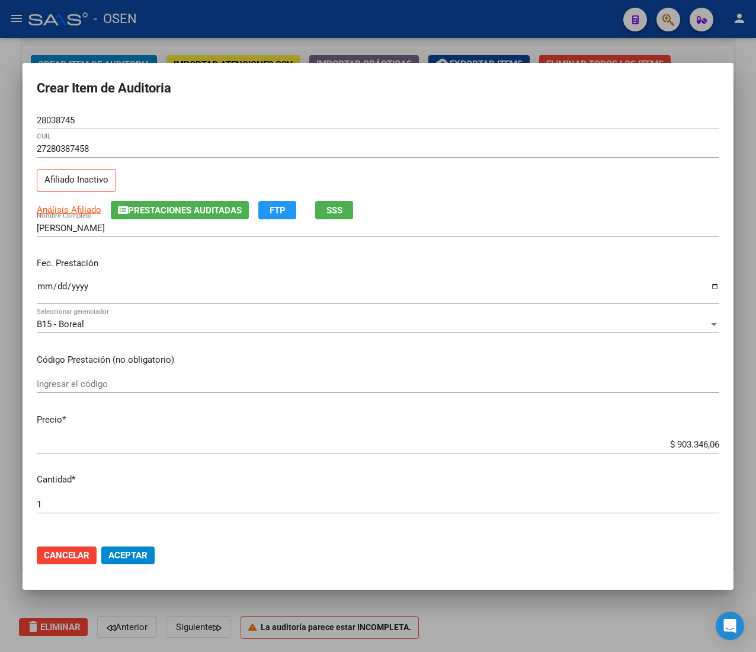
click at [681, 445] on input "$ 903.346,06" at bounding box center [378, 444] width 683 height 11
click at [143, 559] on span "Aceptar" at bounding box center [127, 555] width 39 height 11
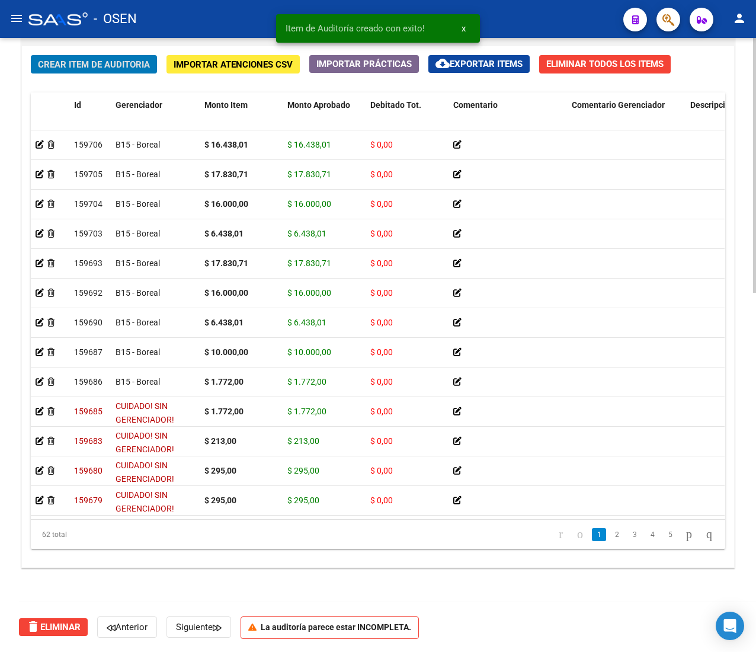
click at [119, 64] on span "Crear Item de Auditoria" at bounding box center [94, 64] width 112 height 11
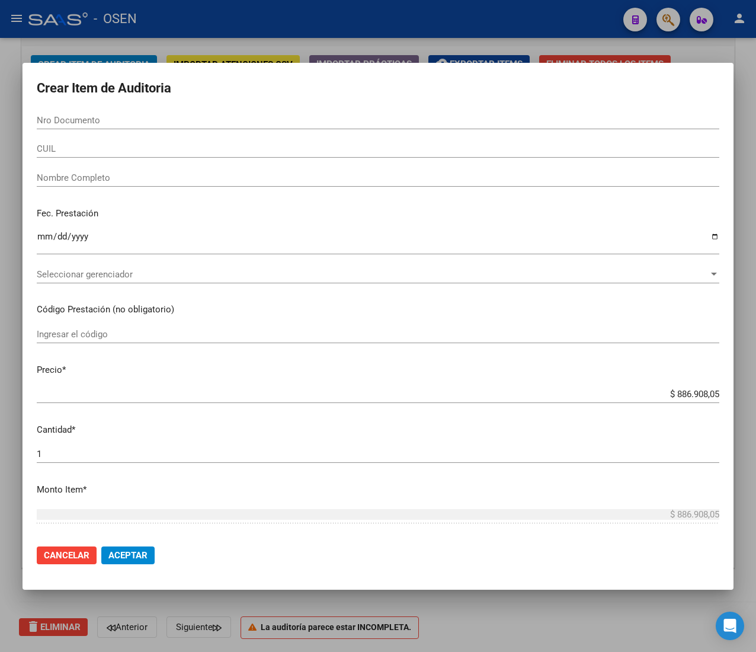
click at [211, 152] on input "CUIL" at bounding box center [378, 148] width 683 height 11
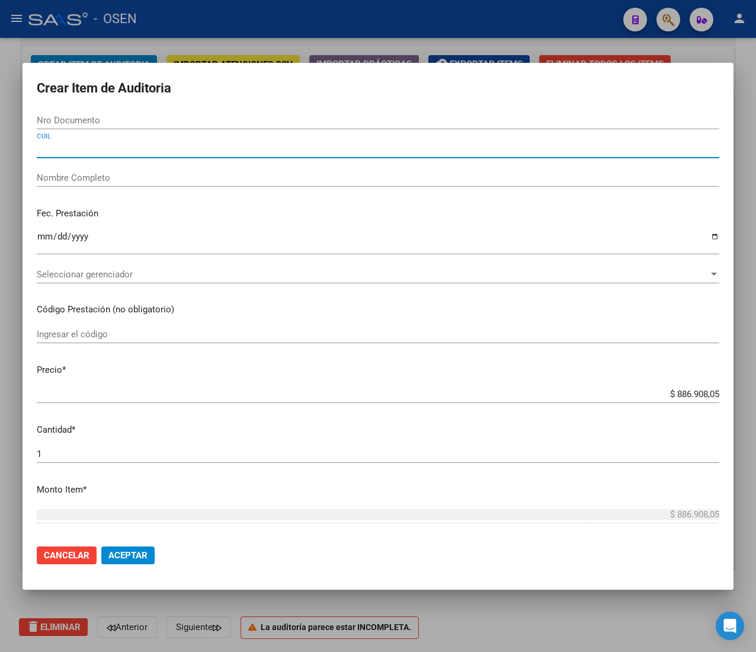
paste input "27280387458"
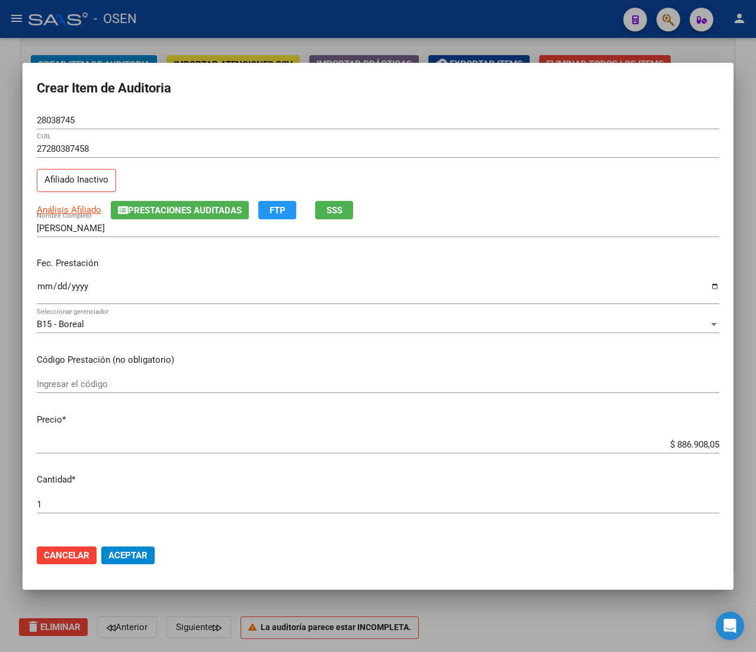
click at [674, 444] on input "$ 886.908,05" at bounding box center [378, 444] width 683 height 11
click at [132, 552] on span "Aceptar" at bounding box center [127, 555] width 39 height 11
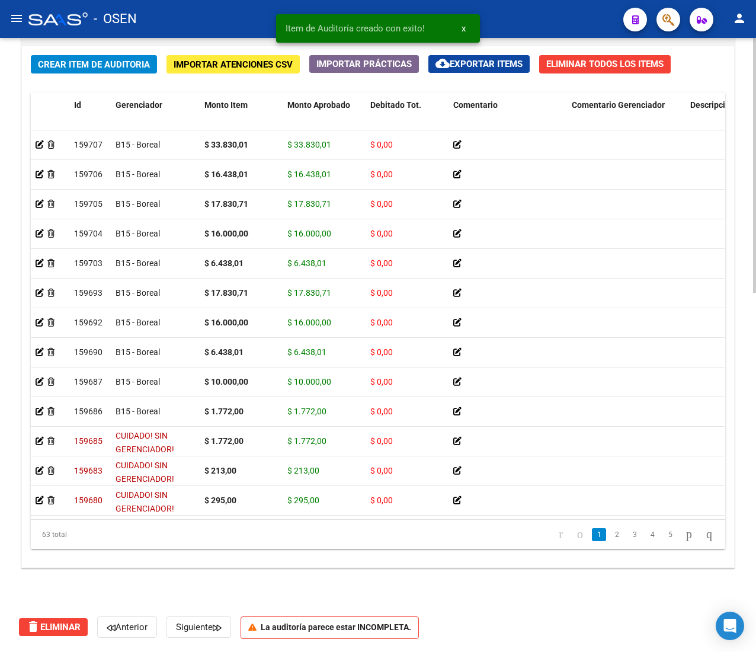
click at [119, 68] on span "Crear Item de Auditoria" at bounding box center [94, 64] width 112 height 11
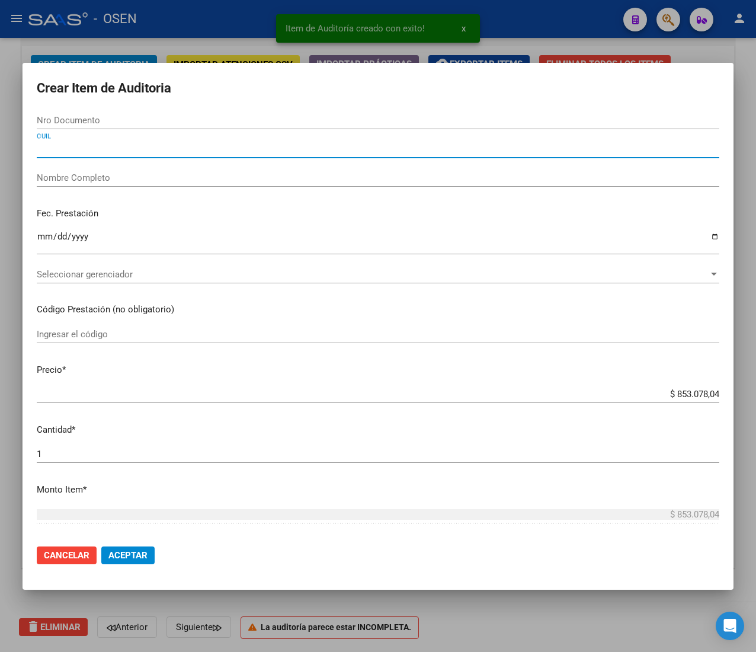
click at [117, 146] on input "CUIL" at bounding box center [378, 148] width 683 height 11
paste input "27502016275"
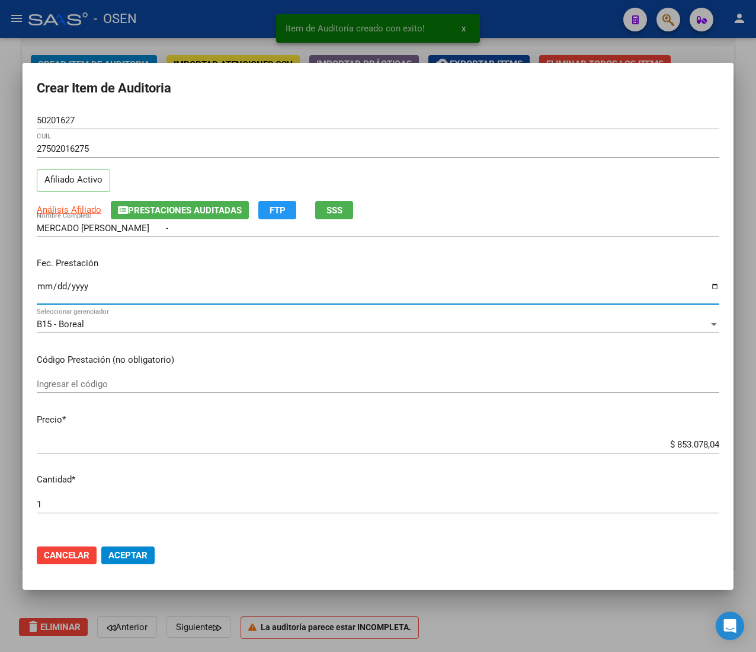
click at [43, 283] on input "Ingresar la fecha" at bounding box center [378, 291] width 683 height 19
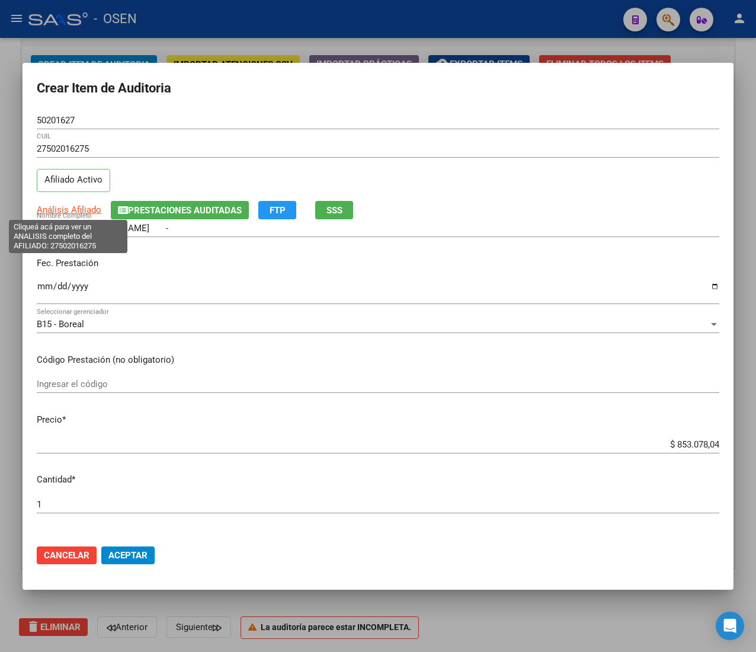
click at [79, 208] on span "Análisis Afiliado" at bounding box center [69, 209] width 65 height 11
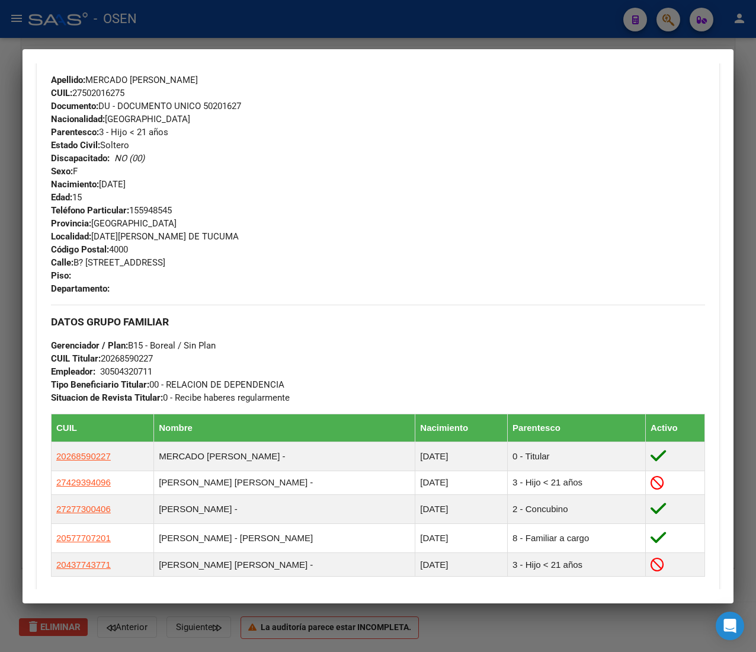
scroll to position [664, 0]
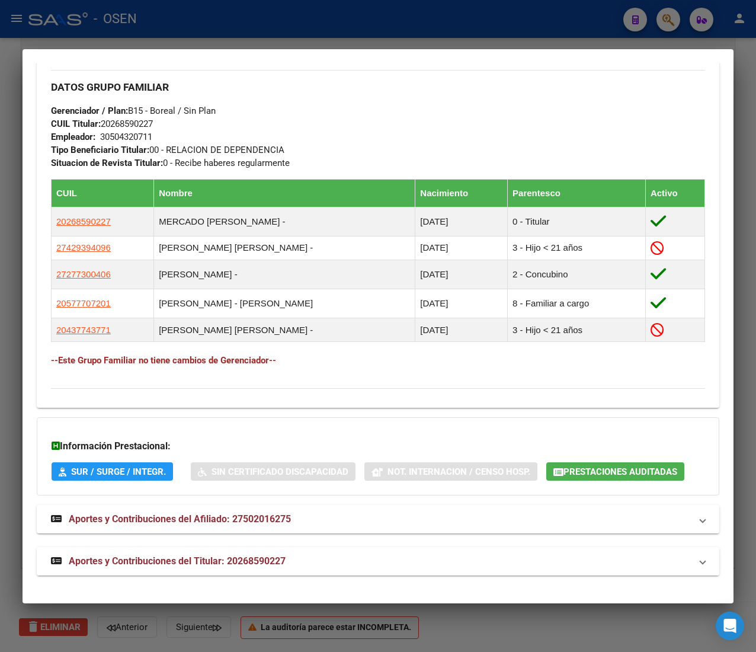
click at [353, 562] on mat-panel-title "Aportes y Contribuciones del Titular: 20268590227" at bounding box center [371, 561] width 640 height 14
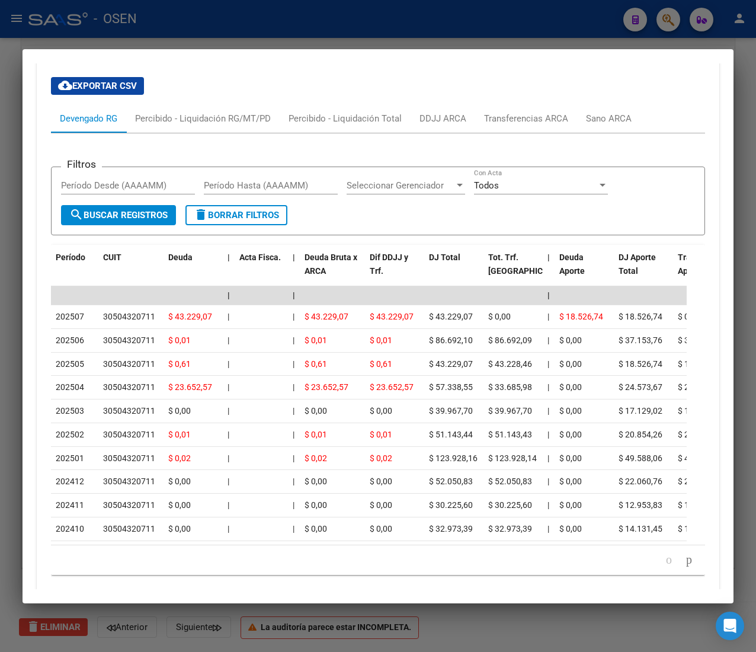
scroll to position [1194, 0]
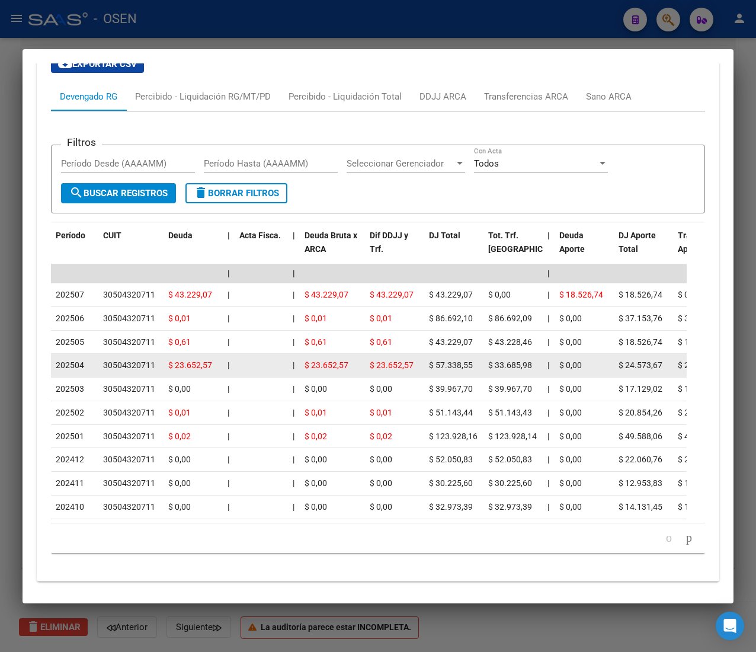
click at [321, 370] on span "$ 23.652,57" at bounding box center [327, 364] width 44 height 9
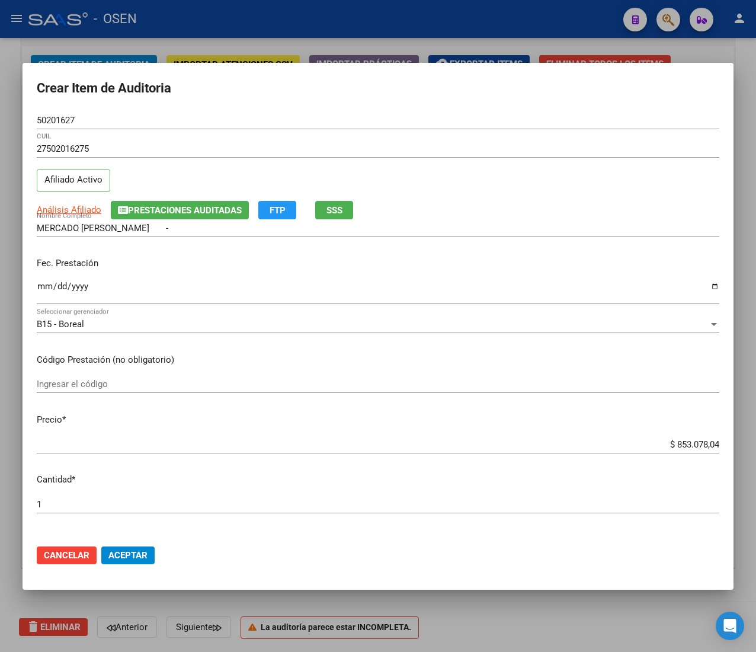
click at [667, 444] on input "$ 853.078,04" at bounding box center [378, 444] width 683 height 11
click at [129, 550] on span "Aceptar" at bounding box center [127, 555] width 39 height 11
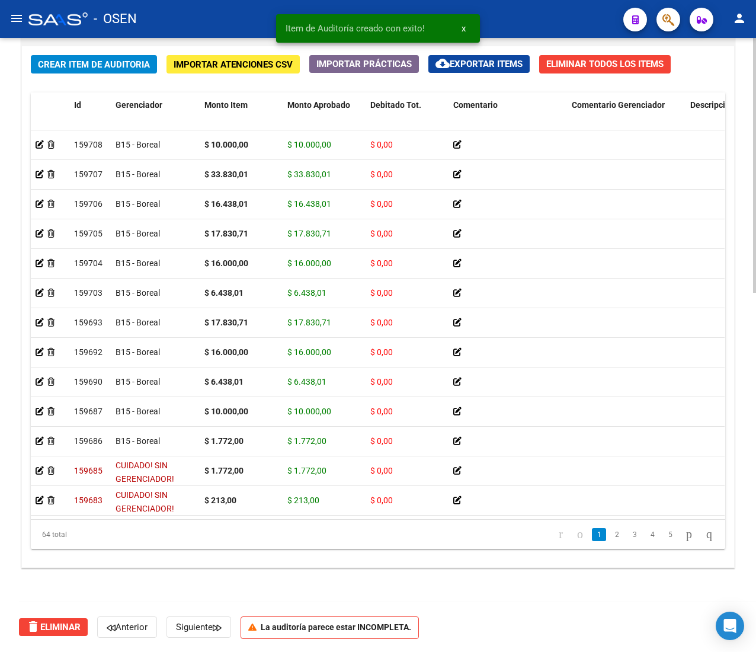
click at [126, 63] on span "Crear Item de Auditoria" at bounding box center [94, 64] width 112 height 11
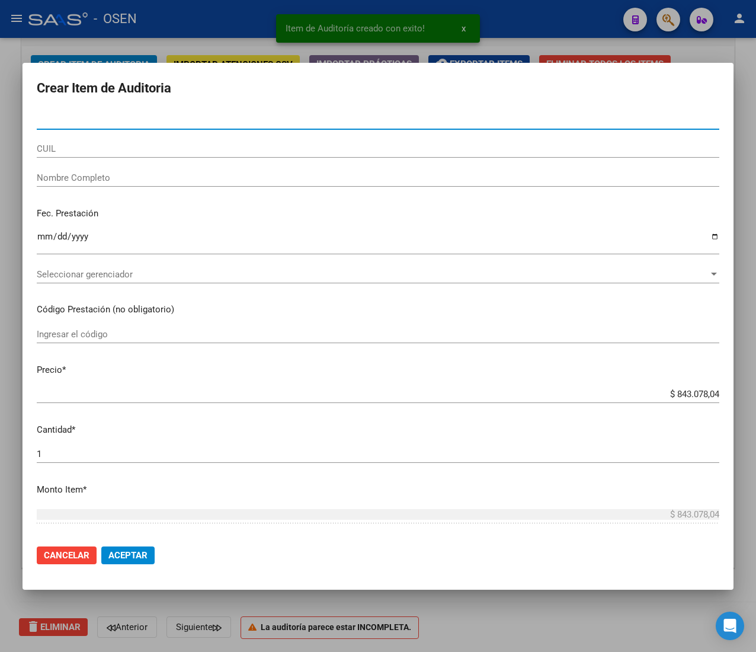
click at [110, 144] on input "CUIL" at bounding box center [378, 148] width 683 height 11
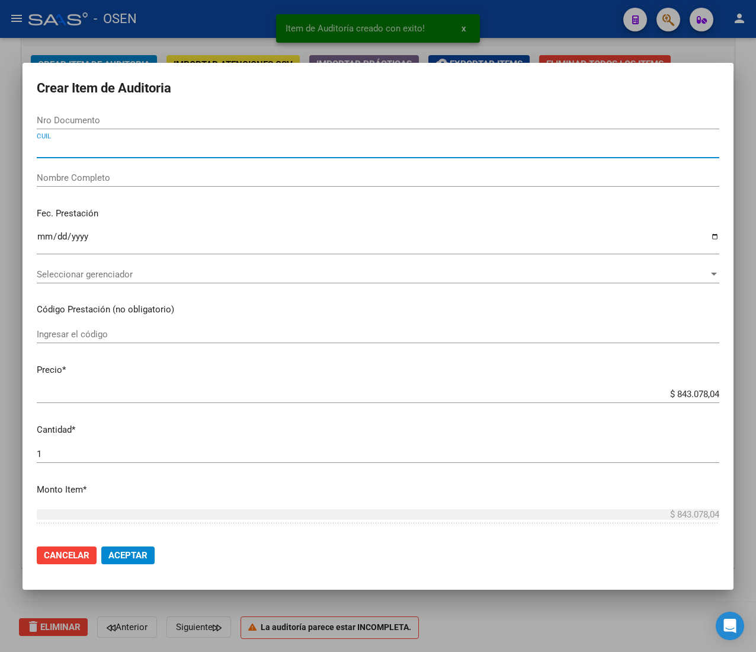
paste input "20525731163"
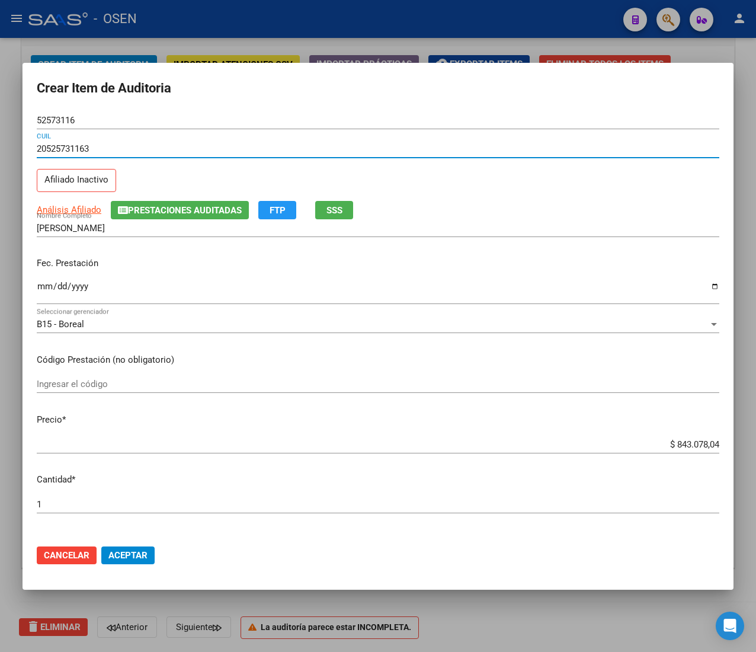
click at [45, 292] on input "Ingresar la fecha" at bounding box center [378, 291] width 683 height 19
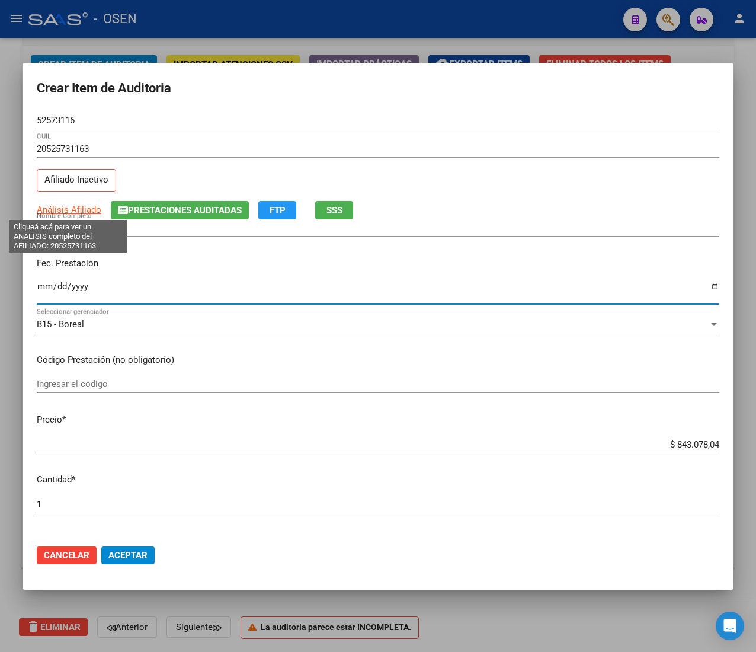
click at [84, 205] on span "Análisis Afiliado" at bounding box center [69, 209] width 65 height 11
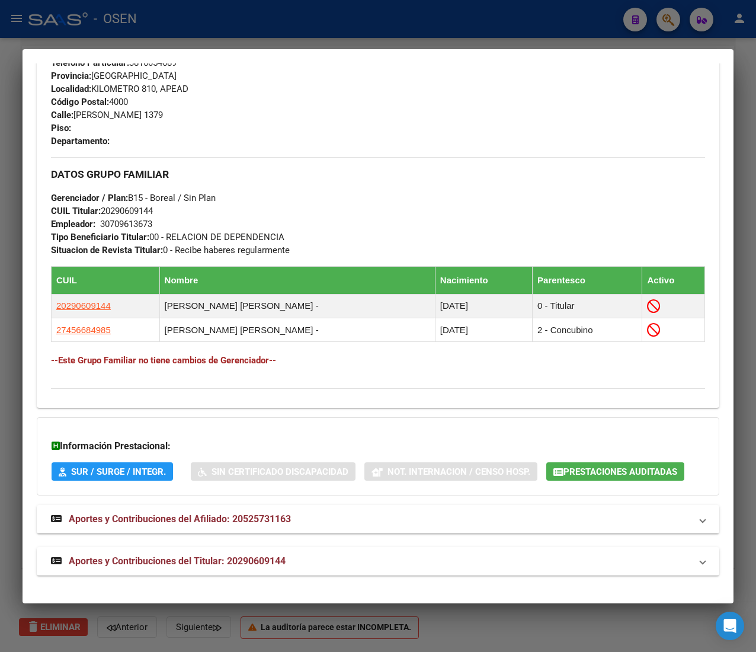
scroll to position [603, 0]
click at [238, 554] on strong "Aportes y Contribuciones del Titular: 20290609144" at bounding box center [168, 561] width 235 height 14
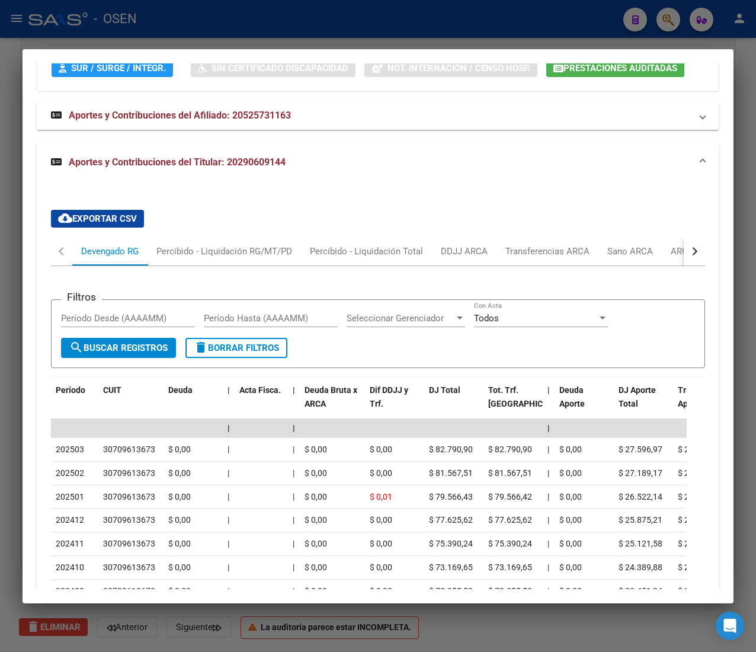
scroll to position [1015, 0]
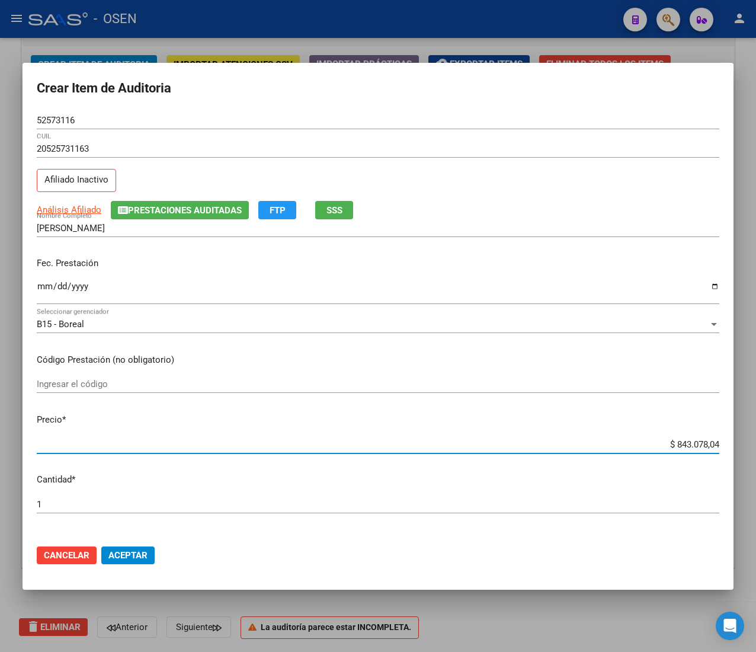
click at [671, 445] on input "$ 843.078,04" at bounding box center [378, 444] width 683 height 11
click at [126, 543] on mat-dialog-actions "Cancelar Aceptar" at bounding box center [378, 555] width 683 height 40
click at [127, 552] on span "Aceptar" at bounding box center [127, 555] width 39 height 11
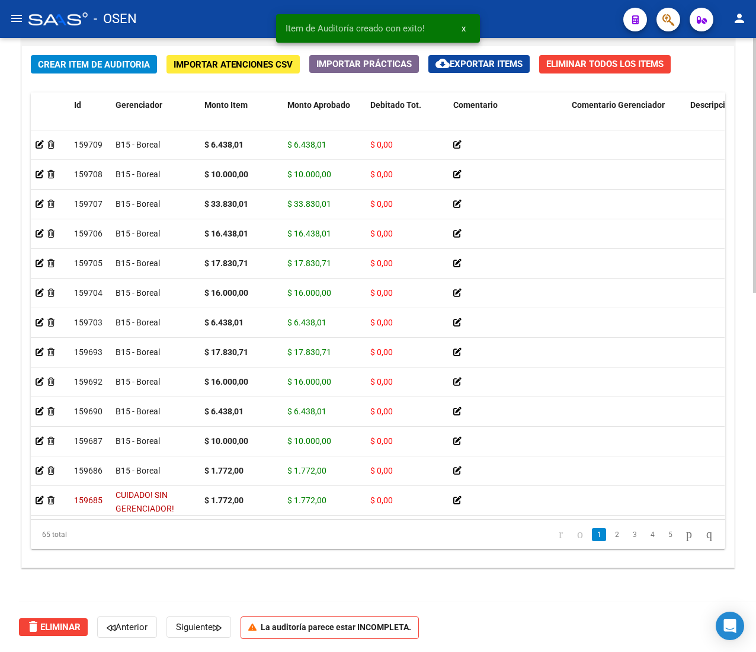
drag, startPoint x: 119, startPoint y: 53, endPoint x: 114, endPoint y: 69, distance: 16.1
click at [114, 68] on div "Crear Item de Auditoria Importar Atenciones CSV Importar Prácticas cloud_downlo…" at bounding box center [378, 306] width 712 height 521
click at [114, 69] on span "Crear Item de Auditoria" at bounding box center [94, 64] width 112 height 11
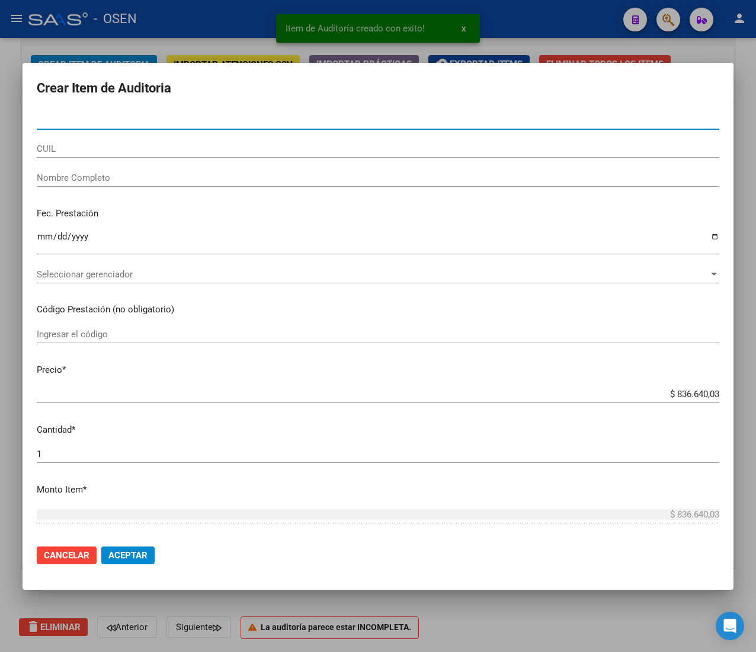
click at [91, 151] on input "CUIL" at bounding box center [378, 148] width 683 height 11
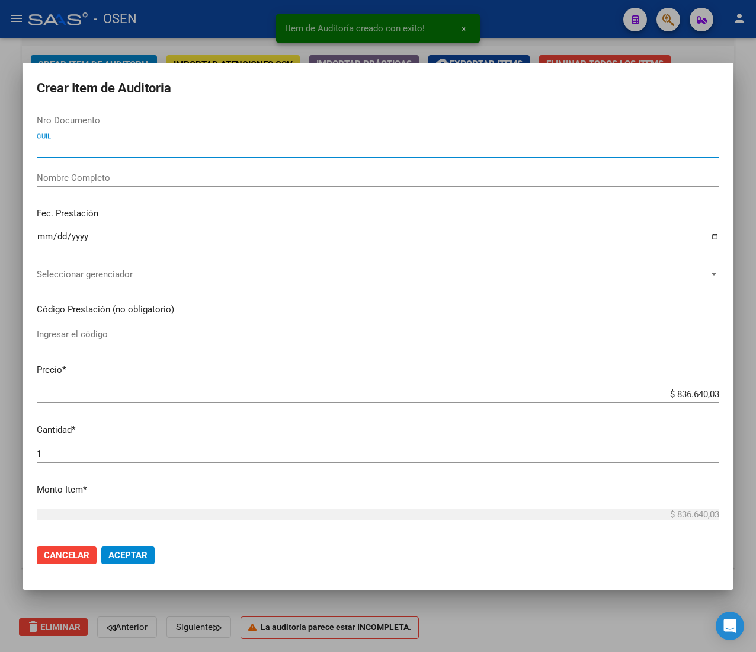
paste input "20525731163"
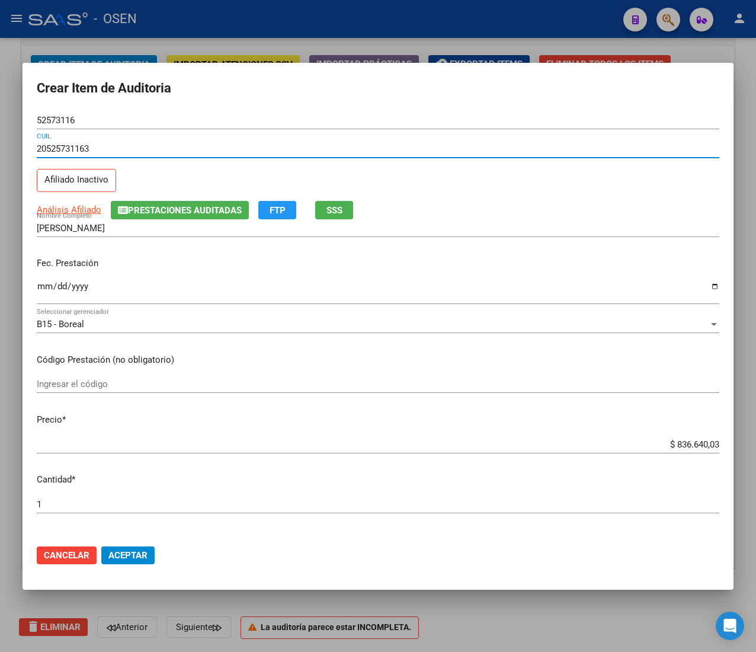
click at [41, 284] on input "Ingresar la fecha" at bounding box center [378, 291] width 683 height 19
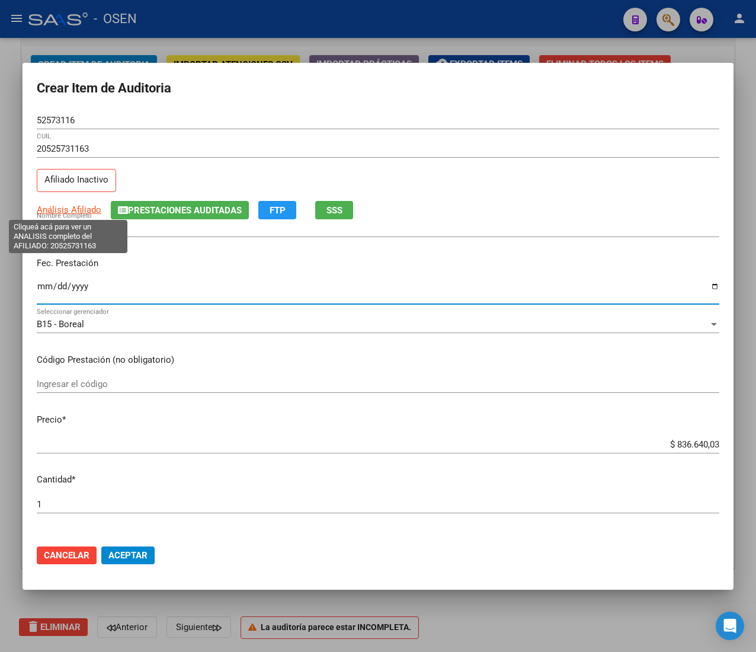
click at [75, 206] on span "Análisis Afiliado" at bounding box center [69, 209] width 65 height 11
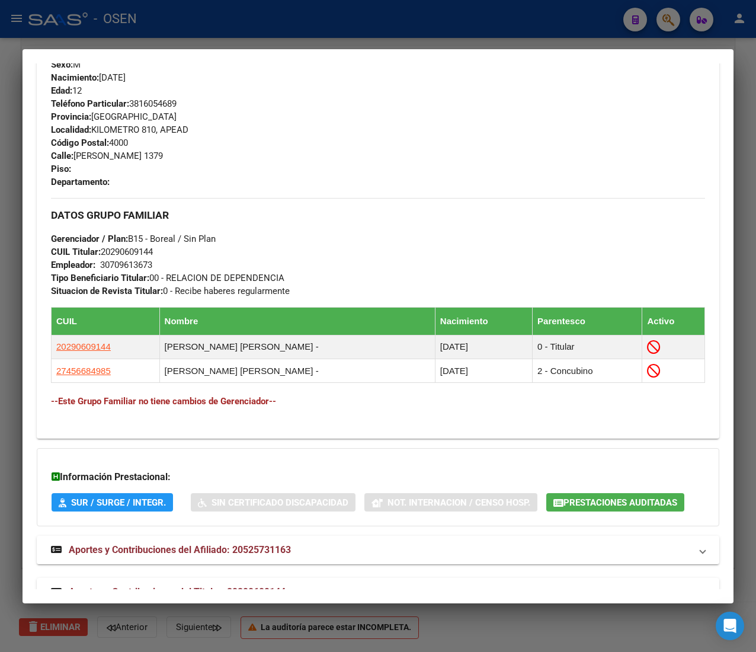
scroll to position [593, 0]
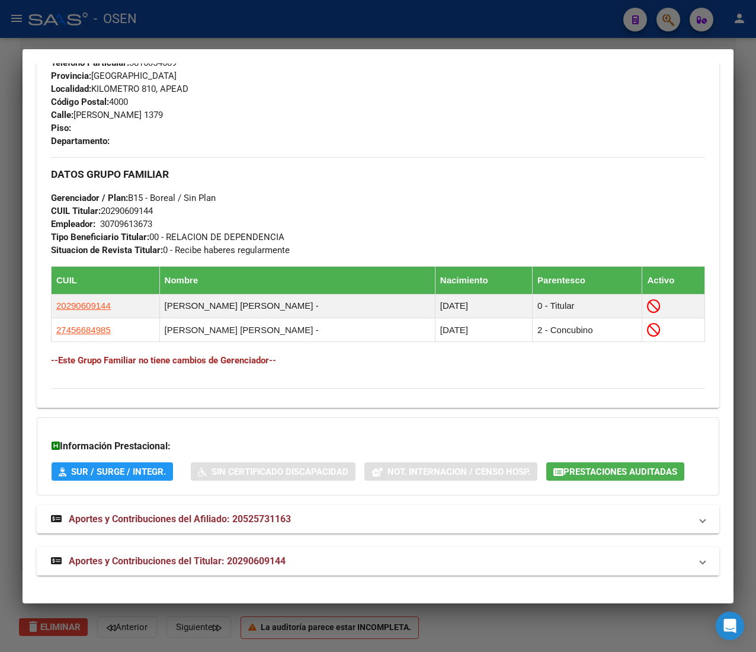
click at [384, 568] on mat-panel-title "Aportes y Contribuciones del Titular: 20290609144" at bounding box center [371, 561] width 640 height 14
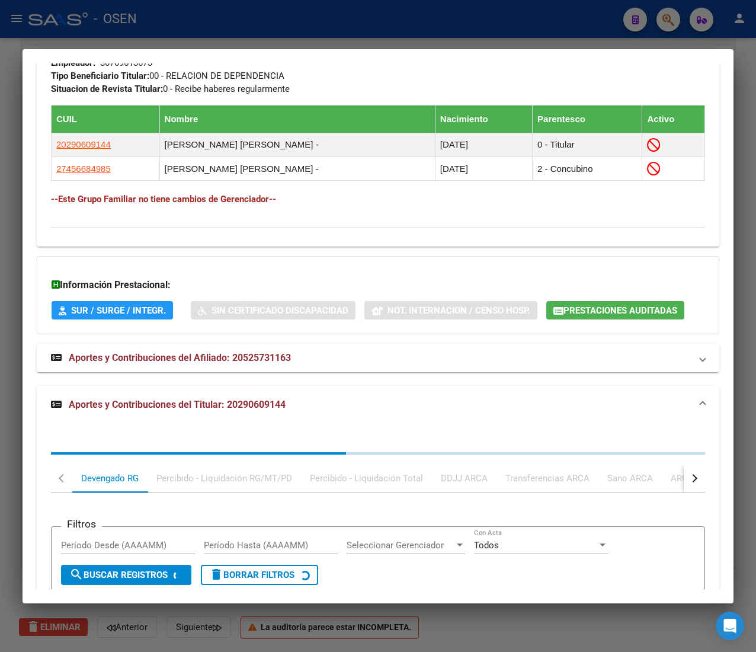
scroll to position [897, 0]
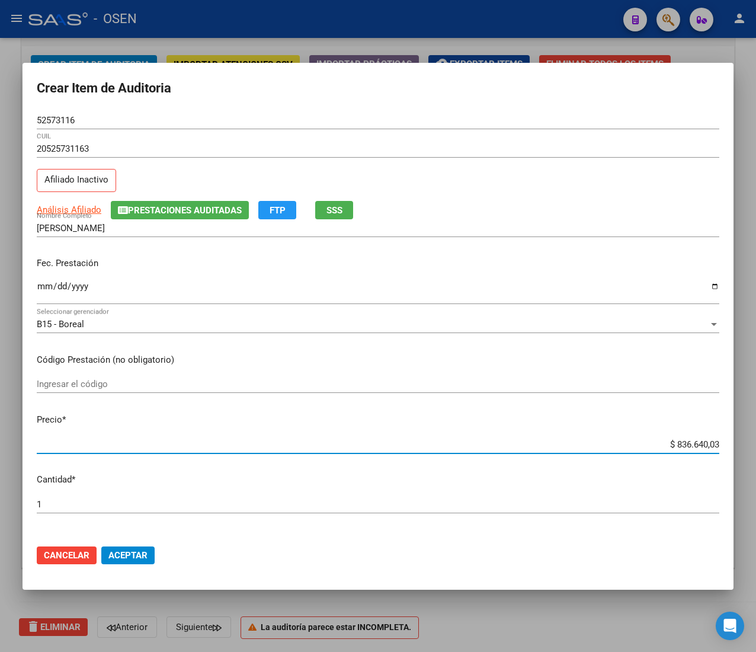
click at [688, 442] on input "$ 836.640,03" at bounding box center [378, 444] width 683 height 11
click at [285, 111] on div "52573116 Nro Documento" at bounding box center [378, 120] width 683 height 18
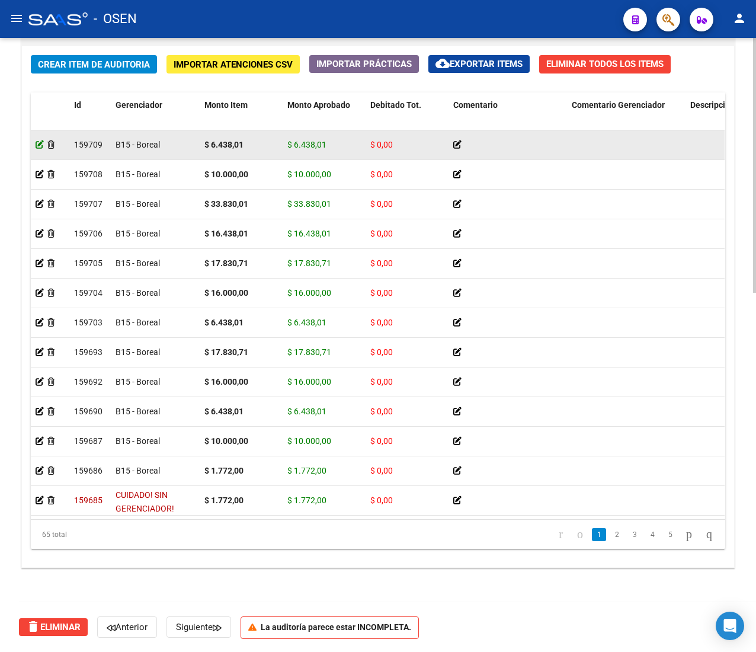
click at [41, 146] on icon at bounding box center [40, 144] width 8 height 8
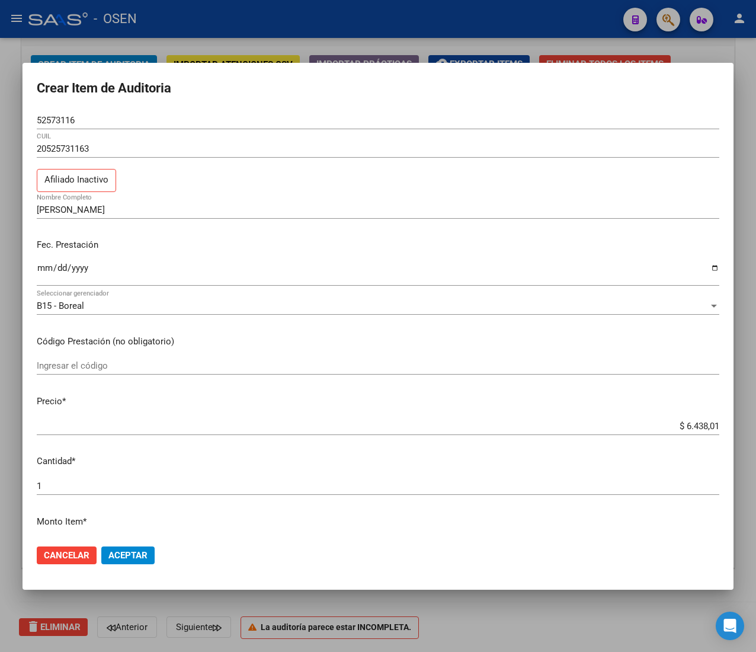
click at [688, 426] on input "$ 6.438,01" at bounding box center [378, 426] width 683 height 11
click at [124, 554] on span "Aceptar" at bounding box center [127, 555] width 39 height 11
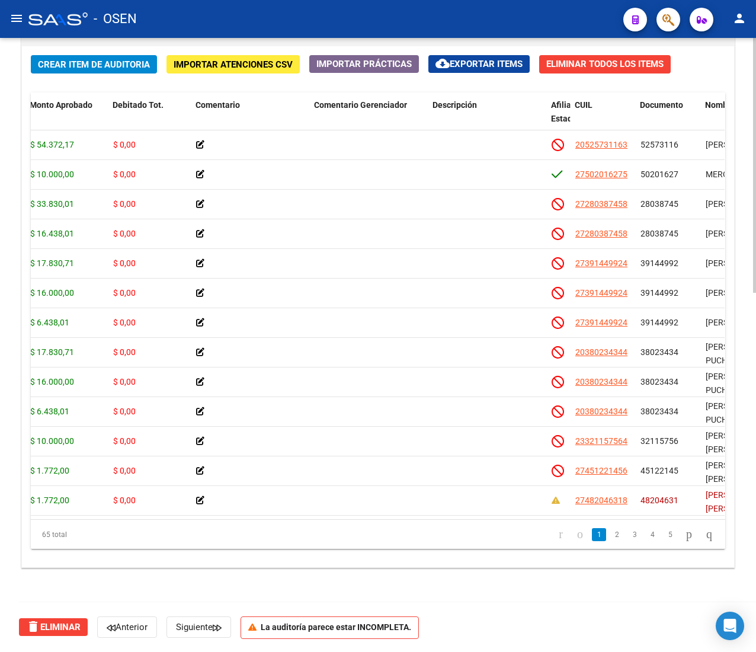
scroll to position [0, 264]
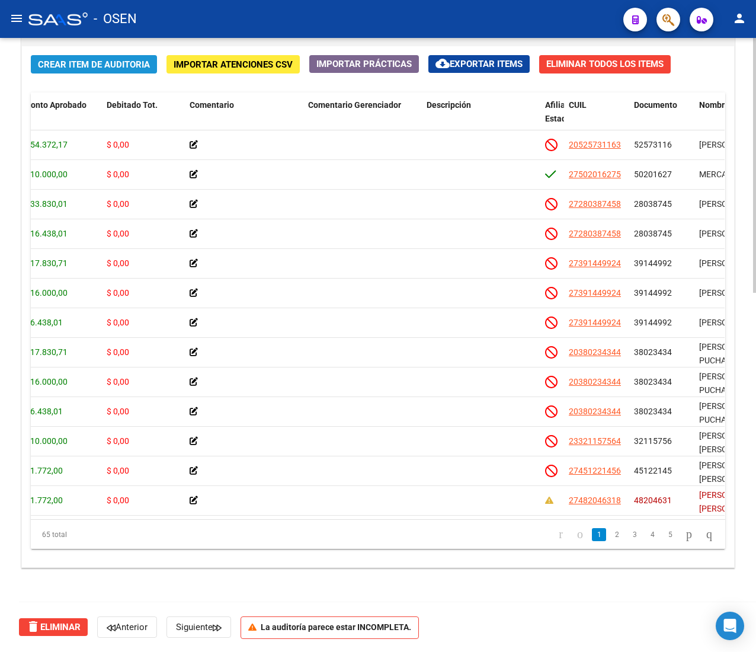
click at [101, 66] on span "Crear Item de Auditoria" at bounding box center [94, 64] width 112 height 11
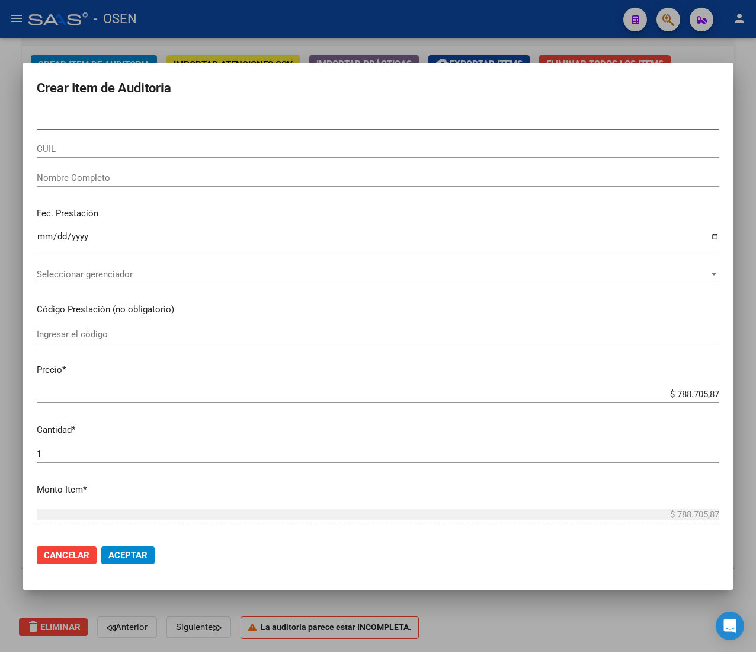
click at [338, 283] on div "Seleccionar gerenciador Seleccionar gerenciador" at bounding box center [378, 280] width 683 height 29
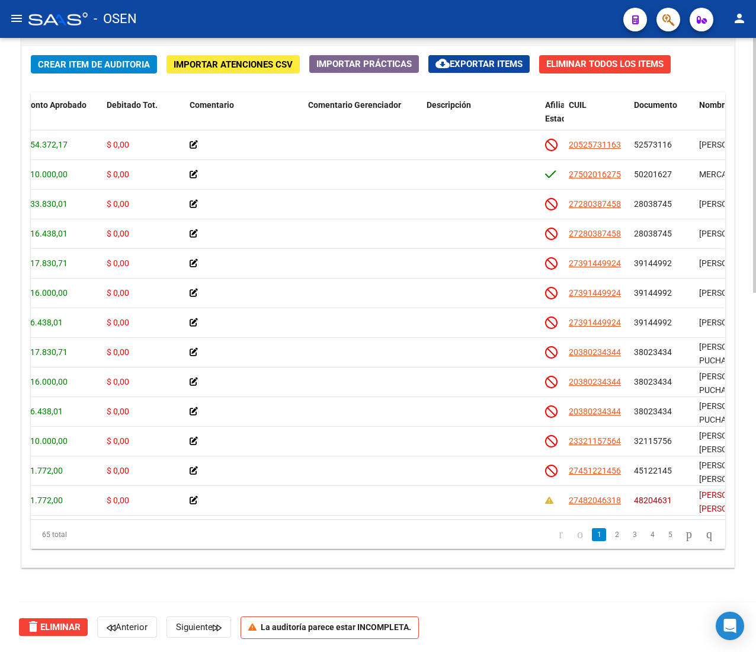
scroll to position [0, 0]
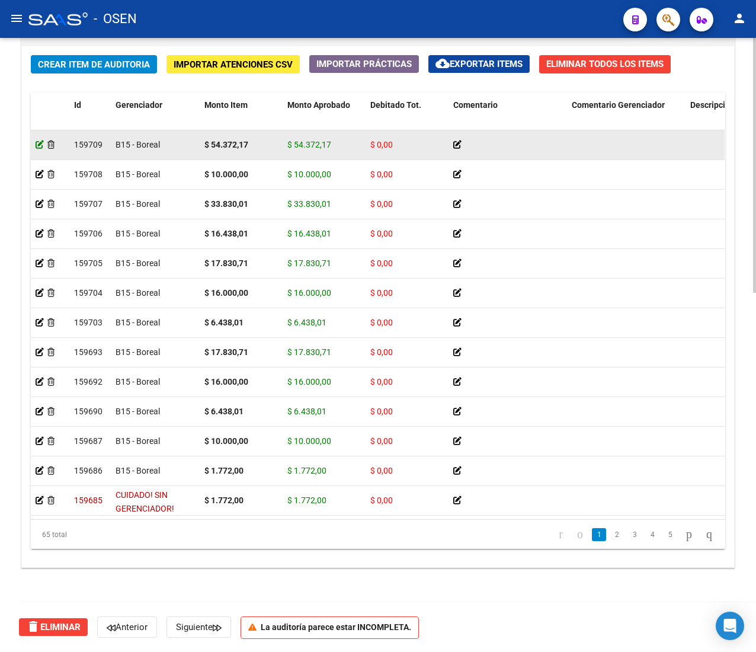
click at [40, 149] on icon at bounding box center [40, 144] width 8 height 8
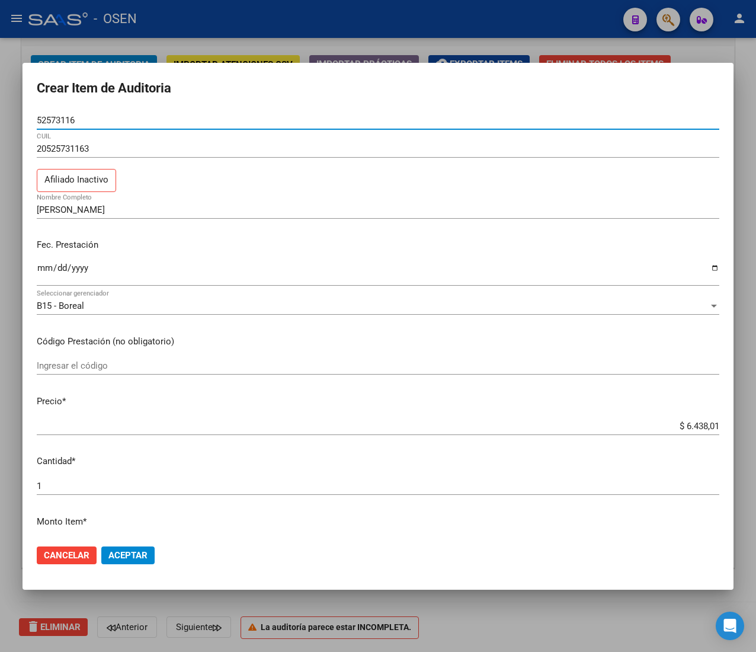
click at [685, 424] on input "$ 6.438,01" at bounding box center [378, 426] width 683 height 11
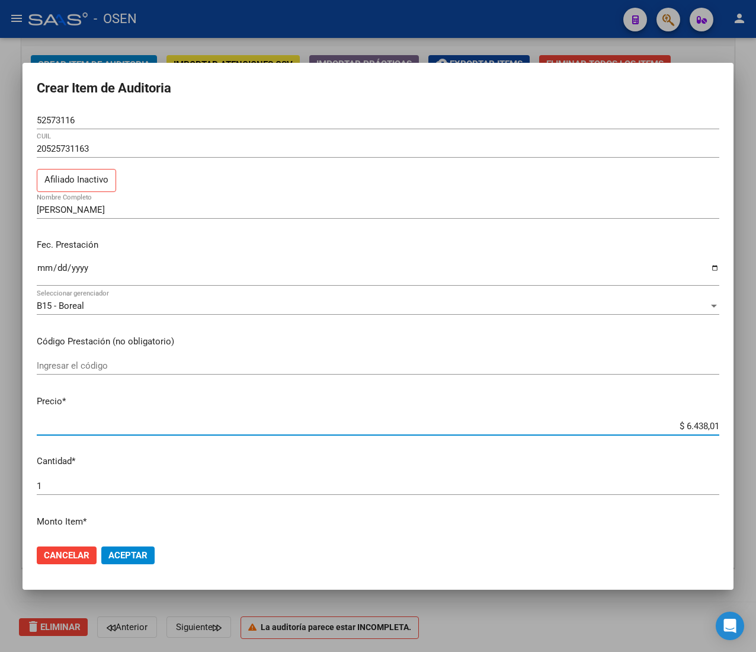
click at [685, 424] on input "$ 6.438,01" at bounding box center [378, 426] width 683 height 11
click at [136, 557] on span "Aceptar" at bounding box center [127, 555] width 39 height 11
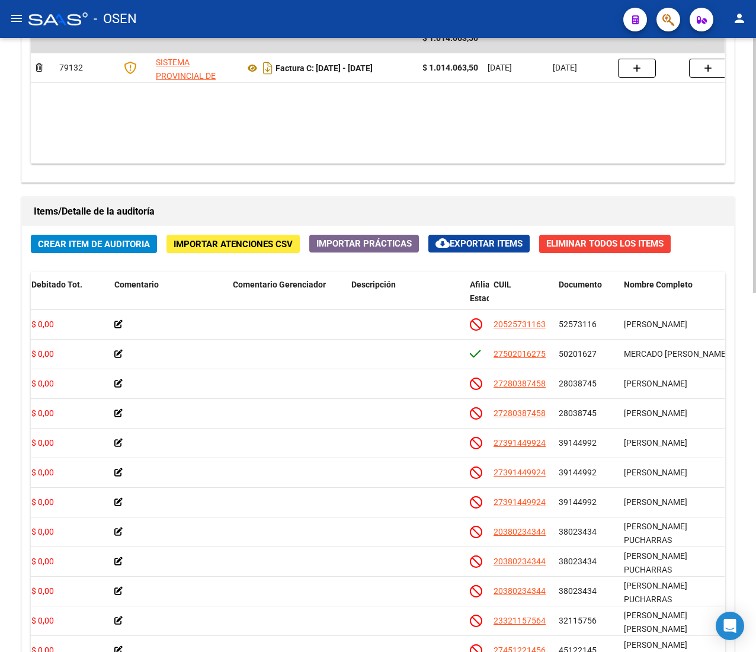
scroll to position [628, 0]
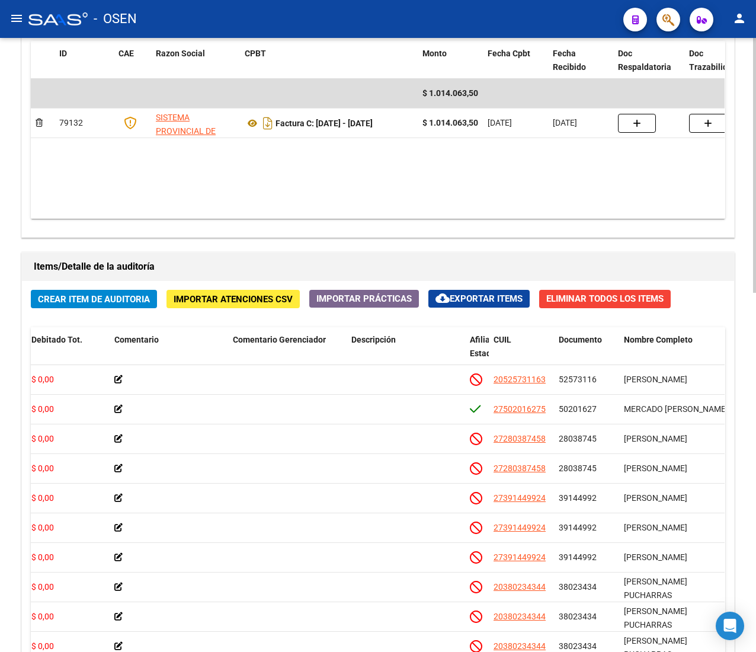
click at [102, 296] on span "Crear Item de Auditoria" at bounding box center [94, 299] width 112 height 11
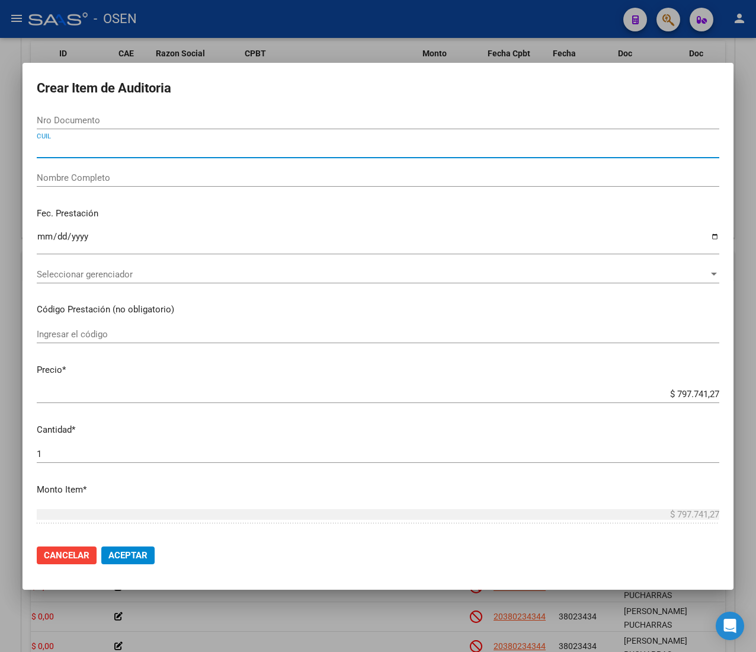
click at [89, 149] on input "CUIL" at bounding box center [378, 148] width 683 height 11
paste input "27247365171"
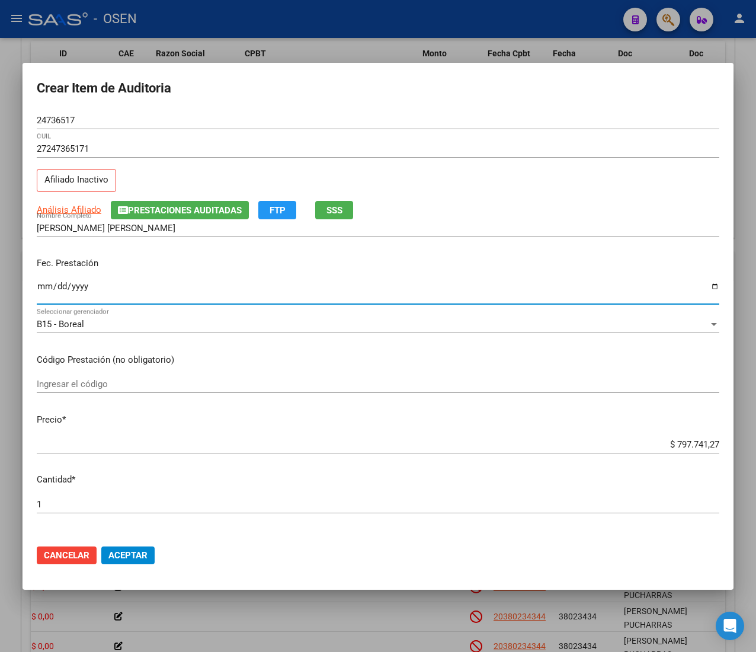
click at [43, 284] on input "Ingresar la fecha" at bounding box center [378, 291] width 683 height 19
click at [670, 442] on input "$ 797.741,27" at bounding box center [378, 444] width 683 height 11
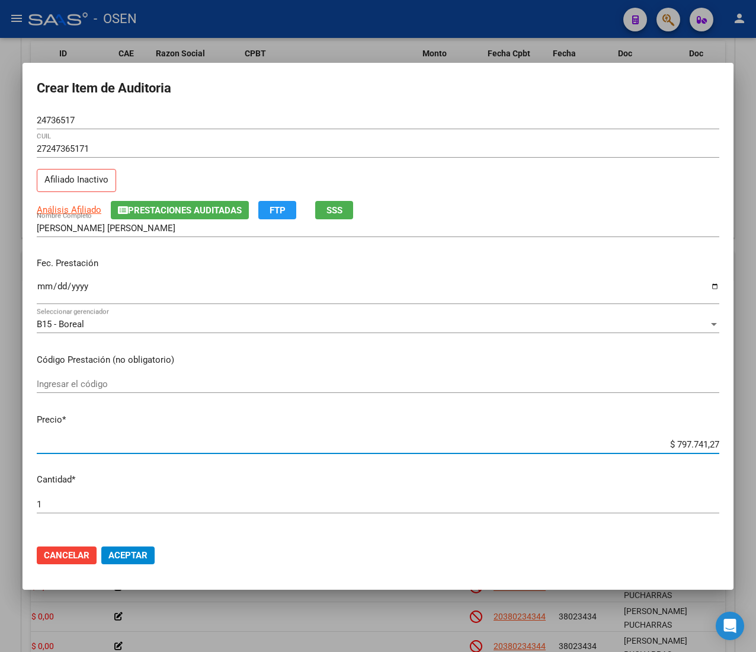
click at [670, 442] on input "$ 797.741,27" at bounding box center [378, 444] width 683 height 11
click at [134, 551] on span "Aceptar" at bounding box center [127, 555] width 39 height 11
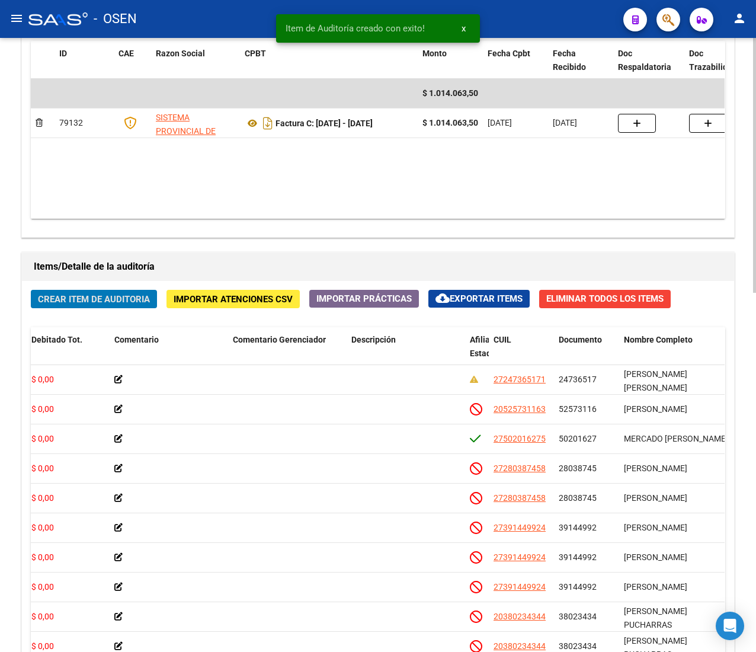
scroll to position [747, 0]
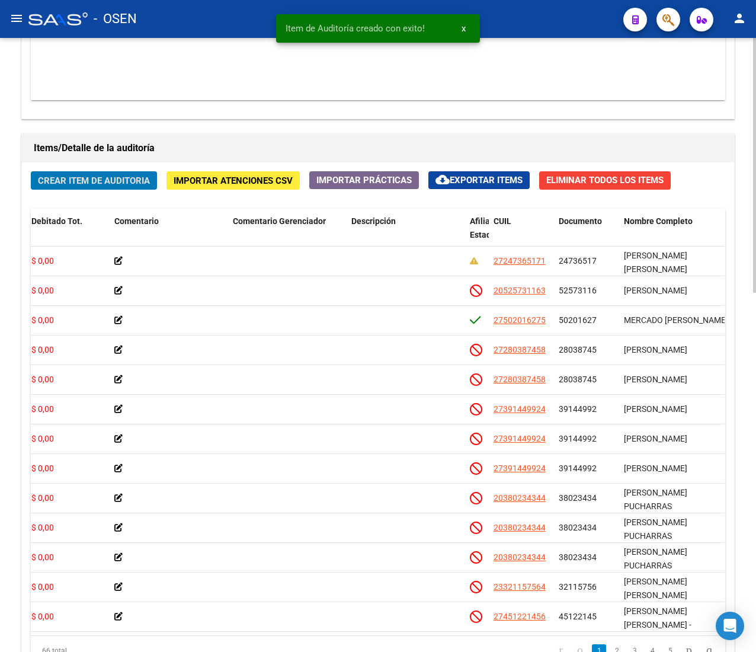
click at [79, 177] on span "Crear Item de Auditoria" at bounding box center [94, 180] width 112 height 11
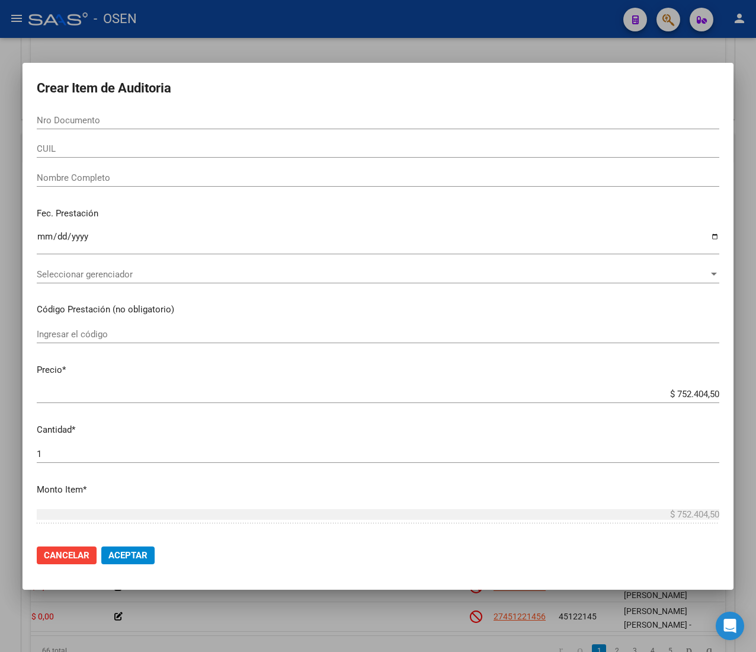
click at [92, 142] on div "CUIL" at bounding box center [378, 149] width 683 height 18
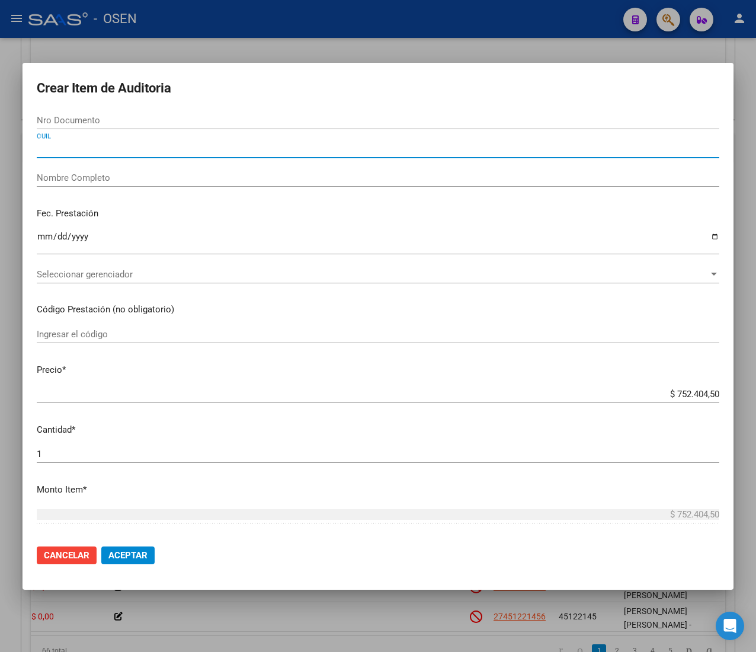
paste input "23571004569"
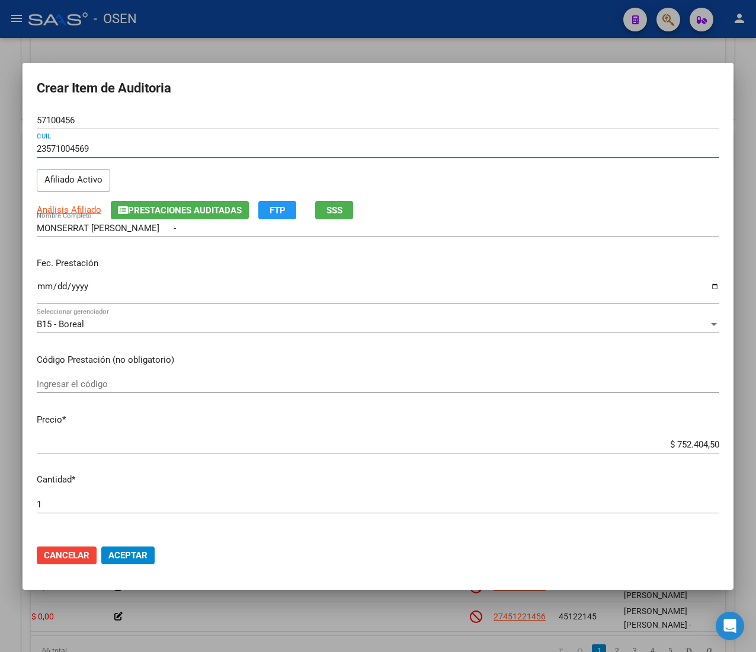
click at [691, 444] on input "$ 752.404,50" at bounding box center [378, 444] width 683 height 11
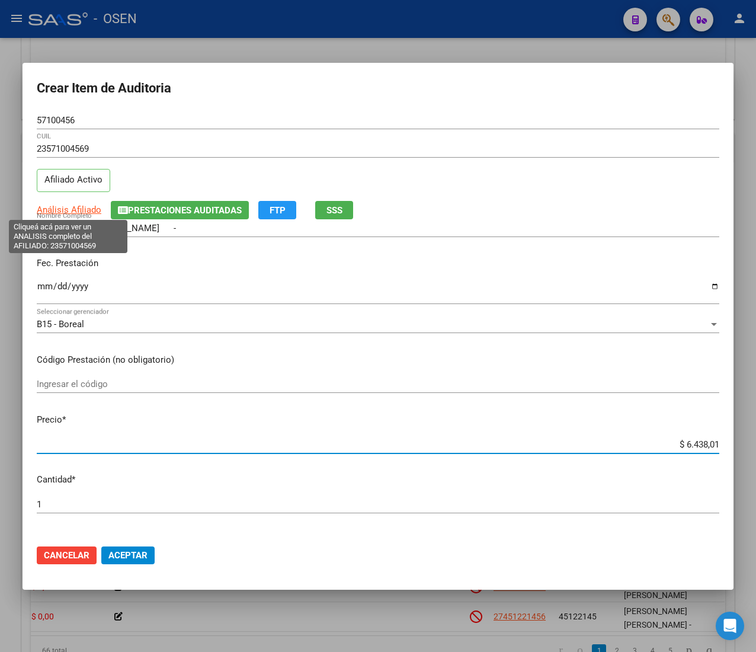
click at [84, 207] on span "Análisis Afiliado" at bounding box center [69, 209] width 65 height 11
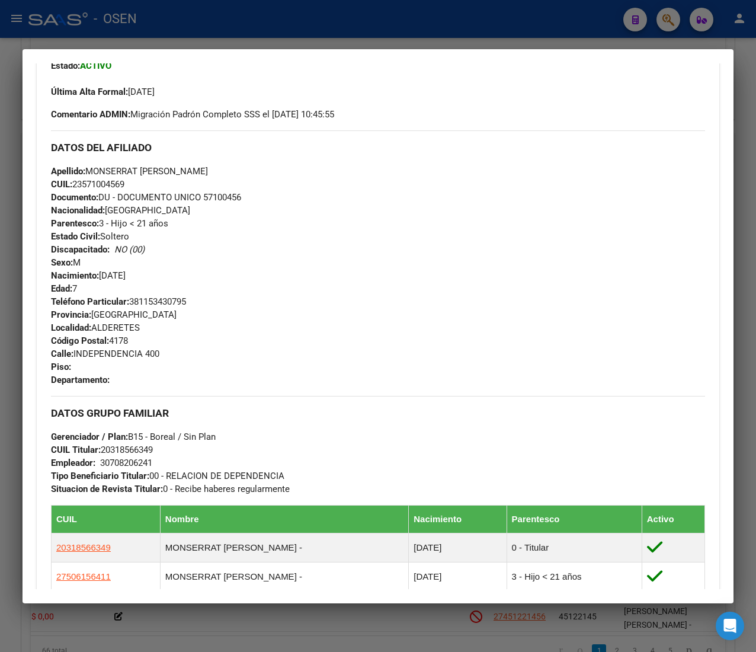
scroll to position [586, 0]
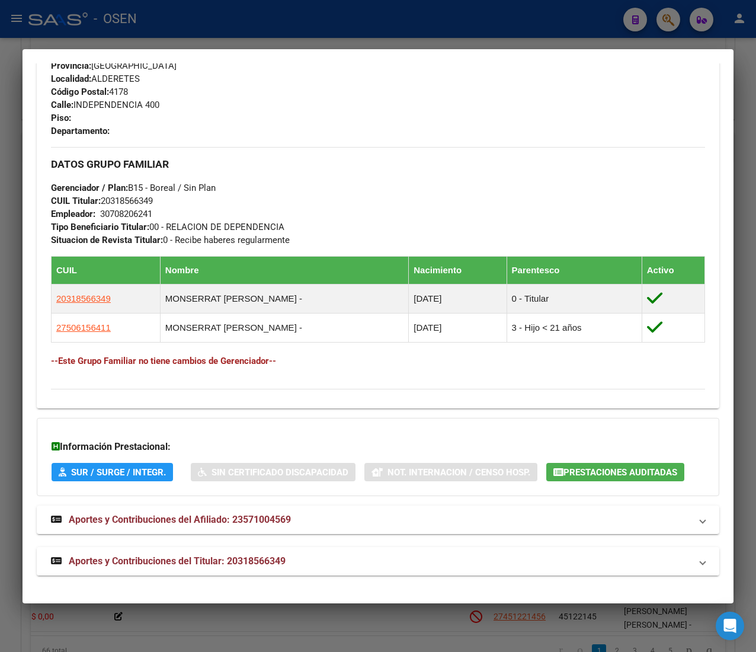
click at [313, 551] on mat-expansion-panel-header "Aportes y Contribuciones del Titular: 20318566349" at bounding box center [378, 561] width 683 height 28
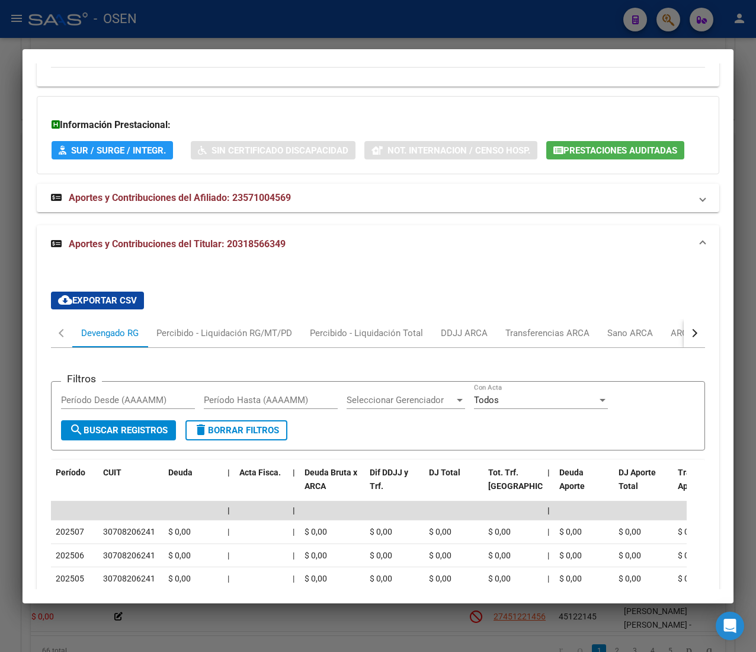
scroll to position [999, 0]
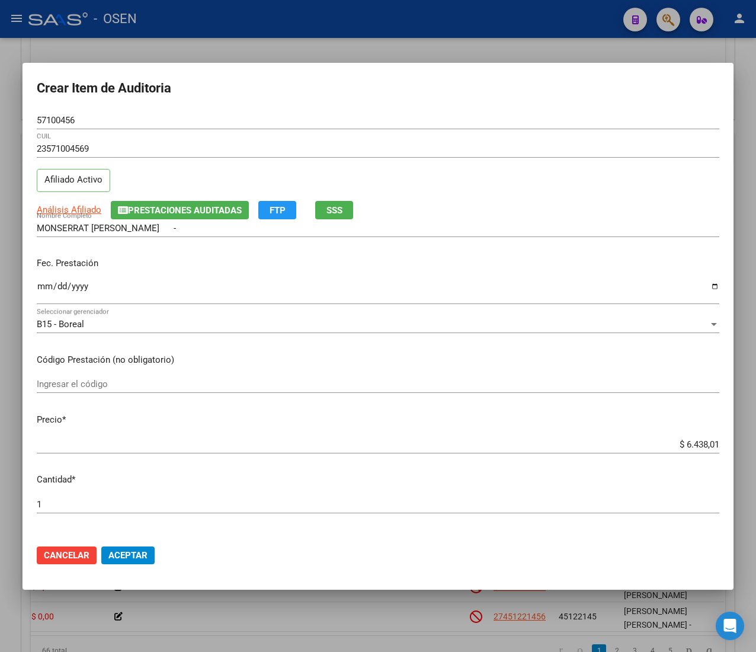
click at [674, 440] on input "$ 6.438,01" at bounding box center [378, 444] width 683 height 11
click at [129, 557] on span "Aceptar" at bounding box center [127, 555] width 39 height 11
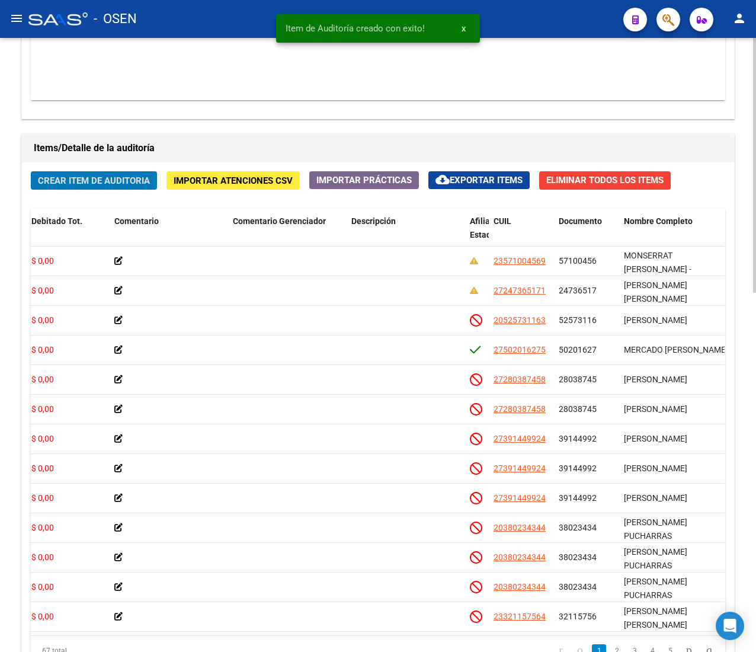
click at [108, 182] on span "Crear Item de Auditoria" at bounding box center [94, 180] width 112 height 11
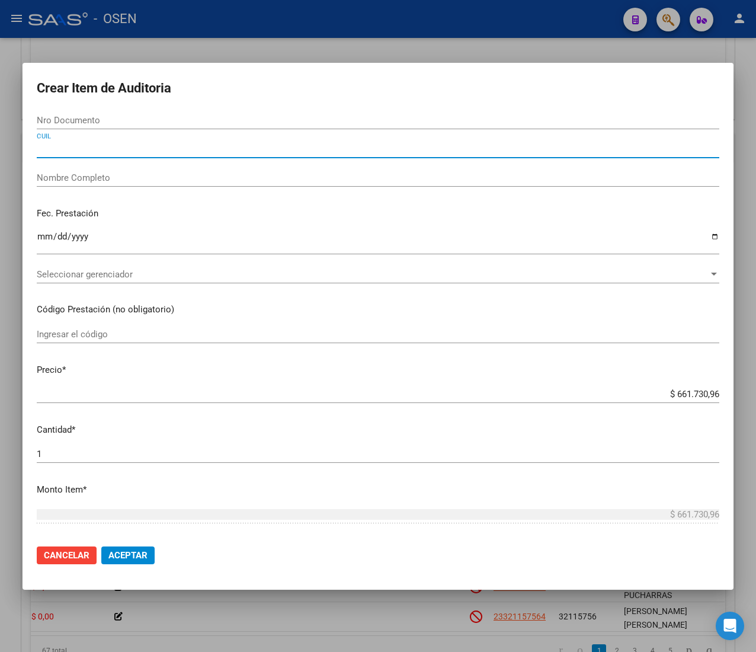
click at [84, 149] on input "CUIL" at bounding box center [378, 148] width 683 height 11
paste input "23571004569"
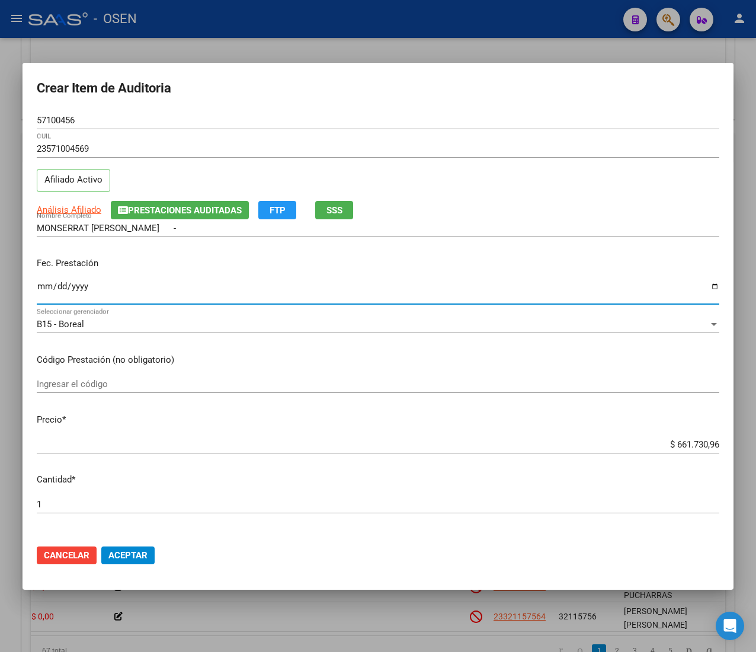
click at [45, 289] on input "Ingresar la fecha" at bounding box center [378, 291] width 683 height 19
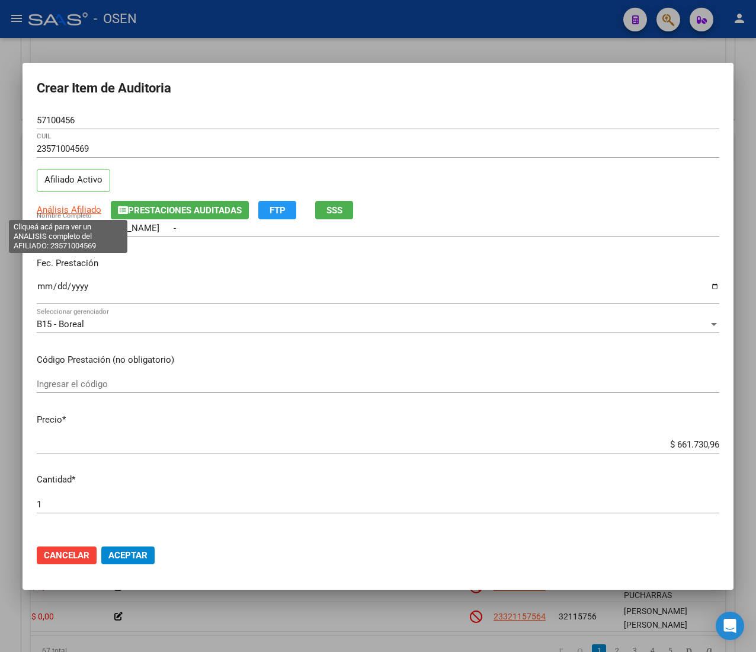
click at [79, 207] on span "Análisis Afiliado" at bounding box center [69, 209] width 65 height 11
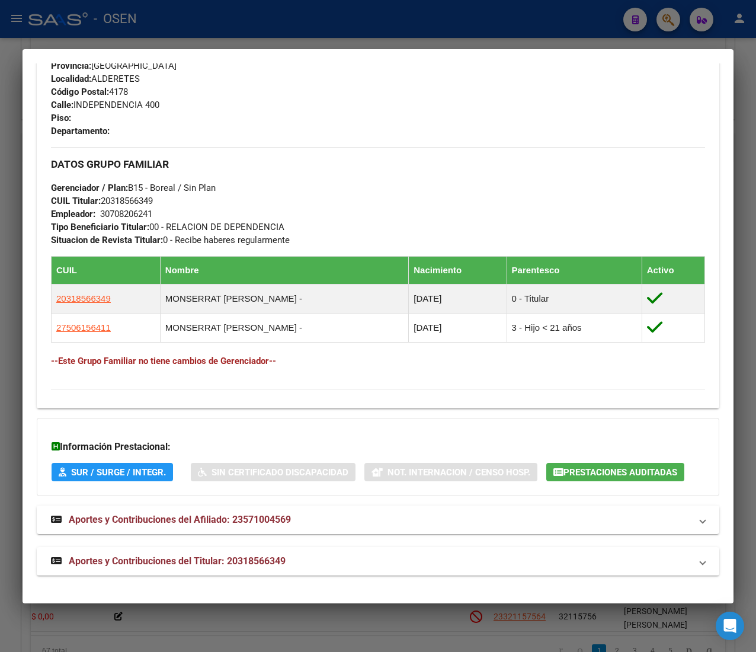
drag, startPoint x: 347, startPoint y: 557, endPoint x: 309, endPoint y: 391, distance: 170.9
click at [347, 557] on mat-panel-title "Aportes y Contribuciones del Titular: 20318566349" at bounding box center [371, 561] width 640 height 14
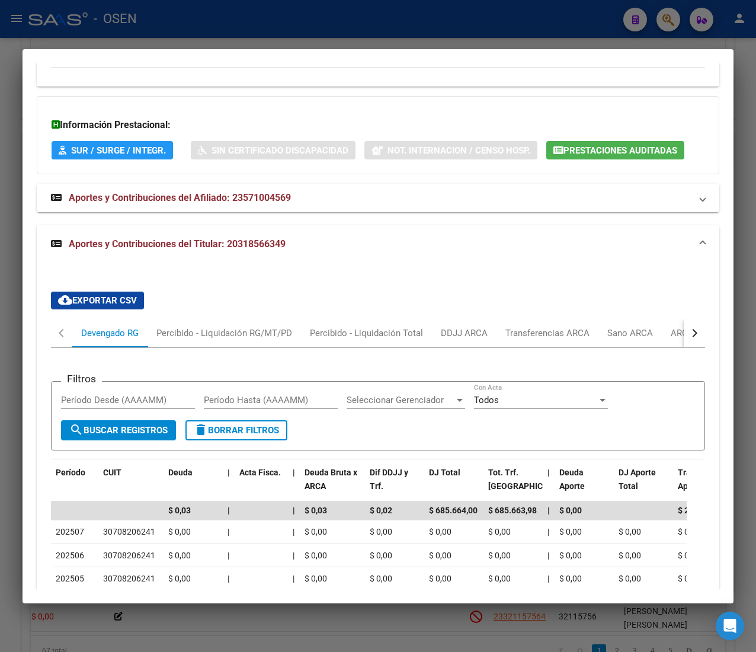
scroll to position [1117, 0]
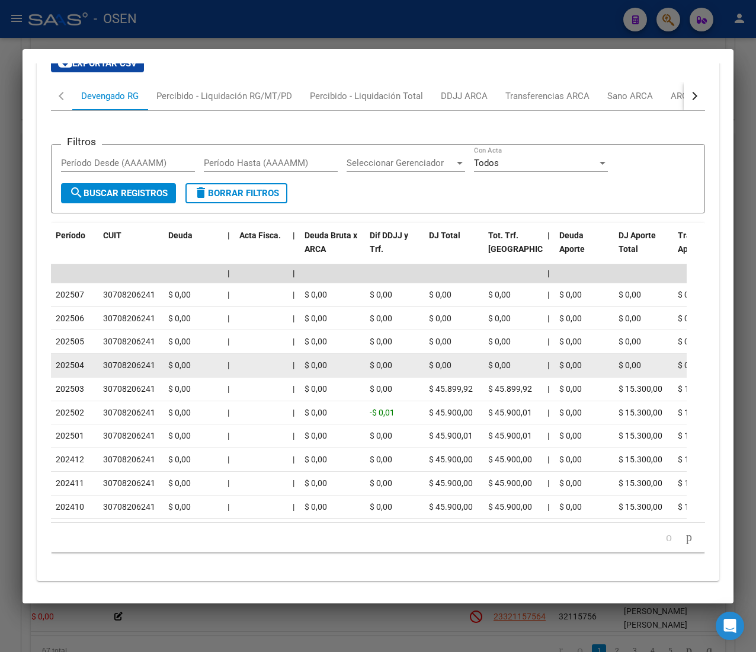
click at [330, 372] on div "$ 0,00" at bounding box center [333, 366] width 56 height 14
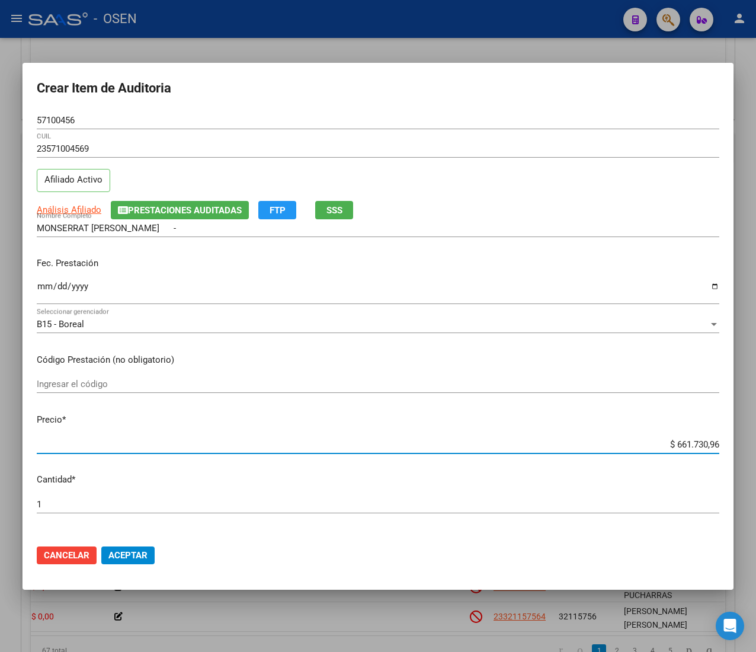
click at [682, 447] on input "$ 661.730,96" at bounding box center [378, 444] width 683 height 11
click at [127, 554] on span "Aceptar" at bounding box center [127, 555] width 39 height 11
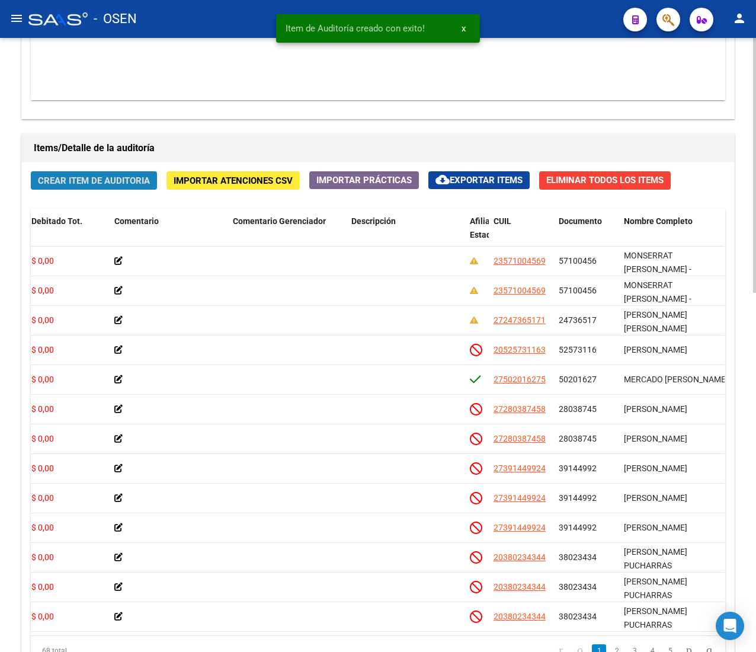
click at [115, 184] on span "Crear Item de Auditoria" at bounding box center [94, 180] width 112 height 11
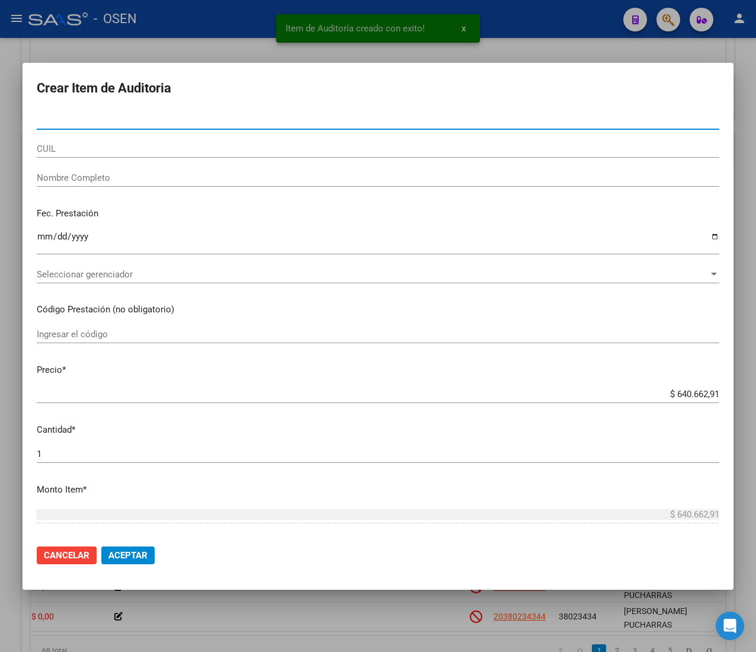
click at [114, 147] on input "CUIL" at bounding box center [378, 148] width 683 height 11
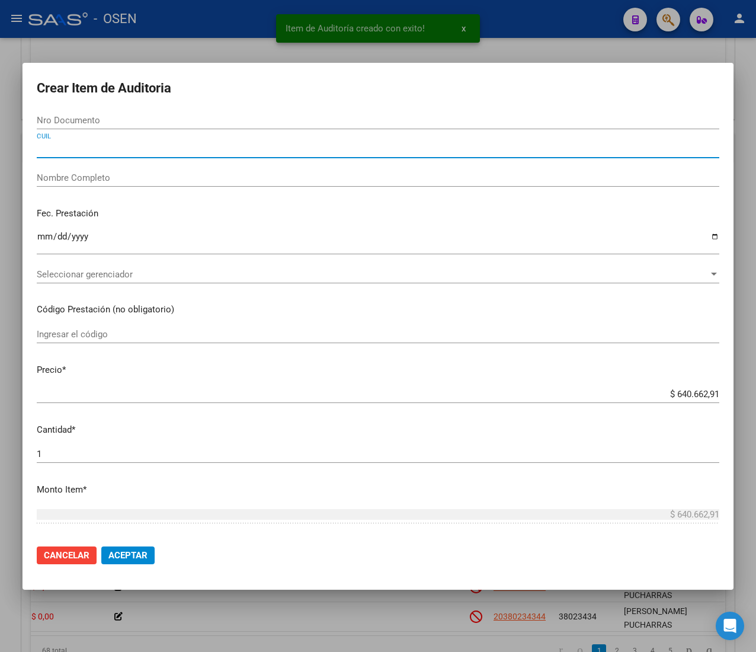
paste input "20318566349"
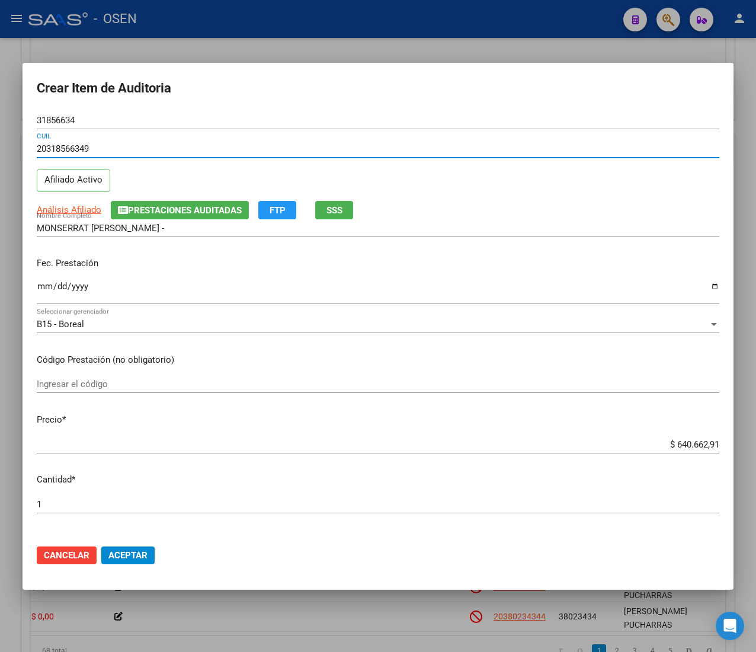
click at [41, 286] on input "Ingresar la fecha" at bounding box center [378, 291] width 683 height 19
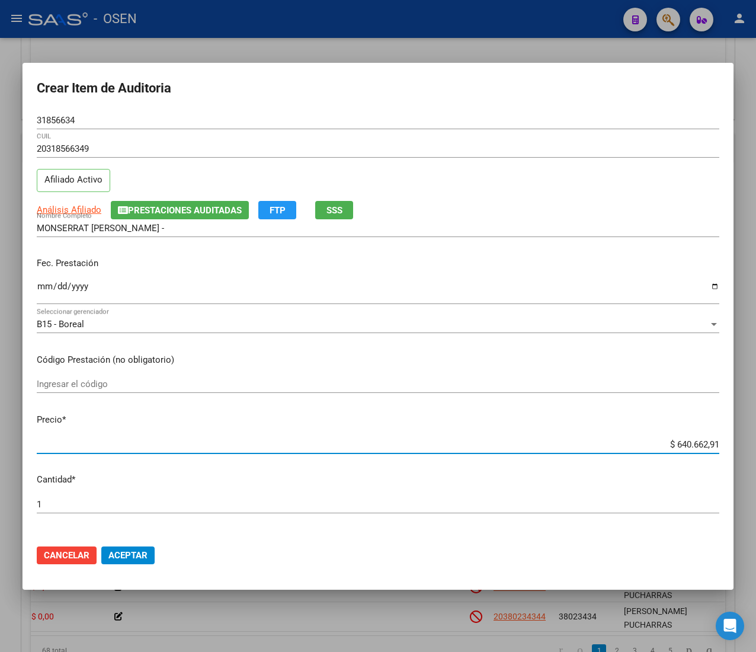
click at [669, 444] on input "$ 640.662,91" at bounding box center [378, 444] width 683 height 11
click at [145, 548] on button "Aceptar" at bounding box center [127, 555] width 53 height 18
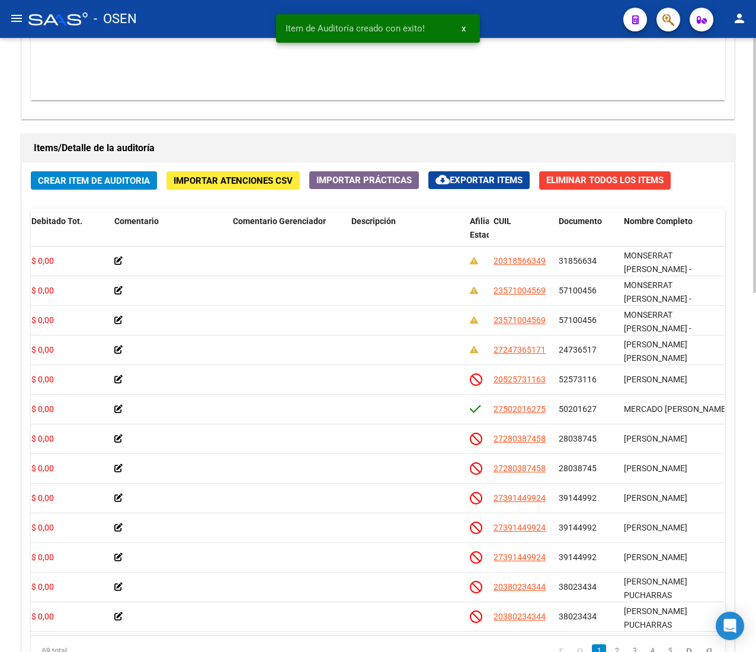
click at [76, 186] on span "Crear Item de Auditoria" at bounding box center [94, 180] width 112 height 11
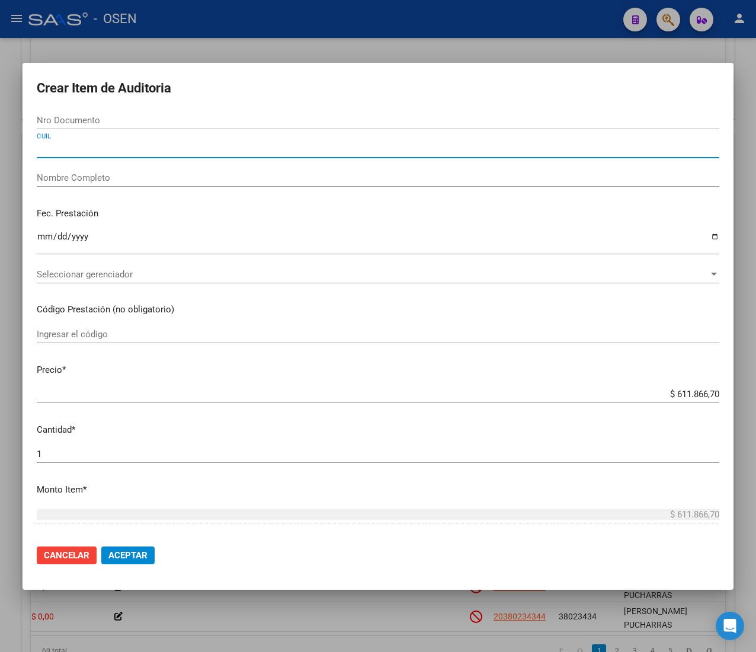
click at [121, 146] on input "CUIL" at bounding box center [378, 148] width 683 height 11
paste input "23571004569"
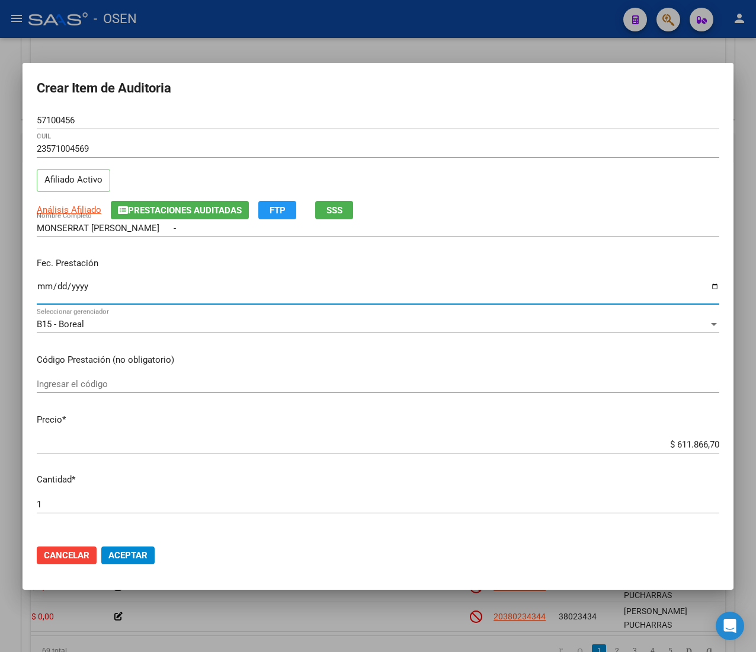
click at [44, 296] on input "Ingresar la fecha" at bounding box center [378, 291] width 683 height 19
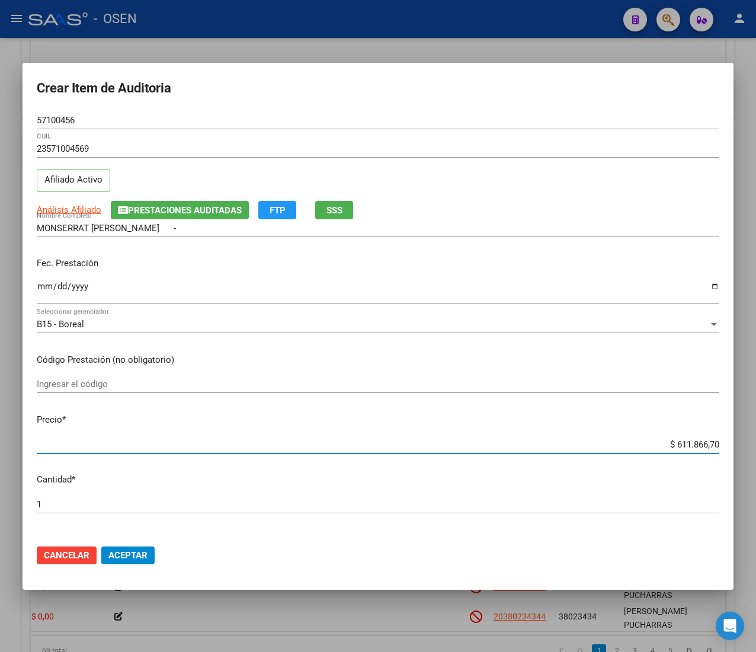
click at [677, 445] on input "$ 611.866,70" at bounding box center [378, 444] width 683 height 11
click at [150, 552] on button "Aceptar" at bounding box center [127, 555] width 53 height 18
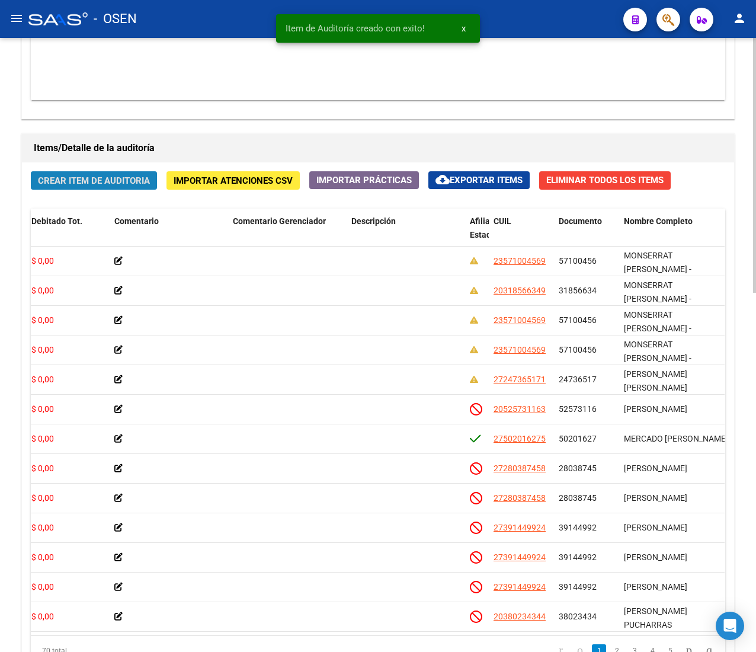
click at [50, 186] on span "Crear Item de Auditoria" at bounding box center [94, 180] width 112 height 11
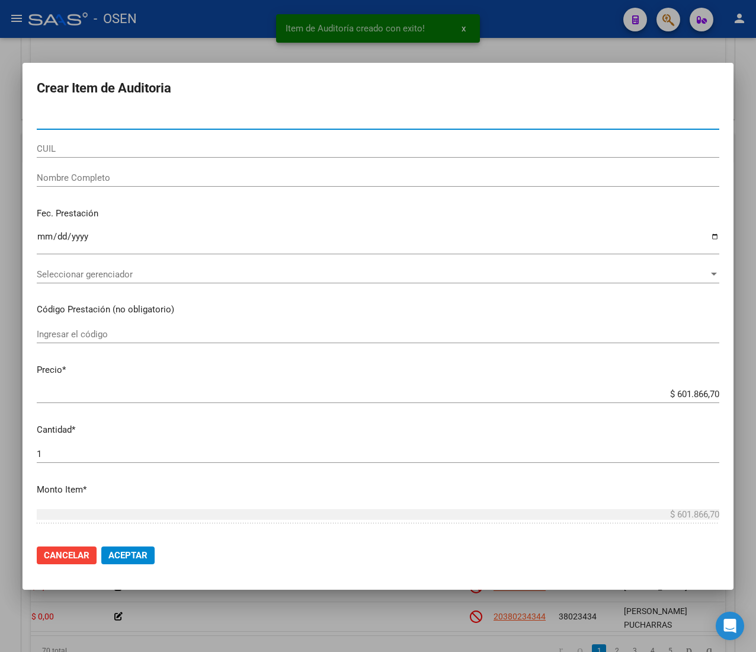
click at [73, 149] on input "CUIL" at bounding box center [378, 148] width 683 height 11
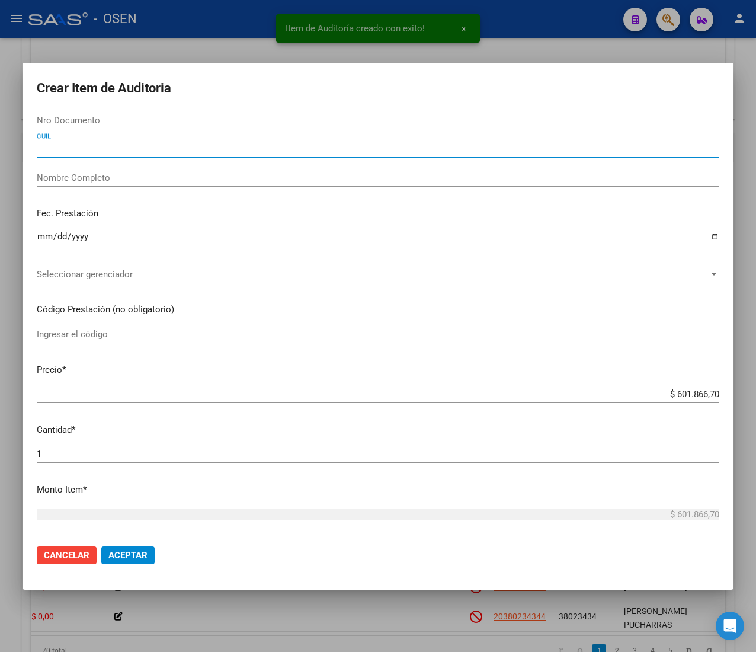
paste input "20561019488"
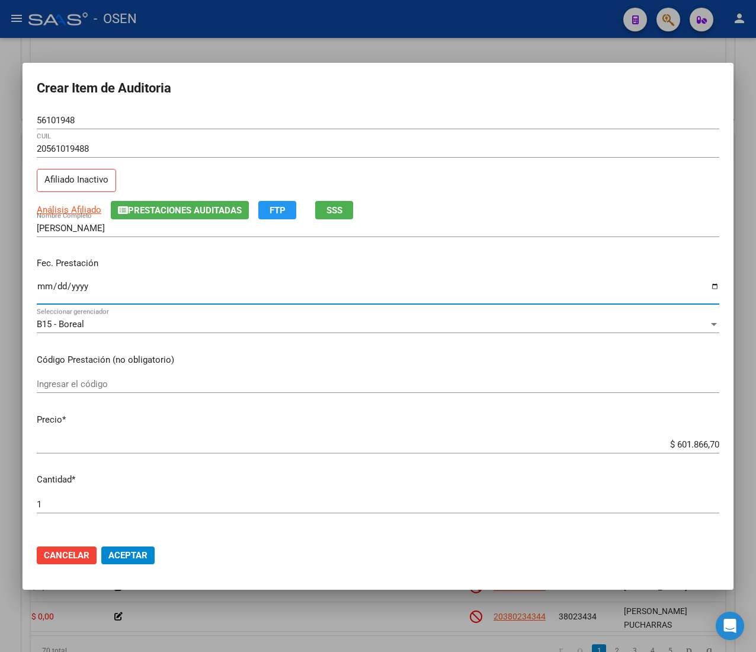
click at [41, 284] on input "Ingresar la fecha" at bounding box center [378, 291] width 683 height 19
click at [89, 209] on span "Análisis Afiliado" at bounding box center [69, 209] width 65 height 11
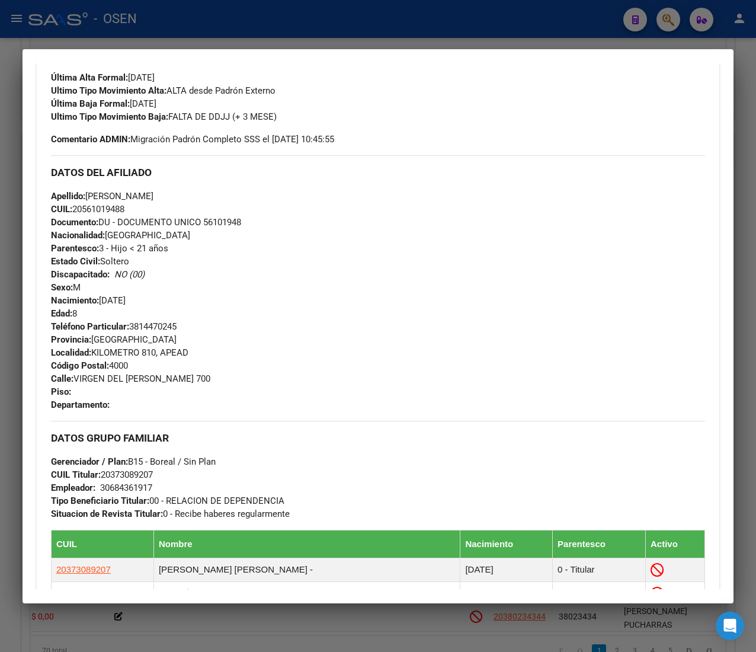
scroll to position [606, 0]
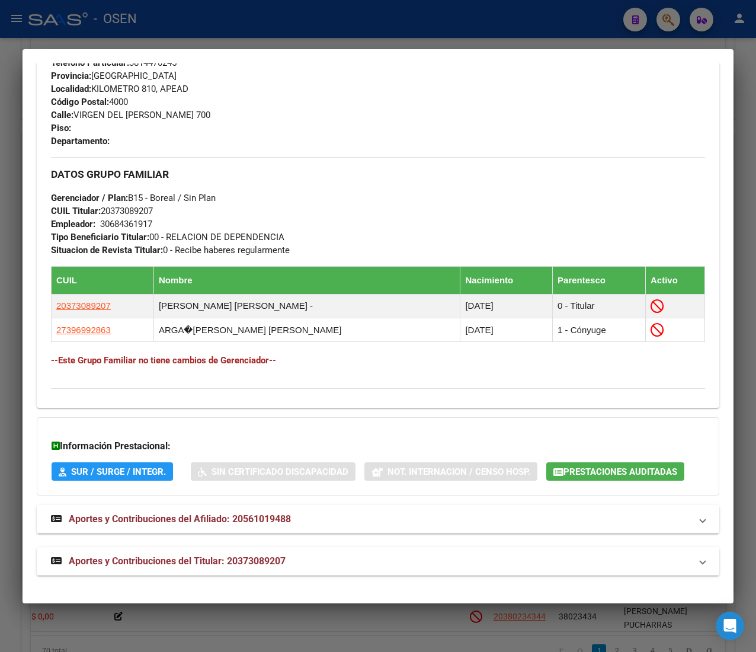
click at [357, 566] on mat-panel-title "Aportes y Contribuciones del Titular: 20373089207" at bounding box center [371, 561] width 640 height 14
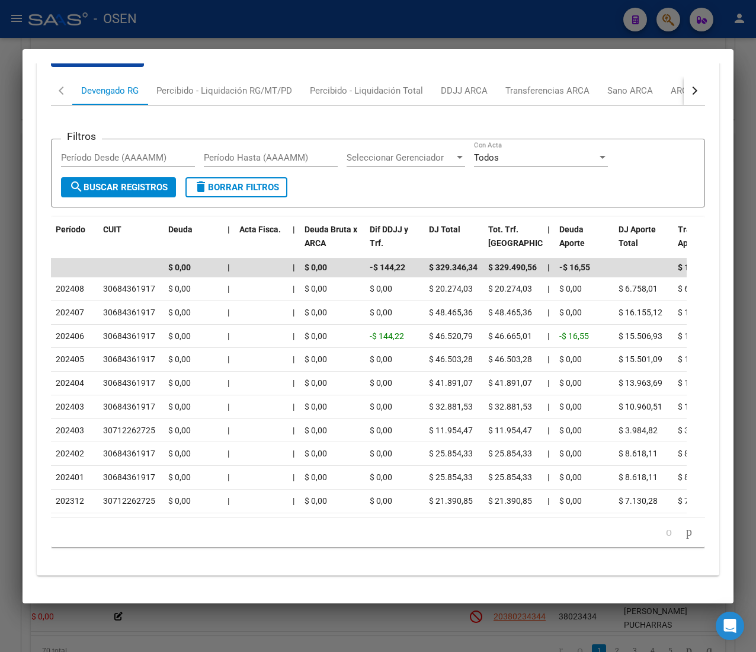
scroll to position [1160, 0]
click at [684, 97] on button "button" at bounding box center [694, 90] width 21 height 28
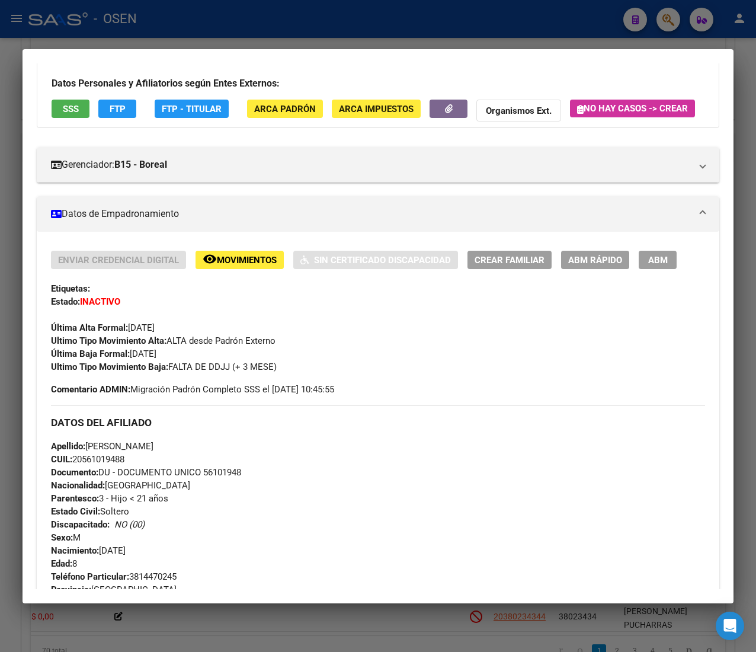
scroll to position [0, 0]
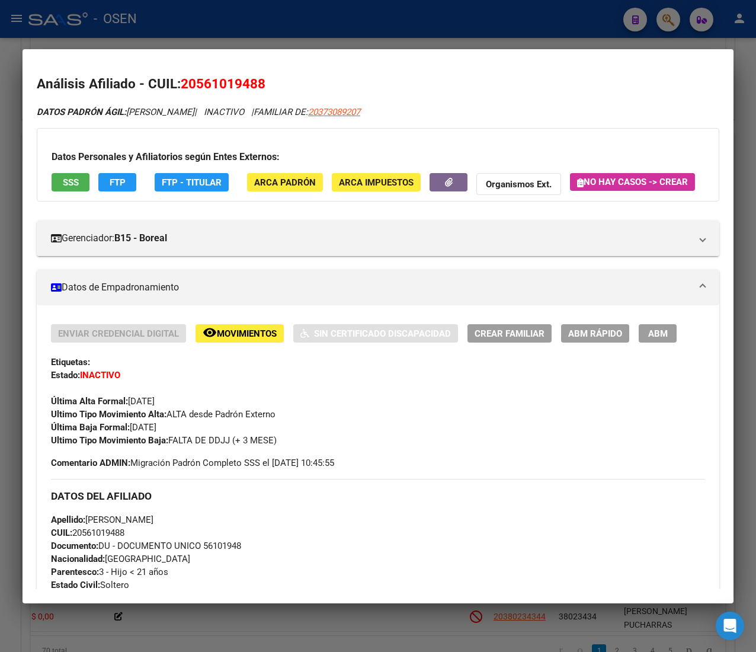
click at [79, 174] on button "SSS" at bounding box center [71, 182] width 38 height 18
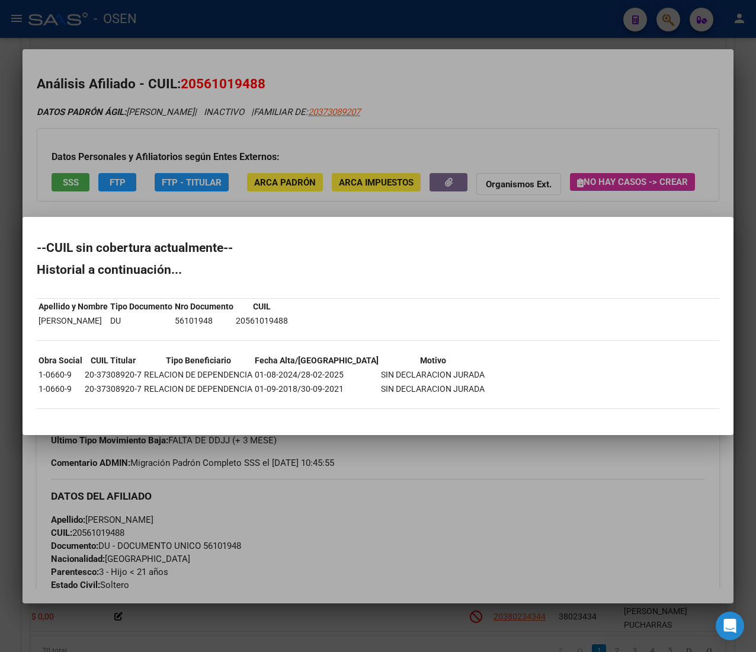
drag, startPoint x: 278, startPoint y: 372, endPoint x: 444, endPoint y: 386, distance: 167.2
click at [443, 388] on tbody "Obra Social CUIL Titular Tipo Beneficiario Fecha Alta/Baja Motivo 1-0660-9 20-3…" at bounding box center [261, 374] width 447 height 41
click at [450, 383] on div "--CUIL sin cobertura actualmente-- Historial a continuación... Apellido y Nombr…" at bounding box center [378, 331] width 683 height 179
click at [632, 146] on div at bounding box center [378, 326] width 756 height 652
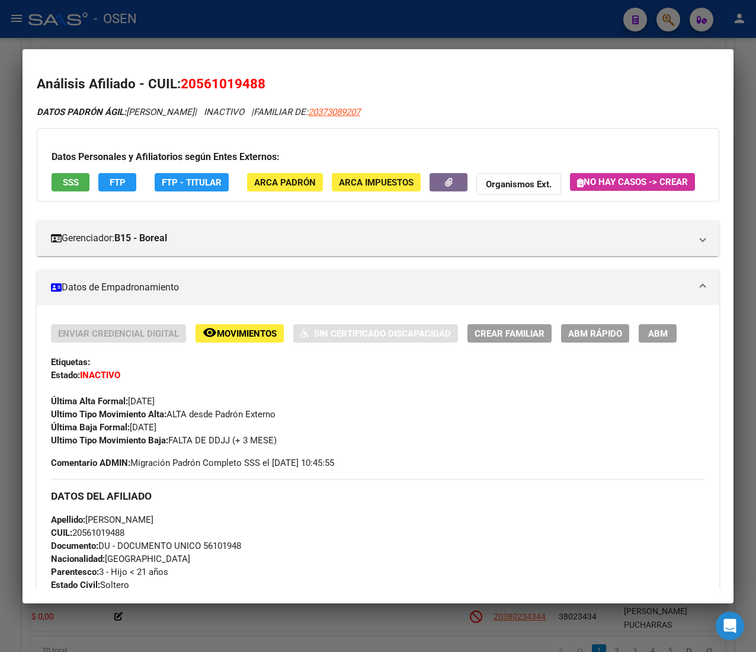
click at [396, 202] on div "Datos Personales y Afiliatorios según Entes Externos: SSS FTP FTP - Titular ARC…" at bounding box center [378, 164] width 683 height 73
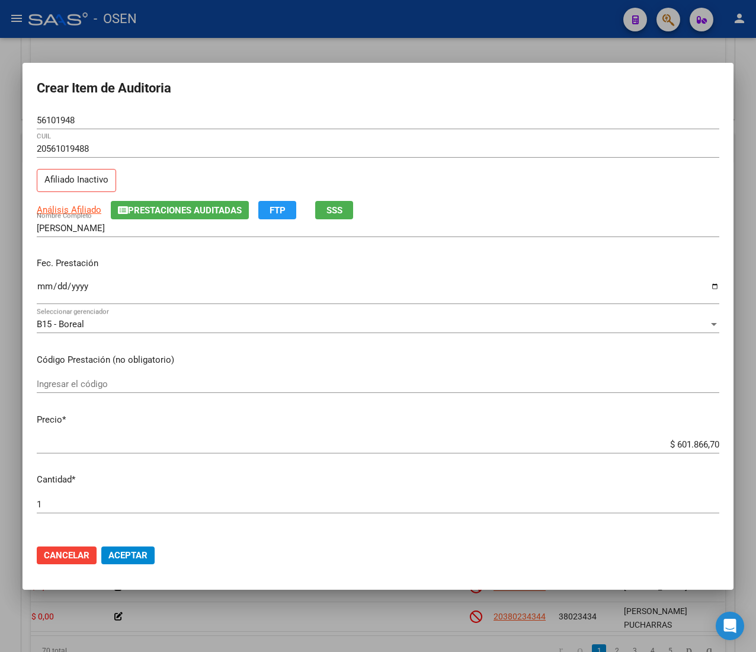
click at [671, 443] on input "$ 601.866,70" at bounding box center [378, 444] width 683 height 11
click at [121, 550] on span "Aceptar" at bounding box center [127, 555] width 39 height 11
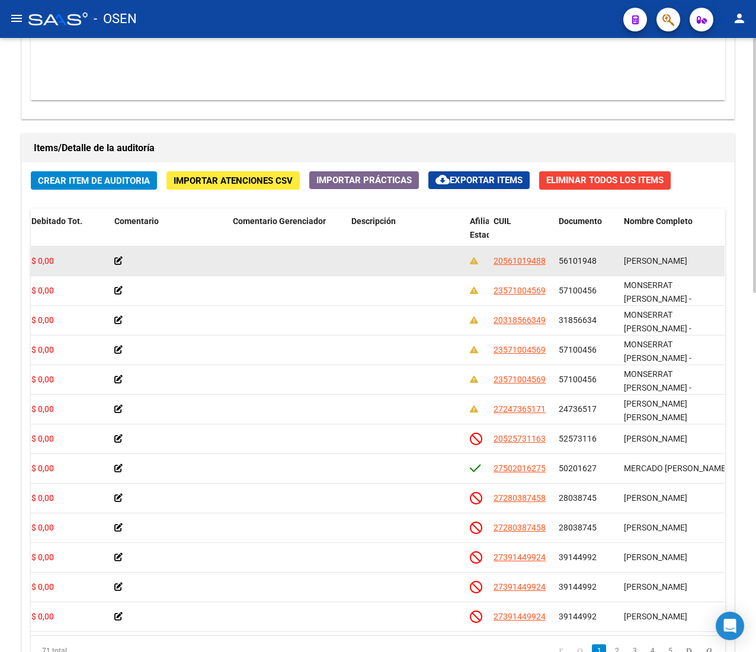
click at [584, 258] on span "56101948" at bounding box center [578, 260] width 38 height 9
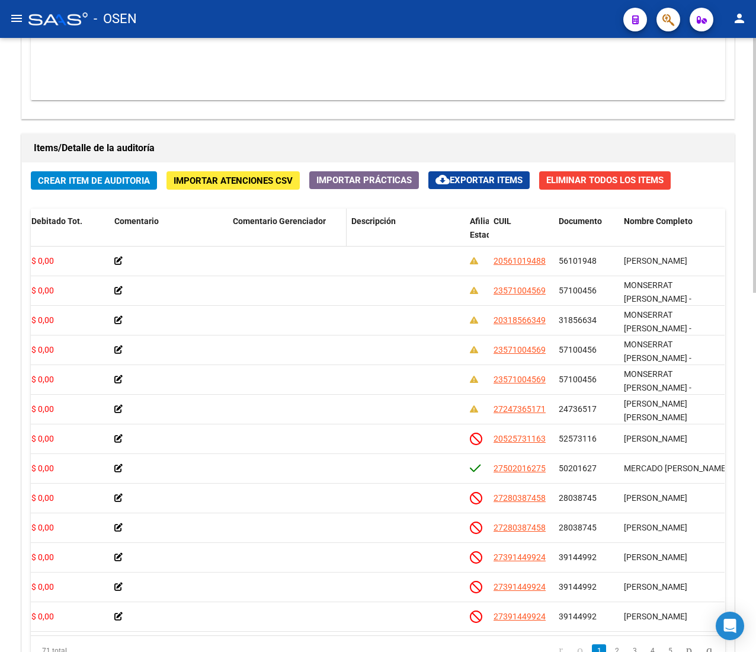
copy span "56101948"
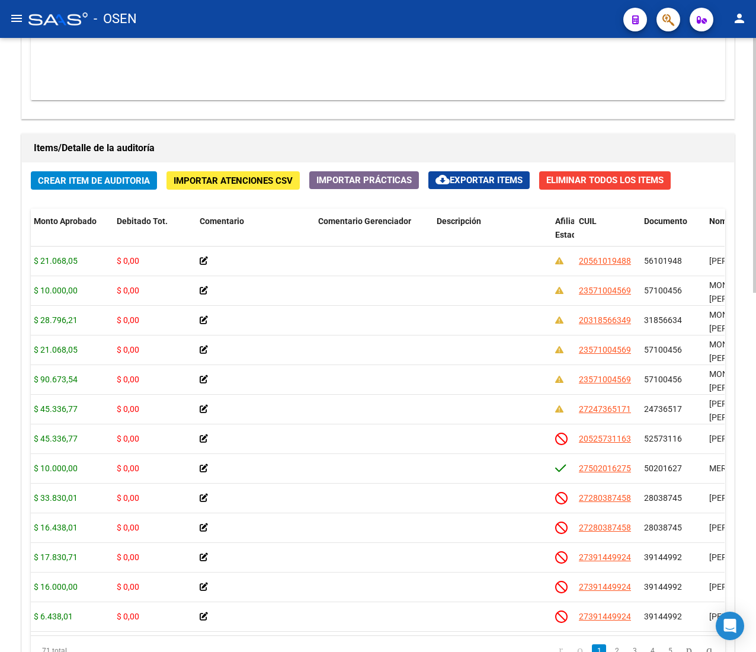
scroll to position [0, 233]
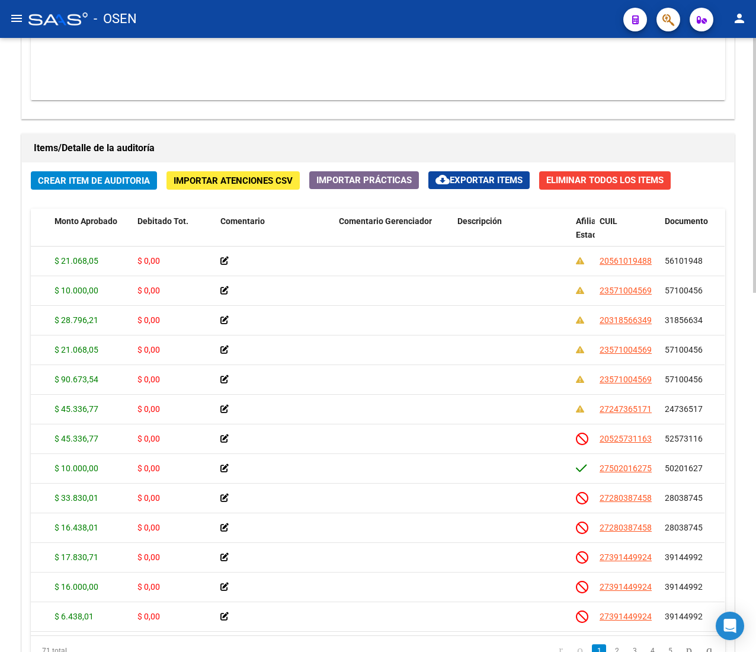
click at [116, 181] on span "Crear Item de Auditoria" at bounding box center [94, 180] width 112 height 11
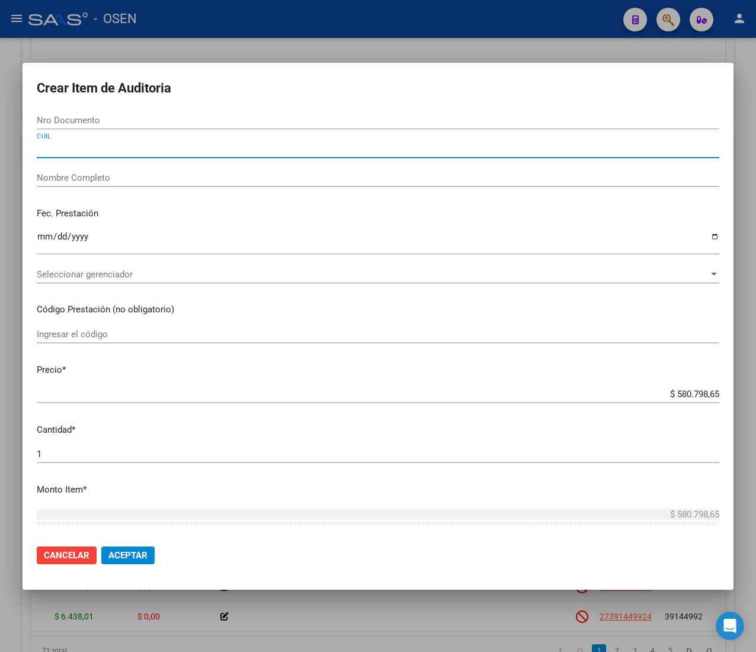
click at [95, 151] on input "CUIL" at bounding box center [378, 148] width 683 height 11
paste input "27257408774"
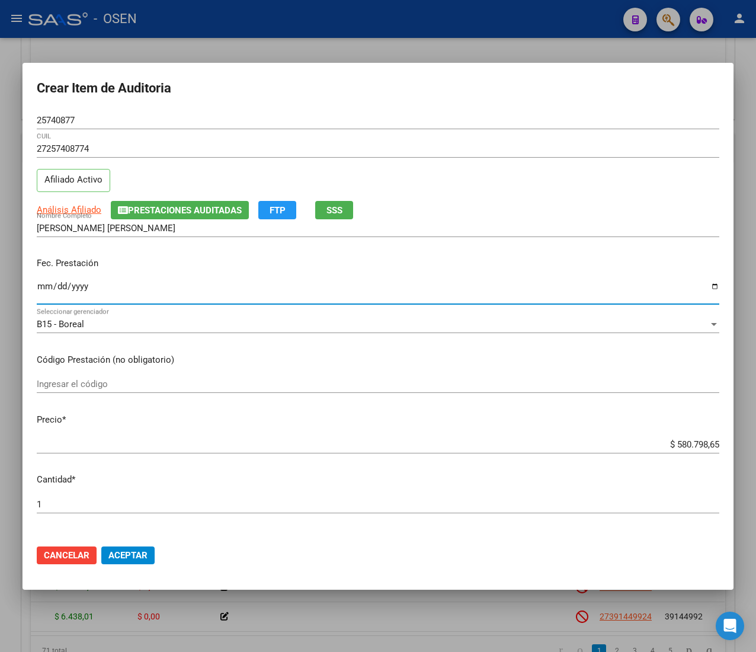
click at [43, 286] on input "Ingresar la fecha" at bounding box center [378, 291] width 683 height 19
click at [69, 204] on span "Análisis Afiliado" at bounding box center [69, 209] width 65 height 11
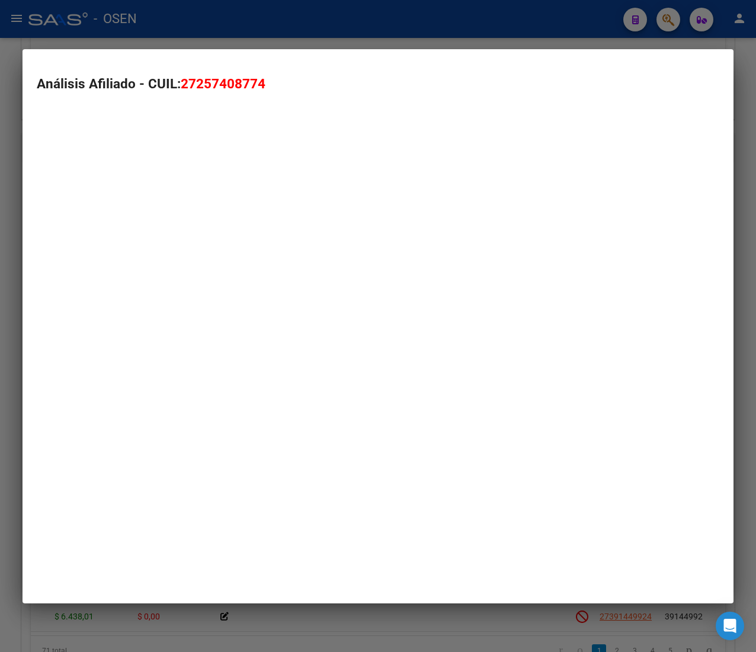
click at [78, 210] on mat-dialog-container "Análisis Afiliado - CUIL: 27257408774" at bounding box center [378, 326] width 711 height 554
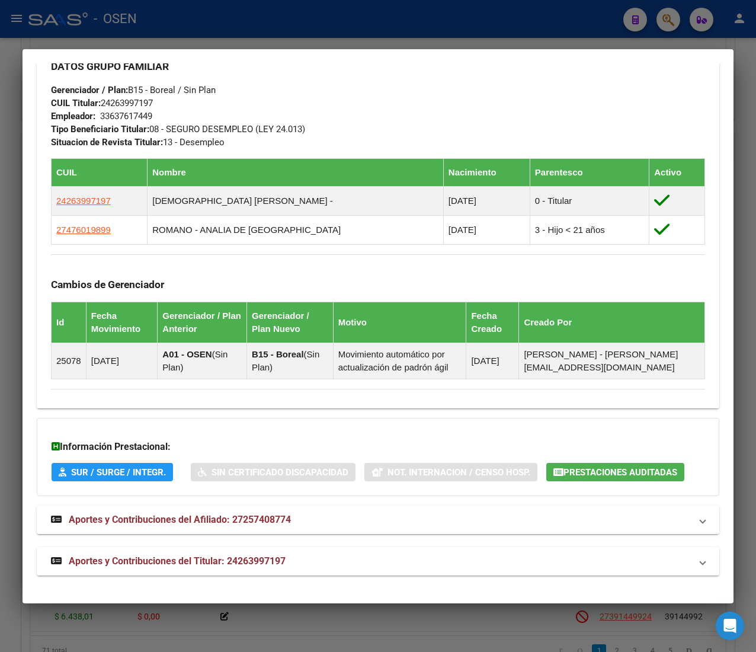
scroll to position [698, 0]
click at [287, 568] on mat-expansion-panel-header "Aportes y Contribuciones del Titular: 24263997197" at bounding box center [378, 561] width 683 height 28
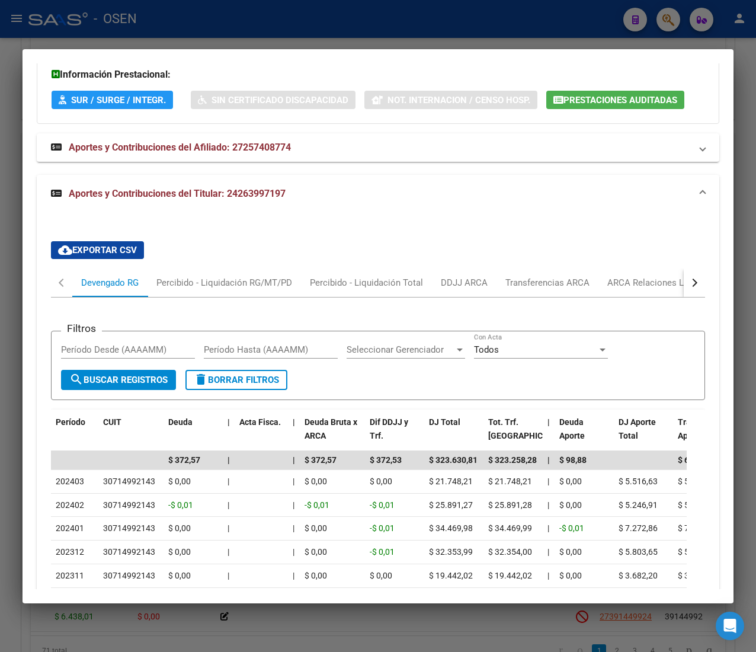
scroll to position [1111, 0]
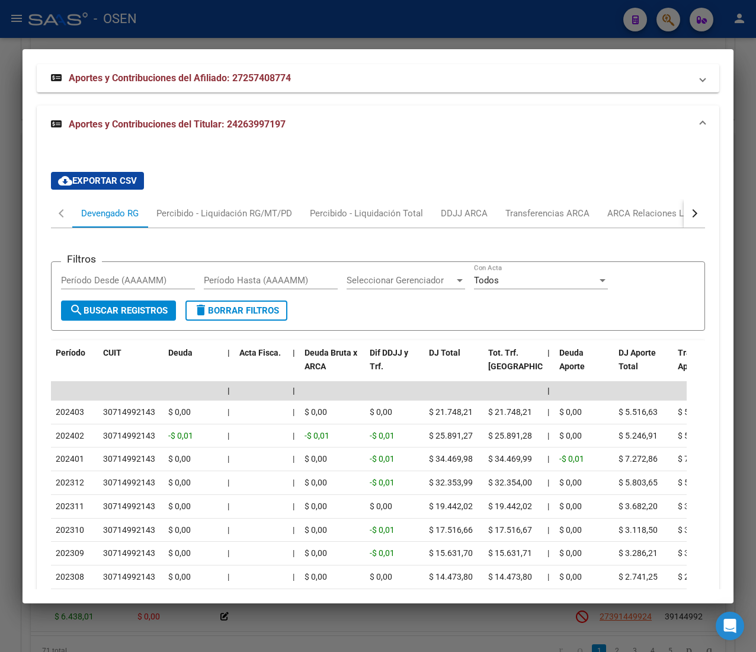
click at [684, 228] on button "button" at bounding box center [694, 213] width 21 height 28
click at [625, 220] on div "ANSES Desempleo" at bounding box center [624, 213] width 76 height 13
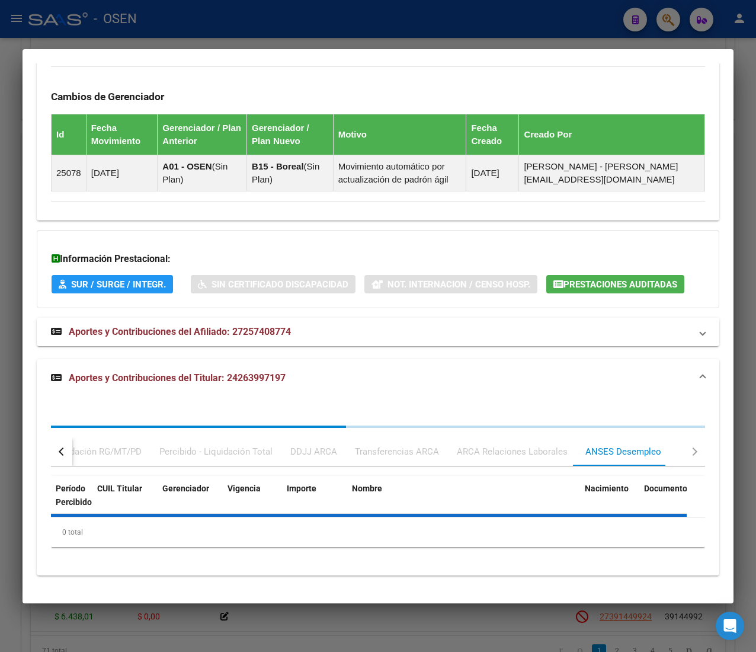
scroll to position [1093, 0]
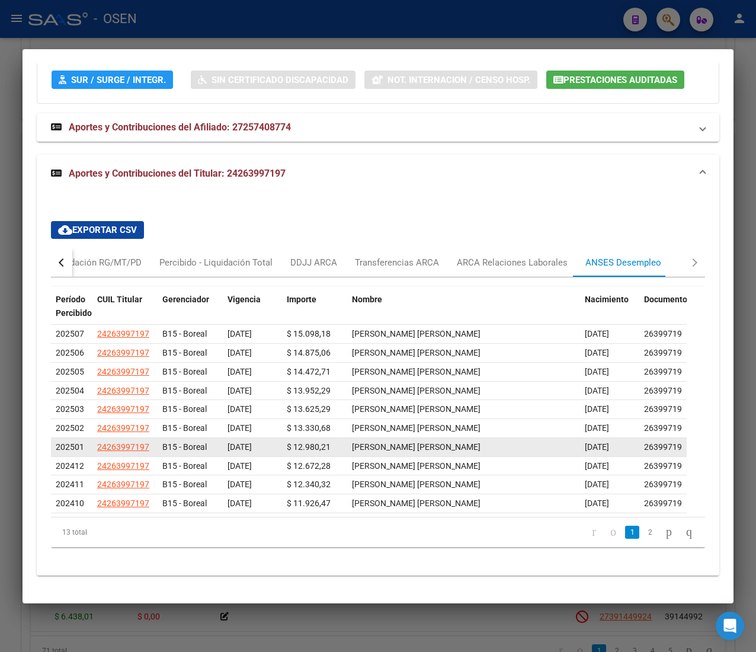
click at [663, 452] on div "26399719" at bounding box center [663, 447] width 38 height 14
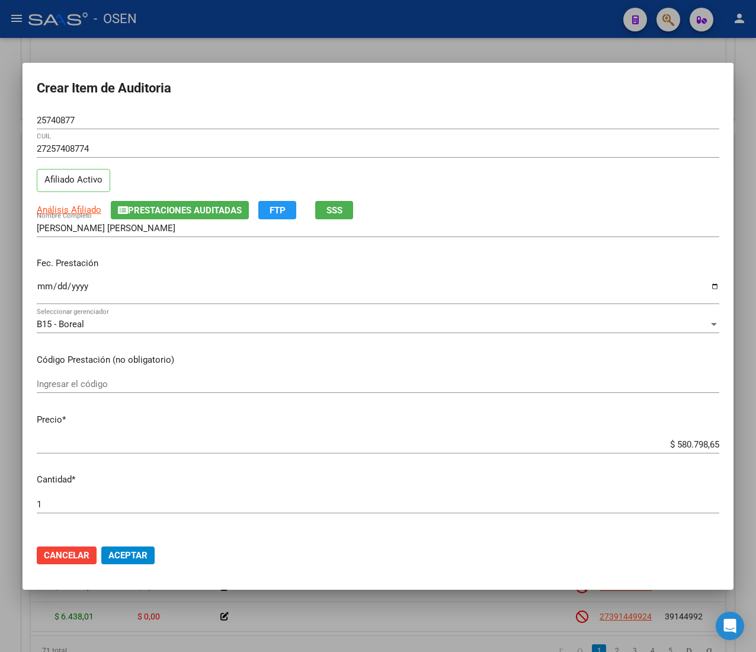
click at [673, 441] on input "$ 580.798,65" at bounding box center [378, 444] width 683 height 11
click at [679, 443] on input "$ 6.438,01" at bounding box center [378, 444] width 683 height 11
click at [119, 551] on span "Aceptar" at bounding box center [127, 555] width 39 height 11
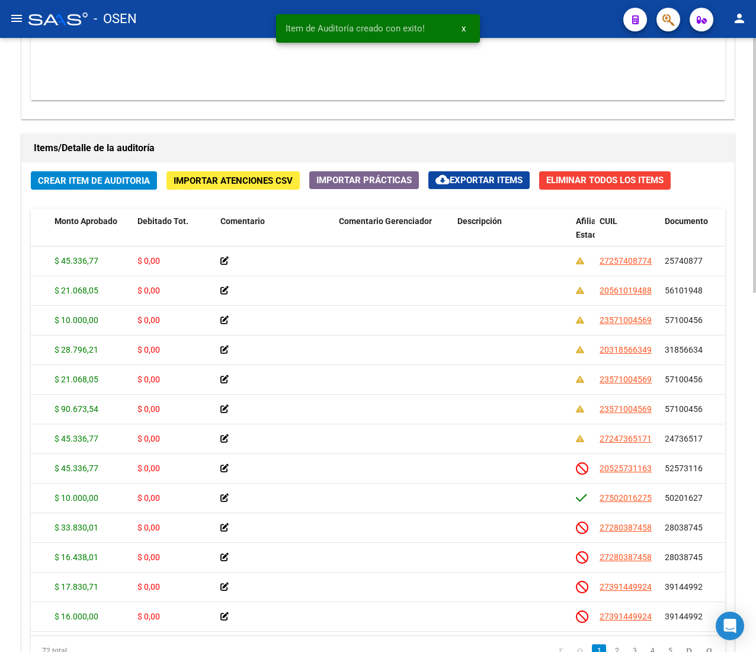
click at [112, 199] on div "Crear Item de Auditoria Importar Atenciones CSV Importar Prácticas cloud_downlo…" at bounding box center [378, 422] width 712 height 521
click at [110, 186] on span "Crear Item de Auditoria" at bounding box center [94, 180] width 112 height 11
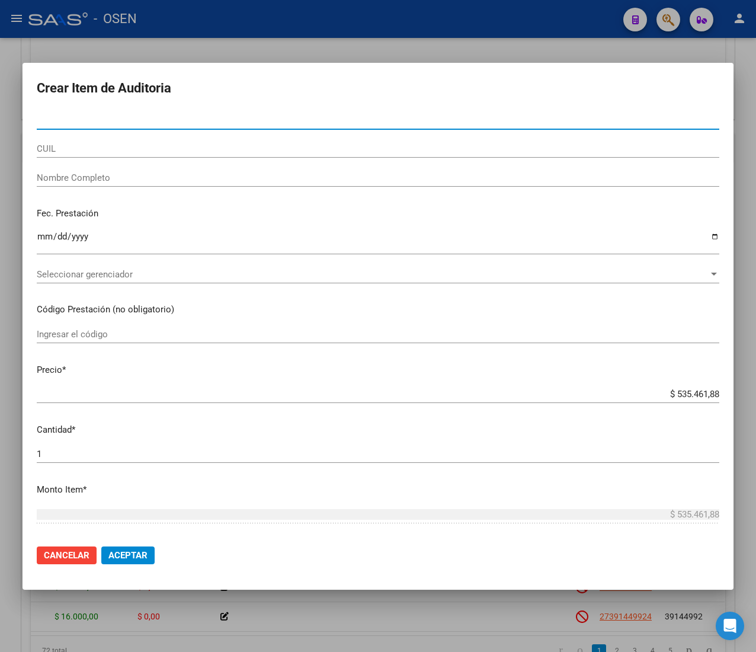
click at [90, 151] on input "CUIL" at bounding box center [378, 148] width 683 height 11
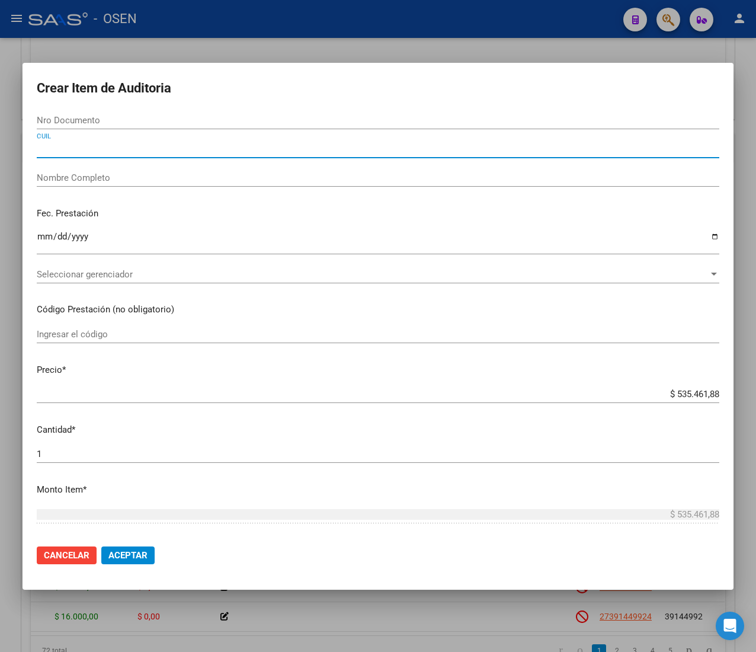
paste input "27506156411"
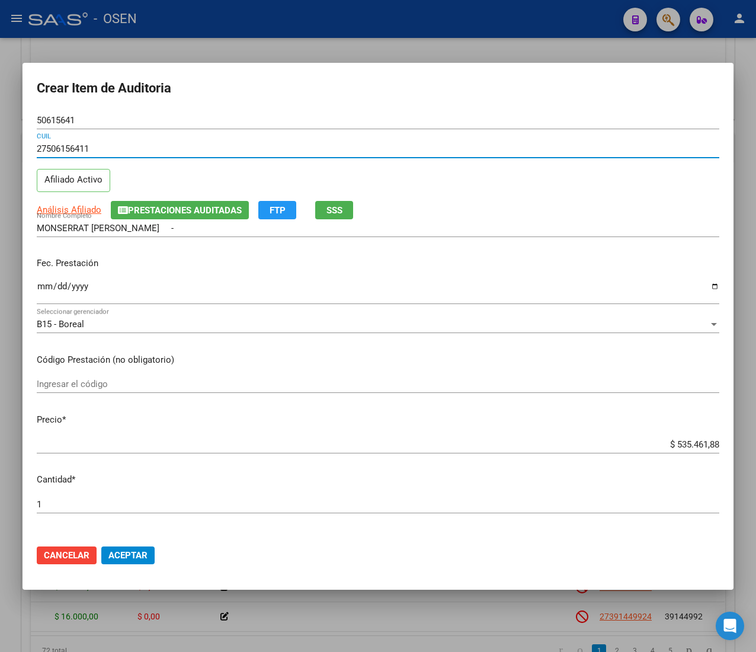
click at [41, 293] on input "Ingresar la fecha" at bounding box center [378, 291] width 683 height 19
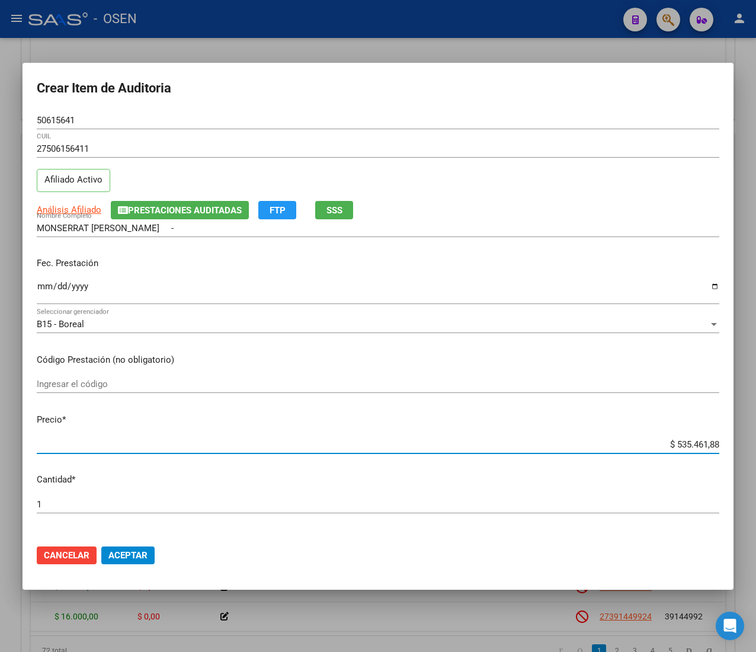
click at [677, 441] on input "$ 535.461,88" at bounding box center [378, 444] width 683 height 11
click at [136, 546] on button "Aceptar" at bounding box center [127, 555] width 53 height 18
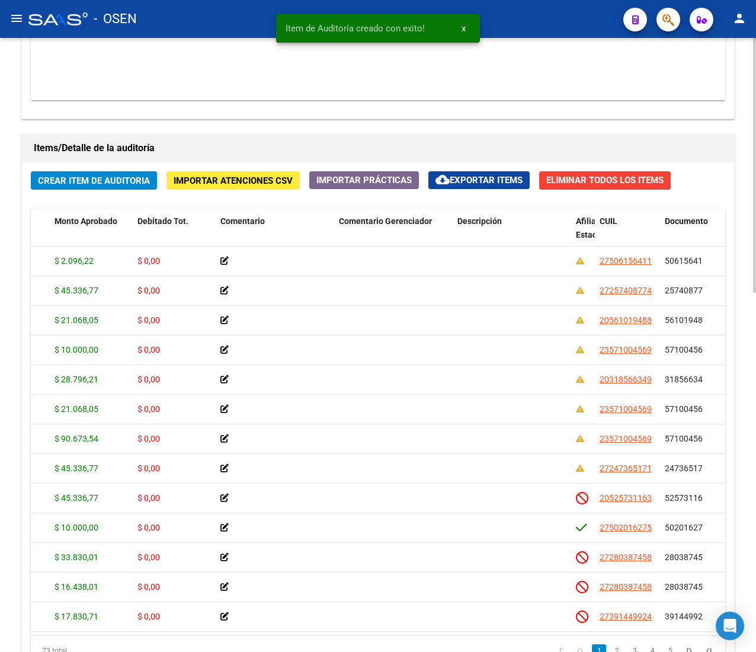
drag, startPoint x: 69, startPoint y: 161, endPoint x: 69, endPoint y: 169, distance: 8.3
click at [69, 162] on div "Items/Detalle de la auditoría" at bounding box center [378, 148] width 712 height 28
drag, startPoint x: 69, startPoint y: 169, endPoint x: 62, endPoint y: 188, distance: 20.3
click at [69, 172] on div "Crear Item de Auditoria Importar Atenciones CSV Importar Prácticas cloud_downlo…" at bounding box center [378, 422] width 712 height 521
click at [66, 186] on span "Crear Item de Auditoria" at bounding box center [94, 180] width 112 height 11
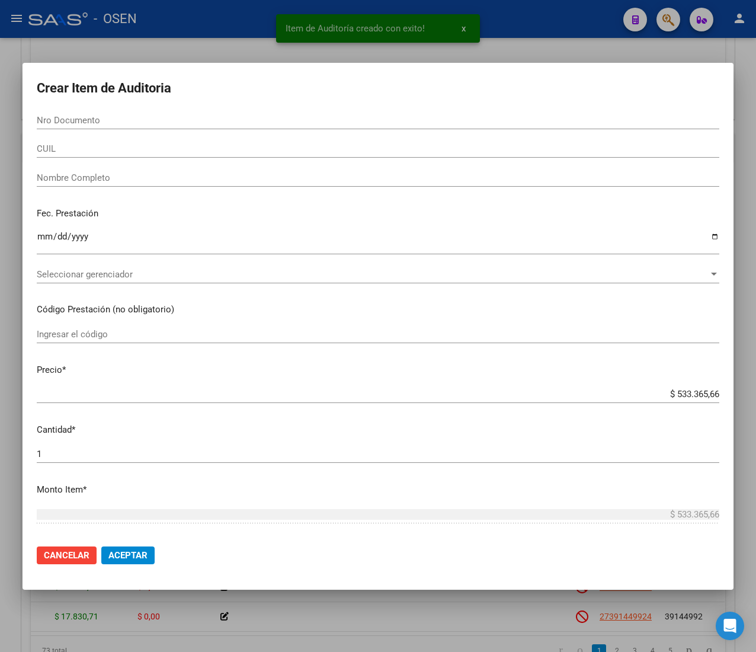
click at [69, 155] on div "CUIL" at bounding box center [378, 149] width 683 height 18
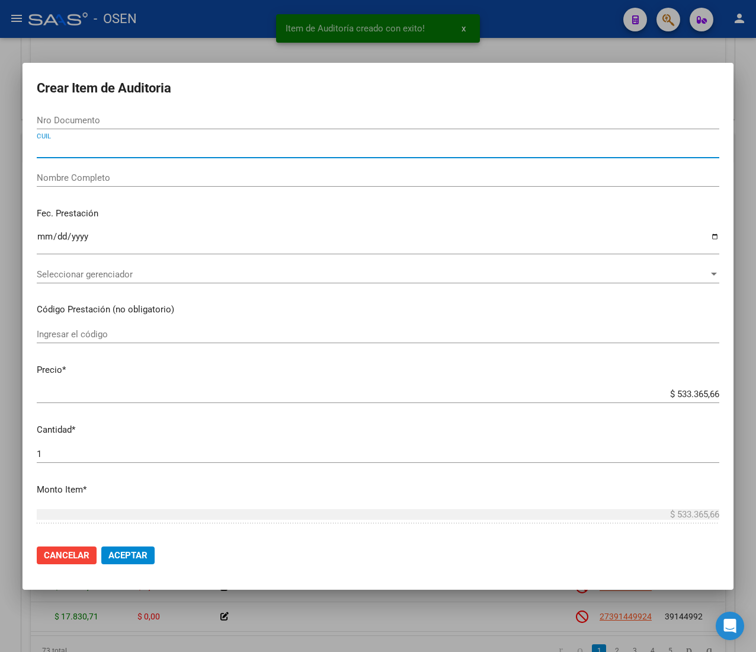
paste input "23571004569"
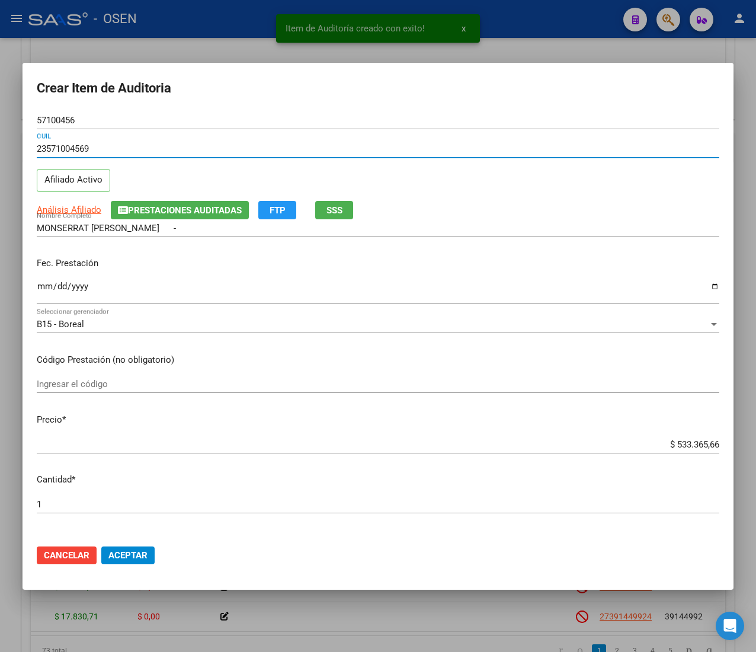
click at [41, 288] on input "Ingresar la fecha" at bounding box center [378, 291] width 683 height 19
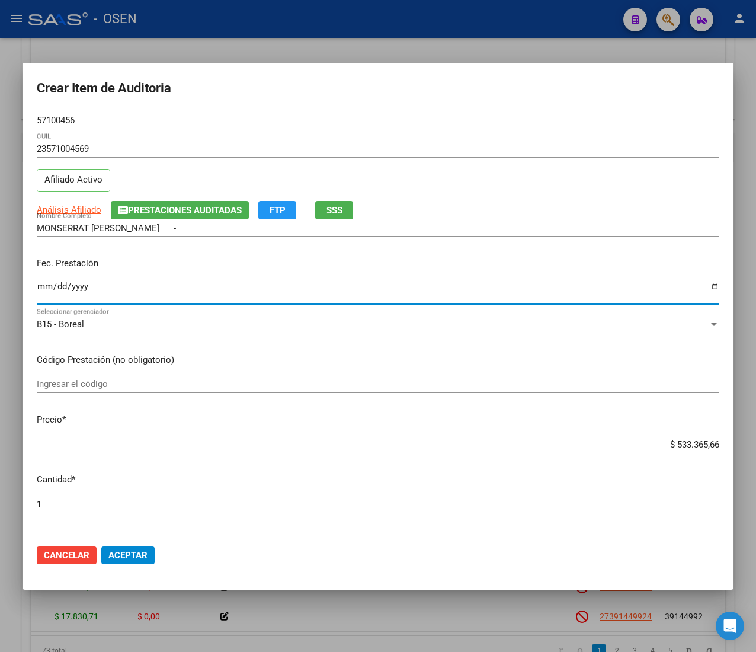
click at [669, 442] on input "$ 533.365,66" at bounding box center [378, 444] width 683 height 11
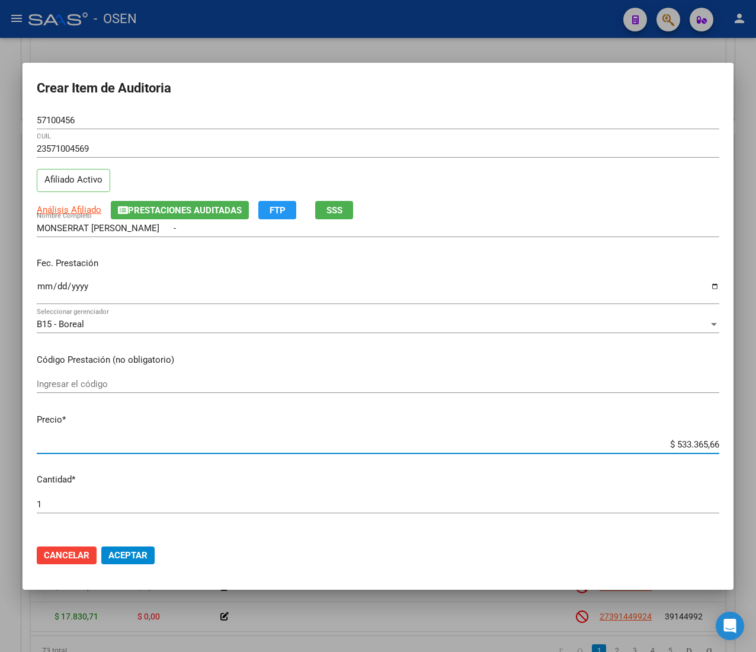
click at [669, 442] on input "$ 533.365,66" at bounding box center [378, 444] width 683 height 11
click at [130, 561] on button "Aceptar" at bounding box center [127, 555] width 53 height 18
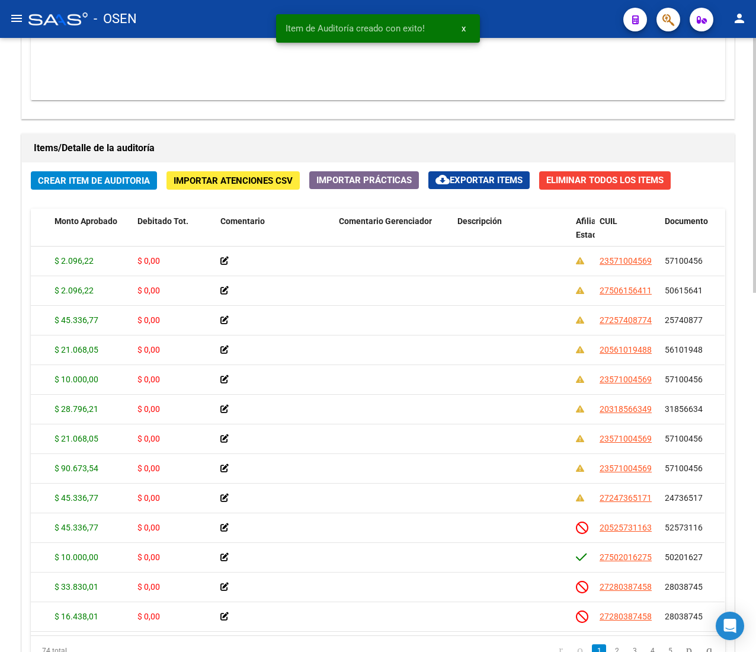
click at [67, 186] on span "Crear Item de Auditoria" at bounding box center [94, 180] width 112 height 11
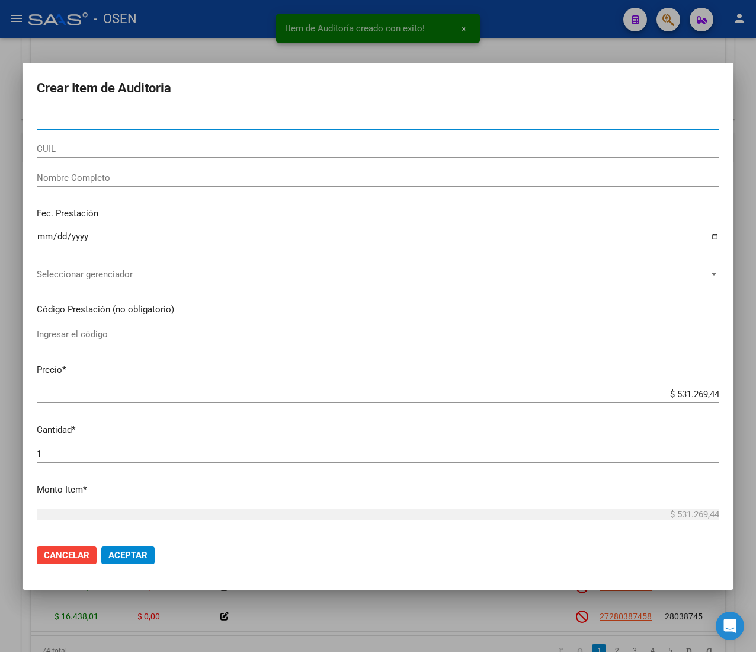
click at [100, 147] on input "CUIL" at bounding box center [378, 148] width 683 height 11
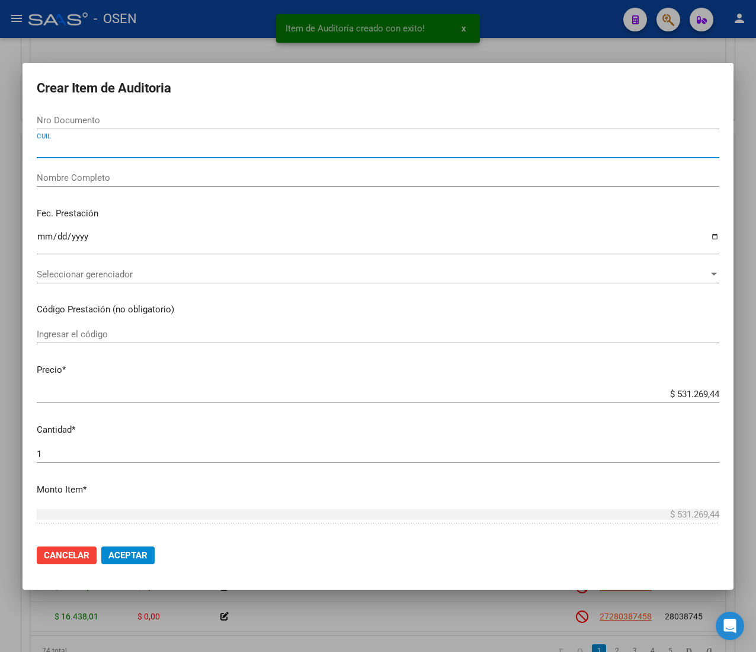
paste input "27257408774"
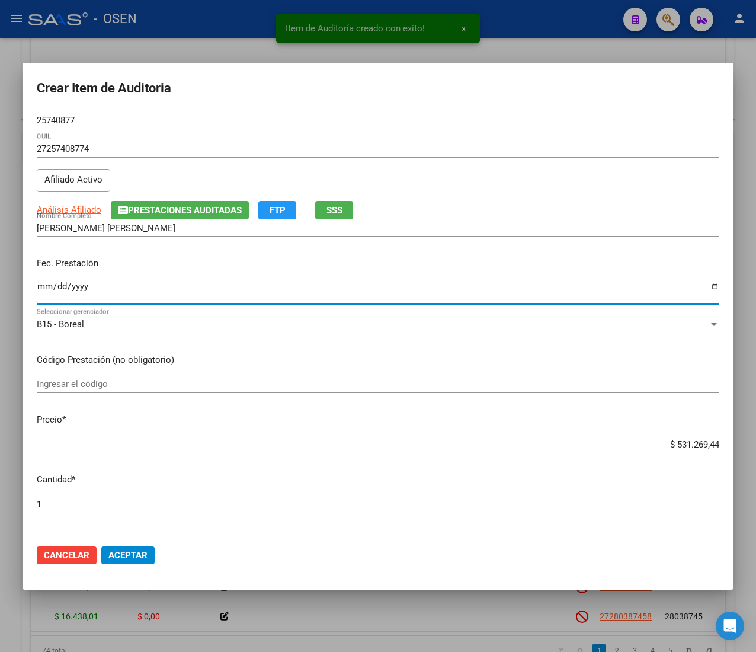
click at [46, 287] on input "Ingresar la fecha" at bounding box center [378, 291] width 683 height 19
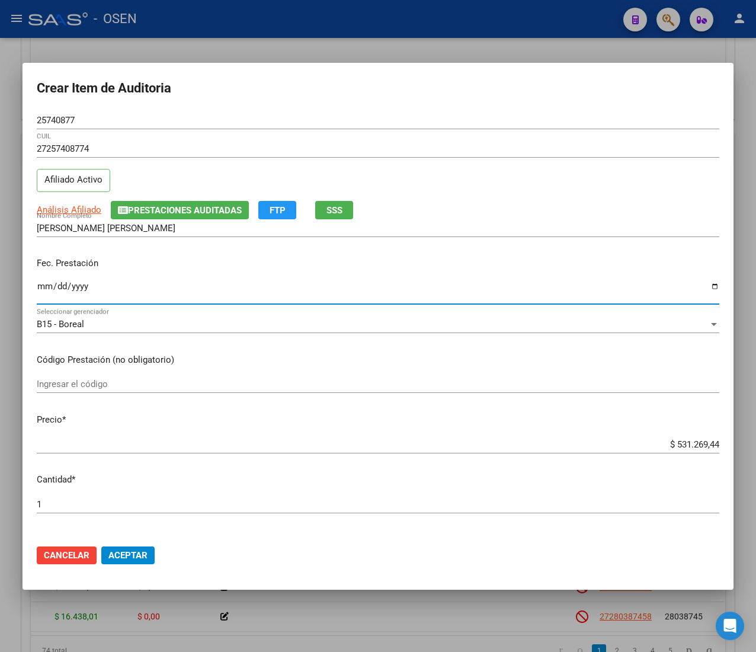
click at [680, 443] on input "$ 531.269,44" at bounding box center [378, 444] width 683 height 11
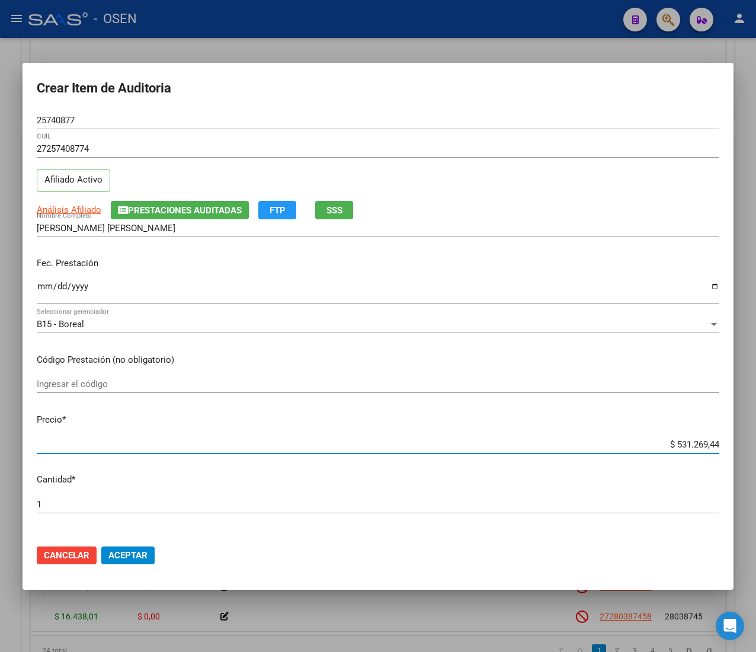
click at [680, 443] on input "$ 531.269,44" at bounding box center [378, 444] width 683 height 11
click at [133, 551] on span "Aceptar" at bounding box center [127, 555] width 39 height 11
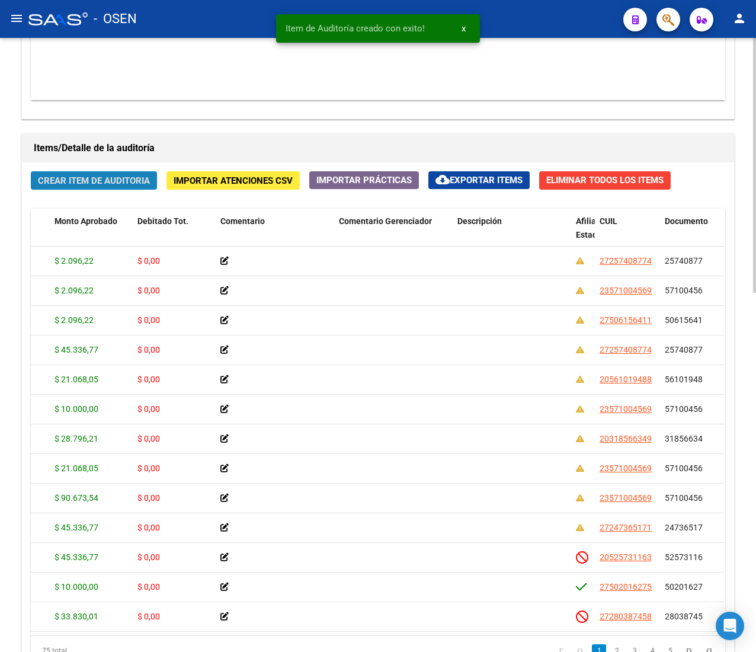
click at [128, 177] on span "Crear Item de Auditoria" at bounding box center [94, 180] width 112 height 11
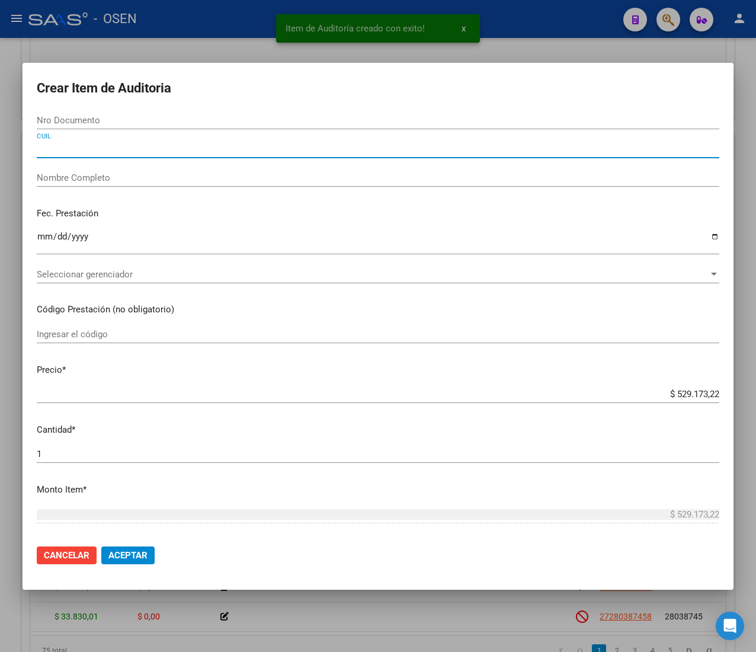
click at [91, 149] on input "CUIL" at bounding box center [378, 148] width 683 height 11
paste input "27563259642"
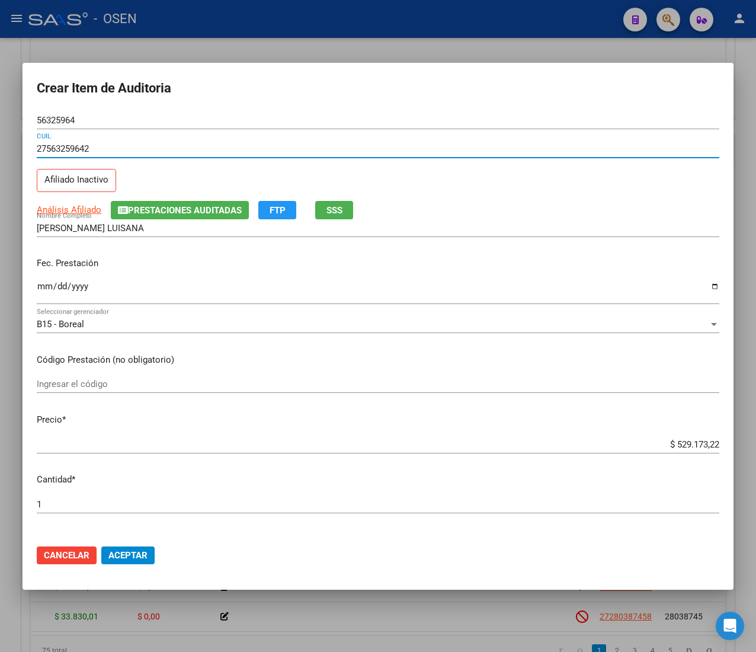
click at [38, 286] on input "Ingresar la fecha" at bounding box center [378, 291] width 683 height 19
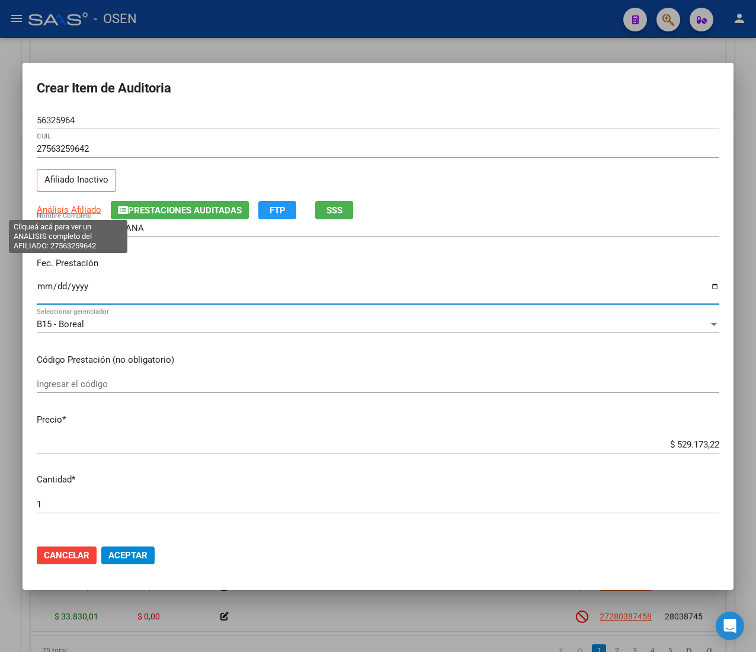
click at [76, 206] on span "Análisis Afiliado" at bounding box center [69, 209] width 65 height 11
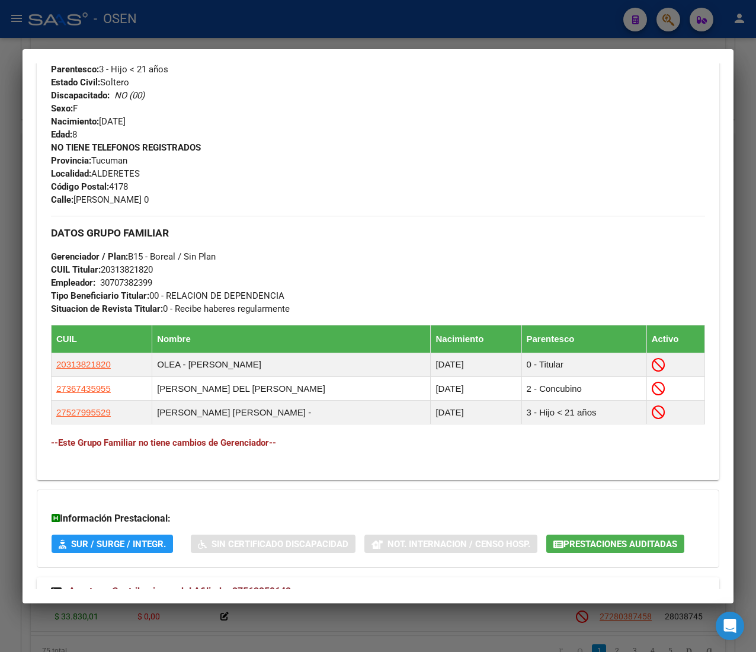
scroll to position [603, 0]
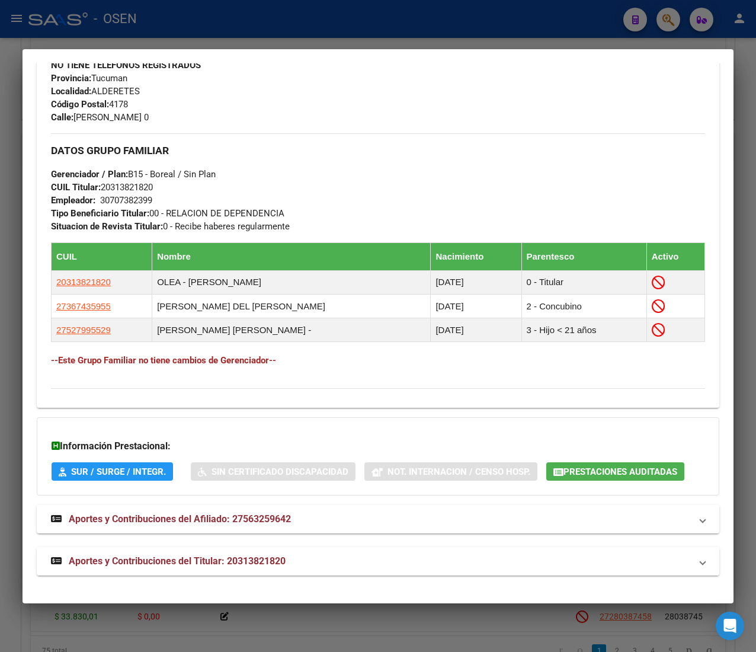
click at [294, 568] on mat-panel-title "Aportes y Contribuciones del Titular: 20313821820" at bounding box center [371, 561] width 640 height 14
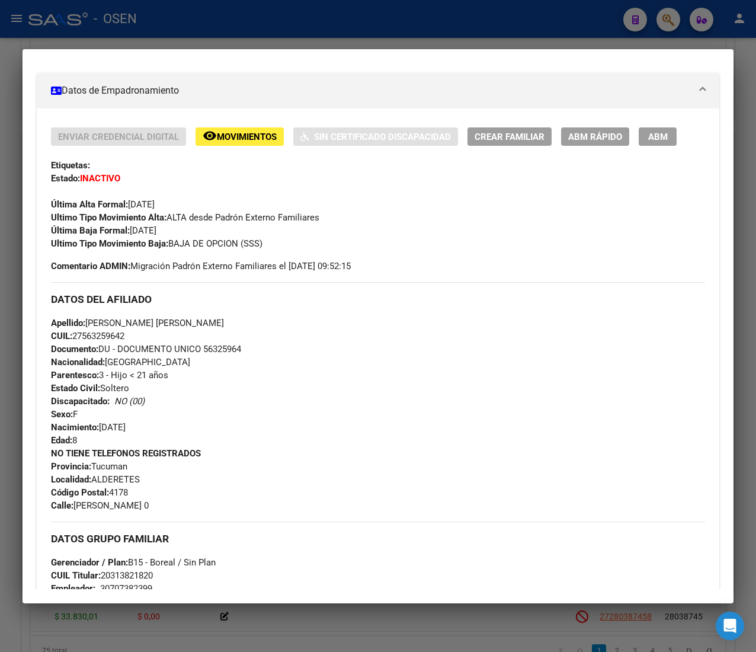
scroll to position [0, 0]
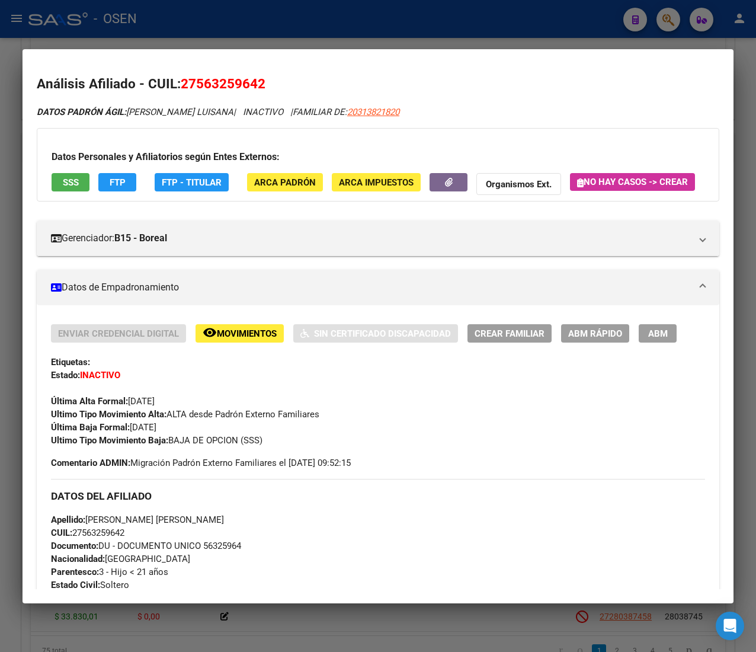
drag, startPoint x: 57, startPoint y: 161, endPoint x: 65, endPoint y: 175, distance: 16.2
click at [60, 171] on div "Datos Personales y Afiliatorios según Entes Externos: SSS FTP FTP - Titular ARC…" at bounding box center [378, 164] width 683 height 73
click at [66, 177] on span "SSS" at bounding box center [71, 182] width 16 height 11
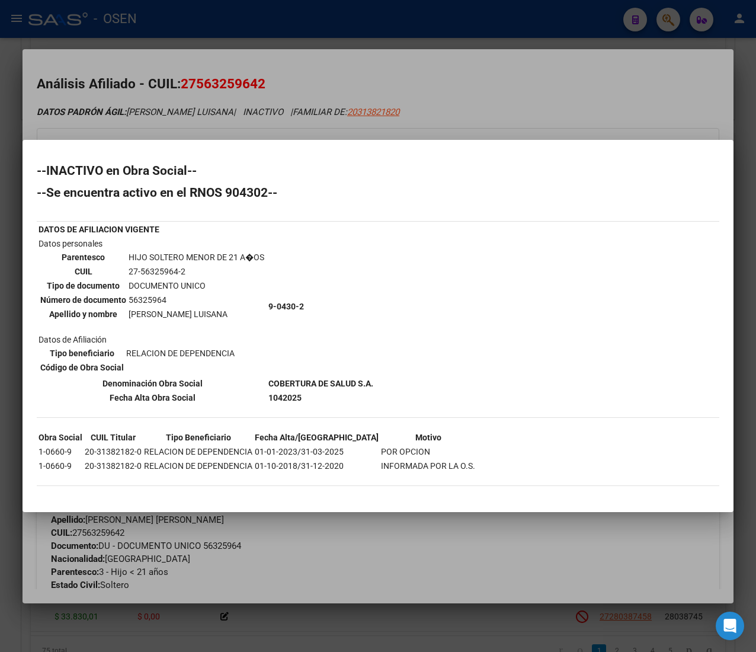
click at [612, 327] on div "--INACTIVO en Obra Social-- --Se encuentra activo en el RNOS 904302-- DATOS DE …" at bounding box center [378, 331] width 683 height 333
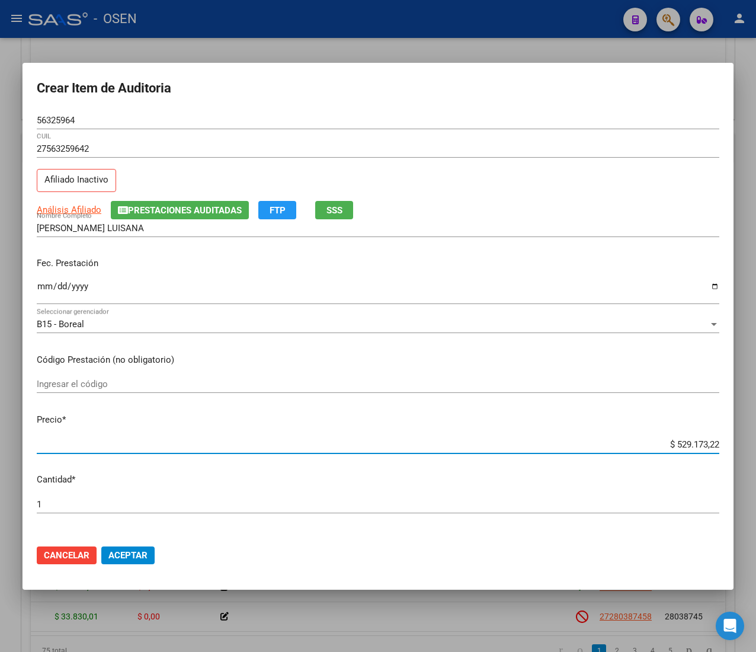
click at [685, 446] on input "$ 529.173,22" at bounding box center [378, 444] width 683 height 11
click at [48, 116] on input "56325964" at bounding box center [378, 120] width 683 height 11
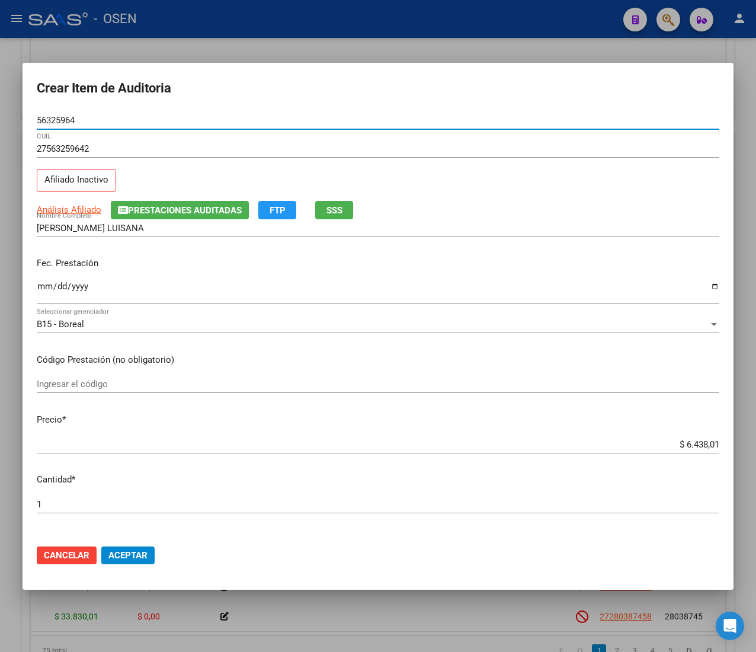
click at [48, 116] on input "56325964" at bounding box center [378, 120] width 683 height 11
drag, startPoint x: 113, startPoint y: 552, endPoint x: 68, endPoint y: 569, distance: 48.0
click at [113, 552] on span "Aceptar" at bounding box center [127, 555] width 39 height 11
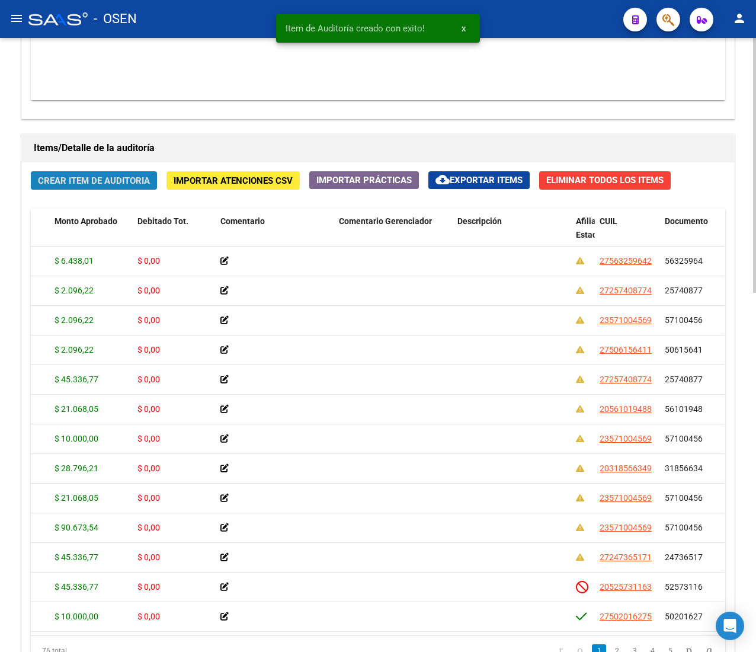
click at [98, 180] on span "Crear Item de Auditoria" at bounding box center [94, 180] width 112 height 11
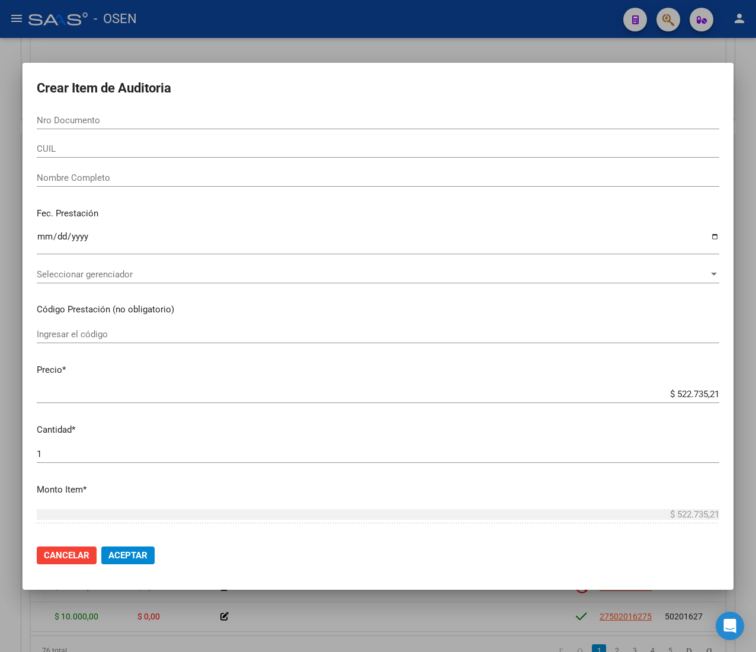
click at [261, 295] on mat-dialog-content "Nro Documento CUIL Nombre Completo Fec. Prestación Ingresar la fecha Selecciona…" at bounding box center [378, 323] width 711 height 424
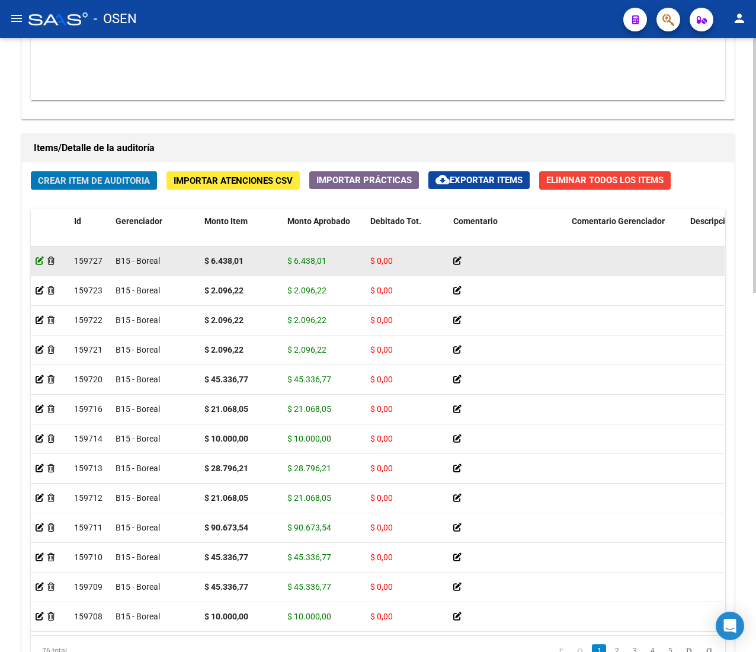
click at [37, 263] on icon at bounding box center [40, 261] width 8 height 8
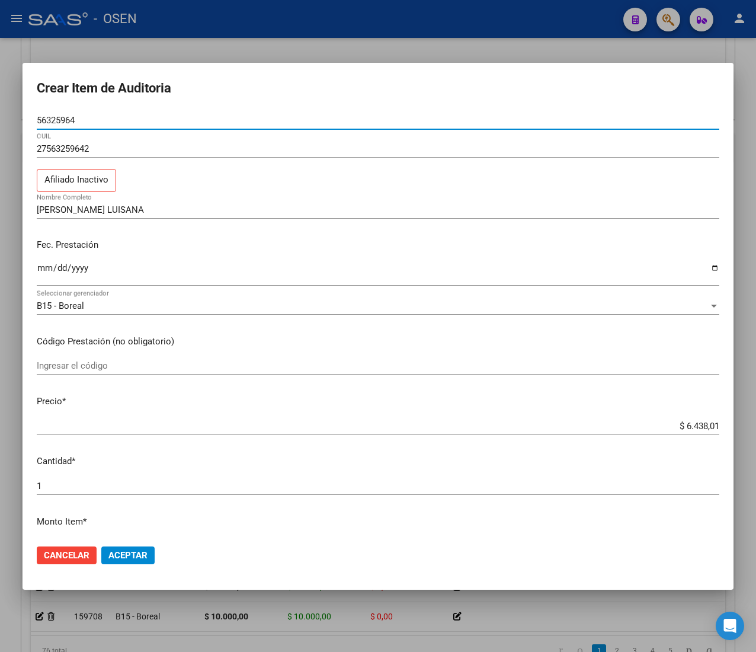
click at [664, 431] on input "$ 6.438,01" at bounding box center [378, 426] width 683 height 11
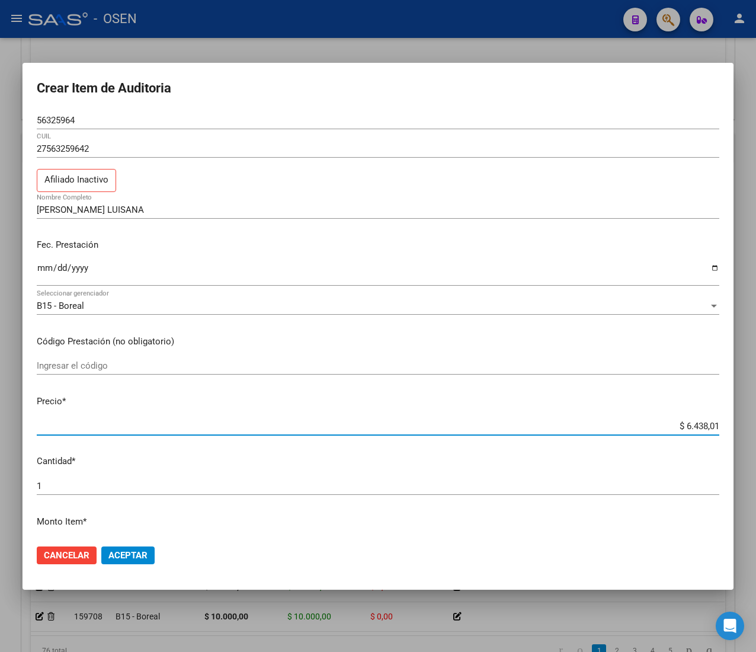
click at [665, 430] on input "$ 6.438,01" at bounding box center [378, 426] width 683 height 11
click at [683, 424] on input "$ 6.438,01" at bounding box center [378, 426] width 683 height 11
click at [148, 550] on span "Aceptar" at bounding box center [127, 555] width 39 height 11
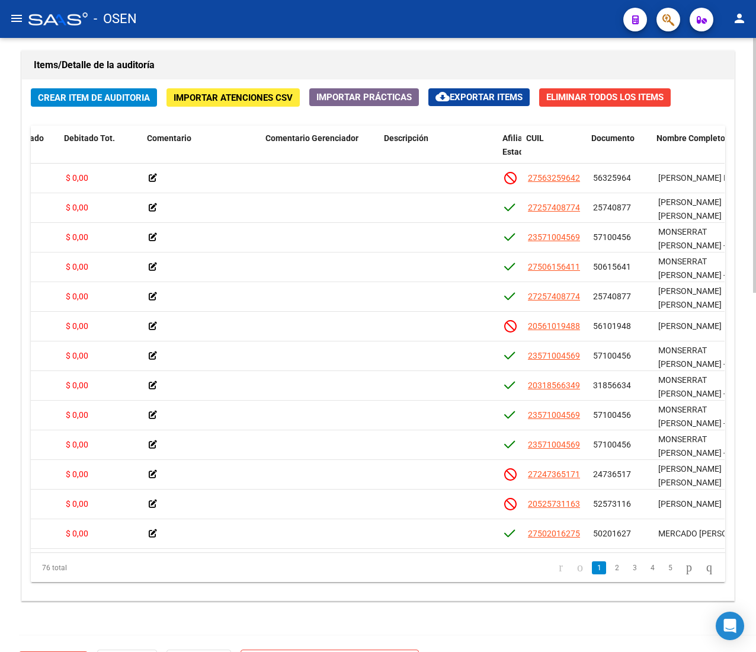
scroll to position [0, 307]
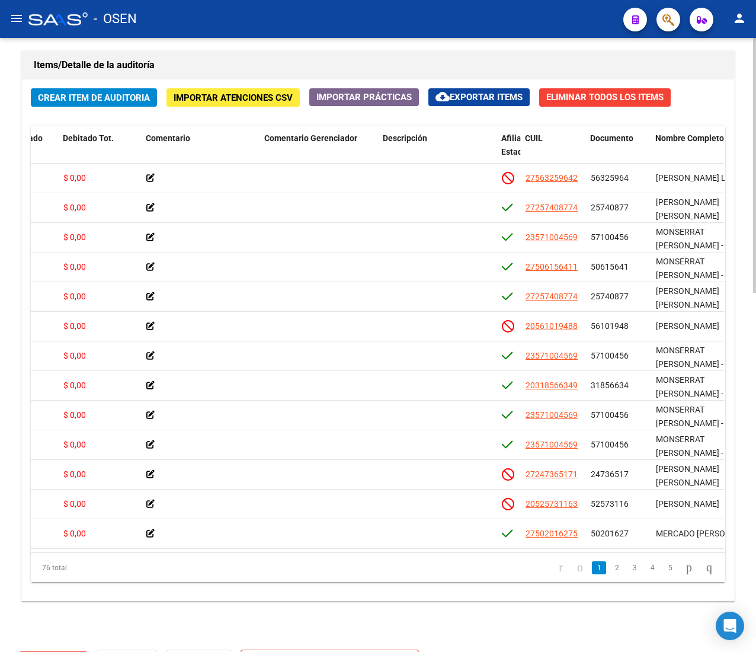
click at [94, 94] on span "Crear Item de Auditoria" at bounding box center [94, 97] width 112 height 11
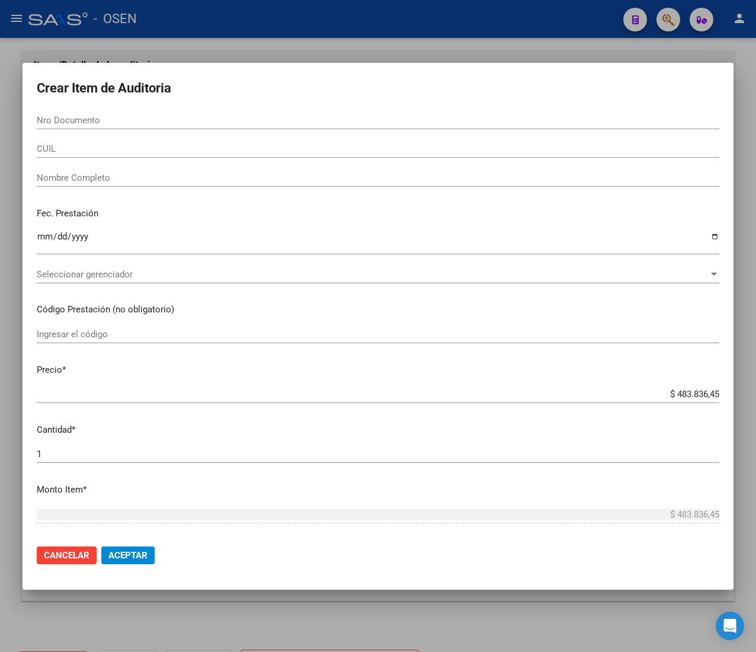
click at [114, 151] on input "CUIL" at bounding box center [378, 148] width 683 height 11
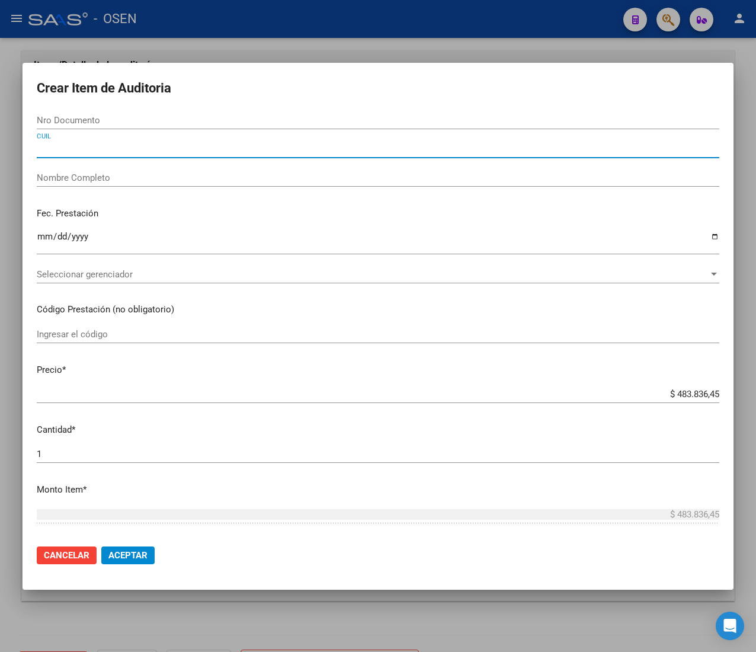
paste input "23496893999"
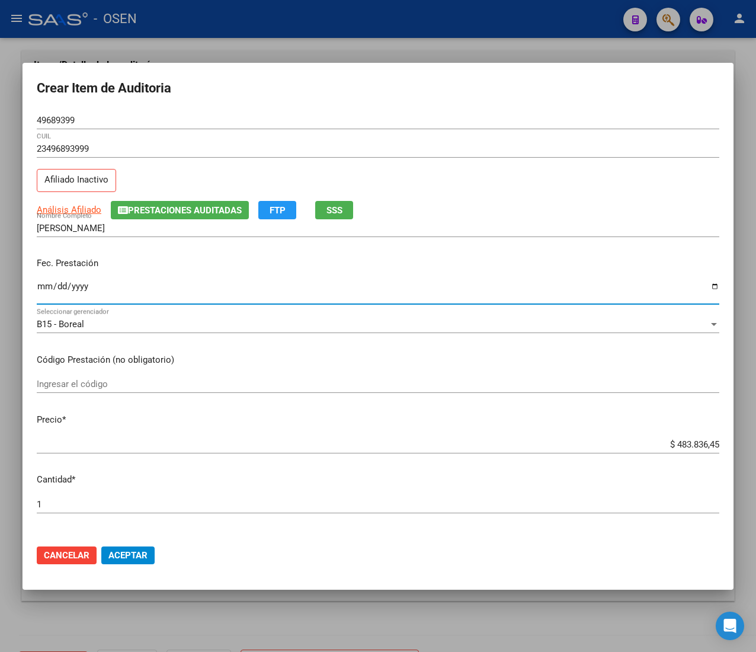
click at [40, 289] on input "Ingresar la fecha" at bounding box center [378, 291] width 683 height 19
click at [82, 208] on span "Análisis Afiliado" at bounding box center [69, 209] width 65 height 11
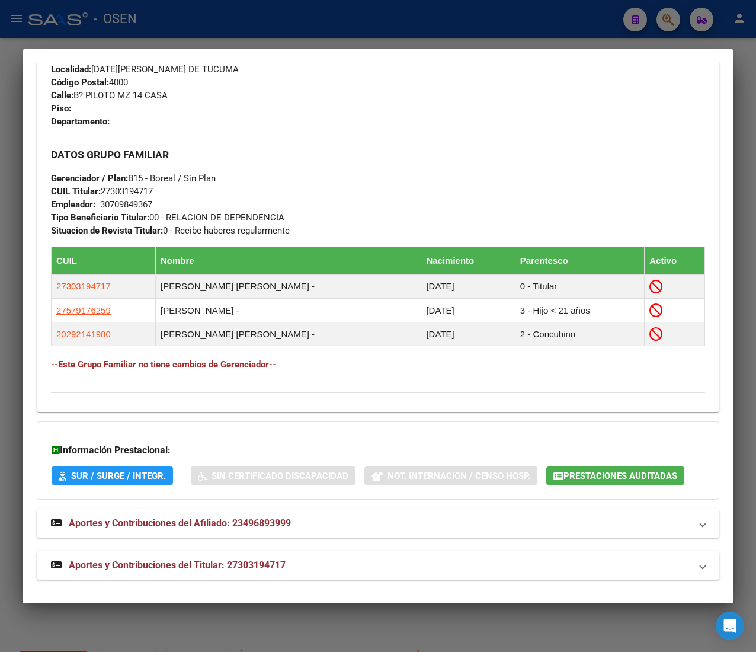
scroll to position [626, 0]
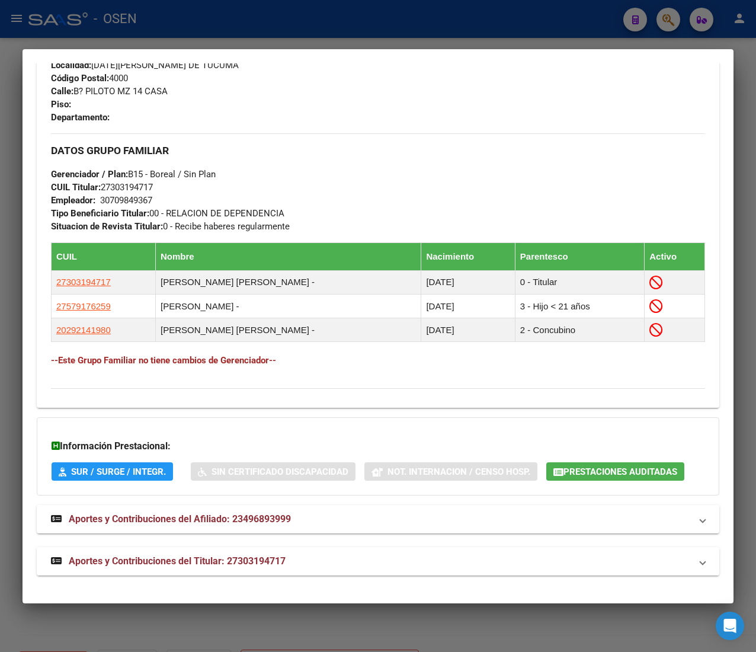
click at [277, 561] on span "Aportes y Contribuciones del Titular: 27303194717" at bounding box center [177, 560] width 217 height 11
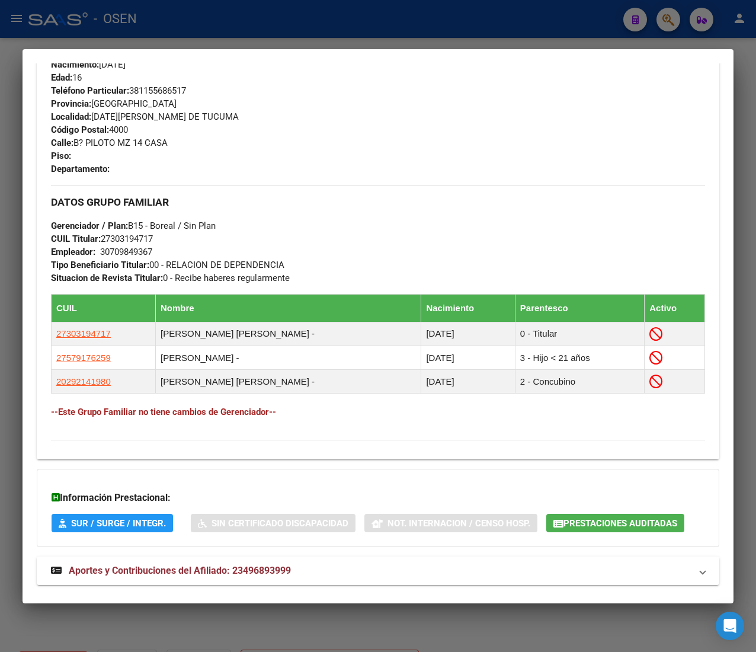
scroll to position [0, 0]
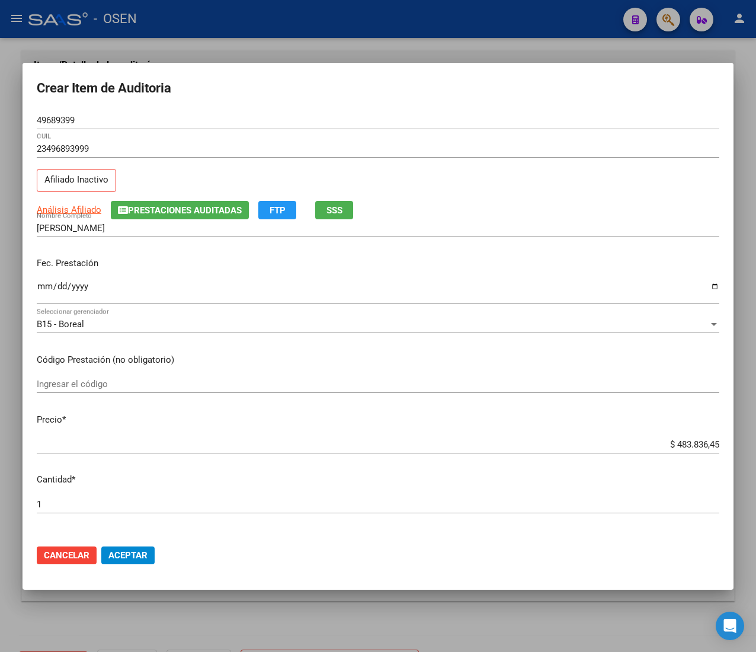
click at [679, 441] on input "$ 483.836,45" at bounding box center [378, 444] width 683 height 11
click at [60, 119] on input "49689399" at bounding box center [378, 120] width 683 height 11
click at [123, 547] on button "Aceptar" at bounding box center [127, 555] width 53 height 18
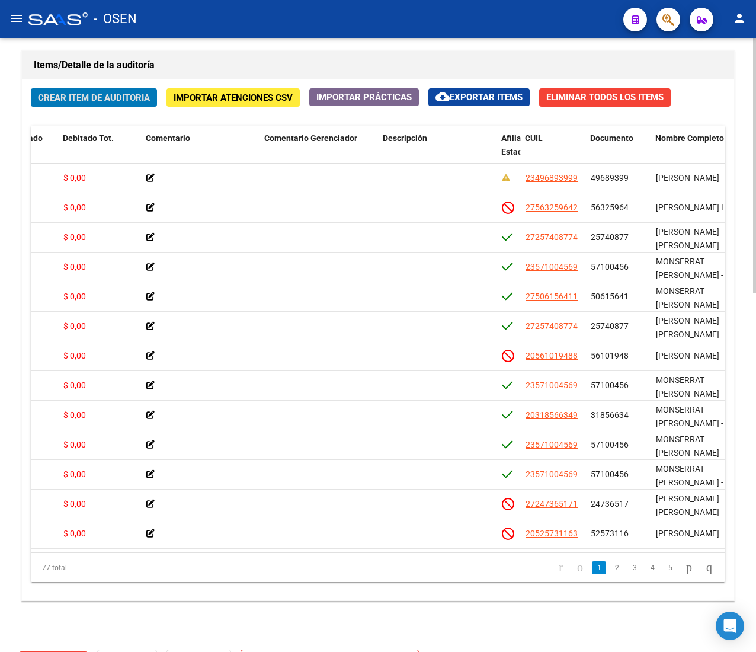
click at [93, 100] on span "Crear Item de Auditoria" at bounding box center [94, 97] width 112 height 11
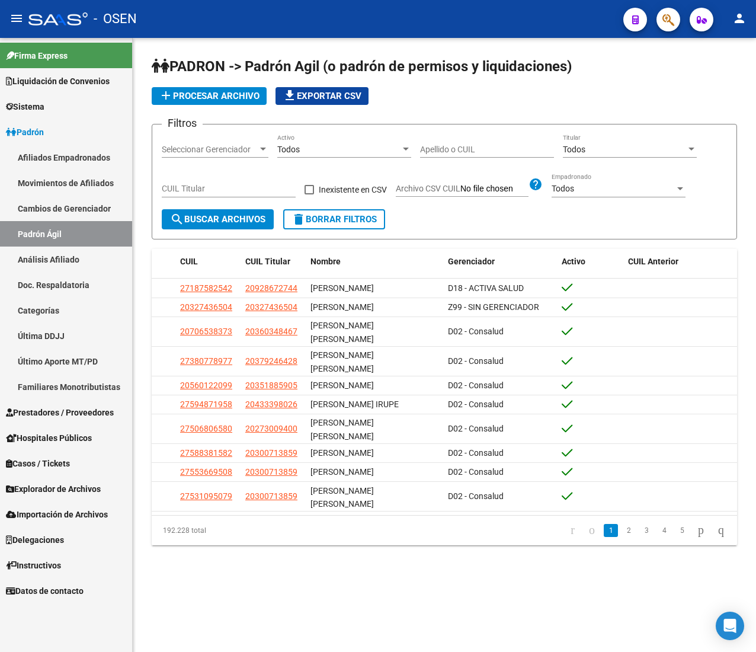
click at [79, 132] on link "Padrón" at bounding box center [66, 131] width 132 height 25
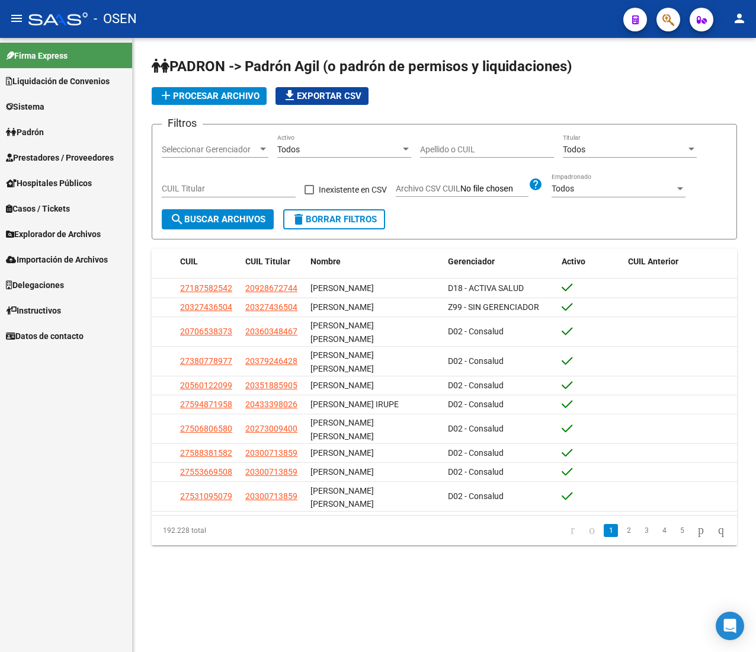
click at [84, 151] on span "Prestadores / Proveedores" at bounding box center [60, 157] width 108 height 13
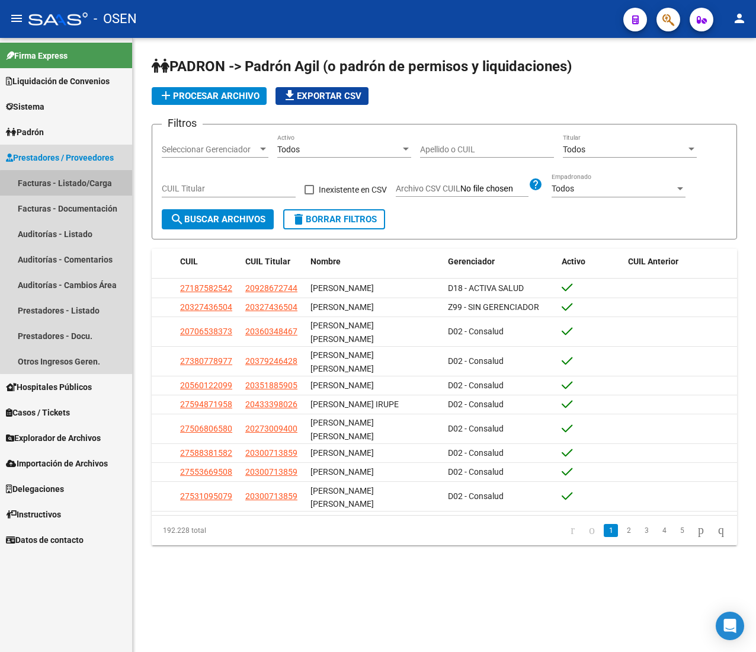
click at [85, 185] on link "Facturas - Listado/Carga" at bounding box center [66, 182] width 132 height 25
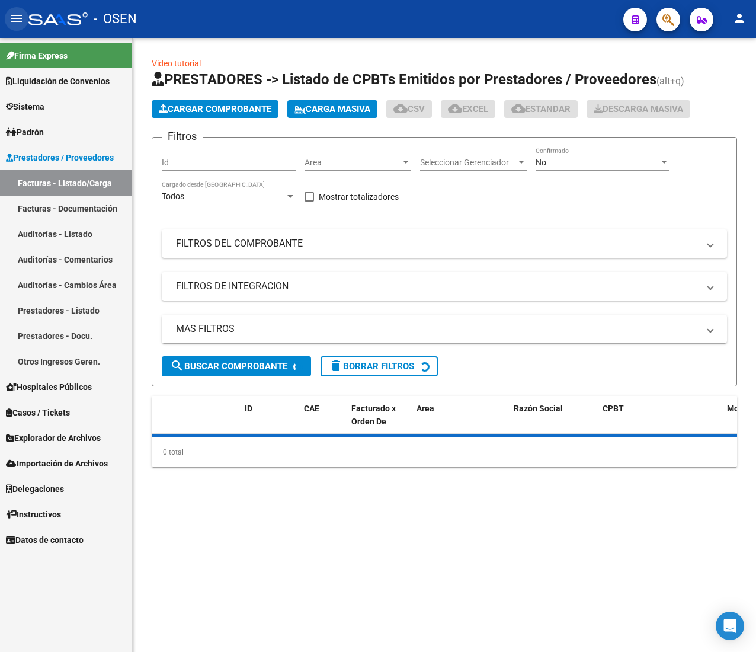
click at [8, 11] on button "menu" at bounding box center [17, 19] width 24 height 24
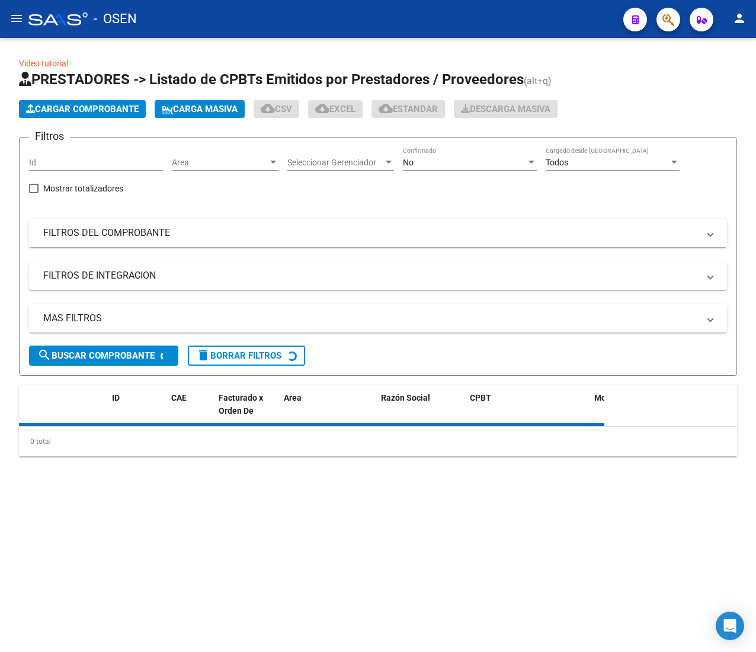
click at [228, 159] on span "Area" at bounding box center [220, 163] width 96 height 10
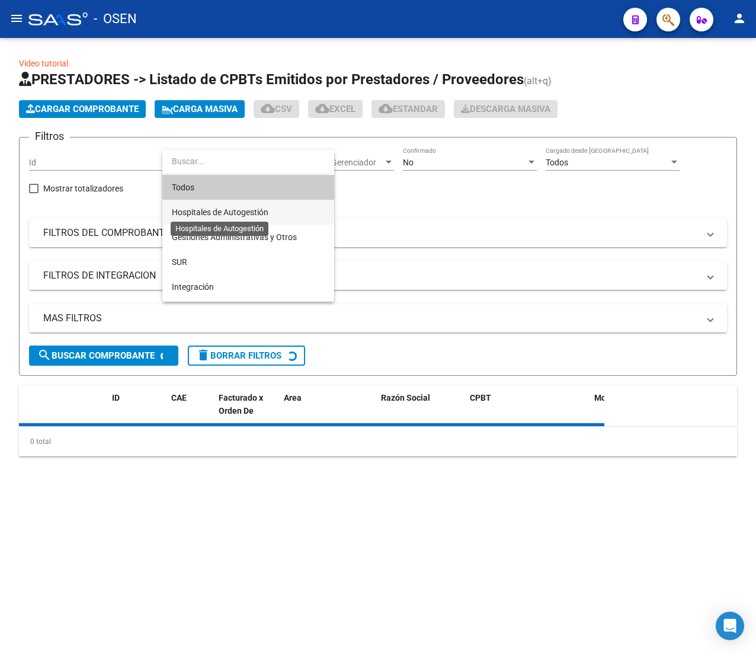
click at [248, 207] on span "Hospitales de Autogestión" at bounding box center [220, 211] width 97 height 9
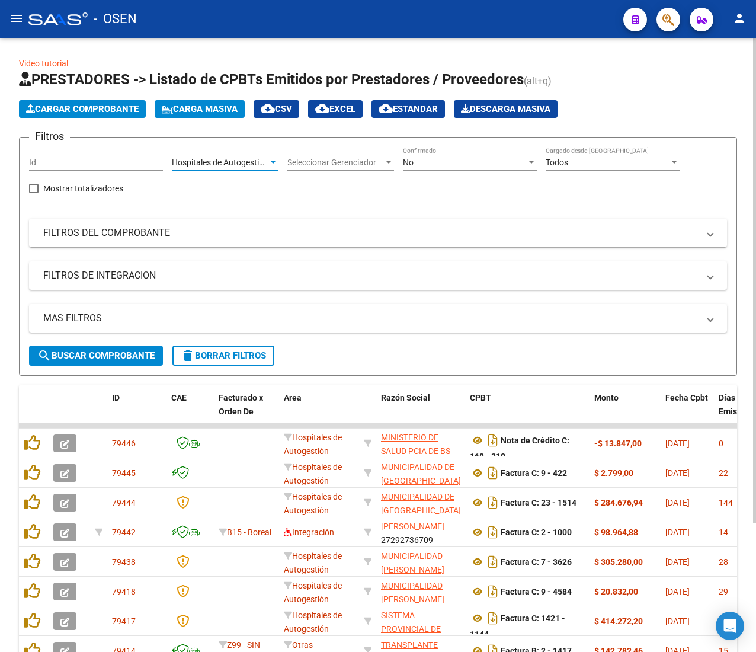
click at [95, 353] on span "search Buscar Comprobante" at bounding box center [95, 355] width 117 height 11
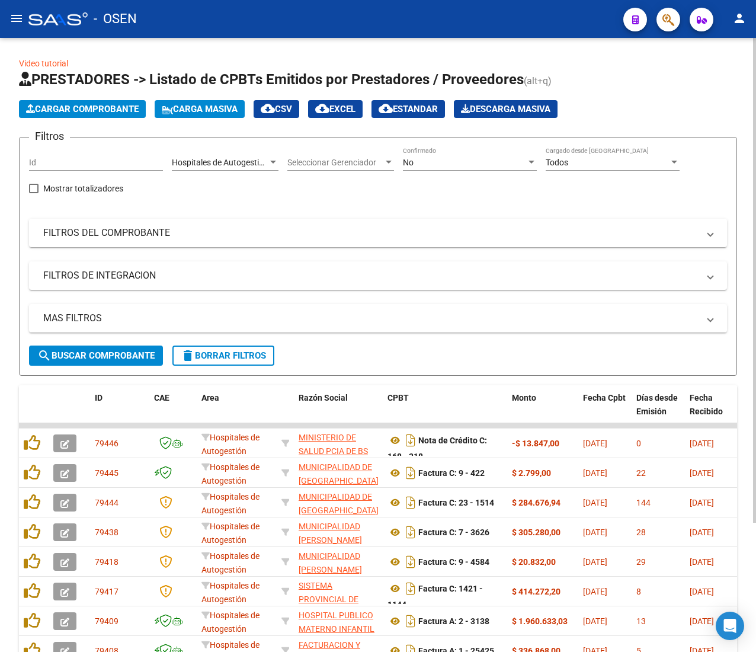
scroll to position [119, 0]
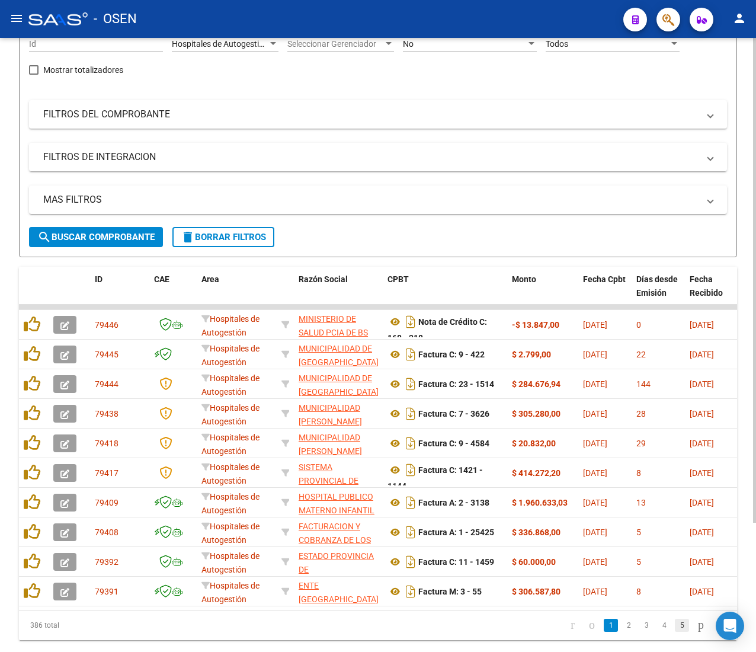
click at [675, 632] on link "5" at bounding box center [682, 625] width 14 height 13
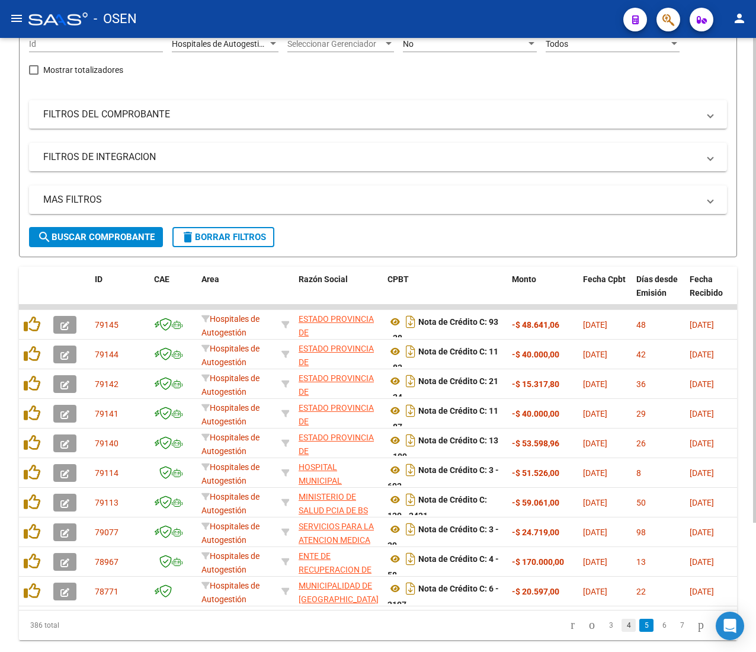
click at [622, 632] on link "4" at bounding box center [629, 625] width 14 height 13
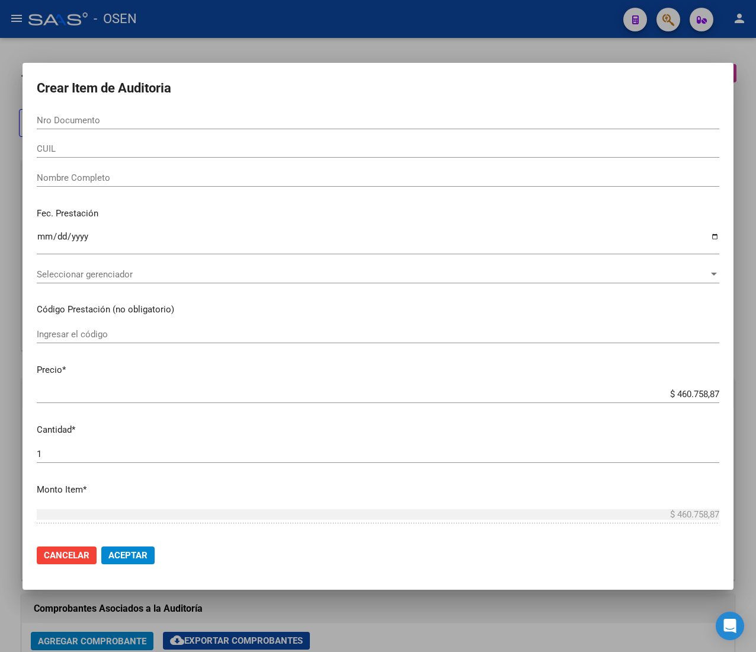
scroll to position [0, 307]
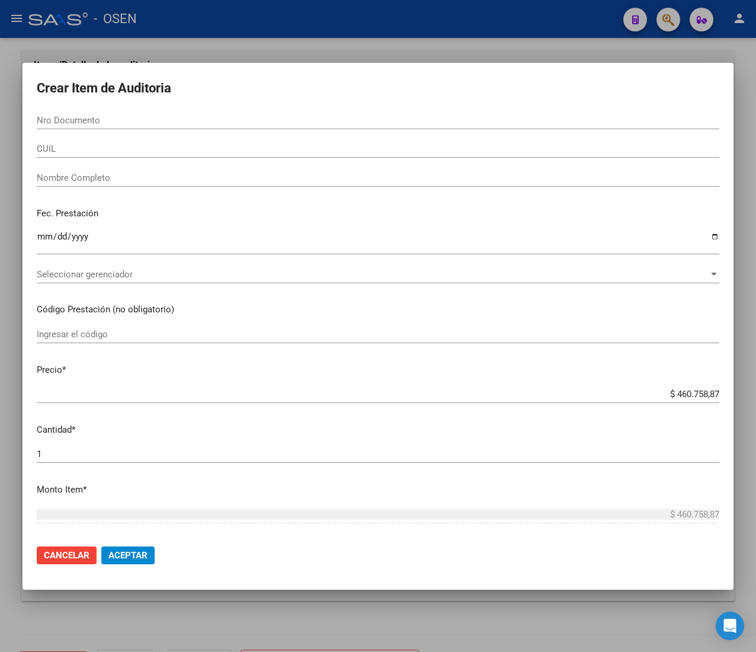
click at [69, 149] on input "CUIL" at bounding box center [378, 148] width 683 height 11
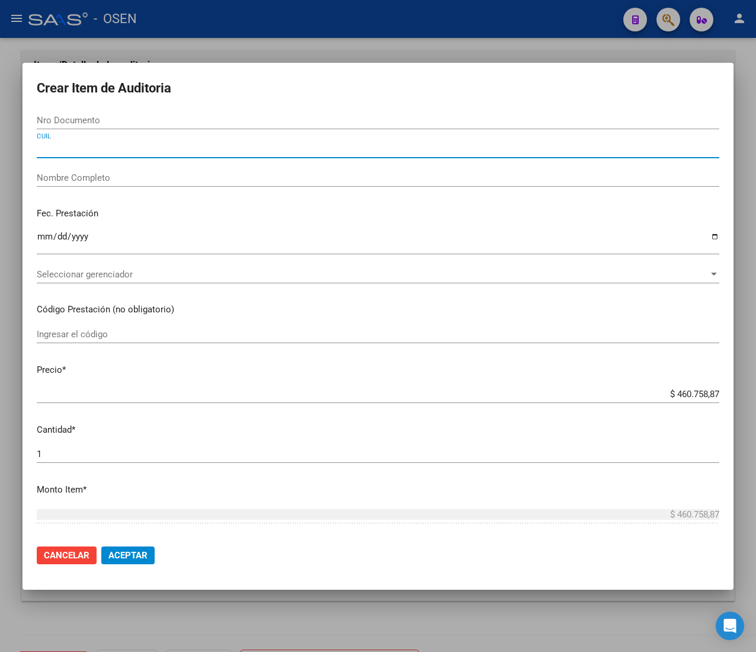
paste input "27247365171"
type input "27247365171"
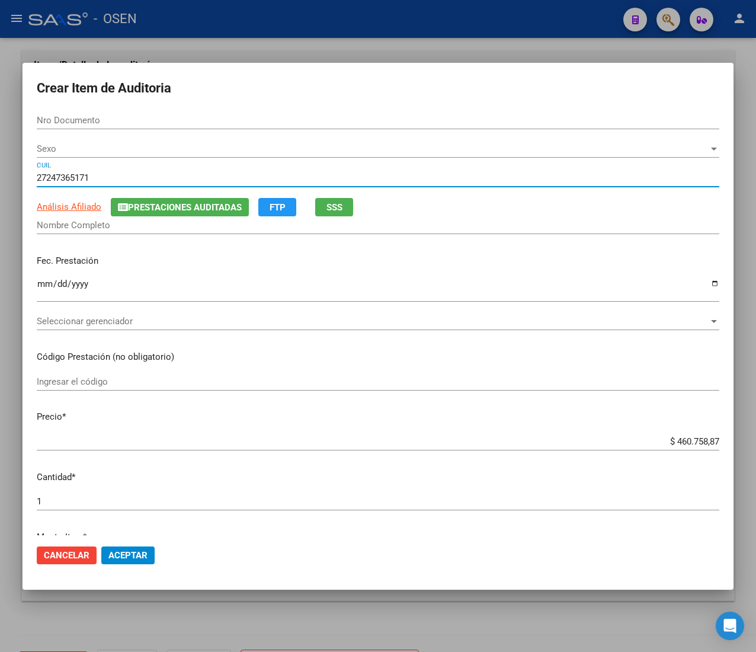
type input "24736517"
type input "[PERSON_NAME] [PERSON_NAME]"
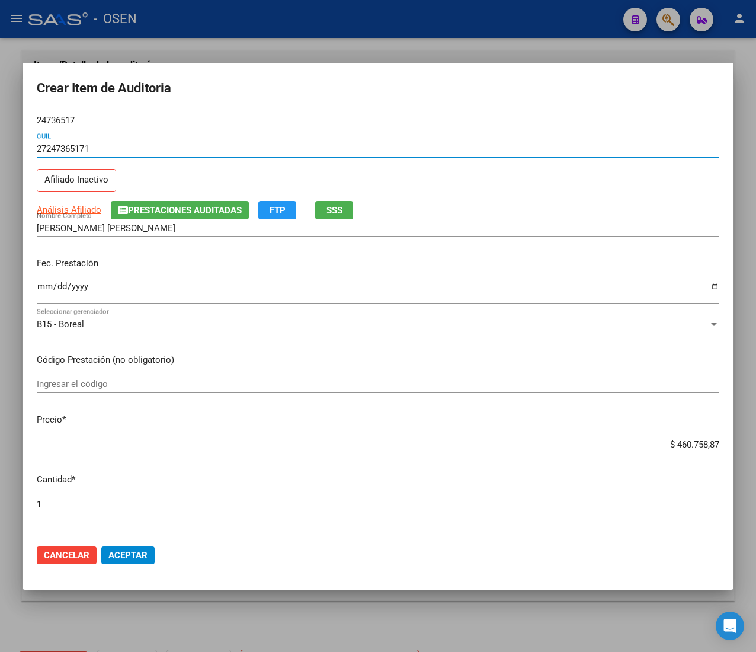
type input "27247365171"
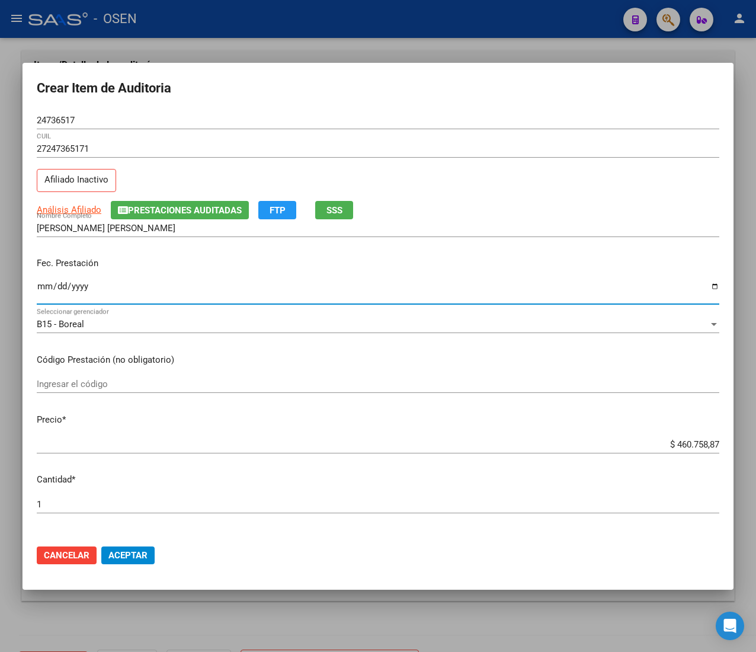
click at [41, 287] on input "Ingresar la fecha" at bounding box center [378, 291] width 683 height 19
type input "[DATE]"
click at [328, 208] on span "SSS" at bounding box center [335, 210] width 16 height 11
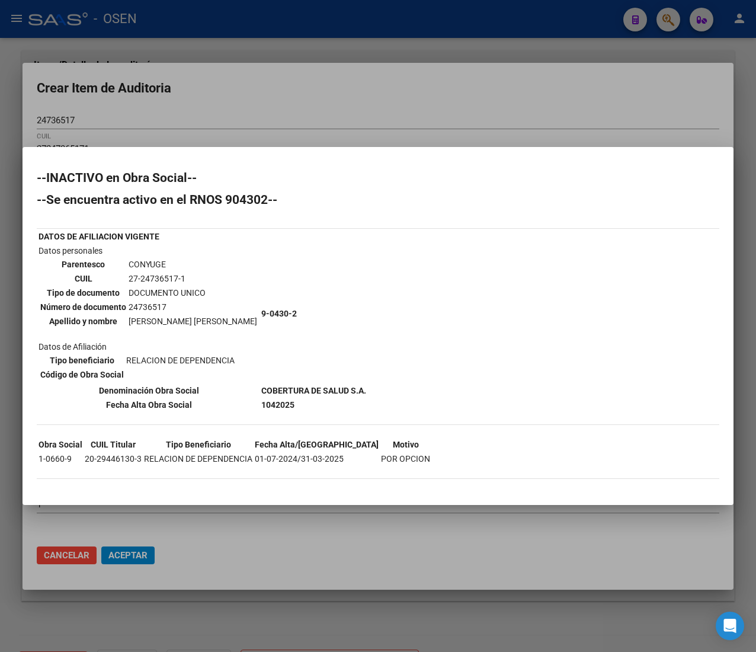
click at [465, 328] on div "--INACTIVO en Obra Social-- --Se encuentra activo en el RNOS 904302-- DATOS DE …" at bounding box center [378, 331] width 683 height 319
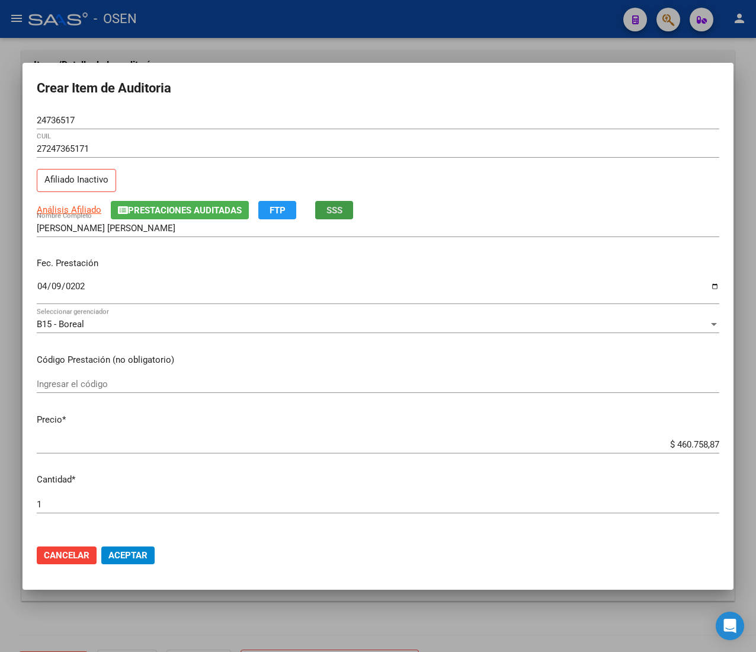
click at [676, 443] on input "$ 460.758,87" at bounding box center [378, 444] width 683 height 11
type input "$ 0,02"
type input "$ 0,23"
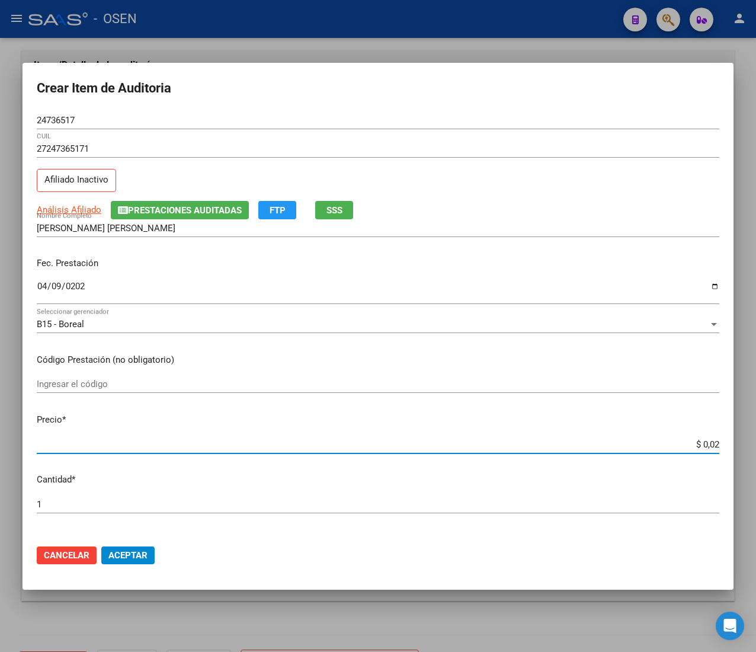
type input "$ 0,23"
type input "$ 2,30"
type input "$ 23,07"
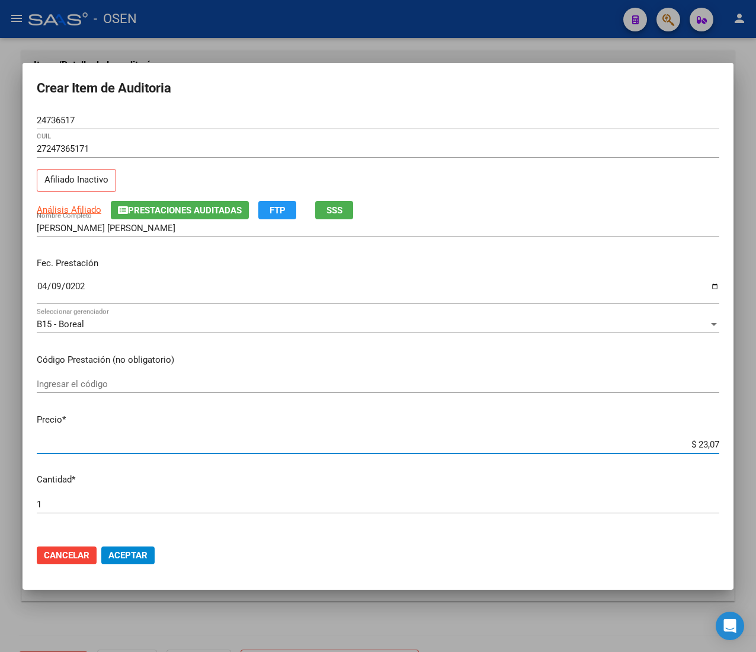
type input "$ 230,77"
type input "$ 2.307,75"
type input "$ 23.077,58"
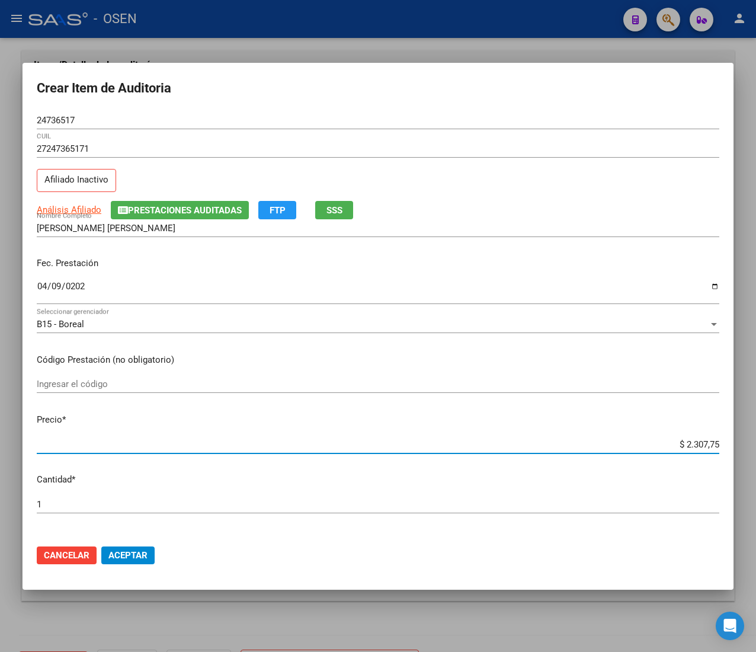
type input "$ 23.077,58"
click at [48, 120] on input "24736517" at bounding box center [378, 120] width 683 height 11
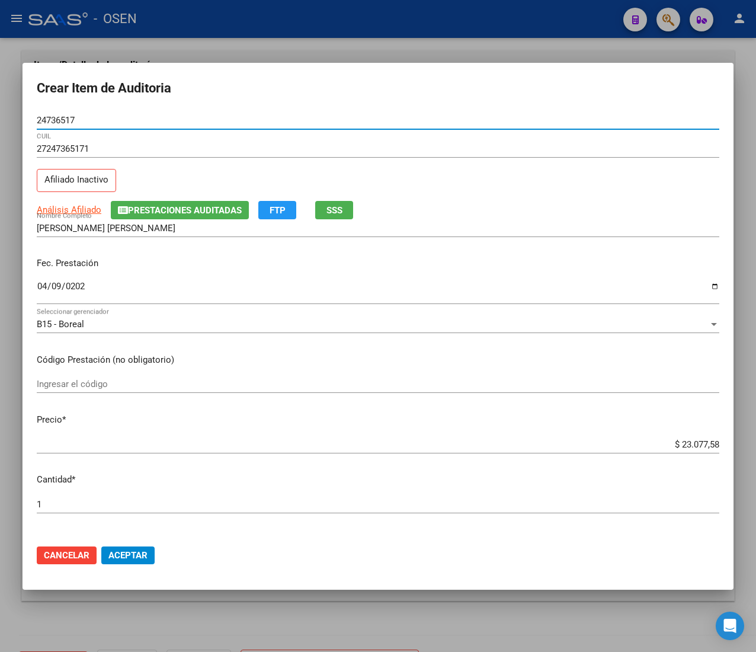
click at [48, 120] on input "24736517" at bounding box center [378, 120] width 683 height 11
drag, startPoint x: 151, startPoint y: 546, endPoint x: 141, endPoint y: 556, distance: 13.4
click at [151, 546] on button "Aceptar" at bounding box center [127, 555] width 53 height 18
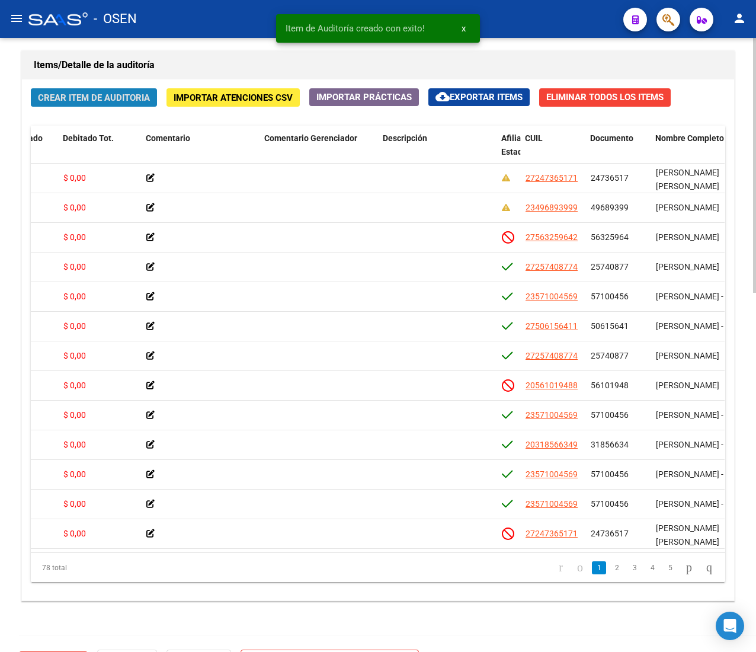
click at [105, 102] on span "Crear Item de Auditoria" at bounding box center [94, 97] width 112 height 11
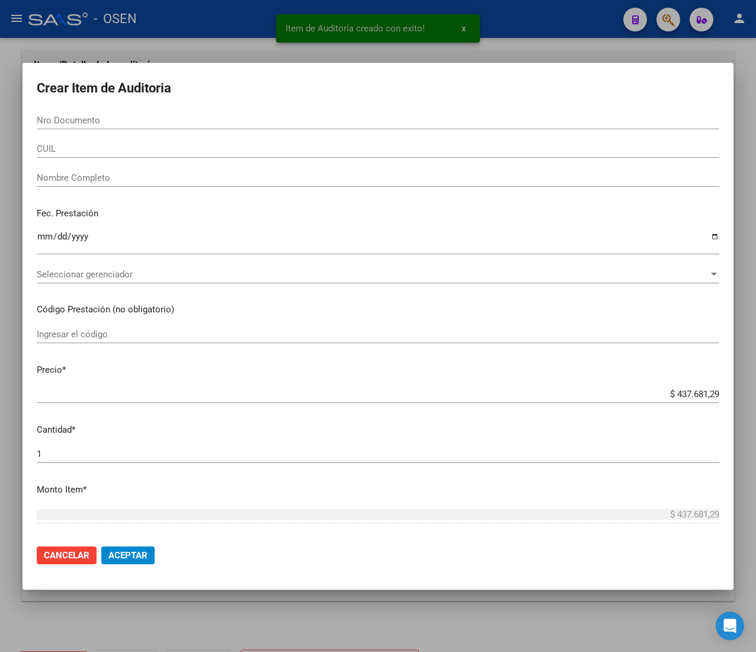
click at [62, 149] on input "CUIL" at bounding box center [378, 148] width 683 height 11
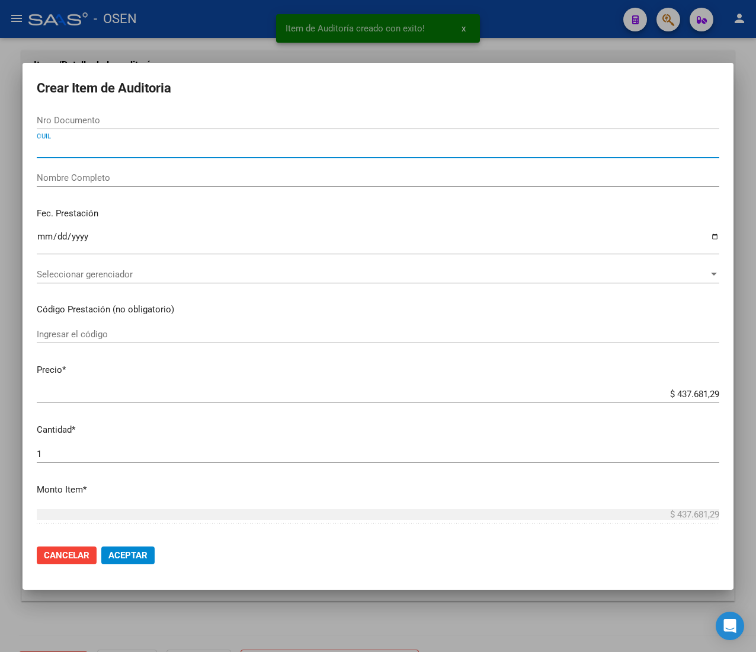
paste input "27476019899"
type input "27476019899"
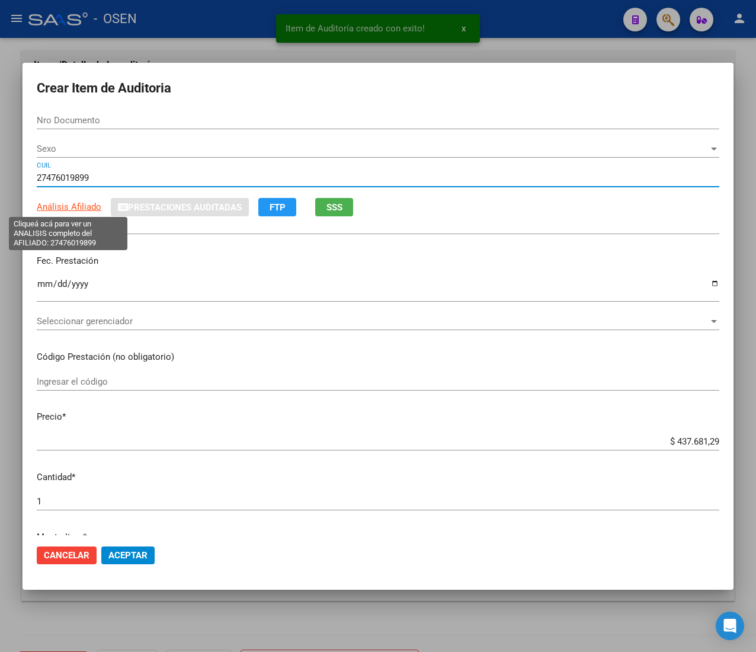
type input "47601989"
type input "ROMANO ANALIA DE LOS ANGELES"
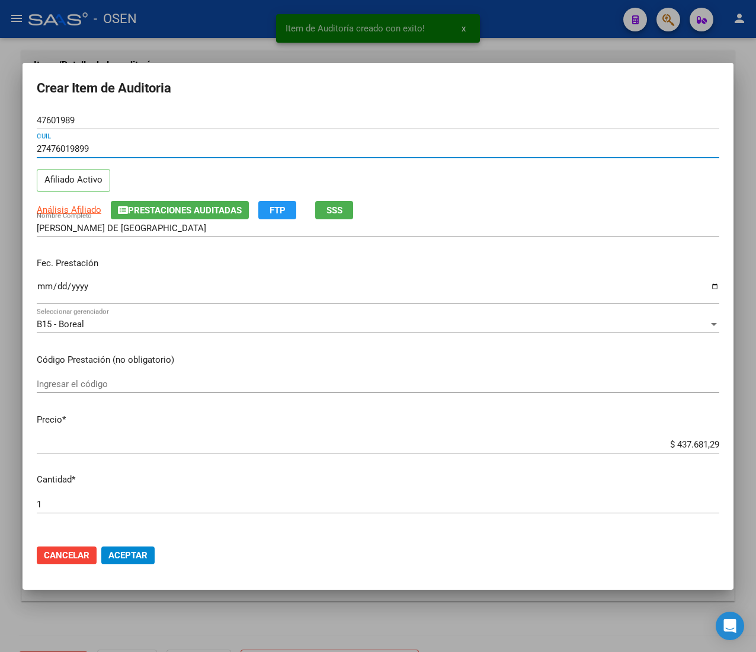
type input "27476019899"
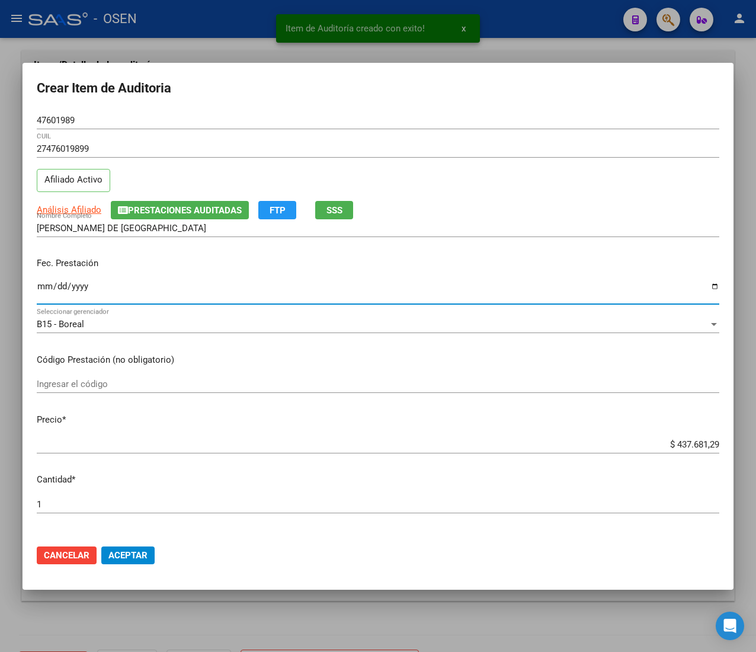
click at [43, 286] on input "Ingresar la fecha" at bounding box center [378, 291] width 683 height 19
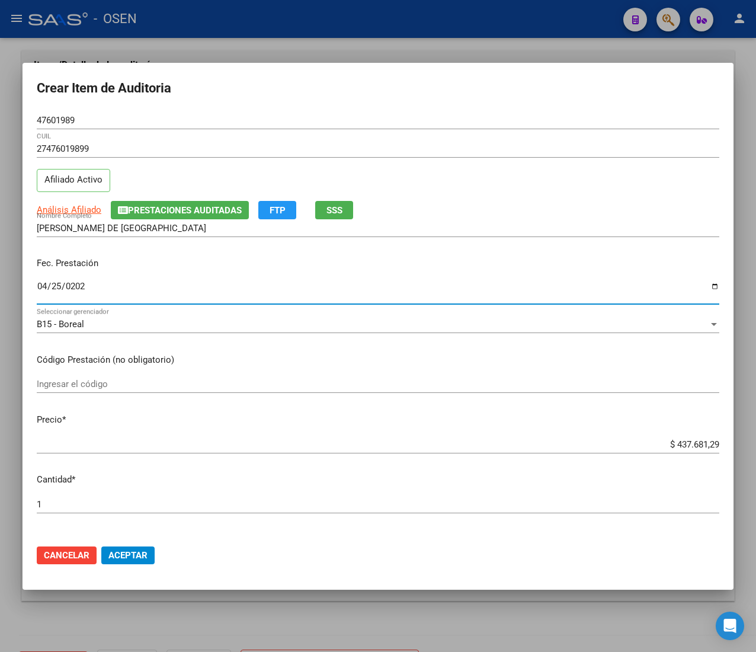
type input "[DATE]"
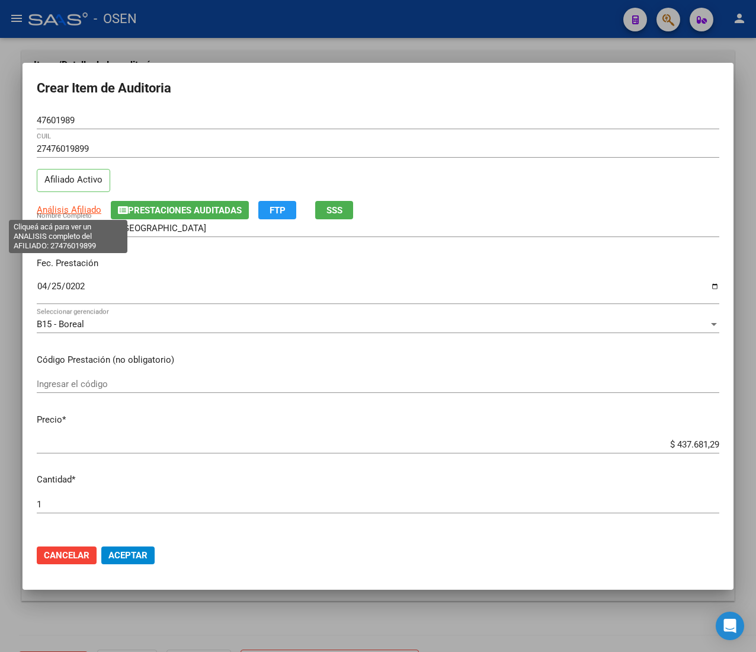
click at [78, 206] on span "Análisis Afiliado" at bounding box center [69, 209] width 65 height 11
type textarea "27476019899"
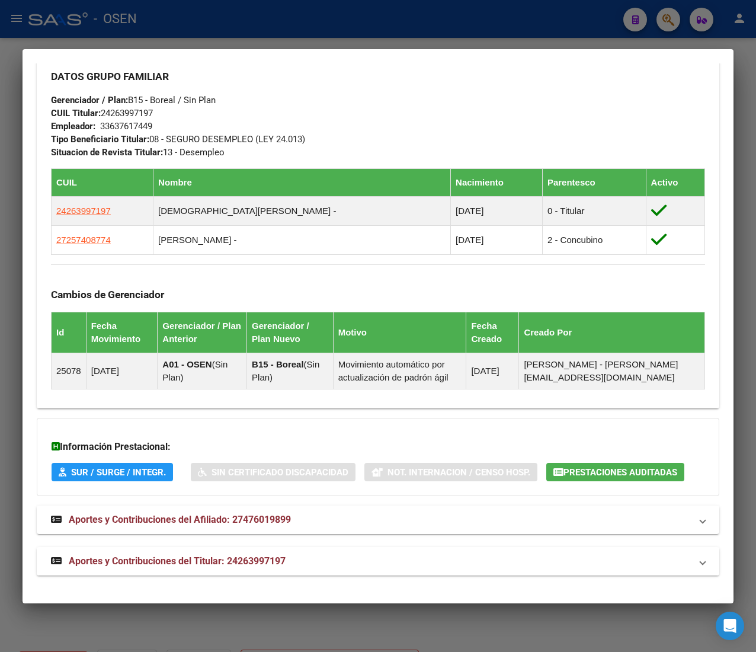
scroll to position [688, 0]
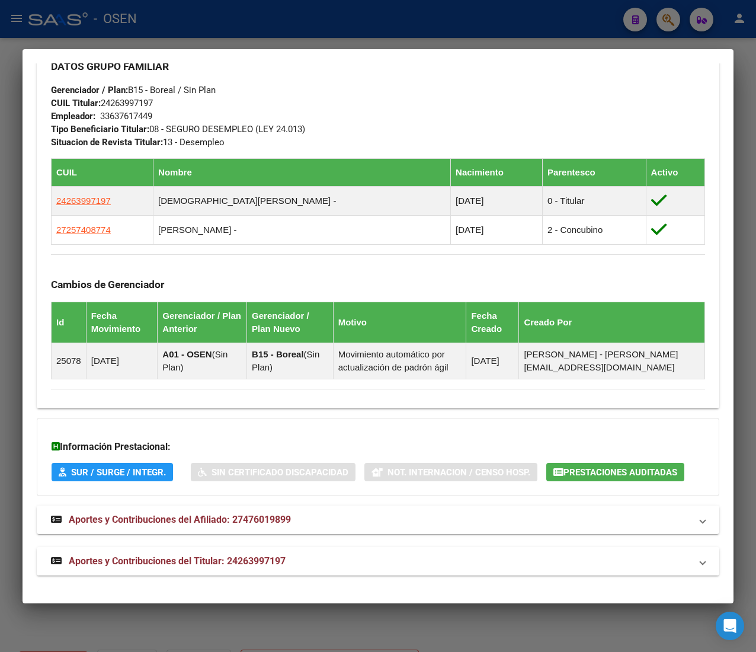
click at [357, 568] on mat-panel-title "Aportes y Contribuciones del Titular: 24263997197" at bounding box center [371, 561] width 640 height 14
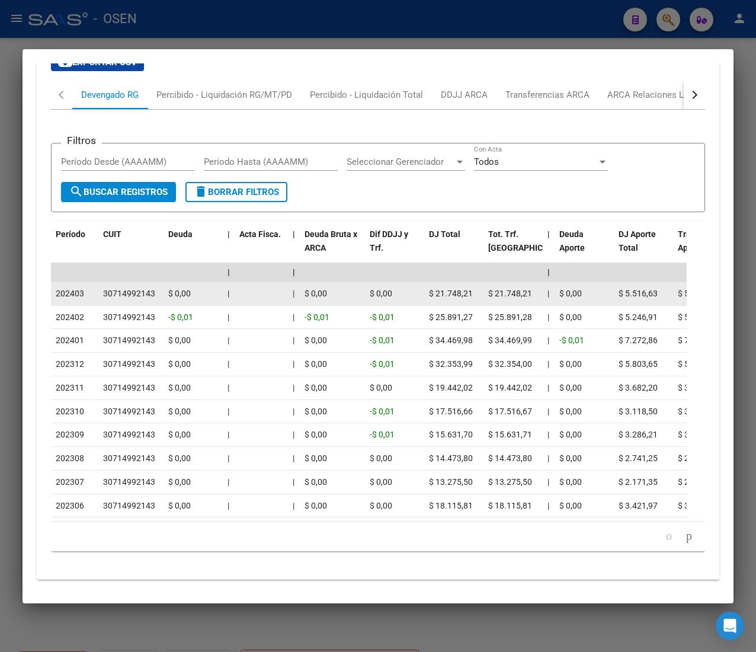
scroll to position [1111, 0]
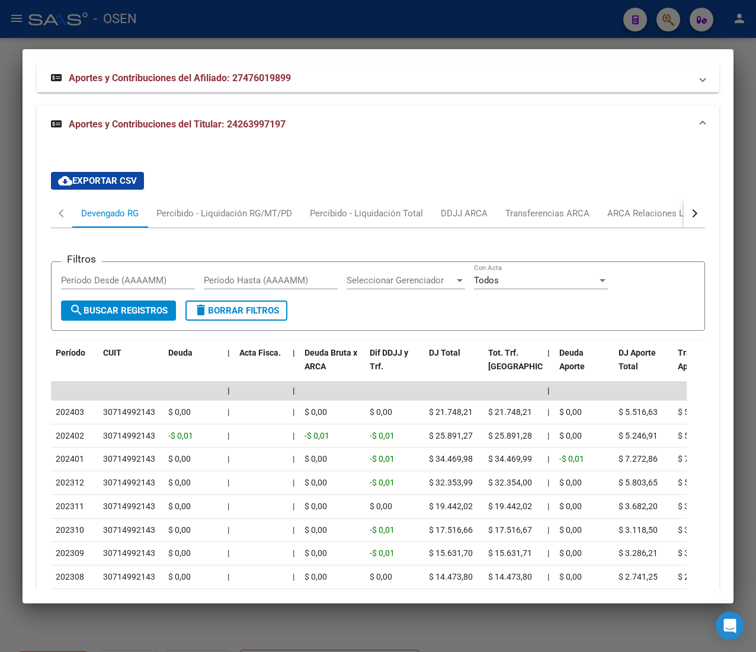
click at [684, 228] on button "button" at bounding box center [694, 213] width 21 height 28
click at [660, 228] on div "ANSES Desempleo" at bounding box center [624, 213] width 94 height 28
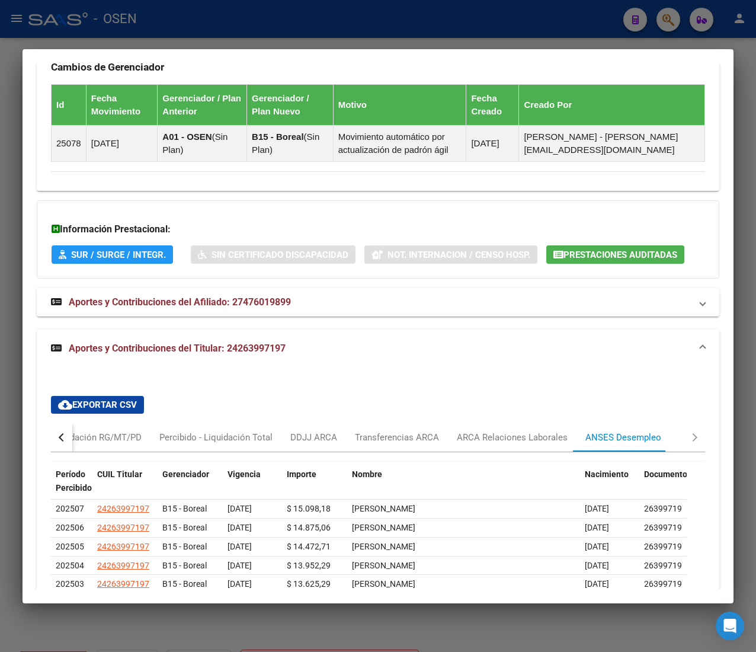
scroll to position [1093, 0]
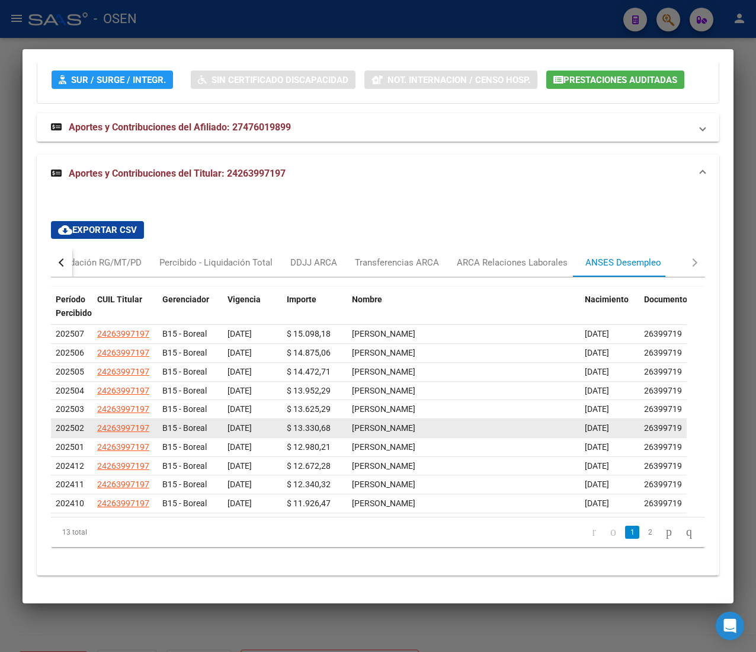
click at [493, 436] on datatable-body-cell "[PERSON_NAME] [PERSON_NAME]" at bounding box center [463, 428] width 233 height 18
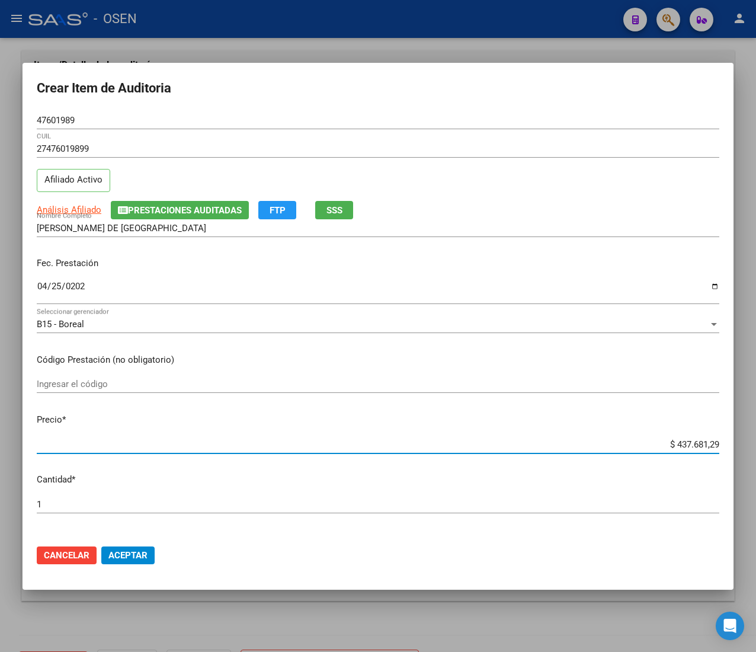
click at [693, 445] on input "$ 437.681,29" at bounding box center [378, 444] width 683 height 11
type input "$ 0,02"
type input "$ 0,28"
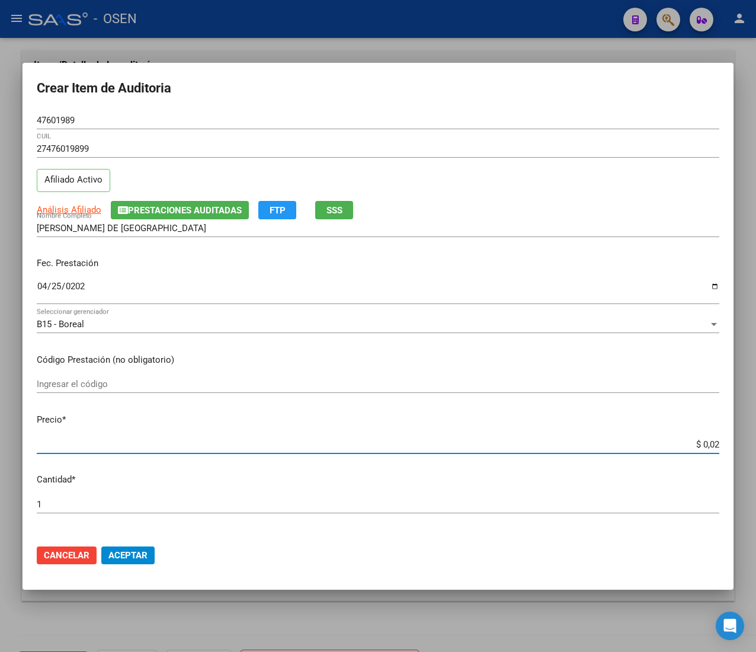
type input "$ 0,28"
type input "$ 2,87"
type input "$ 28,79"
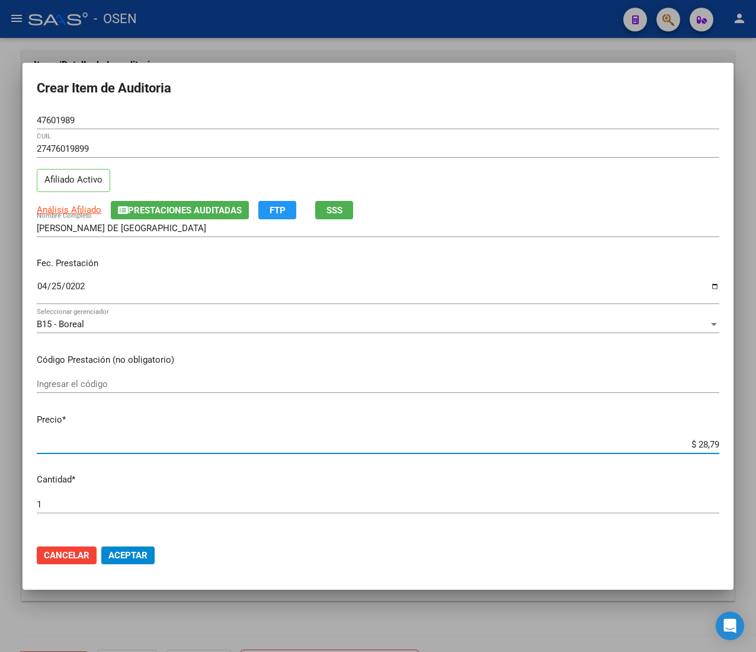
type input "$ 287,96"
type input "$ 2.879,62"
type input "$ 28.796,21"
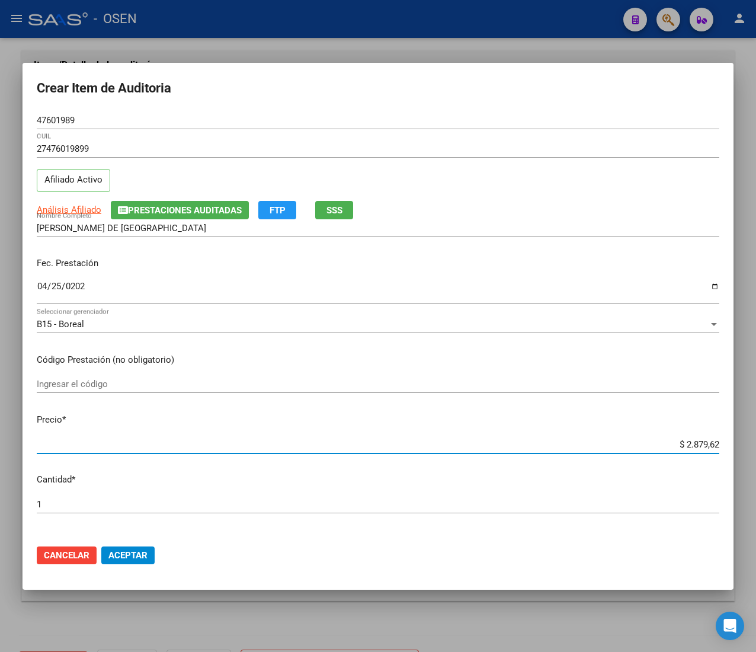
type input "$ 28.796,21"
click at [138, 544] on mat-dialog-actions "Cancelar Aceptar" at bounding box center [378, 555] width 683 height 40
click at [142, 550] on span "Aceptar" at bounding box center [127, 555] width 39 height 11
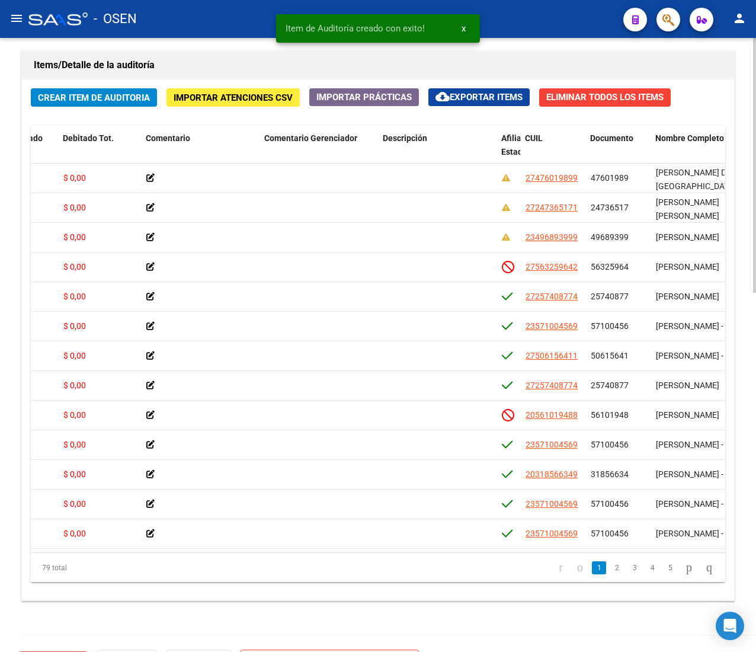
click at [114, 90] on button "Crear Item de Auditoria" at bounding box center [94, 97] width 126 height 18
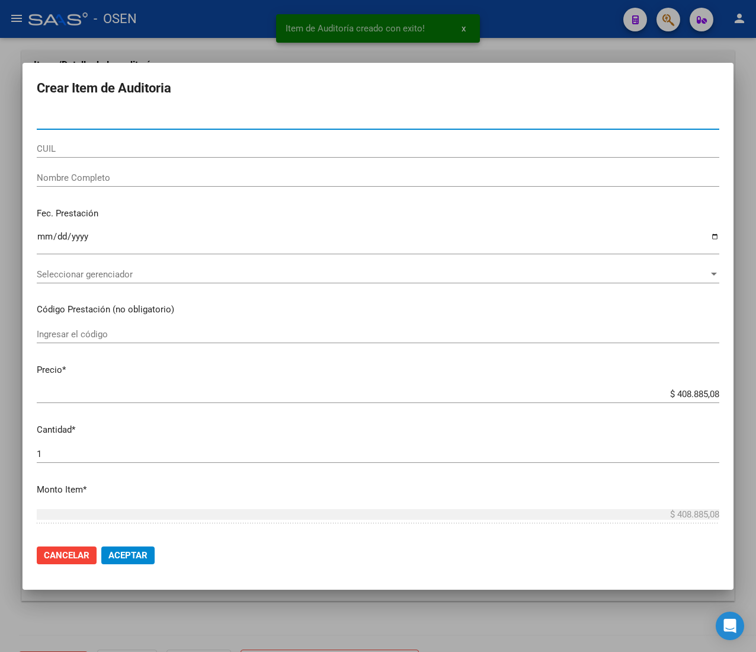
click at [109, 156] on div "CUIL" at bounding box center [378, 149] width 683 height 18
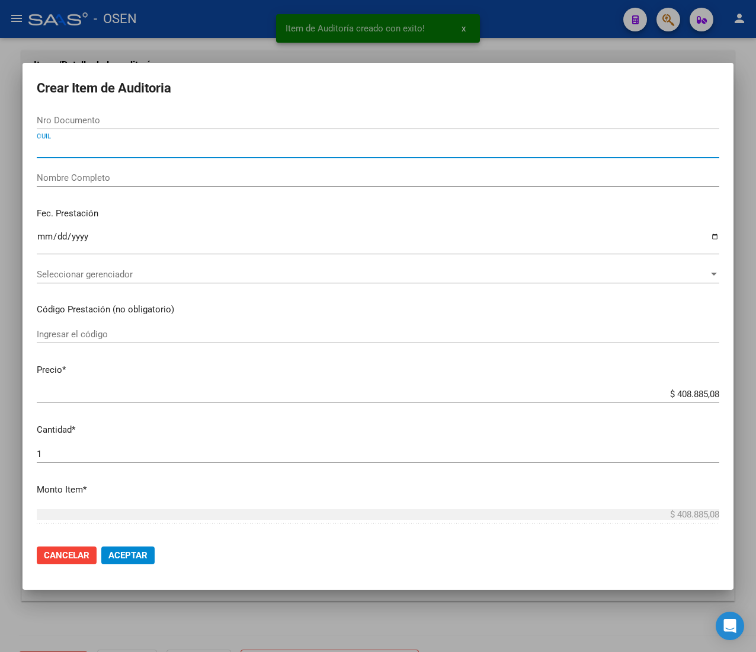
paste input "27563259642"
type input "27563259642"
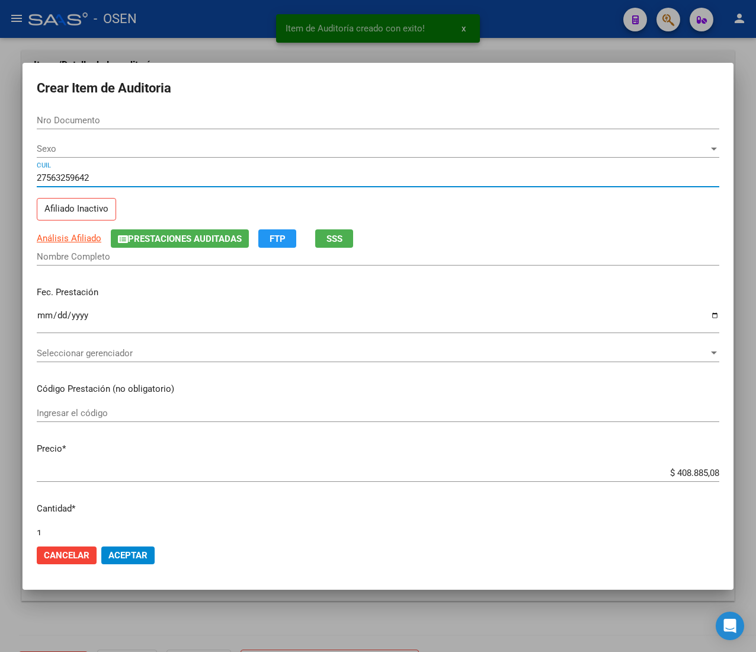
type input "56325964"
type input "[PERSON_NAME] LUISANA"
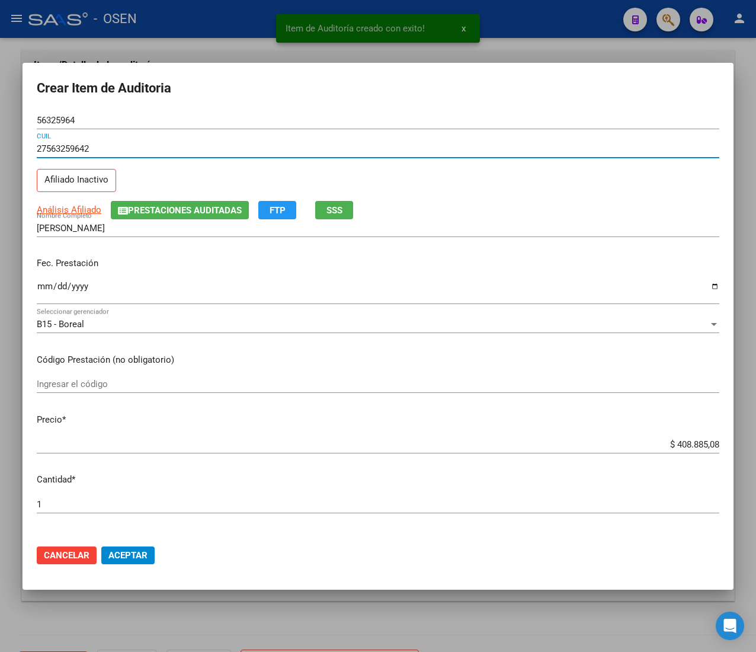
type input "27563259642"
click at [45, 314] on div "Ingresar la fecha" at bounding box center [378, 297] width 683 height 36
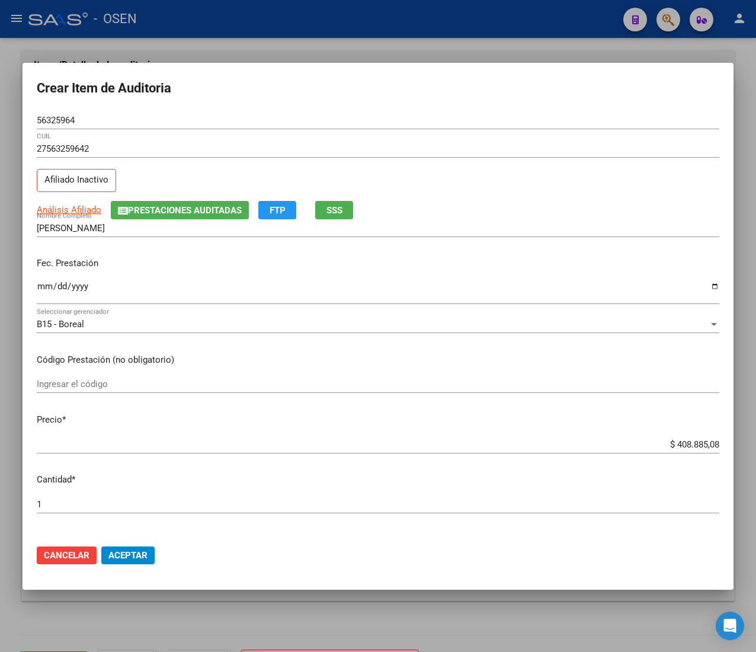
click at [47, 277] on div "Fec. Prestación Ingresar la fecha" at bounding box center [378, 282] width 683 height 68
click at [46, 284] on div "Ingresar la fecha" at bounding box center [378, 291] width 683 height 25
type input "[DATE]"
click at [86, 206] on span "Análisis Afiliado" at bounding box center [69, 209] width 65 height 11
type textarea "27563259642"
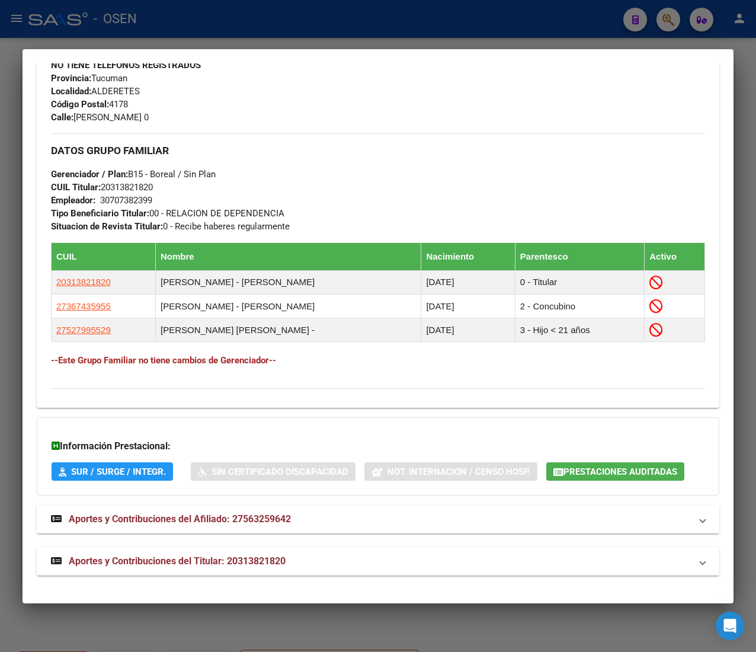
scroll to position [614, 0]
click at [307, 551] on mat-expansion-panel-header "Aportes y Contribuciones del Titular: 20313821820" at bounding box center [378, 561] width 683 height 28
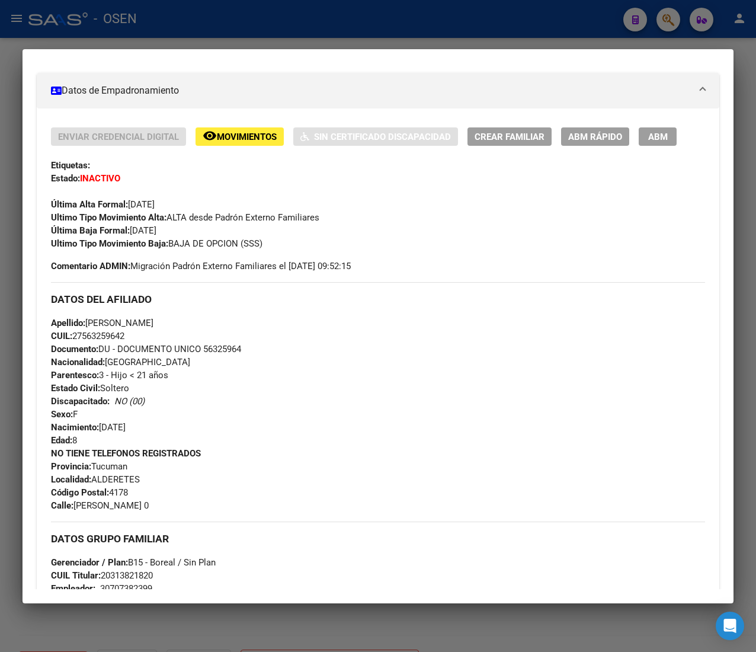
scroll to position [0, 0]
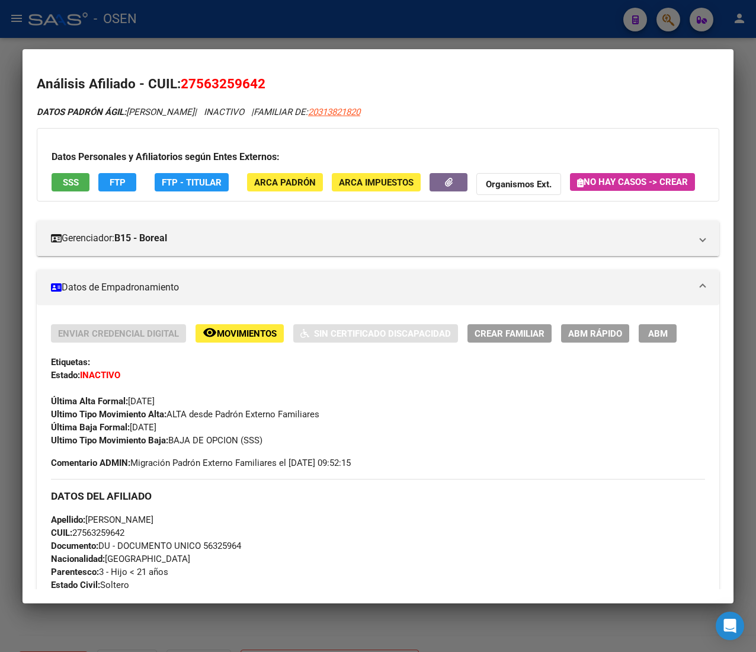
click at [65, 177] on span "SSS" at bounding box center [71, 182] width 16 height 11
click at [424, 202] on div "Datos Personales y Afiliatorios según Entes Externos: SSS FTP FTP - Titular ARC…" at bounding box center [378, 164] width 683 height 73
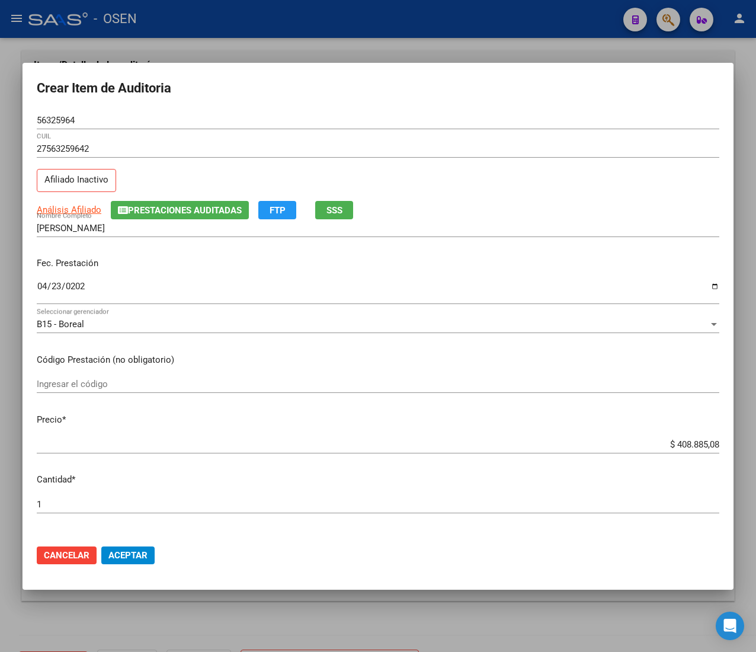
click at [684, 443] on input "$ 408.885,08" at bounding box center [378, 444] width 683 height 11
type input "$ 0,01"
type input "$ 0,12"
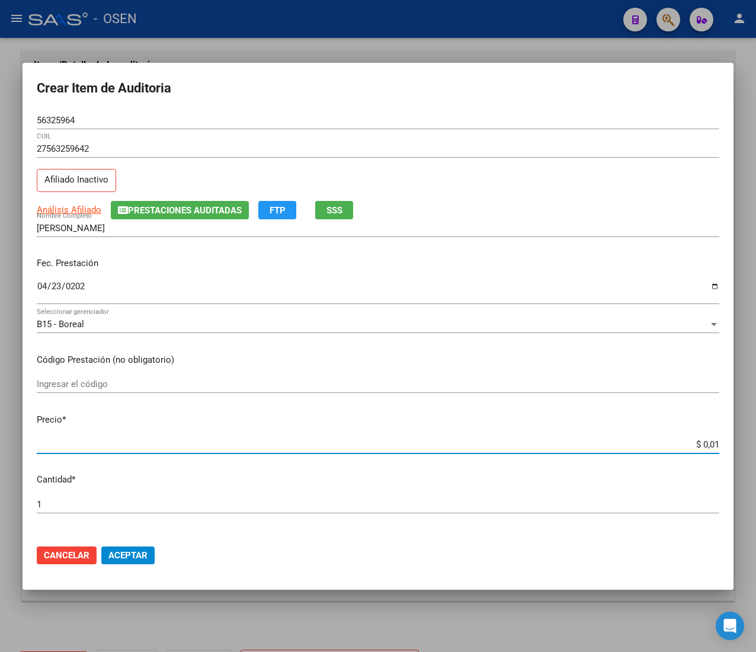
type input "$ 0,12"
type input "$ 1,23"
type input "$ 12,38"
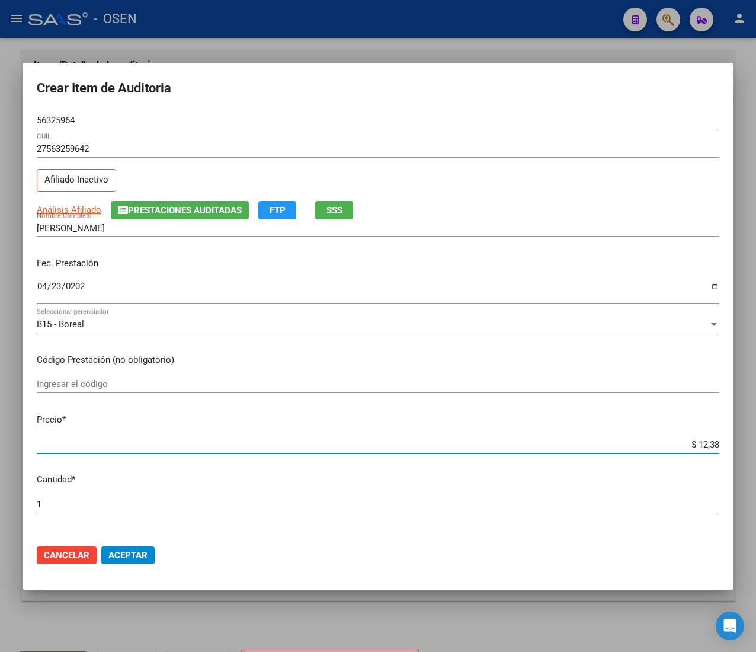
type input "$ 123,83"
type input "$ 1.238,33"
type input "$ 12.383,33"
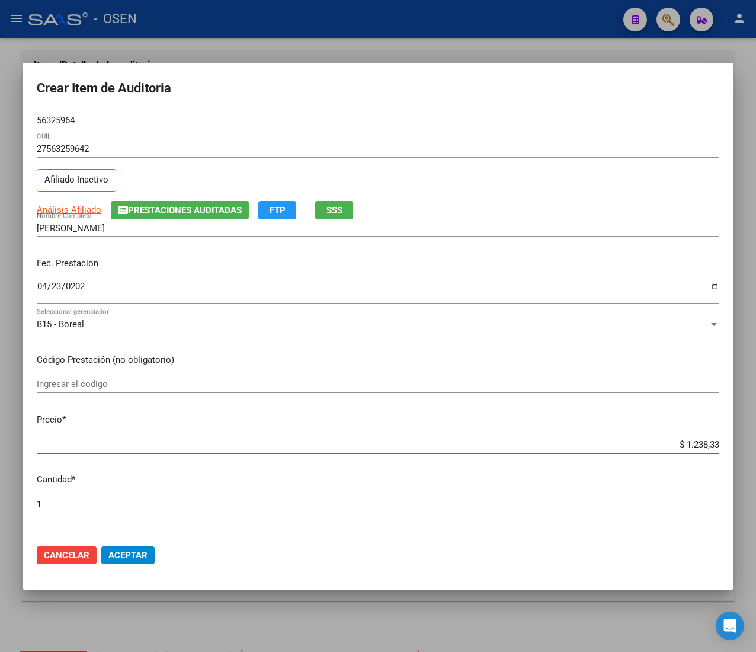
type input "$ 12.383,33"
click at [137, 550] on span "Aceptar" at bounding box center [127, 555] width 39 height 11
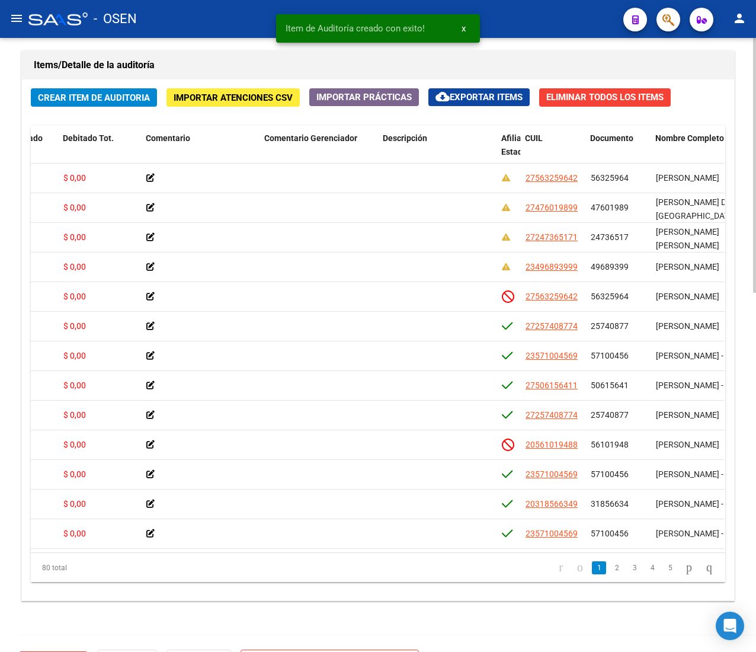
click at [103, 99] on span "Crear Item de Auditoria" at bounding box center [94, 97] width 112 height 11
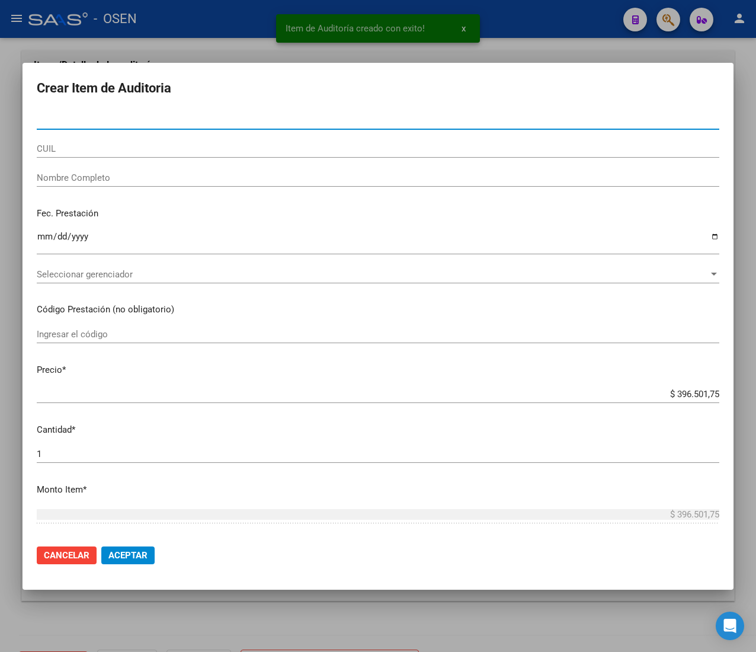
click at [92, 147] on input "CUIL" at bounding box center [378, 148] width 683 height 11
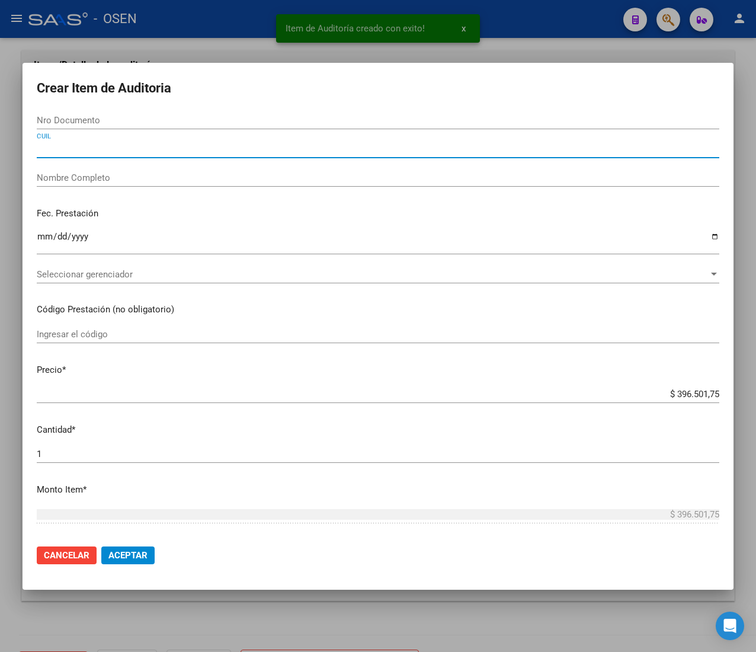
paste input "23496893999"
type input "23496893999"
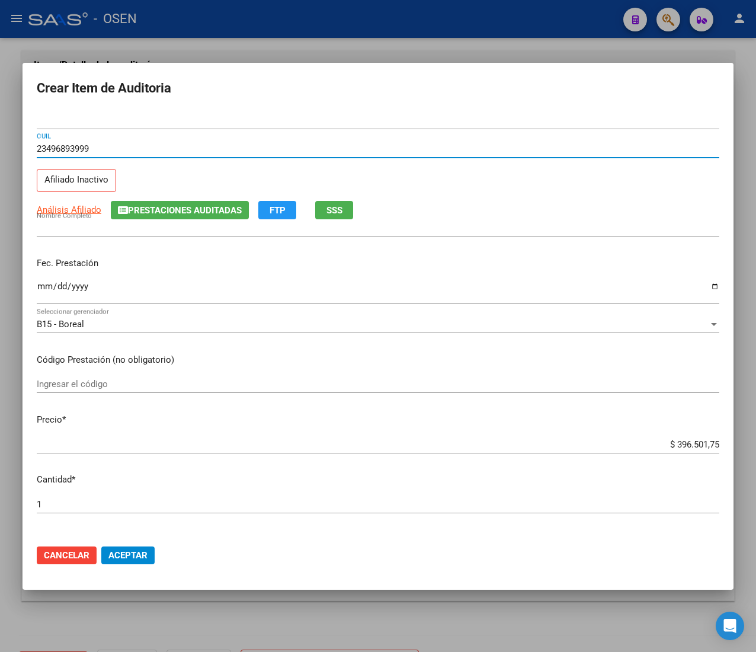
type input "49689399"
type input "[PERSON_NAME]"
type input "23496893999"
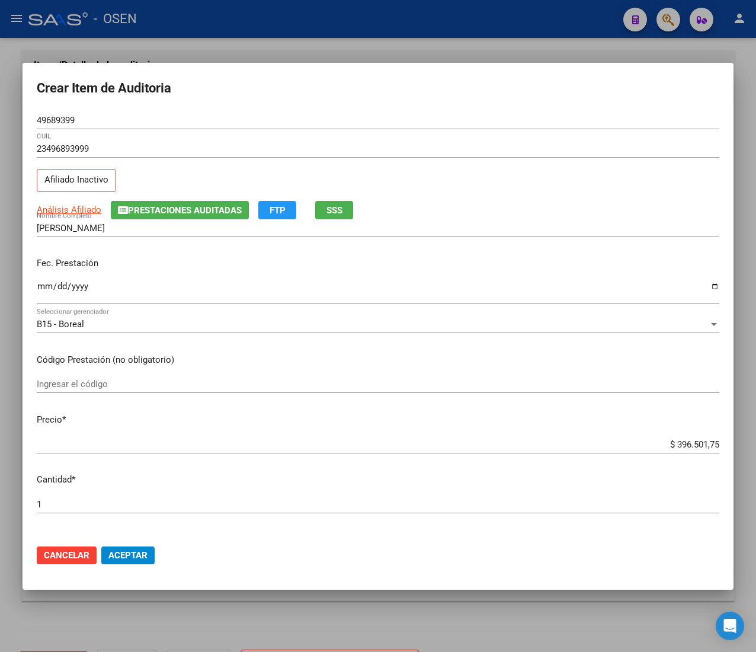
click at [43, 301] on div "Ingresar la fecha" at bounding box center [378, 291] width 683 height 25
type input "2025-05-06"
click at [685, 445] on input "$ 396.501,75" at bounding box center [378, 444] width 683 height 11
type input "$ 0,02"
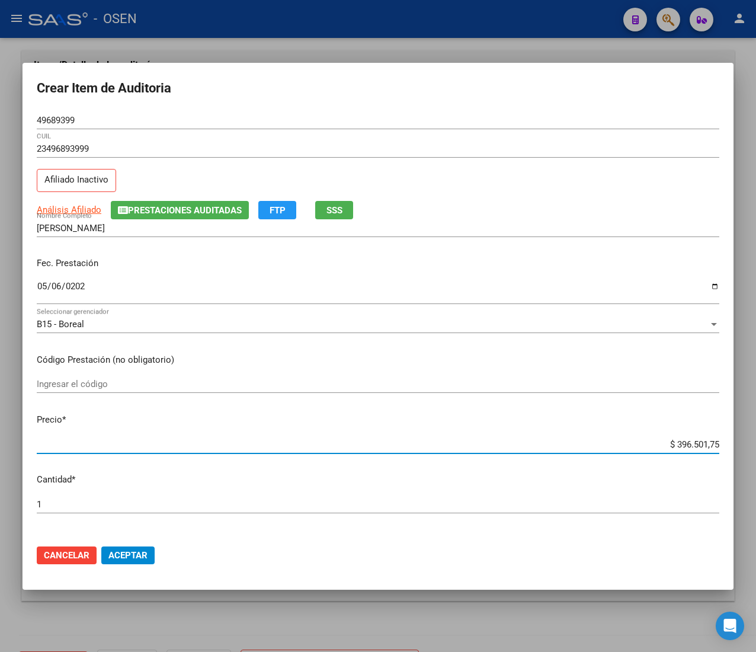
type input "$ 0,02"
type input "$ 0,23"
type input "$ 2,39"
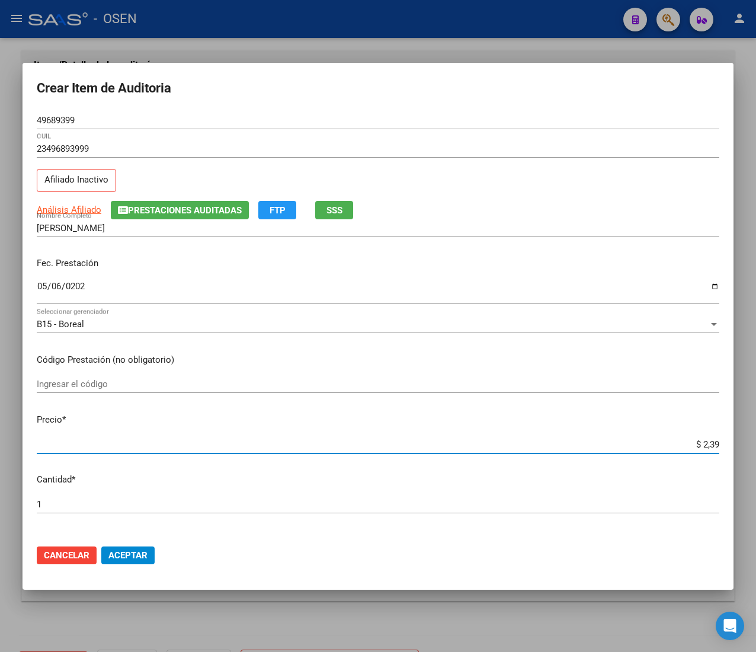
type input "$ 0,23"
type input "$ 2,38"
type input "$ 23,89"
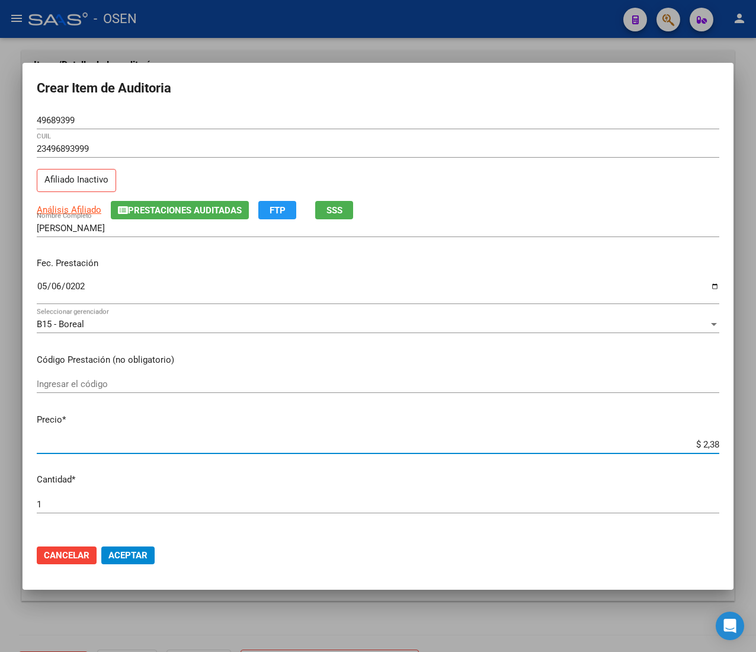
type input "$ 23,89"
type input "$ 238,94"
type input "$ 2.389,47"
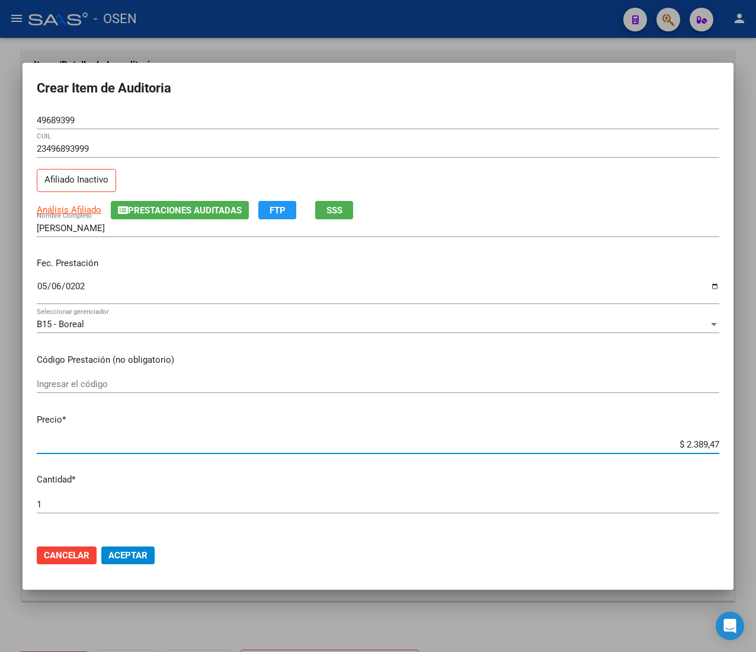
type input "$ 23.894,77"
click at [669, 444] on input "$ 23.894,77" at bounding box center [378, 444] width 683 height 11
type input "$ 2.894,77"
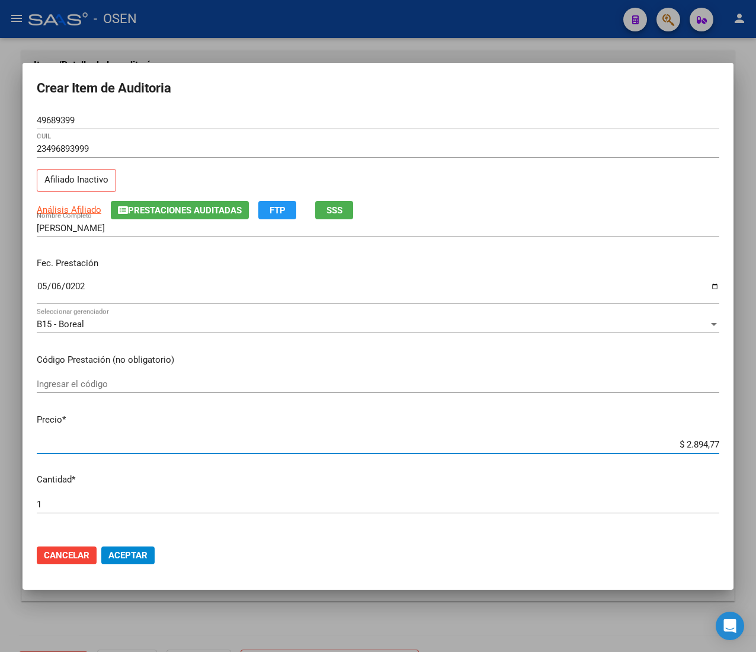
type input "$ 24.894,77"
drag, startPoint x: 130, startPoint y: 549, endPoint x: 115, endPoint y: 524, distance: 29.3
click at [130, 550] on span "Aceptar" at bounding box center [127, 555] width 39 height 11
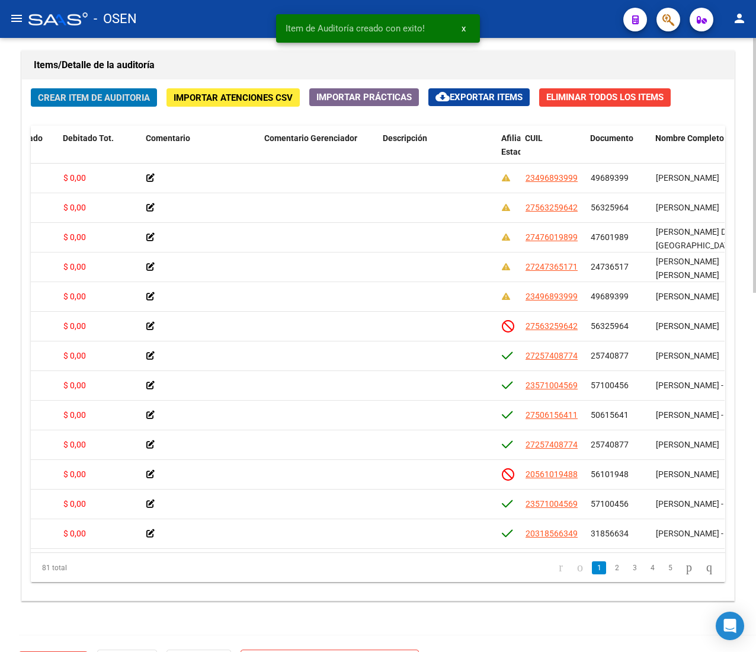
click at [123, 103] on span "Crear Item de Auditoria" at bounding box center [94, 97] width 112 height 11
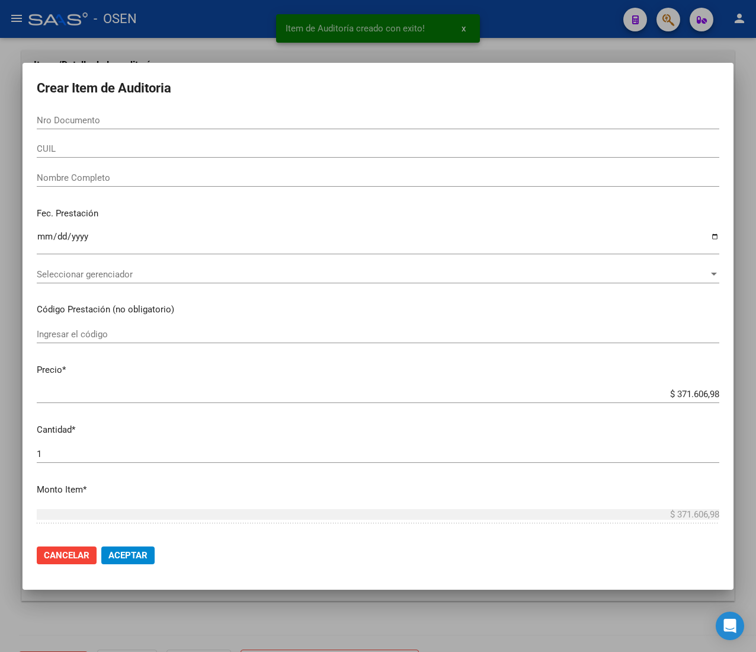
click at [136, 151] on input "CUIL" at bounding box center [378, 148] width 683 height 11
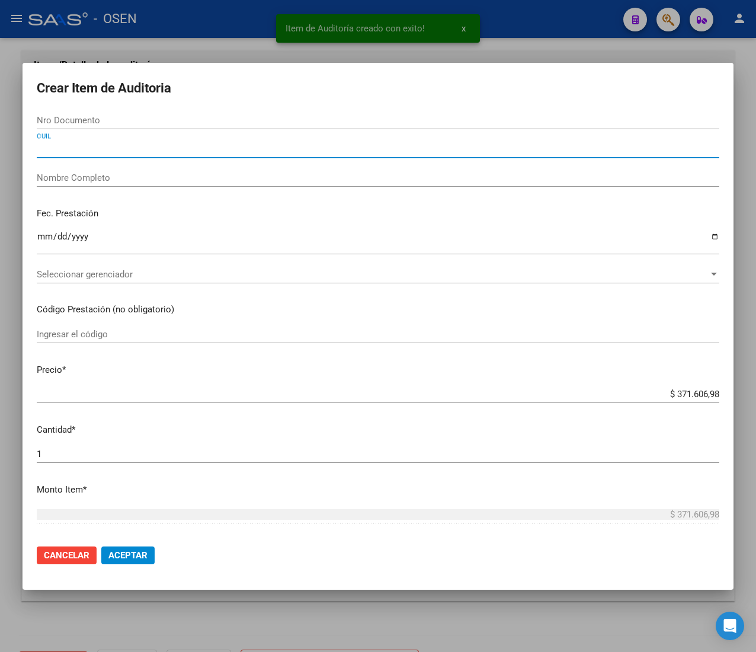
paste input "20166916896"
type input "20166916896"
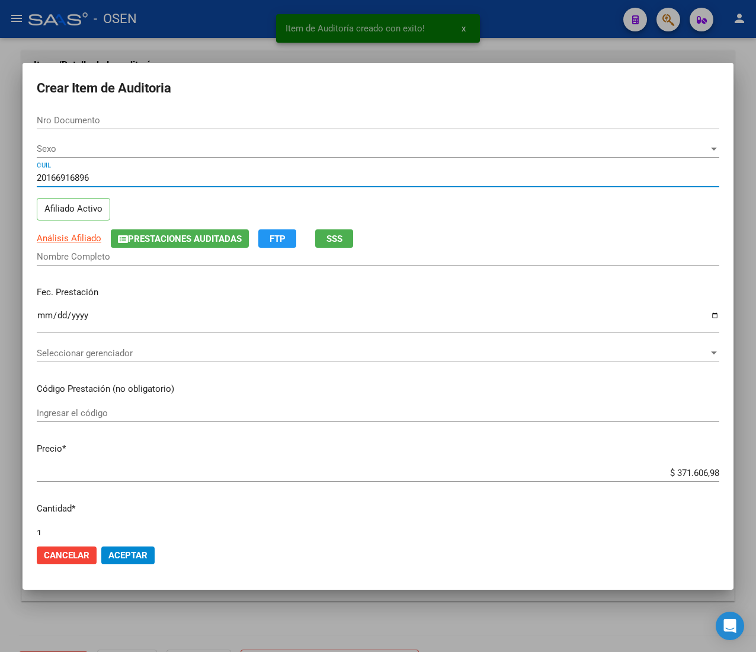
type input "16691689"
type input "PINO RAMON ALBERTO -"
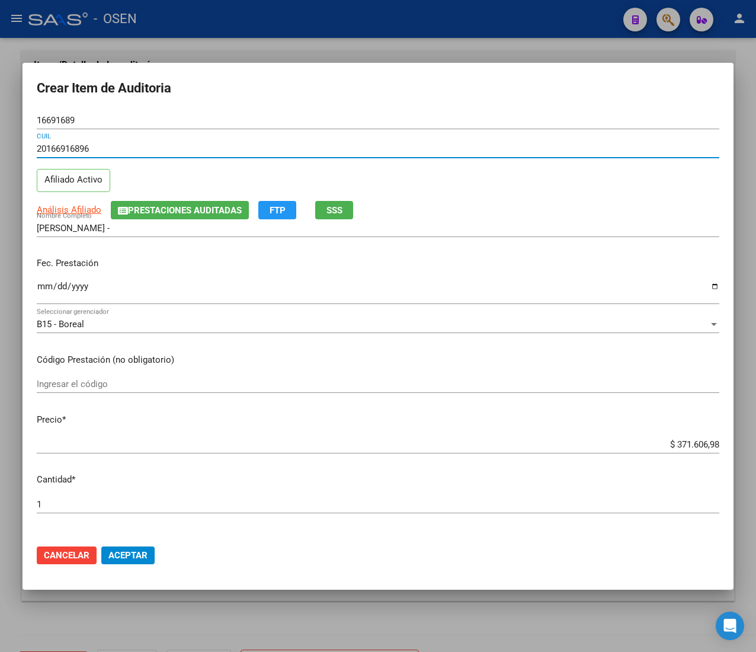
type input "20166916896"
click at [38, 284] on input "Ingresar la fecha" at bounding box center [378, 291] width 683 height 19
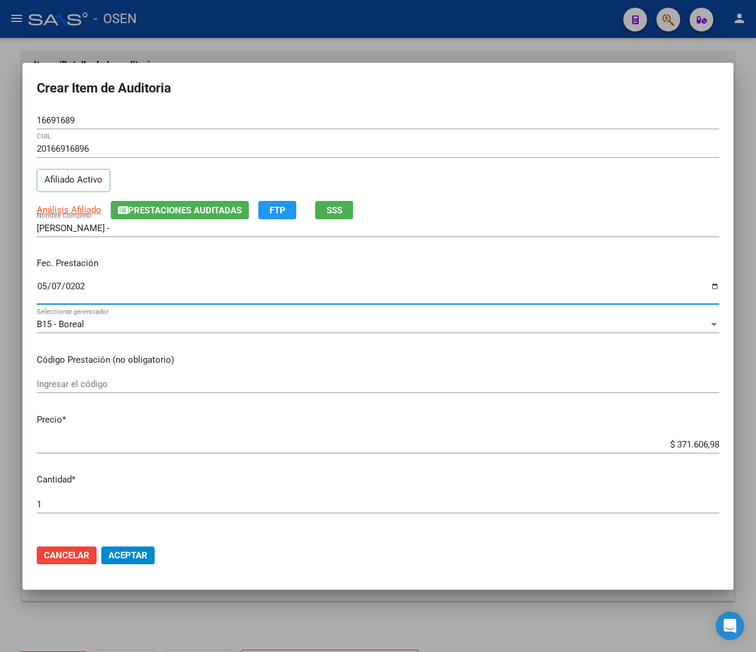
type input "2025-05-07"
drag, startPoint x: 93, startPoint y: 218, endPoint x: 93, endPoint y: 208, distance: 9.5
click at [93, 216] on div "Análisis Afiliado Prestaciones Auditadas FTP SSS" at bounding box center [378, 210] width 683 height 18
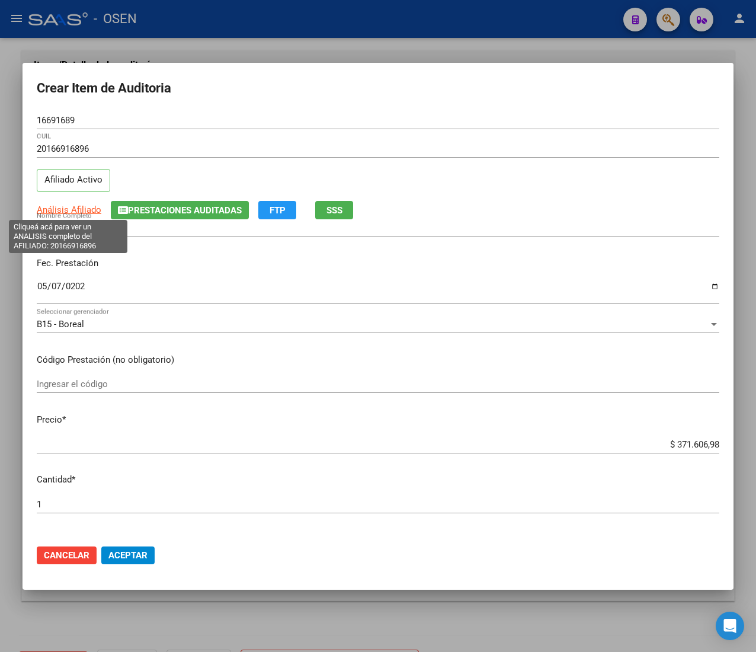
click at [93, 206] on span "Análisis Afiliado" at bounding box center [69, 209] width 65 height 11
type textarea "20166916896"
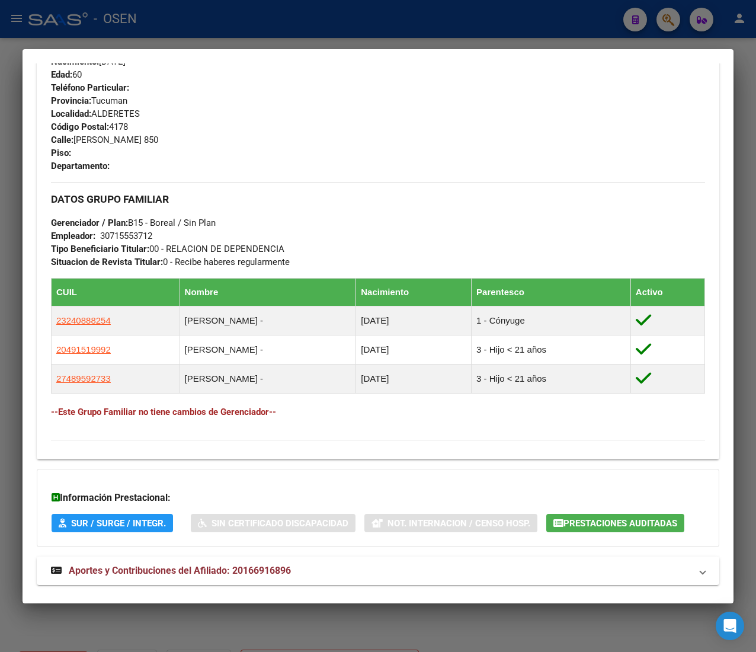
scroll to position [560, 0]
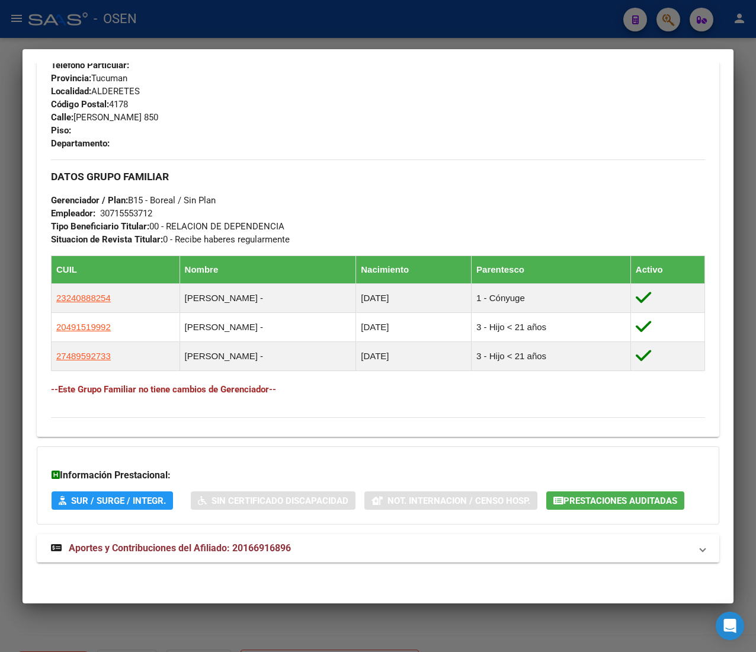
click at [318, 554] on mat-panel-title "Aportes y Contribuciones del Afiliado: 20166916896" at bounding box center [371, 548] width 640 height 14
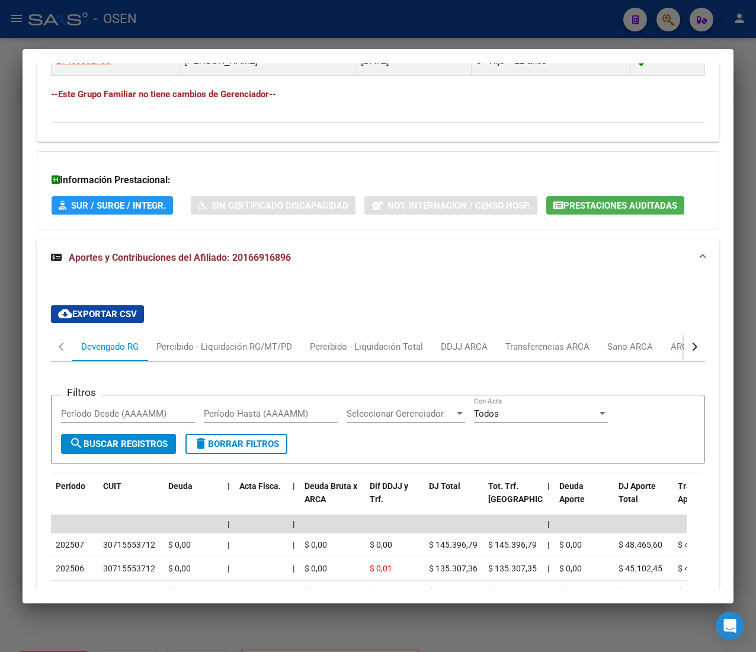
scroll to position [973, 0]
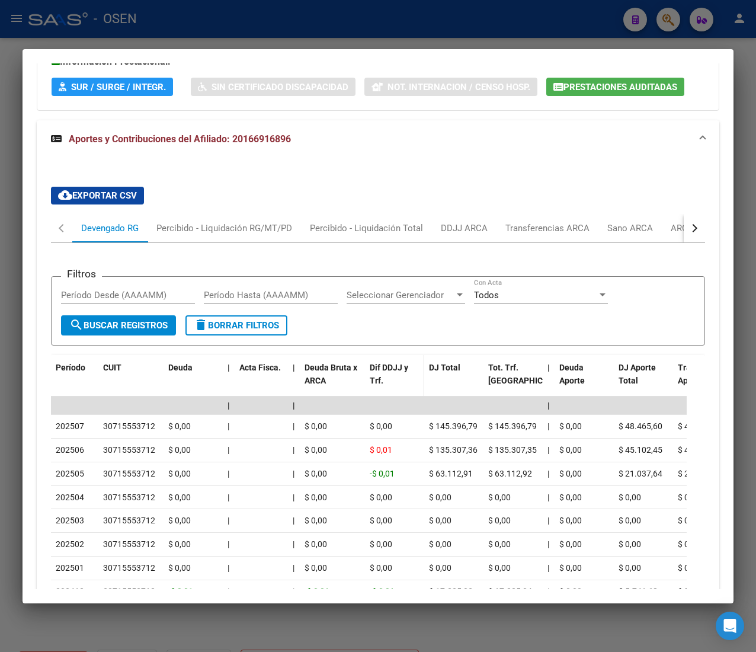
click at [415, 365] on div "Dif DDJJ y Trf." at bounding box center [395, 374] width 50 height 27
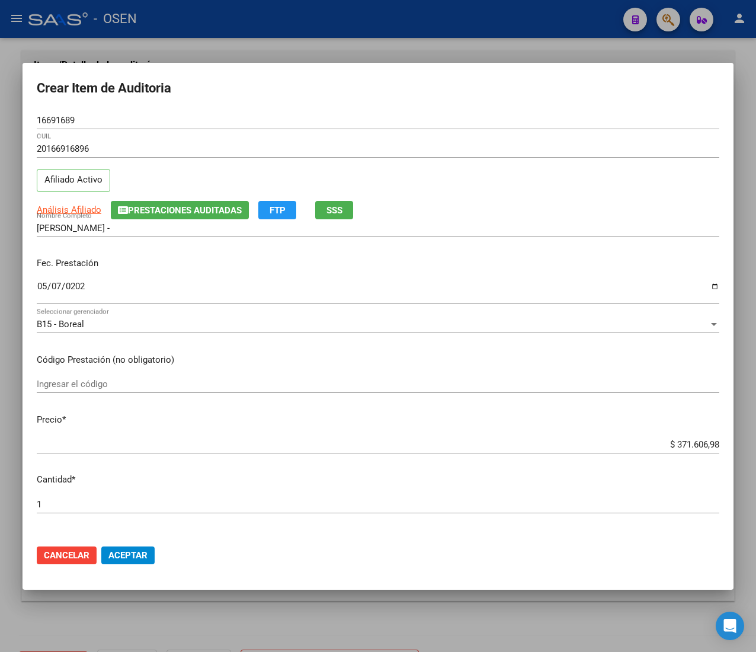
click at [674, 446] on input "$ 371.606,98" at bounding box center [378, 444] width 683 height 11
click at [669, 441] on input "$ 371.606,98" at bounding box center [378, 444] width 683 height 11
click at [679, 443] on input "$ 371.606,98" at bounding box center [378, 444] width 683 height 11
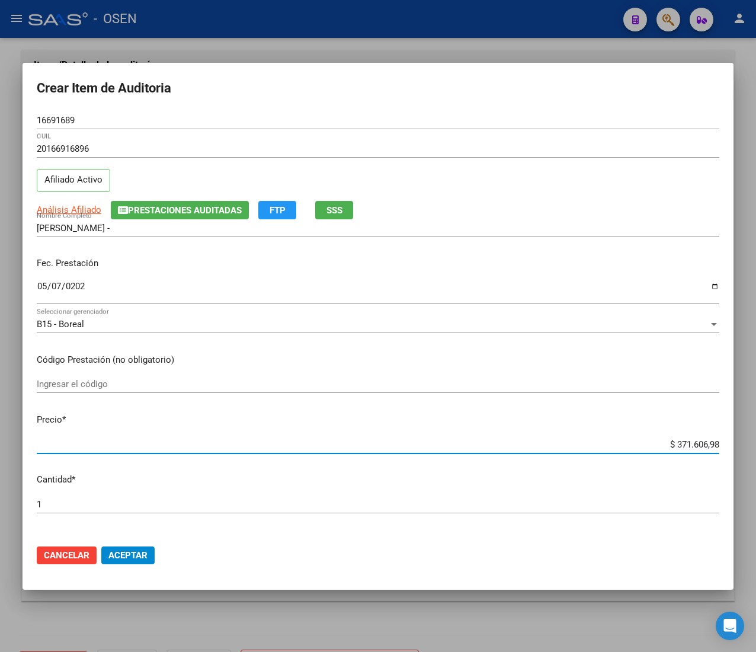
type input "$ 0,02"
type input "$ 0,24"
type input "$ 2,42"
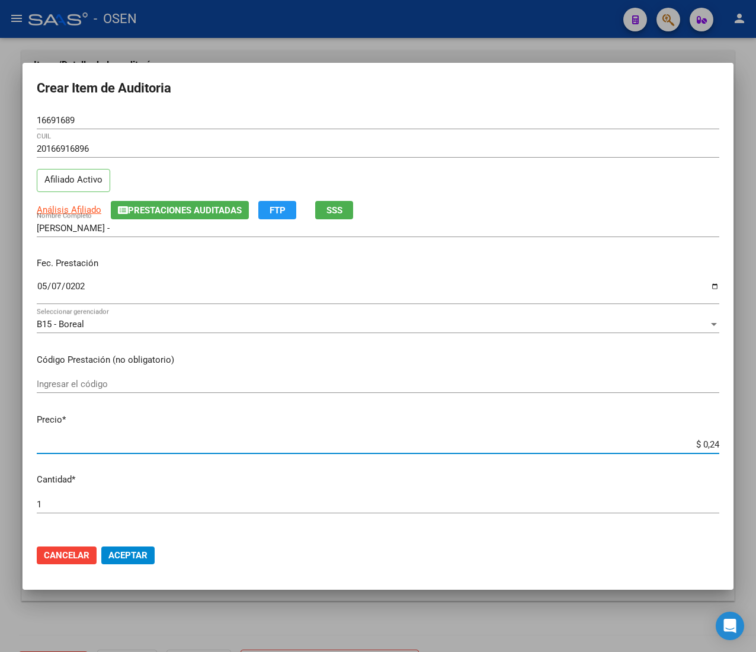
type input "$ 2,42"
type input "$ 24,26"
type input "$ 242,68"
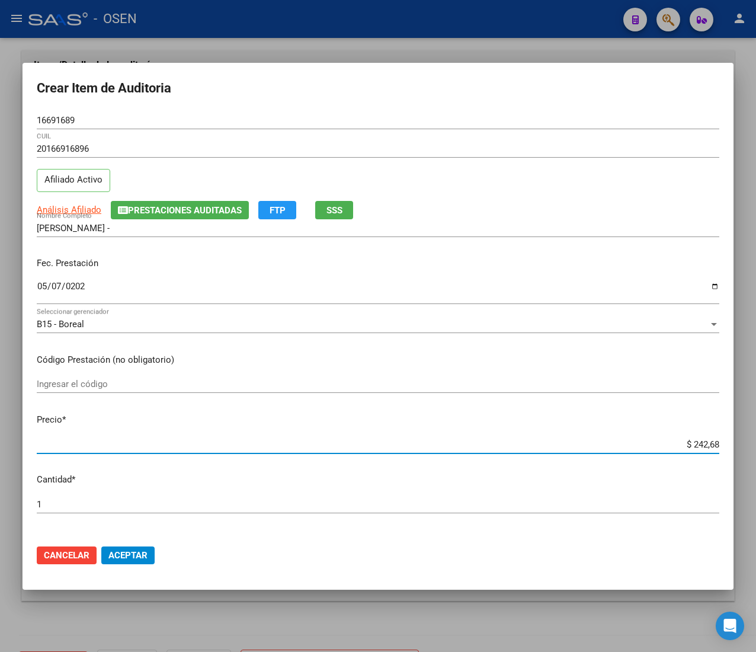
type input "$ 2.426,87"
type input "$ 24.268,72"
click at [138, 552] on span "Aceptar" at bounding box center [127, 555] width 39 height 11
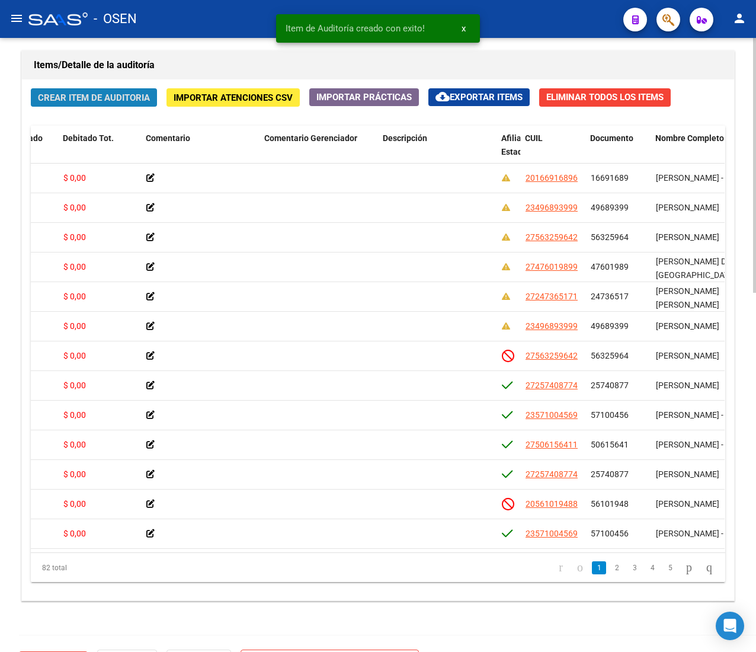
click at [119, 92] on button "Crear Item de Auditoria" at bounding box center [94, 97] width 126 height 18
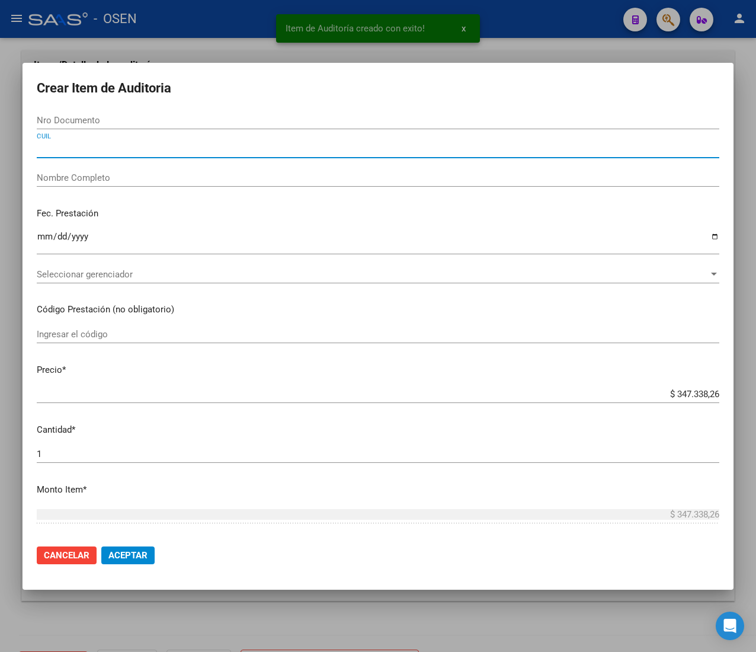
click at [60, 146] on input "CUIL" at bounding box center [378, 148] width 683 height 11
paste input "27365187512"
type input "27365187512"
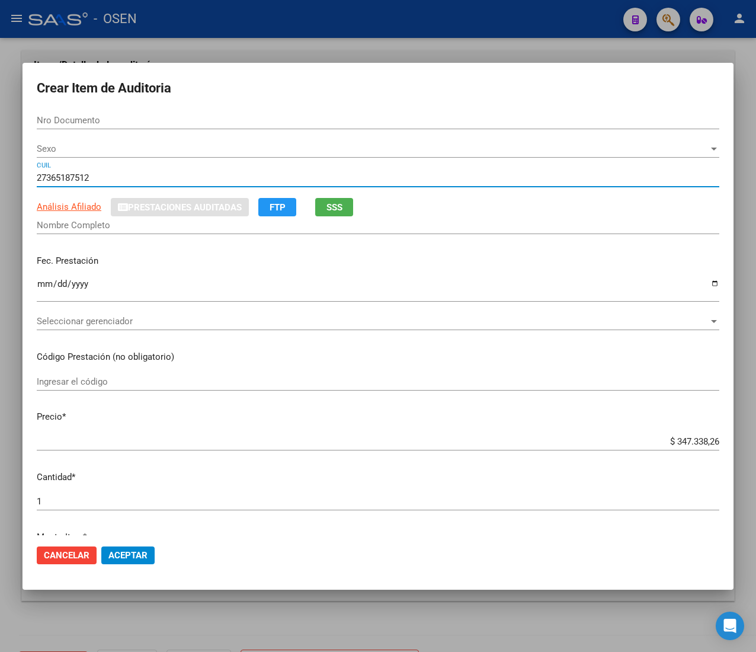
type input "36518751"
type input "20365187518"
type input "ARTAZA DIGNA VICTORIA"
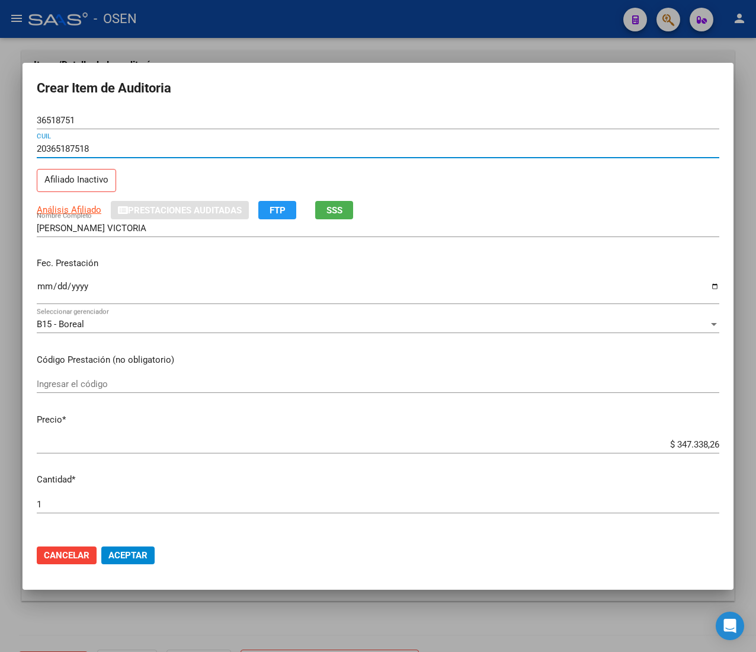
type input "20365187518"
click at [49, 281] on div "Ingresar la fecha" at bounding box center [378, 291] width 683 height 25
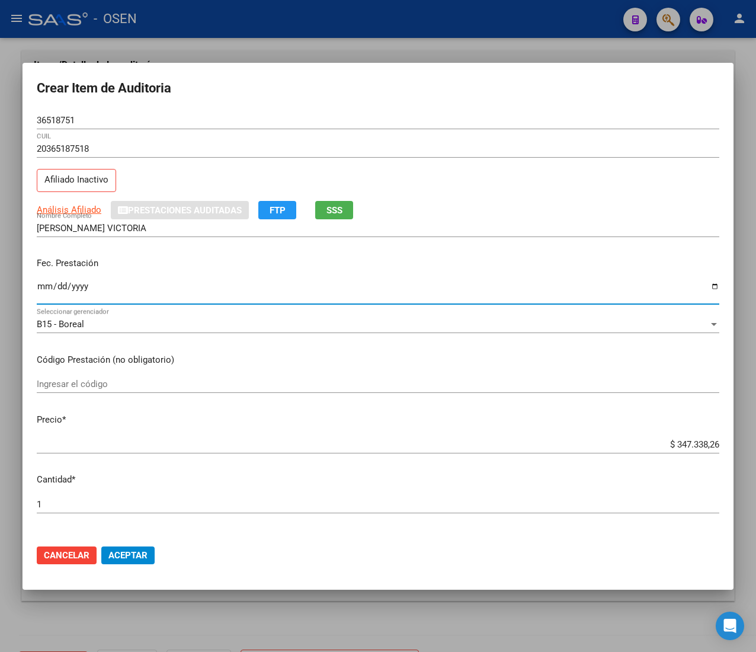
type input "0002-05-21"
type input "2025-05-21"
click at [86, 210] on span "Análisis Afiliado" at bounding box center [69, 209] width 65 height 11
type textarea "20365187518"
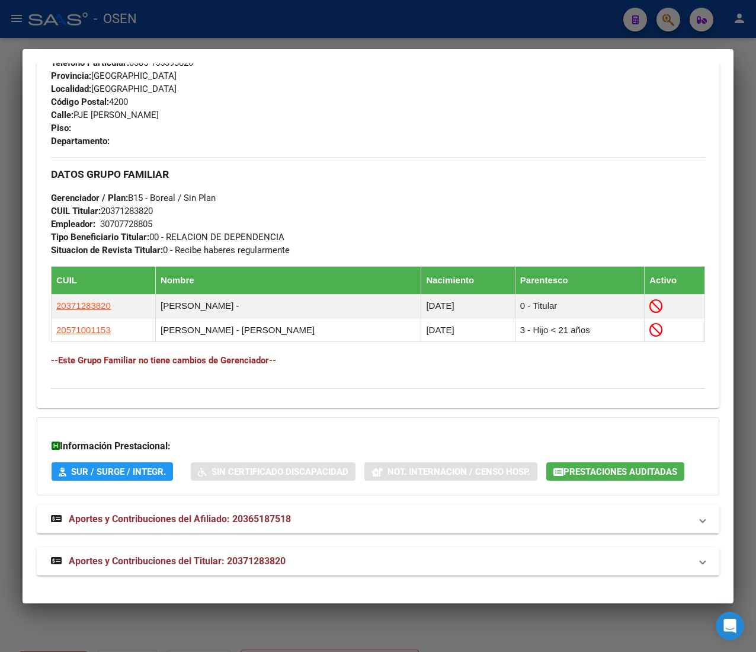
scroll to position [603, 0]
click at [345, 562] on mat-panel-title "Aportes y Contribuciones del Titular: 20371283820" at bounding box center [371, 561] width 640 height 14
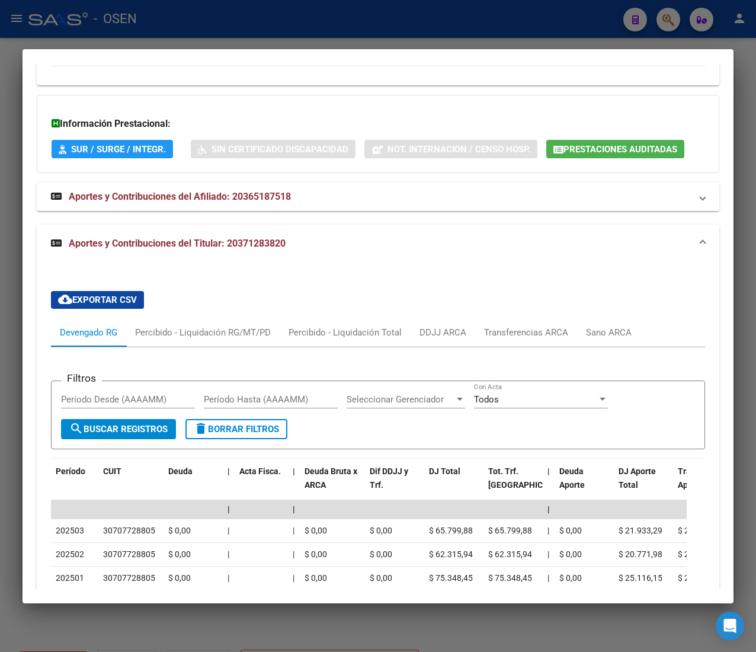
scroll to position [0, 0]
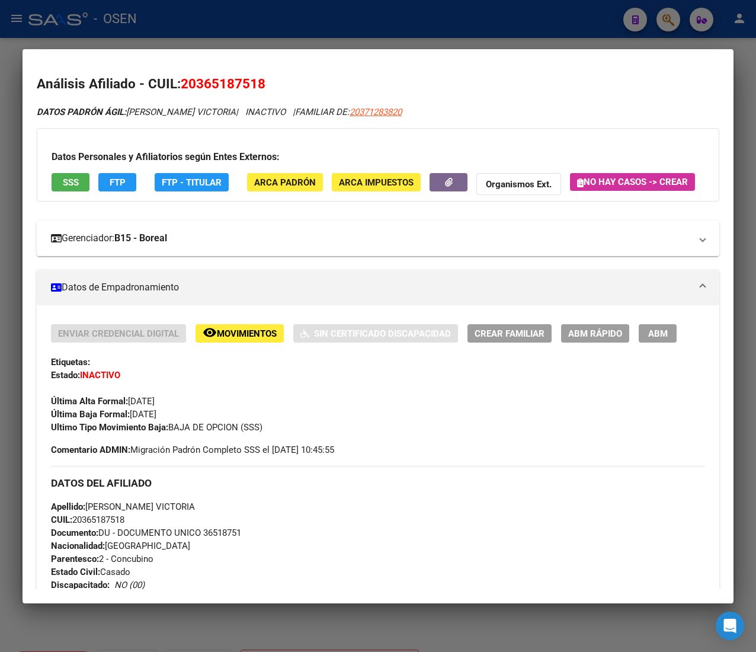
click at [644, 245] on mat-panel-title "Gerenciador: B15 - Boreal" at bounding box center [371, 238] width 640 height 14
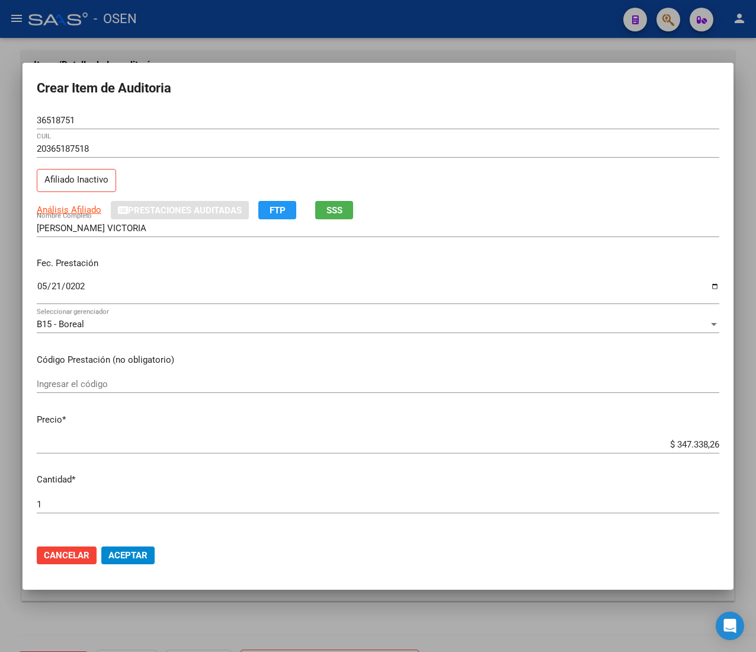
click at [679, 442] on input "$ 347.338,26" at bounding box center [378, 444] width 683 height 11
type input "$ 0,02"
type input "$ 0,24"
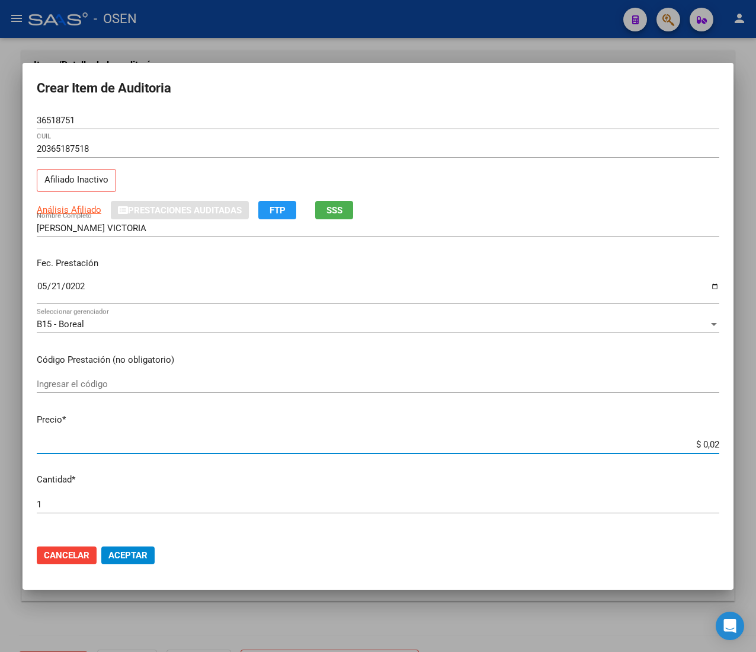
type input "$ 0,24"
type input "$ 2,47"
type input "$ 24,76"
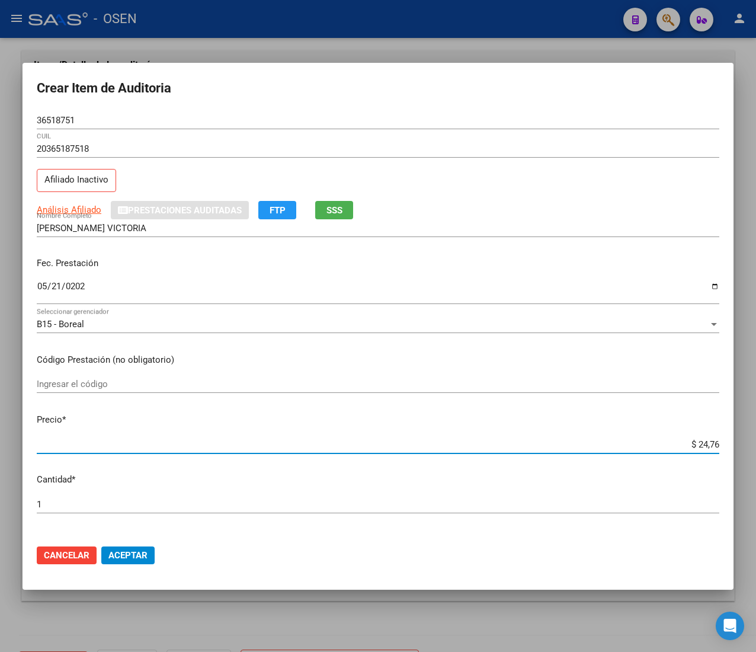
type input "$ 247,66"
type input "$ 2.476,66"
type input "$ 24.766,66"
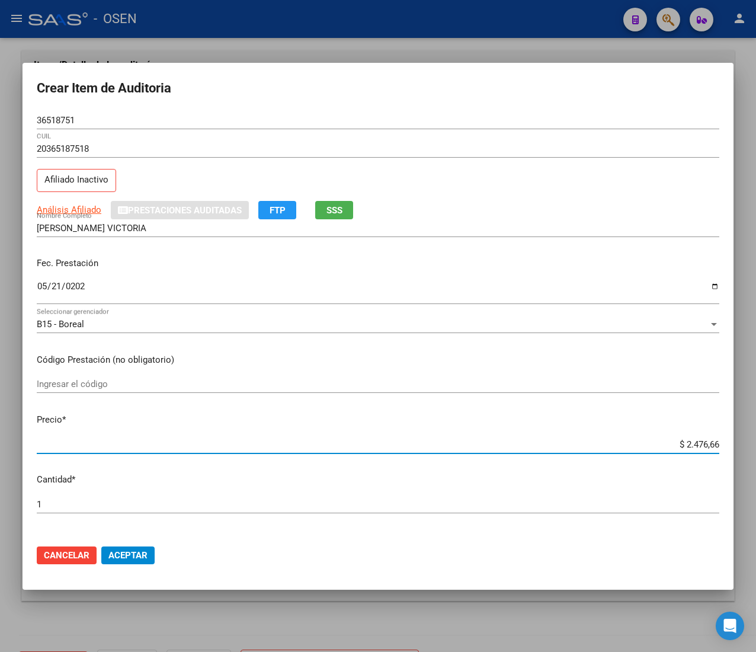
type input "$ 24.766,66"
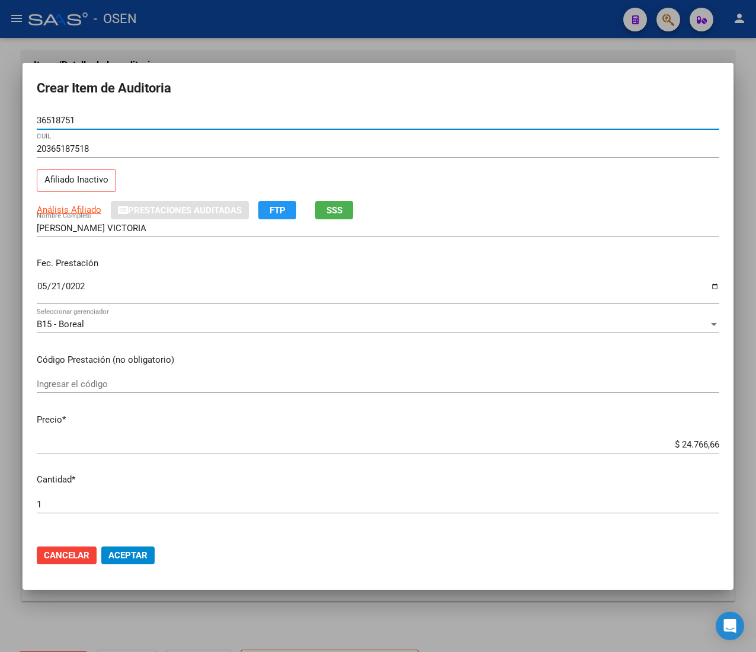
click at [43, 120] on input "36518751" at bounding box center [378, 120] width 683 height 11
drag, startPoint x: 136, startPoint y: 555, endPoint x: 126, endPoint y: 537, distance: 20.7
click at [136, 555] on span "Aceptar" at bounding box center [127, 555] width 39 height 11
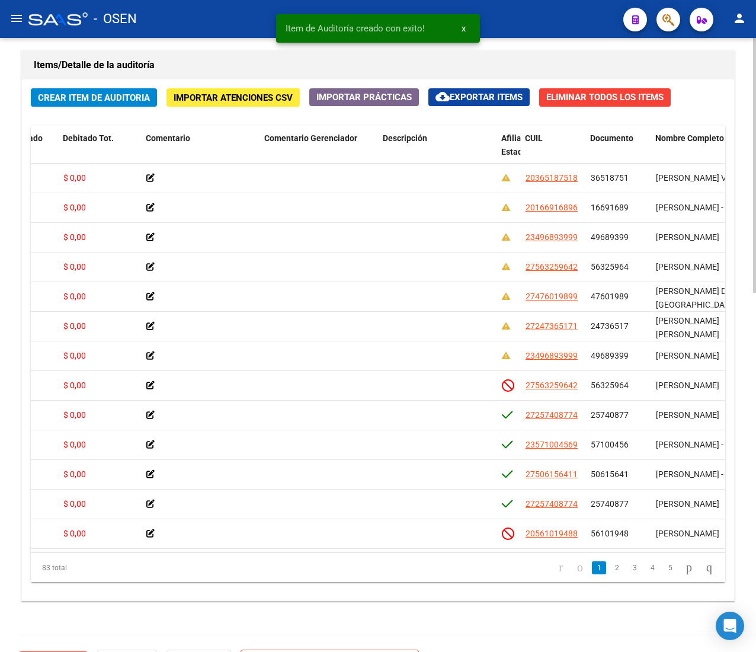
click at [92, 96] on span "Crear Item de Auditoria" at bounding box center [94, 97] width 112 height 11
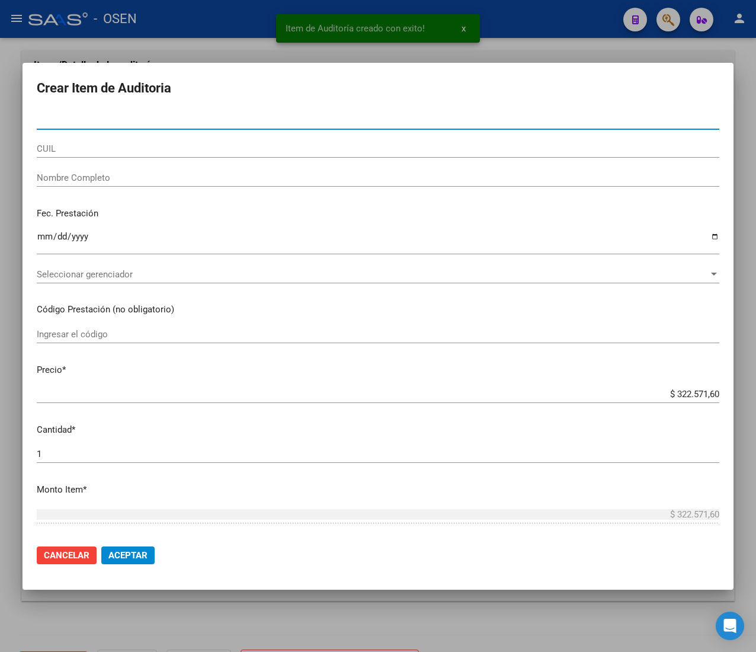
click at [97, 152] on input "CUIL" at bounding box center [378, 148] width 683 height 11
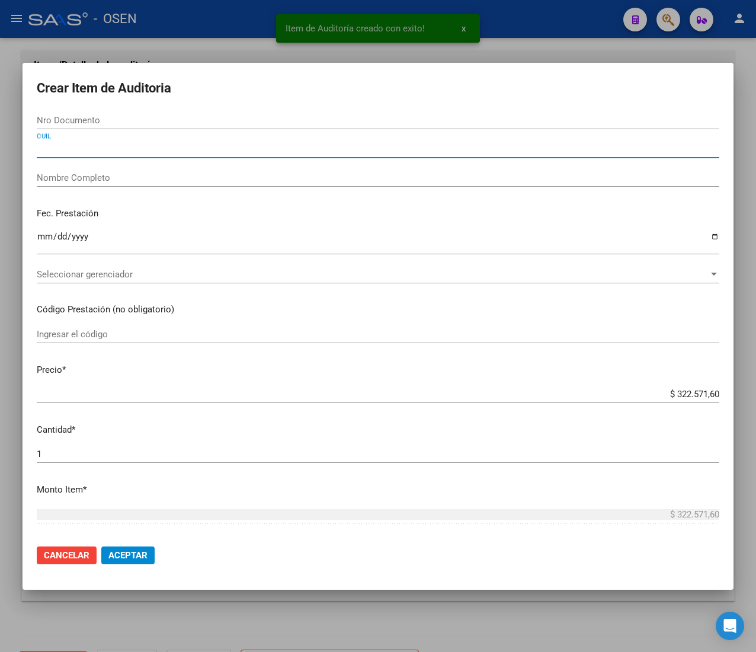
paste input "27348416729"
type input "27348416729"
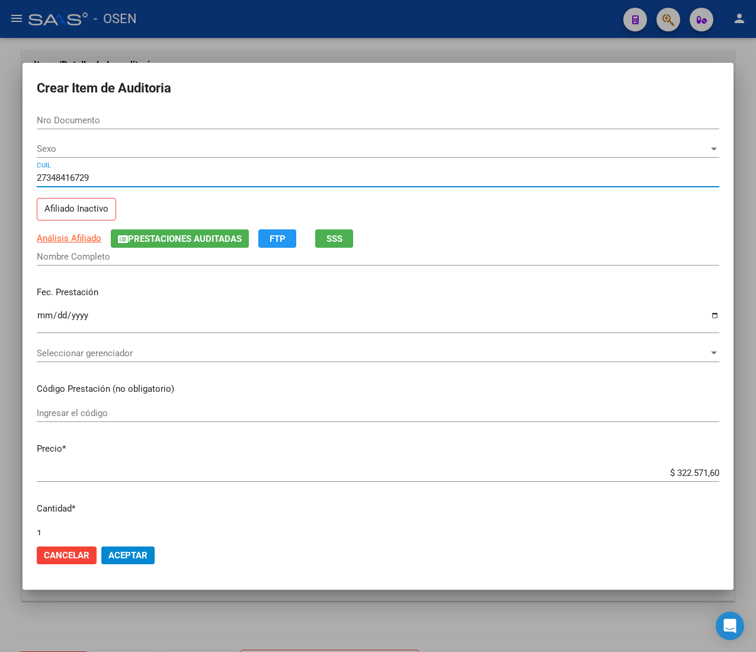
type input "34841672"
type input "AZCUA YESICA NATALIA"
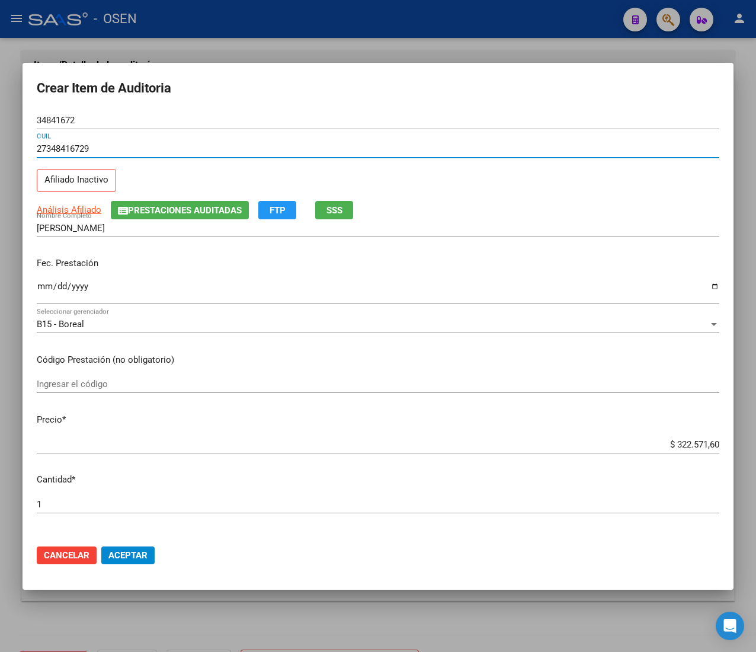
type input "27348416729"
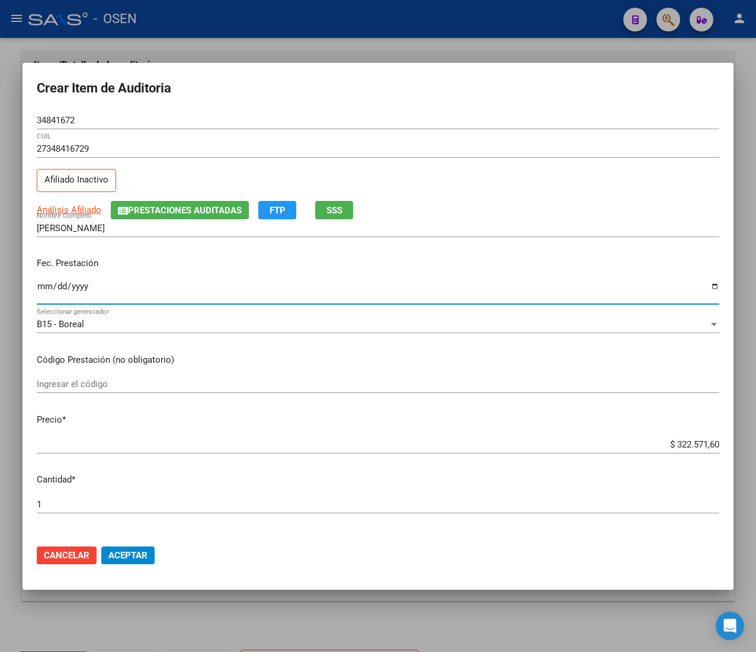
click at [43, 283] on input "Ingresar la fecha" at bounding box center [378, 291] width 683 height 19
type input "2025-05-28"
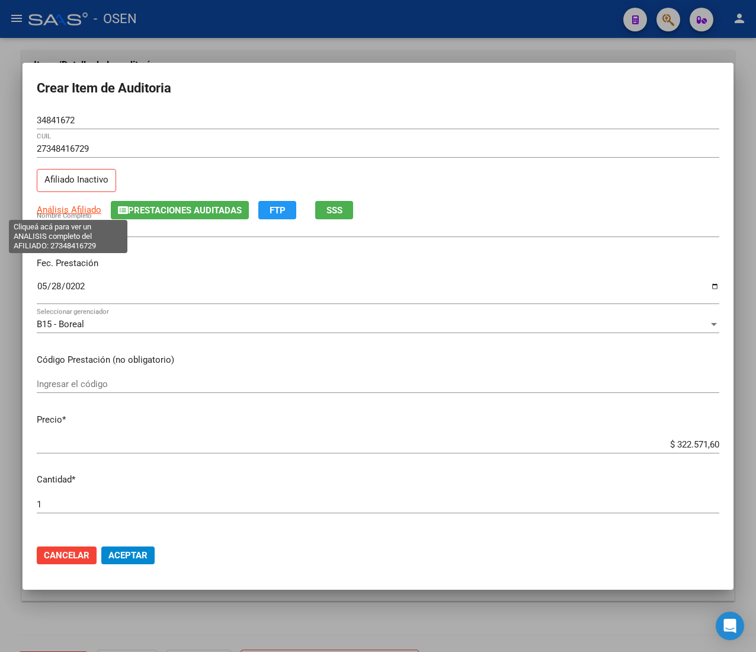
click at [90, 206] on span "Análisis Afiliado" at bounding box center [69, 209] width 65 height 11
type textarea "27348416729"
click at [670, 443] on input "$ 322.571,60" at bounding box center [378, 444] width 683 height 11
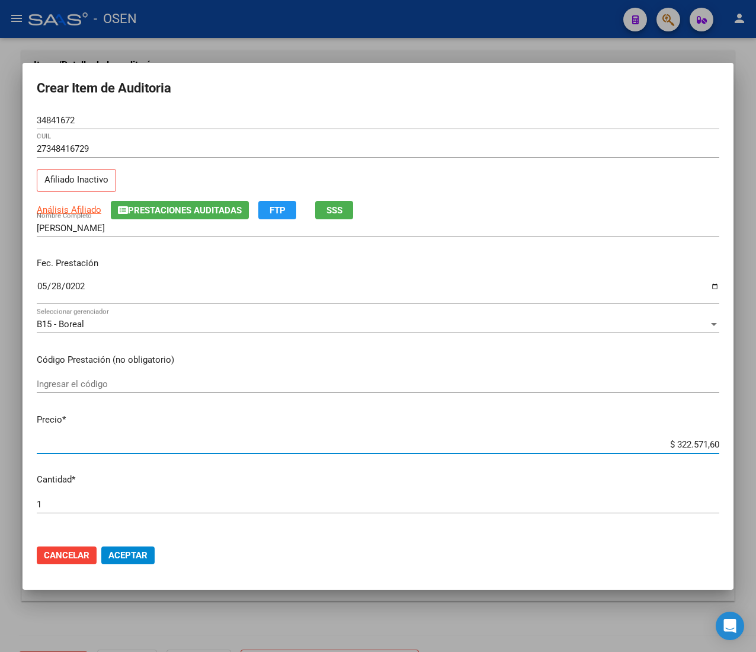
click at [670, 443] on input "$ 322.571,60" at bounding box center [378, 444] width 683 height 11
type input "$ 0,02"
type input "$ 0,21"
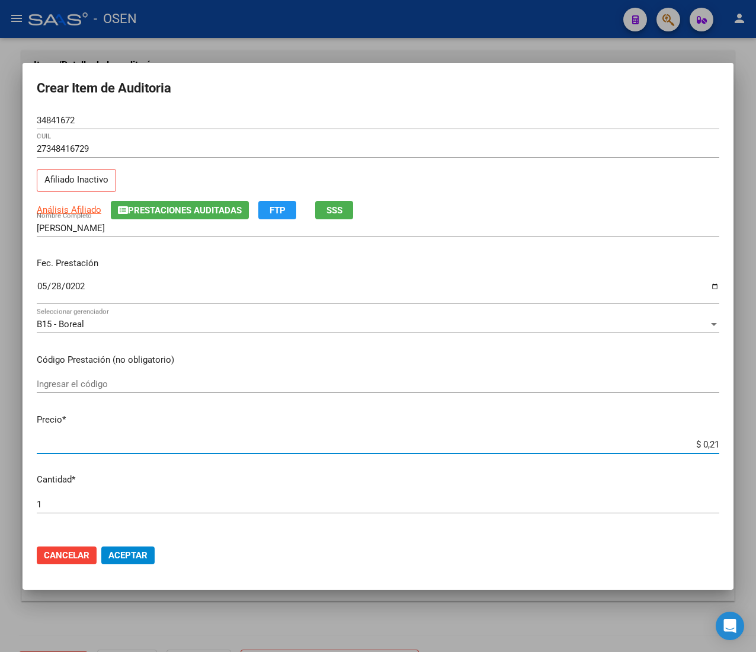
type input "$ 2,10"
type input "$ 21,06"
type input "$ 210,68"
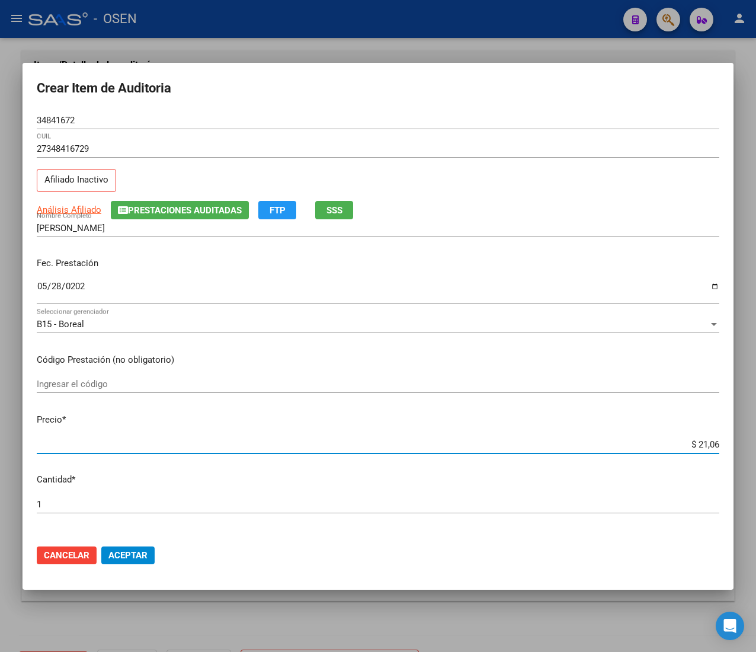
type input "$ 210,68"
type input "$ 2.106,80"
type input "$ 21.068,05"
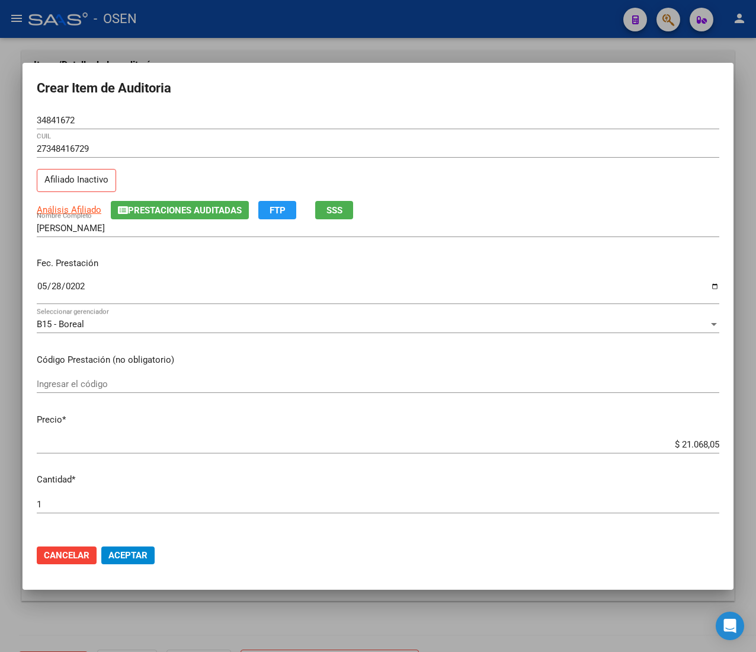
click at [48, 115] on input "34841672" at bounding box center [378, 120] width 683 height 11
click at [123, 557] on span "Aceptar" at bounding box center [127, 555] width 39 height 11
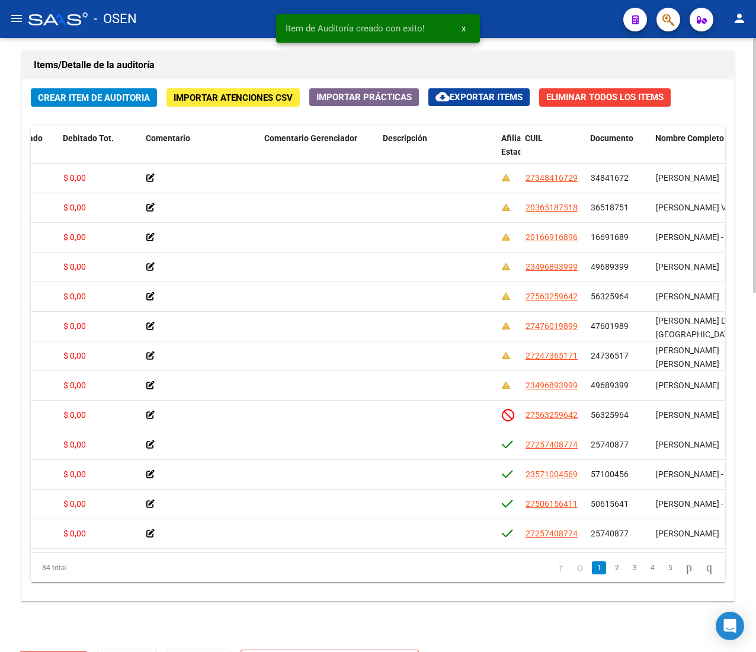
click at [95, 99] on span "Crear Item de Auditoria" at bounding box center [94, 97] width 112 height 11
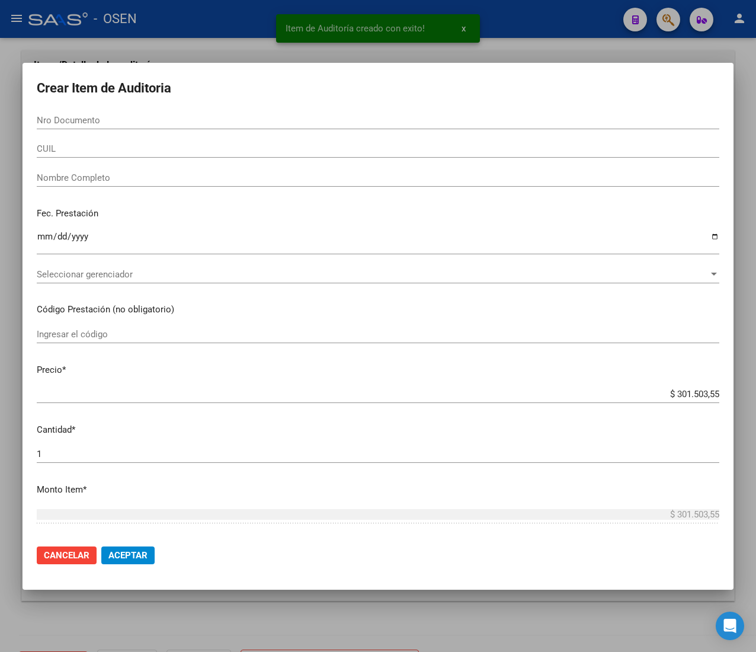
click at [90, 151] on input "CUIL" at bounding box center [378, 148] width 683 height 11
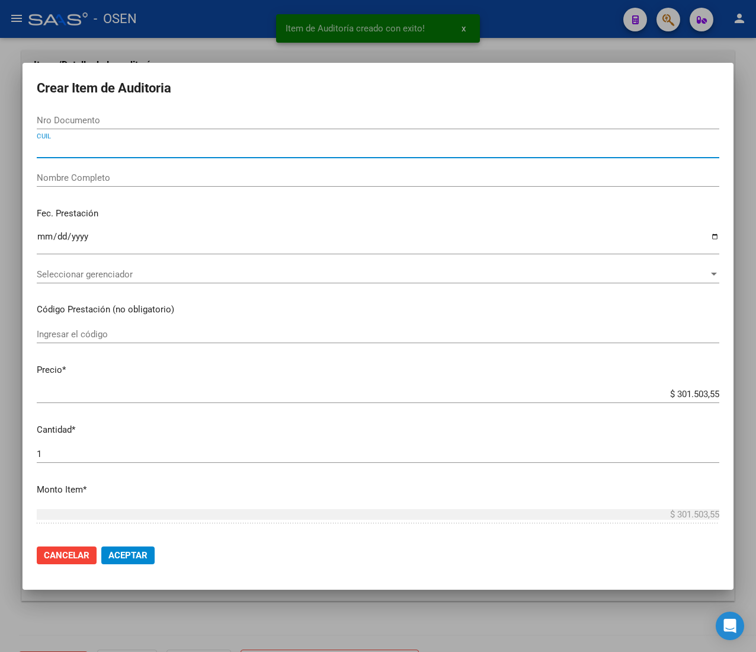
paste input "23570493884"
type input "23570493884"
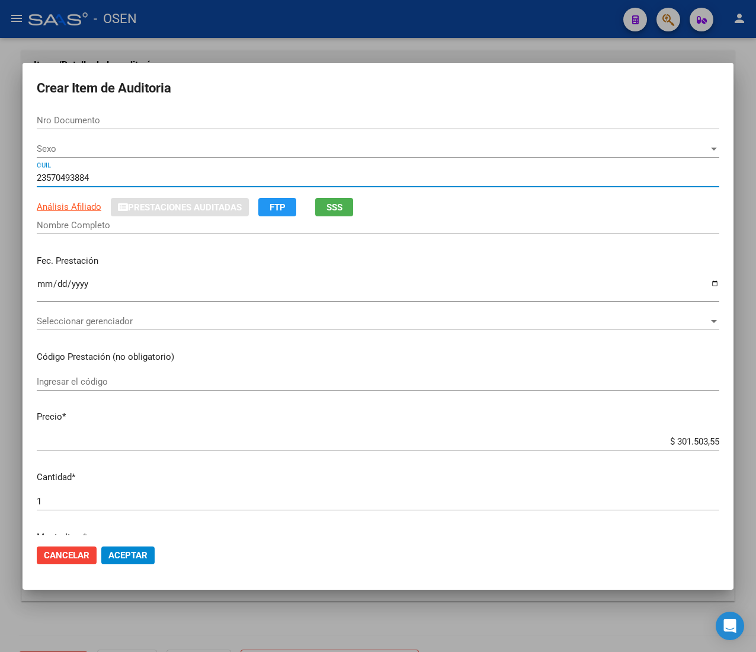
type input "57049388"
type input "TERAN TRUJILLO AGOSTINA GUADAL"
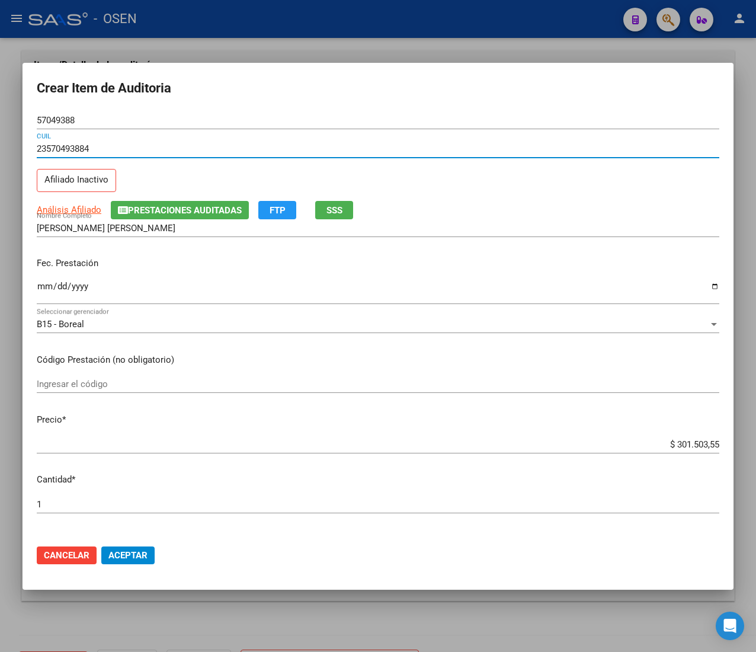
type input "23570493884"
click at [43, 282] on input "Ingresar la fecha" at bounding box center [378, 291] width 683 height 19
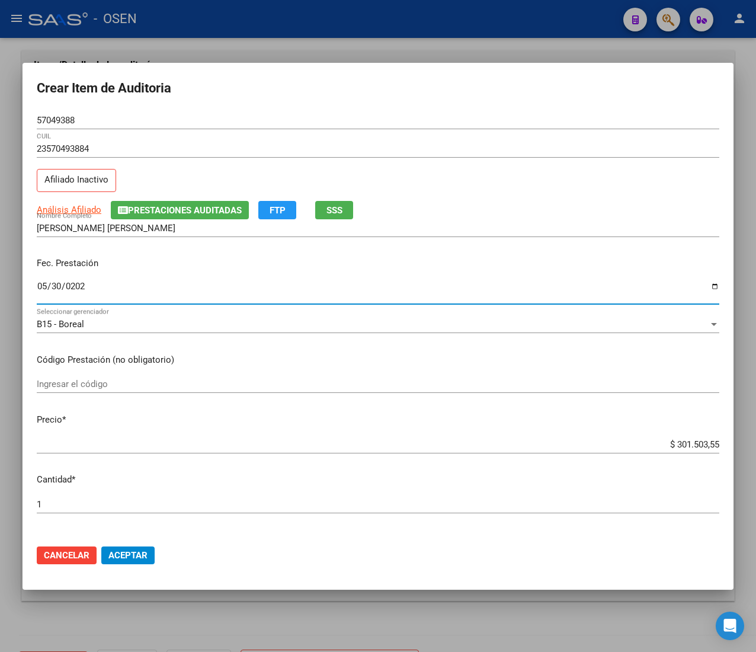
type input "2025-05-30"
click at [337, 215] on span "SSS" at bounding box center [335, 210] width 16 height 11
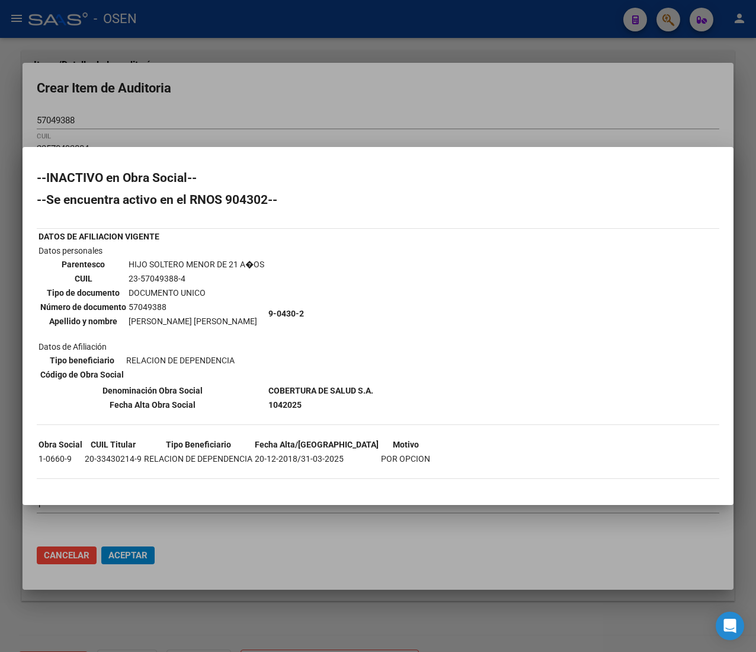
click at [368, 303] on td "9-0430-2" at bounding box center [321, 313] width 106 height 139
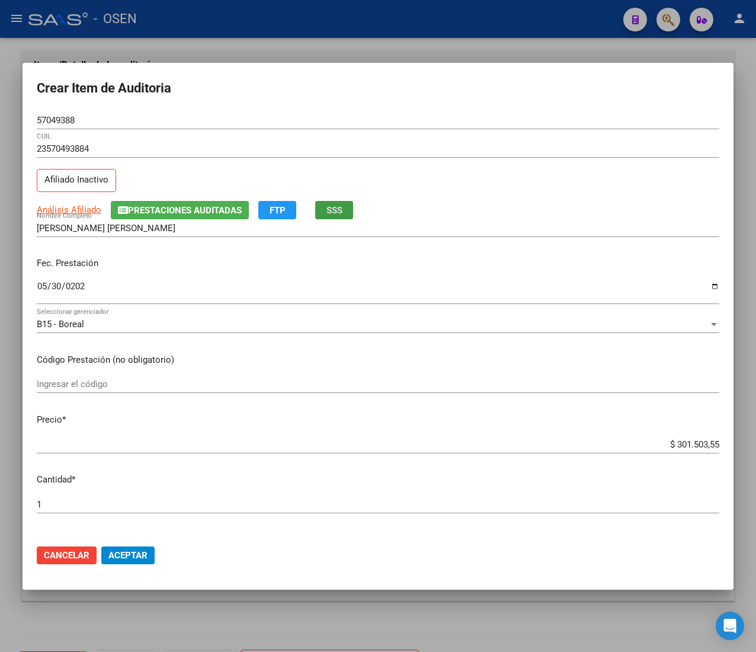
click at [683, 446] on input "$ 301.503,55" at bounding box center [378, 444] width 683 height 11
type input "$ 3.015.013,55"
type input "$ 30.150.113,55"
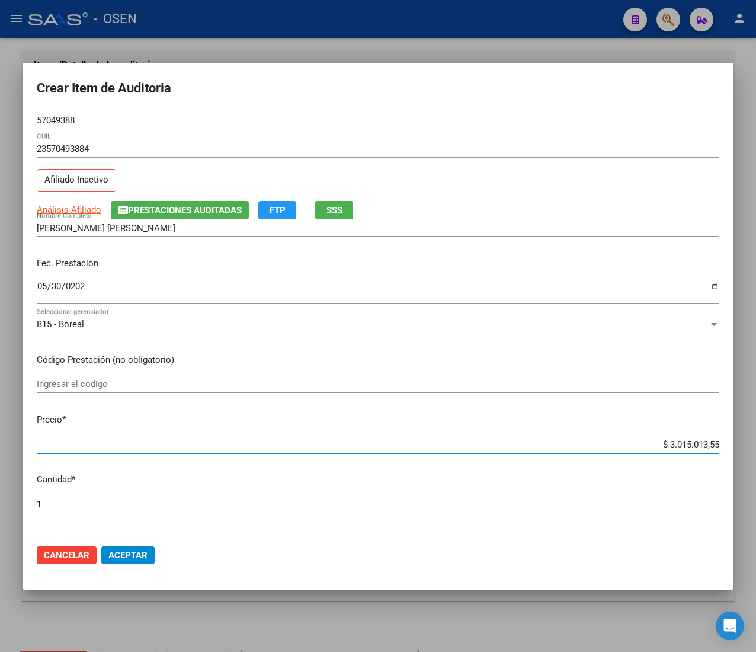
type input "$ 30.150.113,55"
type input "$ 301.501.173,55"
type input "$ 3.015.011.703,55"
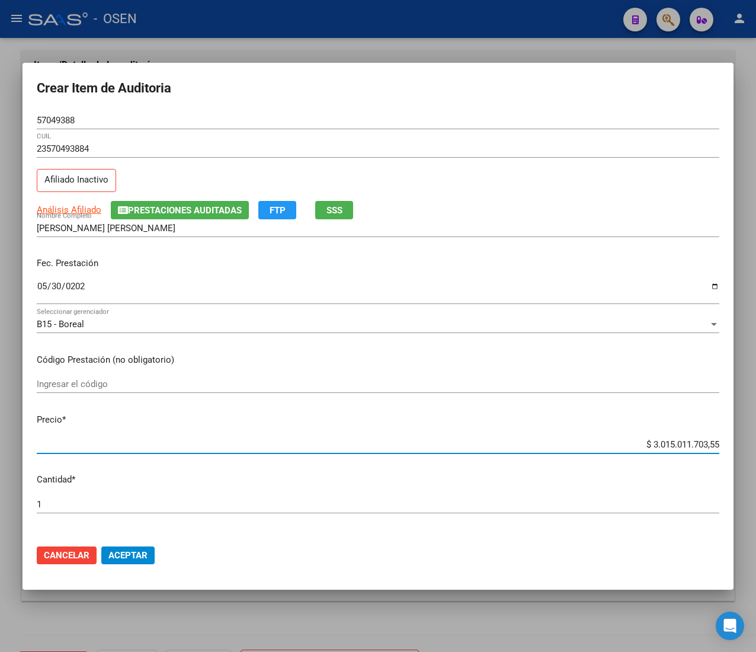
type input "$ 30.150.117.043,55"
type input "$ 301.501.170.443,55"
type input "$ 3.015.011.704.473,55"
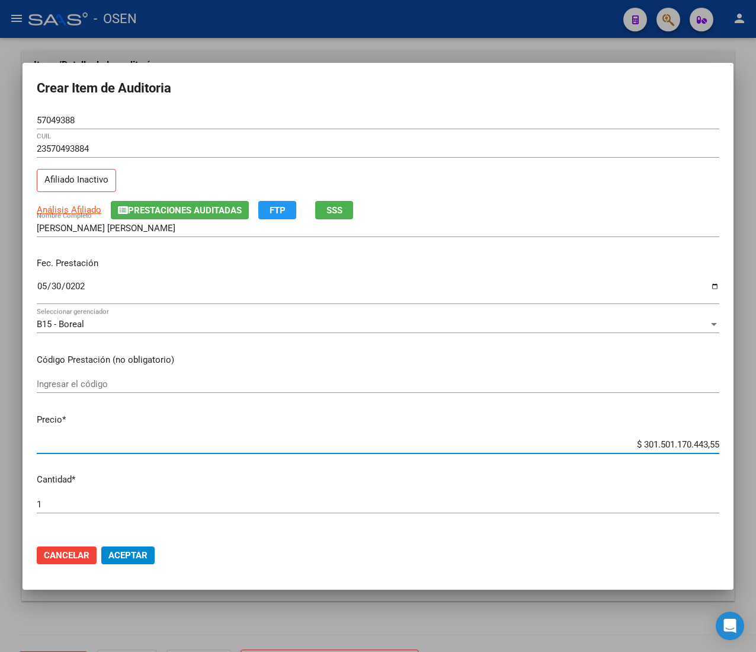
type input "$ 3.015.011.704.473,55"
click at [648, 442] on input "$ 3.015.011.704.473,55" at bounding box center [378, 444] width 683 height 11
type input "$ 0,01"
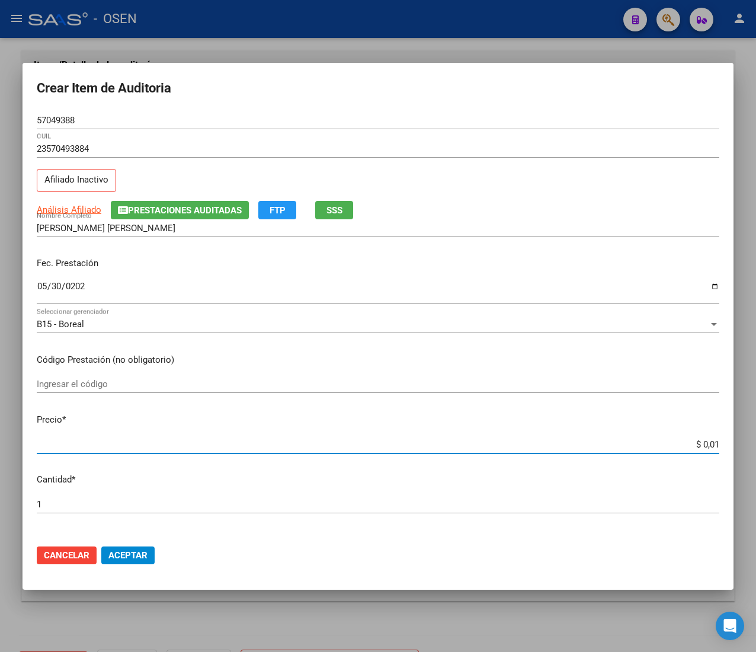
type input "$ 0,11"
type input "$ 1,17"
type input "$ 11,70"
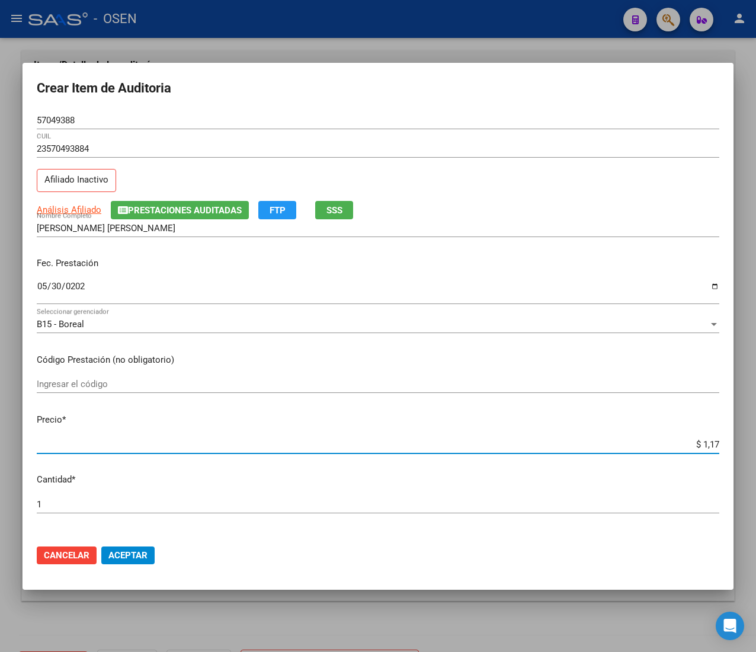
type input "$ 11,70"
type input "$ 117,04"
type input "$ 1.170,44"
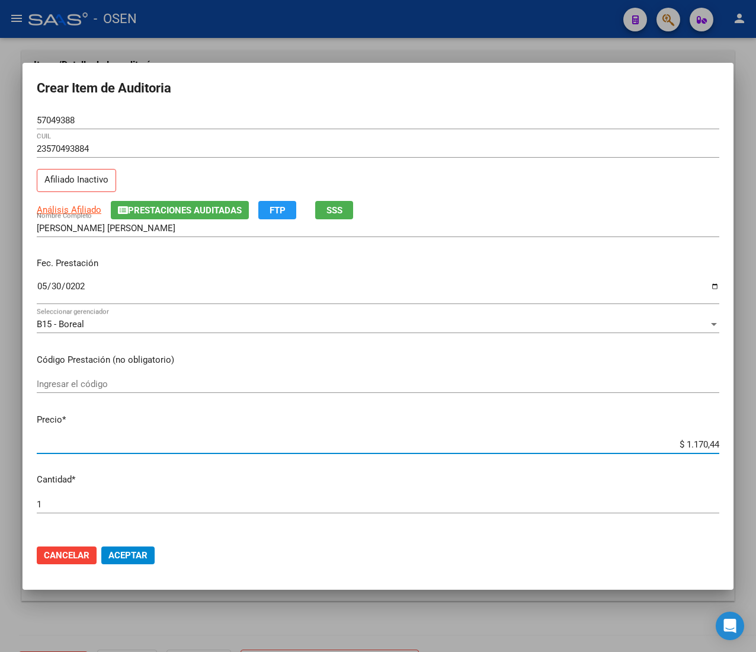
type input "$ 11.704,47"
click at [57, 115] on input "57049388" at bounding box center [378, 120] width 683 height 11
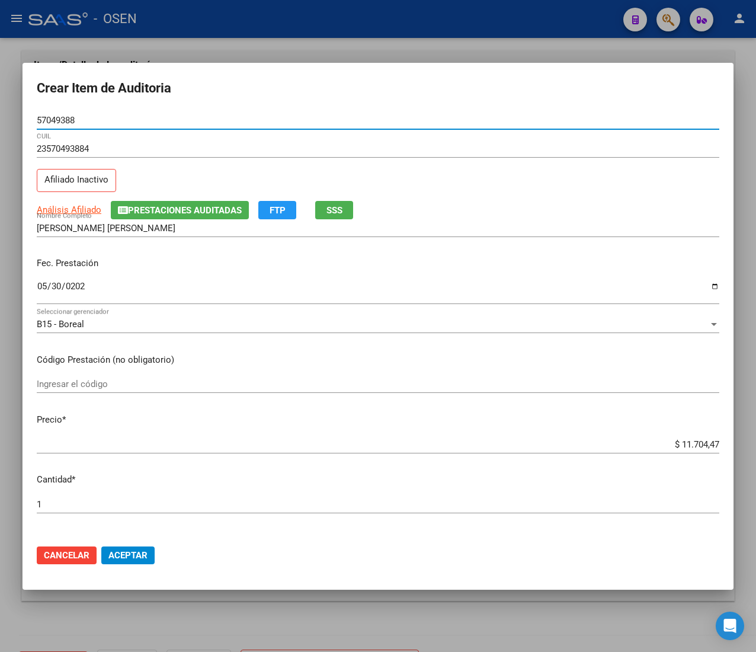
click at [57, 115] on input "57049388" at bounding box center [378, 120] width 683 height 11
click at [119, 555] on span "Aceptar" at bounding box center [127, 555] width 39 height 11
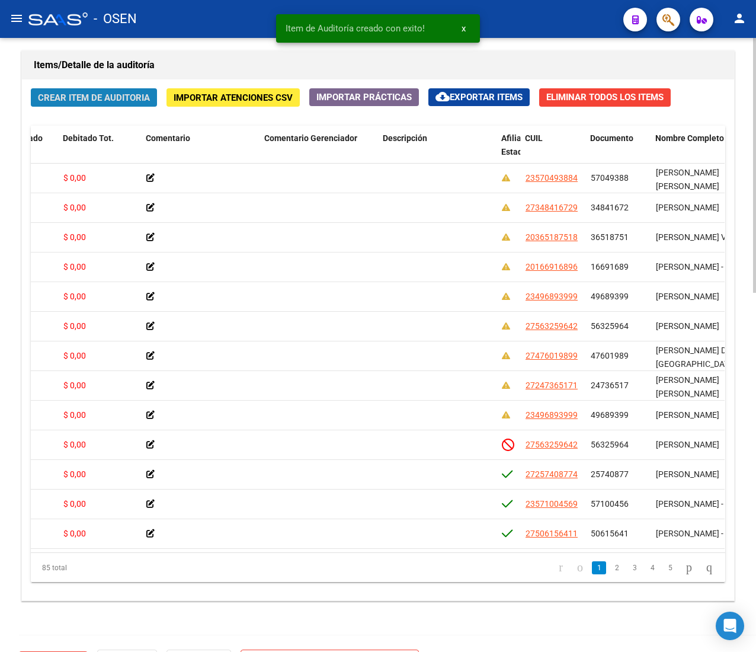
click at [146, 96] on span "Crear Item de Auditoria" at bounding box center [94, 97] width 112 height 11
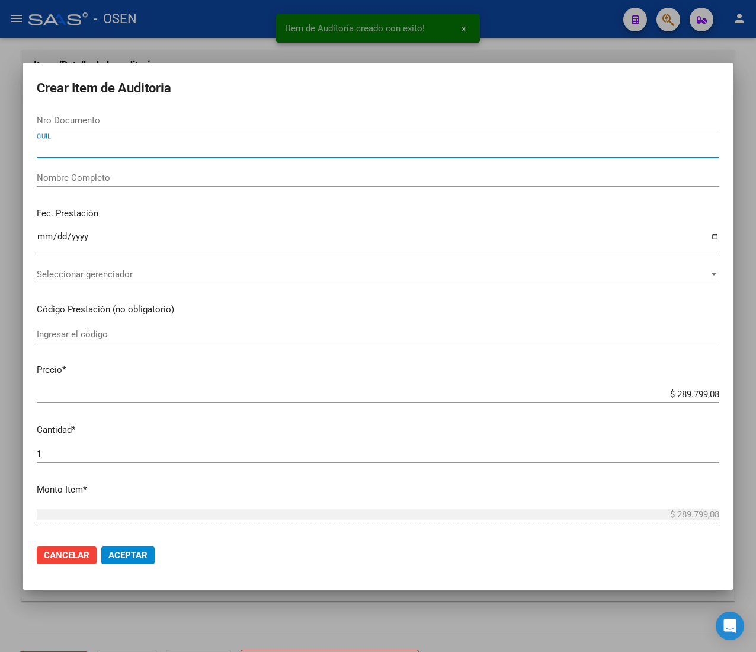
click at [115, 151] on input "CUIL" at bounding box center [378, 148] width 683 height 11
paste input "27574999486"
type input "27574999486"
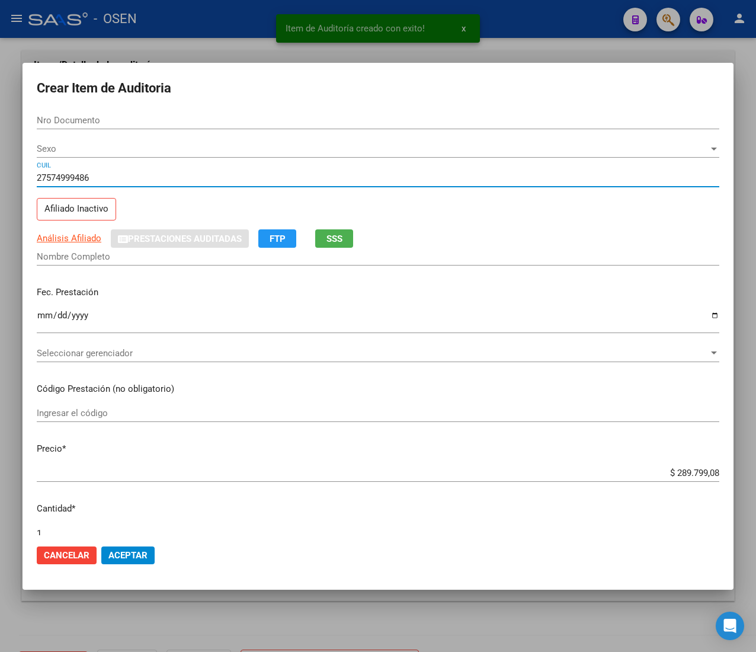
type input "57499948"
type input "BRANDAN ROSARIO"
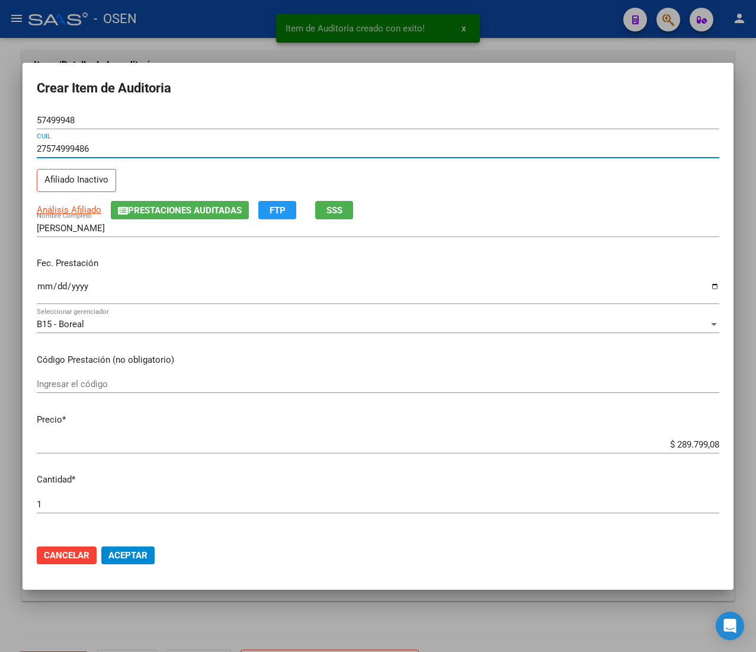
type input "27574999486"
click at [45, 283] on input "Ingresar la fecha" at bounding box center [378, 291] width 683 height 19
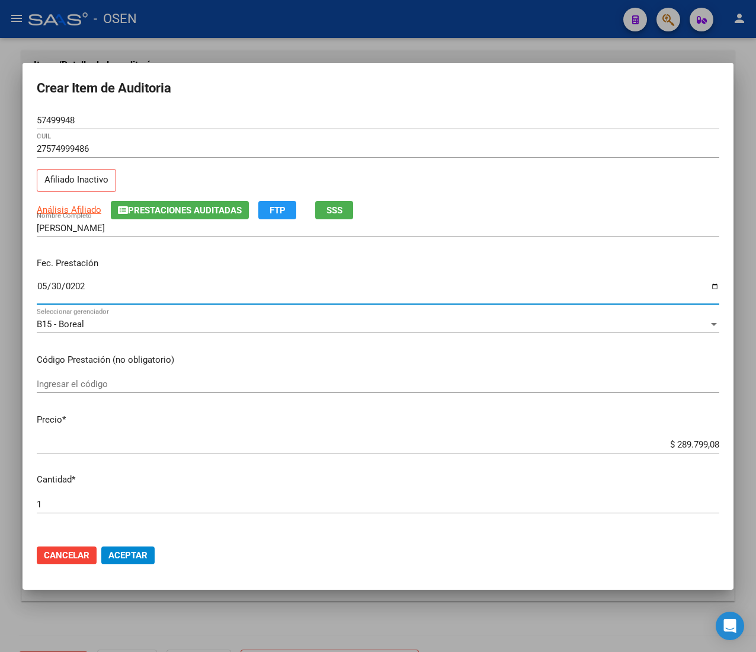
type input "2025-05-30"
click at [326, 205] on button "SSS" at bounding box center [334, 210] width 38 height 18
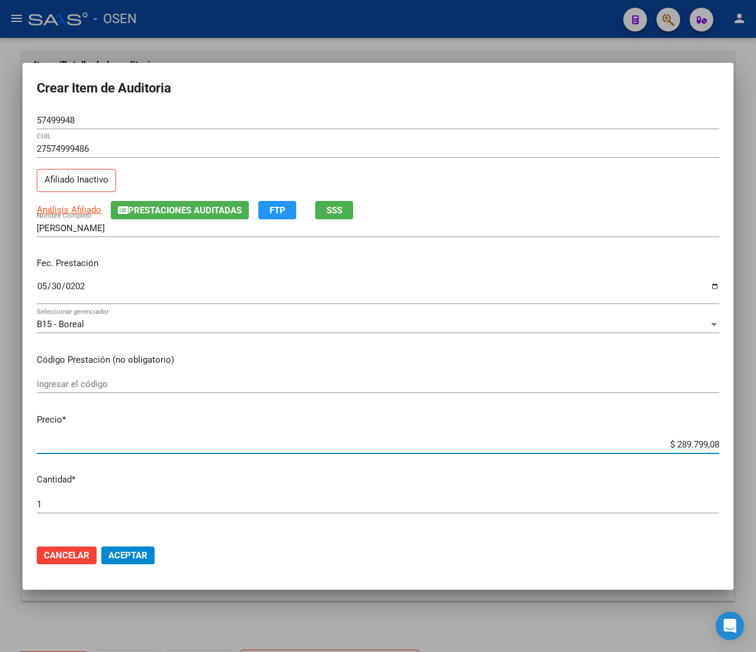
click at [671, 441] on input "$ 289.799,08" at bounding box center [378, 444] width 683 height 11
type input "$ 0,01"
type input "$ 0,11"
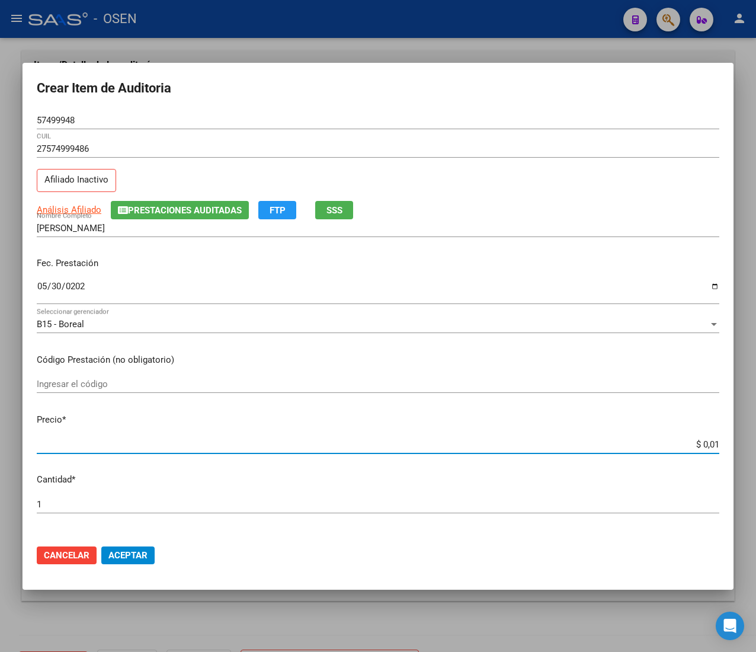
type input "$ 0,11"
type input "$ 1,17"
type input "$ 11,70"
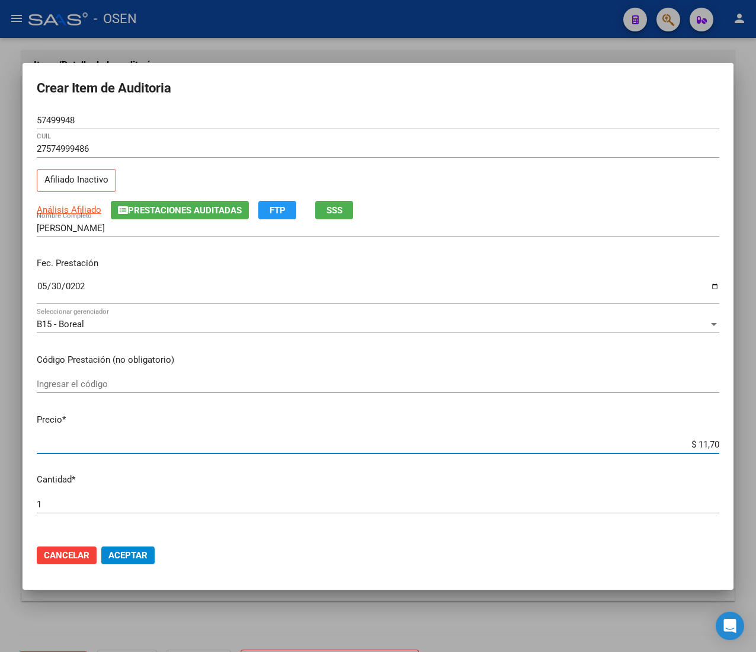
type input "$ 117,04"
type input "$ 1.170,44"
click at [57, 116] on input "57499948" at bounding box center [378, 120] width 683 height 11
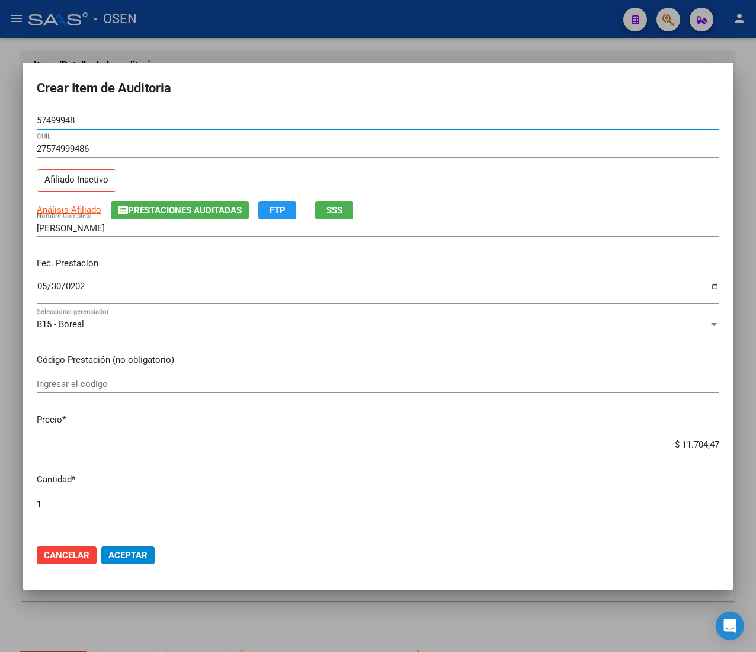
click at [57, 116] on input "57499948" at bounding box center [378, 120] width 683 height 11
drag, startPoint x: 128, startPoint y: 561, endPoint x: 71, endPoint y: 469, distance: 108.6
click at [128, 561] on button "Aceptar" at bounding box center [127, 555] width 53 height 18
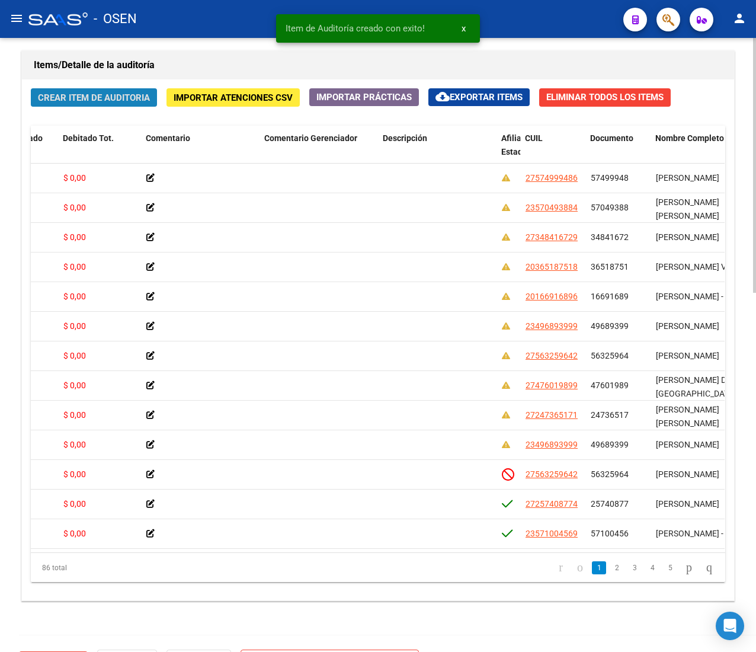
click at [70, 94] on span "Crear Item de Auditoria" at bounding box center [94, 97] width 112 height 11
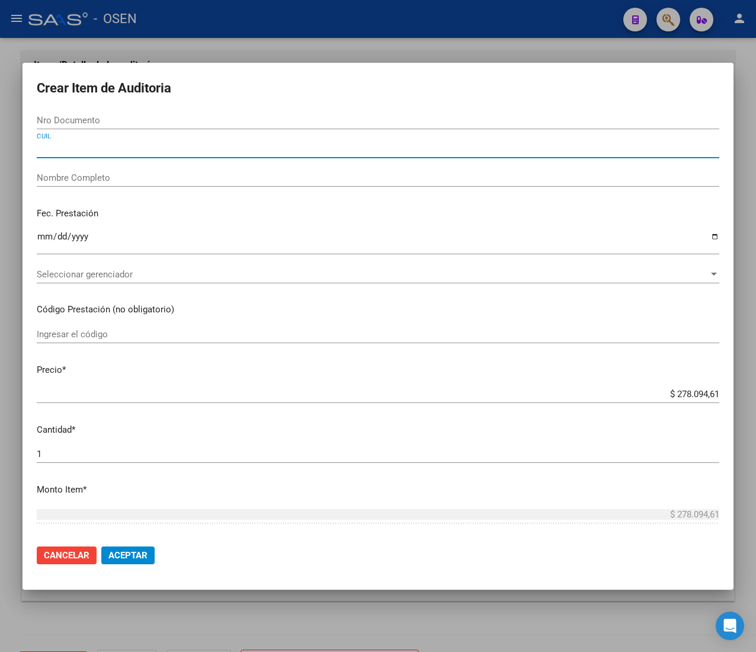
click at [62, 149] on input "CUIL" at bounding box center [378, 148] width 683 height 11
paste input "23570493884"
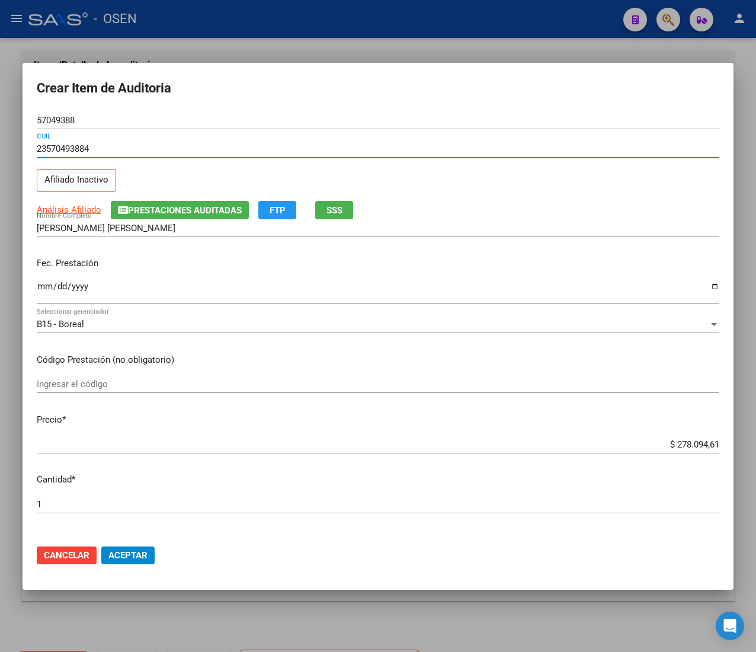
click at [44, 286] on input "Ingresar la fecha" at bounding box center [378, 291] width 683 height 19
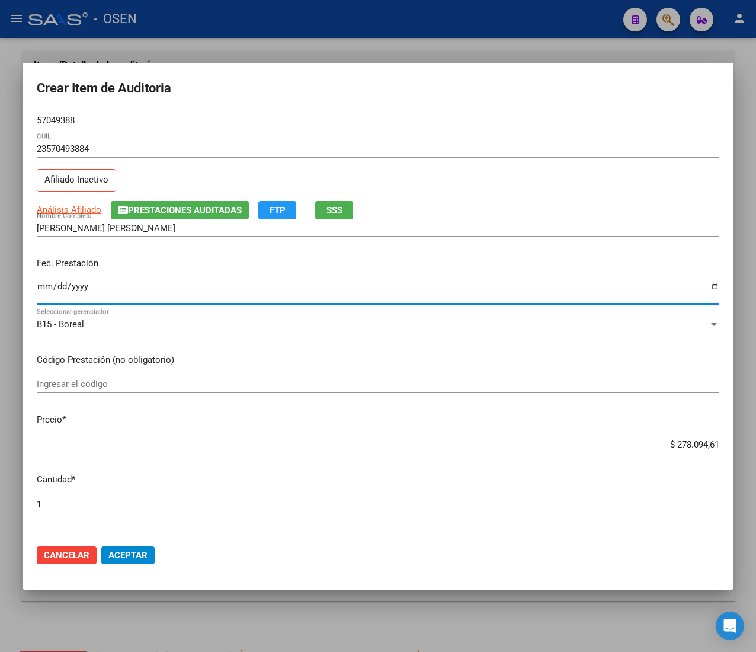
click at [679, 445] on input "$ 278.094,61" at bounding box center [378, 444] width 683 height 11
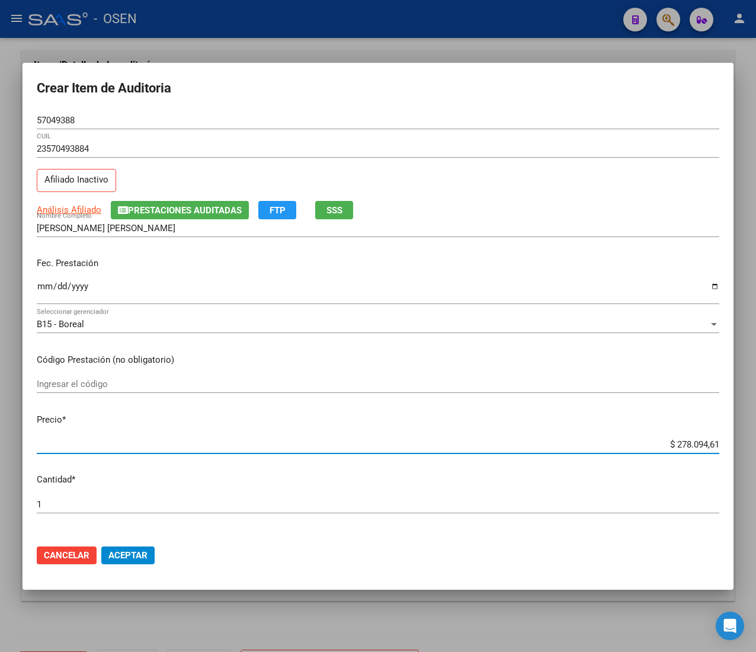
click at [679, 445] on input "$ 278.094,61" at bounding box center [378, 444] width 683 height 11
drag, startPoint x: 117, startPoint y: 552, endPoint x: 69, endPoint y: 503, distance: 68.3
click at [117, 552] on span "Aceptar" at bounding box center [127, 555] width 39 height 11
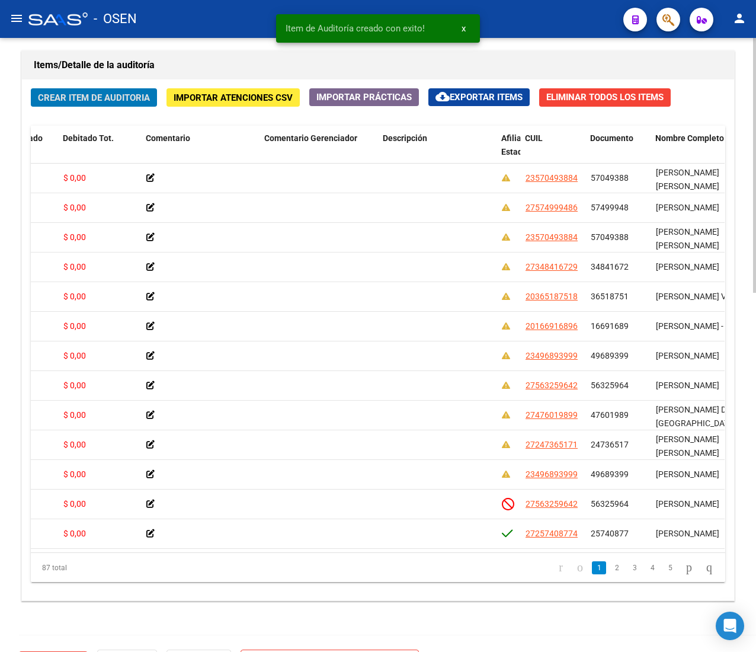
click at [52, 97] on button "Crear Item de Auditoria" at bounding box center [94, 97] width 126 height 18
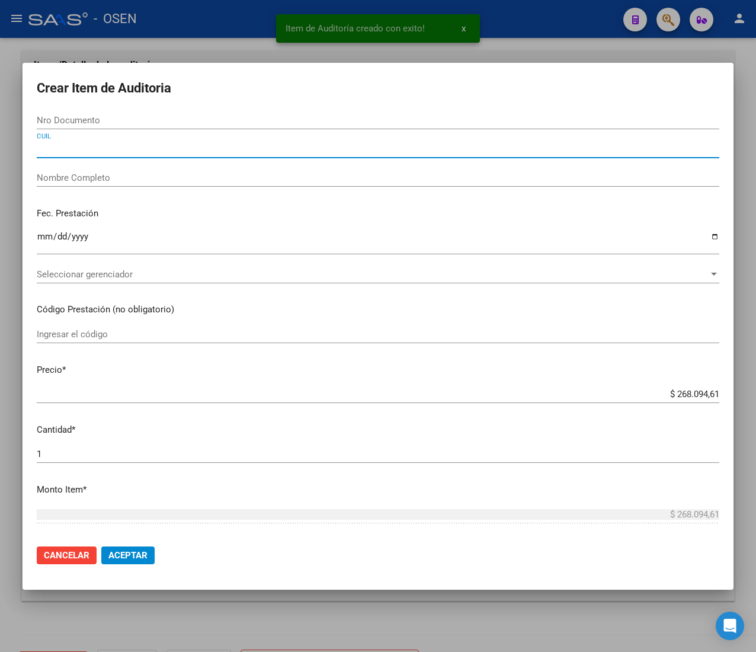
click at [104, 149] on input "CUIL" at bounding box center [378, 148] width 683 height 11
paste input "27500044123"
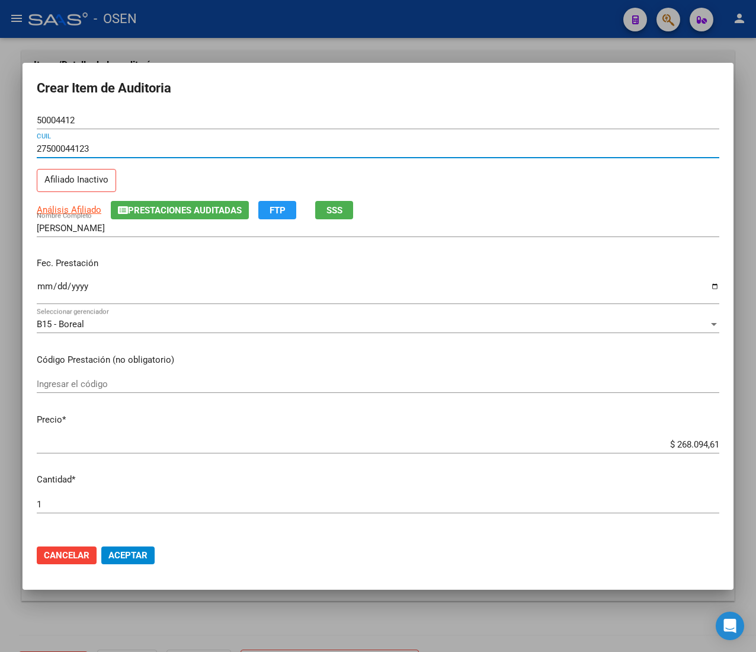
click at [39, 288] on input "Ingresar la fecha" at bounding box center [378, 291] width 683 height 19
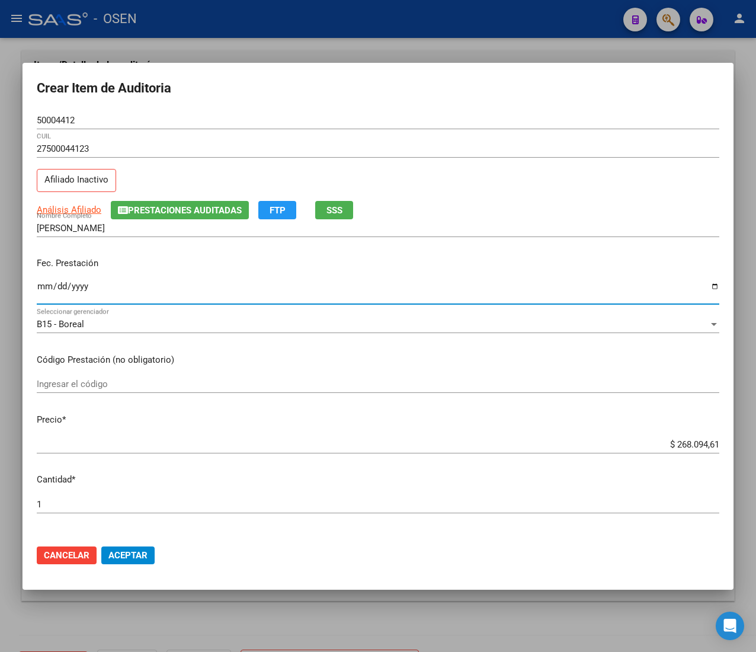
click at [332, 209] on span "SSS" at bounding box center [335, 210] width 16 height 11
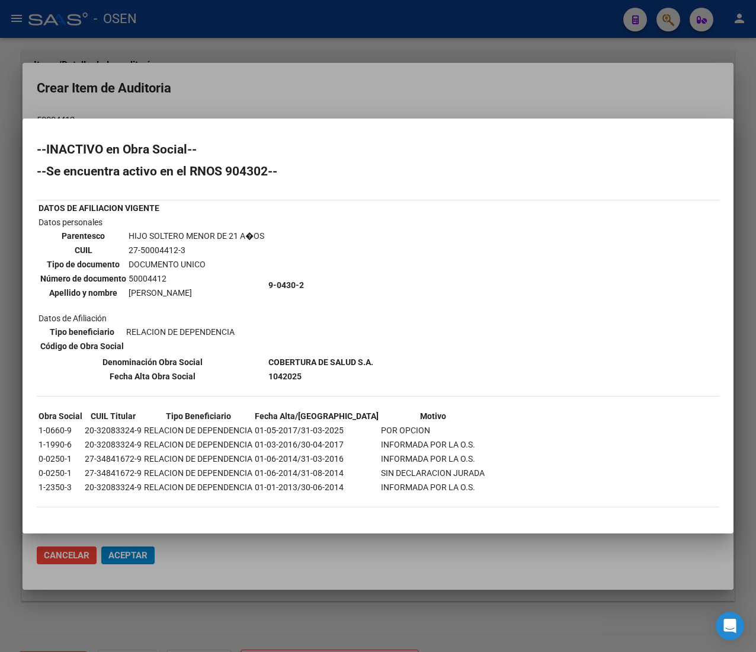
click at [424, 335] on div "--INACTIVO en Obra Social-- --Se encuentra activo en el RNOS 904302-- DATOS DE …" at bounding box center [378, 331] width 683 height 376
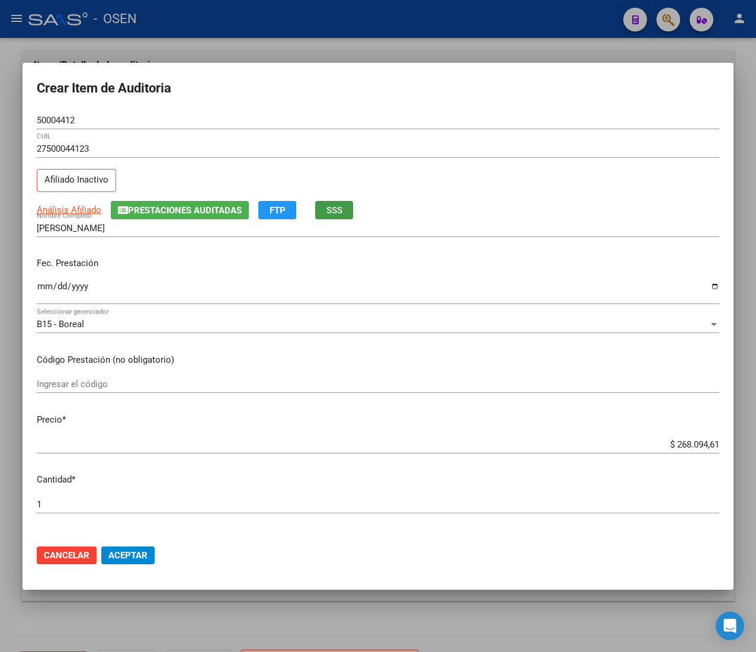
click at [697, 443] on input "$ 268.094,61" at bounding box center [378, 444] width 683 height 11
click at [62, 116] on input "50004412" at bounding box center [378, 120] width 683 height 11
click at [124, 546] on button "Aceptar" at bounding box center [127, 555] width 53 height 18
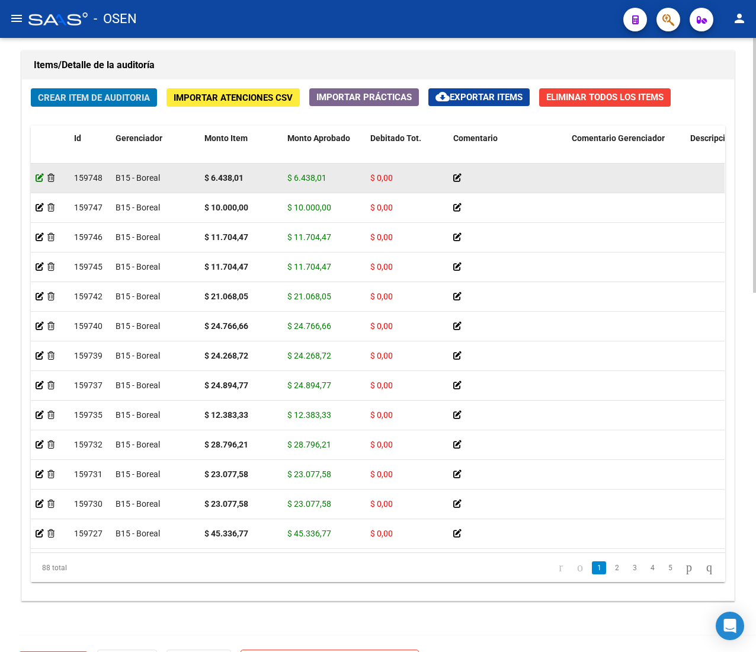
click at [37, 182] on icon at bounding box center [40, 178] width 8 height 8
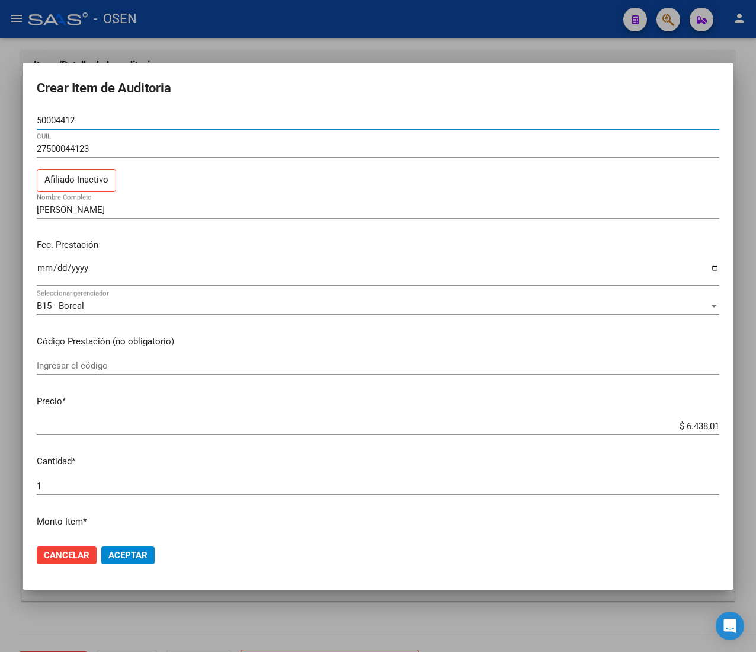
click at [679, 430] on input "$ 6.438,01" at bounding box center [378, 426] width 683 height 11
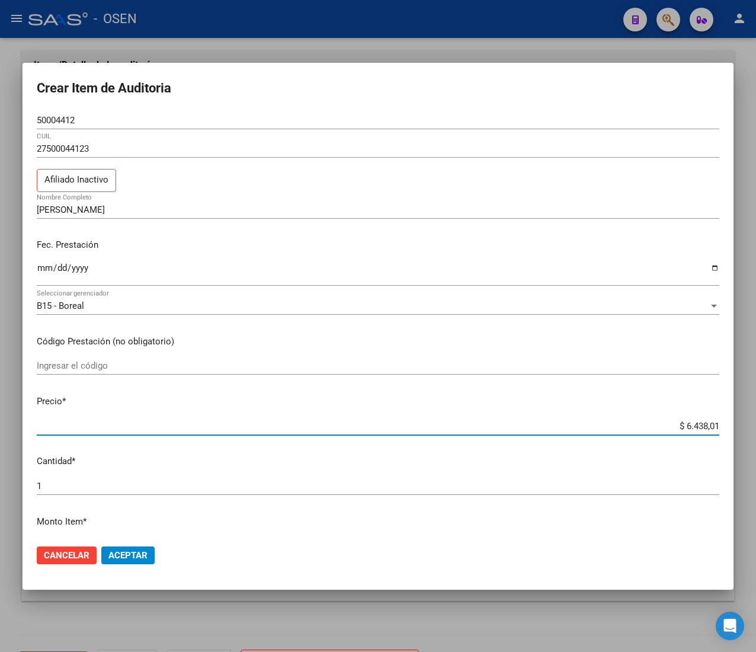
click at [679, 430] on input "$ 6.438,01" at bounding box center [378, 426] width 683 height 11
click at [143, 550] on span "Aceptar" at bounding box center [127, 555] width 39 height 11
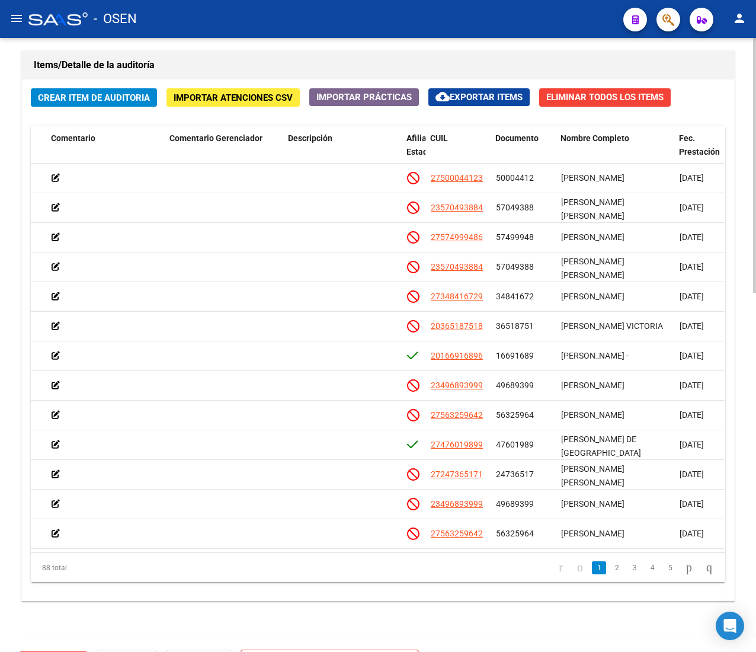
scroll to position [0, 372]
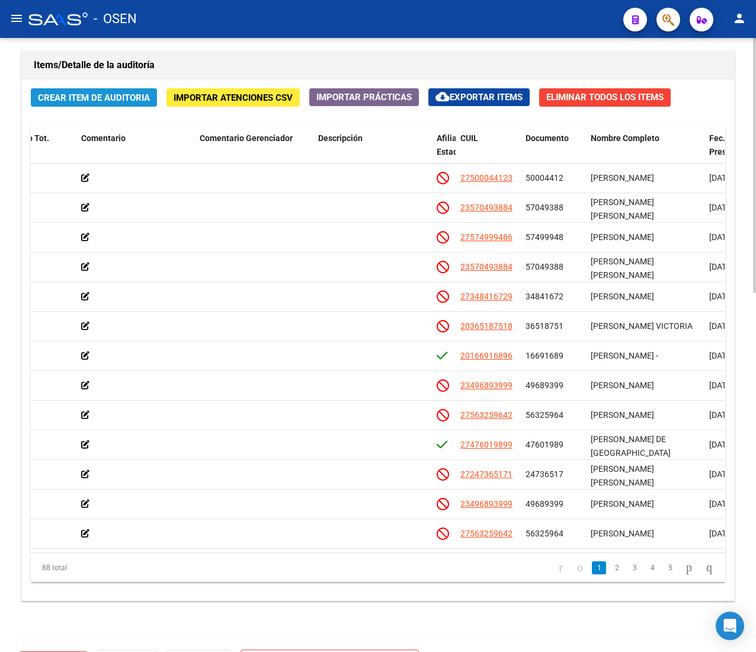
click at [139, 96] on span "Crear Item de Auditoria" at bounding box center [94, 97] width 112 height 11
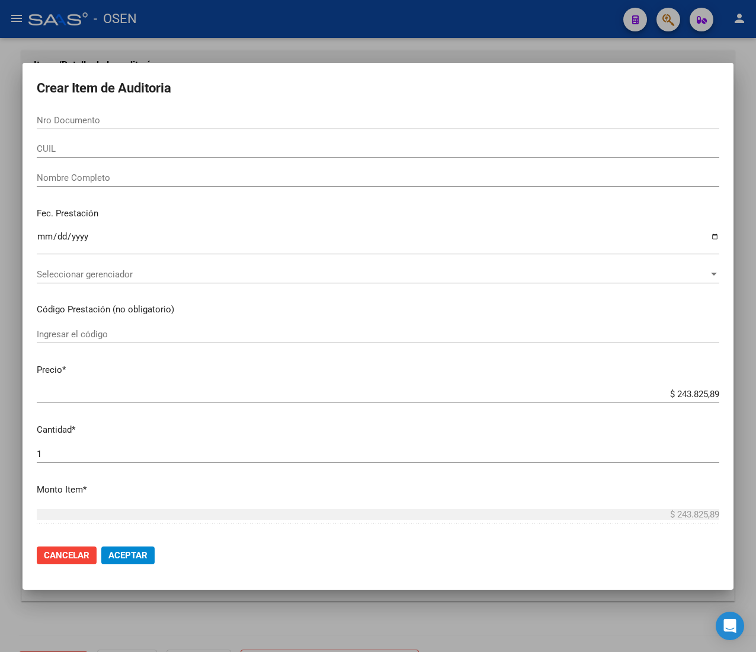
click at [91, 146] on input "CUIL" at bounding box center [378, 148] width 683 height 11
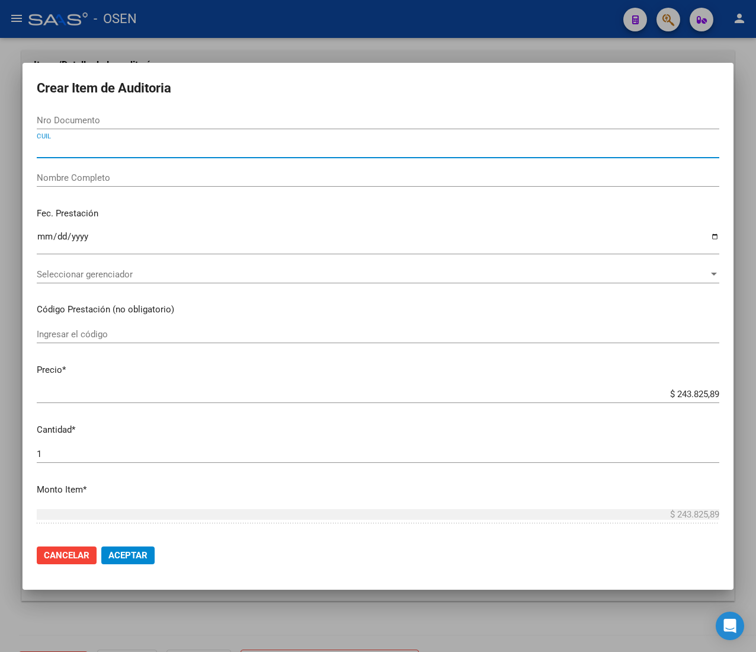
paste input "27348416729"
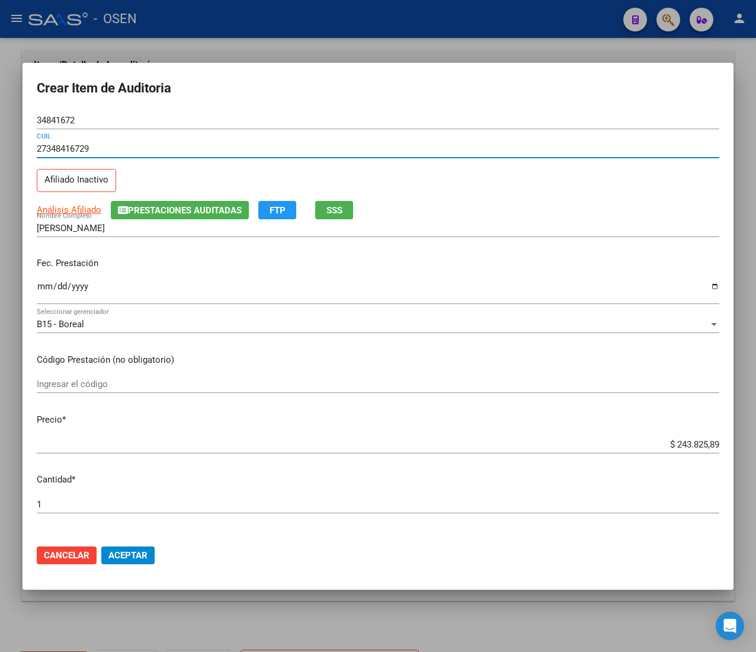
click at [45, 291] on input "Ingresar la fecha" at bounding box center [378, 291] width 683 height 19
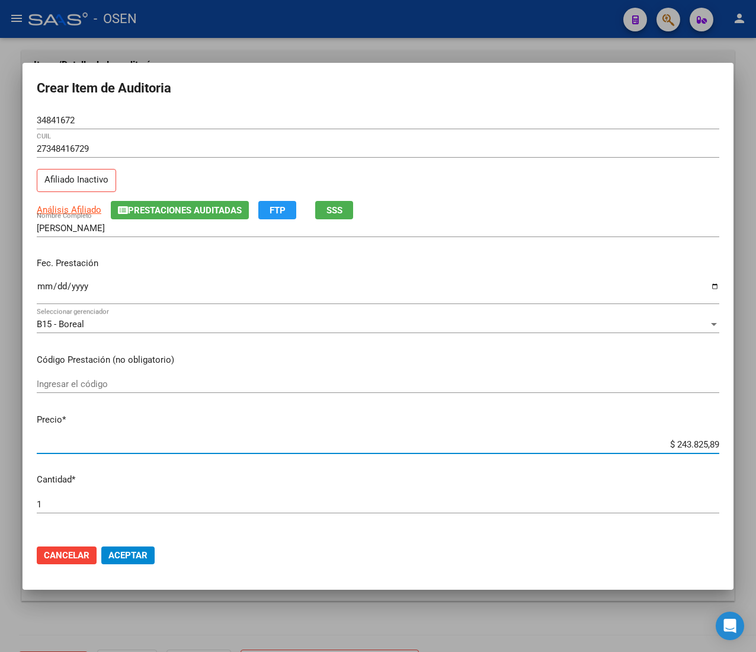
click at [682, 446] on input "$ 243.825,89" at bounding box center [378, 444] width 683 height 11
click at [332, 215] on span "SSS" at bounding box center [335, 210] width 16 height 11
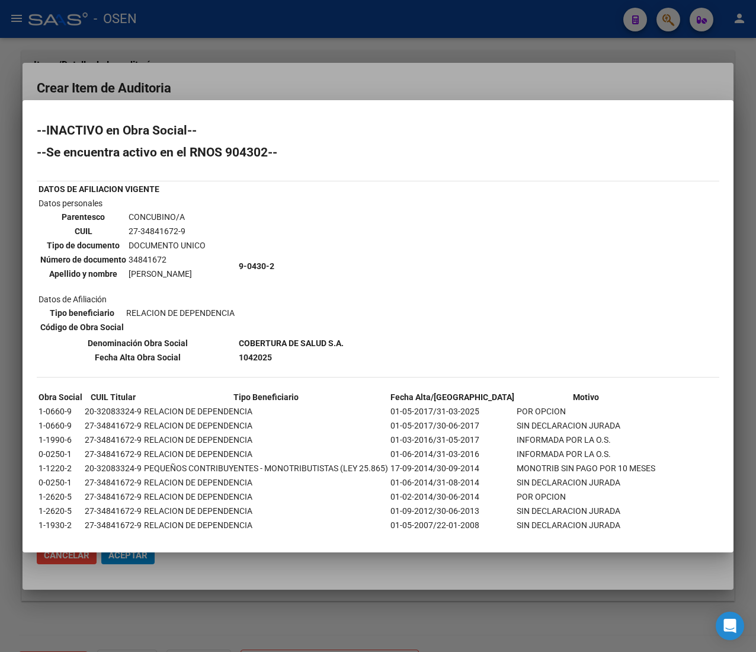
click at [261, 84] on div at bounding box center [378, 326] width 756 height 652
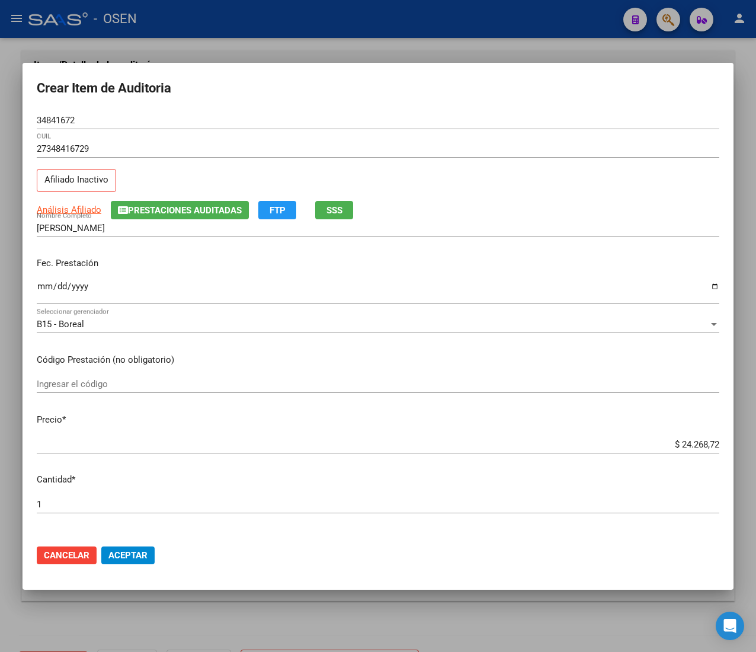
click at [143, 557] on span "Aceptar" at bounding box center [127, 555] width 39 height 11
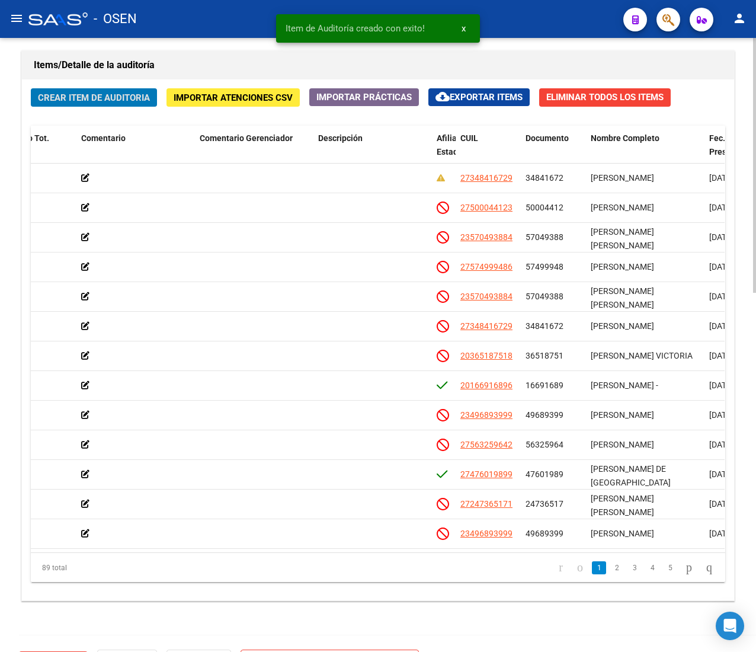
click at [46, 101] on span "Crear Item de Auditoria" at bounding box center [94, 97] width 112 height 11
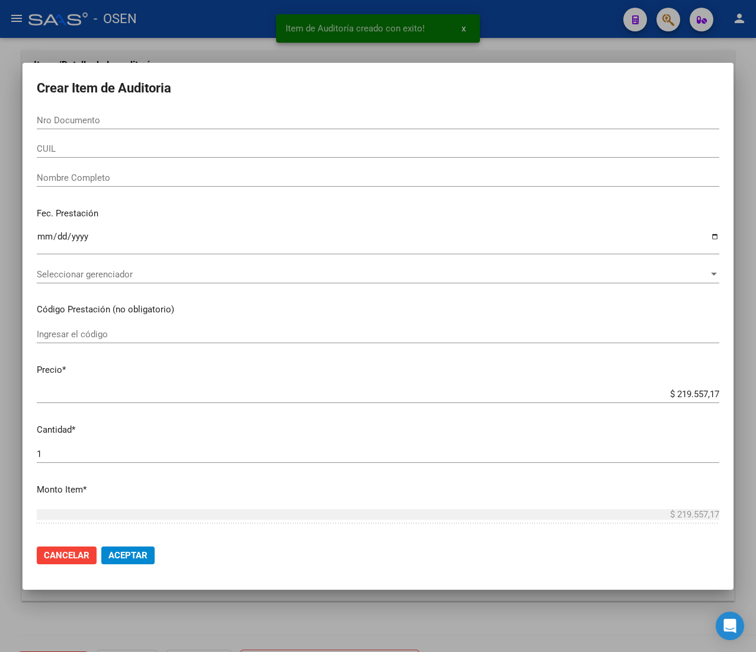
click at [89, 149] on input "CUIL" at bounding box center [378, 148] width 683 height 11
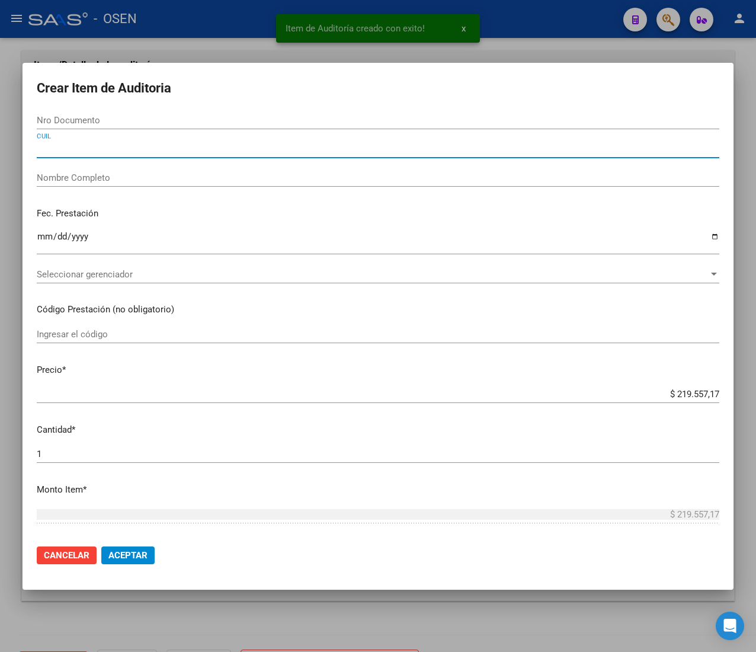
paste input "23240888254"
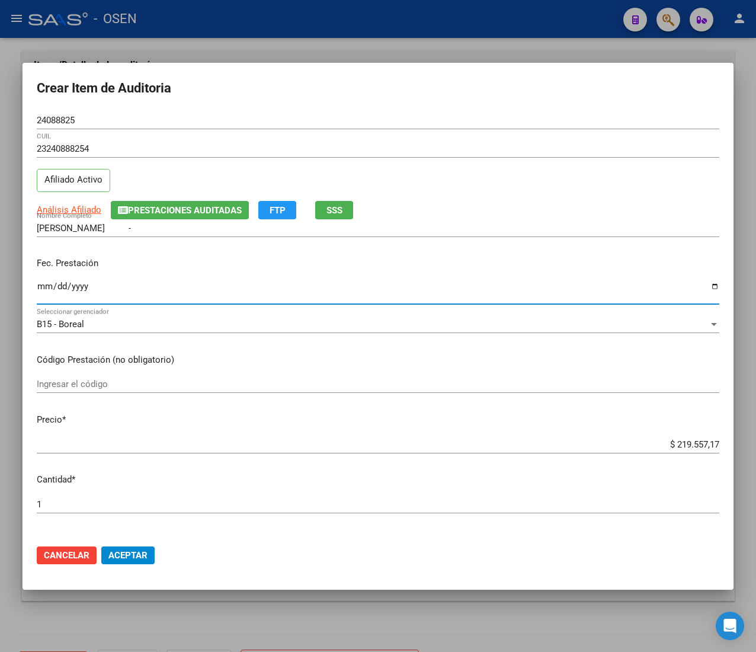
click at [41, 289] on input "Ingresar la fecha" at bounding box center [378, 291] width 683 height 19
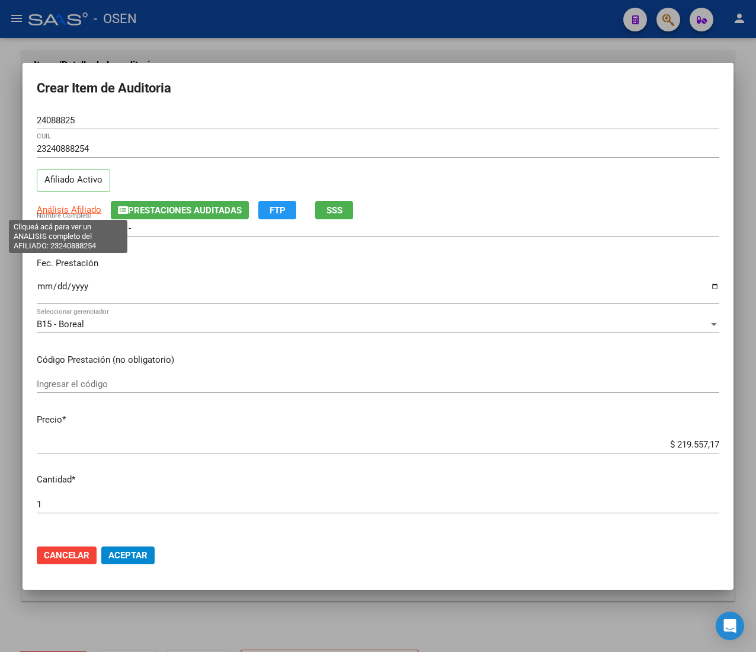
click at [91, 211] on span "Análisis Afiliado" at bounding box center [69, 209] width 65 height 11
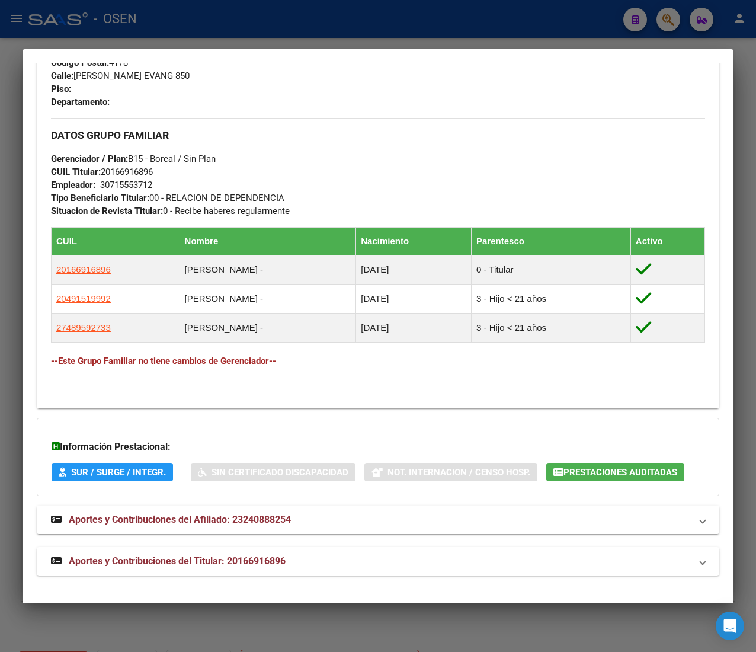
scroll to position [615, 0]
click at [380, 564] on mat-panel-title "Aportes y Contribuciones del Titular: 20166916896" at bounding box center [371, 561] width 640 height 14
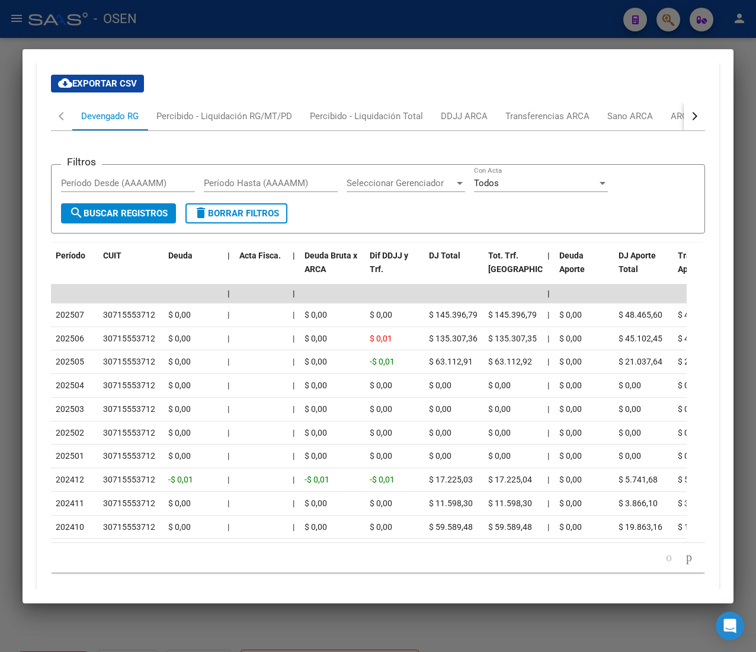
scroll to position [1146, 0]
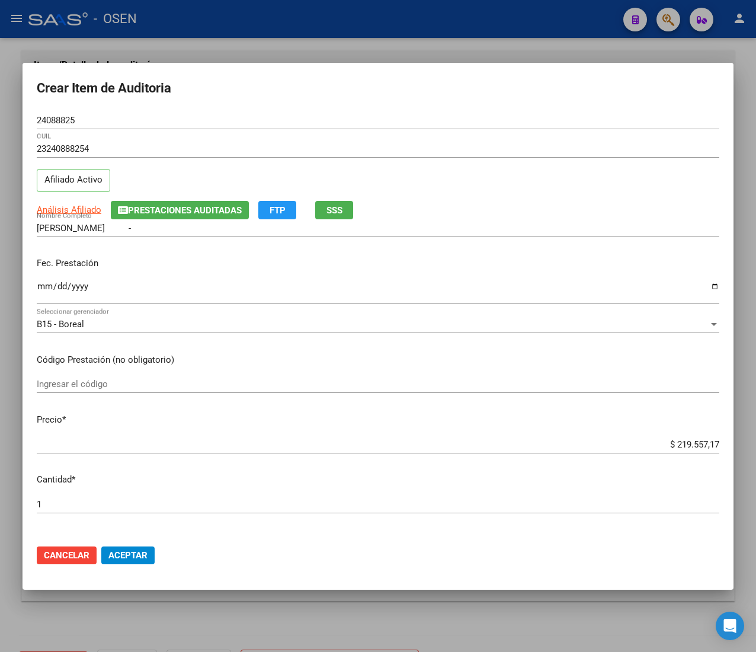
click at [674, 445] on input "$ 219.557,17" at bounding box center [378, 444] width 683 height 11
click at [690, 444] on input "$ 0,24" at bounding box center [378, 444] width 683 height 11
click at [128, 552] on span "Aceptar" at bounding box center [127, 555] width 39 height 11
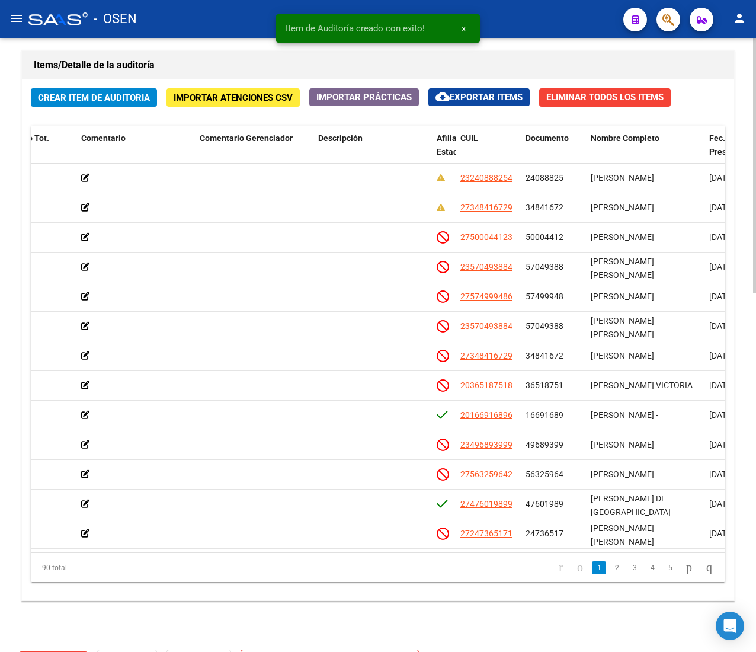
click at [115, 98] on span "Crear Item de Auditoria" at bounding box center [94, 97] width 112 height 11
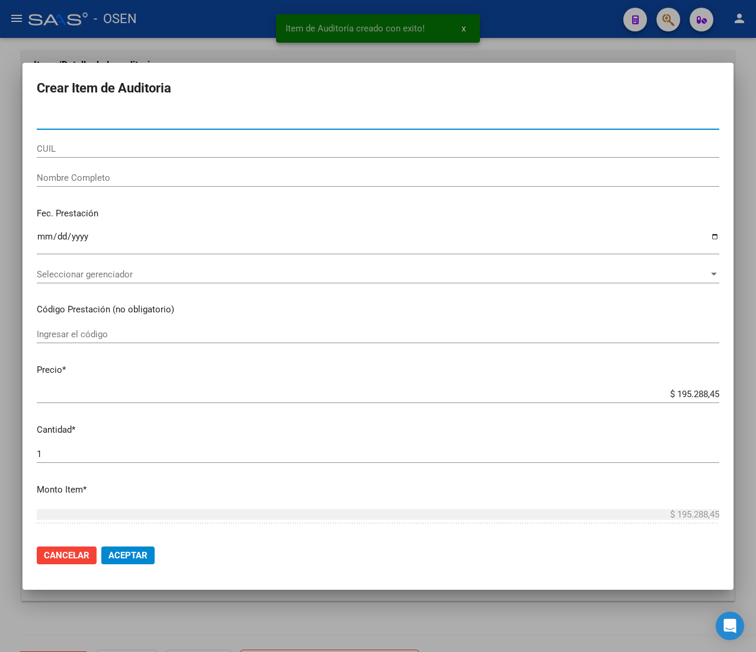
click at [88, 147] on input "CUIL" at bounding box center [378, 148] width 683 height 11
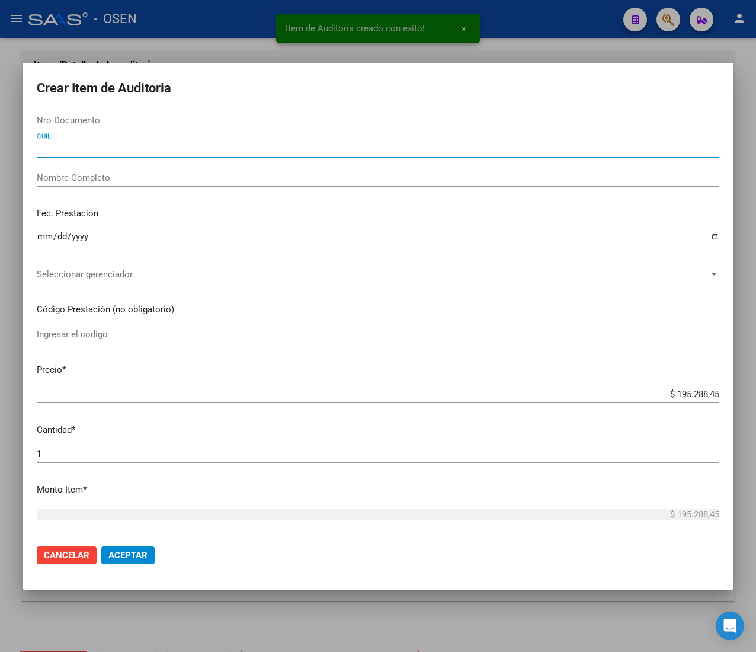
paste input "23570493884"
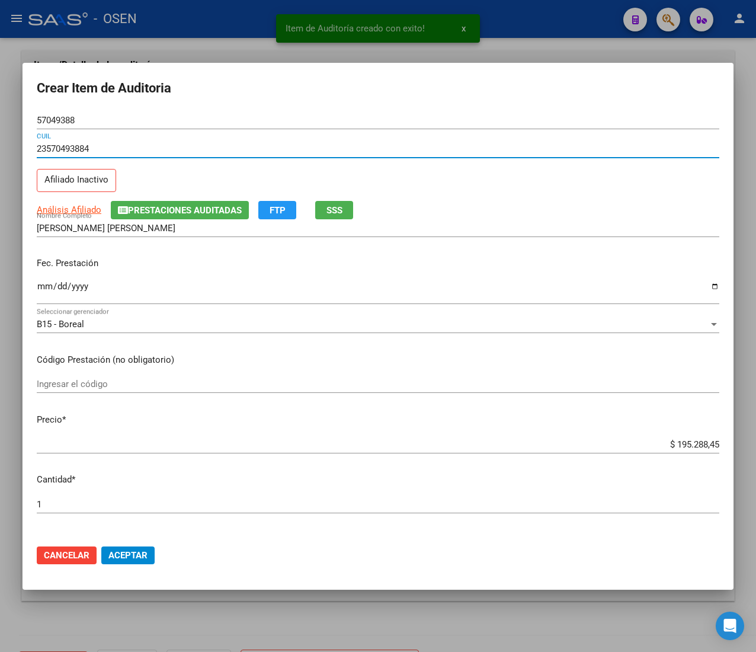
click at [39, 288] on input "Ingresar la fecha" at bounding box center [378, 291] width 683 height 19
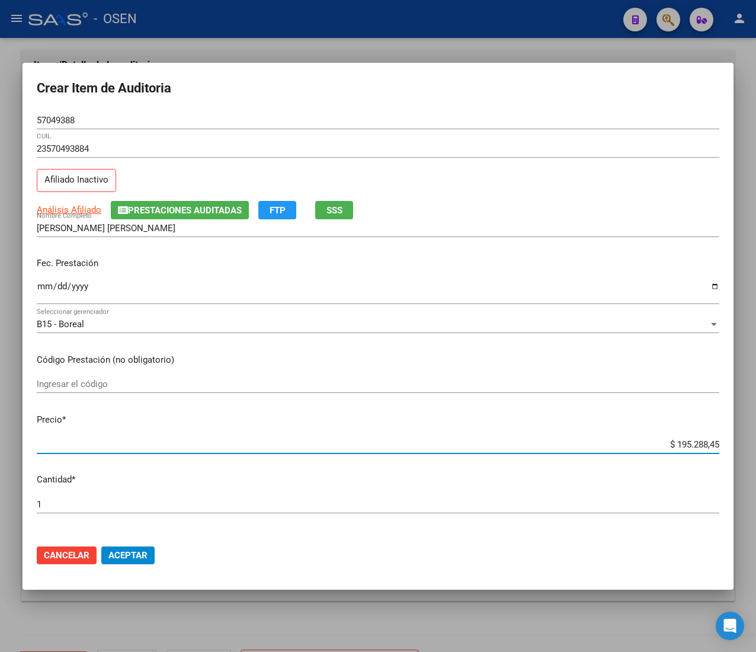
click at [660, 445] on input "$ 195.288,45" at bounding box center [378, 444] width 683 height 11
click at [135, 548] on button "Aceptar" at bounding box center [127, 555] width 53 height 18
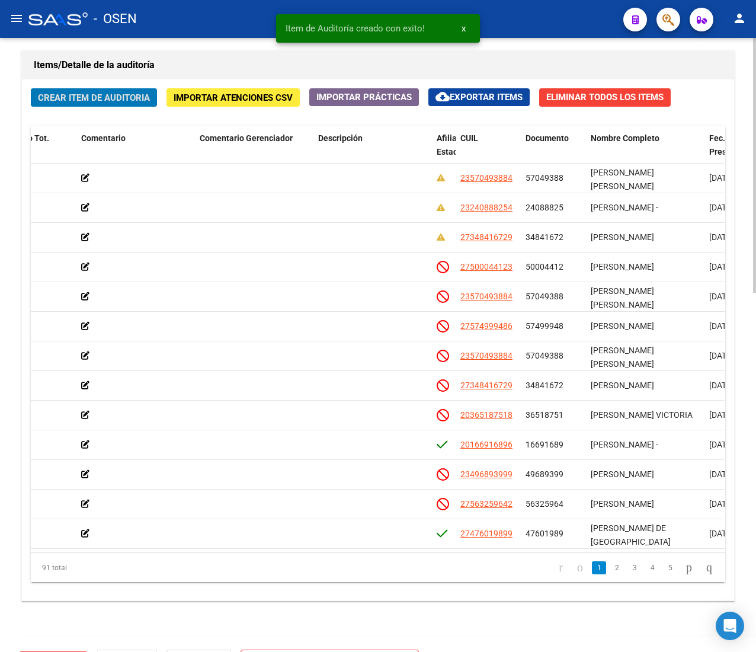
click at [108, 99] on span "Crear Item de Auditoria" at bounding box center [94, 97] width 112 height 11
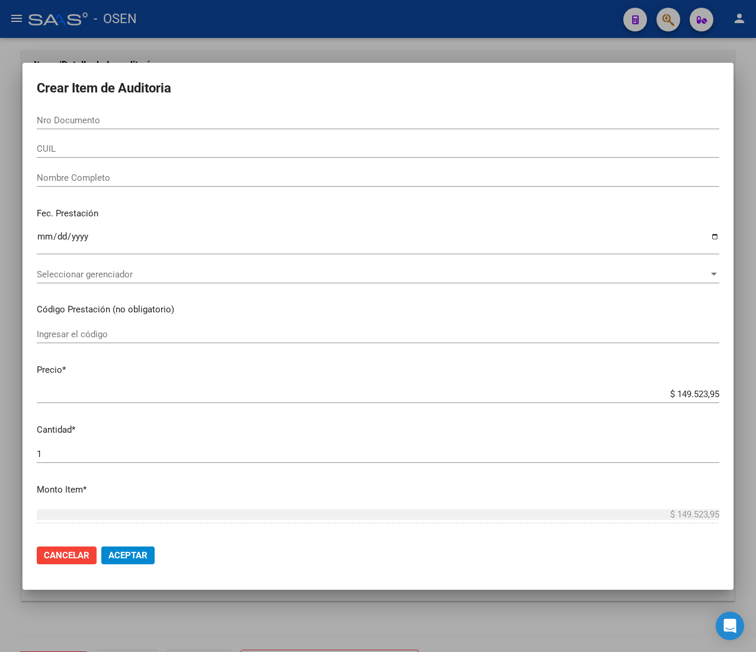
click at [79, 124] on input "Nro Documento" at bounding box center [378, 120] width 683 height 11
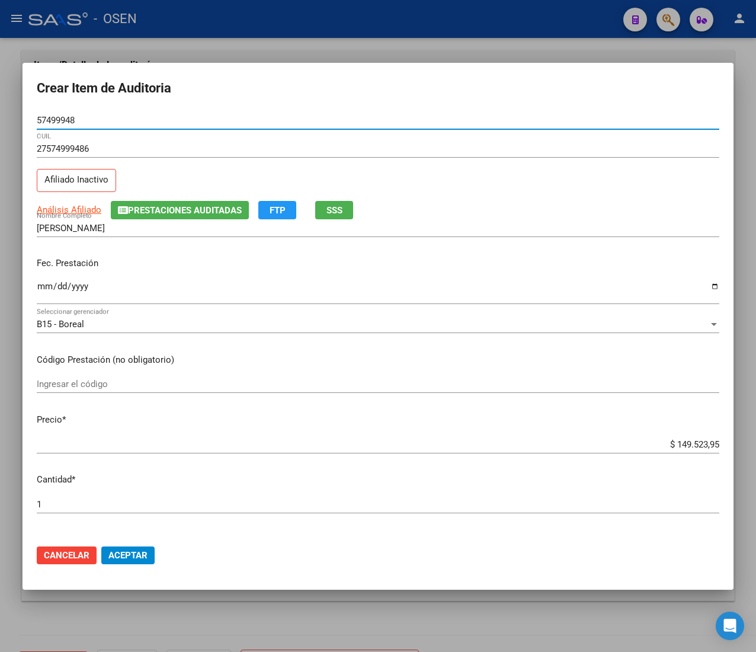
click at [44, 286] on input "Ingresar la fecha" at bounding box center [378, 291] width 683 height 19
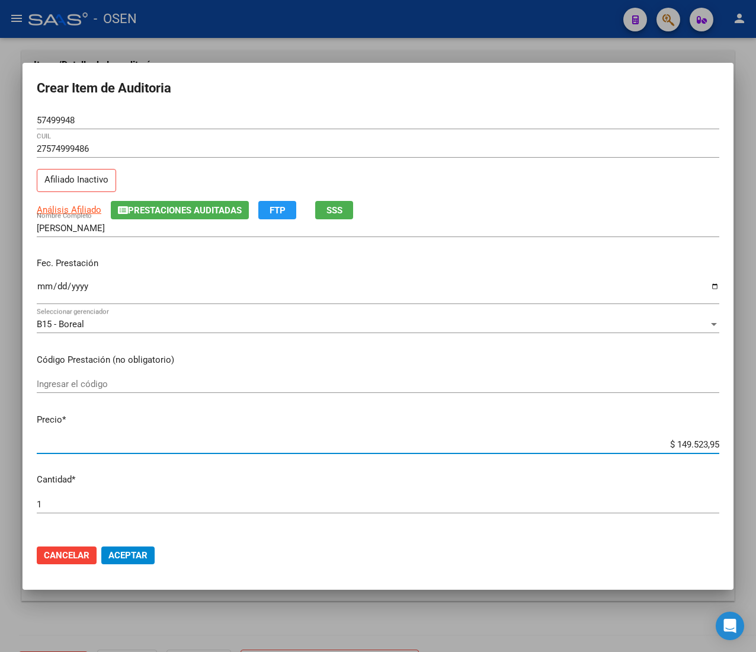
click at [681, 443] on input "$ 149.523,95" at bounding box center [378, 444] width 683 height 11
click at [126, 558] on button "Aceptar" at bounding box center [127, 555] width 53 height 18
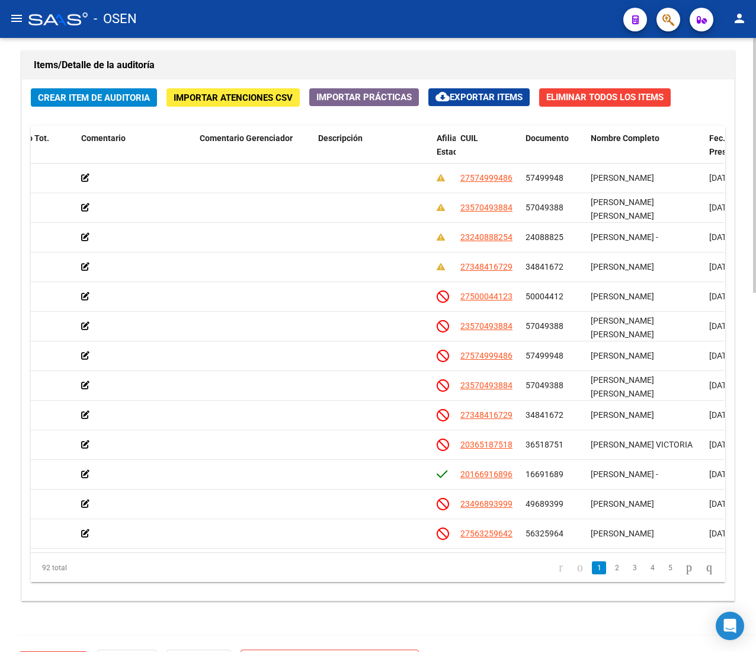
click at [67, 102] on span "Crear Item de Auditoria" at bounding box center [94, 97] width 112 height 11
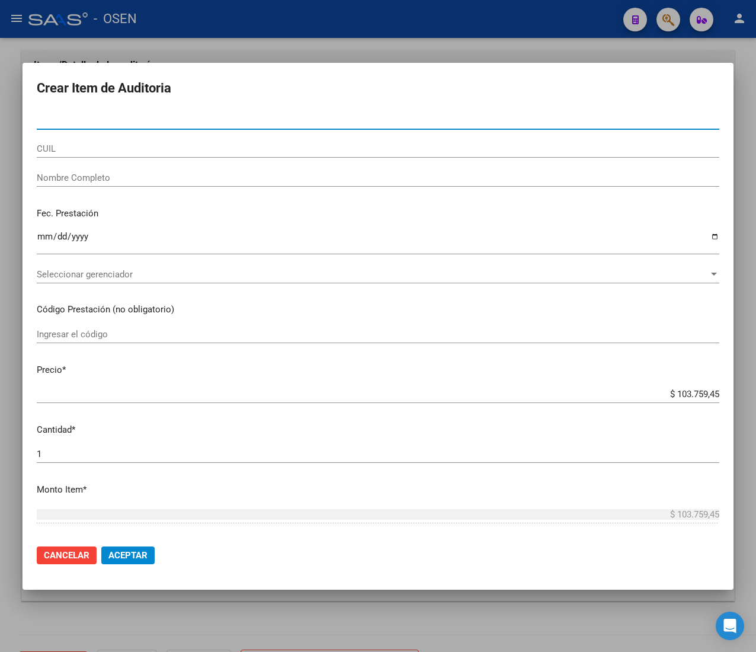
click at [79, 147] on input "CUIL" at bounding box center [378, 148] width 683 height 11
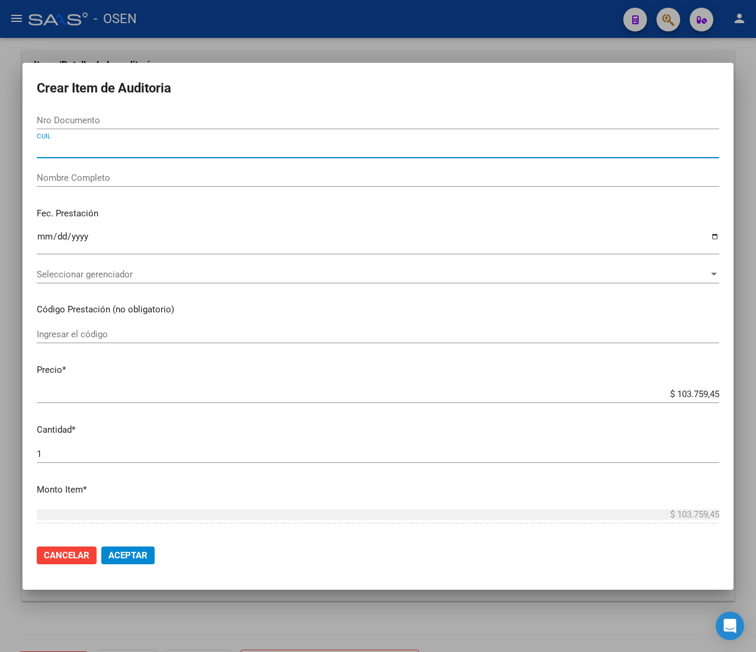
paste input "27358083418"
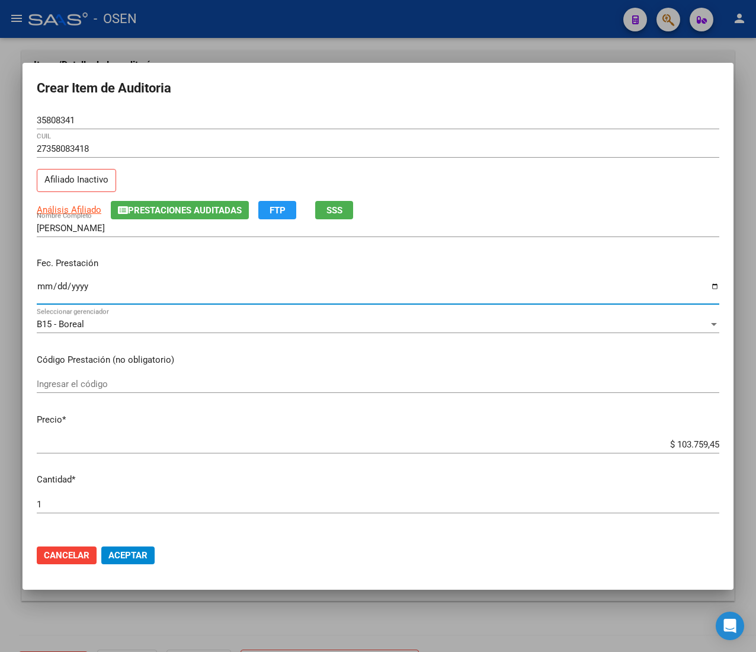
click at [43, 293] on input "Ingresar la fecha" at bounding box center [378, 291] width 683 height 19
click at [340, 209] on span "SSS" at bounding box center [335, 210] width 16 height 11
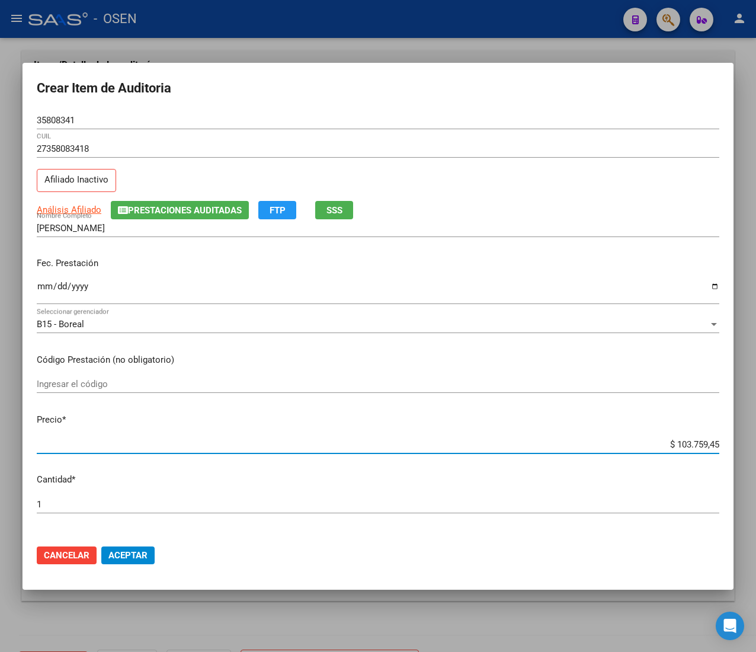
click at [679, 443] on input "$ 103.759,45" at bounding box center [378, 444] width 683 height 11
click at [129, 544] on mat-dialog-actions "Cancelar Aceptar" at bounding box center [378, 555] width 683 height 40
click at [133, 565] on mat-dialog-actions "Cancelar Aceptar" at bounding box center [378, 555] width 683 height 40
click at [141, 561] on button "Aceptar" at bounding box center [127, 555] width 53 height 18
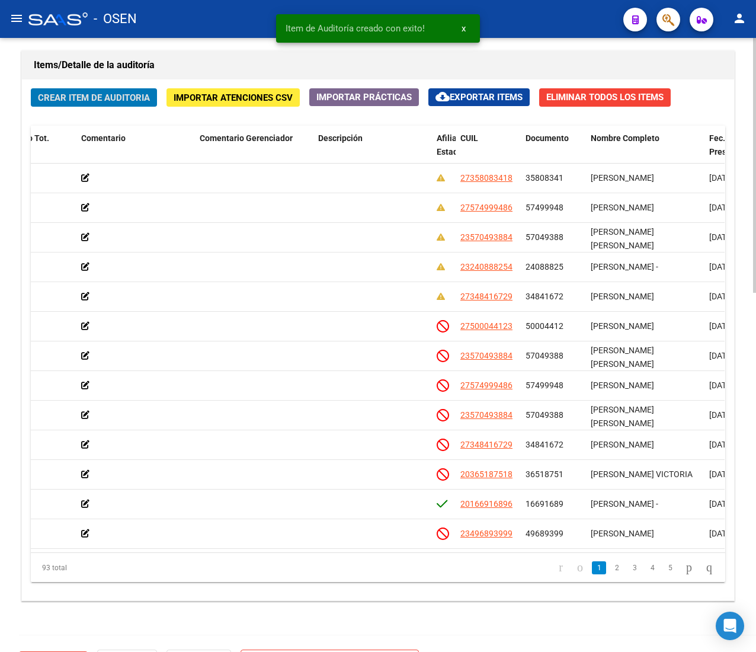
click at [150, 97] on span "Crear Item de Auditoria" at bounding box center [94, 97] width 112 height 11
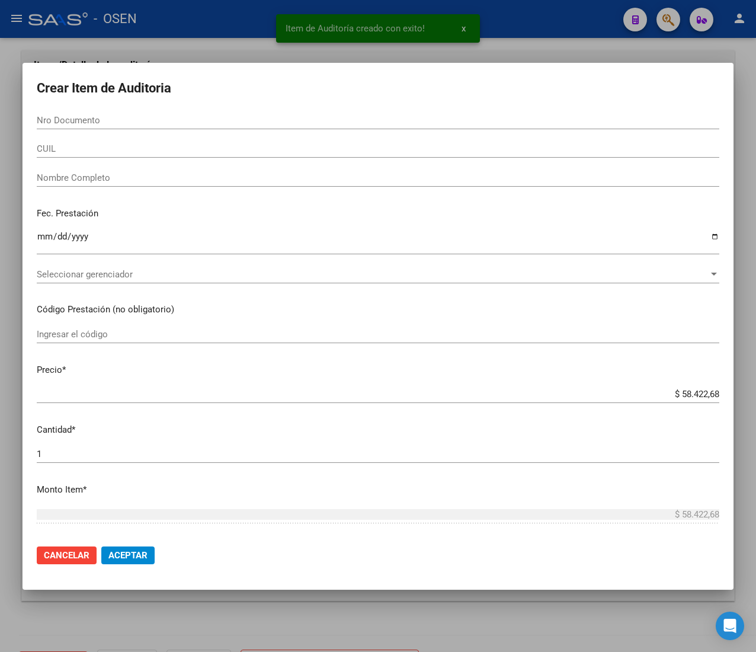
drag, startPoint x: 124, startPoint y: 158, endPoint x: 123, endPoint y: 152, distance: 6.6
click at [123, 153] on div "CUIL" at bounding box center [378, 154] width 683 height 29
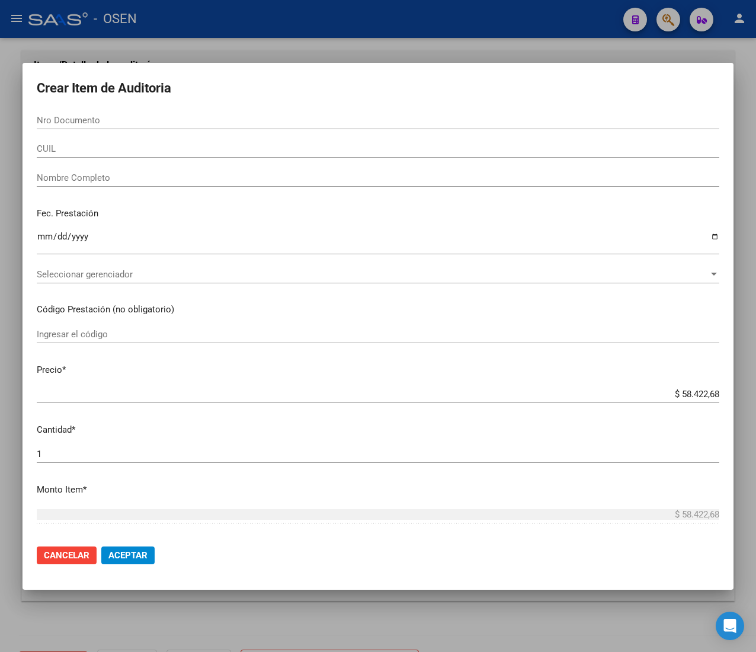
click at [132, 151] on input "CUIL" at bounding box center [378, 148] width 683 height 11
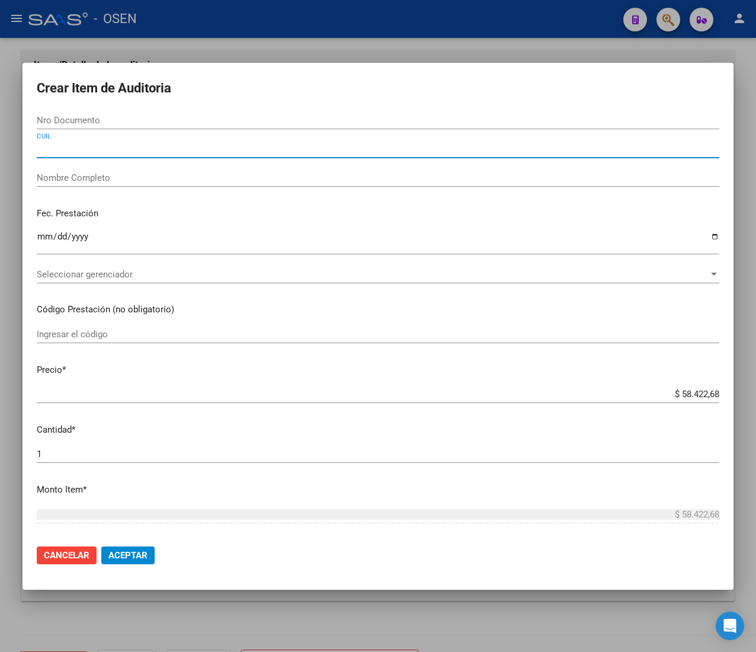
paste input "20525720080"
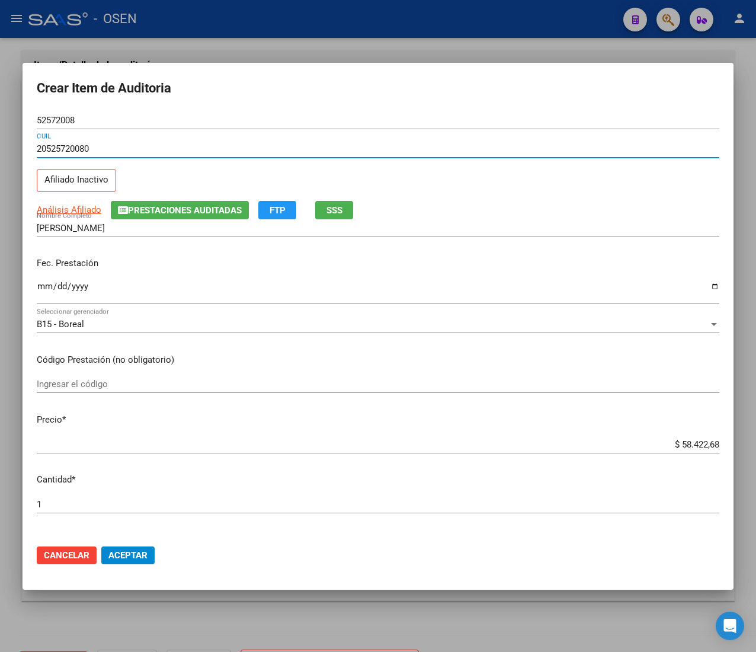
click at [38, 286] on input "Ingresar la fecha" at bounding box center [378, 291] width 683 height 19
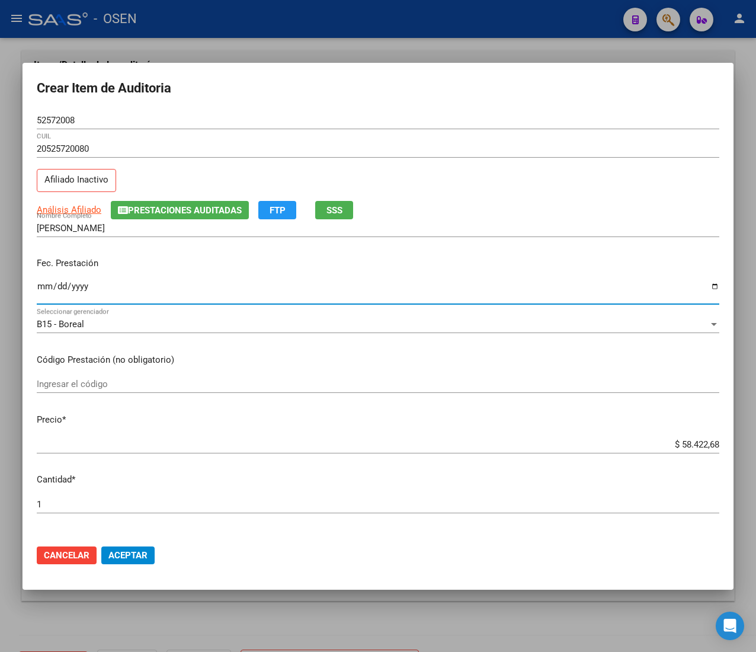
click at [325, 210] on button "SSS" at bounding box center [334, 210] width 38 height 18
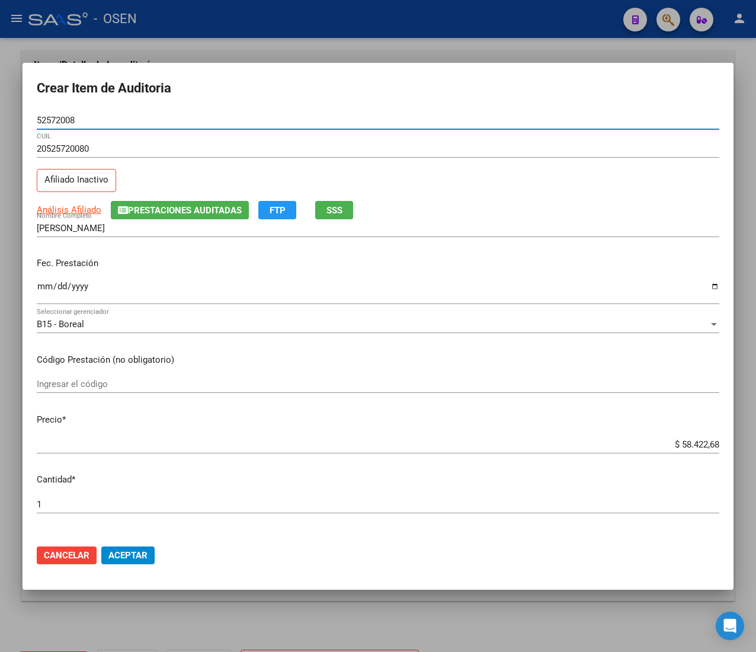
click at [53, 120] on input "52572008" at bounding box center [378, 120] width 683 height 11
click at [147, 545] on mat-dialog-actions "Cancelar Aceptar" at bounding box center [378, 555] width 683 height 40
click at [140, 556] on span "Aceptar" at bounding box center [127, 555] width 39 height 11
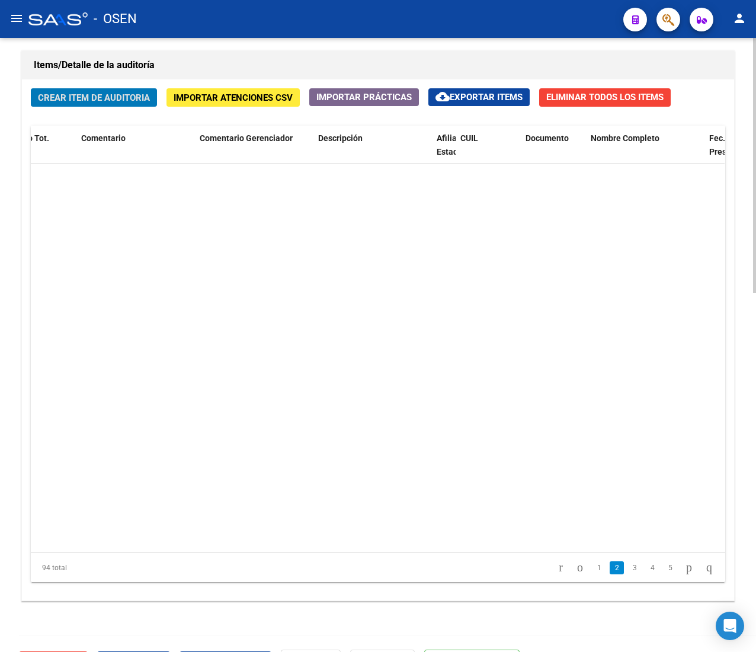
scroll to position [2419, 372]
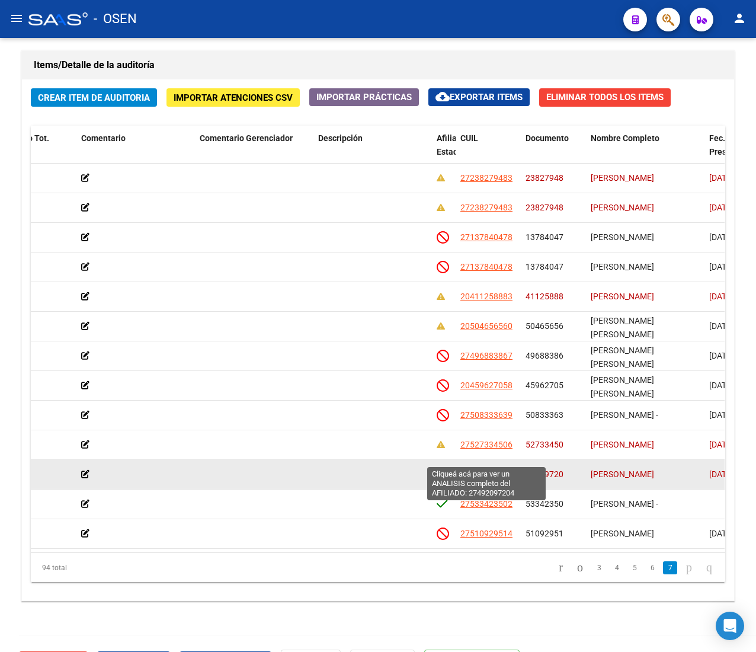
click at [487, 469] on span "27492097204" at bounding box center [486, 473] width 52 height 9
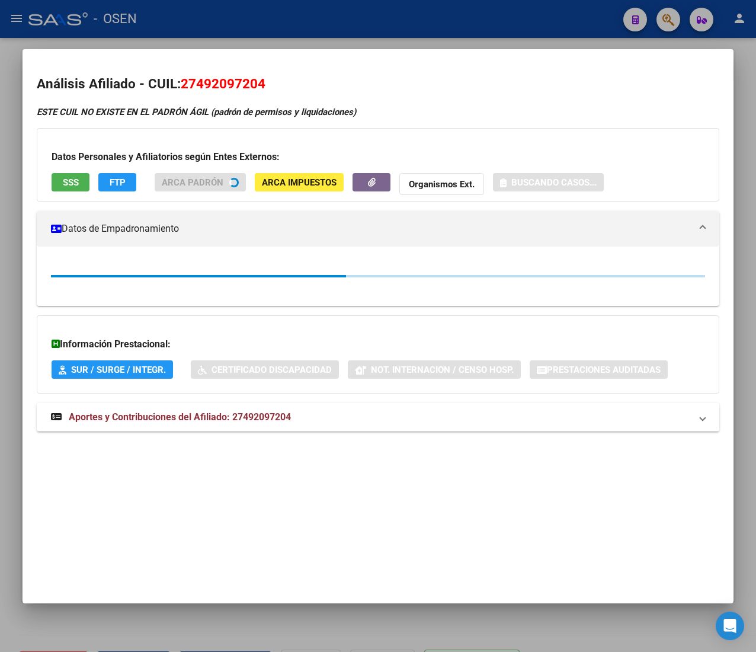
click at [77, 173] on button "SSS" at bounding box center [71, 182] width 38 height 18
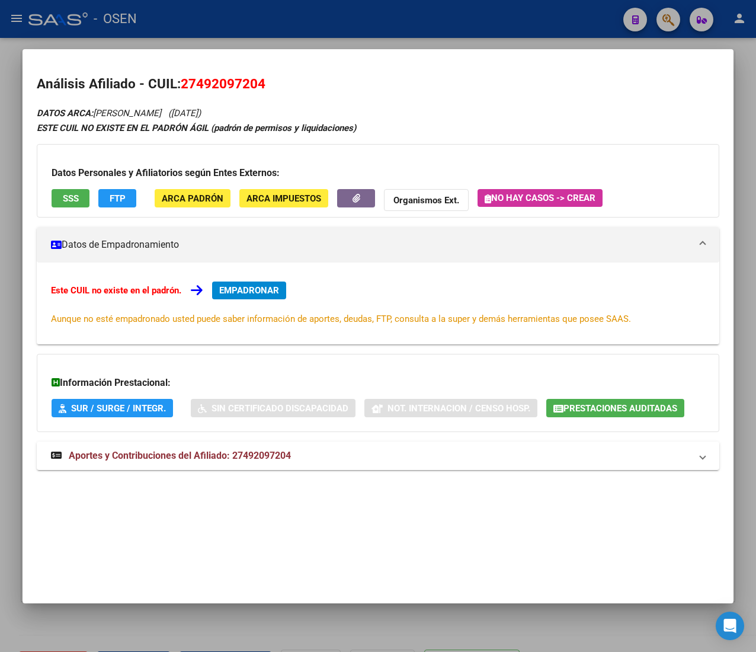
click at [63, 199] on span "SSS" at bounding box center [71, 198] width 16 height 11
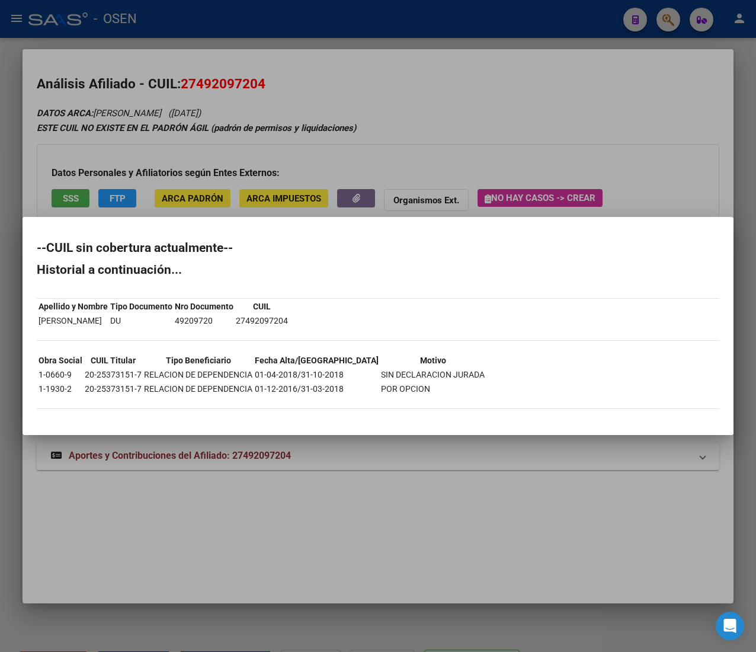
click at [199, 38] on div at bounding box center [378, 326] width 756 height 652
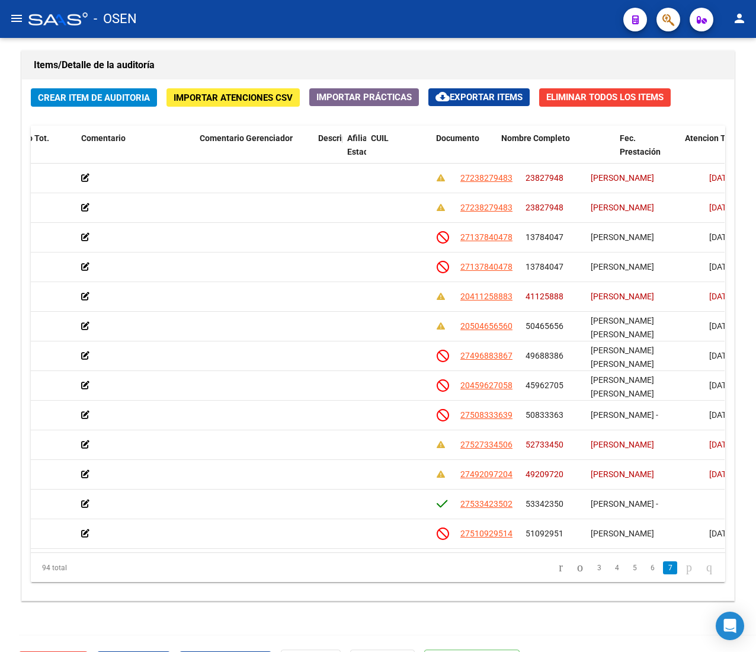
drag, startPoint x: 430, startPoint y: 143, endPoint x: -2, endPoint y: 134, distance: 431.6
click at [0, 134] on html "menu - OSEN person Firma Express Liquidación de Convenios ARCA - Aportes RG / M…" at bounding box center [378, 326] width 756 height 652
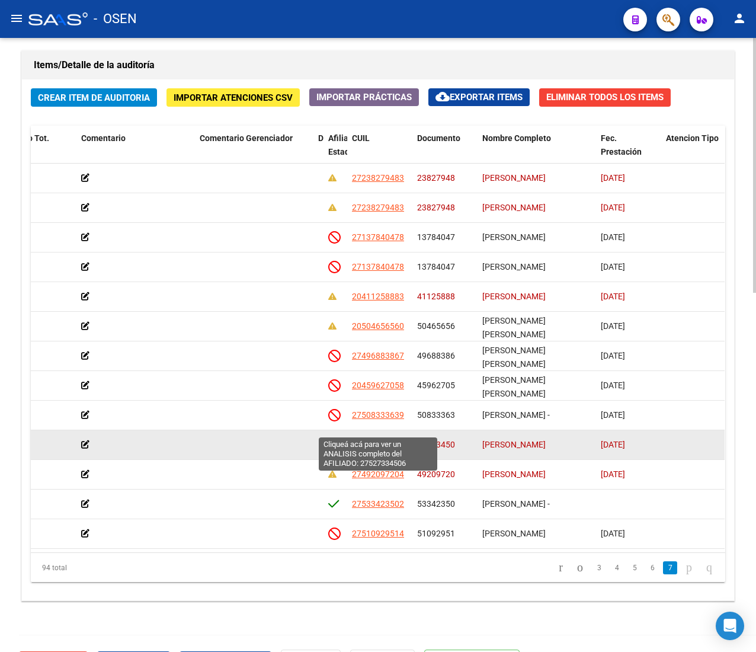
click at [364, 440] on span "27527334506" at bounding box center [378, 444] width 52 height 9
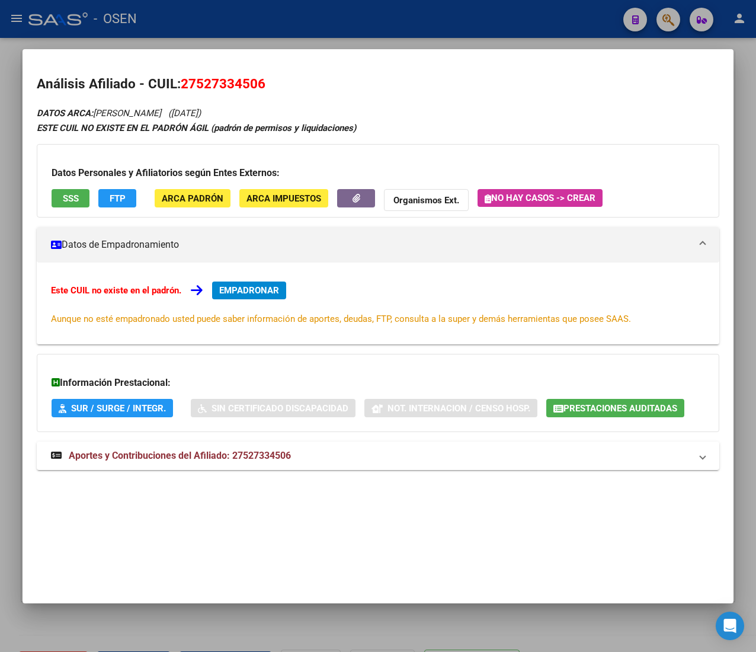
drag, startPoint x: 60, startPoint y: 177, endPoint x: 64, endPoint y: 199, distance: 22.2
click at [60, 181] on div "Datos Personales y Afiliatorios según Entes Externos: SSS FTP ARCA Padrón ARCA …" at bounding box center [378, 180] width 683 height 73
click at [68, 203] on span "SSS" at bounding box center [71, 198] width 16 height 11
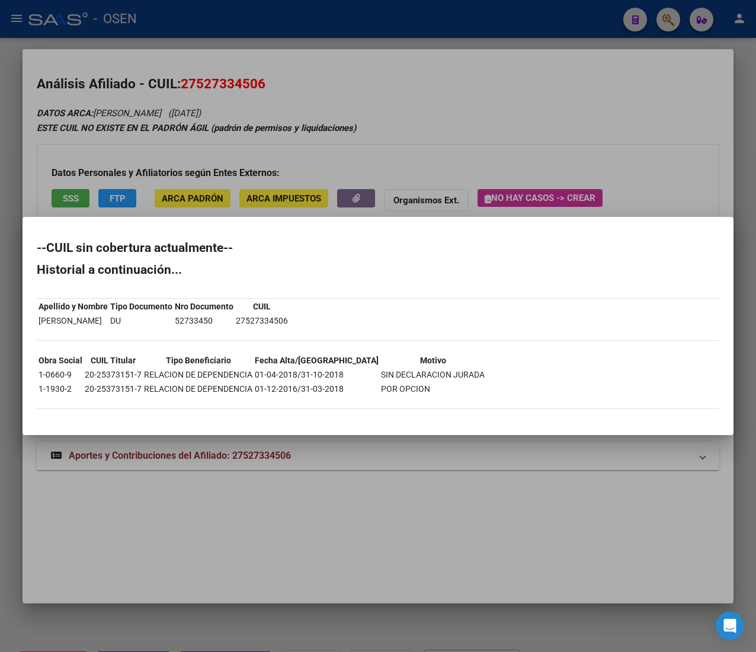
drag, startPoint x: 289, startPoint y: 101, endPoint x: 289, endPoint y: 57, distance: 44.4
click at [289, 101] on div at bounding box center [378, 326] width 756 height 652
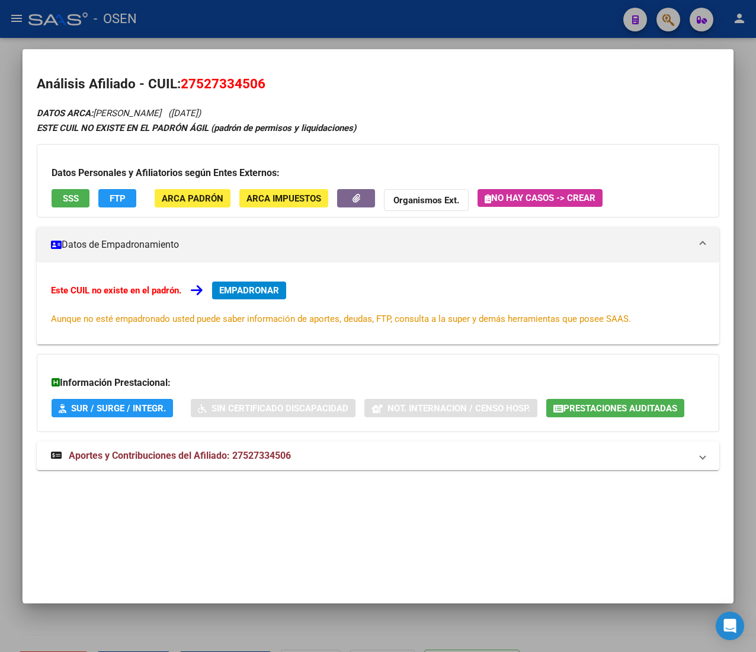
click at [290, 41] on div at bounding box center [378, 326] width 756 height 652
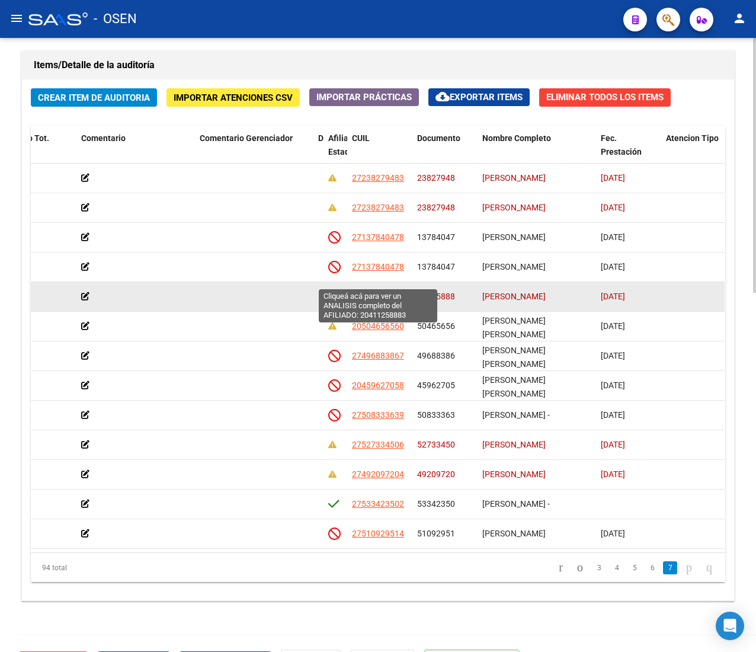
click at [399, 292] on span "20411258883" at bounding box center [378, 296] width 52 height 9
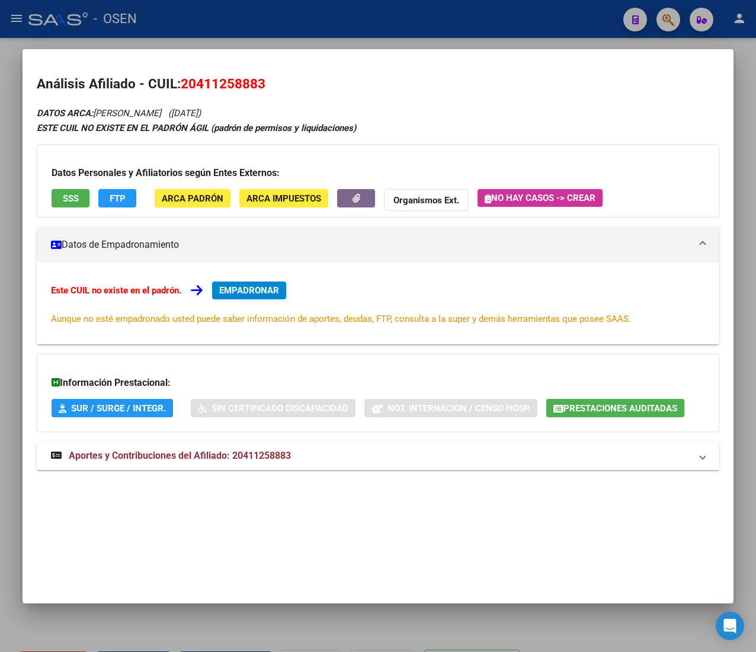
click at [75, 199] on span "SSS" at bounding box center [71, 198] width 16 height 11
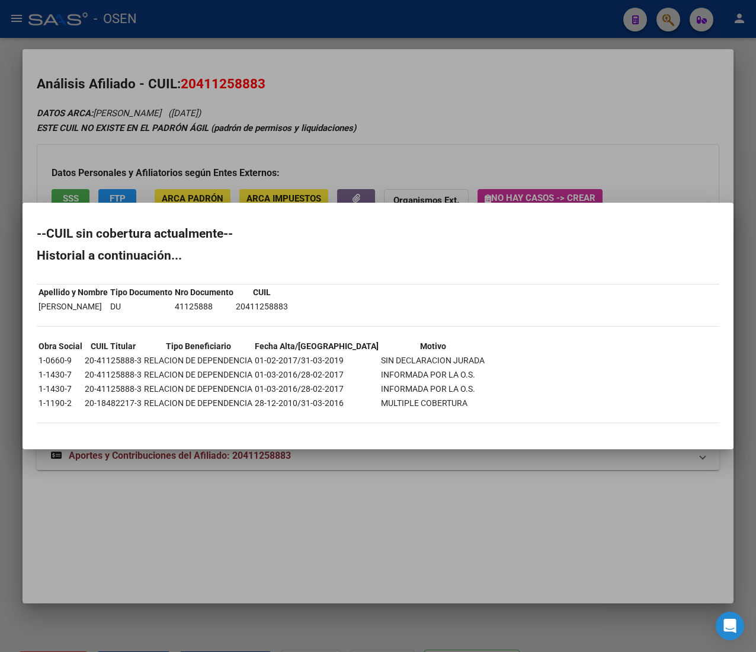
click at [385, 1] on div at bounding box center [378, 326] width 756 height 652
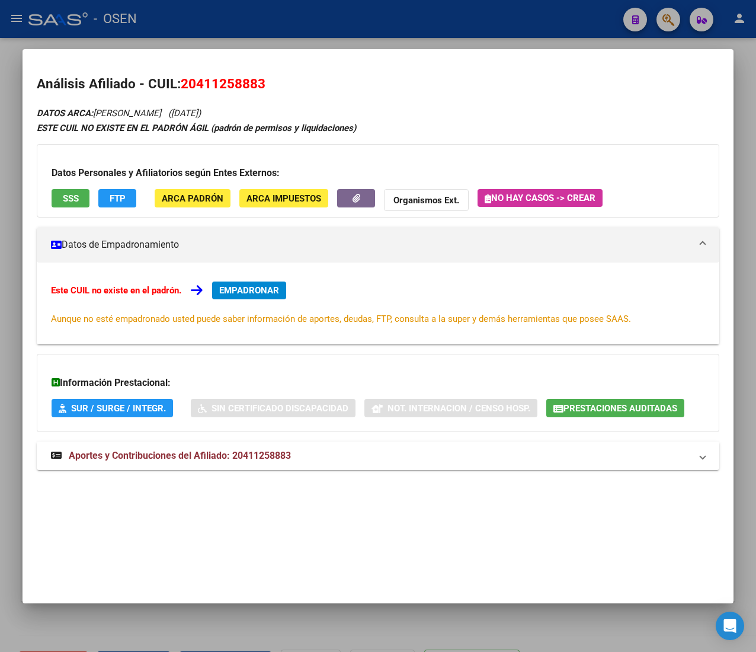
click at [387, 20] on div at bounding box center [378, 326] width 756 height 652
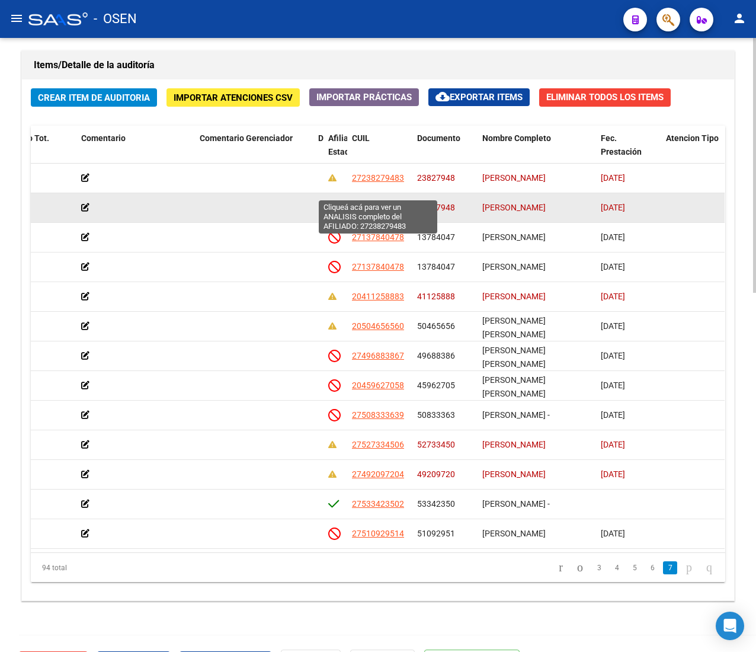
click at [378, 203] on span "27238279483" at bounding box center [378, 207] width 52 height 9
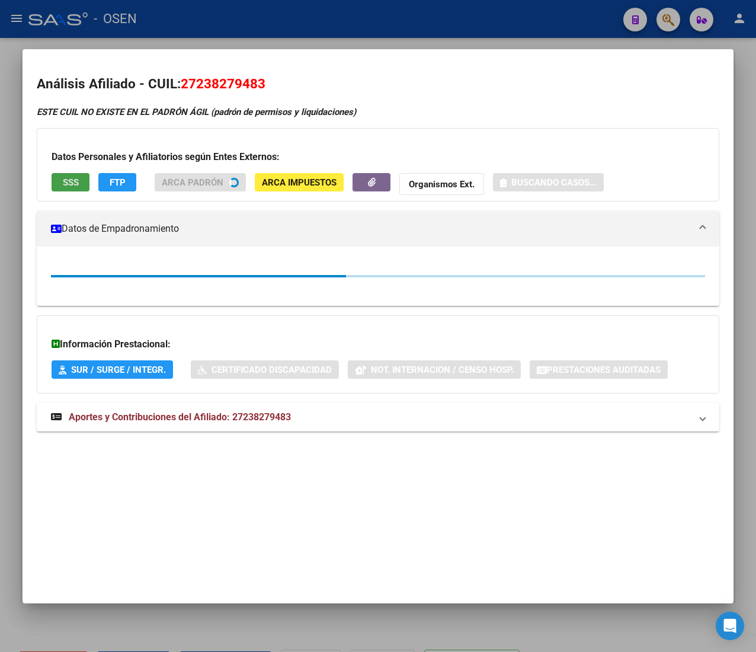
click at [55, 173] on button "SSS" at bounding box center [71, 182] width 38 height 18
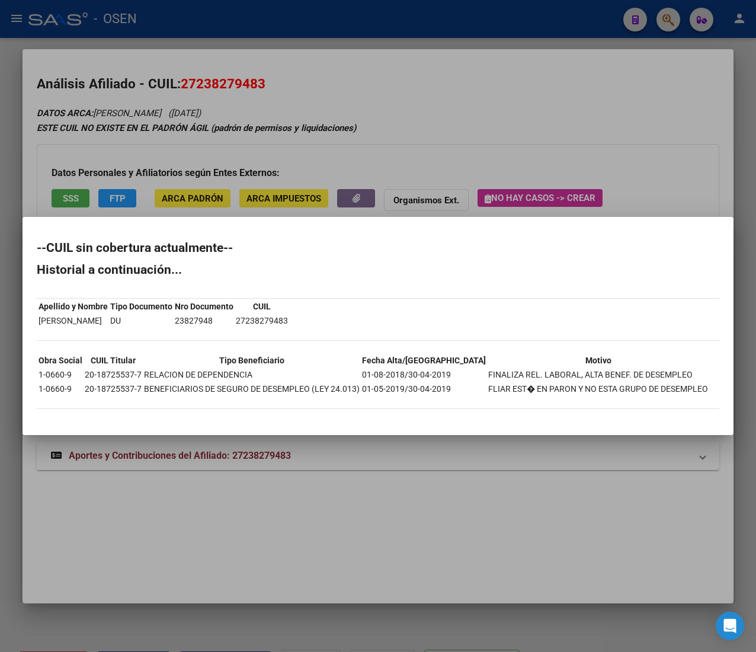
click at [198, 23] on div at bounding box center [378, 326] width 756 height 652
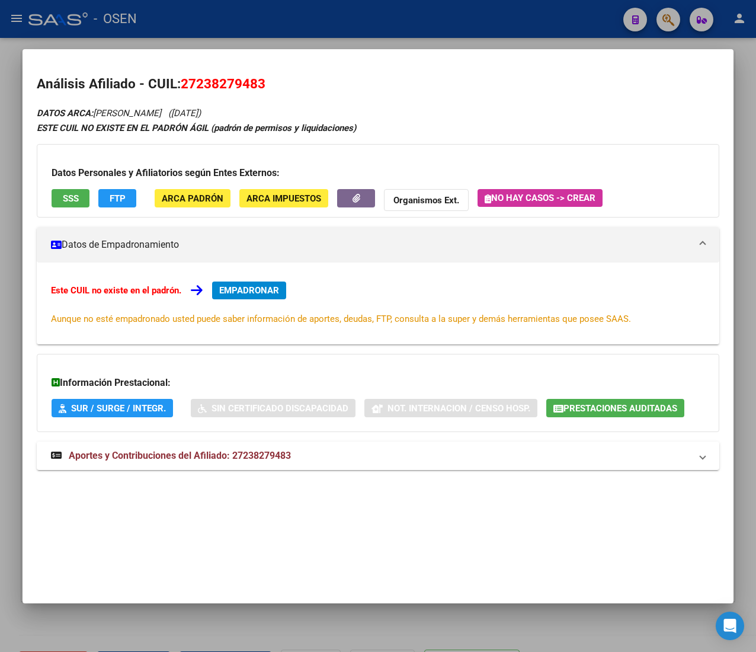
click at [198, 23] on div at bounding box center [378, 326] width 756 height 652
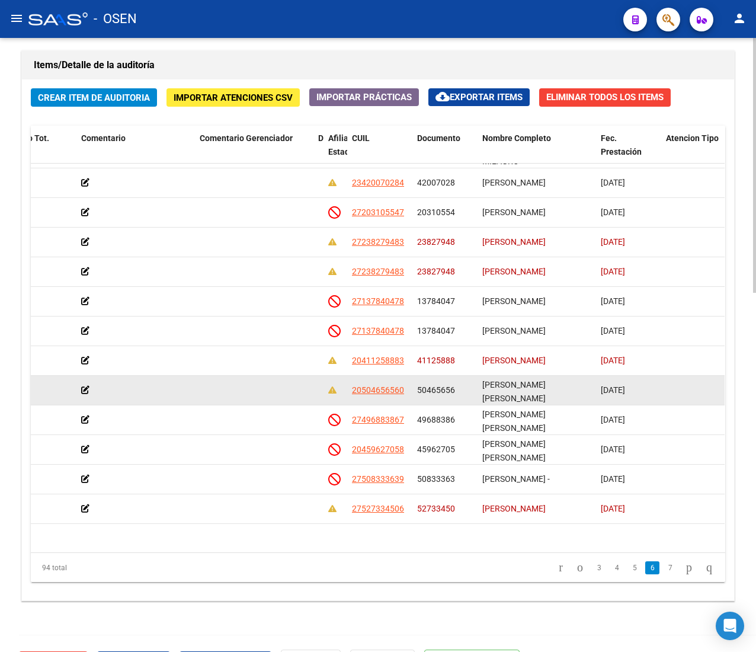
scroll to position [2301, 372]
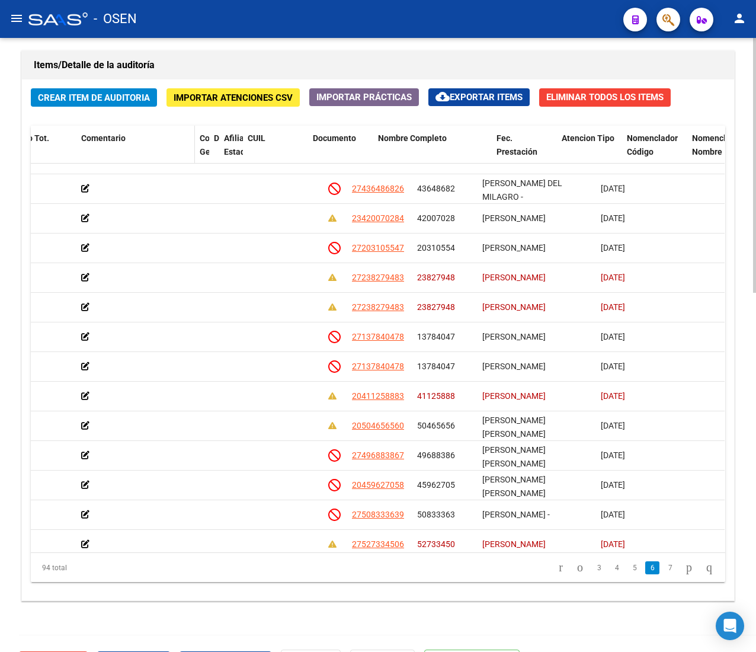
drag, startPoint x: 299, startPoint y: 149, endPoint x: 104, endPoint y: 144, distance: 195.1
click at [104, 144] on div "Id Gerenciador Monto Item Monto Aprobado Debitado Tot. Comentario Comentario Ge…" at bounding box center [424, 152] width 1530 height 52
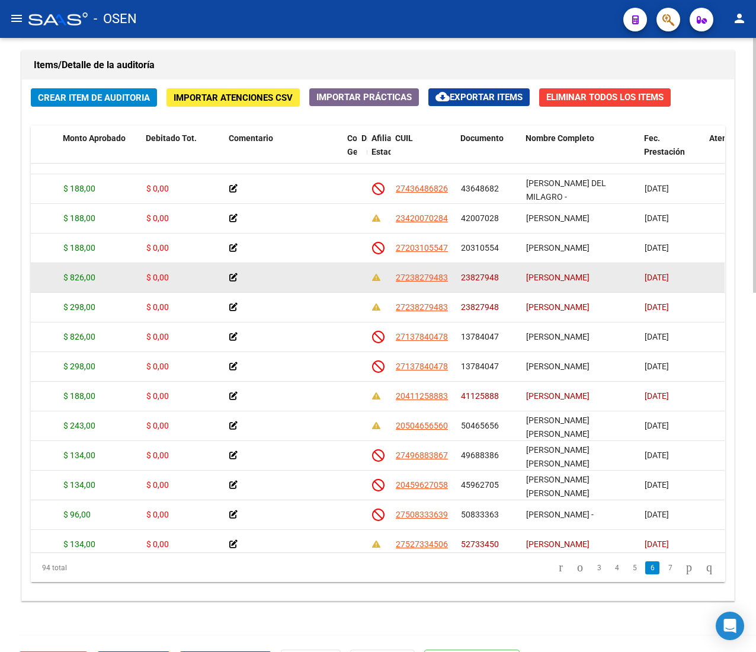
scroll to position [2182, 224]
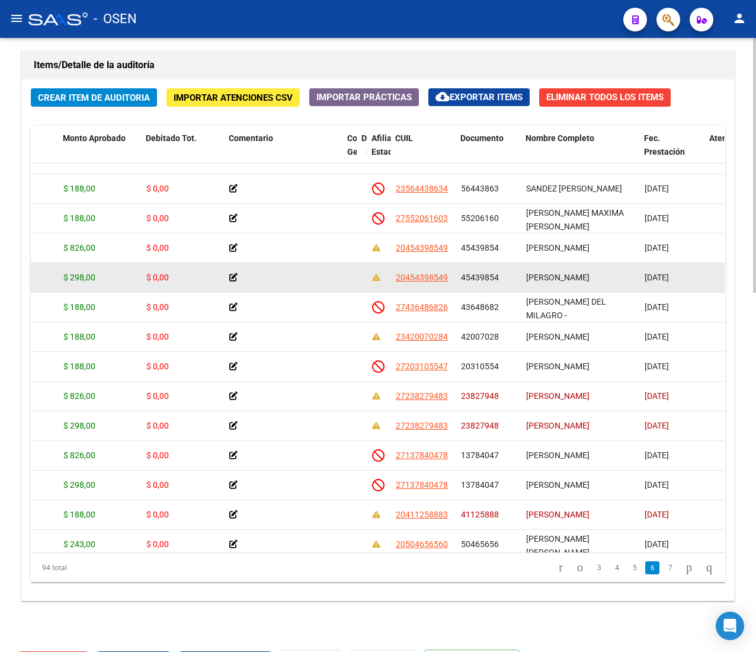
click at [294, 279] on div at bounding box center [283, 278] width 109 height 14
click at [441, 279] on span "20454398549" at bounding box center [422, 277] width 52 height 9
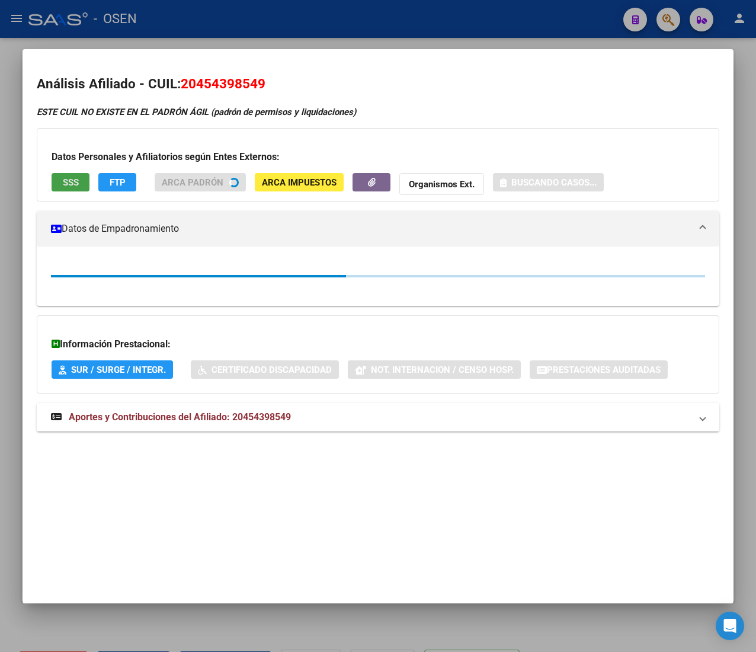
click at [72, 180] on span "SSS" at bounding box center [71, 182] width 16 height 11
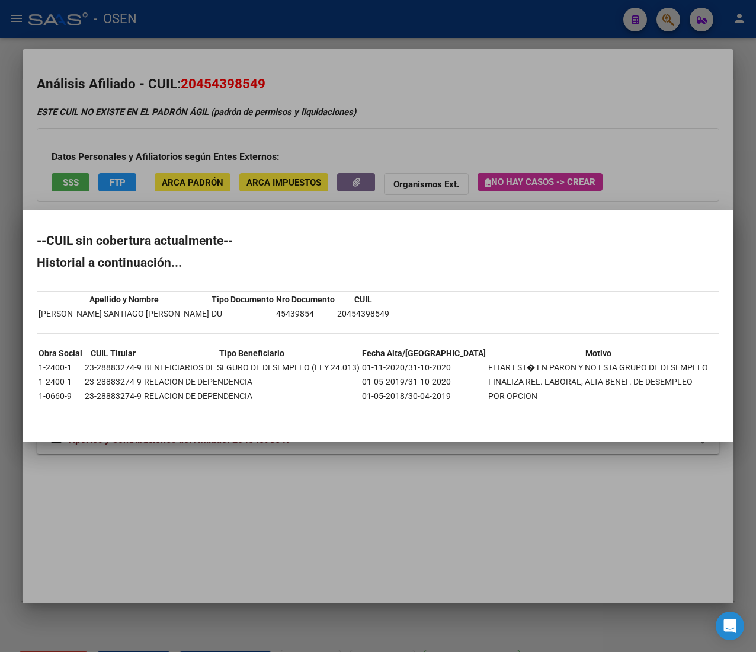
click at [254, 25] on div at bounding box center [378, 326] width 756 height 652
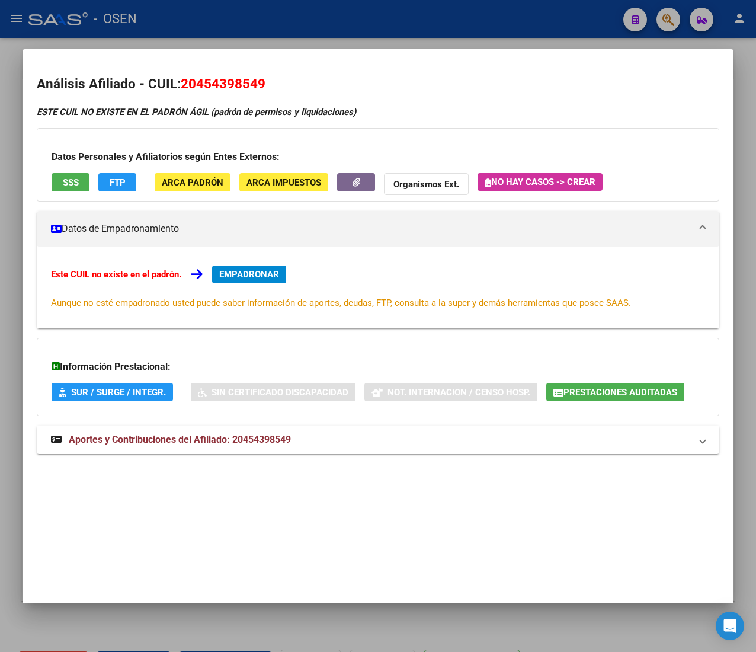
click at [254, 25] on div at bounding box center [378, 326] width 756 height 652
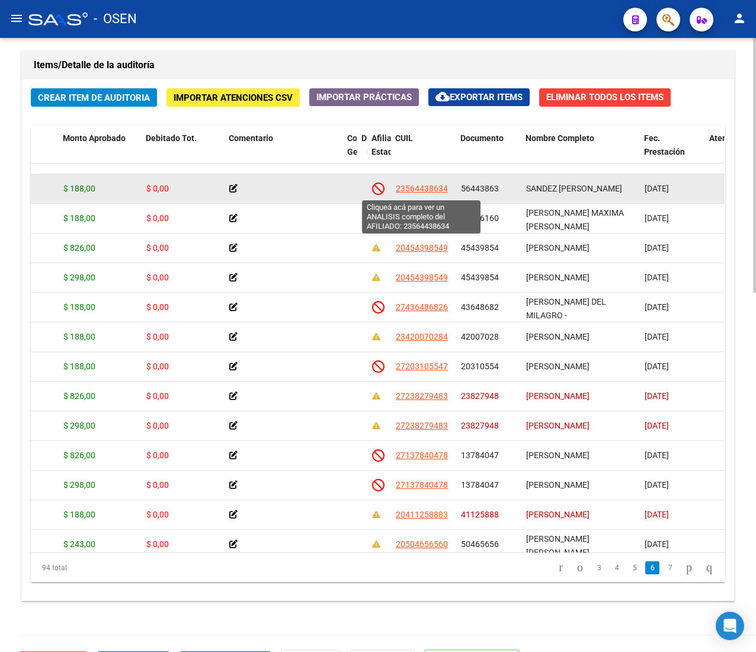
click at [430, 187] on span "23564438634" at bounding box center [422, 188] width 52 height 9
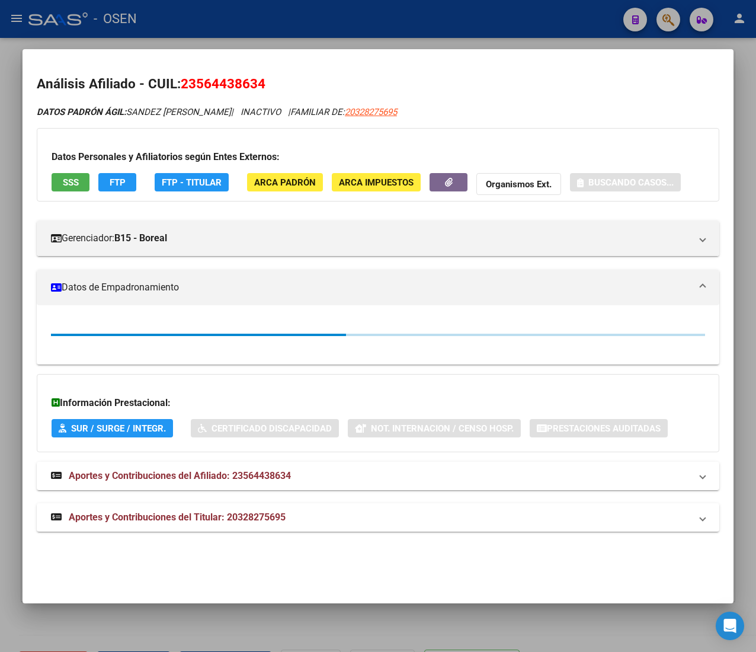
click at [62, 180] on button "SSS" at bounding box center [71, 182] width 38 height 18
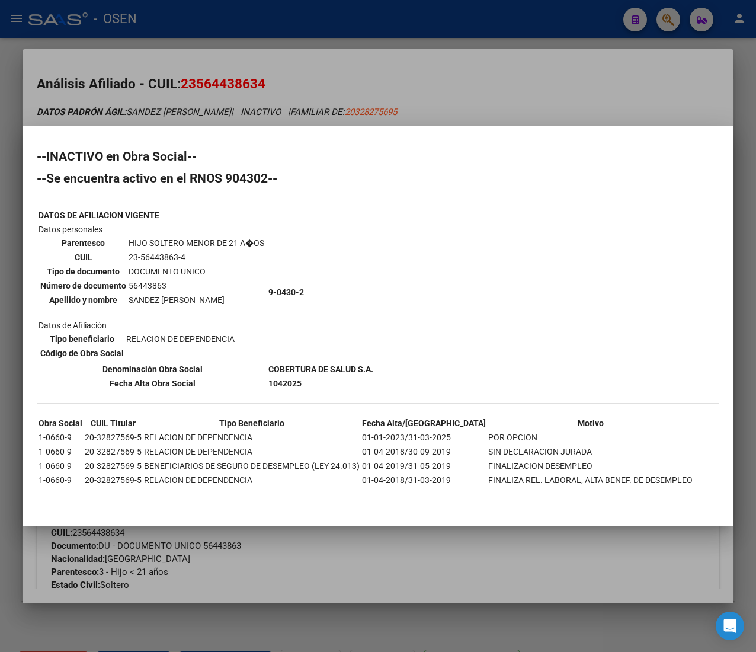
click at [299, 73] on div at bounding box center [378, 326] width 756 height 652
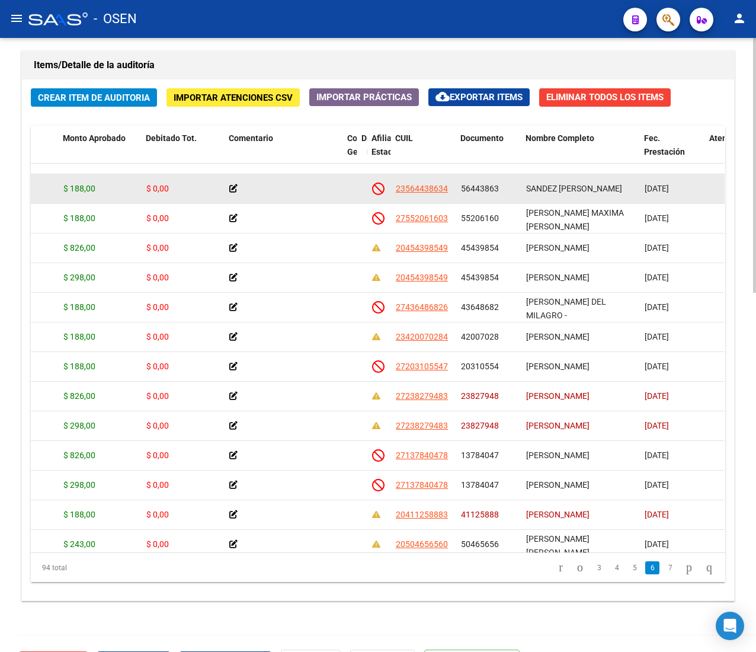
drag, startPoint x: 667, startPoint y: 191, endPoint x: 646, endPoint y: 191, distance: 21.3
click at [646, 191] on span "[DATE]" at bounding box center [657, 188] width 24 height 9
click at [432, 184] on span "23564438634" at bounding box center [422, 188] width 52 height 9
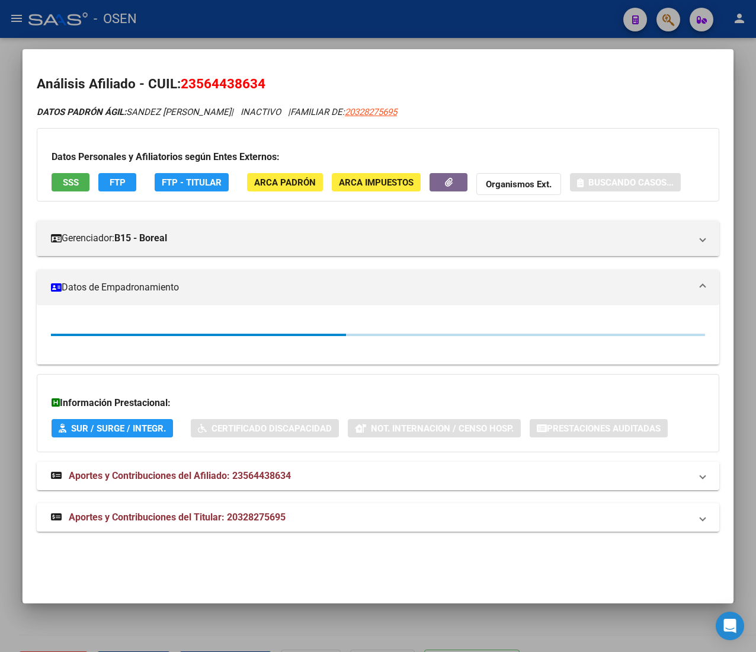
click at [70, 187] on span "SSS" at bounding box center [71, 182] width 16 height 11
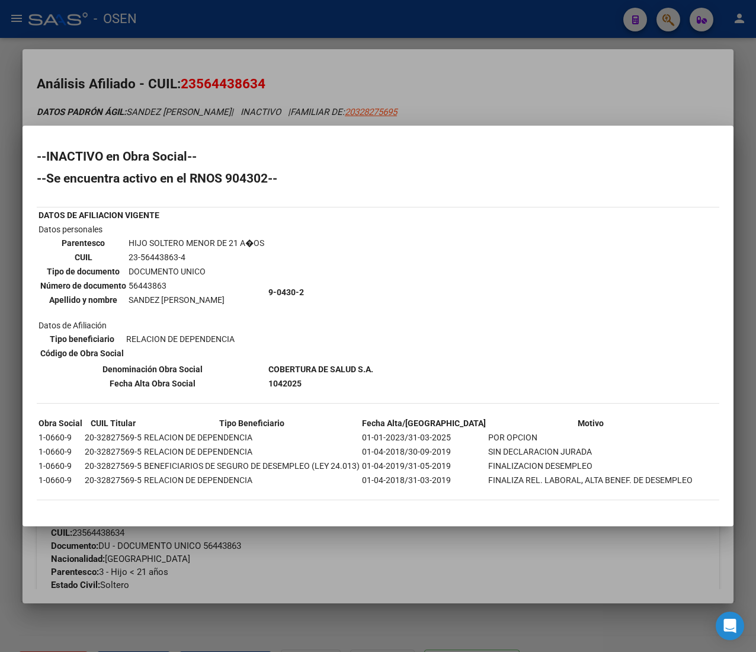
drag, startPoint x: 370, startPoint y: 452, endPoint x: 446, endPoint y: 449, distance: 75.9
click at [446, 449] on td "01-04-2018/30-09-2019" at bounding box center [424, 451] width 125 height 13
click at [564, 87] on div at bounding box center [378, 326] width 756 height 652
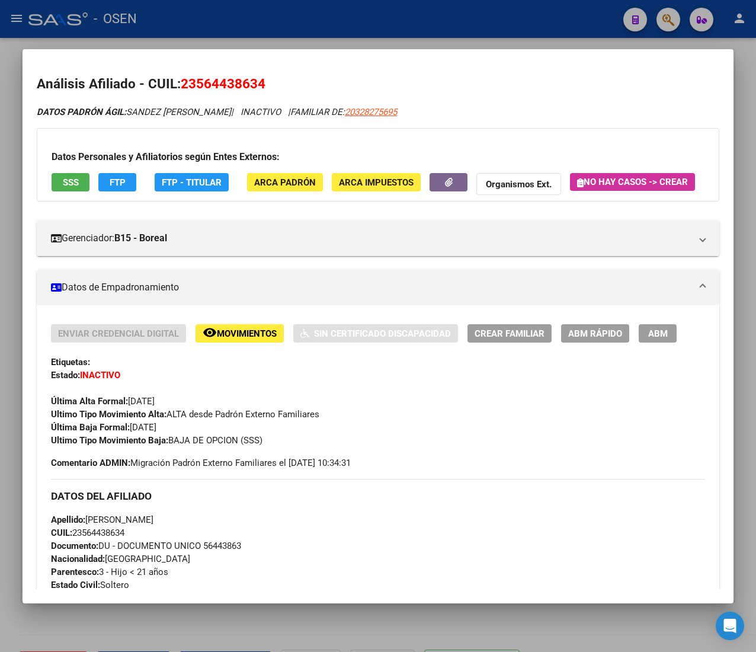
click at [479, 25] on div at bounding box center [378, 326] width 756 height 652
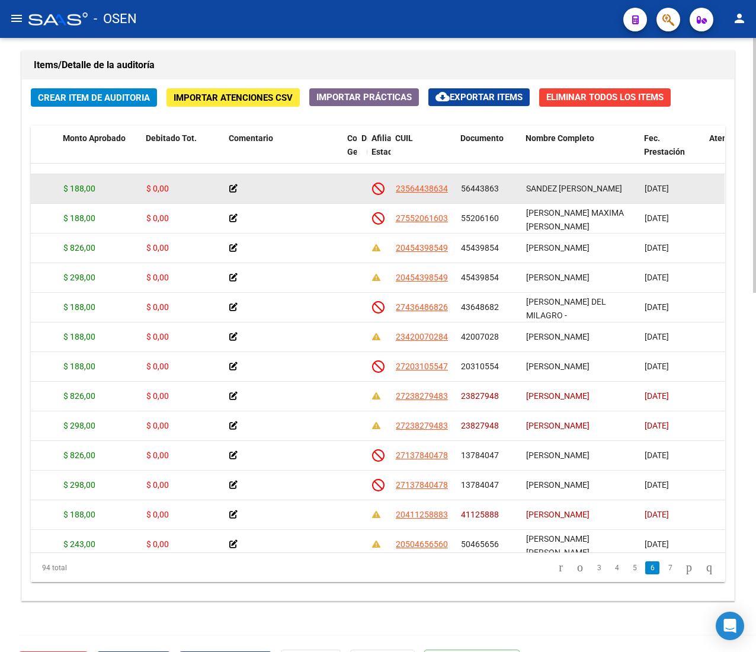
drag, startPoint x: 537, startPoint y: 191, endPoint x: 600, endPoint y: 196, distance: 63.0
click at [600, 196] on div "[PERSON_NAME] [PERSON_NAME]" at bounding box center [580, 189] width 109 height 14
click at [600, 193] on span "[PERSON_NAME] [PERSON_NAME]" at bounding box center [574, 188] width 96 height 9
click at [432, 191] on span "23564438634" at bounding box center [422, 188] width 52 height 9
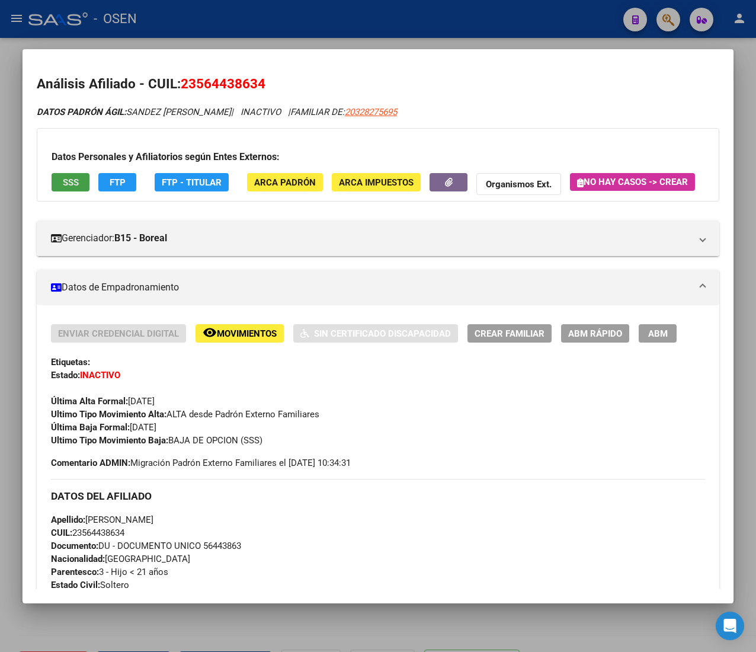
click at [81, 184] on button "SSS" at bounding box center [71, 182] width 38 height 18
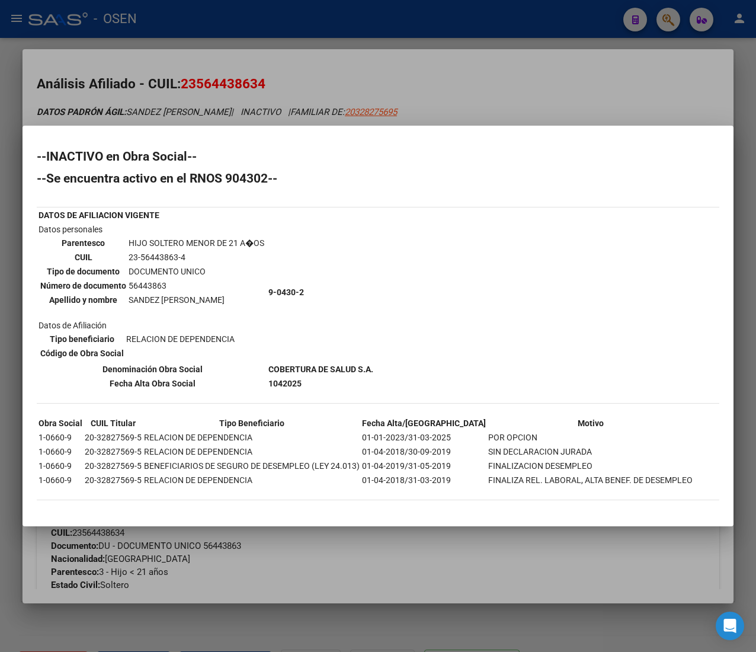
click at [392, 87] on div at bounding box center [378, 326] width 756 height 652
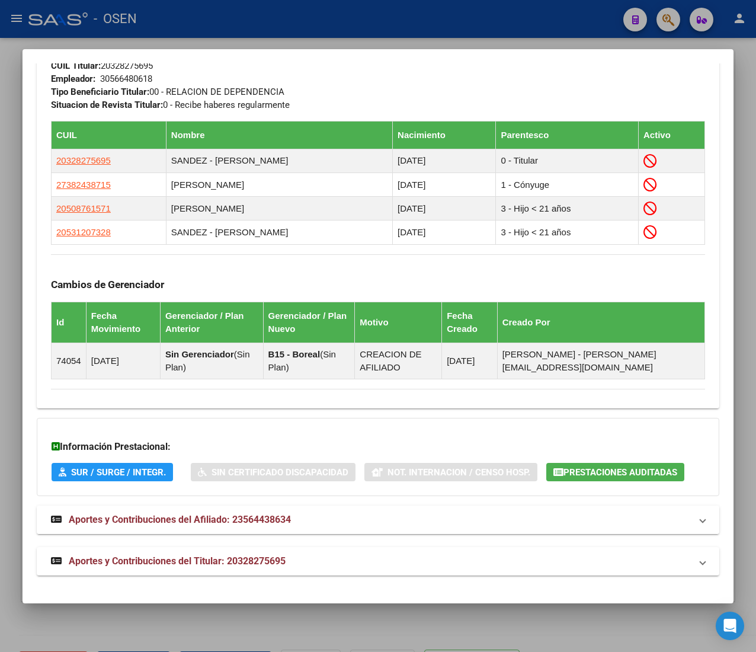
scroll to position [736, 0]
click at [302, 562] on mat-panel-title "Aportes y Contribuciones del Titular: 20328275695" at bounding box center [371, 561] width 640 height 14
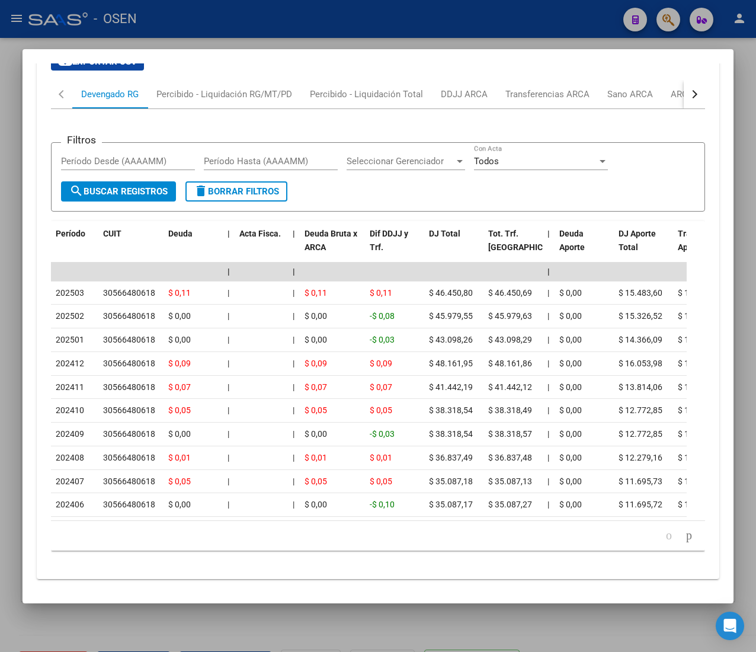
scroll to position [1321, 0]
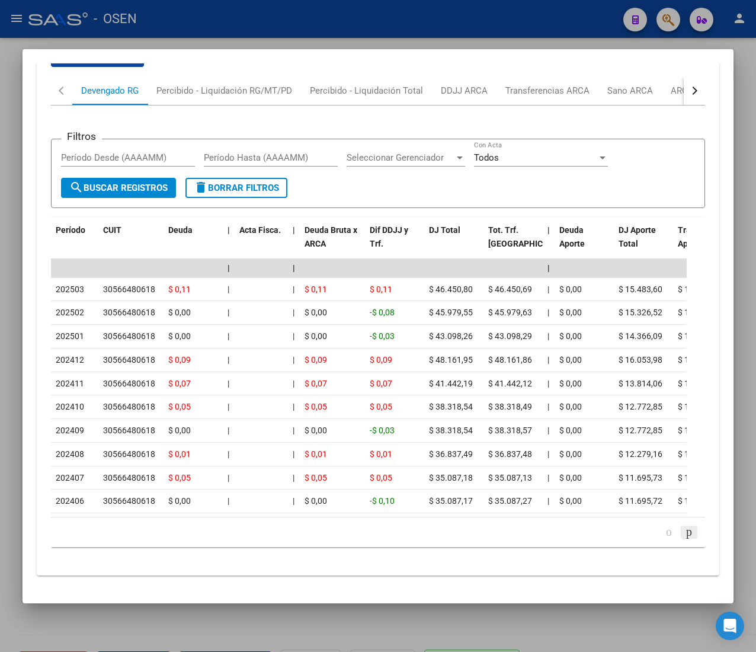
click at [685, 538] on icon "go to next page" at bounding box center [689, 531] width 9 height 14
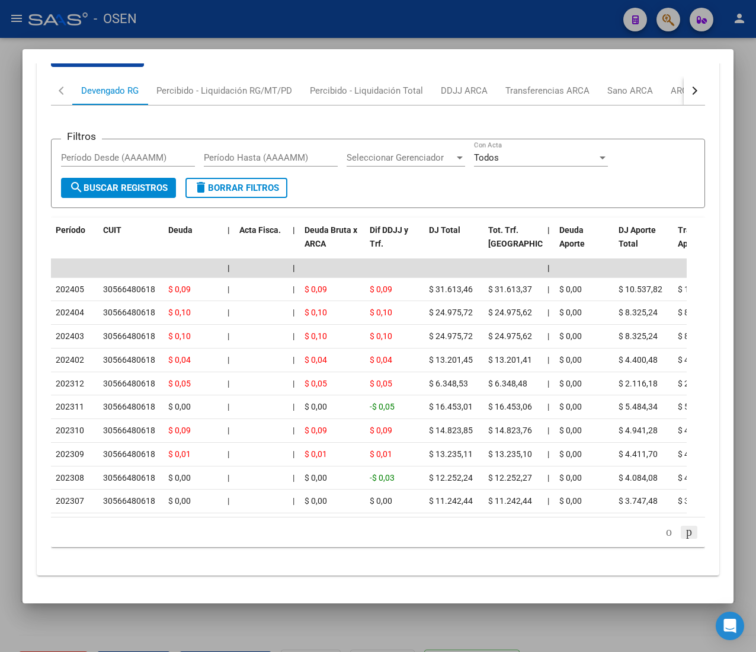
click at [685, 532] on icon "go to next page" at bounding box center [689, 531] width 9 height 14
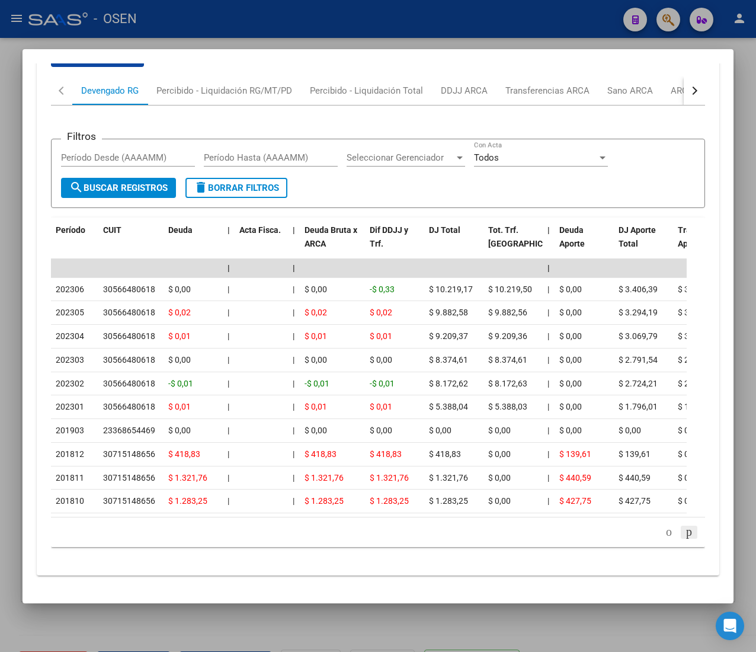
click at [685, 532] on icon "go to next page" at bounding box center [689, 531] width 9 height 14
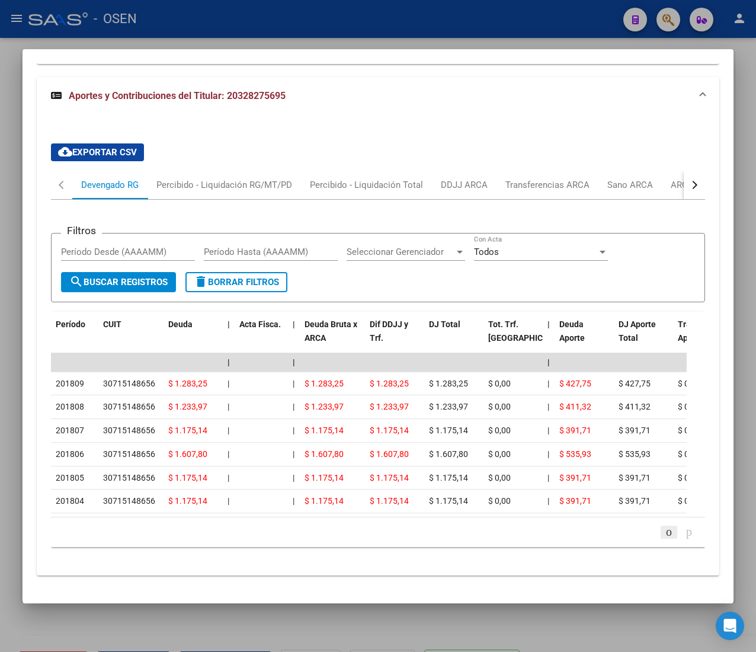
click at [664, 532] on icon "go to previous page" at bounding box center [668, 531] width 9 height 14
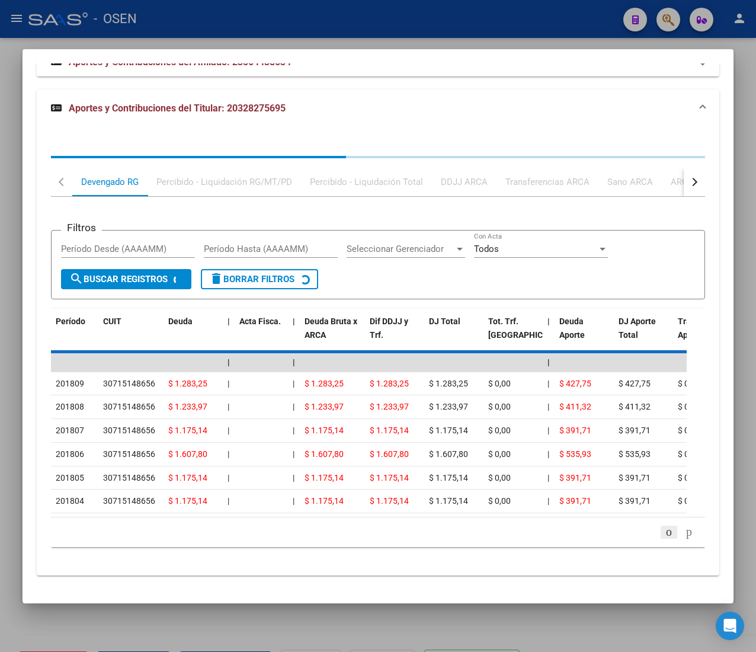
scroll to position [1226, 0]
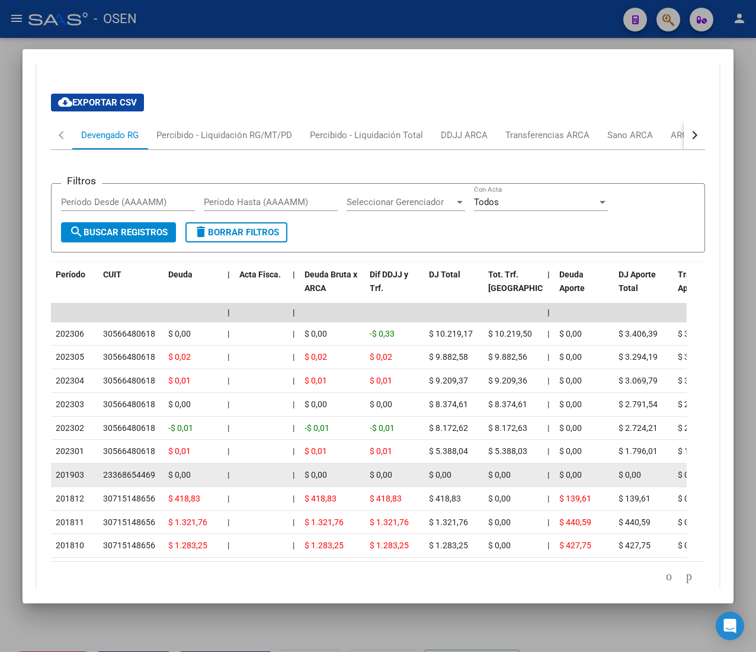
drag, startPoint x: 74, startPoint y: 506, endPoint x: 84, endPoint y: 504, distance: 10.2
click at [84, 482] on div "201903" at bounding box center [75, 475] width 38 height 14
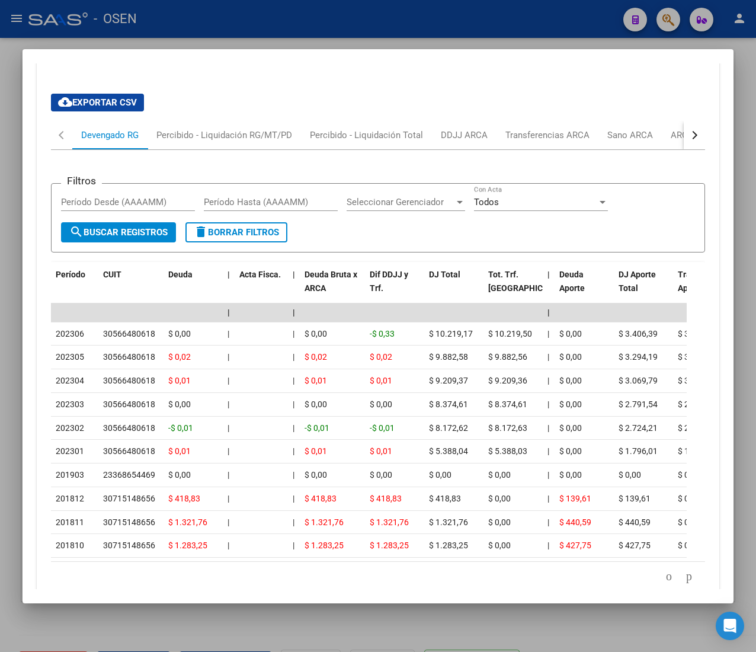
click at [684, 149] on button "button" at bounding box center [694, 135] width 21 height 28
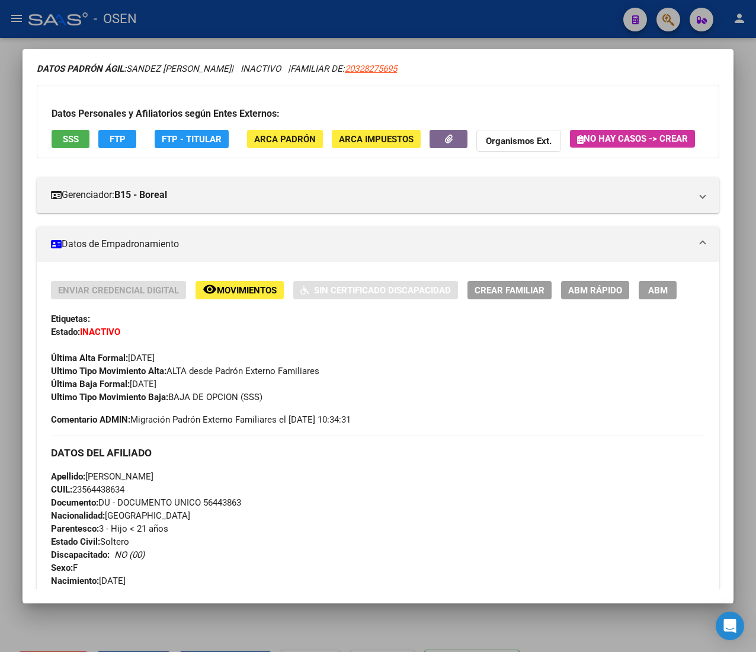
scroll to position [41, 0]
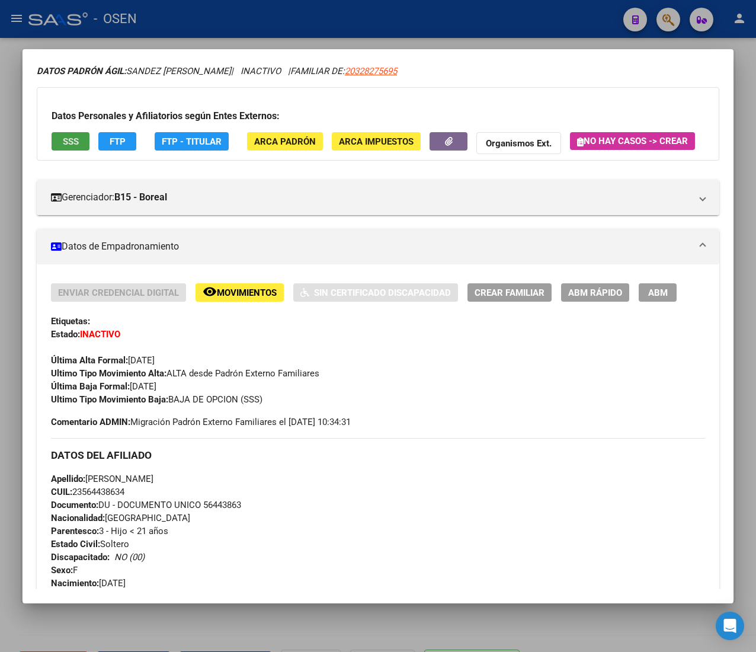
click at [79, 141] on button "SSS" at bounding box center [71, 141] width 38 height 18
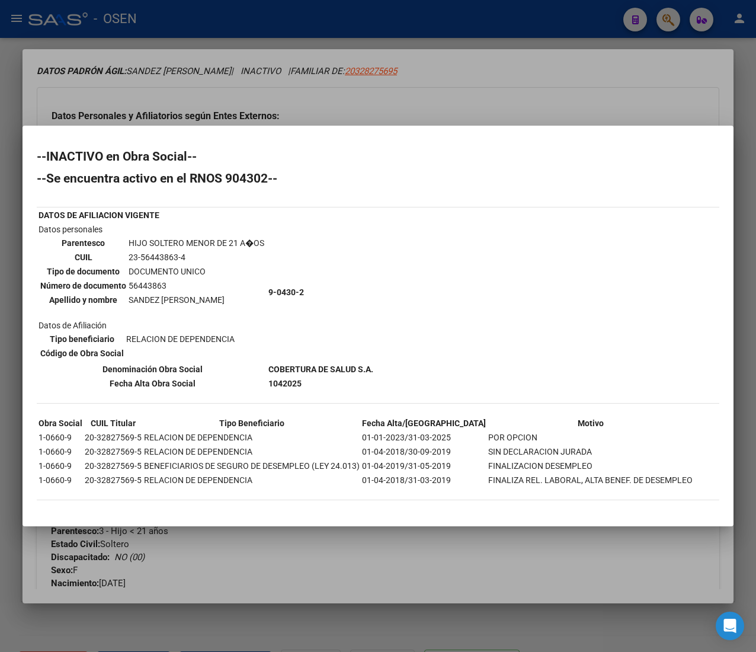
drag, startPoint x: 399, startPoint y: 446, endPoint x: 556, endPoint y: 447, distance: 157.1
click at [556, 447] on tr "1-0660-9 20-32827569-5 RELACION DE DEPENDENCIA 01-04-2018/30-09-2019 SIN DECLAR…" at bounding box center [365, 451] width 655 height 13
click at [555, 90] on div at bounding box center [378, 326] width 756 height 652
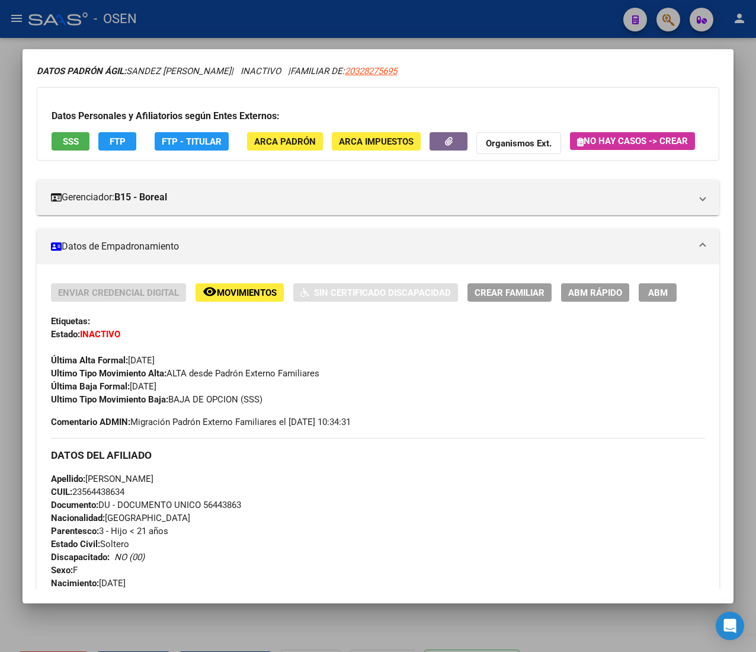
click at [424, 16] on div at bounding box center [378, 326] width 756 height 652
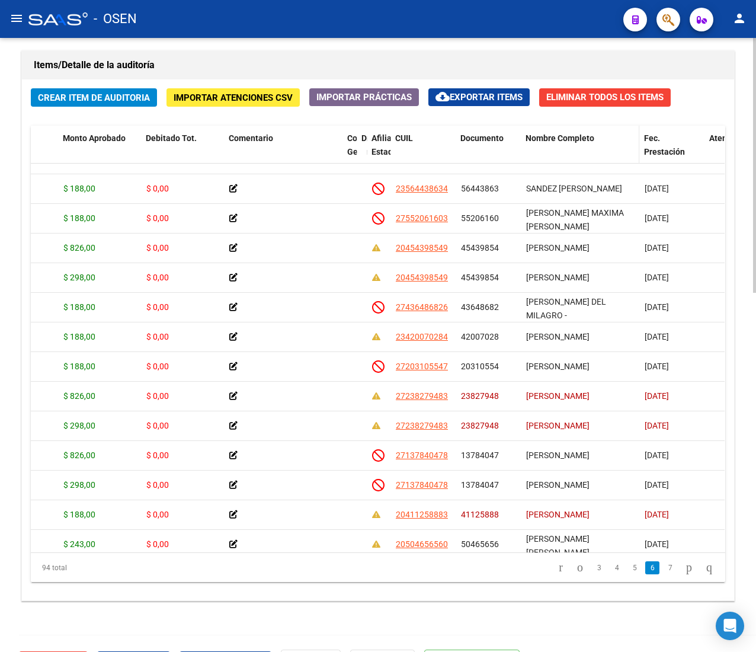
click at [567, 137] on span "Nombre Completo" at bounding box center [560, 137] width 69 height 9
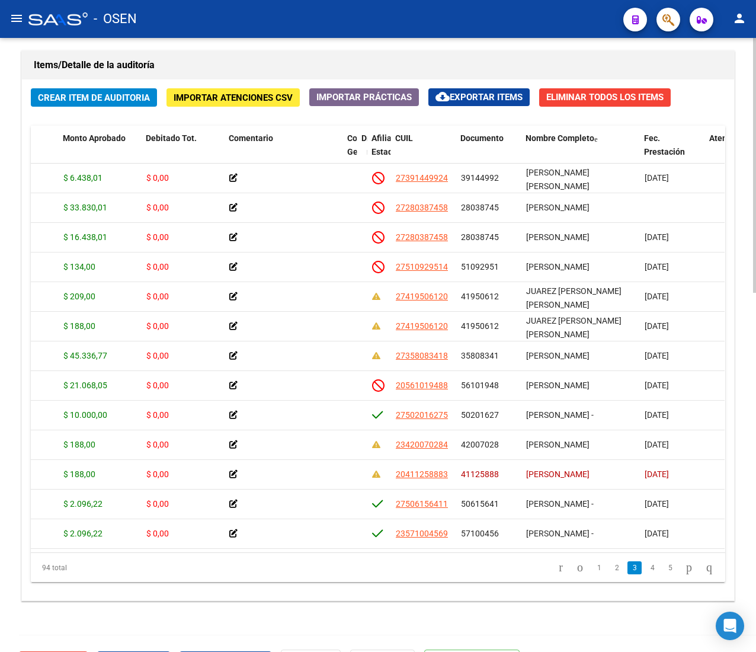
scroll to position [0, 224]
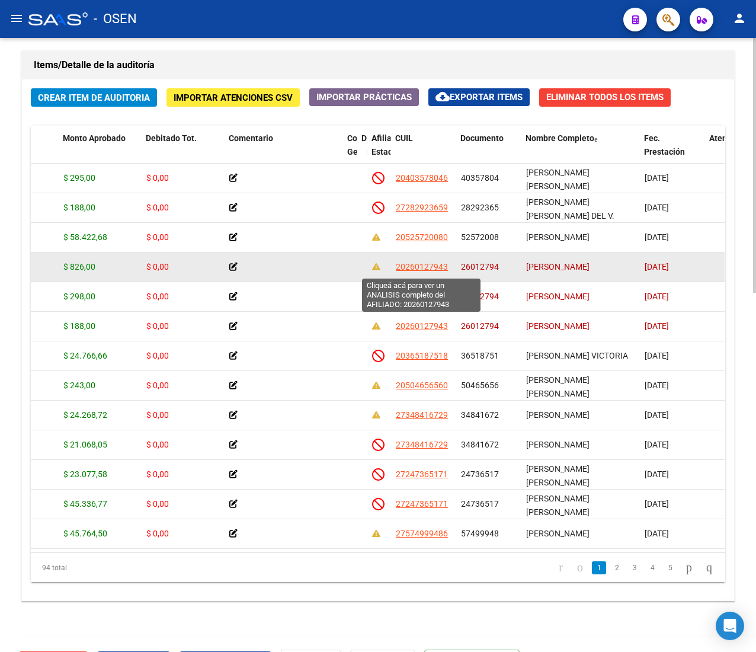
click at [433, 264] on span "20260127943" at bounding box center [422, 266] width 52 height 9
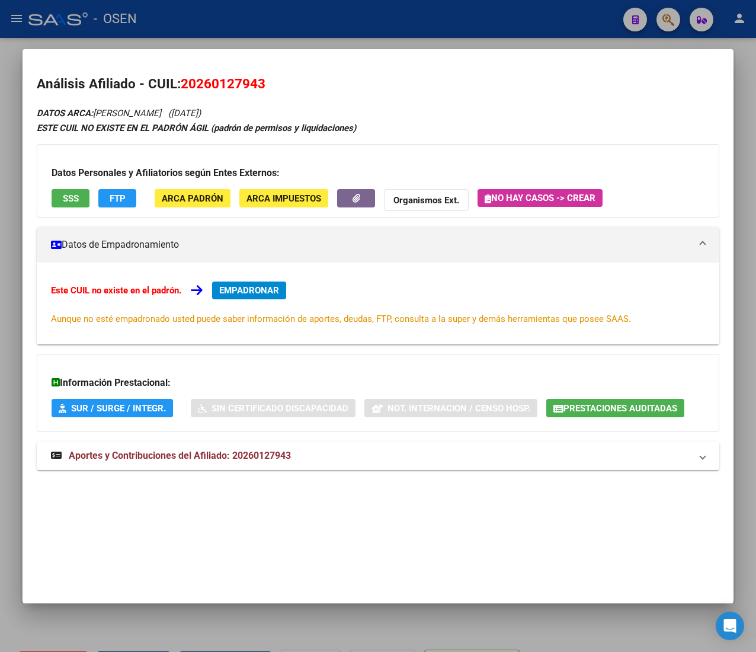
click at [77, 190] on button "SSS" at bounding box center [71, 198] width 38 height 18
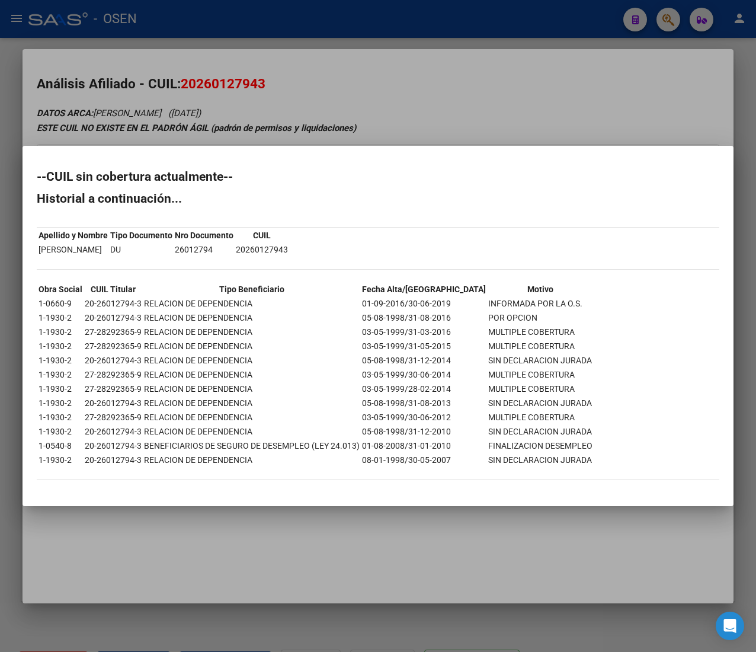
drag, startPoint x: 145, startPoint y: 309, endPoint x: 472, endPoint y: 307, distance: 326.6
click at [472, 307] on tr "1-0660-9 20-26012794-3 RELACION DE DEPENDENCIA 01-09-2016/30-06-2019 INFORMADA …" at bounding box center [315, 303] width 555 height 13
click at [247, 60] on div at bounding box center [378, 326] width 756 height 652
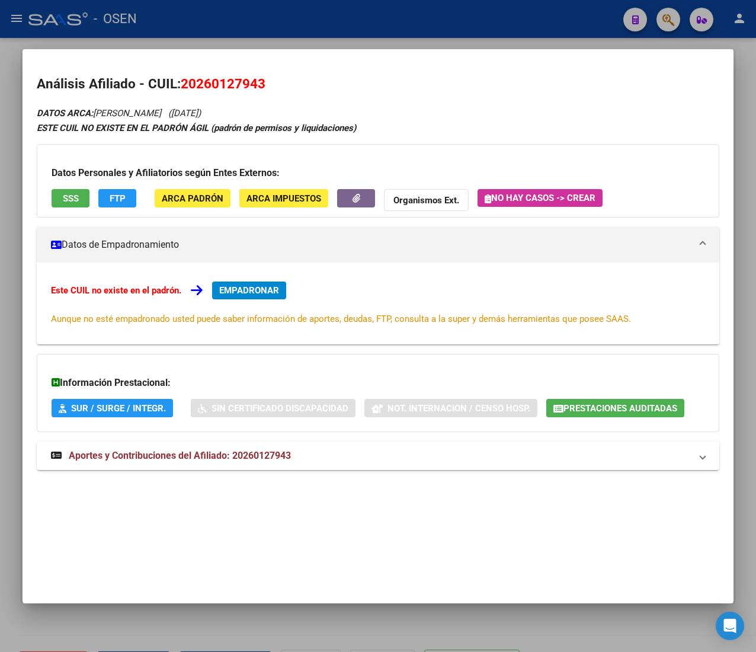
click at [254, 33] on div at bounding box center [378, 326] width 756 height 652
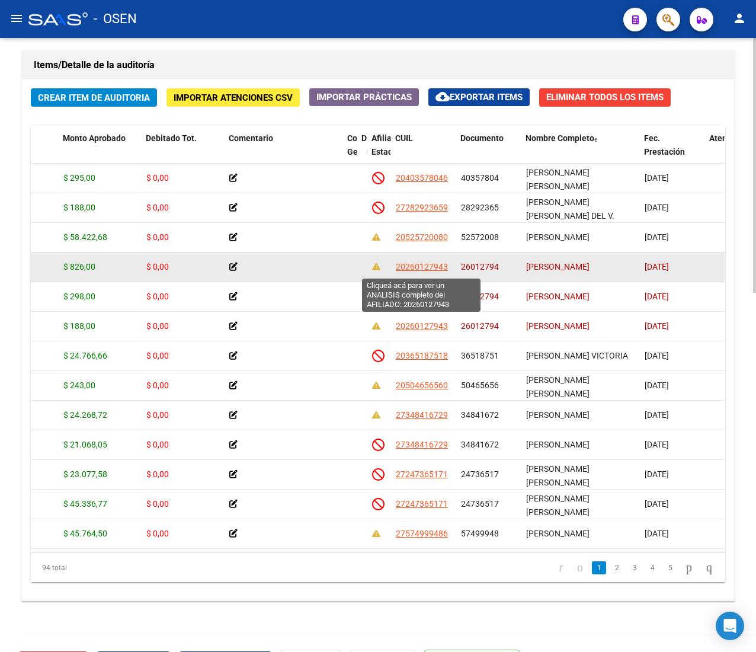
click at [415, 270] on span "20260127943" at bounding box center [422, 266] width 52 height 9
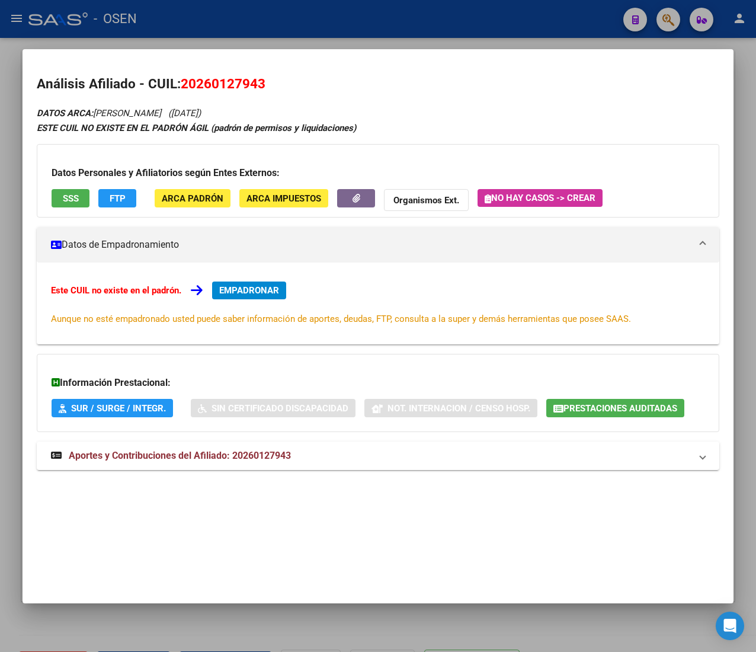
click at [76, 180] on div "Datos Personales y Afiliatorios según Entes Externos: SSS FTP ARCA Padrón ARCA …" at bounding box center [378, 180] width 683 height 73
click at [59, 196] on button "SSS" at bounding box center [71, 198] width 38 height 18
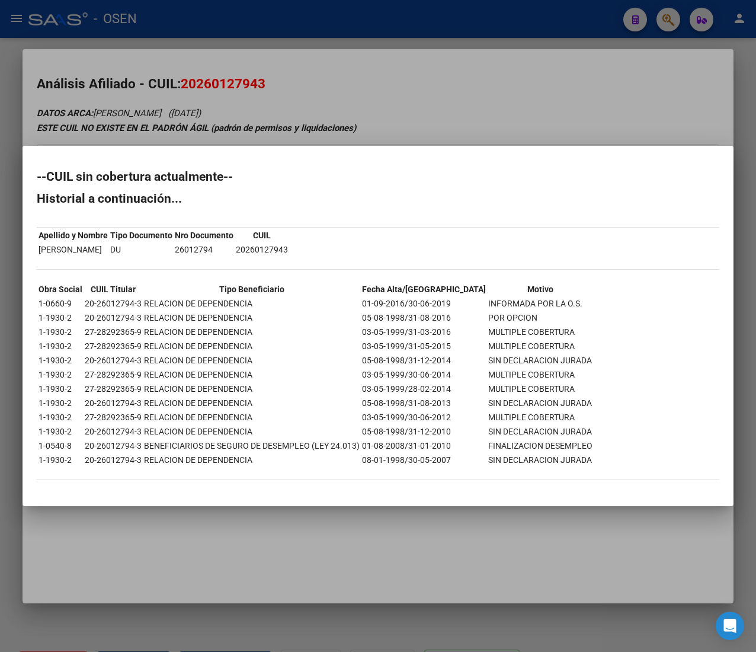
drag, startPoint x: 427, startPoint y: 305, endPoint x: 546, endPoint y: 308, distance: 119.8
click at [546, 308] on tr "1-0660-9 20-26012794-3 RELACION DE DEPENDENCIA 01-09-2016/30-06-2019 INFORMADA …" at bounding box center [315, 303] width 555 height 13
click at [546, 308] on td "INFORMADA POR LA O.S." at bounding box center [540, 303] width 105 height 13
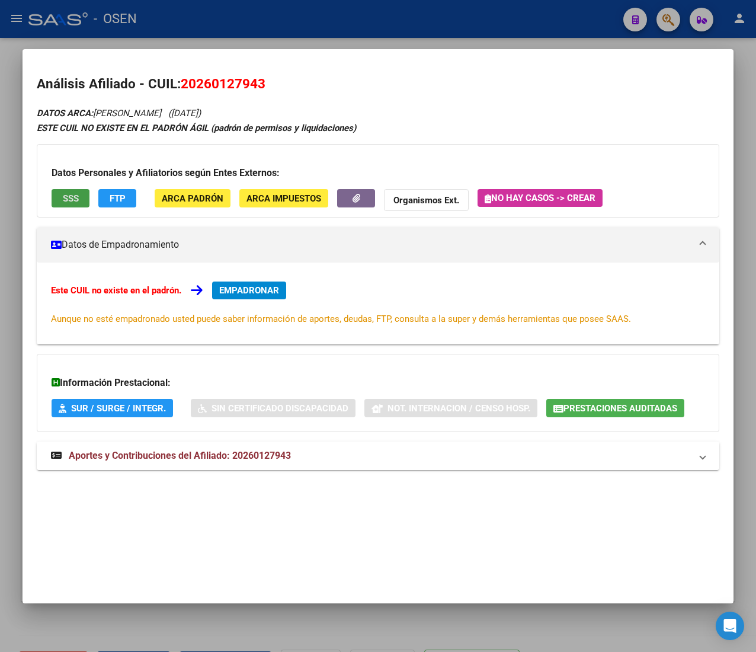
click at [342, 447] on mat-expansion-panel-header "Aportes y Contribuciones del Afiliado: 20260127943" at bounding box center [378, 456] width 683 height 28
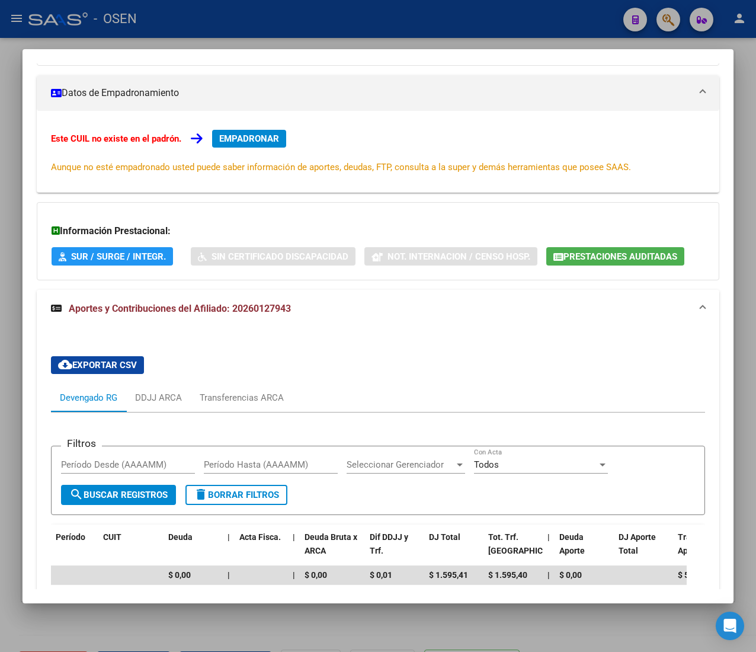
scroll to position [321, 0]
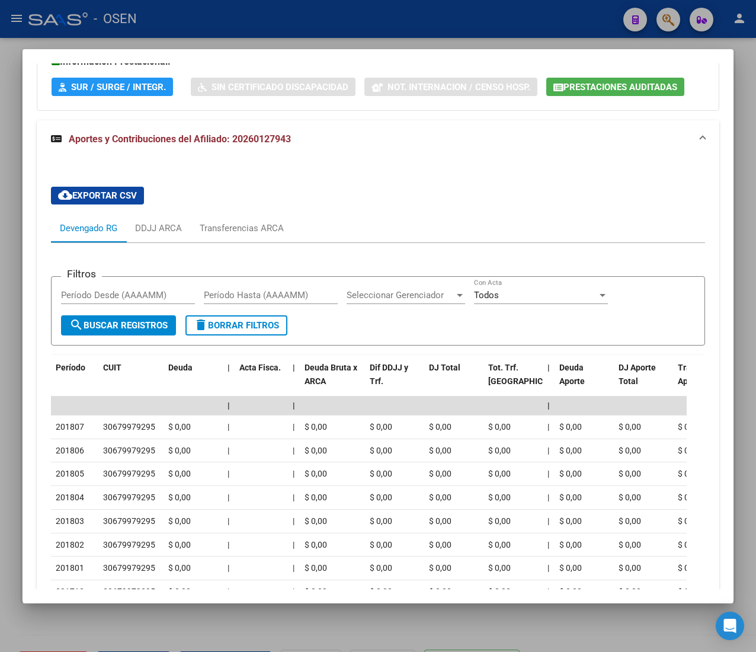
click at [335, 187] on div "cloud_download Exportar CSV Devengado RG DDJJ ARCA Transferencias ARCA Filtros …" at bounding box center [378, 435] width 654 height 517
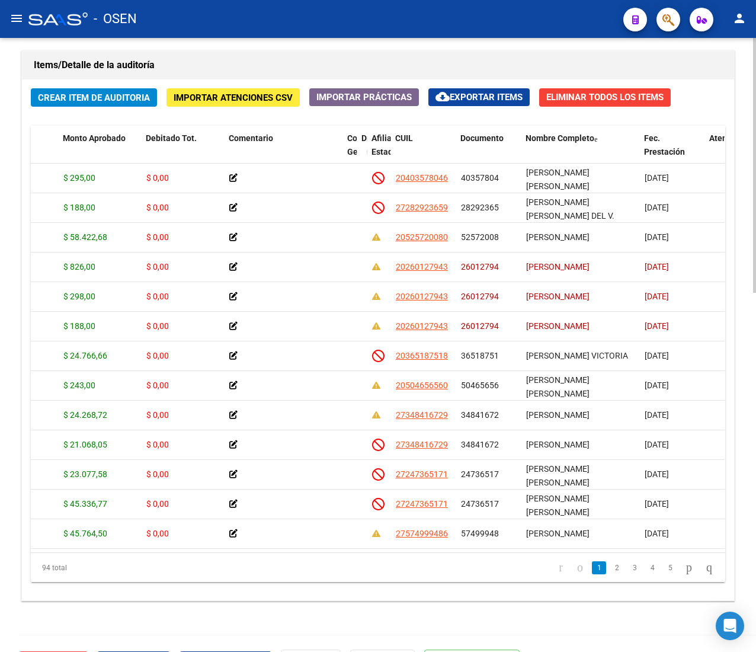
click at [116, 102] on span "Crear Item de Auditoria" at bounding box center [94, 97] width 112 height 11
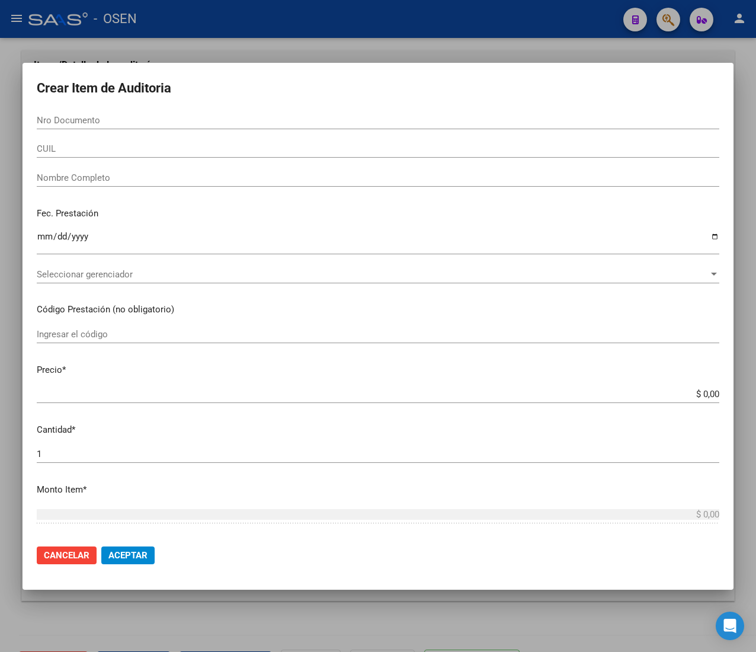
click at [154, 35] on div at bounding box center [378, 326] width 756 height 652
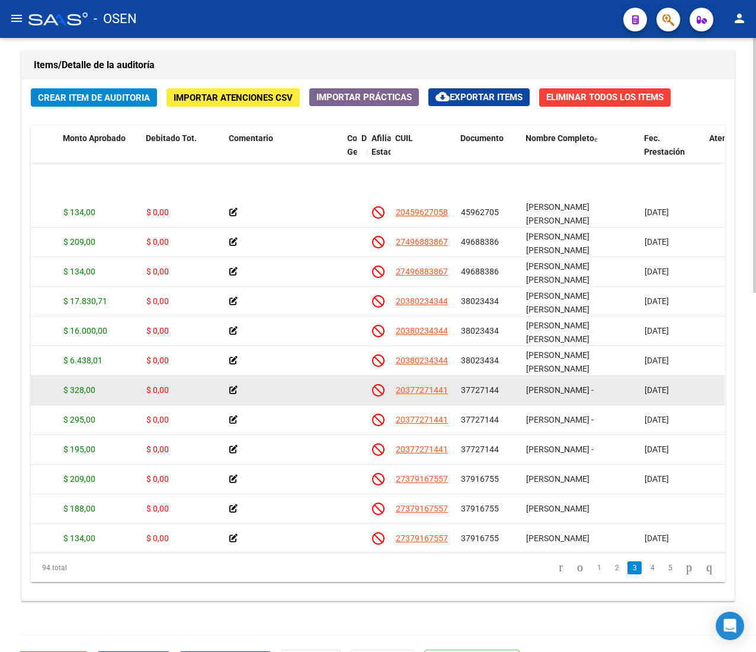
scroll to position [593, 224]
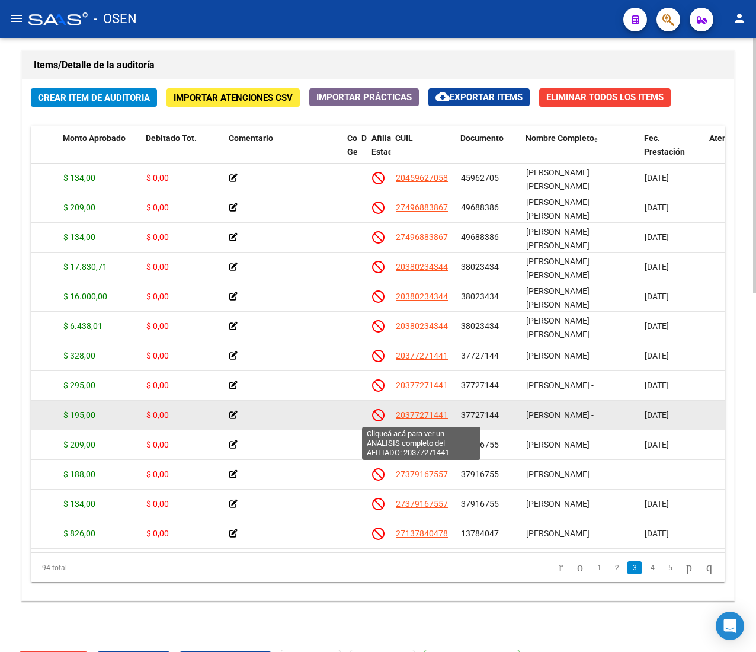
click at [435, 417] on span "20377271441" at bounding box center [422, 414] width 52 height 9
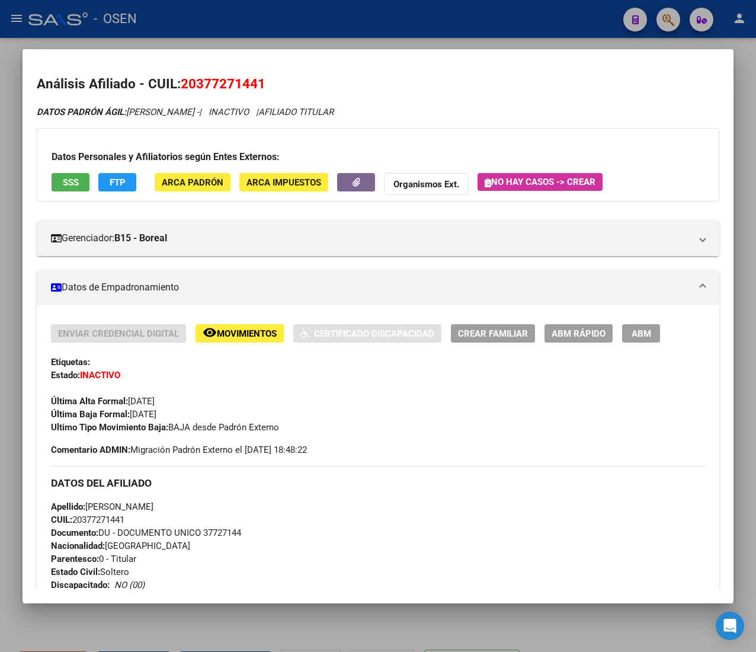
click at [77, 180] on span "SSS" at bounding box center [71, 182] width 16 height 11
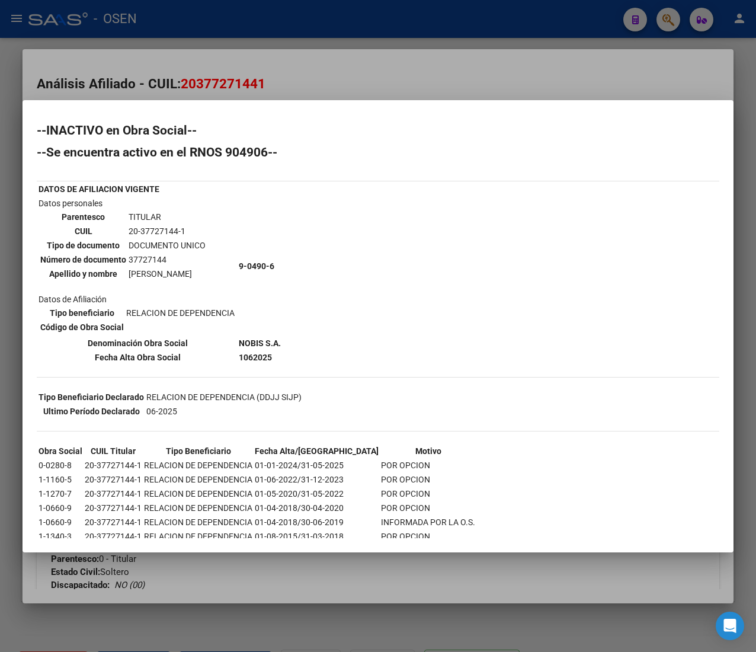
scroll to position [62, 0]
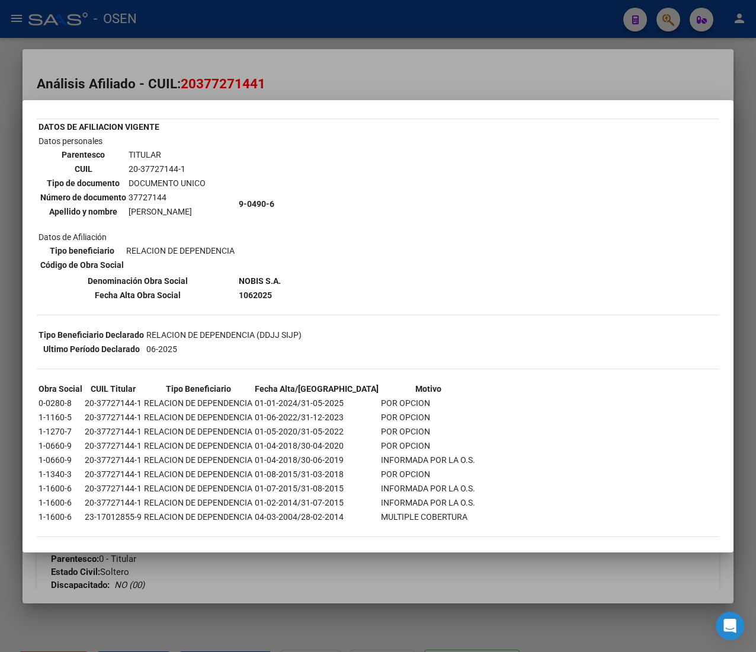
drag, startPoint x: 154, startPoint y: 447, endPoint x: 369, endPoint y: 450, distance: 214.6
click at [369, 453] on tr "1-0660-9 20-37727144-1 RELACION DE DEPENDENCIA 01-04-2018/30-06-2019 INFORMADA …" at bounding box center [257, 459] width 438 height 13
drag, startPoint x: 290, startPoint y: 434, endPoint x: 325, endPoint y: 433, distance: 35.6
click at [325, 439] on td "01-04-2018/30-04-2020" at bounding box center [316, 445] width 125 height 13
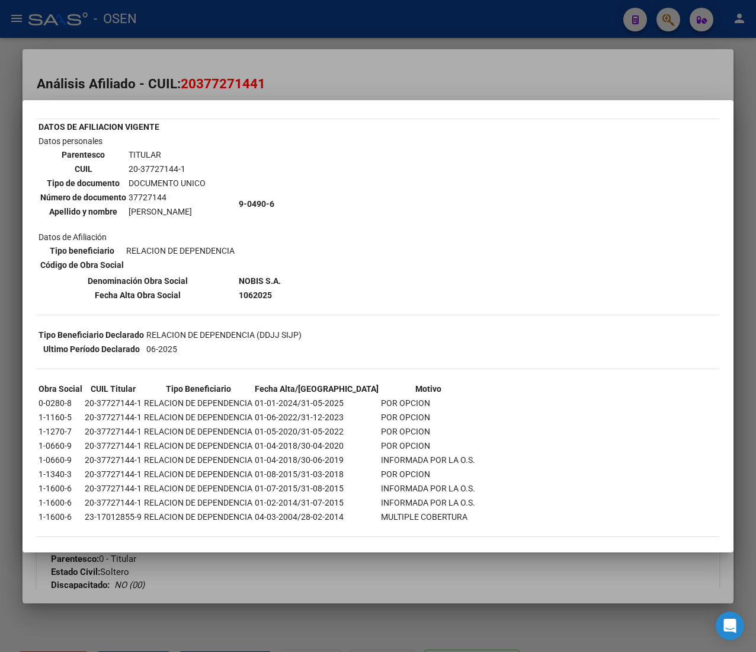
click at [390, 439] on td "POR OPCION" at bounding box center [427, 445] width 95 height 13
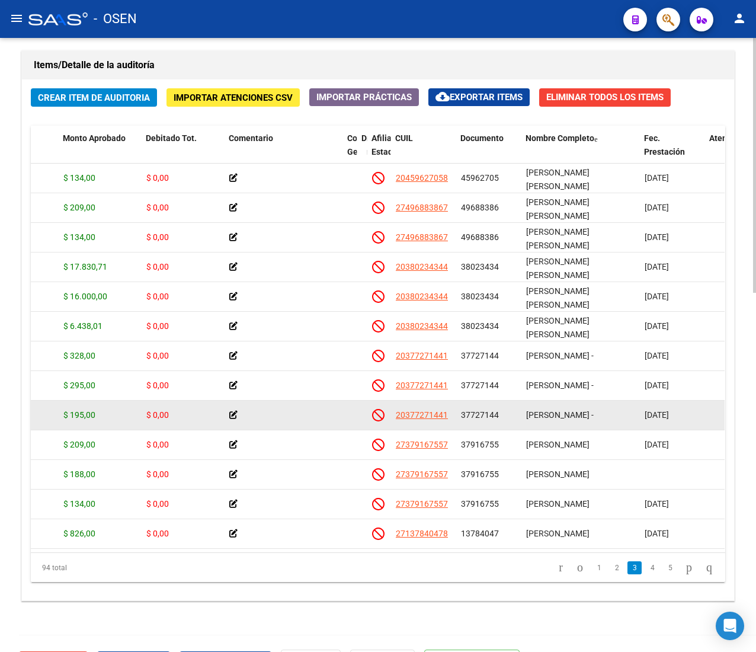
drag, startPoint x: 683, startPoint y: 415, endPoint x: 661, endPoint y: 415, distance: 21.3
click at [661, 415] on span "[DATE]" at bounding box center [657, 414] width 24 height 9
drag, startPoint x: 682, startPoint y: 412, endPoint x: 672, endPoint y: 410, distance: 9.6
click at [669, 412] on span "[DATE]" at bounding box center [657, 414] width 24 height 9
click at [423, 414] on span "20377271441" at bounding box center [422, 414] width 52 height 9
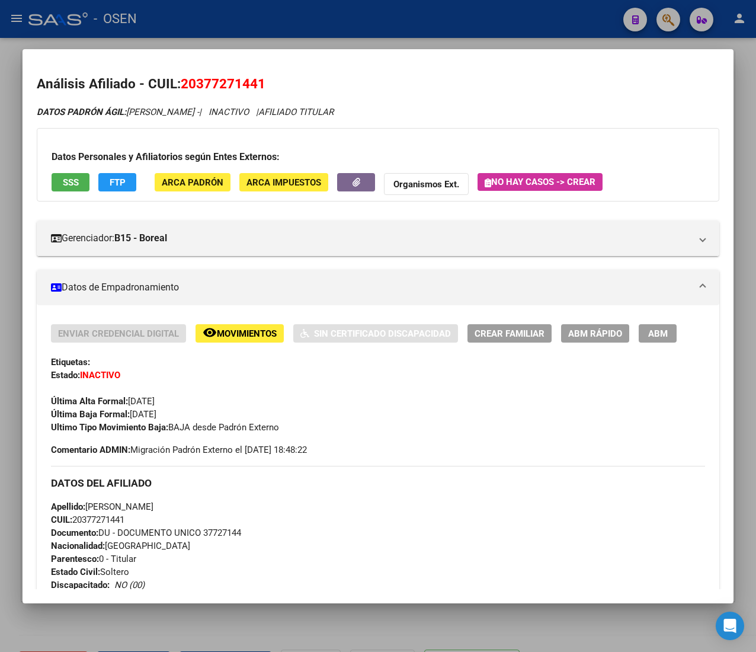
click at [76, 196] on div "Datos Personales y Afiliatorios según Entes Externos: SSS FTP ARCA Padrón ARCA …" at bounding box center [378, 164] width 683 height 73
click at [76, 183] on span "SSS" at bounding box center [71, 182] width 16 height 11
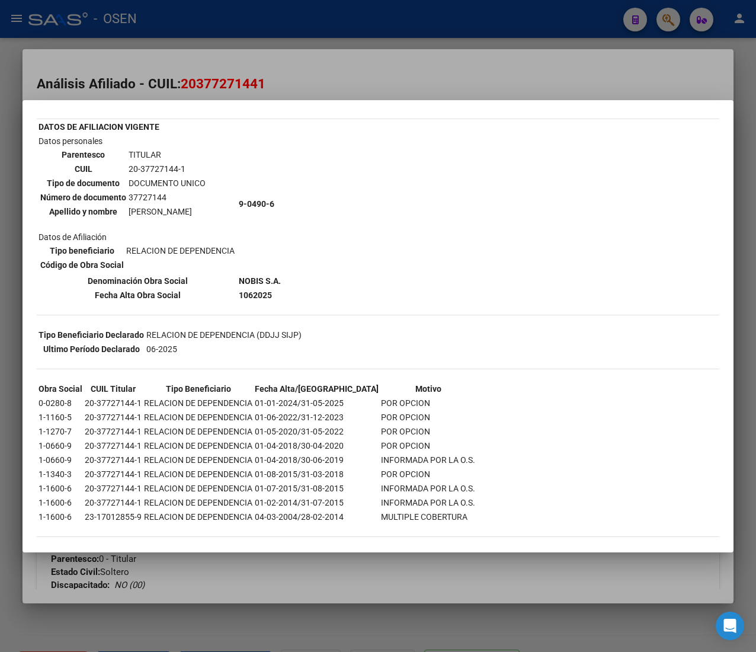
drag, startPoint x: 303, startPoint y: 450, endPoint x: 380, endPoint y: 450, distance: 76.5
click at [380, 453] on tr "1-0660-9 20-37727144-1 RELACION DE DEPENDENCIA 01-04-2018/30-06-2019 INFORMADA …" at bounding box center [257, 459] width 438 height 13
drag, startPoint x: 254, startPoint y: 438, endPoint x: 345, endPoint y: 442, distance: 90.8
click at [345, 442] on tr "1-0660-9 20-37727144-1 RELACION DE DEPENDENCIA 01-04-2018/30-04-2020 POR OPCION" at bounding box center [257, 445] width 438 height 13
click at [234, 16] on div at bounding box center [378, 326] width 756 height 652
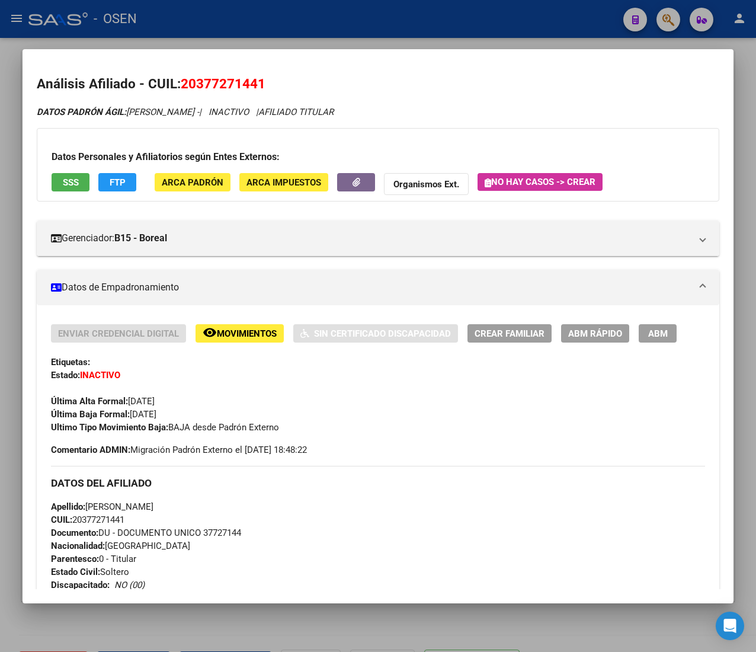
click at [234, 16] on div at bounding box center [378, 326] width 756 height 652
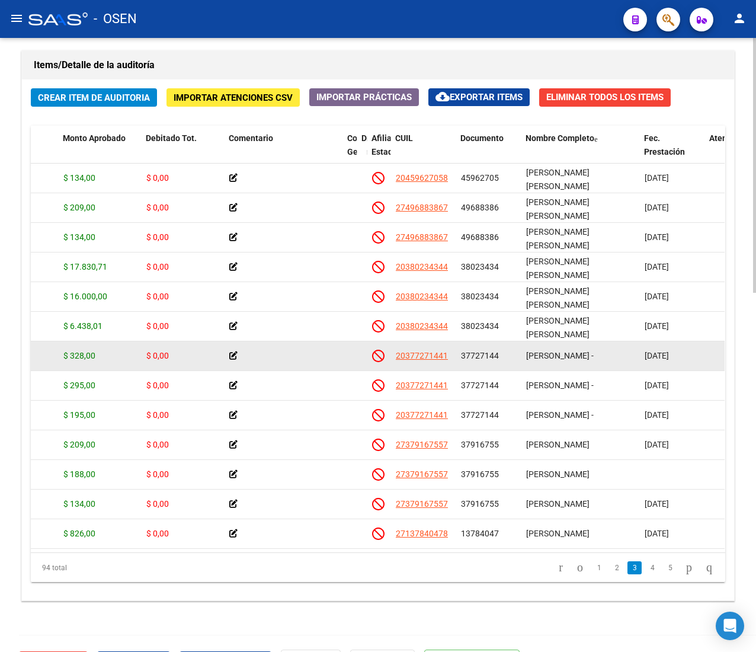
click at [610, 367] on datatable-body-cell "[PERSON_NAME] -" at bounding box center [581, 355] width 119 height 29
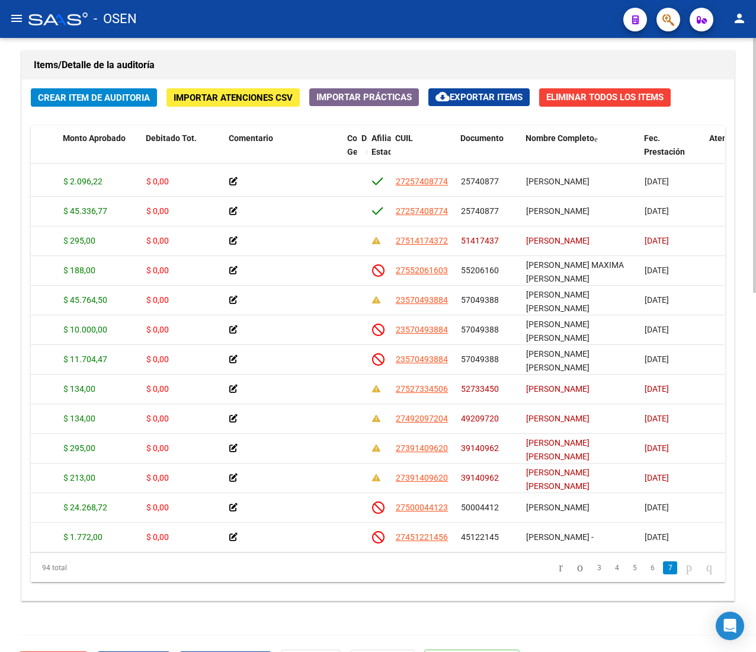
scroll to position [2419, 224]
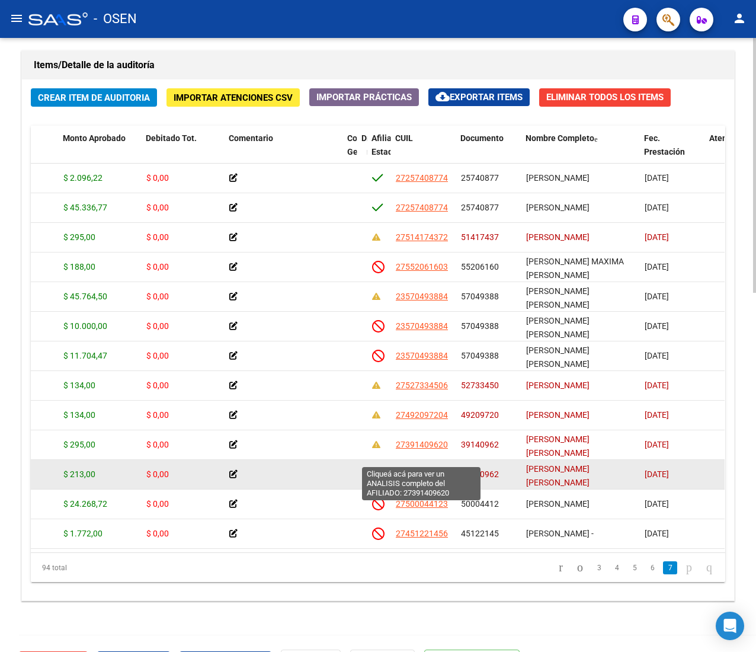
click at [427, 469] on span "27391409620" at bounding box center [422, 473] width 52 height 9
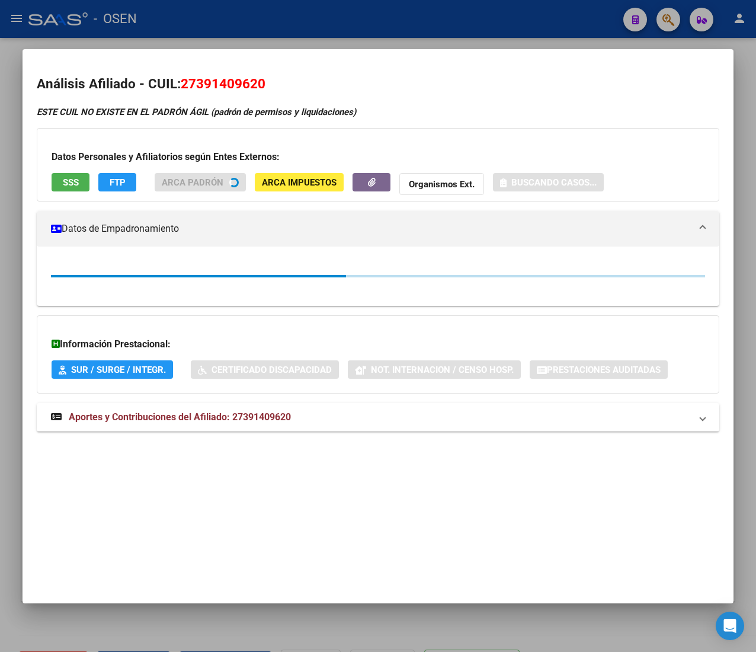
click at [79, 170] on div "Datos Personales y Afiliatorios según Entes Externos: SSS FTP ARCA Padrón ARCA …" at bounding box center [378, 164] width 683 height 73
click at [85, 184] on div "Datos Personales y Afiliatorios según Entes Externos: SSS FTP ARCA Padrón ARCA …" at bounding box center [378, 164] width 683 height 73
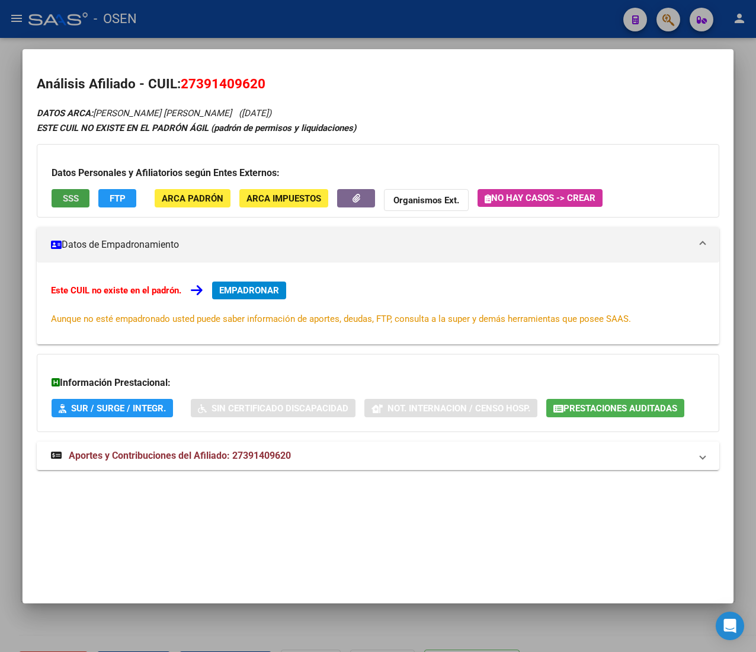
click at [65, 201] on span "SSS" at bounding box center [71, 198] width 16 height 11
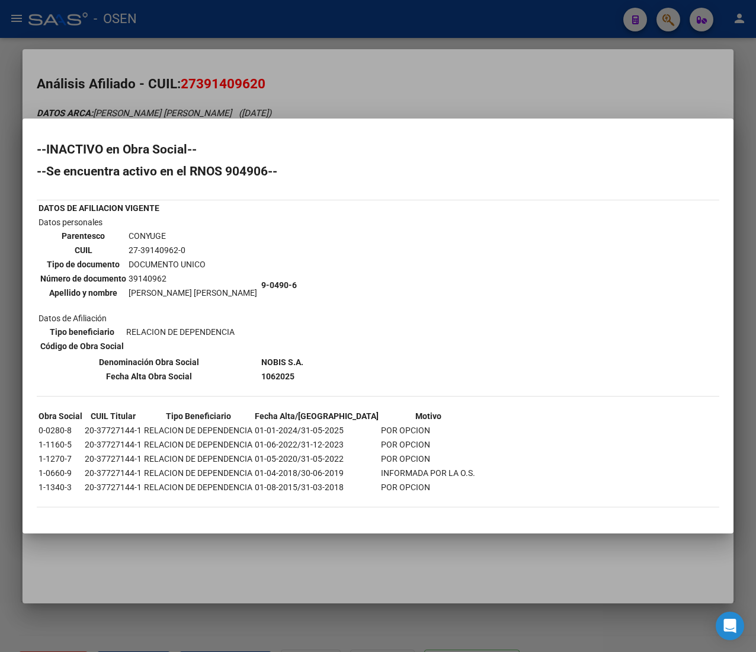
drag, startPoint x: 238, startPoint y: 468, endPoint x: 378, endPoint y: 469, distance: 139.9
click at [378, 469] on tr "1-0660-9 20-37727144-1 RELACION DE DEPENDENCIA 01-04-2018/30-06-2019 INFORMADA …" at bounding box center [257, 472] width 438 height 13
click at [231, 23] on div at bounding box center [378, 326] width 756 height 652
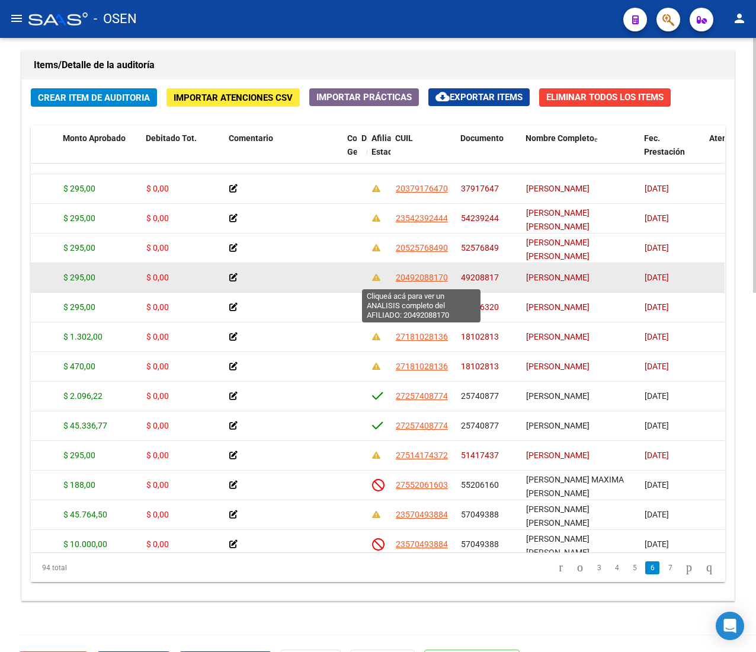
scroll to position [2064, 224]
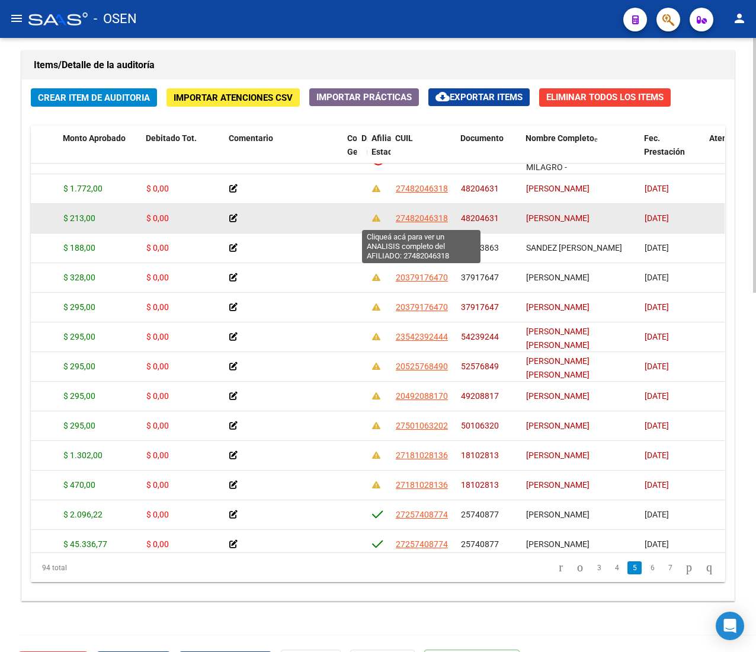
click at [432, 219] on span "27482046318" at bounding box center [422, 217] width 52 height 9
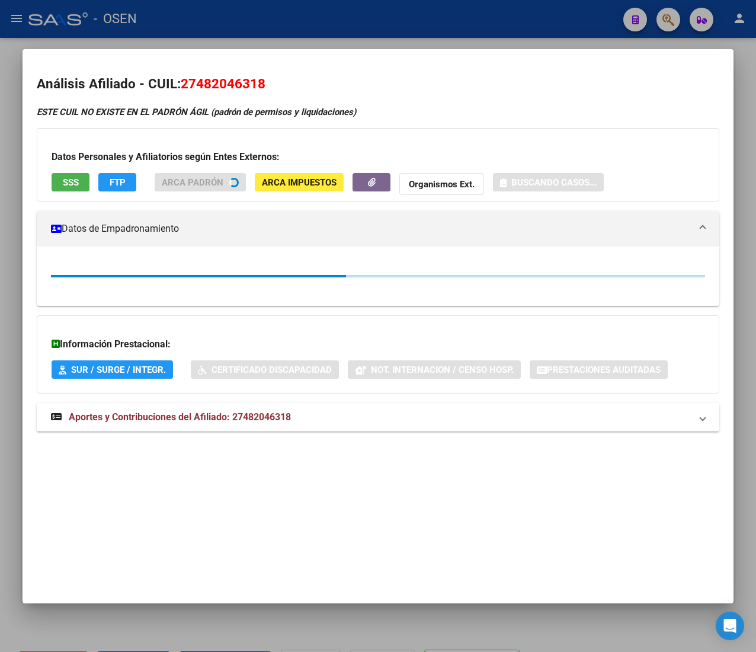
click at [73, 184] on span "SSS" at bounding box center [71, 182] width 16 height 11
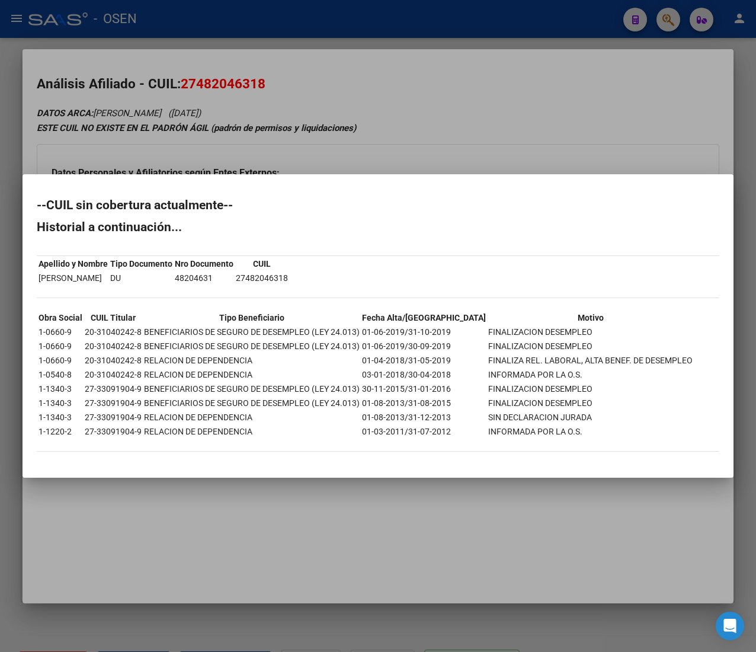
drag, startPoint x: 294, startPoint y: 146, endPoint x: 239, endPoint y: 111, distance: 64.8
click at [290, 143] on div at bounding box center [378, 326] width 756 height 652
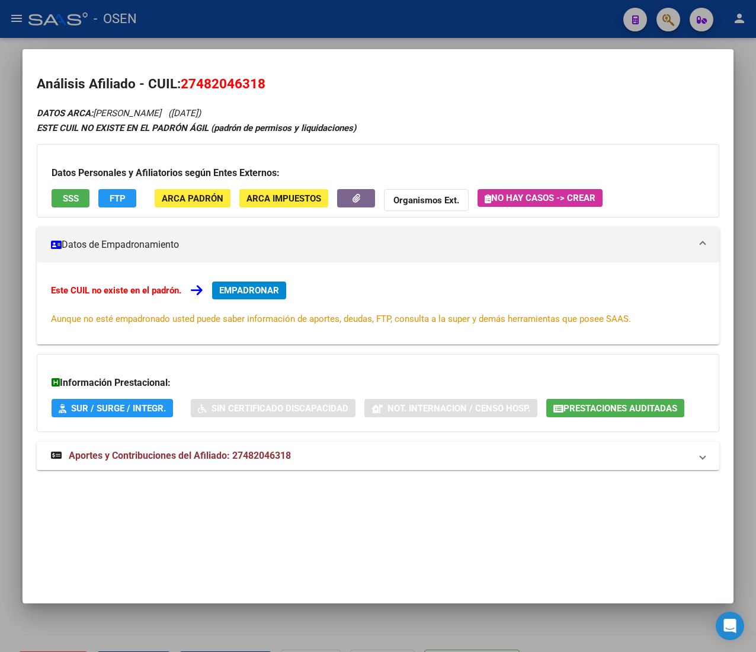
click at [223, 32] on div at bounding box center [378, 326] width 756 height 652
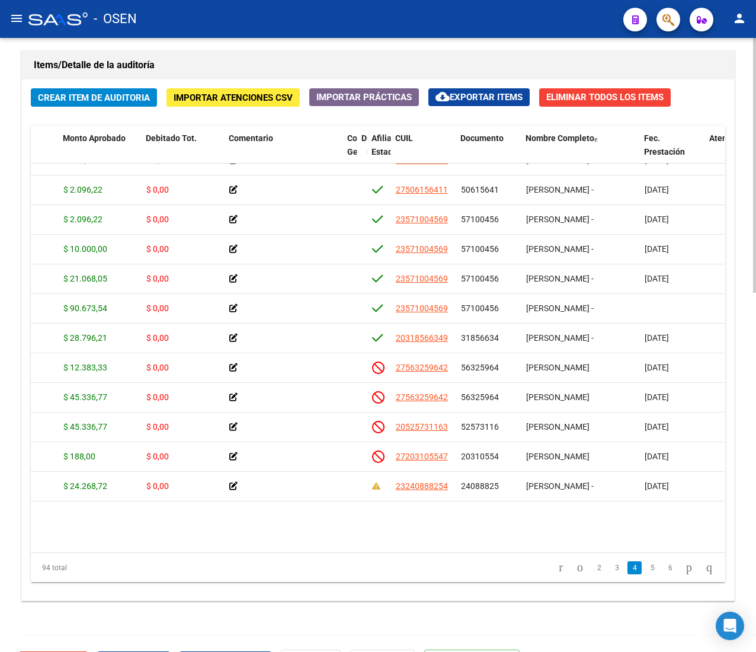
scroll to position [1352, 224]
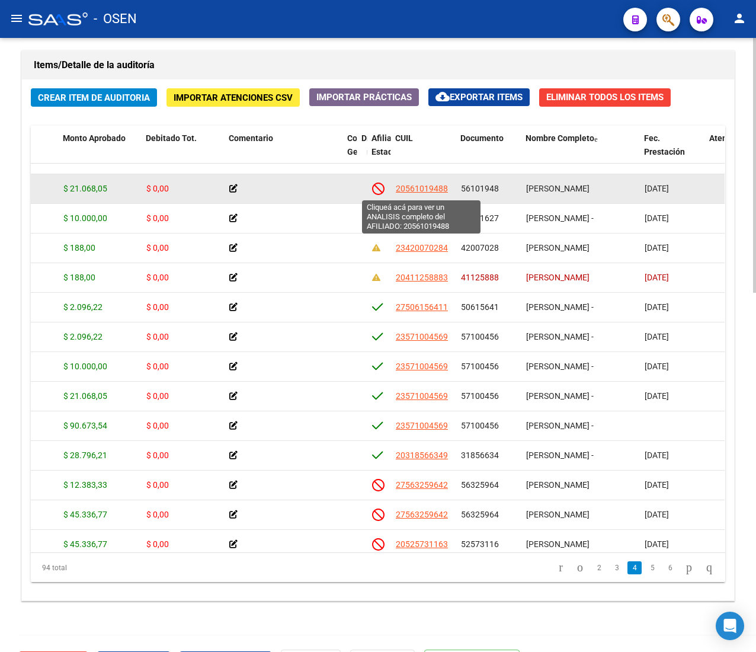
click at [404, 187] on span "20561019488" at bounding box center [422, 188] width 52 height 9
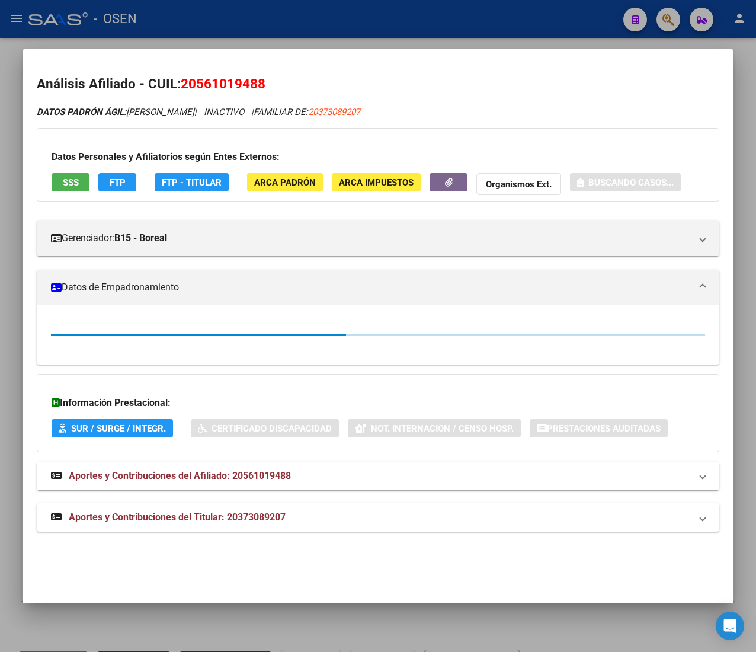
click at [82, 186] on button "SSS" at bounding box center [71, 182] width 38 height 18
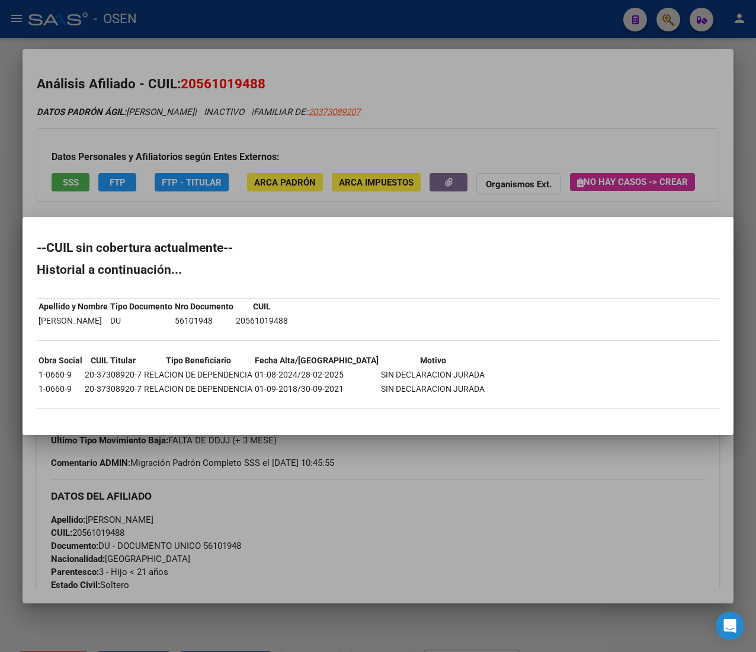
click at [292, 26] on div at bounding box center [378, 326] width 756 height 652
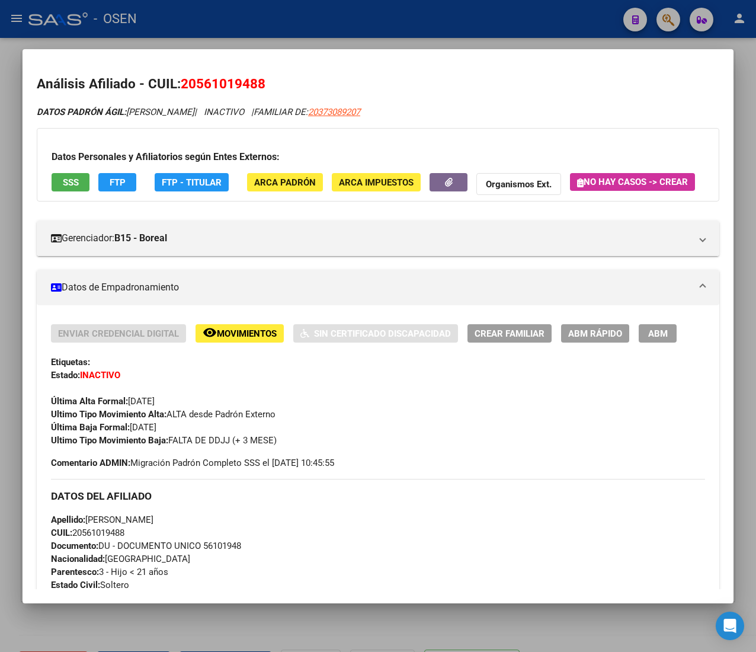
click at [292, 26] on div at bounding box center [378, 326] width 756 height 652
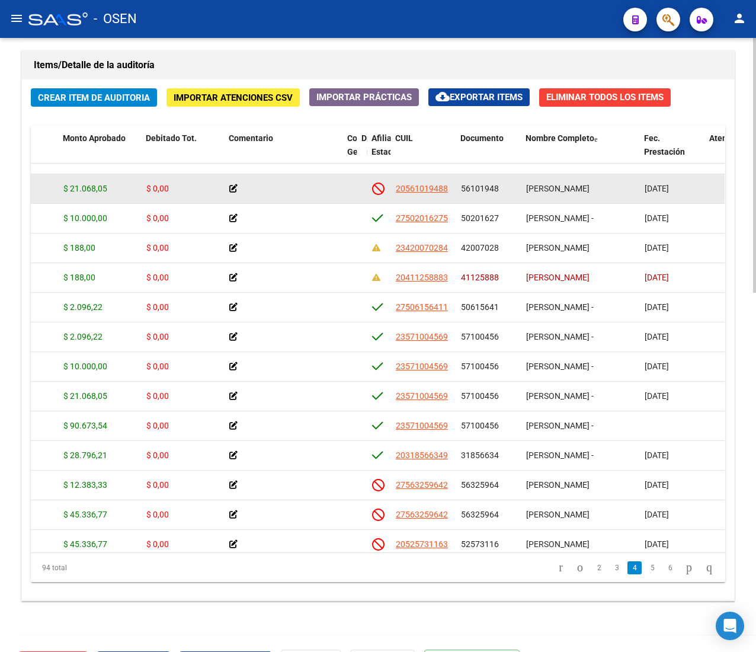
drag, startPoint x: 573, startPoint y: 191, endPoint x: 686, endPoint y: 194, distance: 113.2
click at [686, 194] on div "159716 B15 - Boreal $ 21.068,05 $ 21.068,05 $ 0,00 20561019488 56101948 MENDOZA…" at bounding box center [520, 189] width 1426 height 30
click at [439, 190] on span "20561019488" at bounding box center [422, 188] width 52 height 9
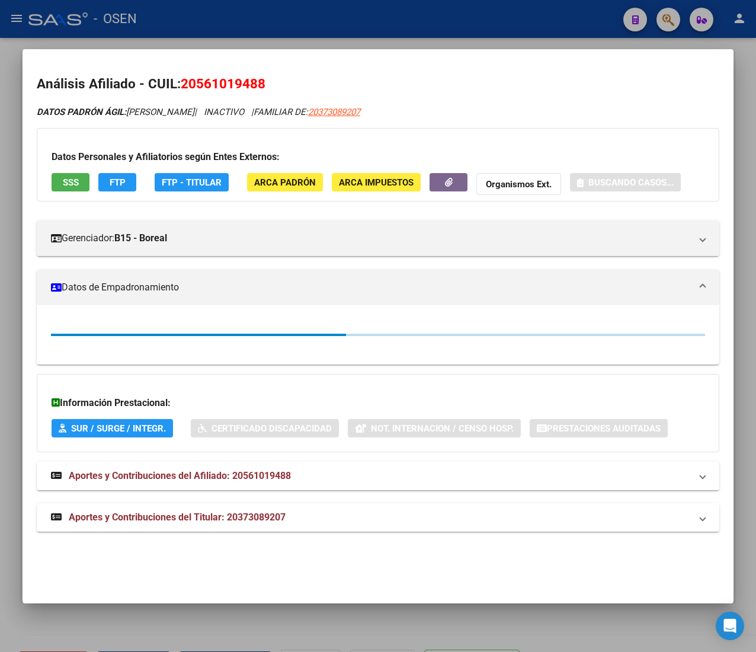
click at [78, 178] on span "SSS" at bounding box center [71, 182] width 16 height 11
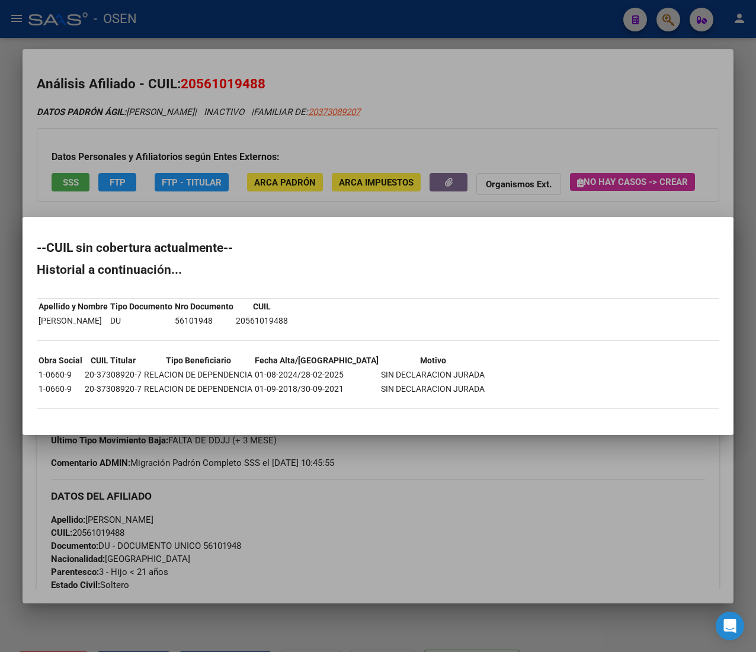
click at [155, 21] on div at bounding box center [378, 326] width 756 height 652
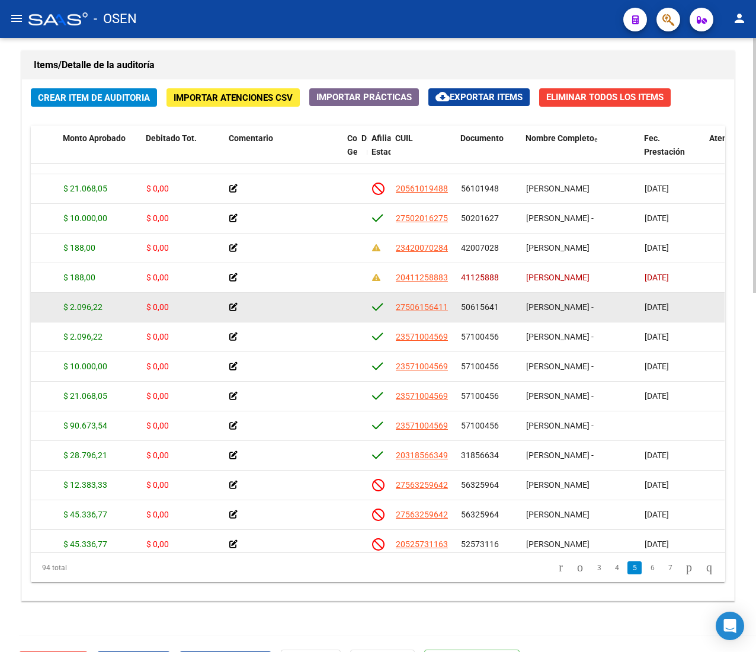
scroll to position [1471, 224]
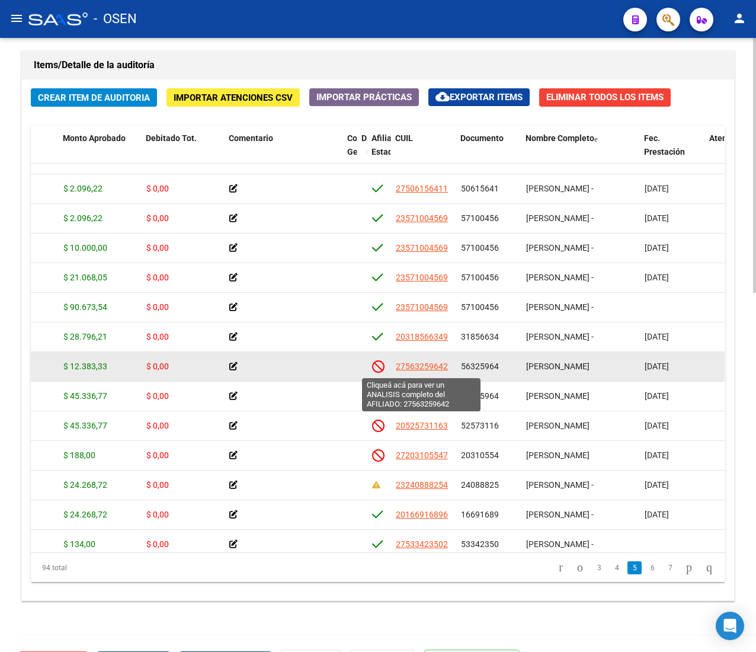
click at [432, 370] on span "27563259642" at bounding box center [422, 366] width 52 height 9
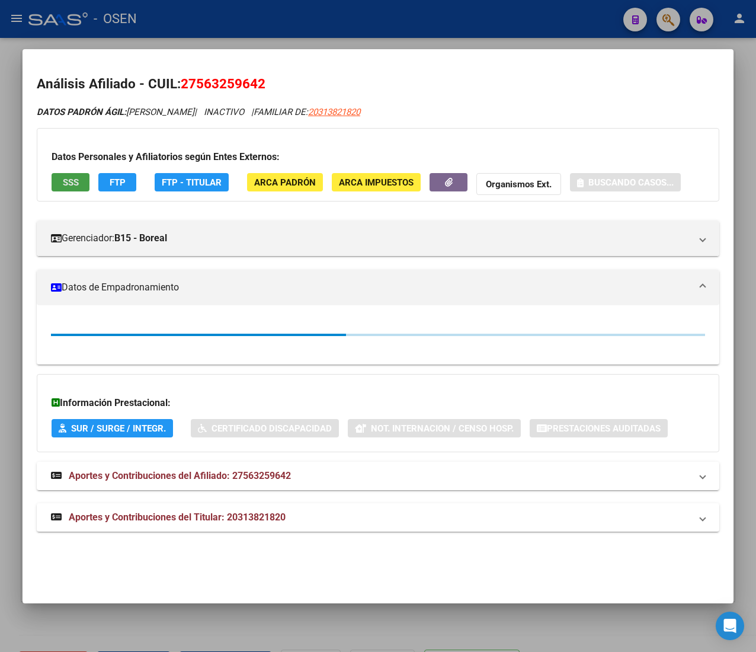
click at [70, 184] on span "SSS" at bounding box center [71, 182] width 16 height 11
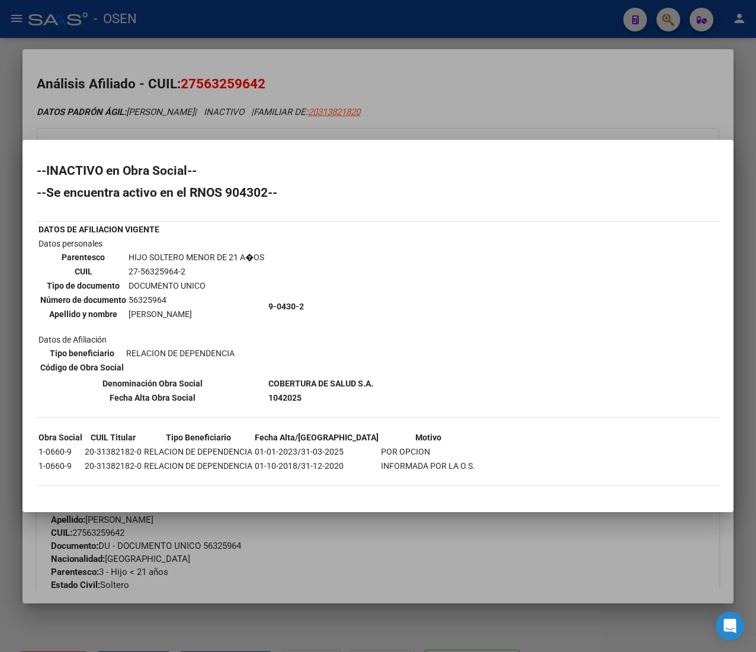
click at [219, 296] on td "56325964" at bounding box center [196, 299] width 137 height 13
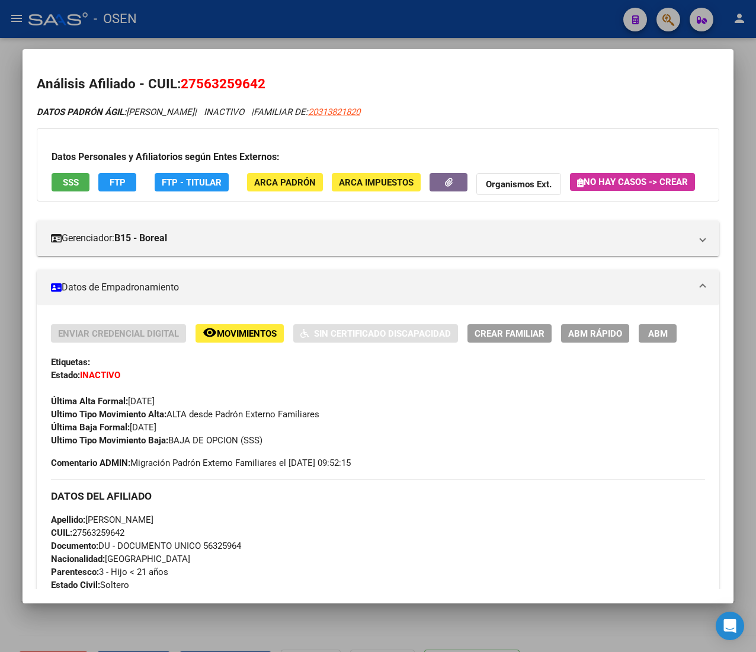
drag, startPoint x: 252, startPoint y: 28, endPoint x: 309, endPoint y: 130, distance: 117.5
click at [252, 28] on div at bounding box center [378, 326] width 756 height 652
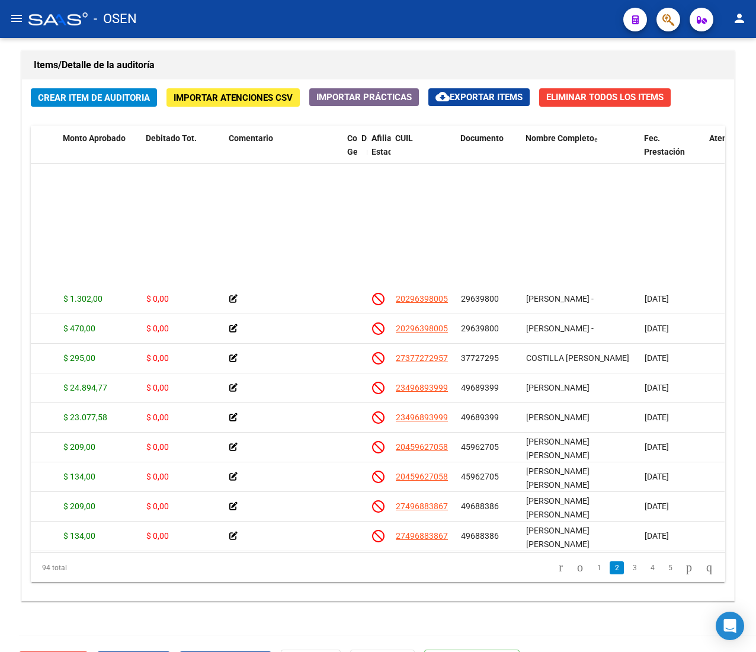
scroll to position [286, 224]
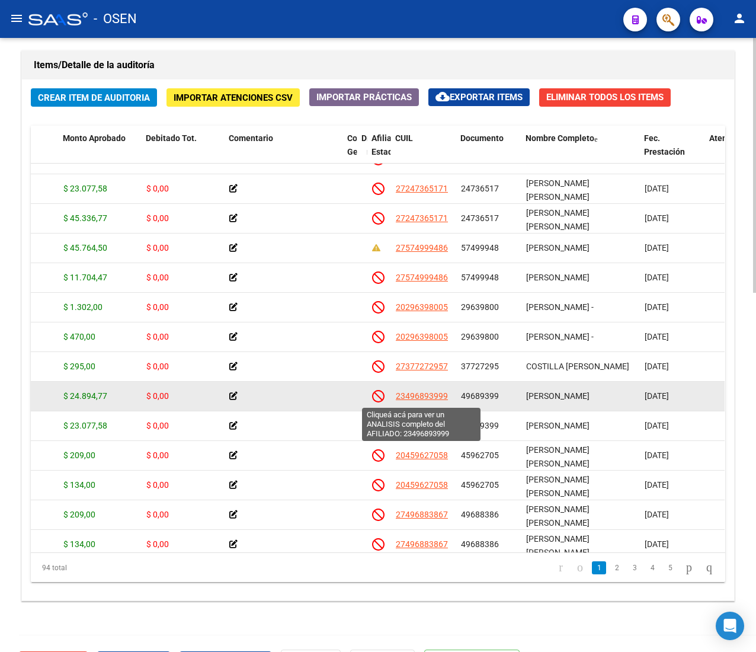
click at [430, 401] on span "23496893999" at bounding box center [422, 395] width 52 height 9
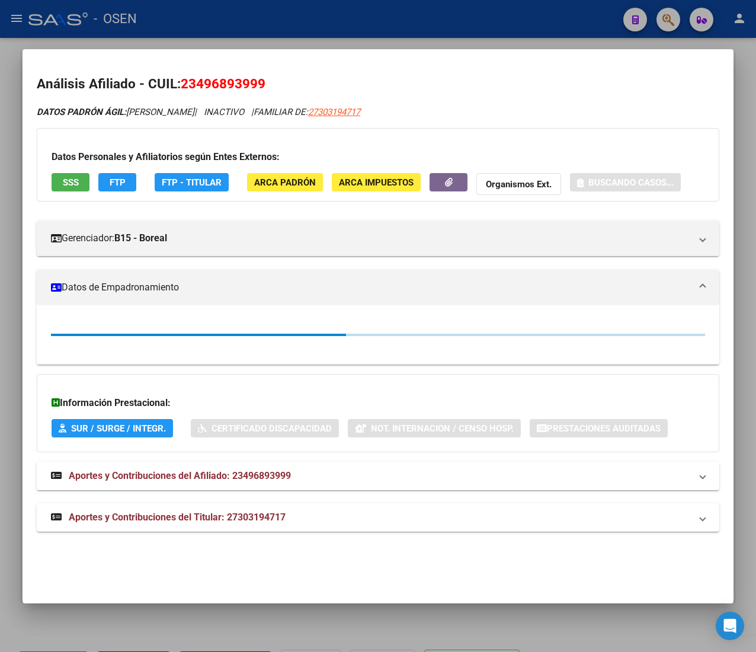
click at [79, 177] on button "SSS" at bounding box center [71, 182] width 38 height 18
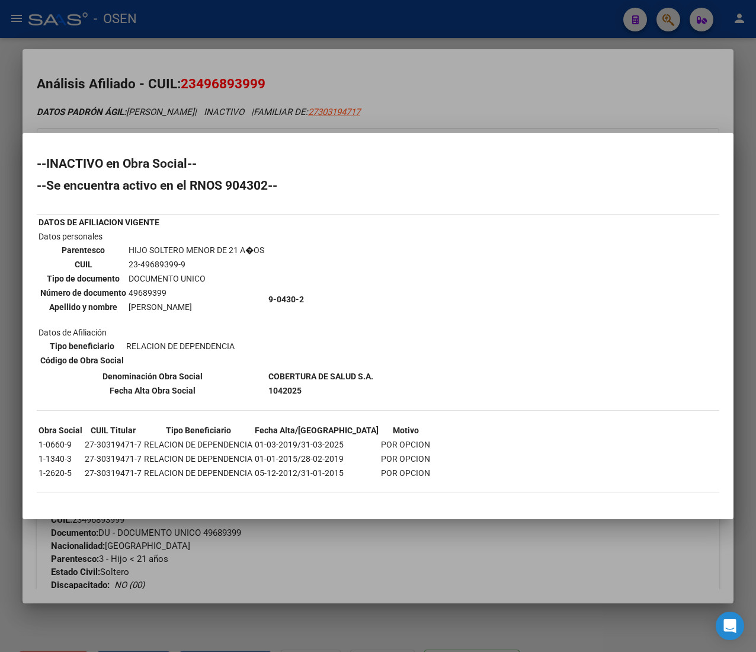
click at [231, 23] on div at bounding box center [378, 326] width 756 height 652
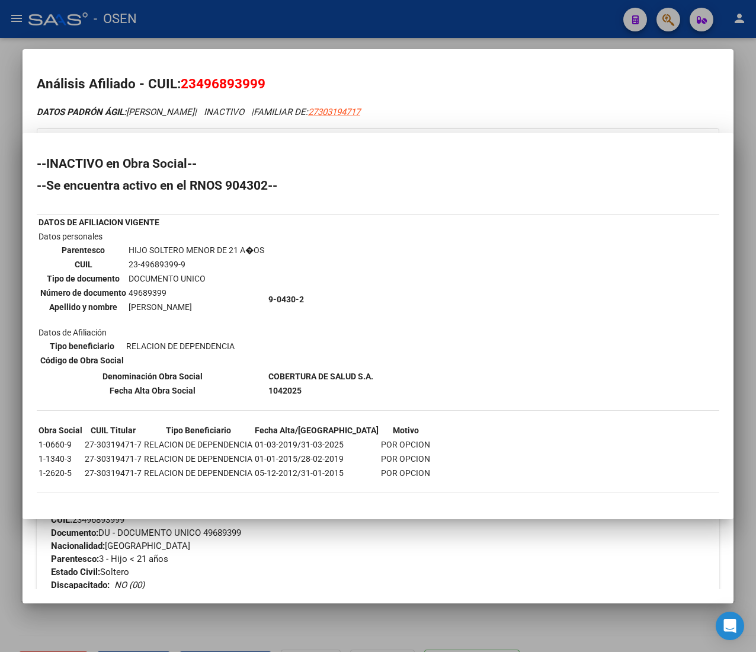
click at [231, 23] on div at bounding box center [378, 326] width 756 height 652
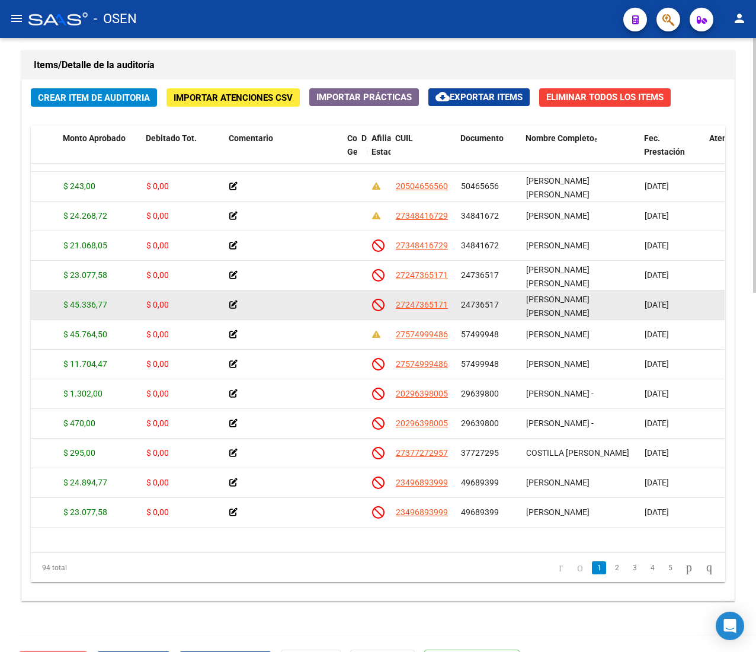
scroll to position [167, 224]
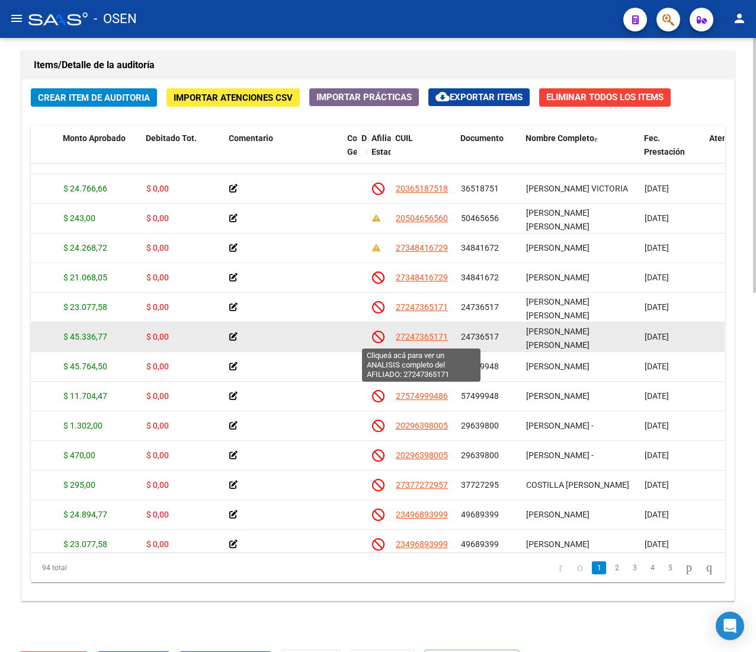
click at [418, 335] on span "27247365171" at bounding box center [422, 336] width 52 height 9
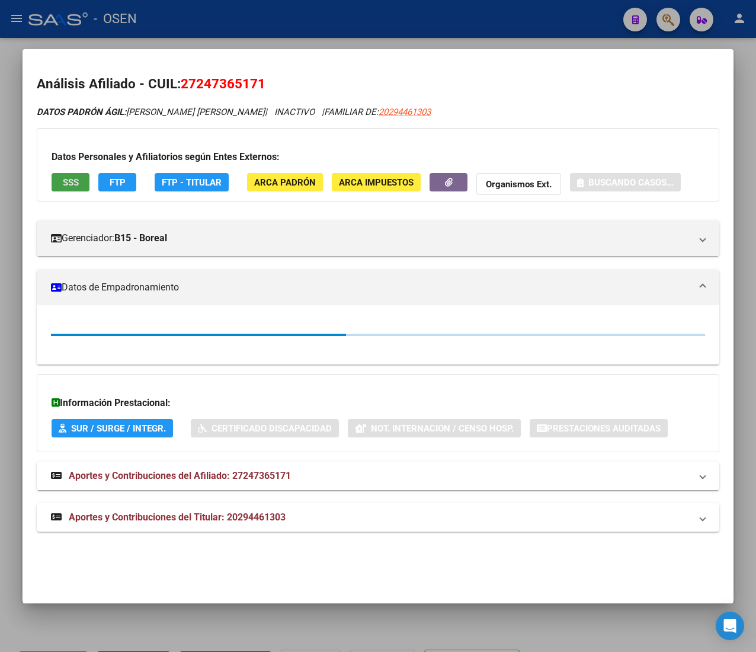
click at [71, 188] on button "SSS" at bounding box center [71, 182] width 38 height 18
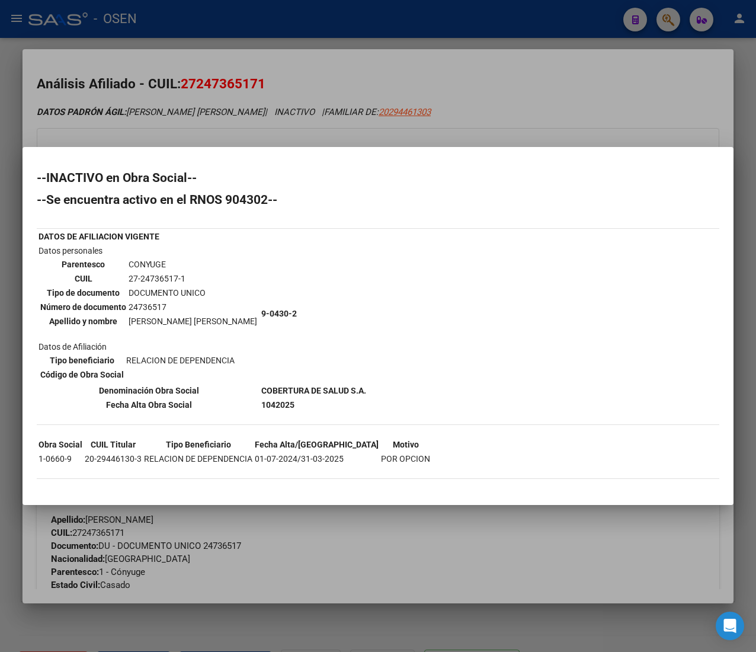
click at [167, 23] on div at bounding box center [378, 326] width 756 height 652
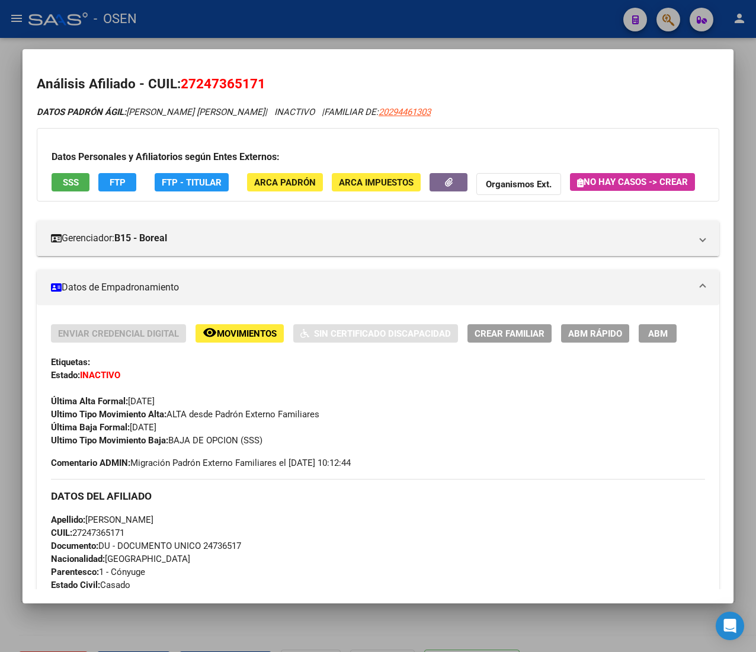
click at [165, 30] on div at bounding box center [378, 326] width 756 height 652
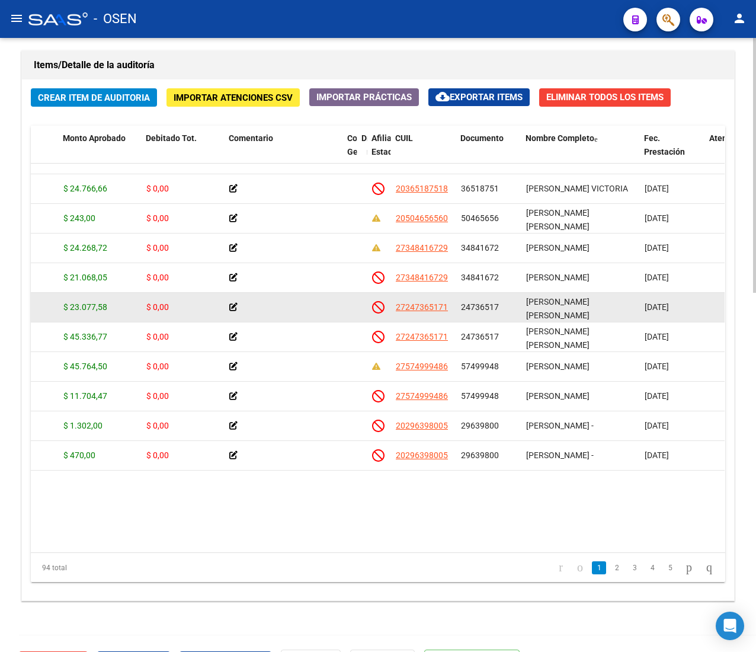
scroll to position [49, 224]
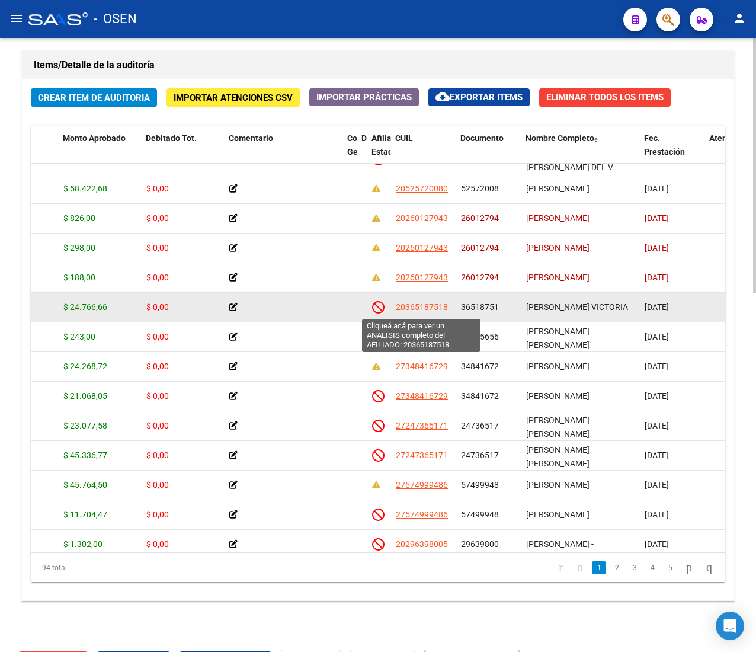
click at [410, 308] on span "20365187518" at bounding box center [422, 306] width 52 height 9
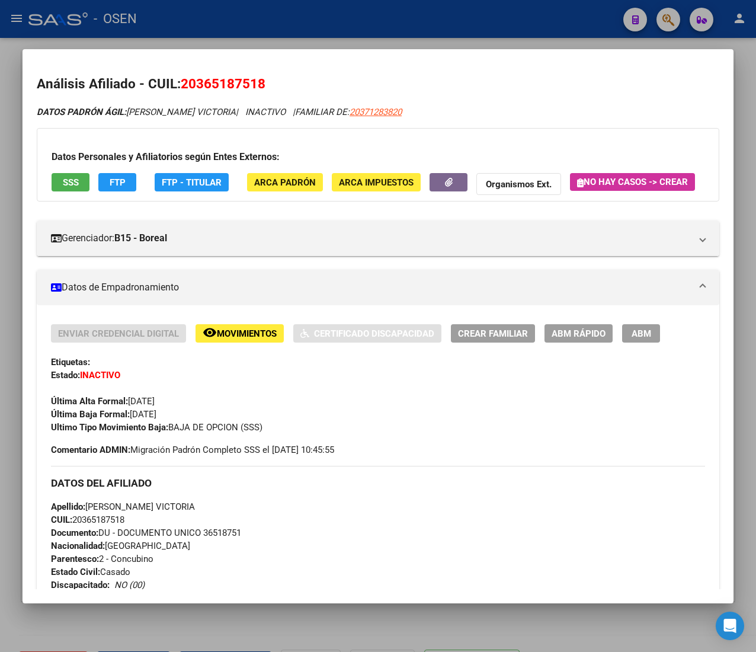
click at [66, 187] on span "SSS" at bounding box center [71, 182] width 16 height 11
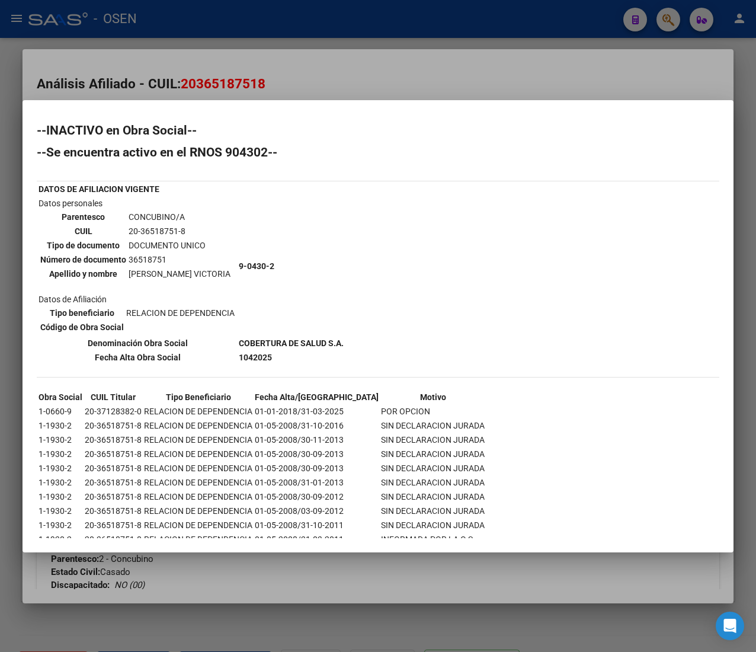
click at [318, 34] on div at bounding box center [378, 326] width 756 height 652
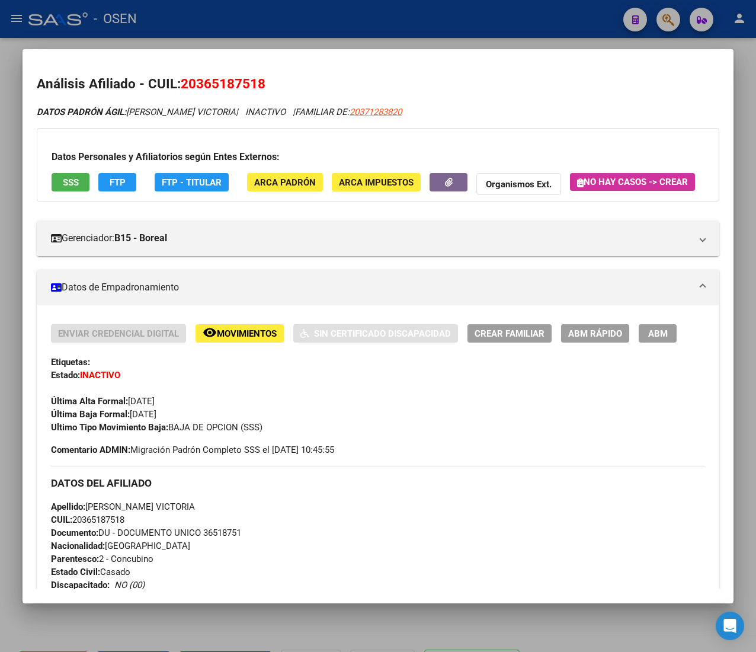
click at [311, 31] on div at bounding box center [378, 326] width 756 height 652
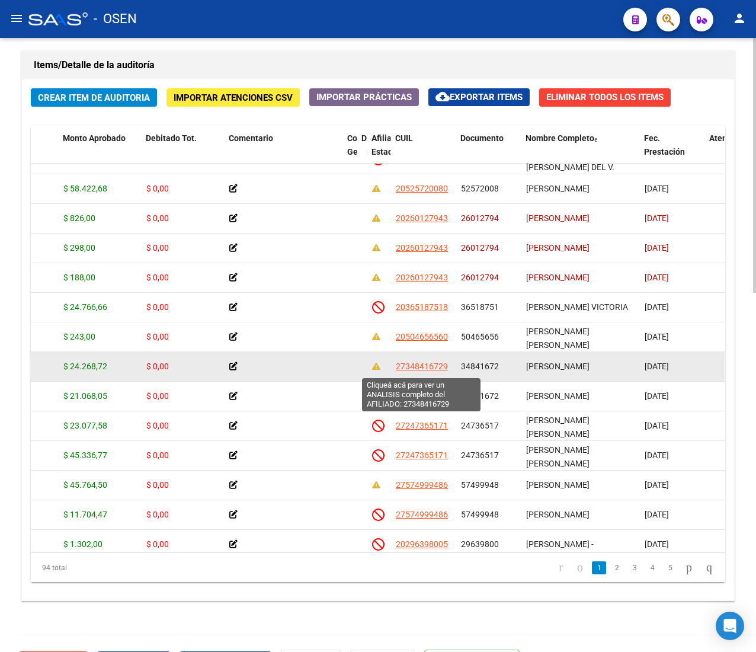
click at [435, 364] on span "27348416729" at bounding box center [422, 366] width 52 height 9
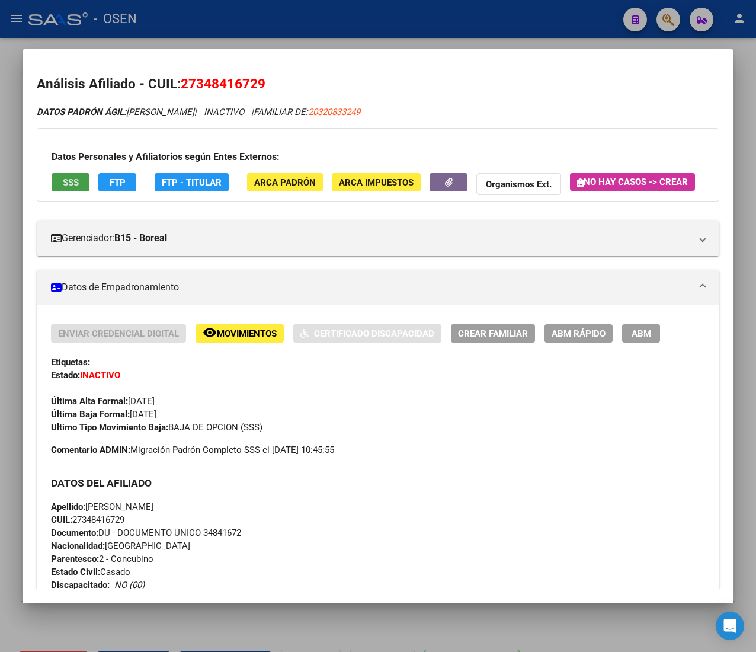
click at [70, 173] on button "SSS" at bounding box center [71, 182] width 38 height 18
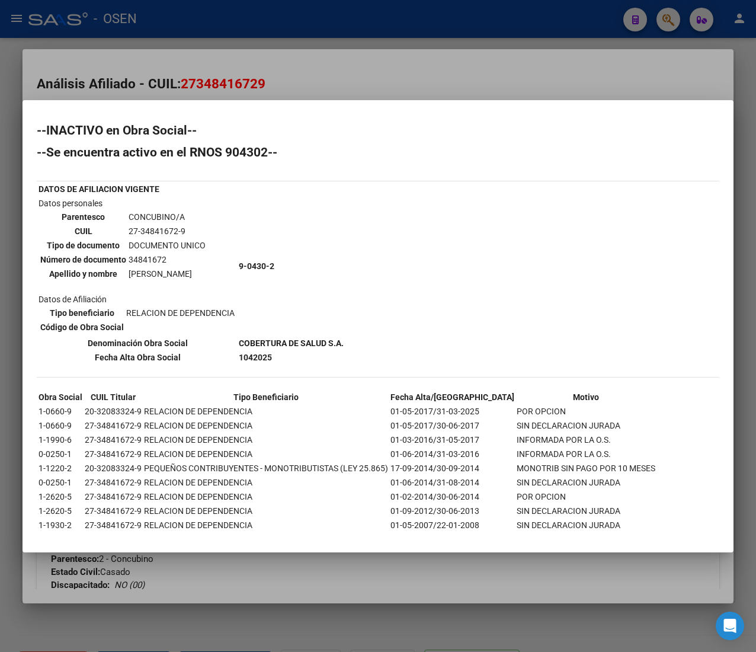
click at [266, 25] on div at bounding box center [378, 326] width 756 height 652
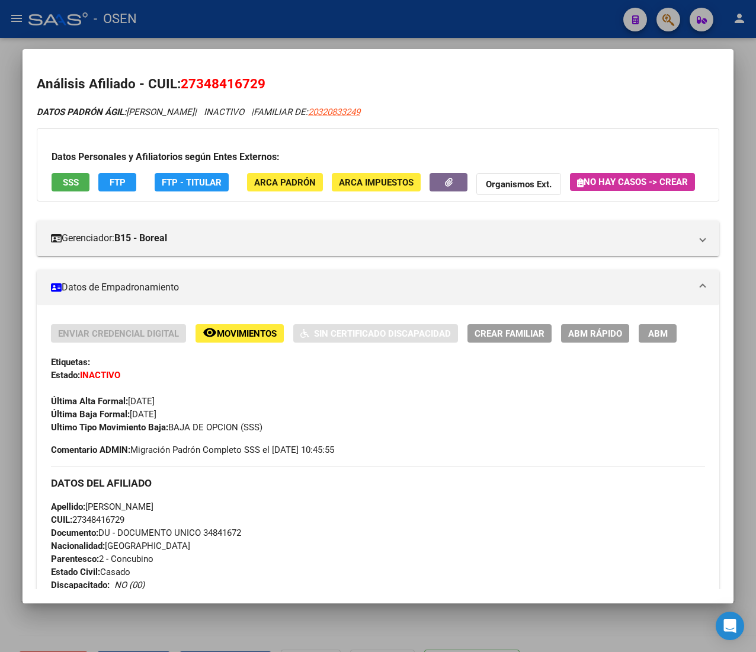
click at [266, 25] on div at bounding box center [378, 326] width 756 height 652
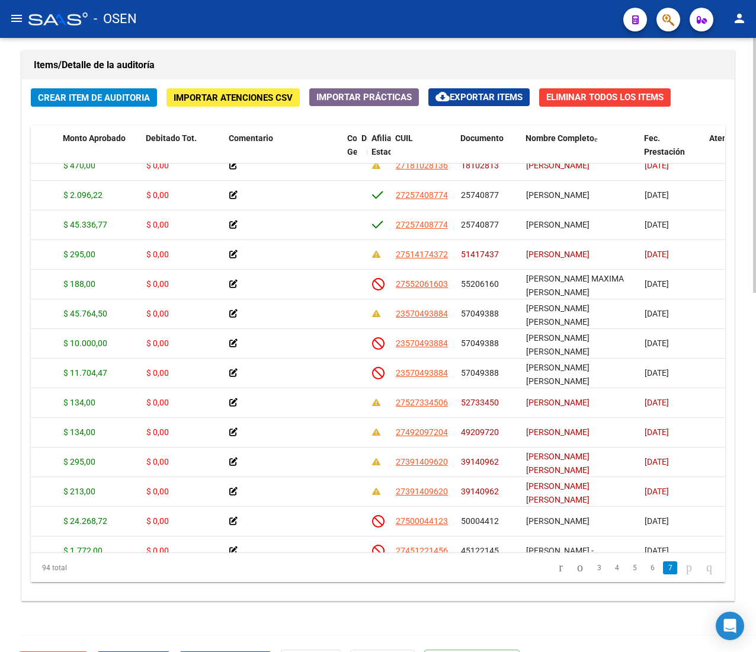
scroll to position [2419, 224]
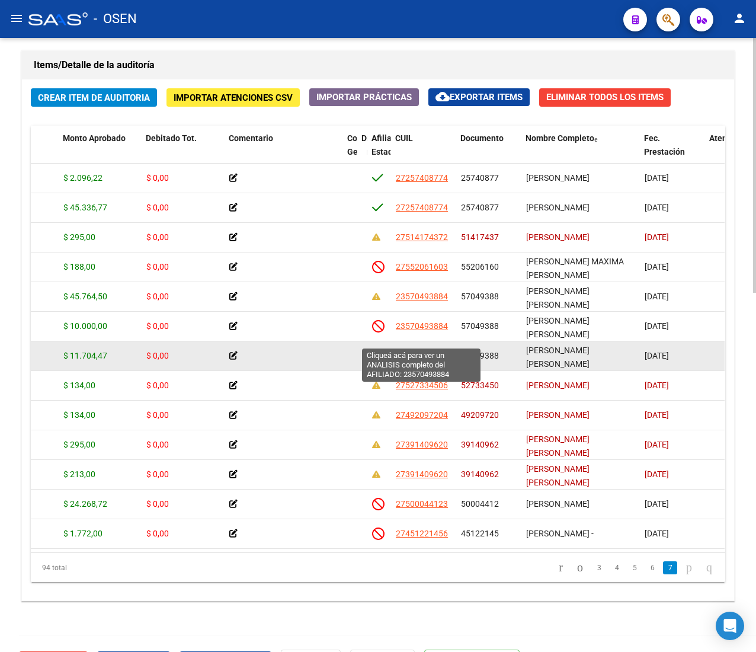
click at [411, 351] on span "23570493884" at bounding box center [422, 355] width 52 height 9
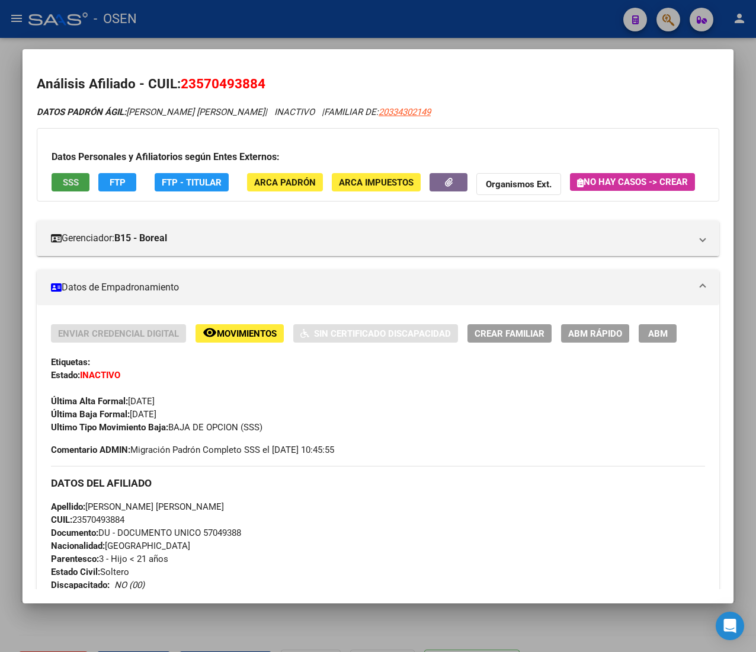
click at [57, 184] on button "SSS" at bounding box center [71, 182] width 38 height 18
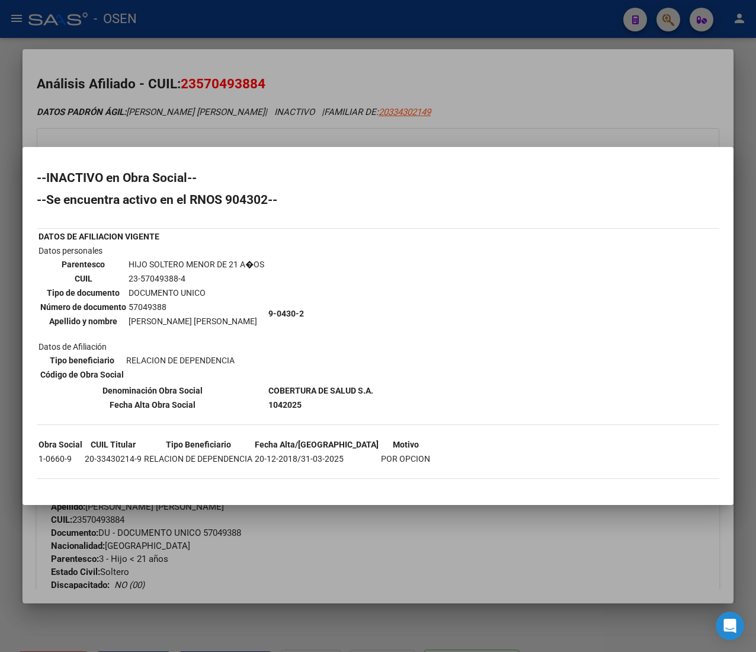
click at [256, 30] on div at bounding box center [378, 326] width 756 height 652
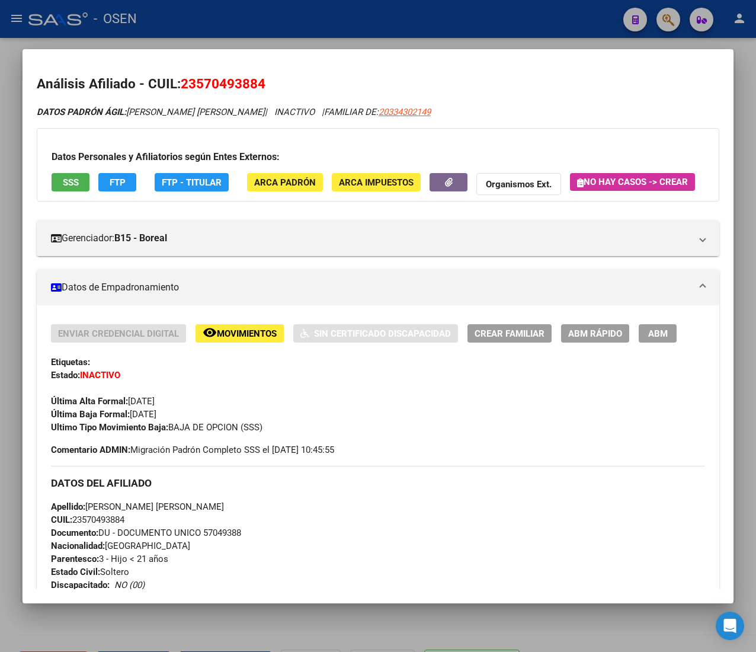
click at [256, 30] on div at bounding box center [378, 326] width 756 height 652
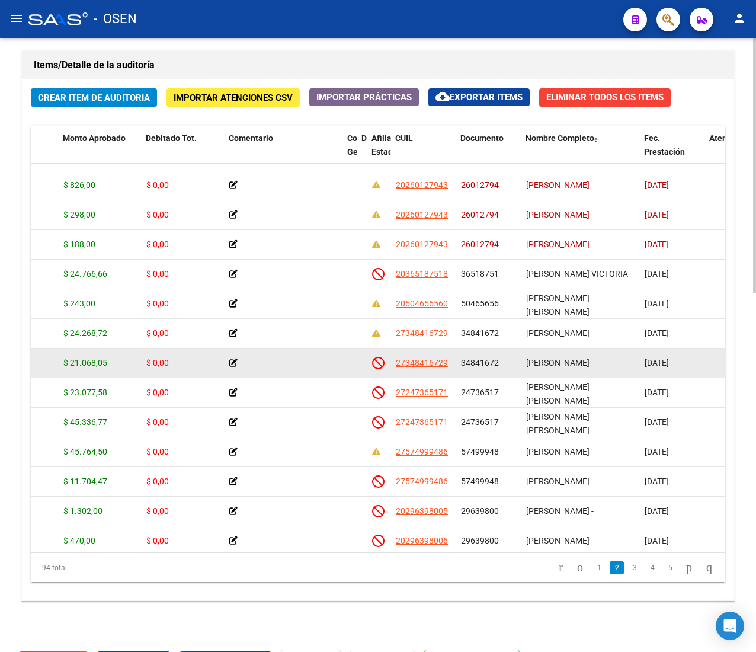
scroll to position [119, 224]
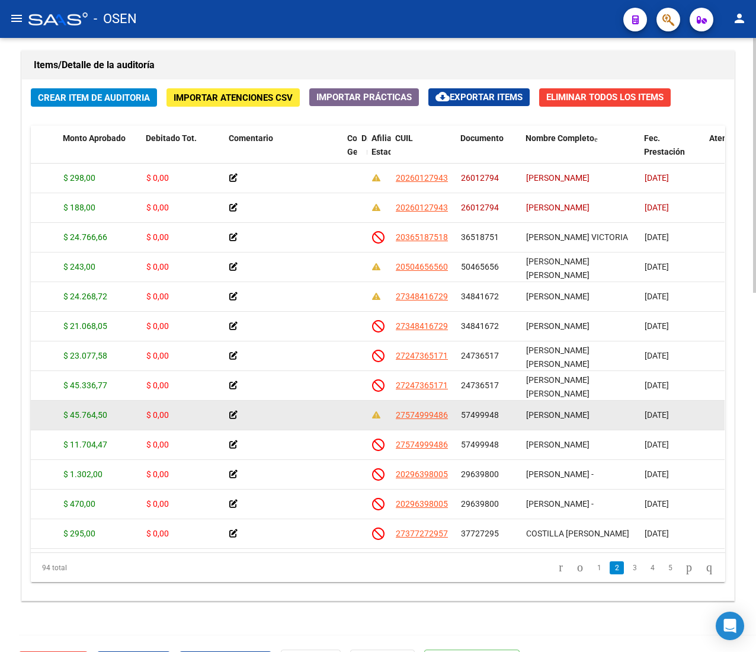
click at [434, 411] on span "27574999486" at bounding box center [422, 414] width 52 height 9
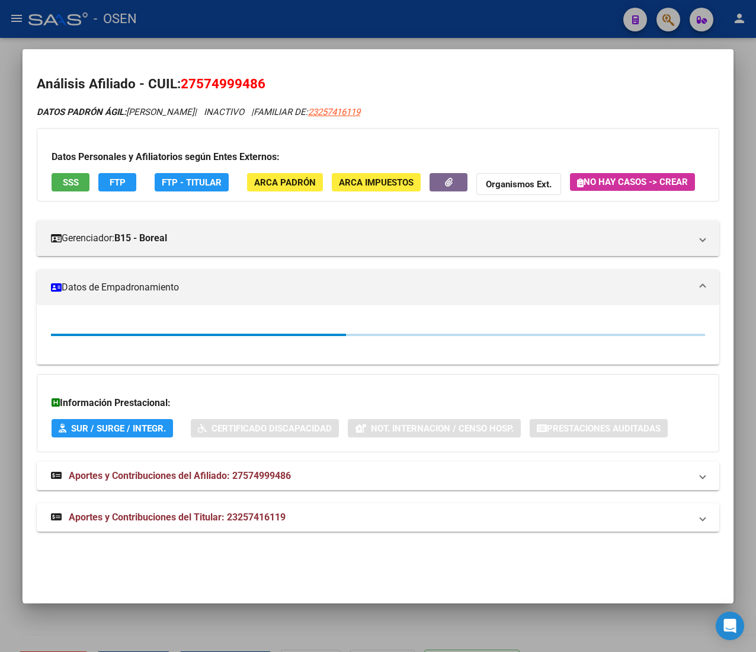
click at [69, 184] on span "SSS" at bounding box center [71, 182] width 16 height 11
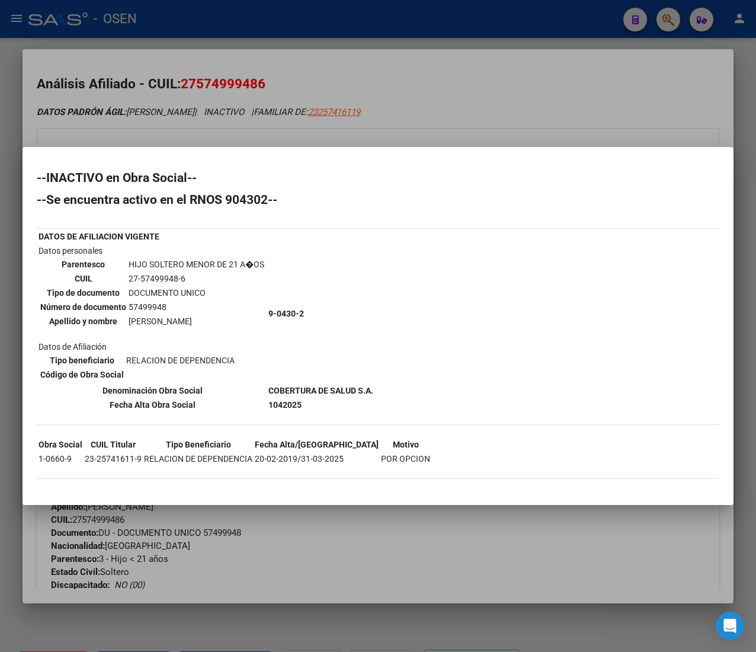
click at [225, 35] on div at bounding box center [378, 326] width 756 height 652
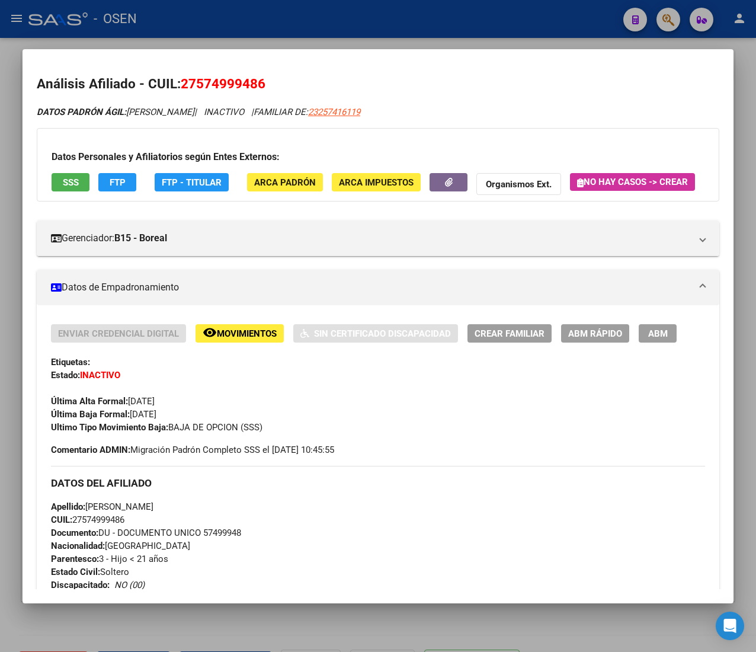
click at [225, 35] on div at bounding box center [378, 326] width 756 height 652
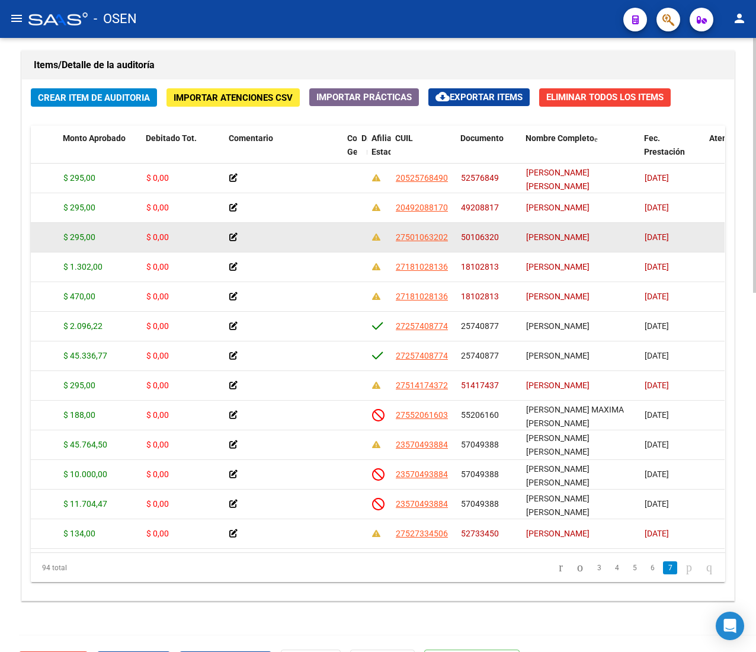
scroll to position [2371, 224]
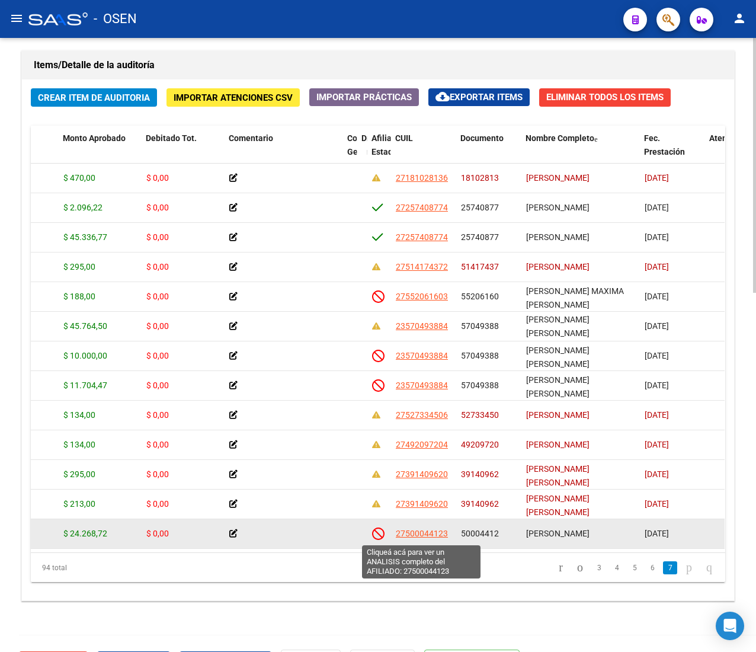
click at [444, 533] on span "27500044123" at bounding box center [422, 533] width 52 height 9
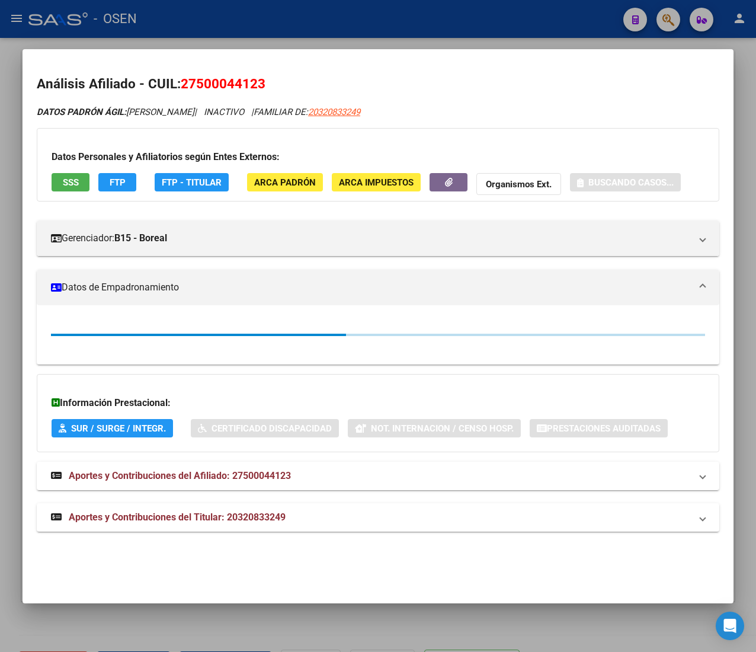
click at [67, 173] on button "SSS" at bounding box center [71, 182] width 38 height 18
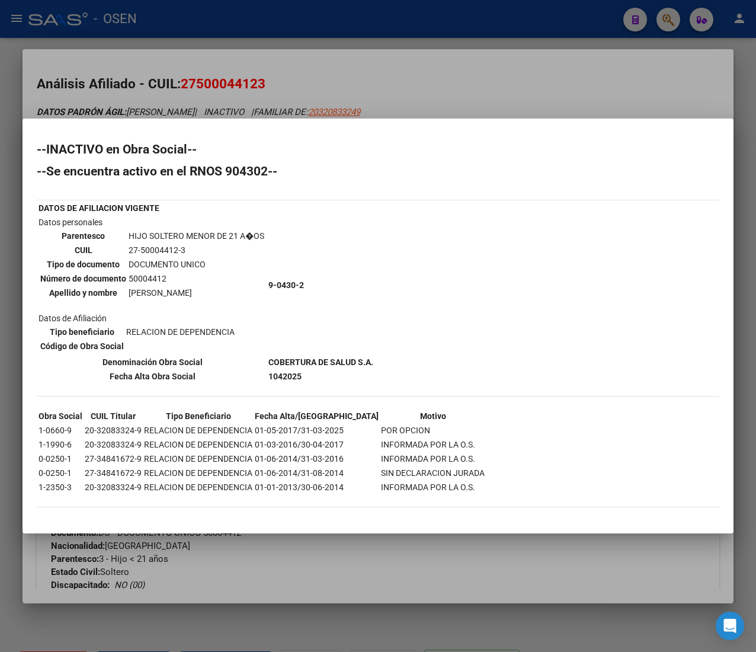
click at [204, 8] on div at bounding box center [378, 326] width 756 height 652
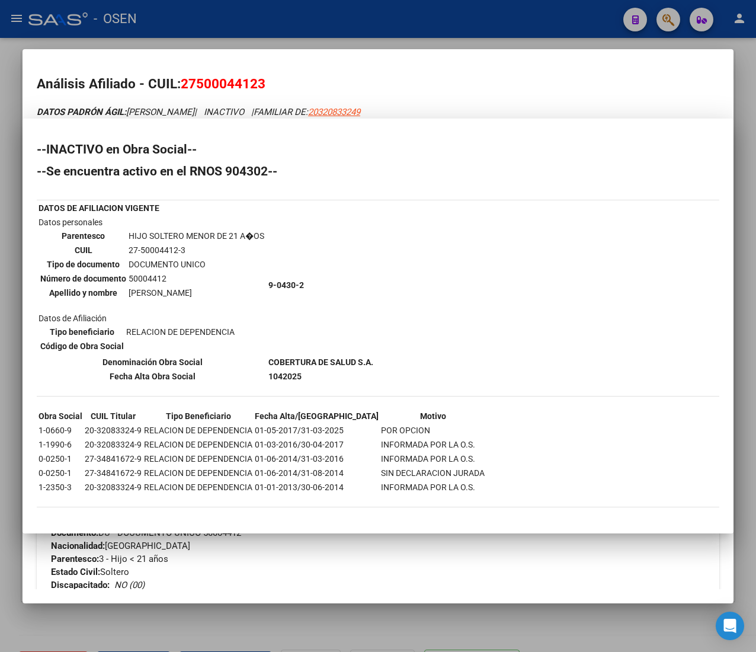
click at [204, 8] on div at bounding box center [378, 326] width 756 height 652
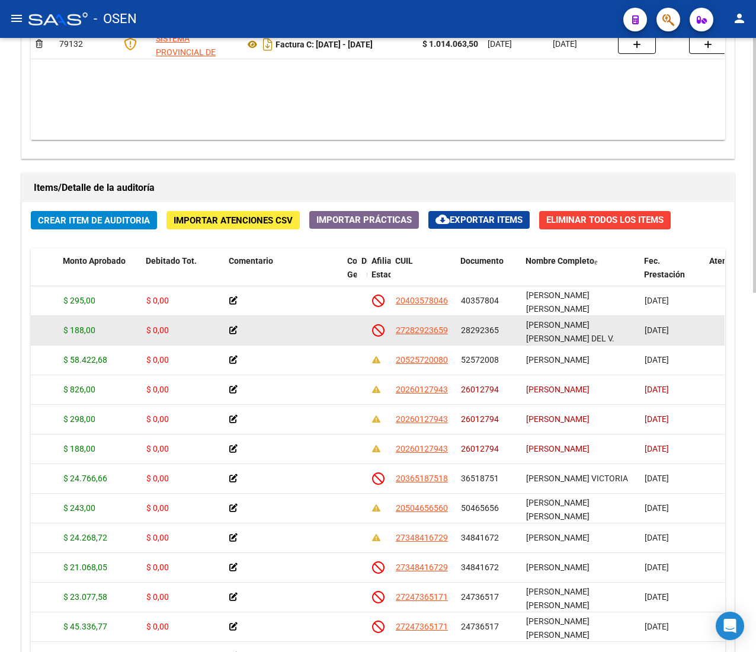
scroll to position [593, 0]
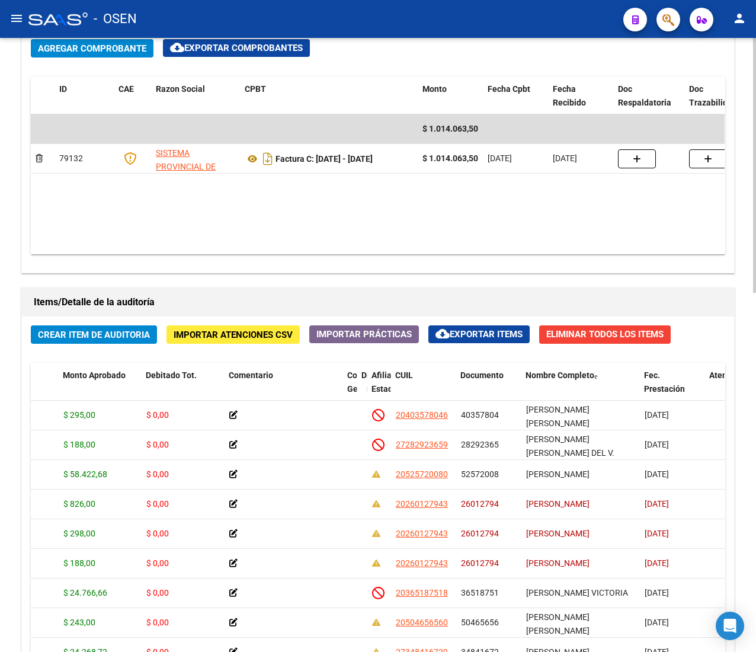
click at [712, 311] on h1 "Items/Detalle de la auditoría" at bounding box center [378, 302] width 689 height 19
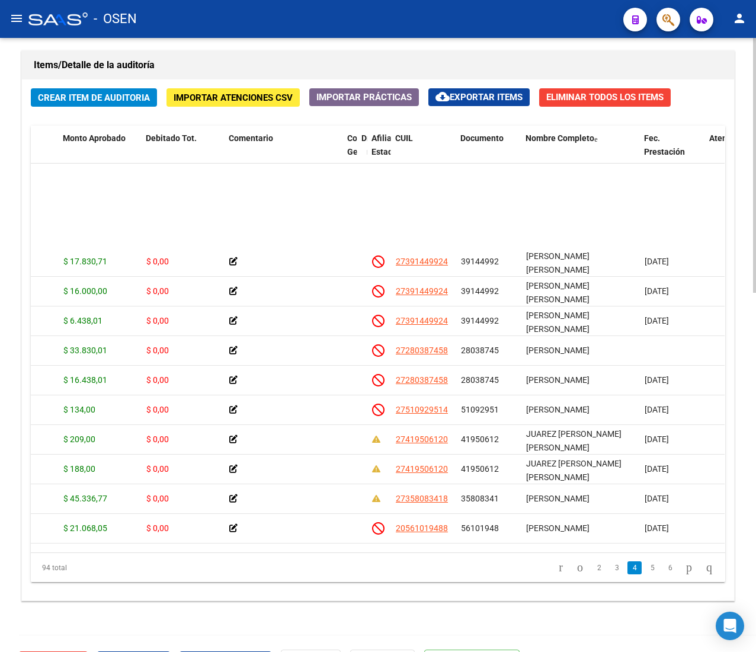
scroll to position [1185, 224]
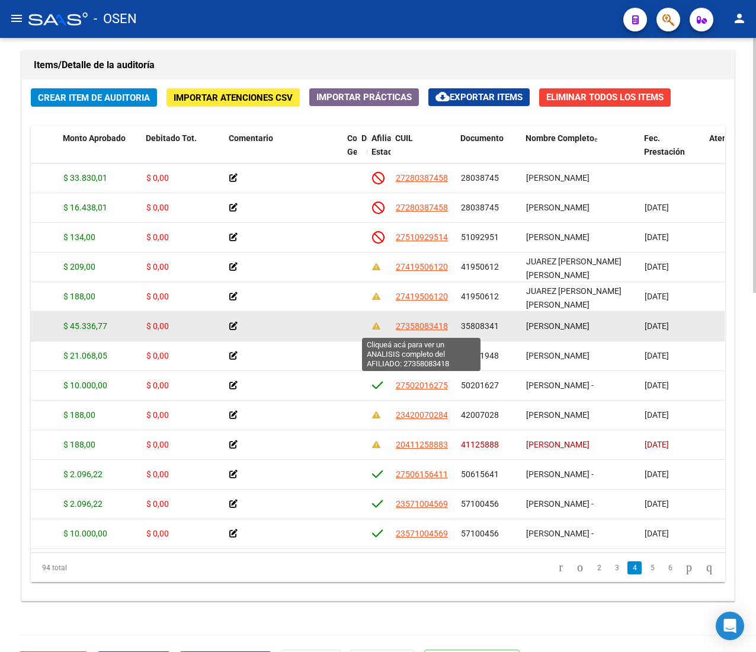
click at [434, 327] on span "27358083418" at bounding box center [422, 325] width 52 height 9
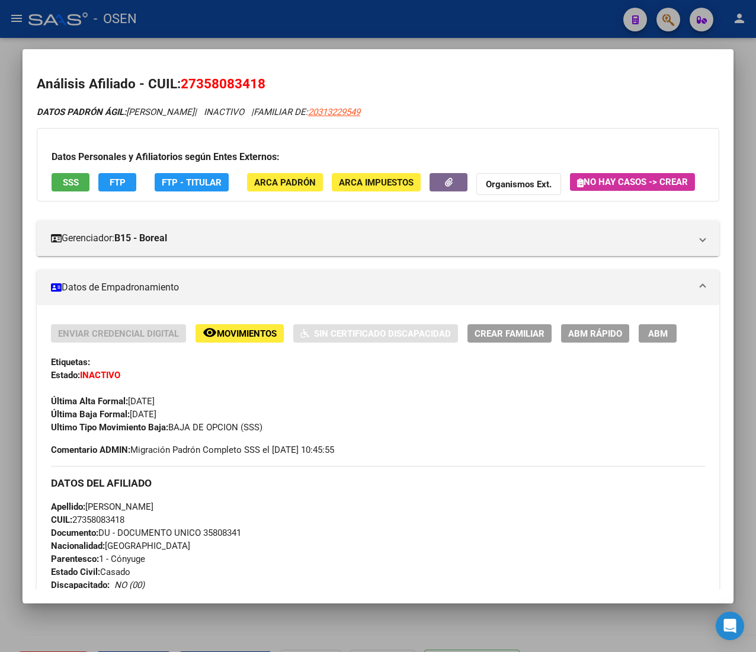
click at [68, 182] on span "SSS" at bounding box center [71, 182] width 16 height 11
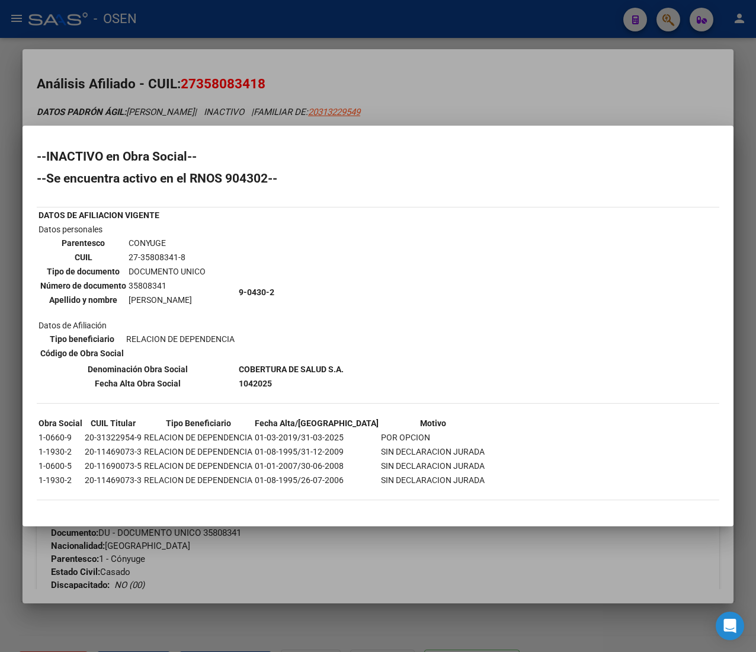
click at [333, 114] on div at bounding box center [378, 326] width 756 height 652
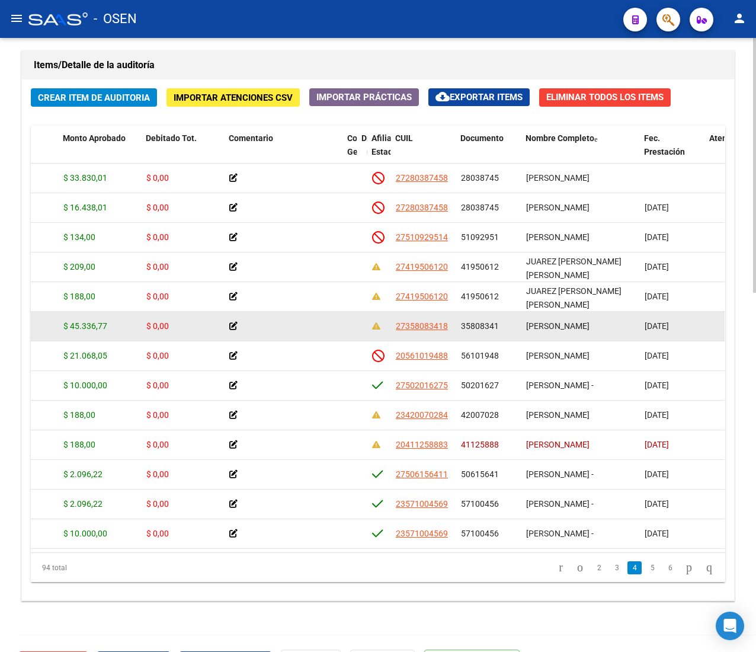
click at [478, 326] on span "35808341" at bounding box center [480, 325] width 38 height 9
copy span "35808341"
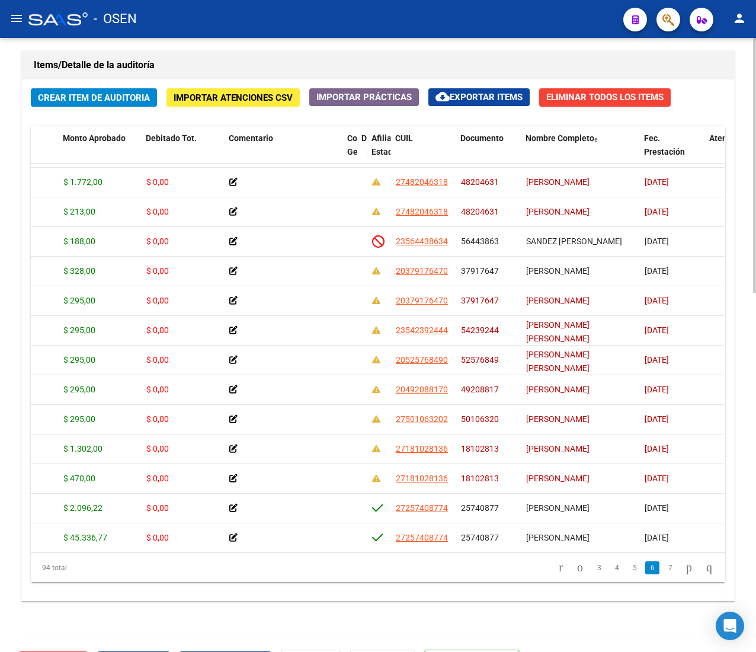
scroll to position [2077, 224]
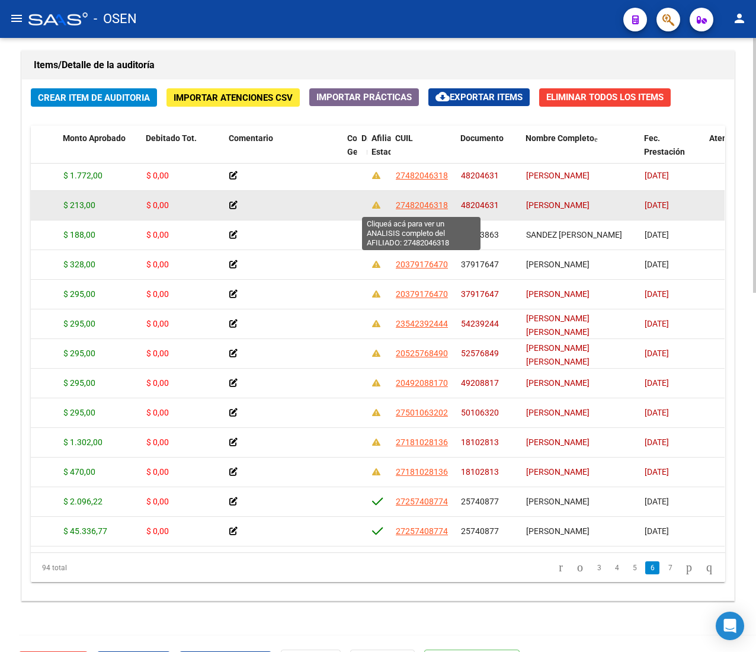
click at [429, 207] on span "27482046318" at bounding box center [422, 204] width 52 height 9
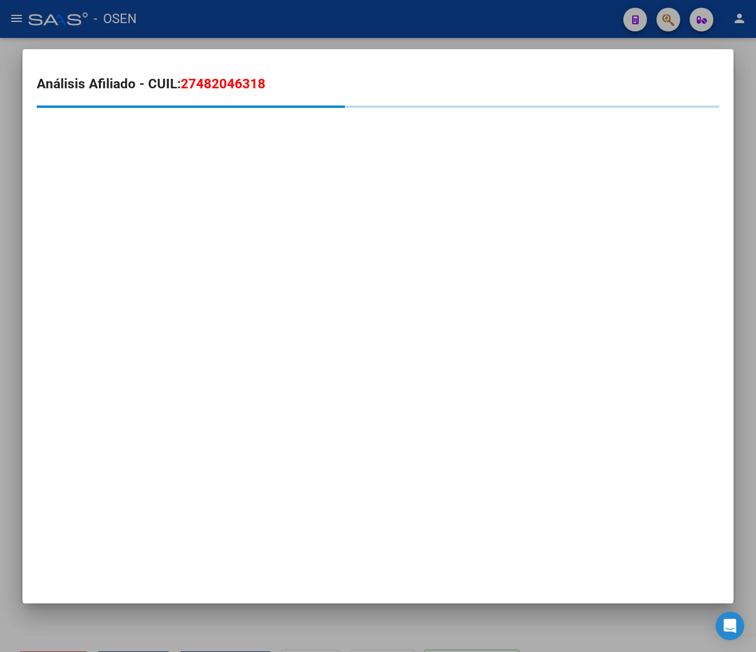
click at [290, 12] on div at bounding box center [378, 326] width 756 height 652
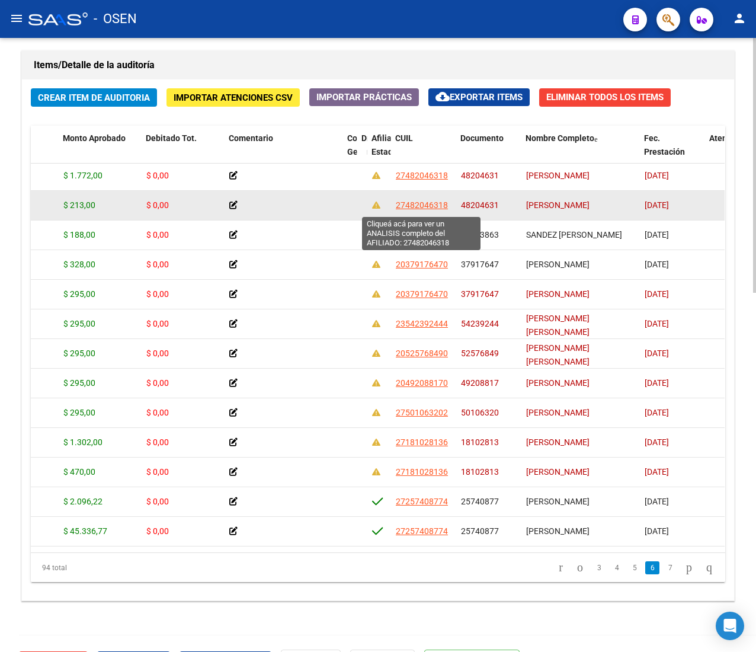
click at [426, 205] on span "27482046318" at bounding box center [422, 204] width 52 height 9
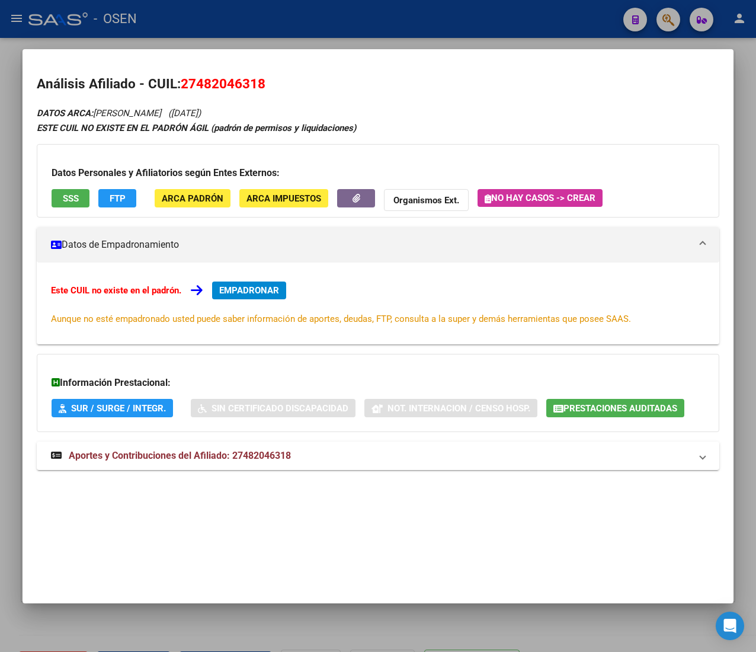
drag, startPoint x: 69, startPoint y: 179, endPoint x: 73, endPoint y: 188, distance: 10.6
click at [73, 187] on div "Datos Personales y Afiliatorios según Entes Externos: SSS FTP ARCA Padrón ARCA …" at bounding box center [378, 180] width 683 height 73
click at [74, 189] on button "SSS" at bounding box center [71, 198] width 38 height 18
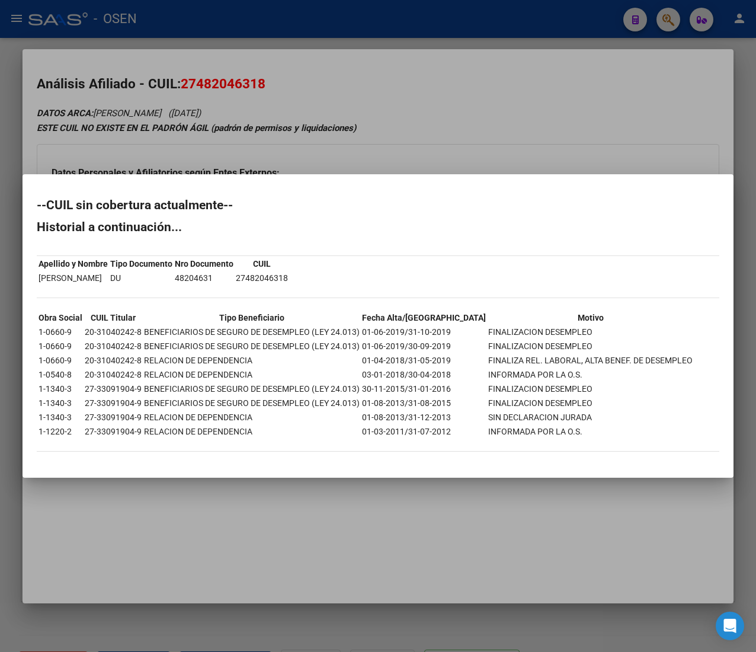
click at [240, 30] on div at bounding box center [378, 326] width 756 height 652
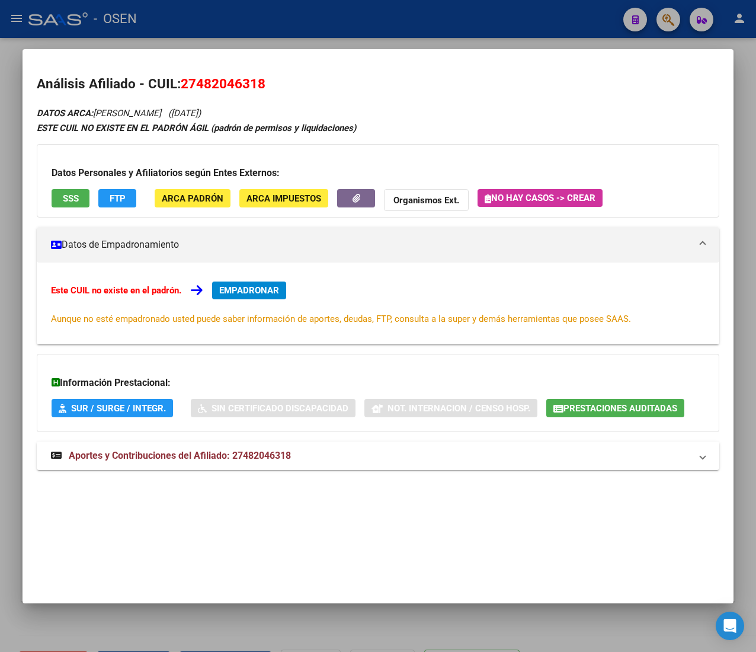
click at [276, 25] on div at bounding box center [378, 326] width 756 height 652
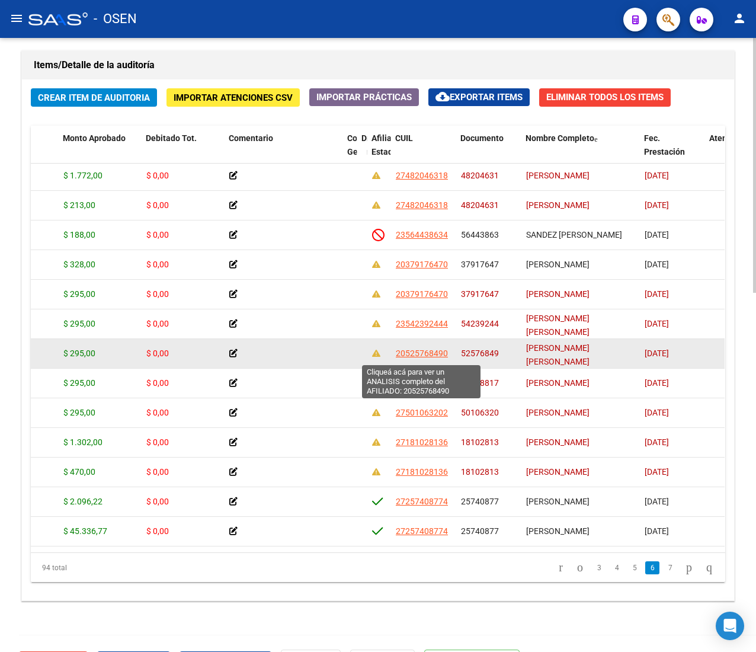
click at [430, 355] on span "20525768490" at bounding box center [422, 352] width 52 height 9
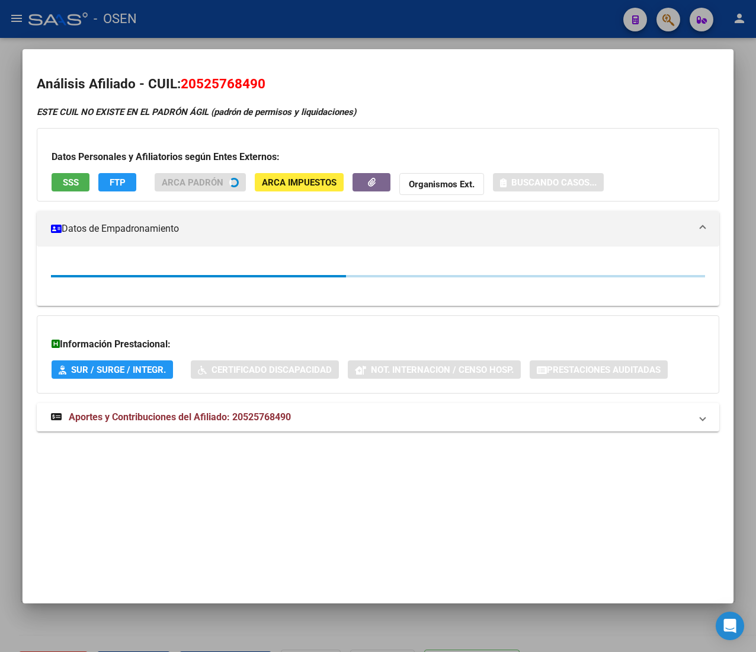
click at [71, 191] on button "SSS" at bounding box center [71, 182] width 38 height 18
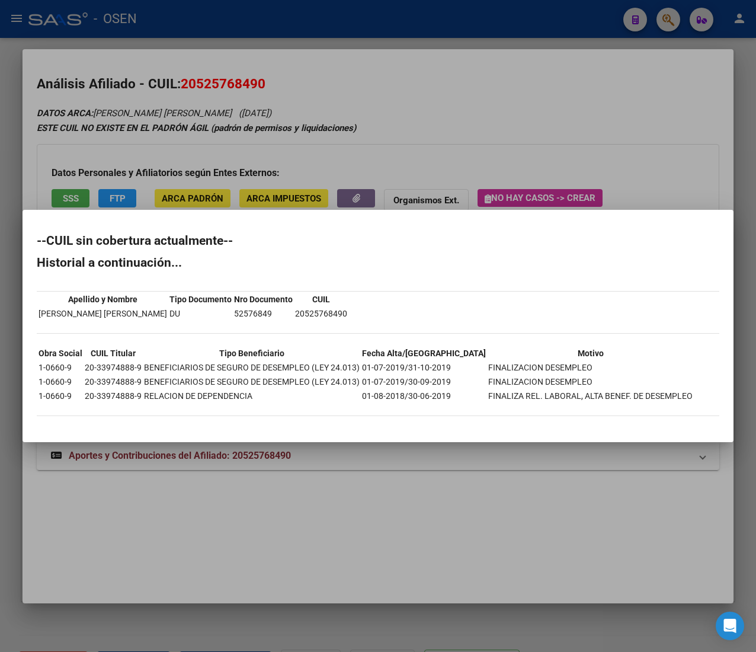
click at [275, 31] on div at bounding box center [378, 326] width 756 height 652
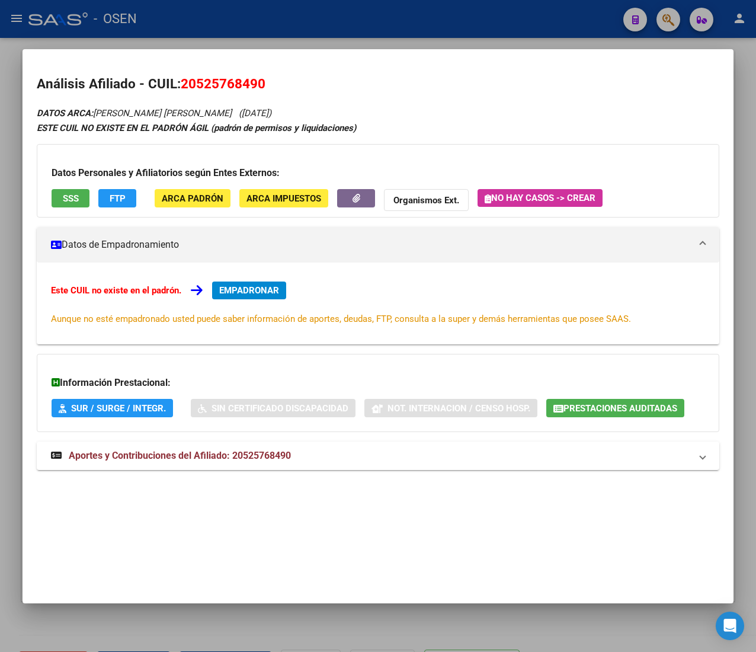
click at [275, 31] on div at bounding box center [378, 326] width 756 height 652
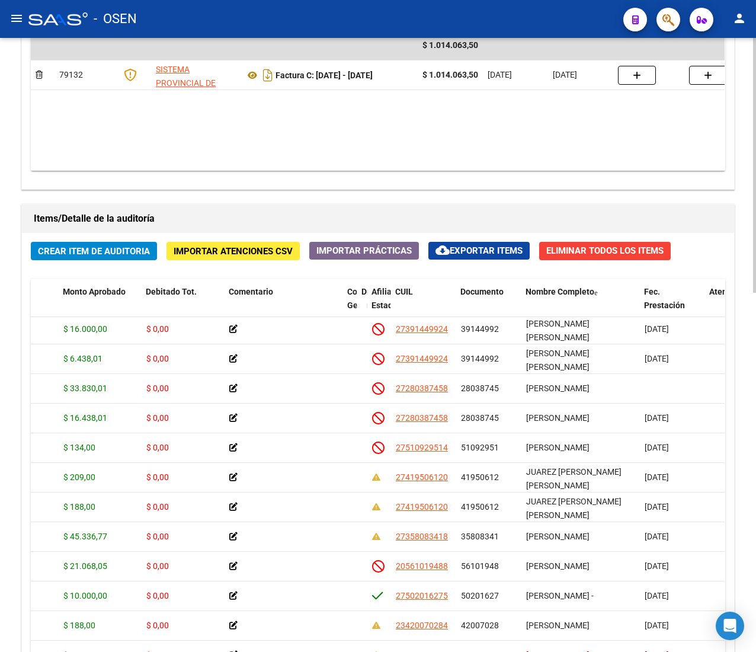
scroll to position [593, 0]
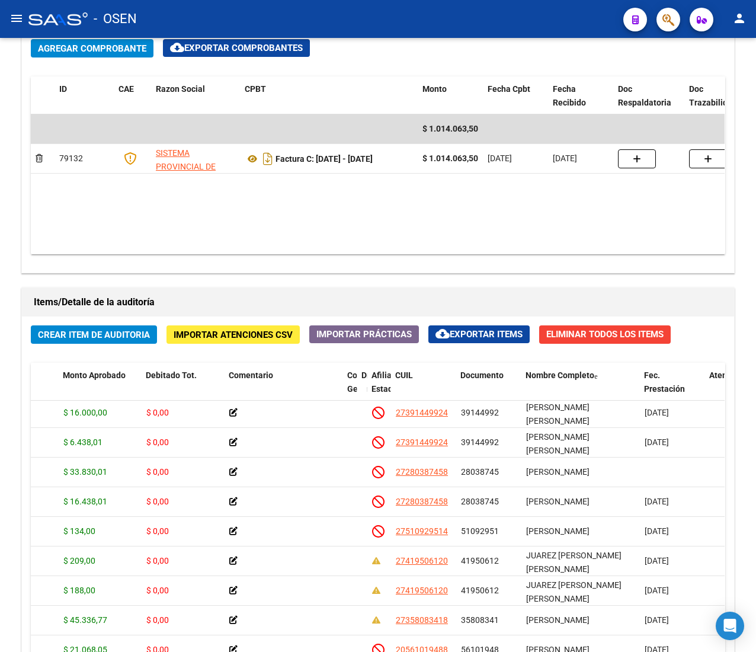
click at [20, 12] on mat-icon "menu" at bounding box center [16, 18] width 14 height 14
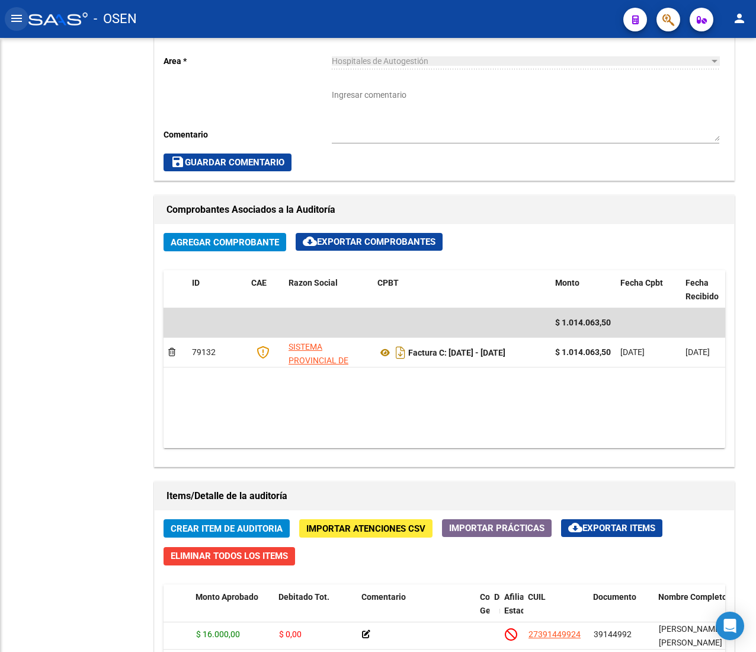
scroll to position [787, 0]
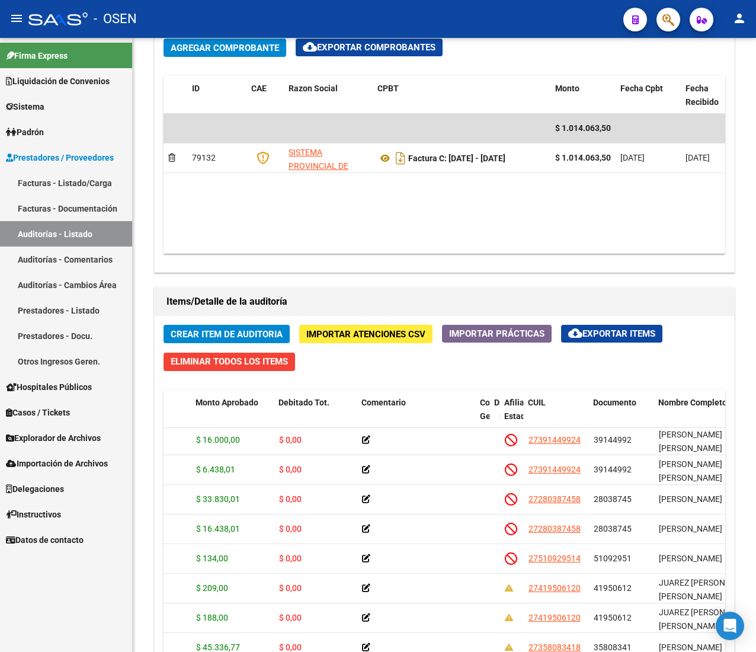
drag, startPoint x: 53, startPoint y: 177, endPoint x: 30, endPoint y: 2, distance: 176.4
click at [53, 177] on link "Facturas - Listado/Carga" at bounding box center [66, 182] width 132 height 25
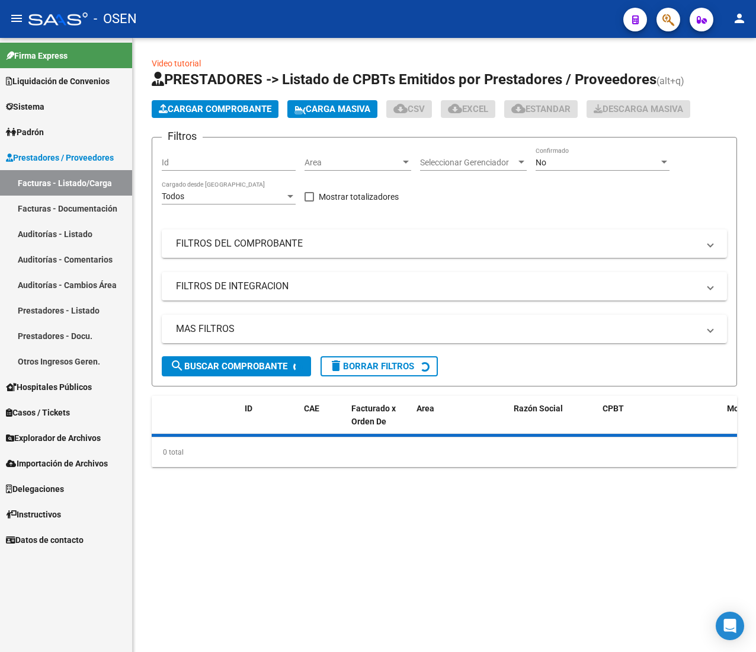
click at [12, 20] on mat-icon "menu" at bounding box center [16, 18] width 14 height 14
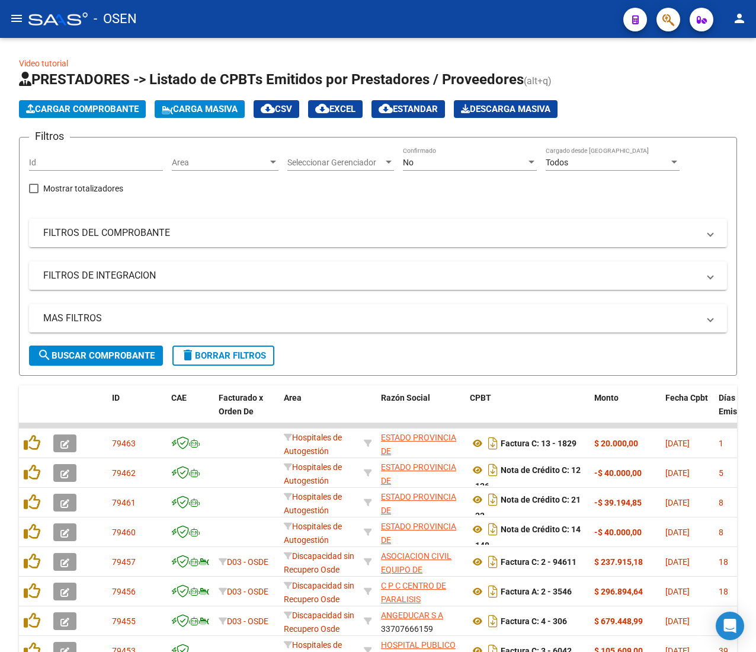
drag, startPoint x: 26, startPoint y: 16, endPoint x: 53, endPoint y: 35, distance: 33.2
click at [26, 16] on button "menu" at bounding box center [17, 19] width 24 height 24
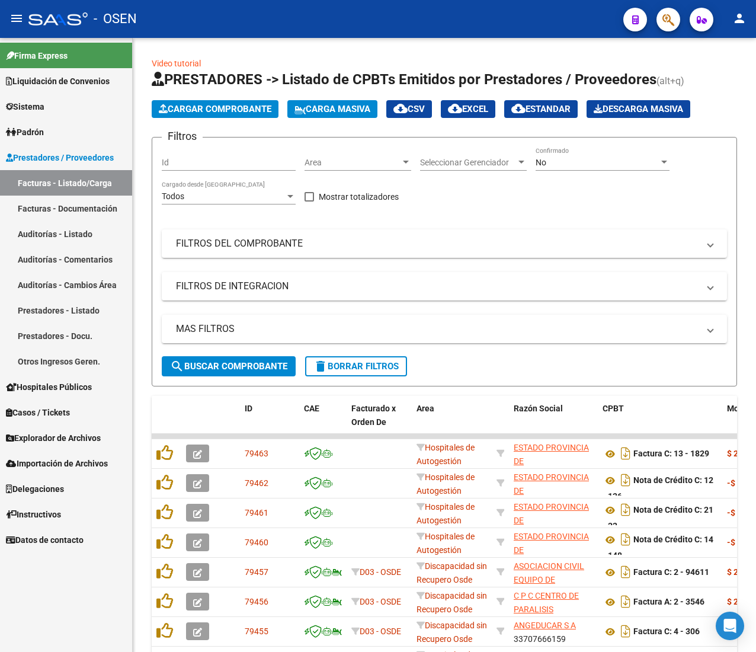
click at [78, 158] on span "Prestadores / Proveedores" at bounding box center [60, 157] width 108 height 13
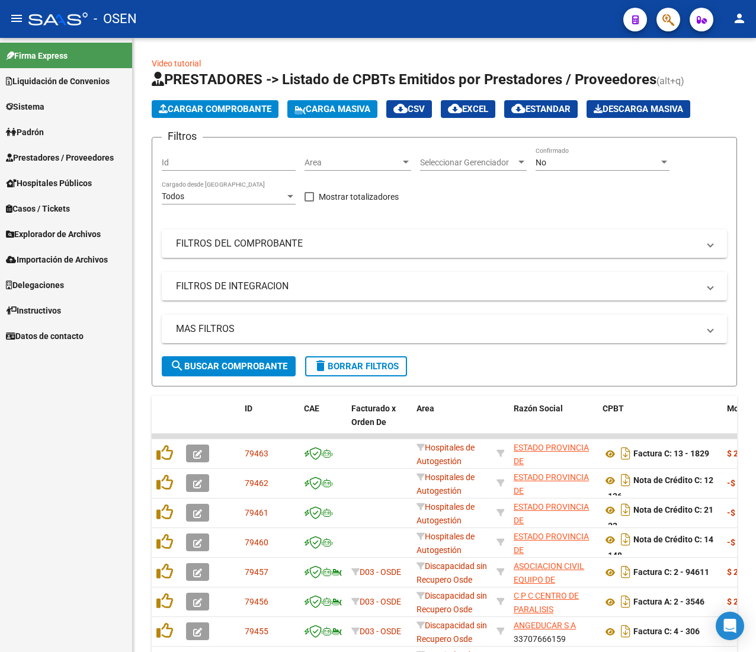
click at [84, 228] on span "Explorador de Archivos" at bounding box center [53, 234] width 95 height 13
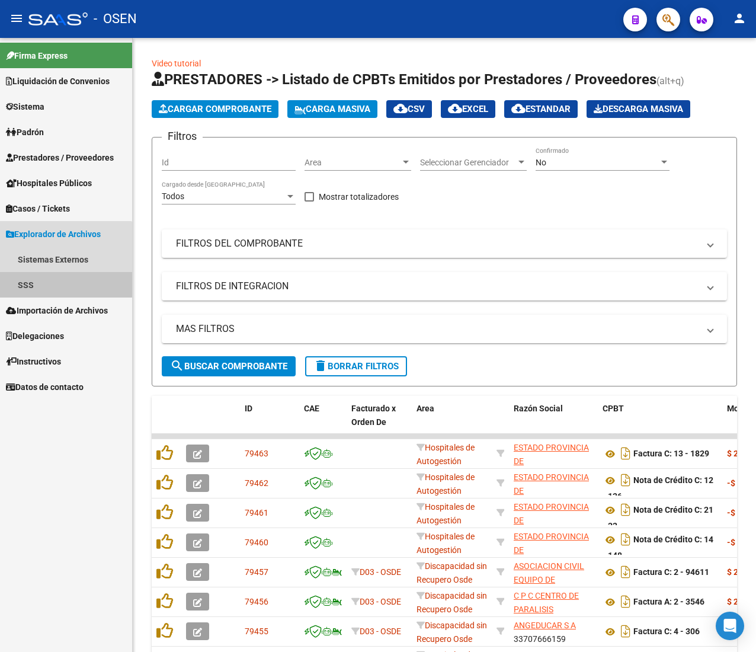
click at [51, 277] on link "SSS" at bounding box center [66, 284] width 132 height 25
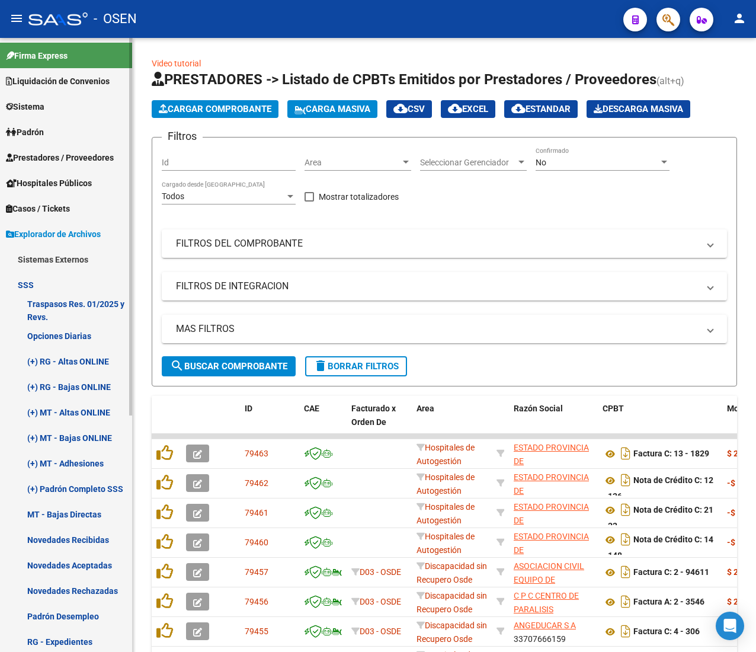
click at [104, 588] on link "Novedades Rechazadas" at bounding box center [66, 590] width 132 height 25
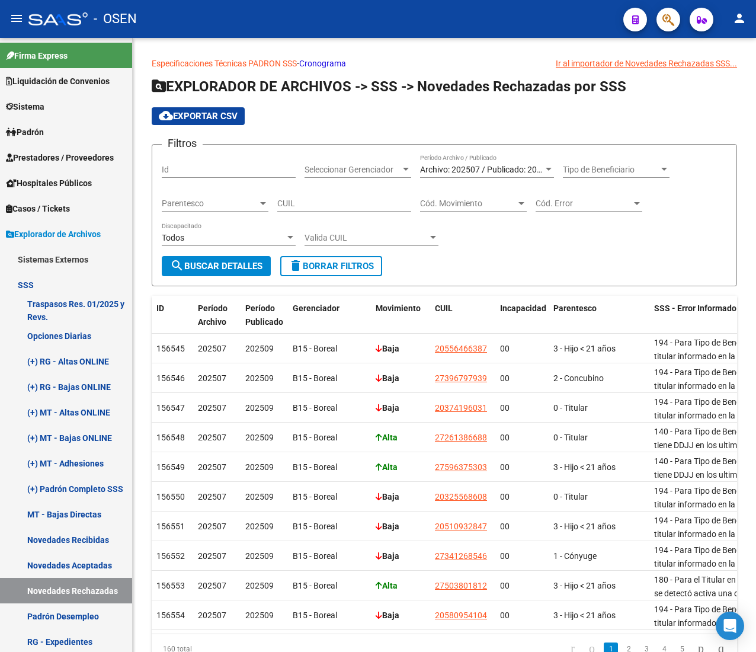
click at [18, 21] on mat-icon "menu" at bounding box center [16, 18] width 14 height 14
